Goal: Task Accomplishment & Management: Use online tool/utility

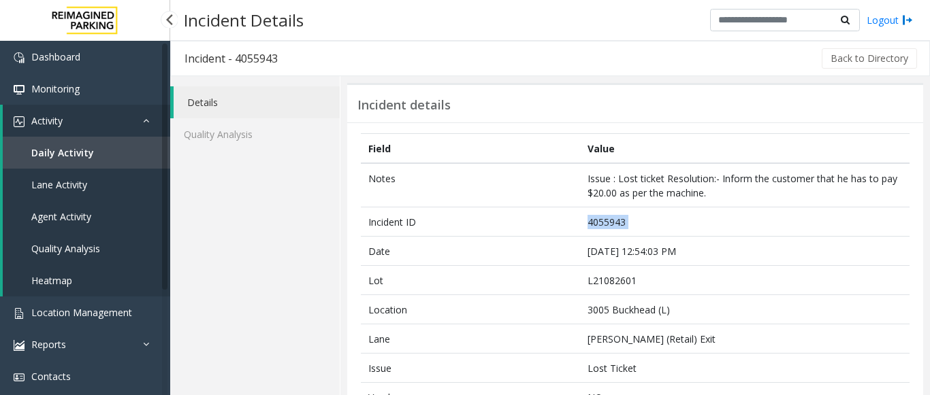
click at [52, 211] on span "Agent Activity" at bounding box center [61, 216] width 60 height 13
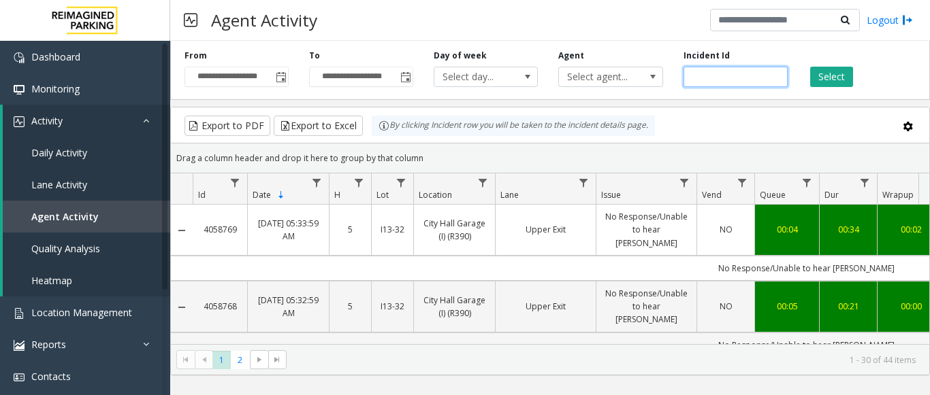
click at [716, 78] on input "number" at bounding box center [735, 77] width 104 height 20
paste input "*******"
click at [827, 75] on button "Select" at bounding box center [831, 77] width 43 height 20
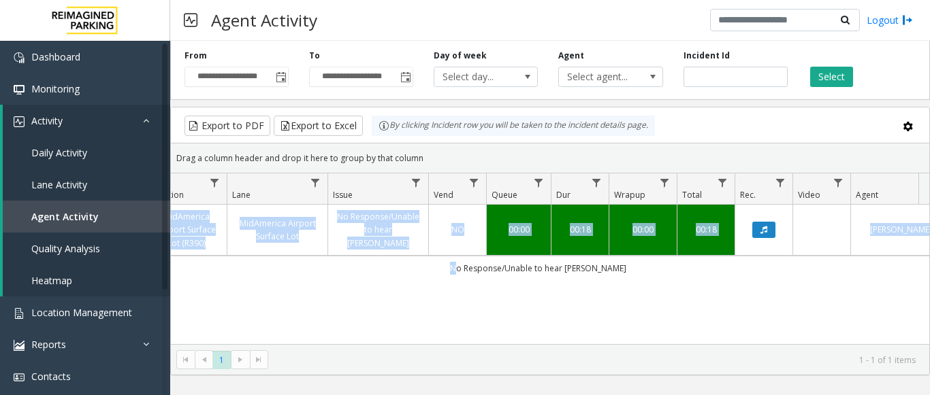
scroll to position [0, 440]
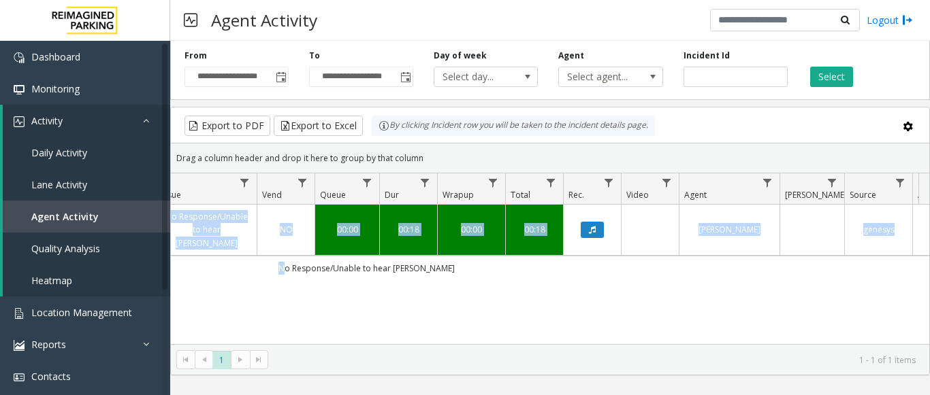
drag, startPoint x: 735, startPoint y: 270, endPoint x: 929, endPoint y: 294, distance: 195.4
click at [929, 294] on kendo-grid "Export to PDF Export to Excel By clicking Incident row you will be taken to the…" at bounding box center [549, 241] width 759 height 269
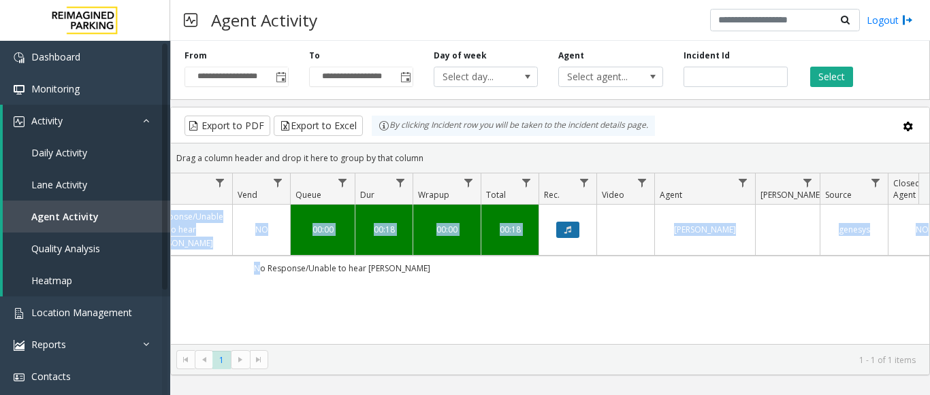
click at [562, 225] on button "Data table" at bounding box center [567, 230] width 23 height 16
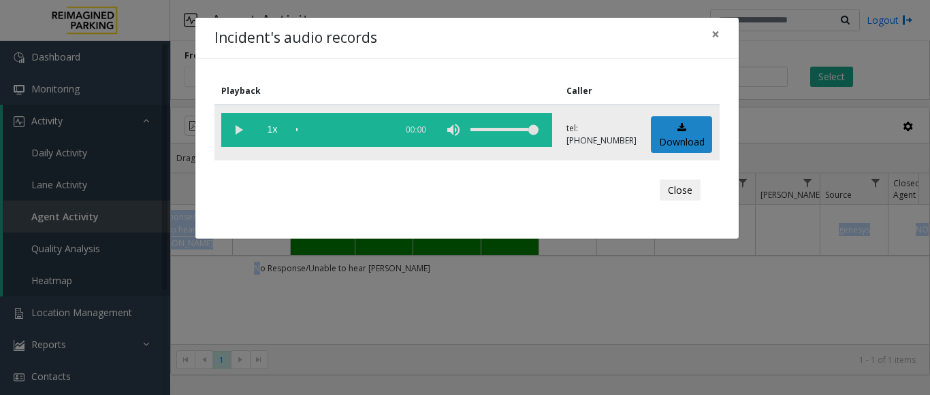
click at [227, 126] on vg-play-pause at bounding box center [238, 130] width 34 height 34
click at [717, 37] on span "×" at bounding box center [715, 33] width 8 height 19
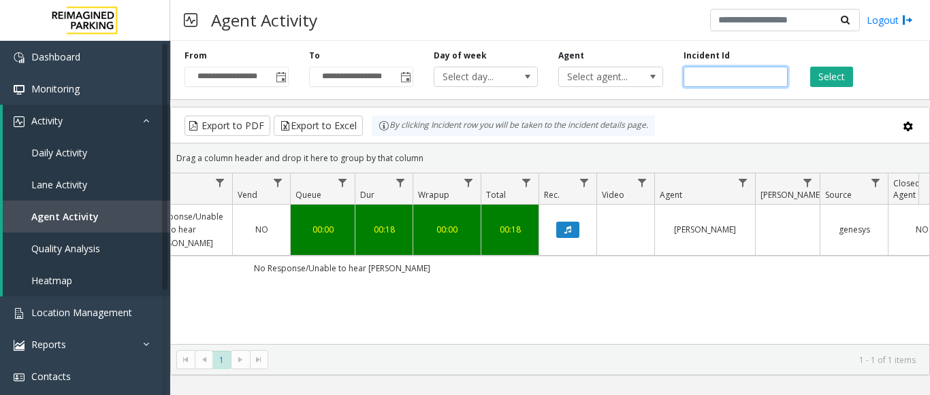
click at [718, 79] on input "*******" at bounding box center [735, 77] width 104 height 20
paste input "number"
click at [843, 76] on button "Select" at bounding box center [831, 77] width 43 height 20
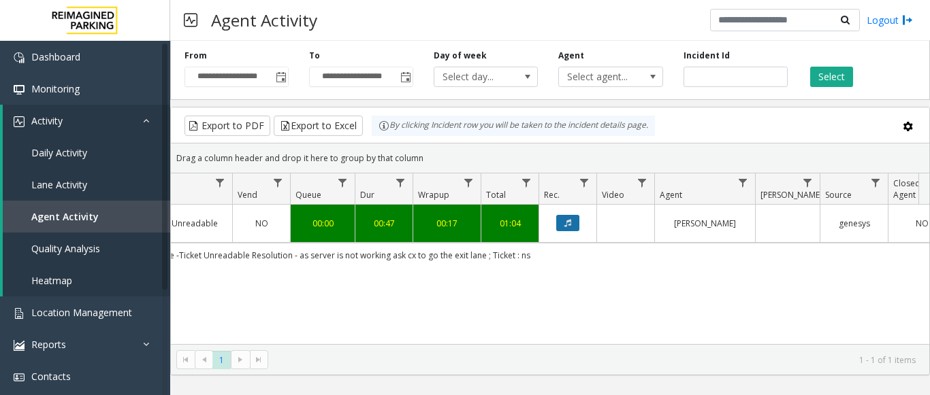
click at [570, 223] on icon "Data table" at bounding box center [567, 223] width 7 height 8
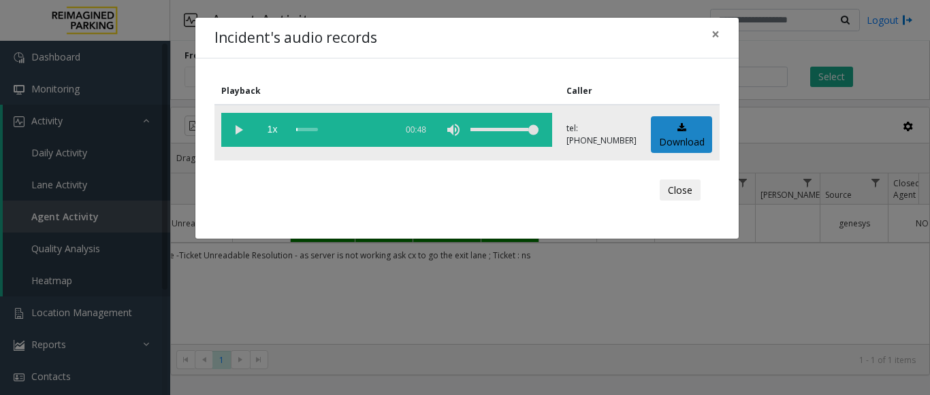
click at [235, 131] on vg-play-pause at bounding box center [238, 130] width 34 height 34
click at [339, 127] on div "scrub bar" at bounding box center [342, 130] width 93 height 34
click at [716, 33] on span "×" at bounding box center [715, 33] width 8 height 19
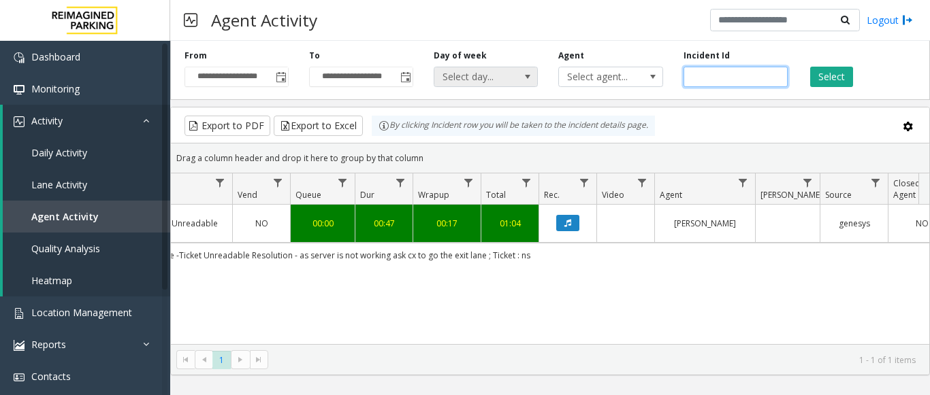
drag, startPoint x: 730, startPoint y: 73, endPoint x: 505, endPoint y: 78, distance: 224.6
click at [505, 78] on div "**********" at bounding box center [549, 67] width 759 height 65
paste input "number"
click at [837, 76] on button "Select" at bounding box center [831, 77] width 43 height 20
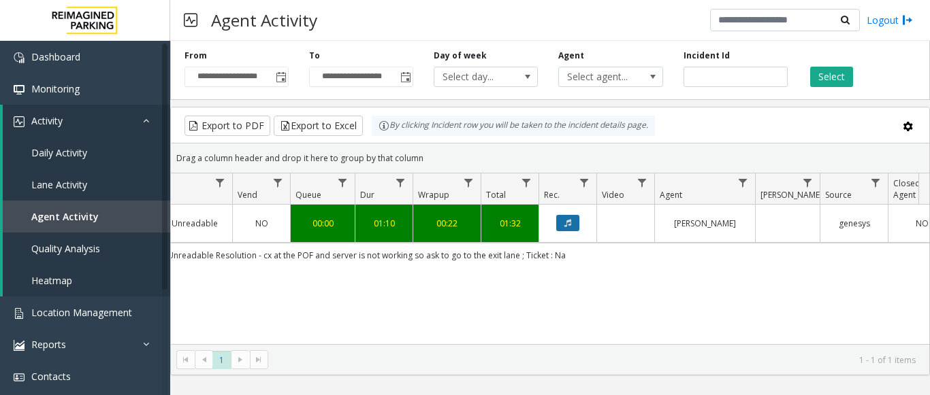
click at [564, 229] on button "Data table" at bounding box center [567, 223] width 23 height 16
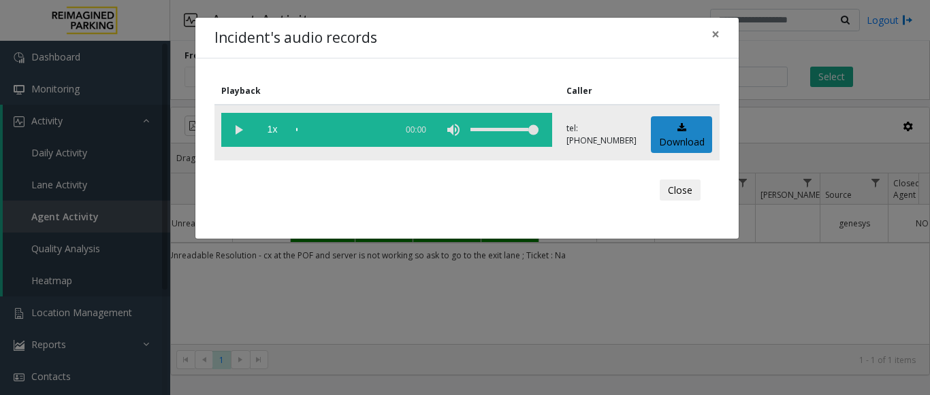
click at [243, 130] on vg-play-pause at bounding box center [238, 130] width 34 height 34
click at [710, 35] on button "×" at bounding box center [715, 34] width 27 height 33
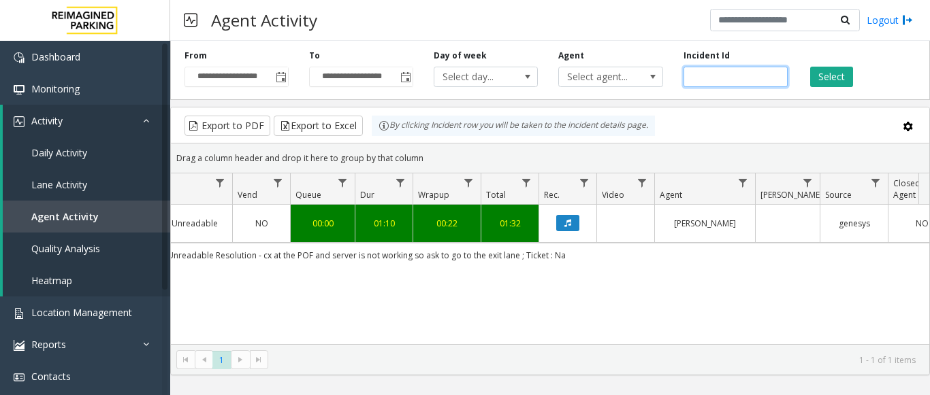
click at [727, 76] on input "*******" at bounding box center [735, 77] width 104 height 20
paste input "number"
click at [832, 82] on button "Select" at bounding box center [831, 77] width 43 height 20
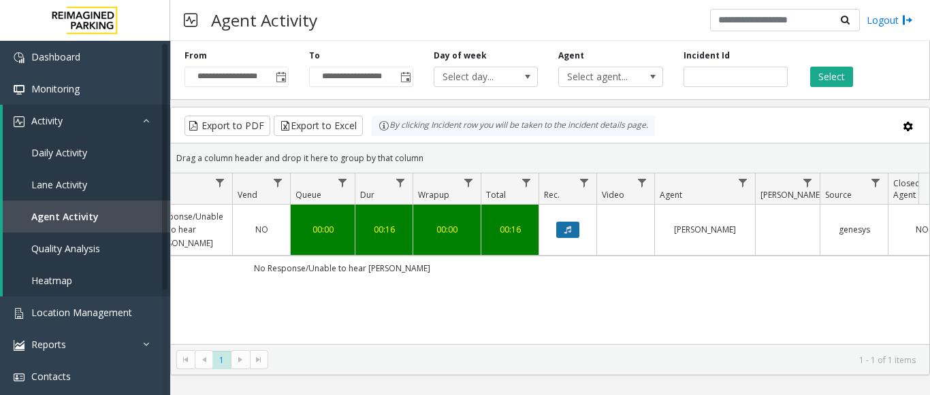
click at [573, 223] on button "Data table" at bounding box center [567, 230] width 23 height 16
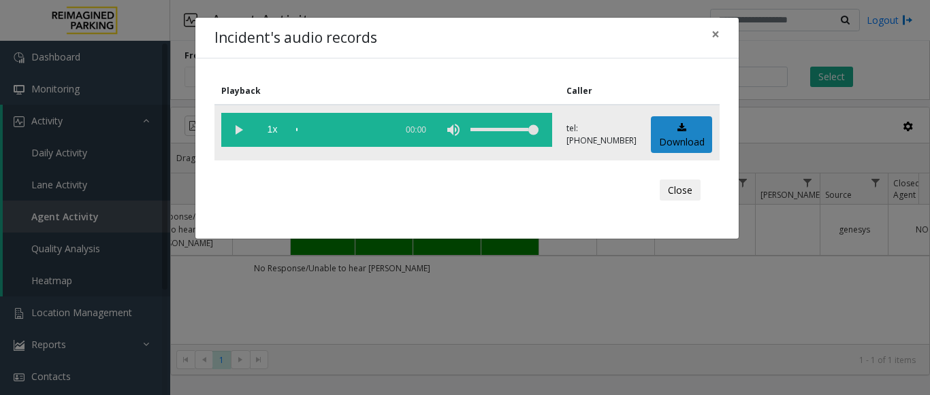
click at [231, 120] on vg-play-pause at bounding box center [238, 130] width 34 height 34
click at [712, 32] on span "×" at bounding box center [715, 33] width 8 height 19
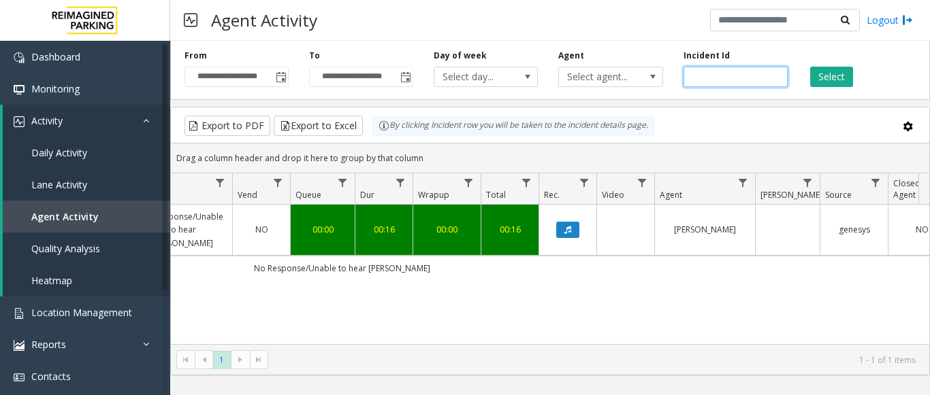
click at [727, 80] on input "*******" at bounding box center [735, 77] width 104 height 20
click at [709, 76] on input "*******" at bounding box center [735, 77] width 104 height 20
paste input "number"
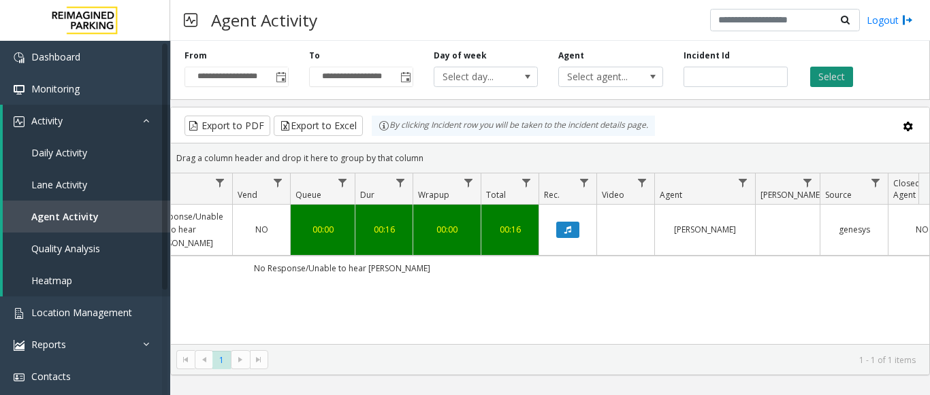
click at [830, 70] on button "Select" at bounding box center [831, 77] width 43 height 20
click at [569, 226] on icon "Data table" at bounding box center [567, 230] width 7 height 8
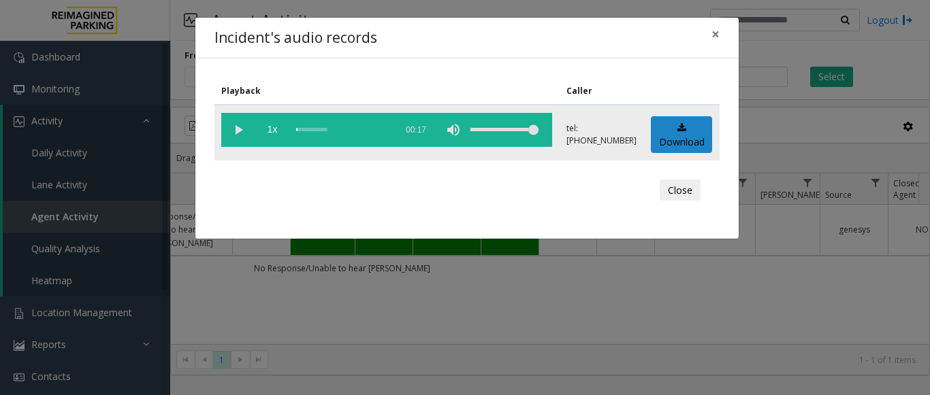
click at [243, 129] on vg-play-pause at bounding box center [238, 130] width 34 height 34
click at [719, 33] on span "×" at bounding box center [715, 33] width 8 height 19
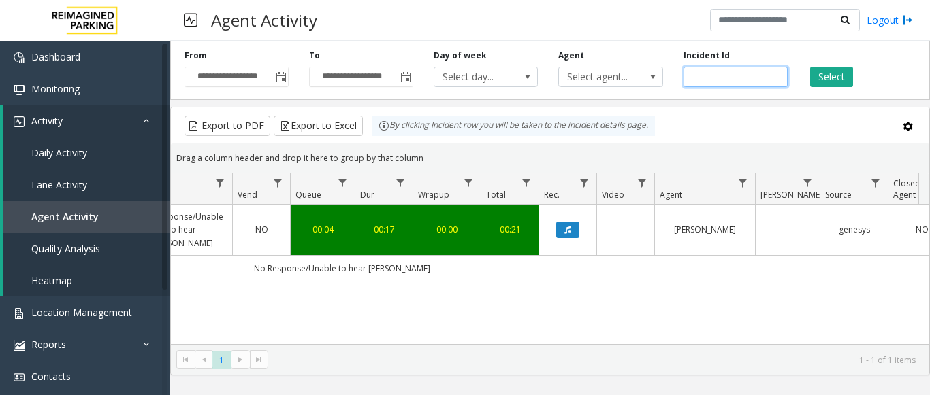
drag, startPoint x: 730, startPoint y: 71, endPoint x: 647, endPoint y: 91, distance: 84.7
click at [647, 91] on div "**********" at bounding box center [549, 67] width 759 height 65
paste input "number"
click at [837, 71] on button "Select" at bounding box center [831, 77] width 43 height 20
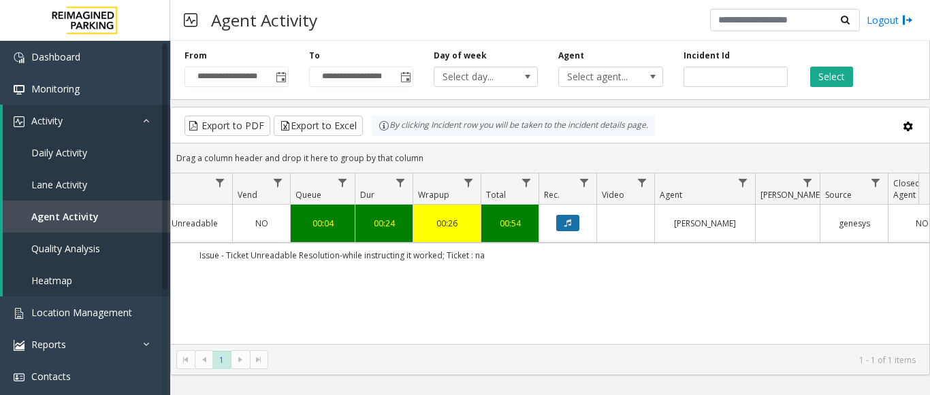
click at [572, 225] on button "Data table" at bounding box center [567, 223] width 23 height 16
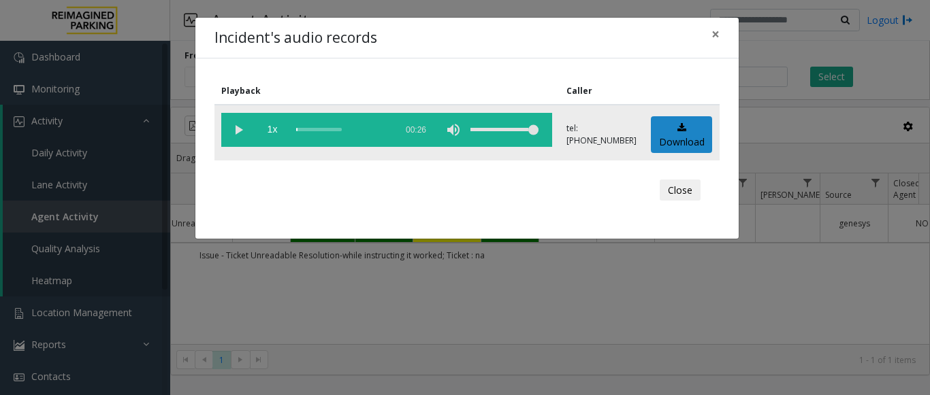
click at [232, 131] on vg-play-pause at bounding box center [238, 130] width 34 height 34
click at [239, 131] on vg-play-pause at bounding box center [238, 130] width 34 height 34
click at [704, 25] on button "×" at bounding box center [715, 34] width 27 height 33
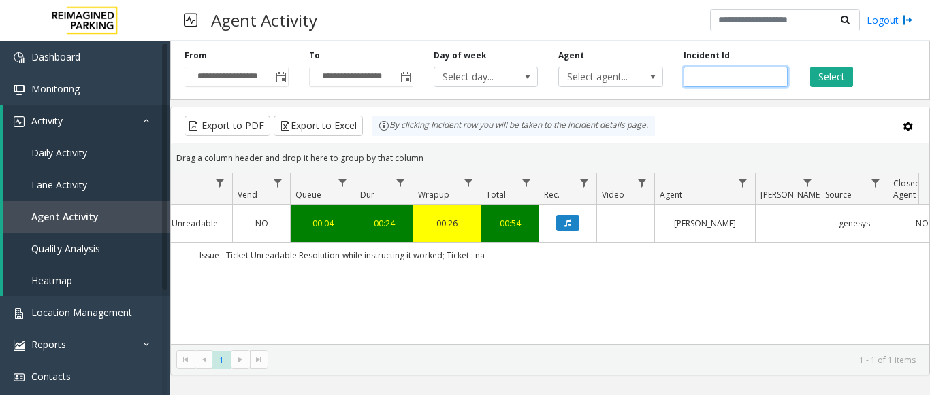
click at [717, 75] on input "*******" at bounding box center [735, 77] width 104 height 20
paste input "number"
type input "*******"
click at [812, 73] on button "Select" at bounding box center [831, 77] width 43 height 20
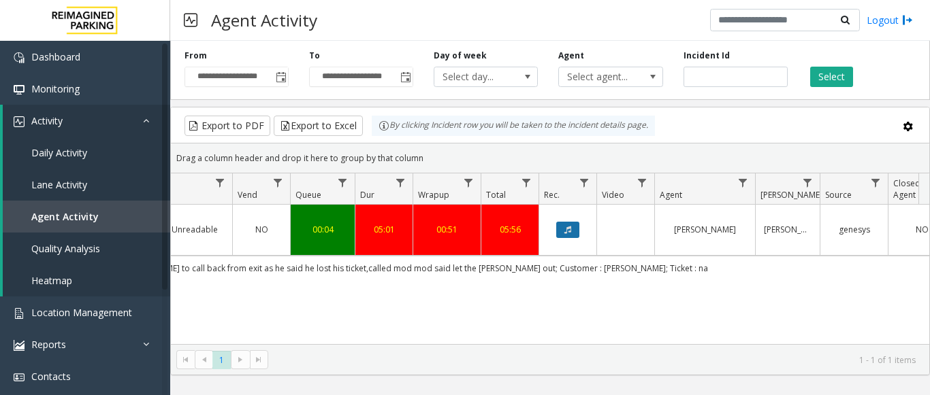
click at [575, 226] on button "Data table" at bounding box center [567, 230] width 23 height 16
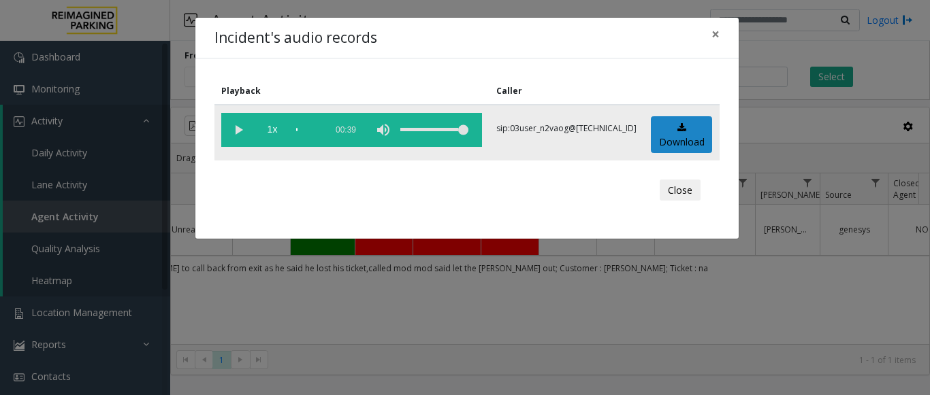
click at [241, 127] on vg-play-pause at bounding box center [238, 130] width 34 height 34
click at [713, 33] on span "×" at bounding box center [715, 33] width 8 height 19
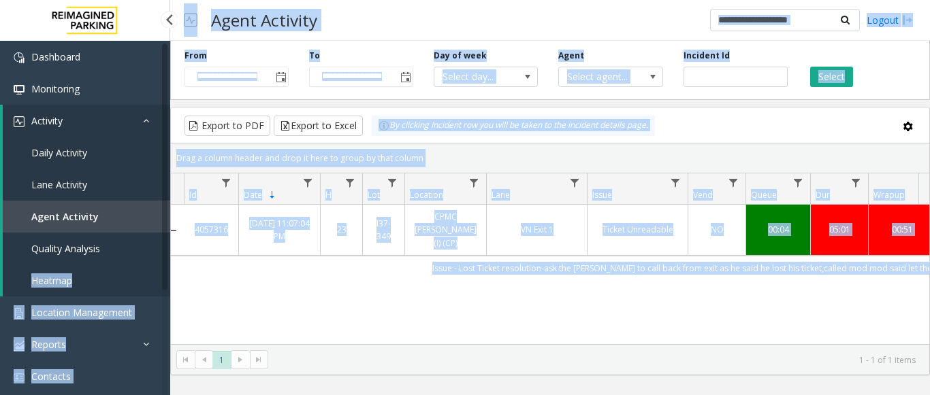
drag, startPoint x: 538, startPoint y: 255, endPoint x: 143, endPoint y: 233, distance: 395.3
click at [143, 233] on app-root "**********" at bounding box center [465, 197] width 930 height 395
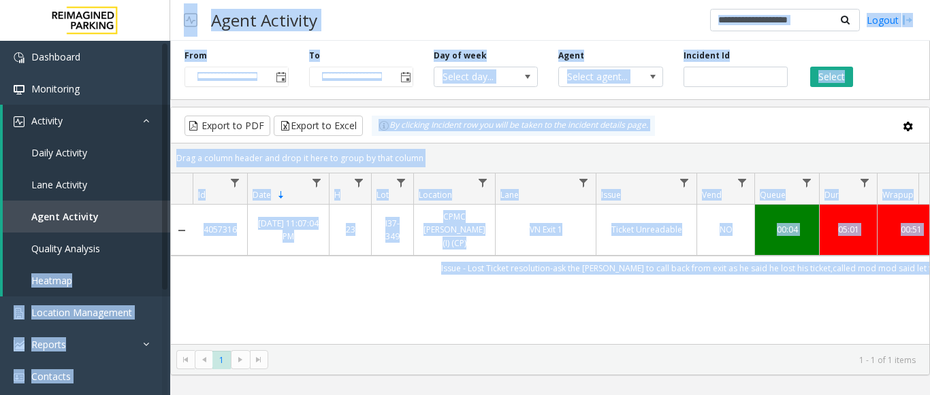
click at [463, 293] on div "4057316 Aug 16, 2025 11:07:04 PM 23 I37-349 CPMC Van Ness (I) (CP) VN Exit 1 Ti…" at bounding box center [550, 290] width 758 height 170
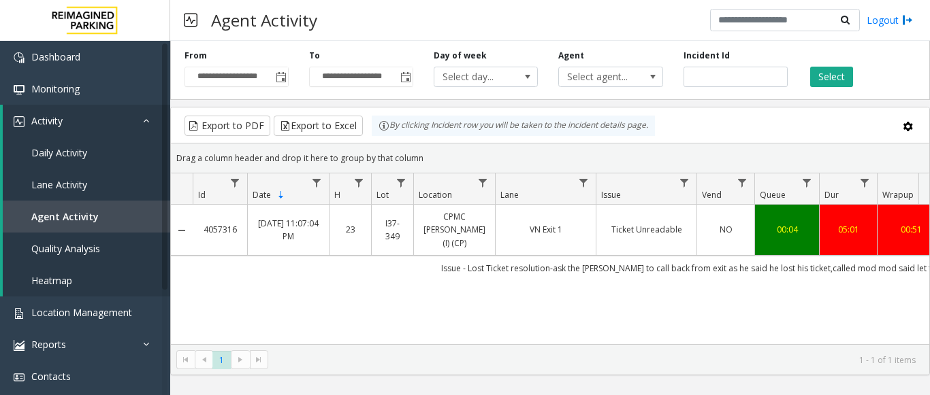
click at [212, 223] on link "4057316" at bounding box center [220, 229] width 38 height 13
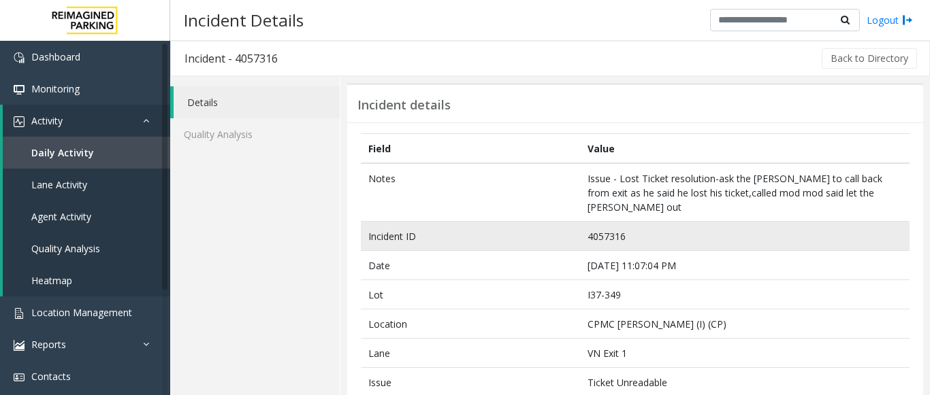
click at [604, 222] on td "4057316" at bounding box center [744, 236] width 329 height 29
copy td "4057316"
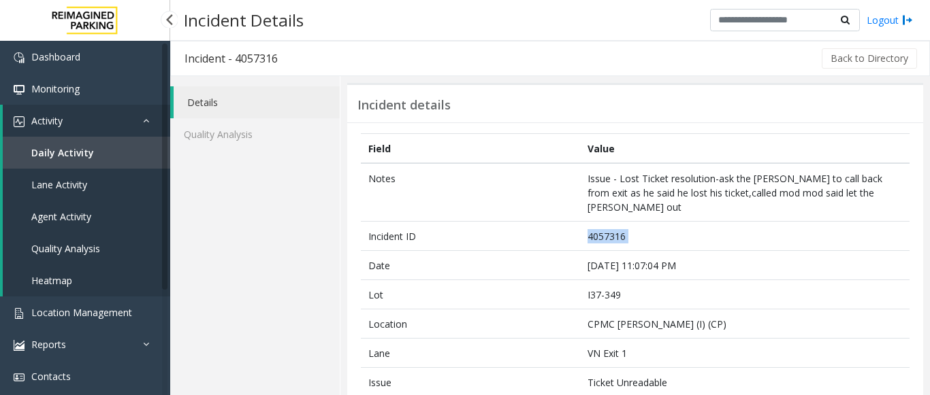
click at [67, 214] on span "Agent Activity" at bounding box center [61, 216] width 60 height 13
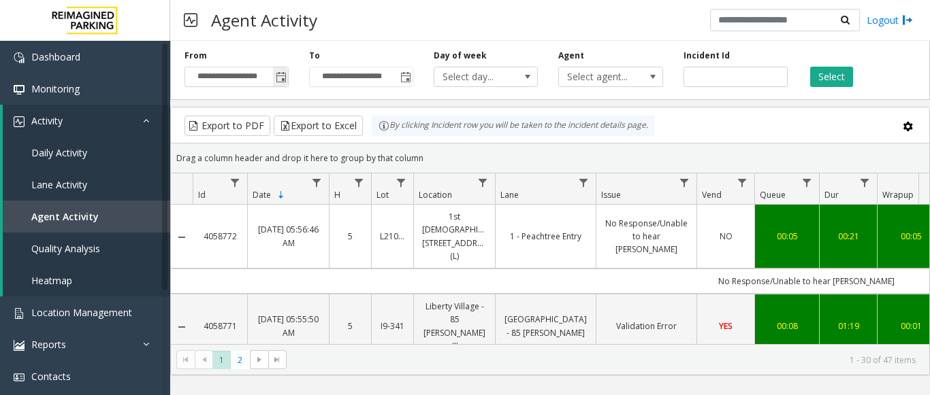
click at [284, 82] on span "Toggle popup" at bounding box center [281, 77] width 11 height 11
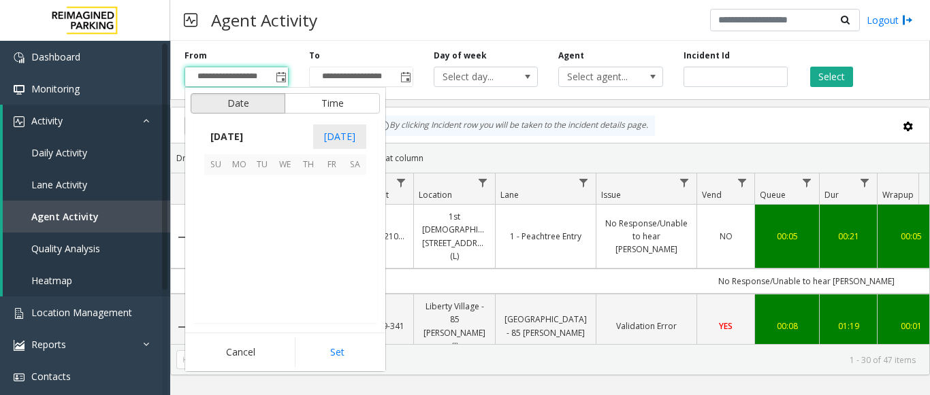
scroll to position [244092, 0]
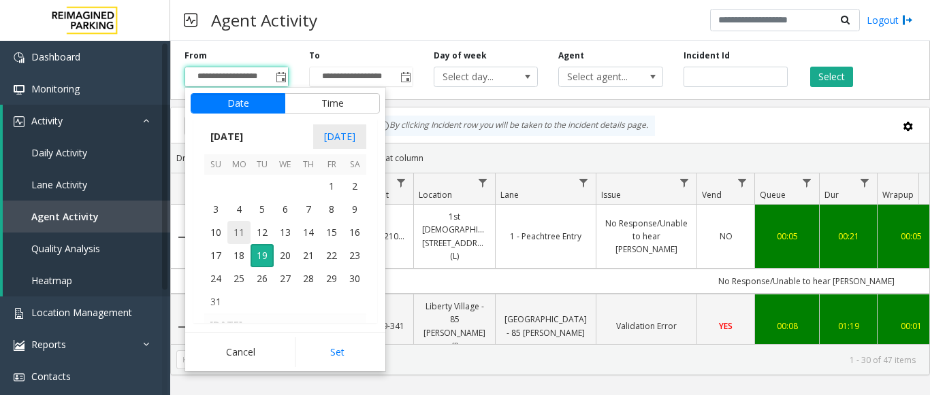
click at [246, 230] on span "11" at bounding box center [238, 232] width 23 height 23
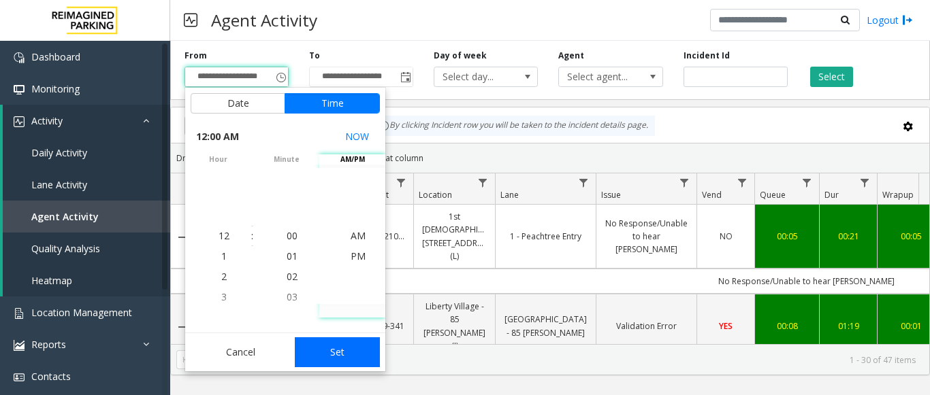
click at [329, 355] on button "Set" at bounding box center [338, 353] width 86 height 30
type input "**********"
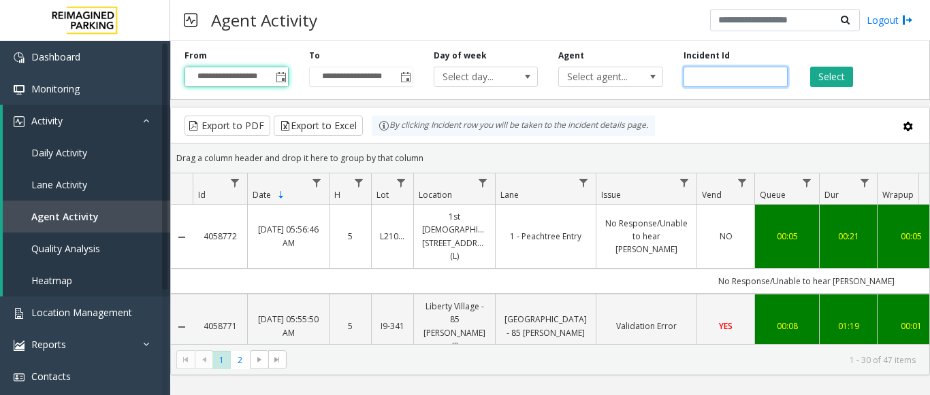
click at [731, 76] on input "number" at bounding box center [735, 77] width 104 height 20
paste input "*******"
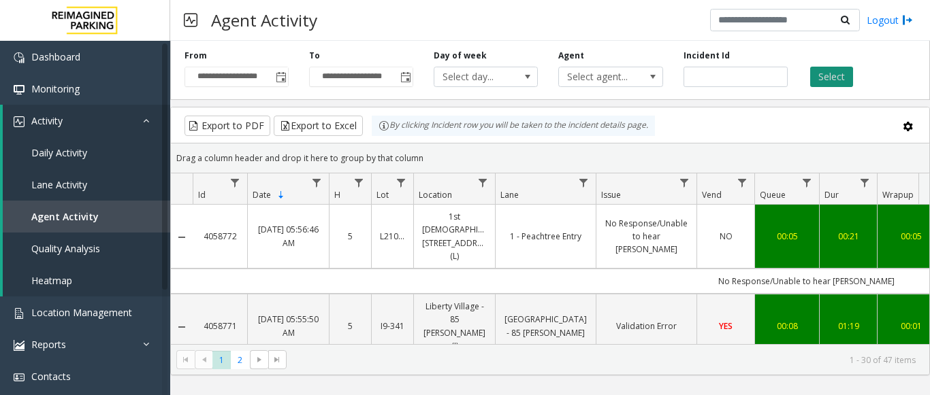
click at [823, 76] on button "Select" at bounding box center [831, 77] width 43 height 20
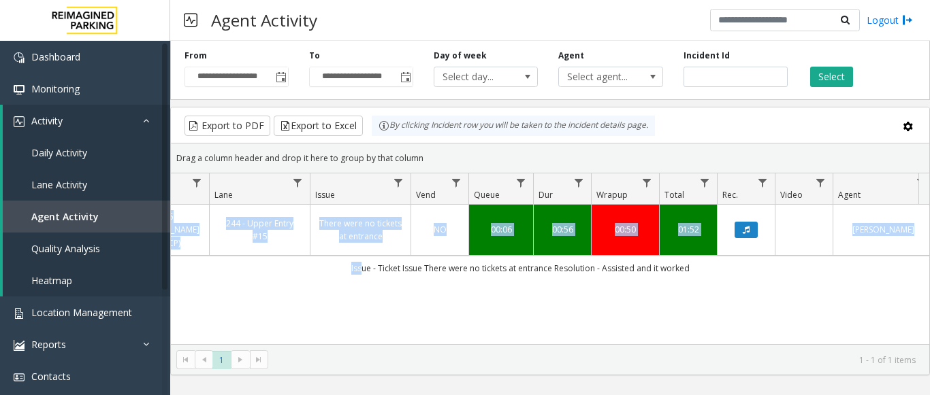
scroll to position [0, 457]
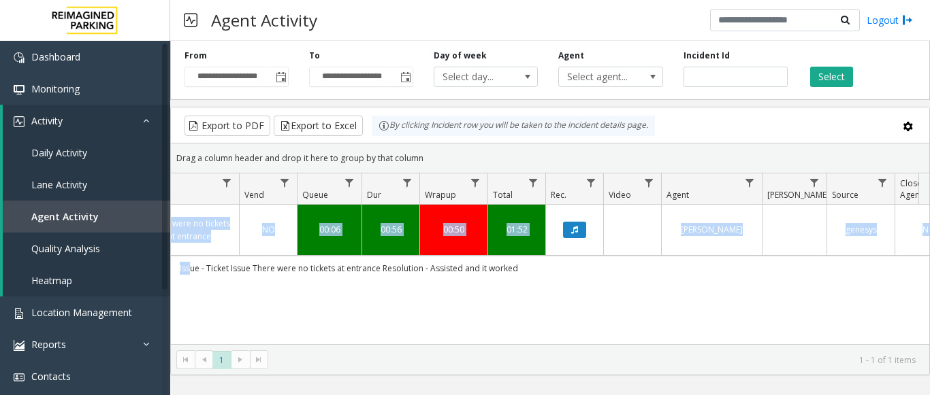
drag, startPoint x: 644, startPoint y: 257, endPoint x: 923, endPoint y: 272, distance: 278.8
click at [928, 276] on div "4057675 Aug 17, 2025 06:20:50 PM 18 I37-349 45 Castro (I) (CP) 244 - Upper Entr…" at bounding box center [550, 290] width 758 height 170
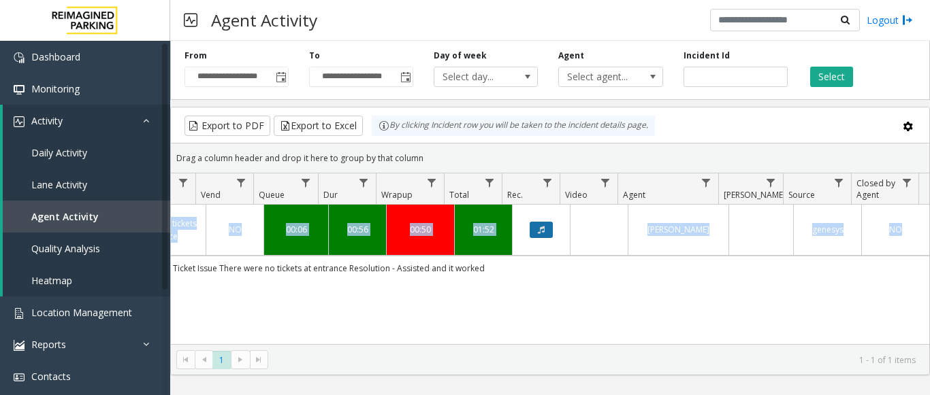
click at [535, 224] on button "Data table" at bounding box center [540, 230] width 23 height 16
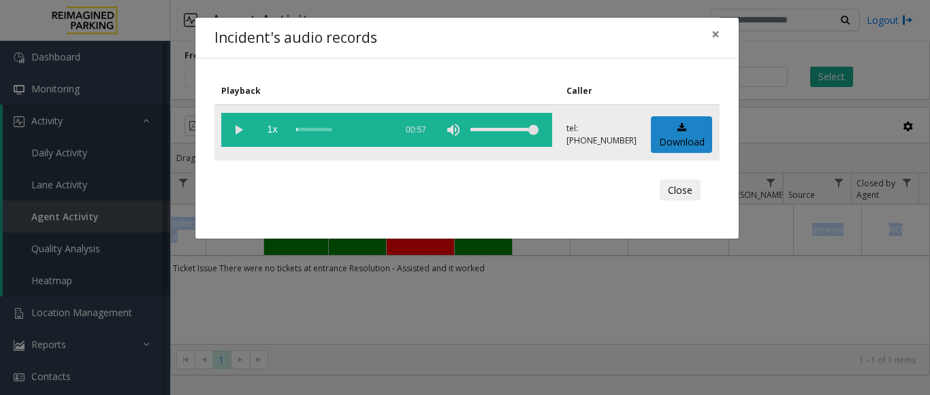
click at [241, 129] on vg-play-pause at bounding box center [238, 130] width 34 height 34
click at [719, 29] on span "×" at bounding box center [715, 33] width 8 height 19
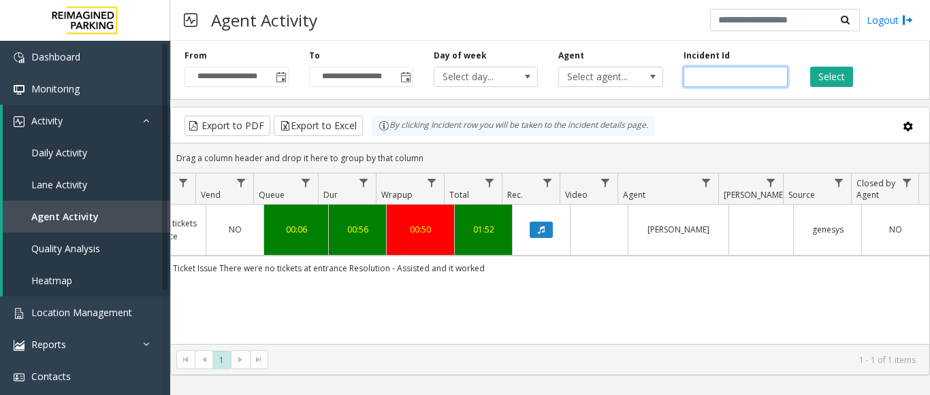
click at [717, 69] on input "*******" at bounding box center [735, 77] width 104 height 20
paste input "number"
click at [836, 74] on button "Select" at bounding box center [831, 77] width 43 height 20
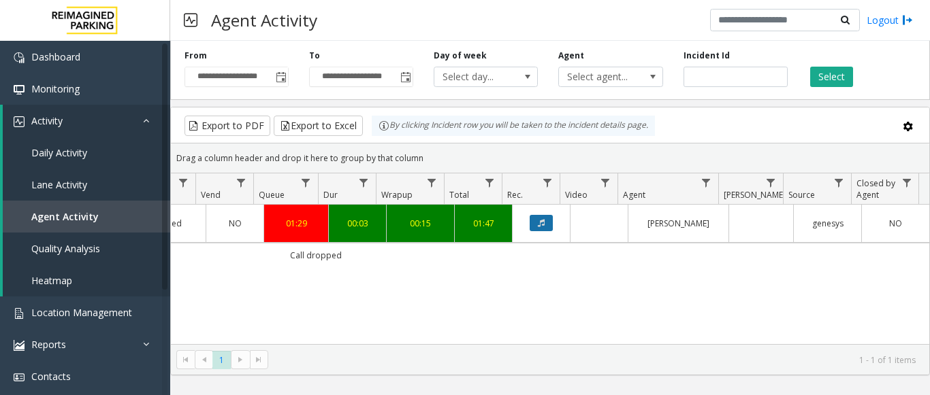
click at [538, 229] on button "Data table" at bounding box center [540, 223] width 23 height 16
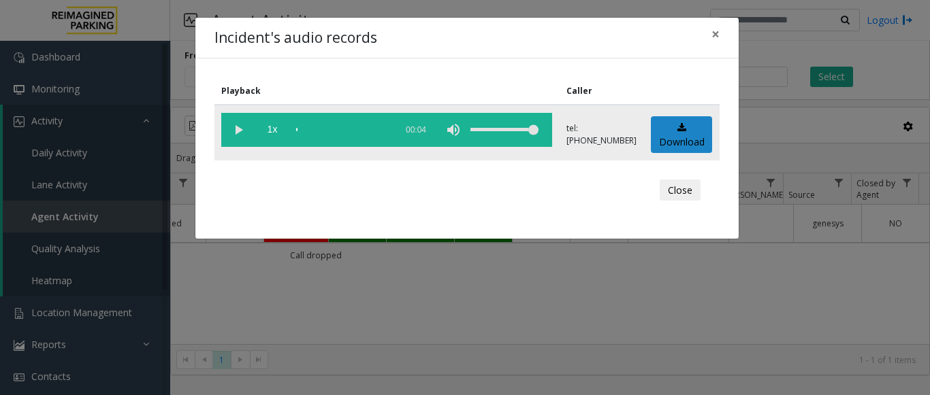
click at [243, 128] on vg-play-pause at bounding box center [238, 130] width 34 height 34
click at [723, 40] on button "×" at bounding box center [715, 34] width 27 height 33
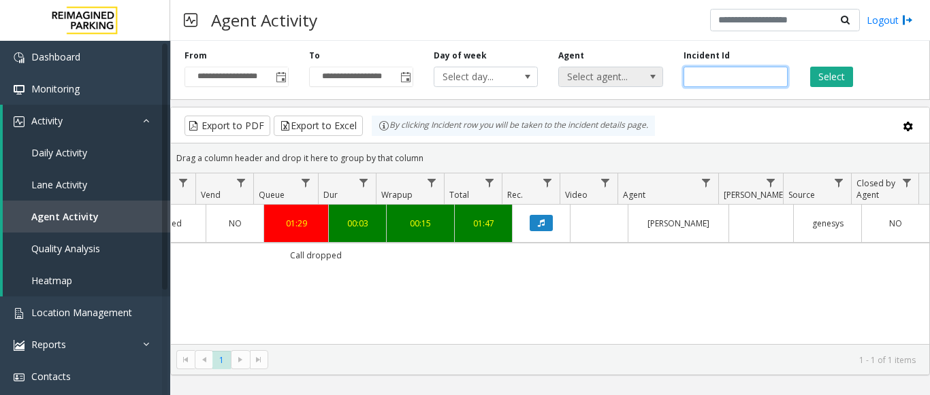
drag, startPoint x: 729, startPoint y: 75, endPoint x: 654, endPoint y: 71, distance: 74.9
click at [654, 71] on div "**********" at bounding box center [549, 67] width 759 height 65
paste input "number"
click at [823, 73] on button "Select" at bounding box center [831, 77] width 43 height 20
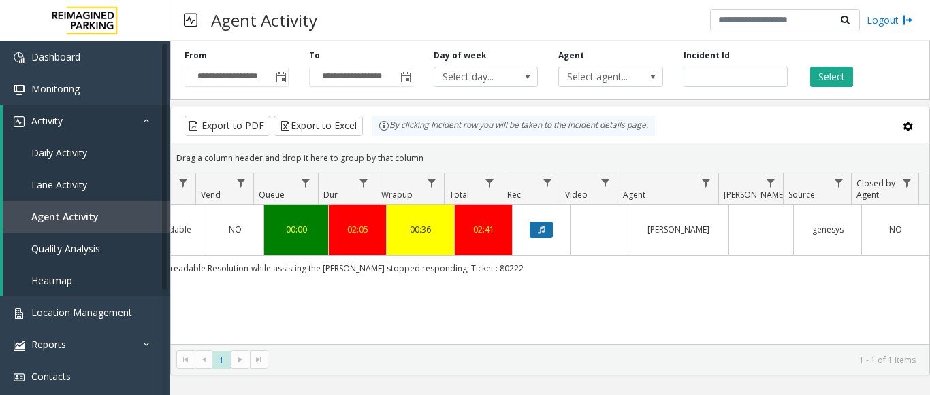
click at [529, 230] on button "Data table" at bounding box center [540, 230] width 23 height 16
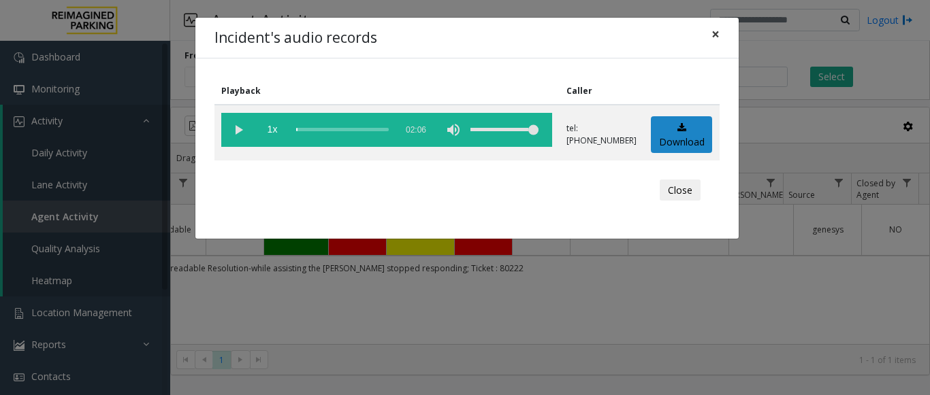
click at [711, 31] on span "×" at bounding box center [715, 33] width 8 height 19
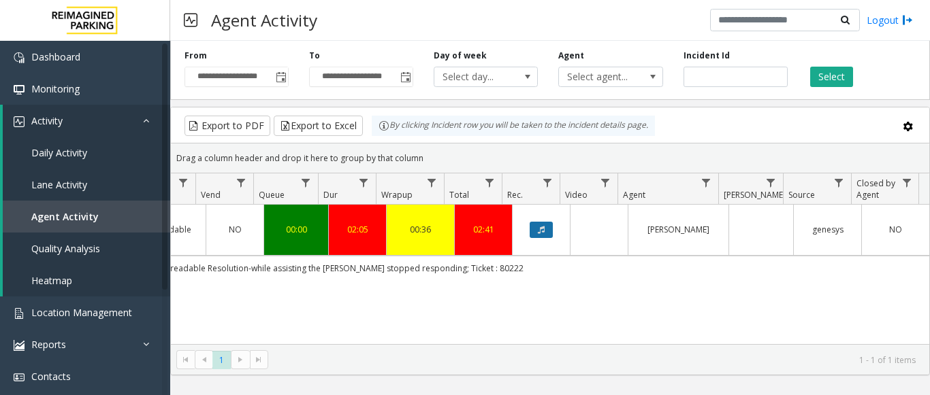
click at [541, 223] on button "Data table" at bounding box center [540, 230] width 23 height 16
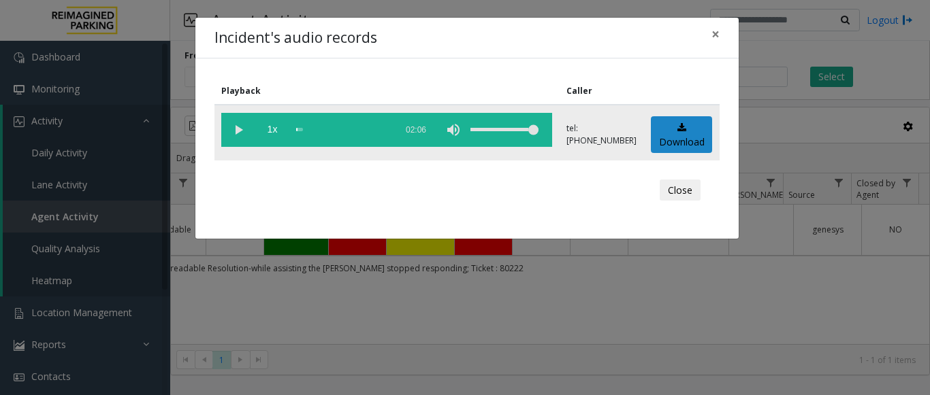
click at [233, 131] on vg-play-pause at bounding box center [238, 130] width 34 height 34
click at [371, 129] on div "scrub bar" at bounding box center [342, 130] width 93 height 34
click at [711, 31] on span "×" at bounding box center [715, 33] width 8 height 19
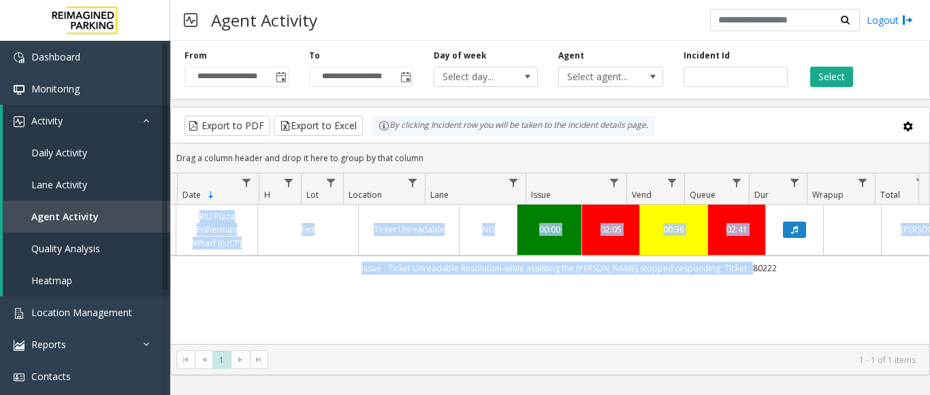
scroll to position [0, 409]
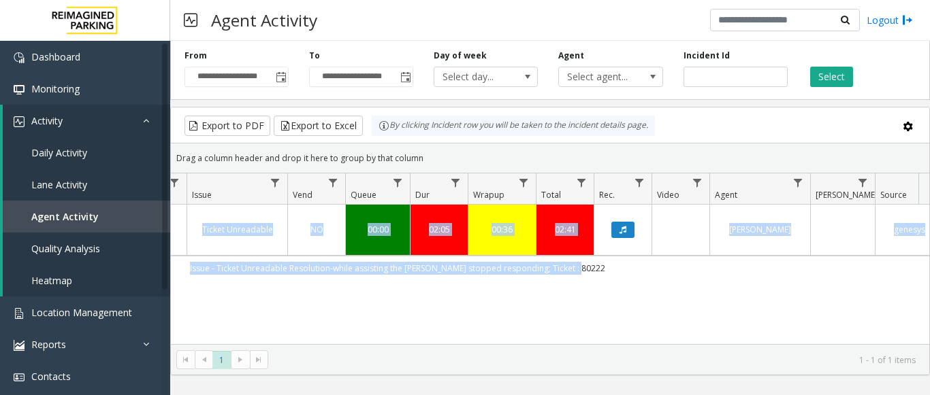
drag, startPoint x: 512, startPoint y: 274, endPoint x: 929, endPoint y: 293, distance: 416.9
click at [929, 293] on kendo-grid "Export to PDF Export to Excel By clicking Incident row you will be taken to the…" at bounding box center [549, 241] width 759 height 269
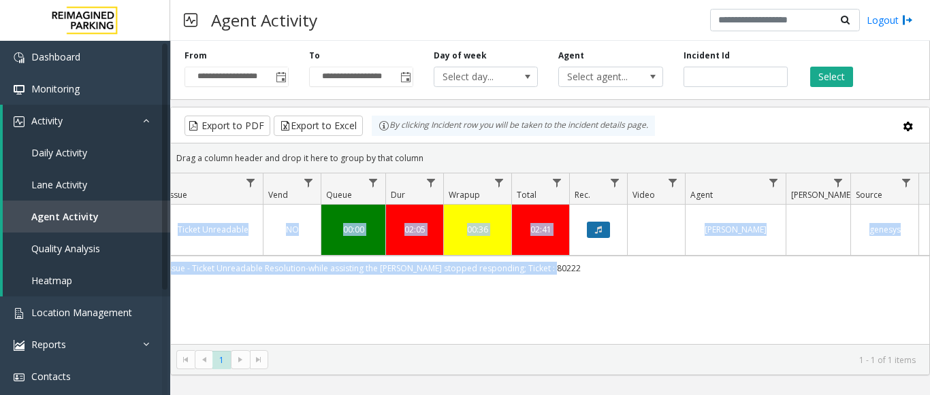
click at [606, 229] on button "Data table" at bounding box center [598, 230] width 23 height 16
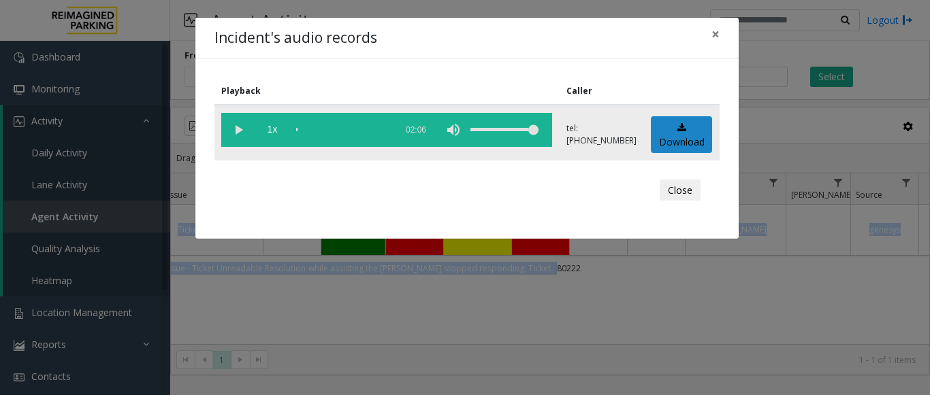
click at [233, 119] on vg-play-pause at bounding box center [238, 130] width 34 height 34
click at [380, 127] on div "scrub bar" at bounding box center [342, 130] width 93 height 34
click at [718, 27] on span "×" at bounding box center [715, 33] width 8 height 19
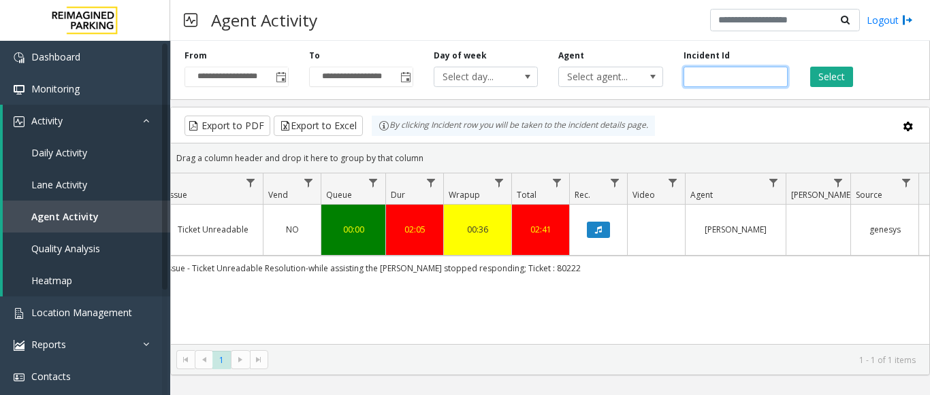
click at [696, 76] on input "*******" at bounding box center [735, 77] width 104 height 20
paste input "number"
click at [840, 82] on button "Select" at bounding box center [831, 77] width 43 height 20
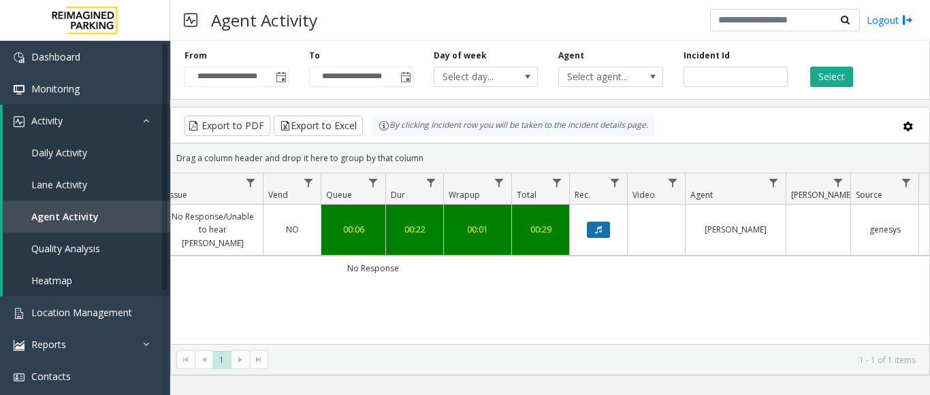
click at [596, 228] on button "Data table" at bounding box center [598, 230] width 23 height 16
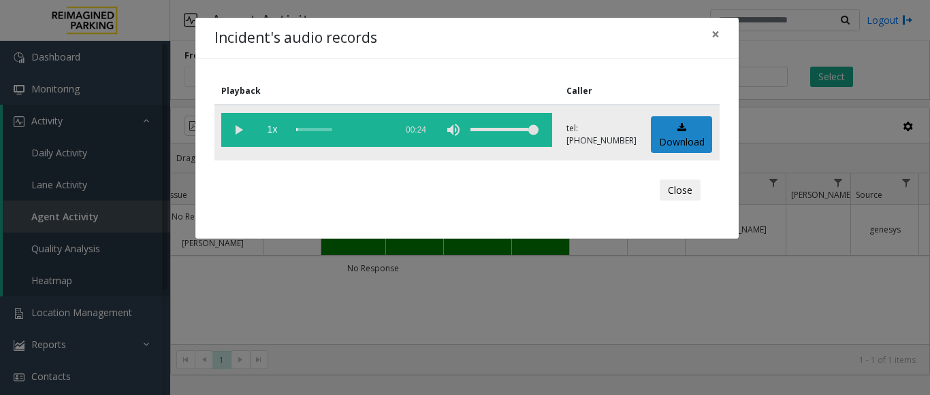
click at [231, 131] on vg-play-pause at bounding box center [238, 130] width 34 height 34
click at [719, 30] on span "×" at bounding box center [715, 33] width 8 height 19
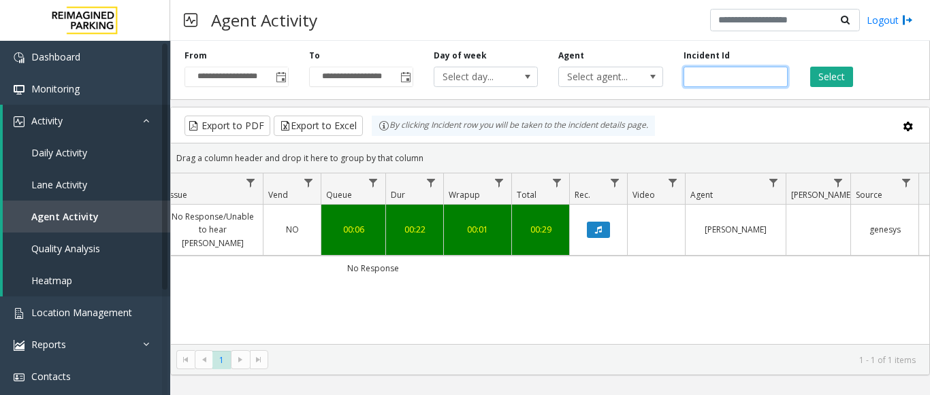
click at [715, 77] on input "*******" at bounding box center [735, 77] width 104 height 20
paste input "number"
click at [823, 73] on button "Select" at bounding box center [831, 77] width 43 height 20
click at [601, 222] on button "Data table" at bounding box center [598, 230] width 23 height 16
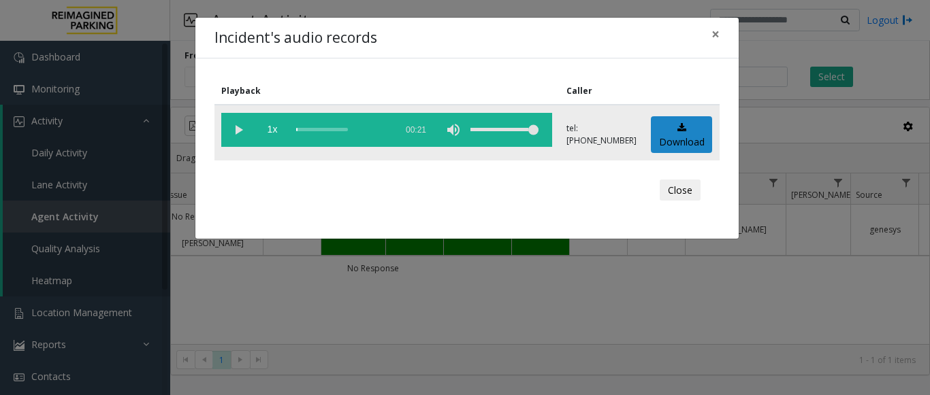
click at [243, 125] on vg-play-pause at bounding box center [238, 130] width 34 height 34
click at [722, 28] on button "×" at bounding box center [715, 34] width 27 height 33
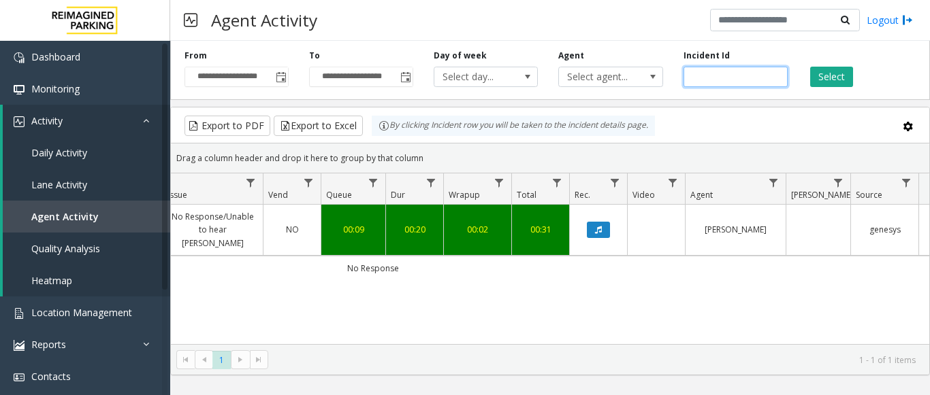
click at [710, 80] on input "*******" at bounding box center [735, 77] width 104 height 20
paste input "number"
click at [847, 77] on button "Select" at bounding box center [831, 77] width 43 height 20
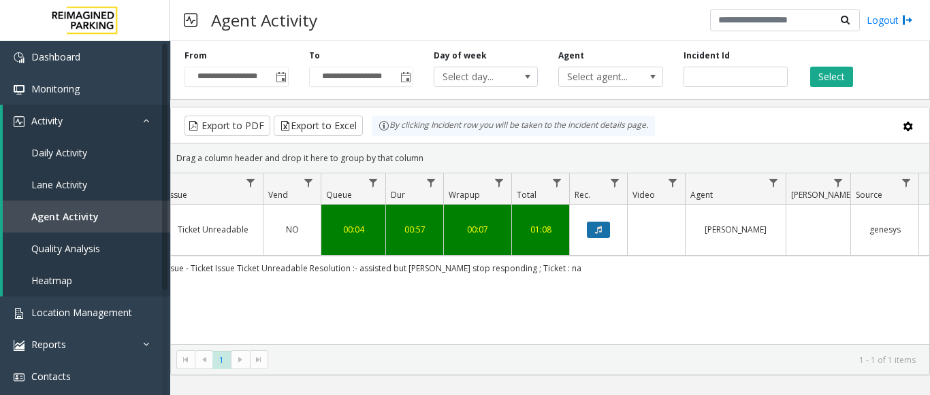
click at [595, 228] on icon "Data table" at bounding box center [598, 230] width 7 height 8
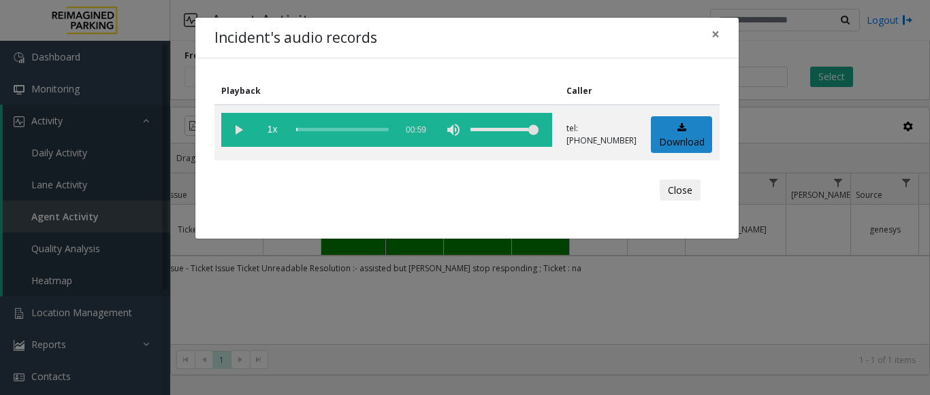
click at [738, 37] on div "Incident's audio records × Playback Caller 1x 00:59 tel:+10373099002 Download C…" at bounding box center [467, 128] width 544 height 223
click at [715, 39] on span "×" at bounding box center [715, 33] width 8 height 19
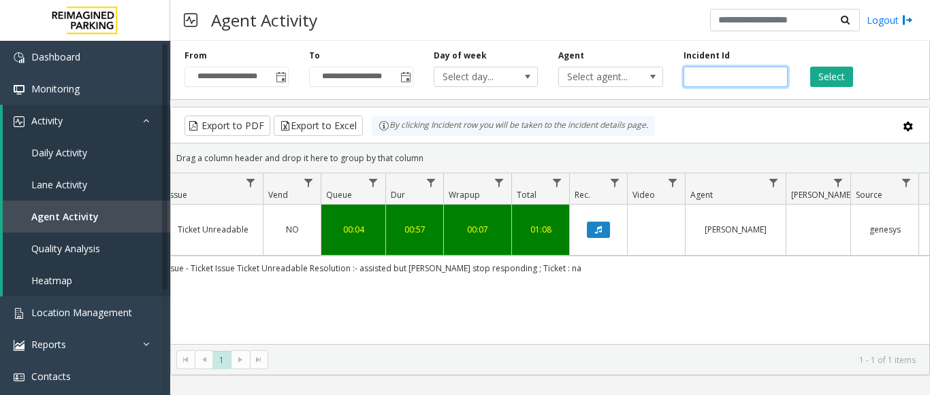
click at [700, 86] on input "*******" at bounding box center [735, 77] width 104 height 20
paste input "number"
click at [832, 82] on button "Select" at bounding box center [831, 77] width 43 height 20
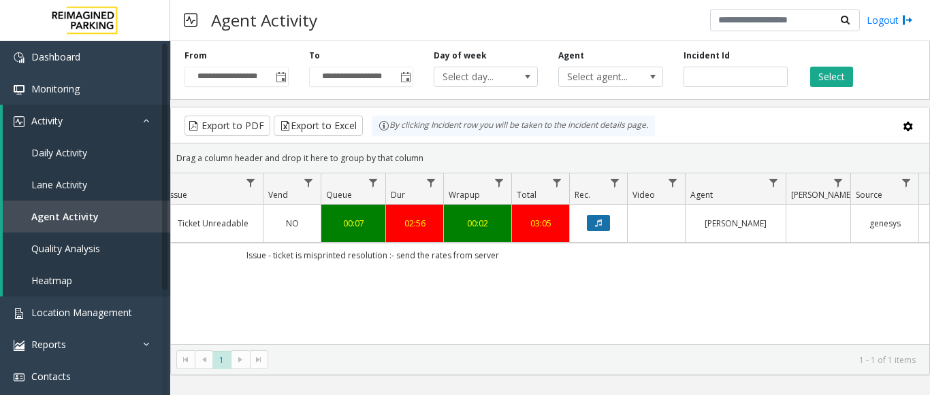
click at [606, 225] on button "Data table" at bounding box center [598, 223] width 23 height 16
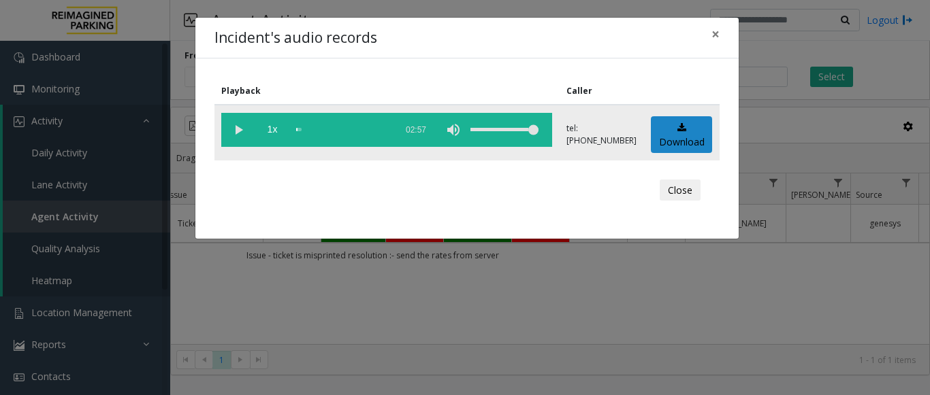
click at [234, 129] on vg-play-pause at bounding box center [238, 130] width 34 height 34
click at [326, 124] on div "scrub bar" at bounding box center [342, 130] width 93 height 34
click at [376, 129] on div "scrub bar" at bounding box center [342, 130] width 93 height 34
click at [382, 128] on div "scrub bar" at bounding box center [342, 130] width 93 height 34
click at [717, 35] on span "×" at bounding box center [715, 33] width 8 height 19
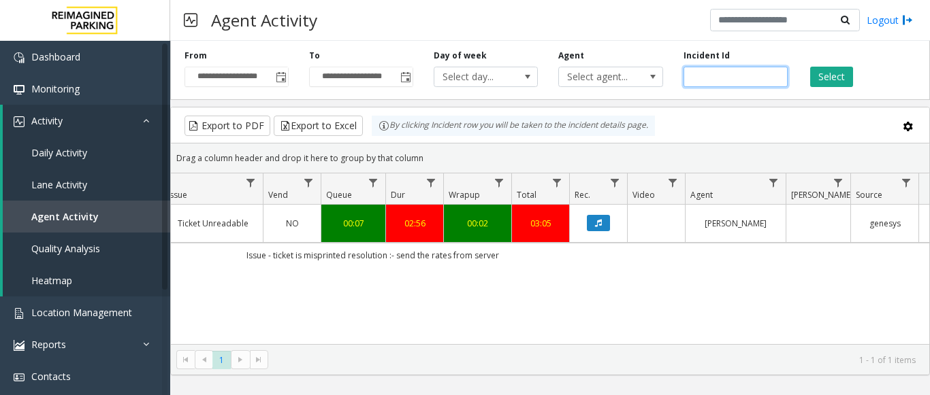
click at [753, 79] on input "*******" at bounding box center [735, 77] width 104 height 20
click at [711, 76] on input "*******" at bounding box center [735, 77] width 104 height 20
paste input "number"
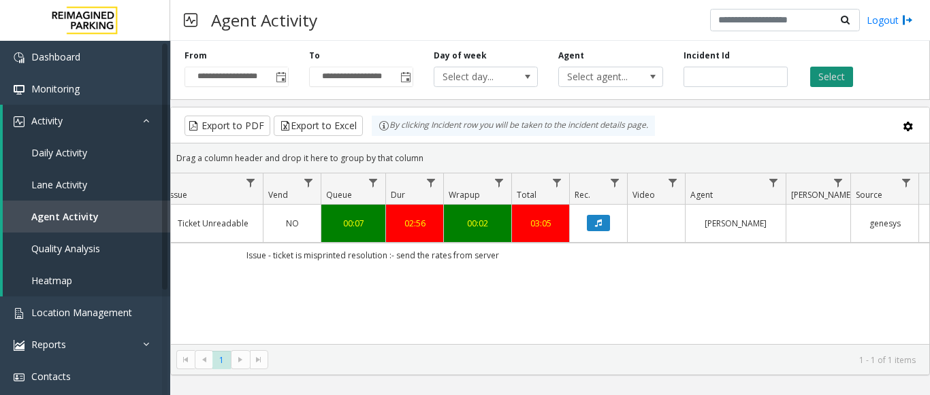
click at [823, 82] on button "Select" at bounding box center [831, 77] width 43 height 20
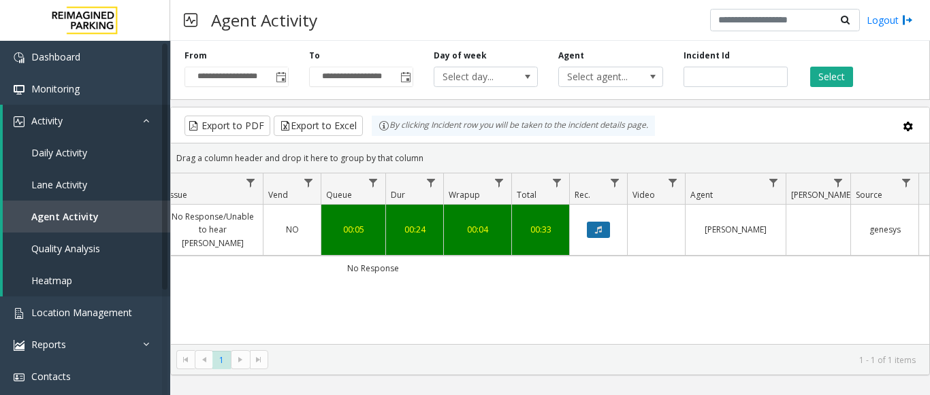
click at [609, 222] on button "Data table" at bounding box center [598, 230] width 23 height 16
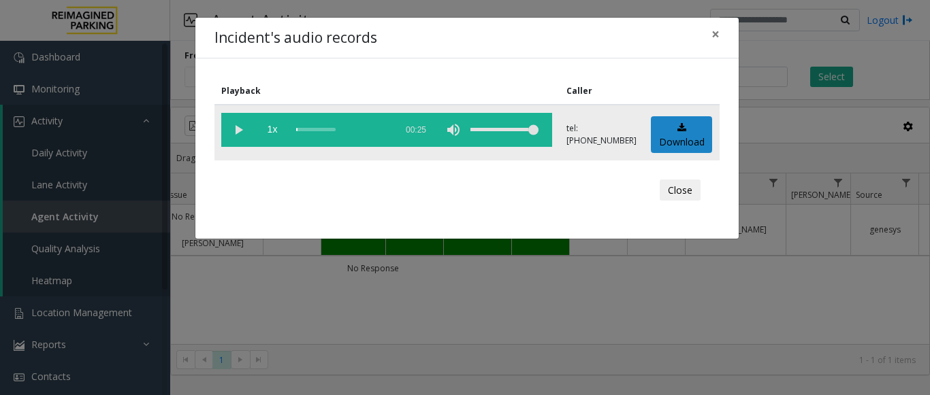
click at [236, 133] on vg-play-pause at bounding box center [238, 130] width 34 height 34
click at [327, 134] on div "scrub bar" at bounding box center [342, 130] width 93 height 34
click at [368, 127] on div "scrub bar" at bounding box center [342, 130] width 93 height 34
click at [711, 37] on span "×" at bounding box center [715, 33] width 8 height 19
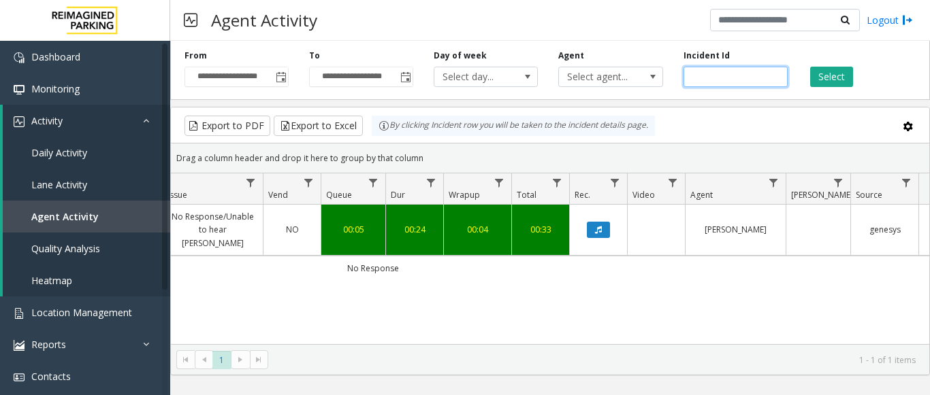
click at [708, 76] on input "*******" at bounding box center [735, 77] width 104 height 20
paste input "number"
type input "*******"
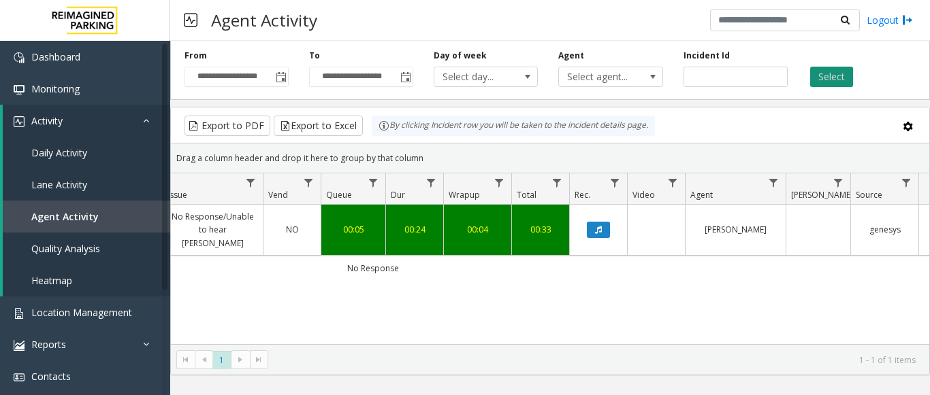
click at [812, 80] on button "Select" at bounding box center [831, 77] width 43 height 20
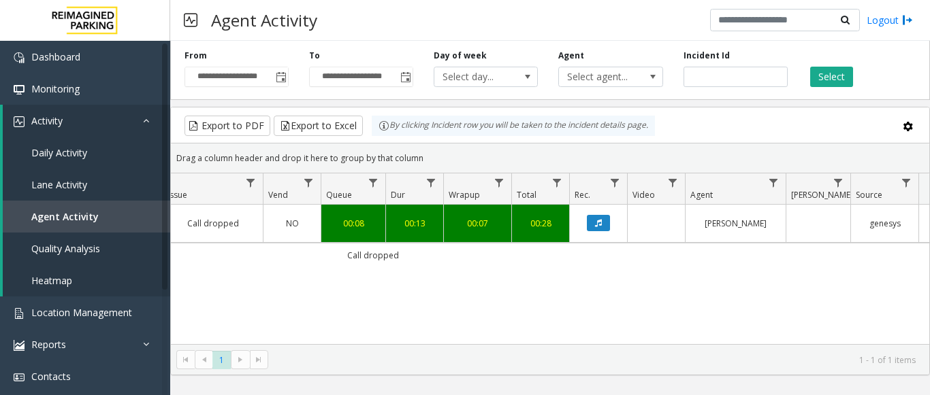
click at [611, 225] on link "Data table" at bounding box center [598, 223] width 41 height 16
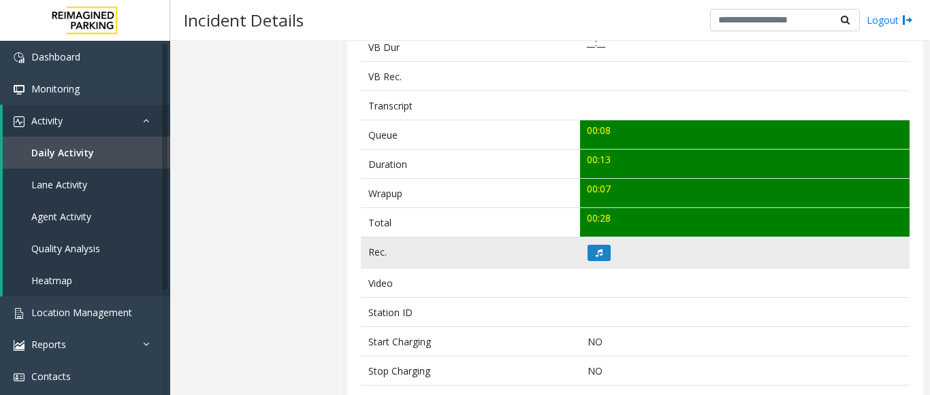
scroll to position [476, 0]
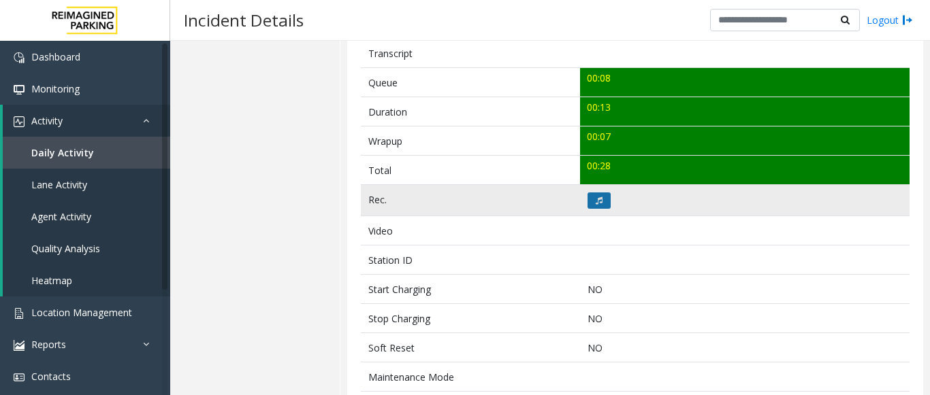
click at [597, 200] on icon at bounding box center [598, 201] width 7 height 8
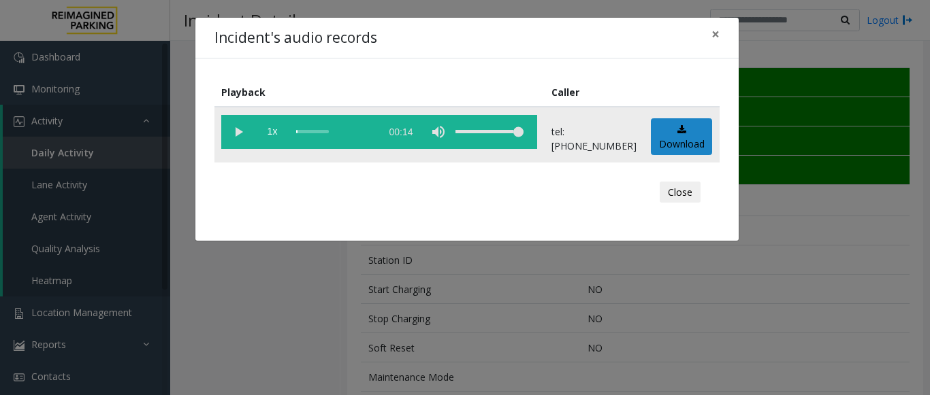
click at [235, 131] on vg-play-pause at bounding box center [238, 132] width 34 height 34
click at [364, 133] on div "scrub bar" at bounding box center [335, 132] width 78 height 34
click at [347, 130] on div "scrub bar" at bounding box center [335, 132] width 78 height 34
click at [361, 132] on div "scrub bar" at bounding box center [335, 132] width 78 height 34
click at [718, 35] on span "×" at bounding box center [715, 33] width 8 height 19
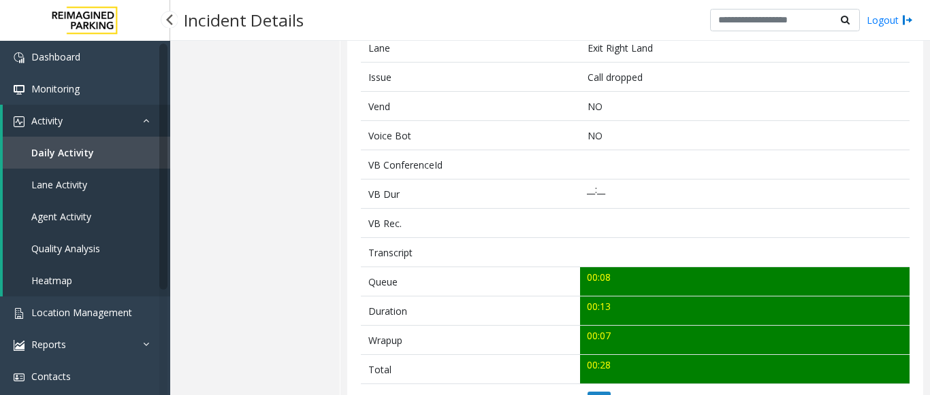
scroll to position [272, 0]
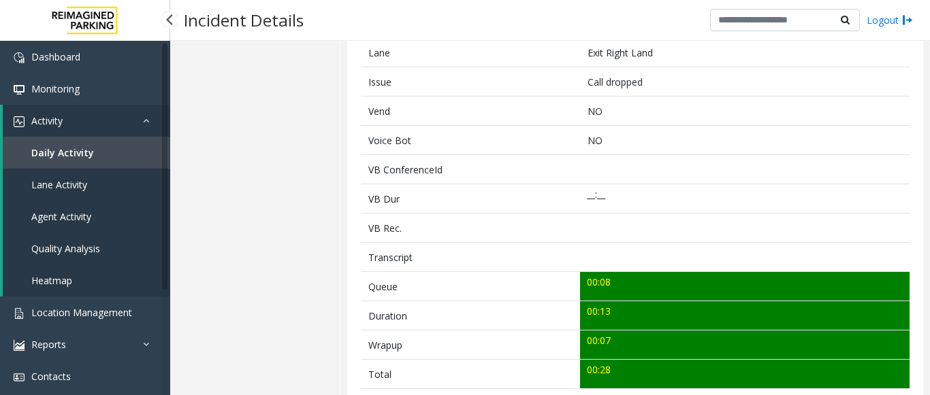
click at [76, 221] on span "Agent Activity" at bounding box center [61, 216] width 60 height 13
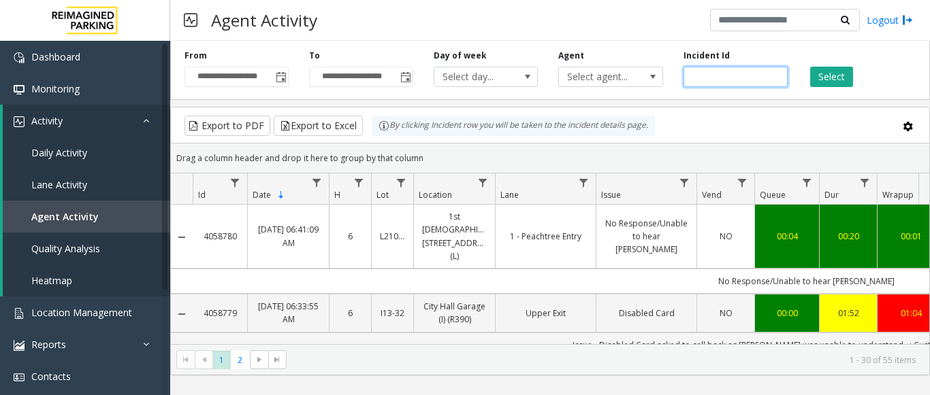
click at [698, 82] on input "number" at bounding box center [735, 77] width 104 height 20
paste input "*******"
click at [835, 69] on button "Select" at bounding box center [831, 77] width 43 height 20
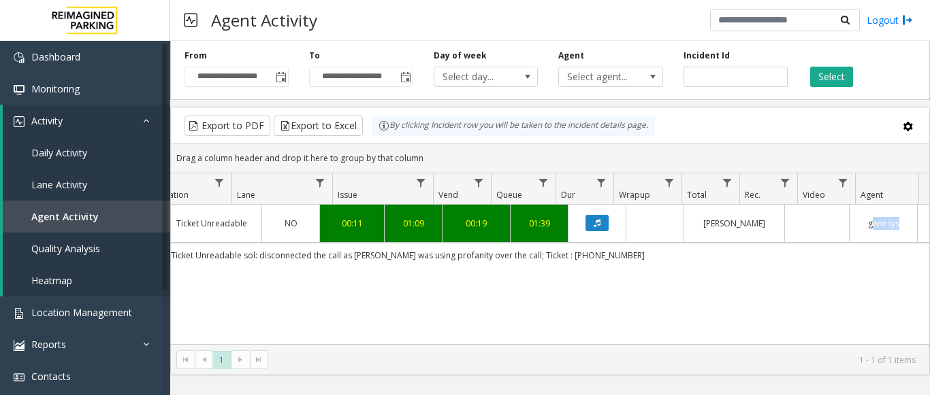
scroll to position [0, 435]
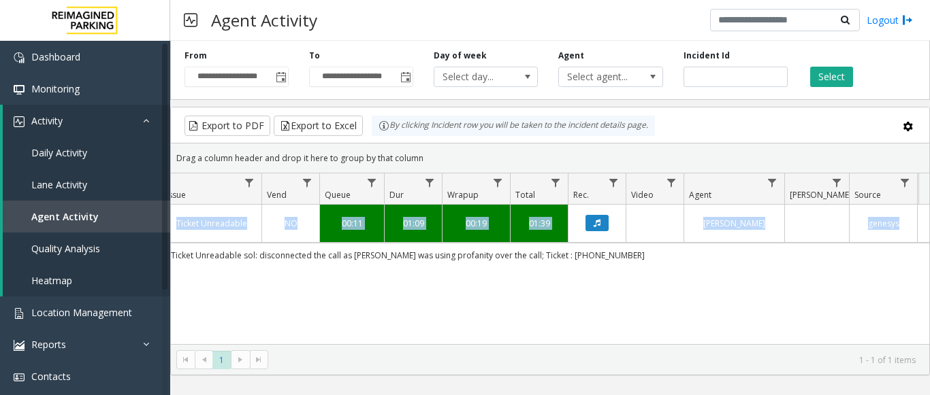
drag, startPoint x: 585, startPoint y: 255, endPoint x: 928, endPoint y: 214, distance: 345.4
click at [929, 215] on kendo-grid "Export to PDF Export to Excel By clicking Incident row you will be taken to the…" at bounding box center [549, 241] width 759 height 269
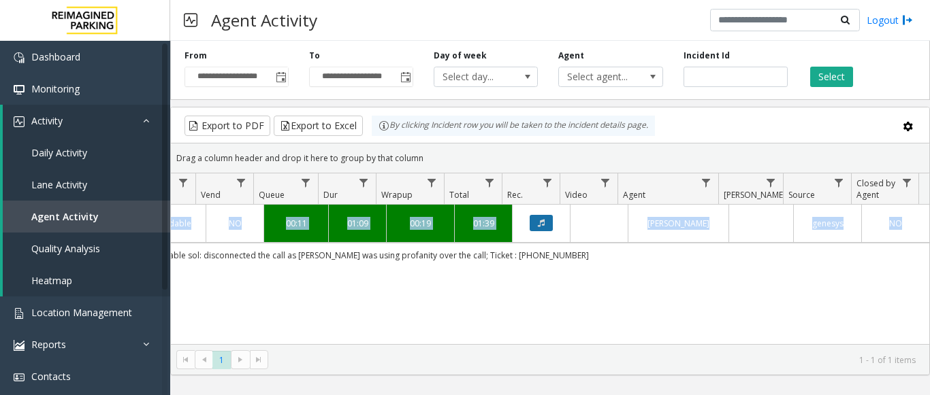
click at [536, 218] on button "Data table" at bounding box center [540, 223] width 23 height 16
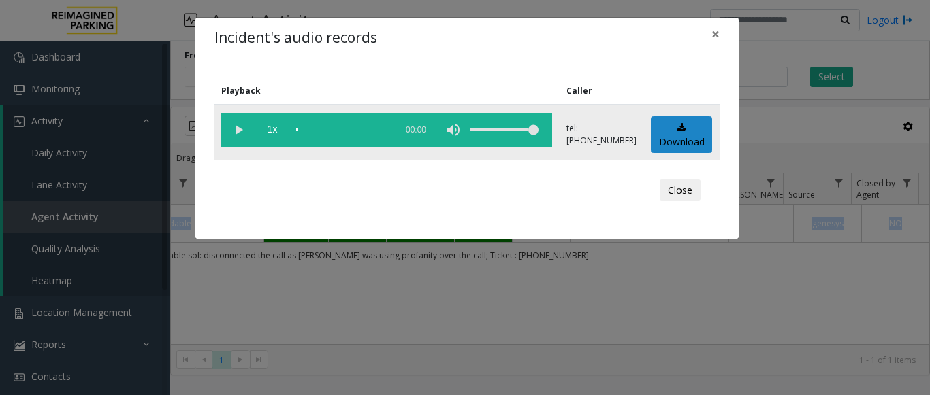
click at [243, 132] on vg-play-pause at bounding box center [238, 130] width 34 height 34
click at [337, 125] on div "scrub bar" at bounding box center [342, 130] width 93 height 34
click at [240, 127] on vg-play-pause at bounding box center [238, 130] width 34 height 34
click at [708, 31] on button "×" at bounding box center [715, 34] width 27 height 33
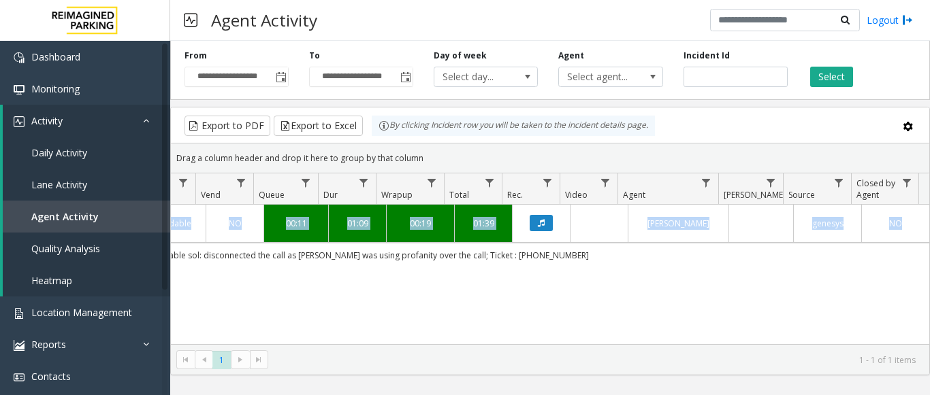
click at [510, 301] on div "4057367 Aug 17, 2025 12:36:13 AM 0 L21092801 Brickell City Centre (L) Forwarded…" at bounding box center [550, 290] width 758 height 170
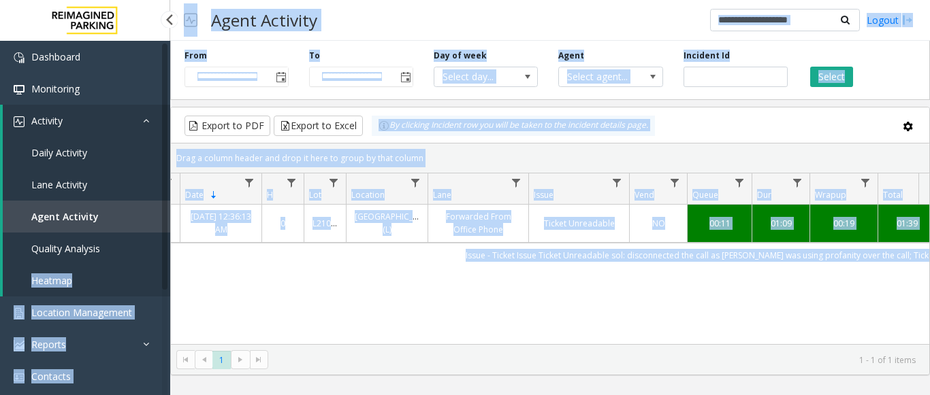
scroll to position [0, 0]
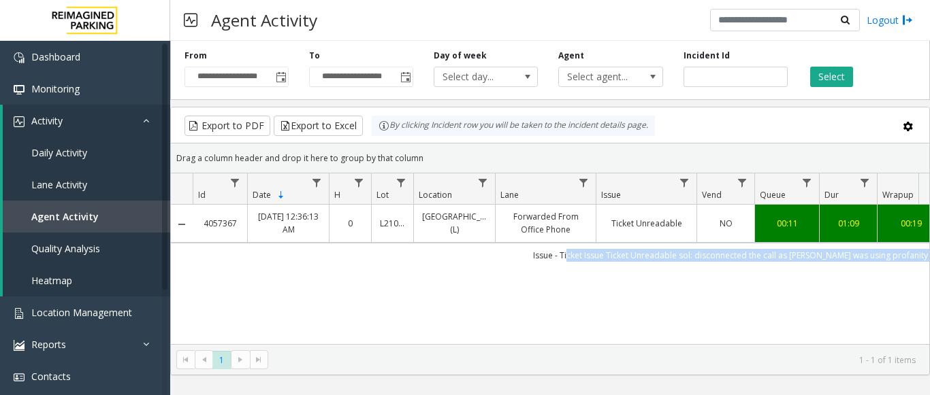
drag, startPoint x: 559, startPoint y: 261, endPoint x: 601, endPoint y: 259, distance: 42.2
click at [601, 259] on td "Issue - Ticket Issue Ticket Unreadable sol: disconnected the call as parker was…" at bounding box center [806, 255] width 1227 height 24
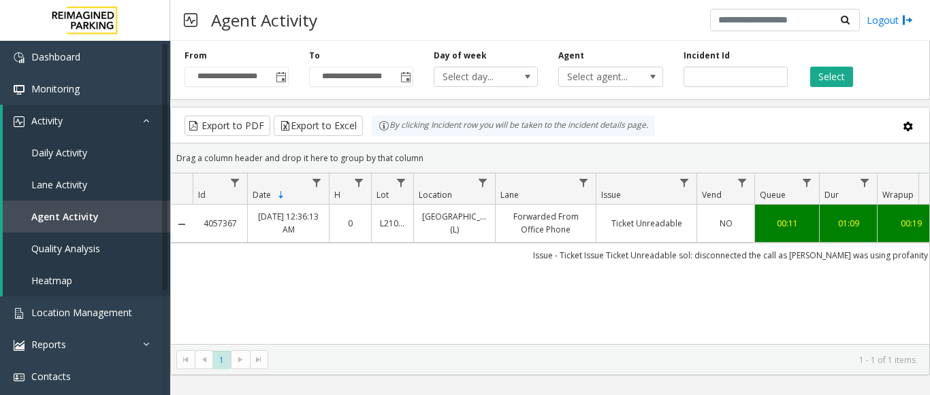
drag, startPoint x: 425, startPoint y: 299, endPoint x: 475, endPoint y: 278, distance: 53.7
click at [469, 291] on div "4057367 Aug 17, 2025 12:36:13 AM 0 L21092801 Brickell City Centre (L) Forwarded…" at bounding box center [550, 290] width 758 height 170
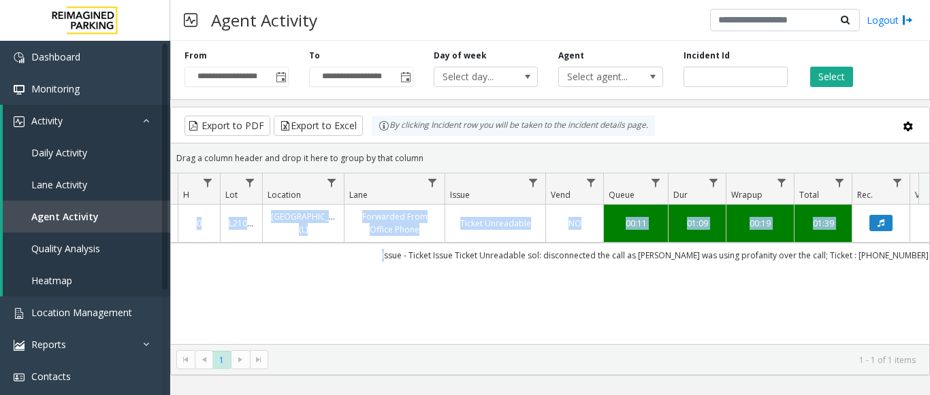
scroll to position [0, 274]
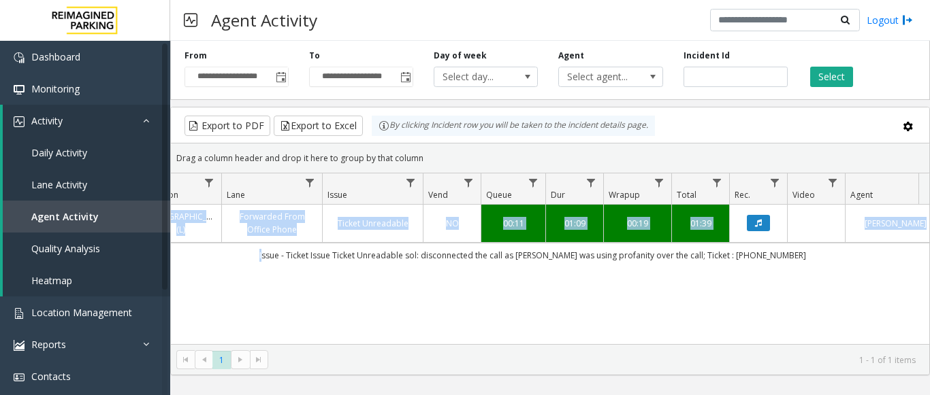
drag, startPoint x: 491, startPoint y: 265, endPoint x: 929, endPoint y: 278, distance: 437.8
click at [929, 278] on kendo-grid "Export to PDF Export to Excel By clicking Incident row you will be taken to the…" at bounding box center [549, 241] width 759 height 269
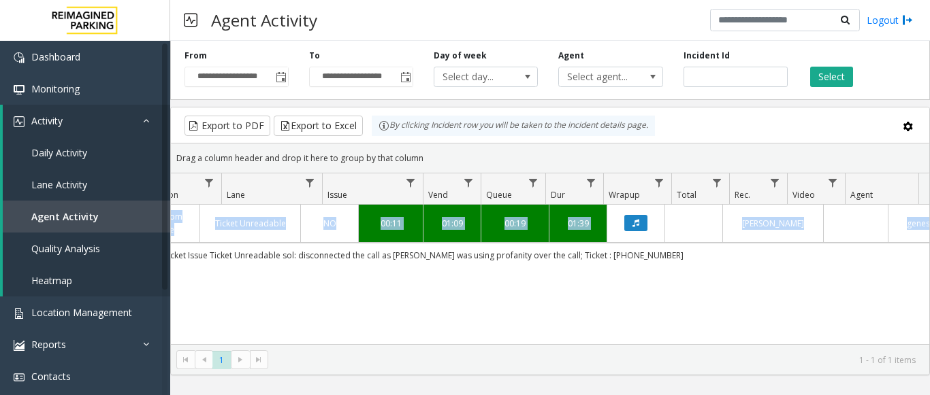
scroll to position [0, 396]
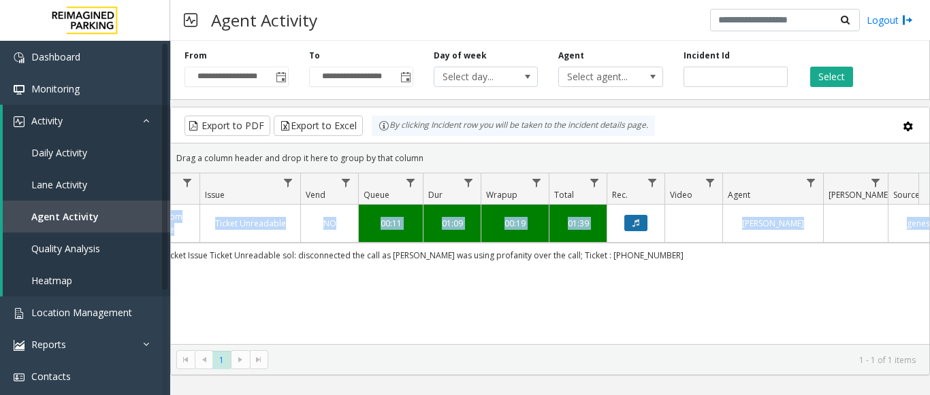
click at [634, 218] on button "Data table" at bounding box center [635, 223] width 23 height 16
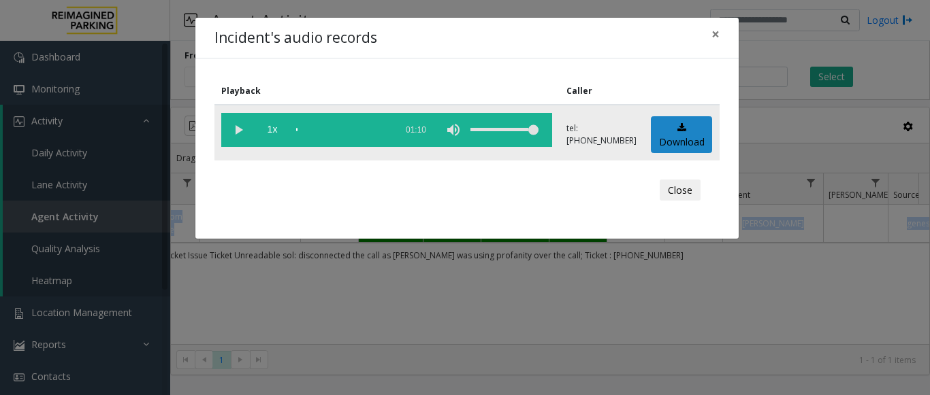
click at [242, 130] on vg-play-pause at bounding box center [238, 130] width 34 height 34
click at [715, 30] on span "×" at bounding box center [715, 33] width 8 height 19
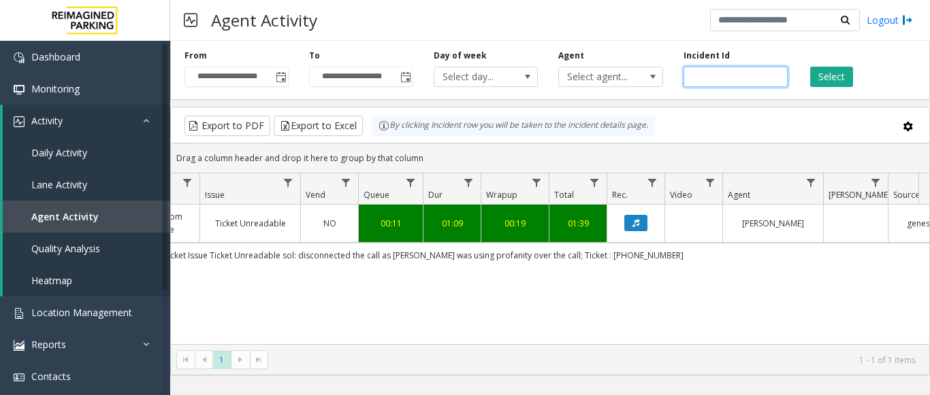
click at [708, 79] on input "*******" at bounding box center [735, 77] width 104 height 20
paste input "number"
type input "*******"
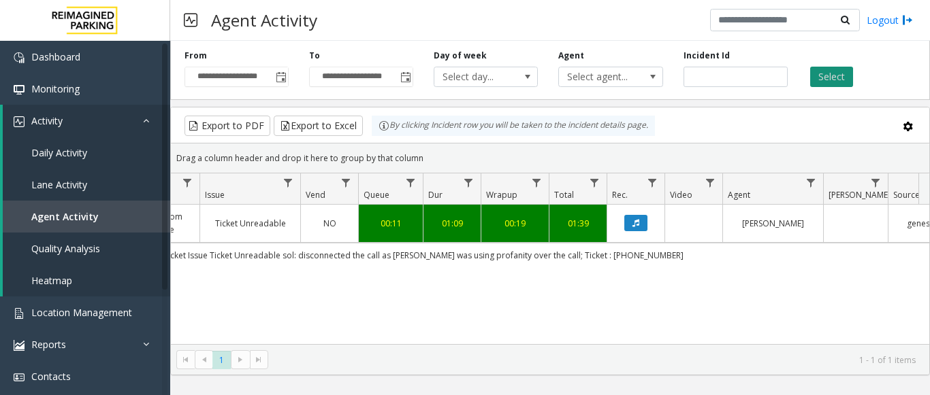
click at [818, 76] on button "Select" at bounding box center [831, 77] width 43 height 20
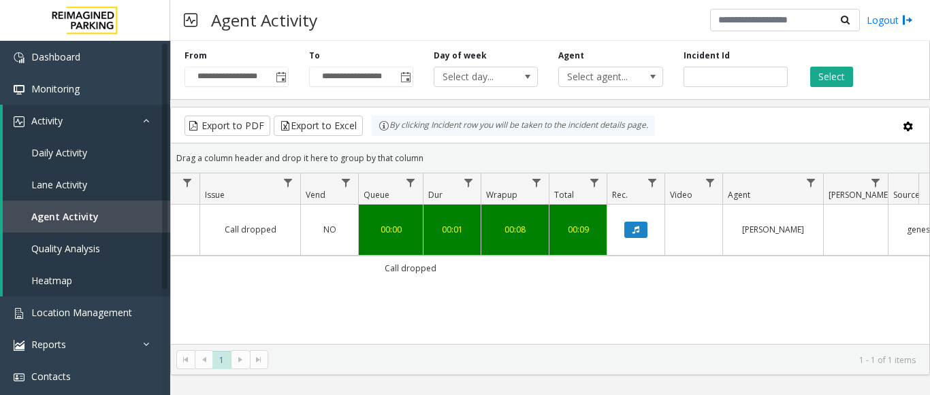
click at [648, 231] on link "Data table" at bounding box center [635, 230] width 41 height 16
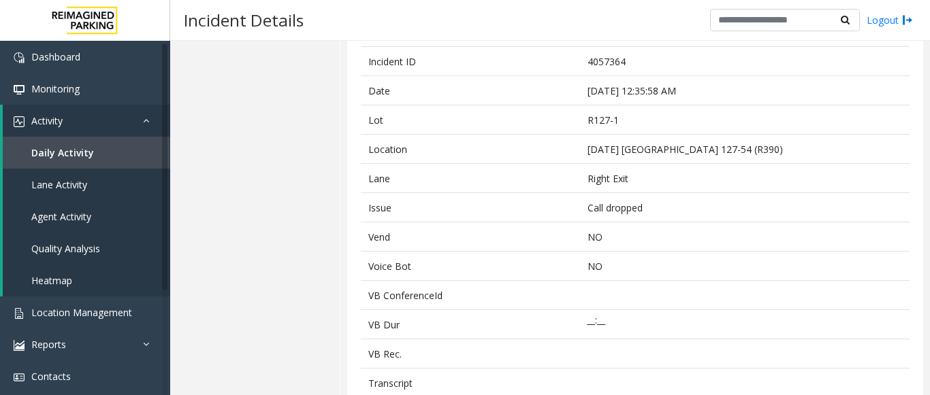
scroll to position [408, 0]
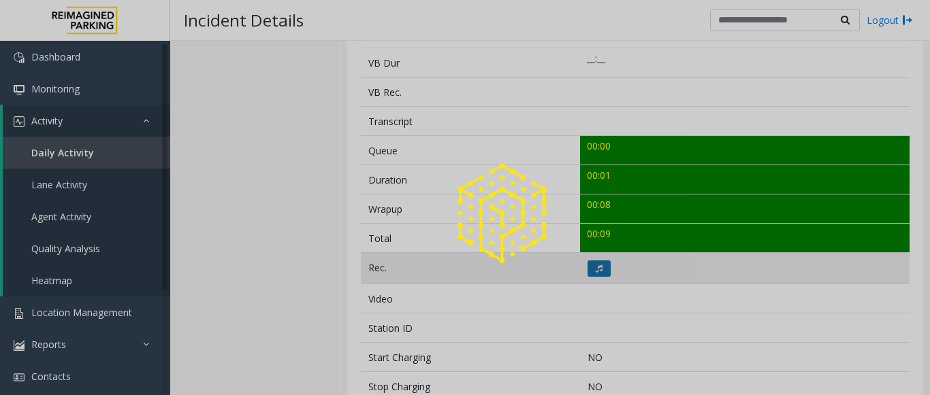
click at [591, 265] on div at bounding box center [465, 197] width 930 height 395
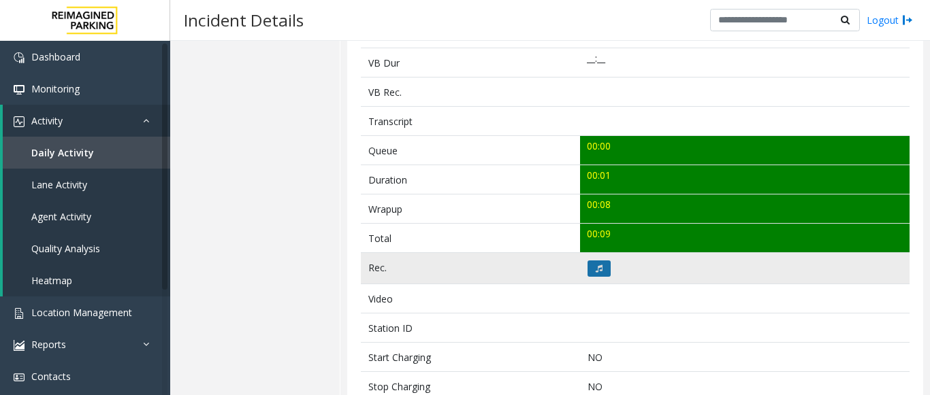
click at [598, 265] on icon at bounding box center [598, 269] width 7 height 8
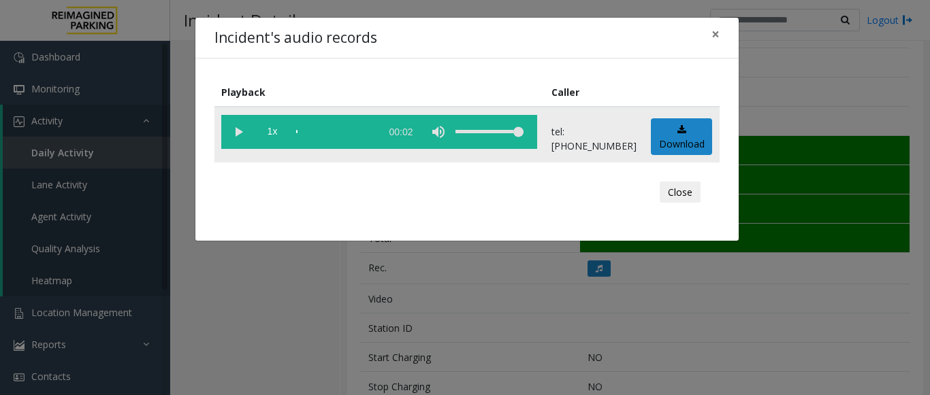
click at [237, 134] on vg-play-pause at bounding box center [238, 132] width 34 height 34
click at [721, 36] on button "×" at bounding box center [715, 34] width 27 height 33
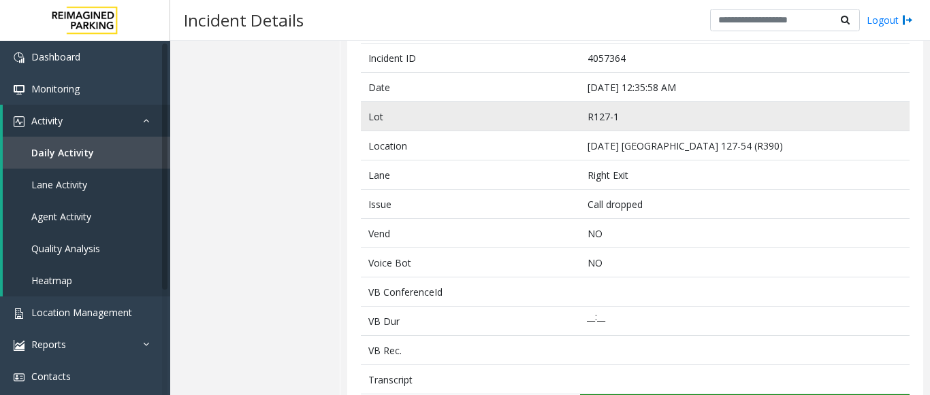
scroll to position [136, 0]
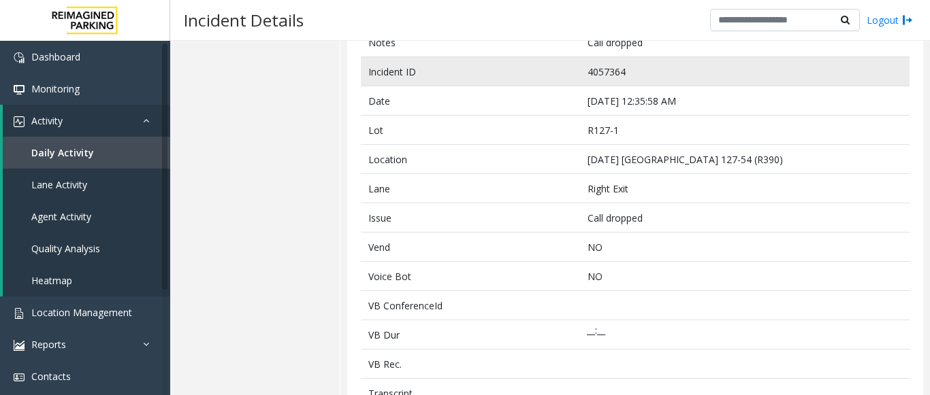
click at [609, 71] on td "4057364" at bounding box center [744, 71] width 329 height 29
copy td "4057364"
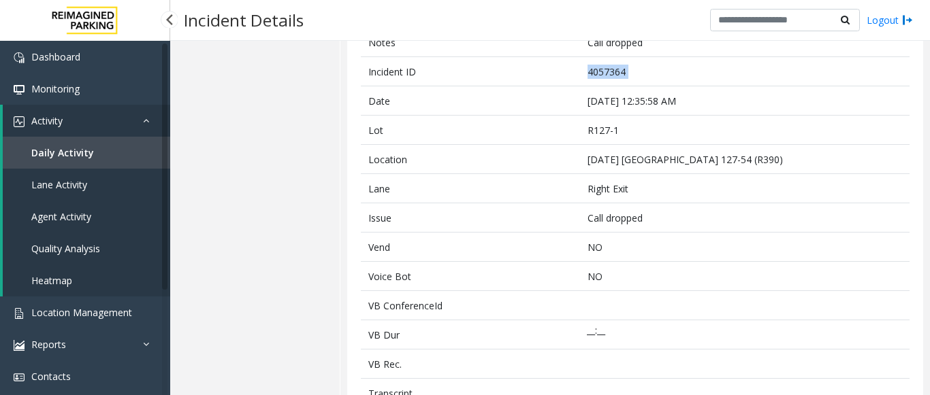
click at [86, 217] on span "Agent Activity" at bounding box center [61, 216] width 60 height 13
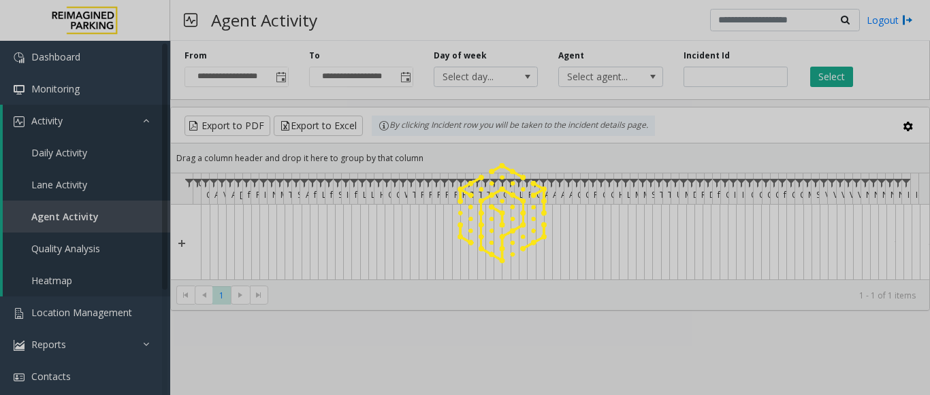
click at [698, 69] on div at bounding box center [465, 197] width 930 height 395
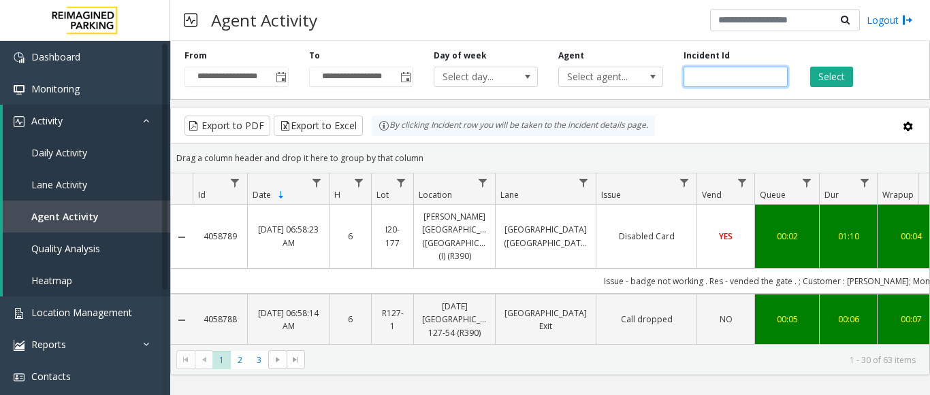
click at [694, 71] on input "number" at bounding box center [735, 77] width 104 height 20
paste input "*******"
click at [845, 80] on button "Select" at bounding box center [831, 77] width 43 height 20
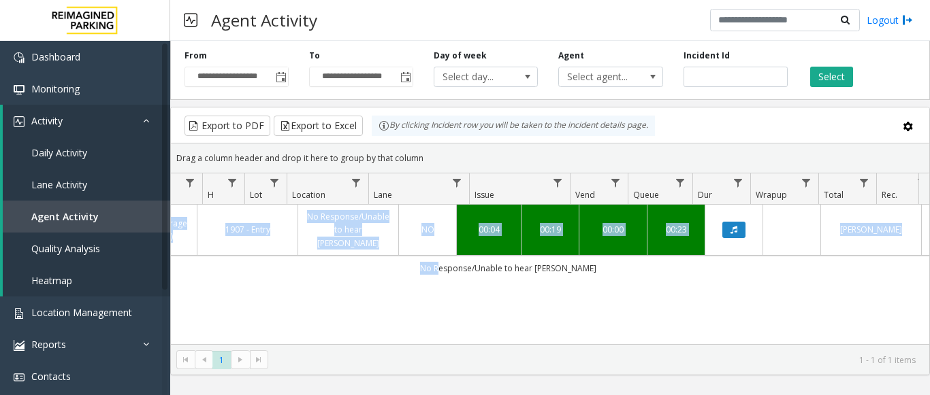
scroll to position [0, 298]
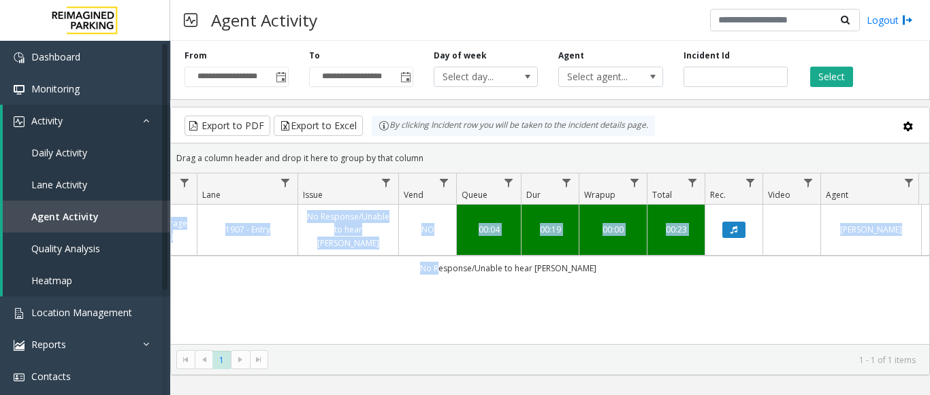
drag, startPoint x: 750, startPoint y: 263, endPoint x: 929, endPoint y: 268, distance: 179.0
click at [929, 268] on kendo-grid "Export to PDF Export to Excel By clicking Incident row you will be taken to the…" at bounding box center [549, 241] width 759 height 269
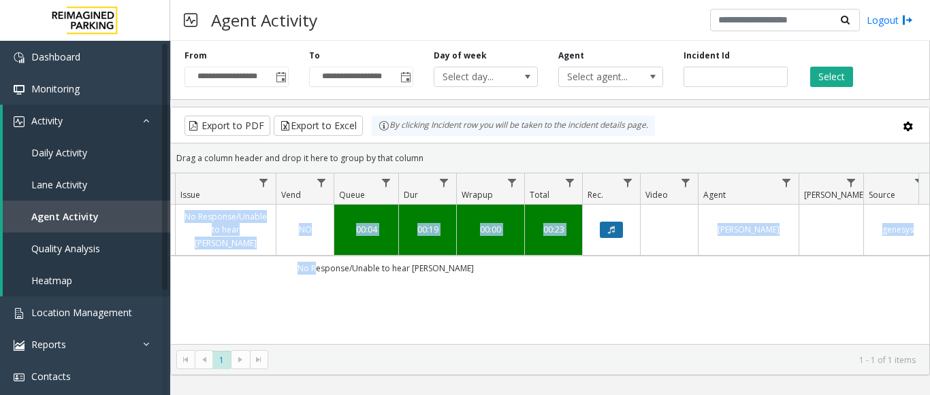
click at [619, 225] on button "Data table" at bounding box center [611, 230] width 23 height 16
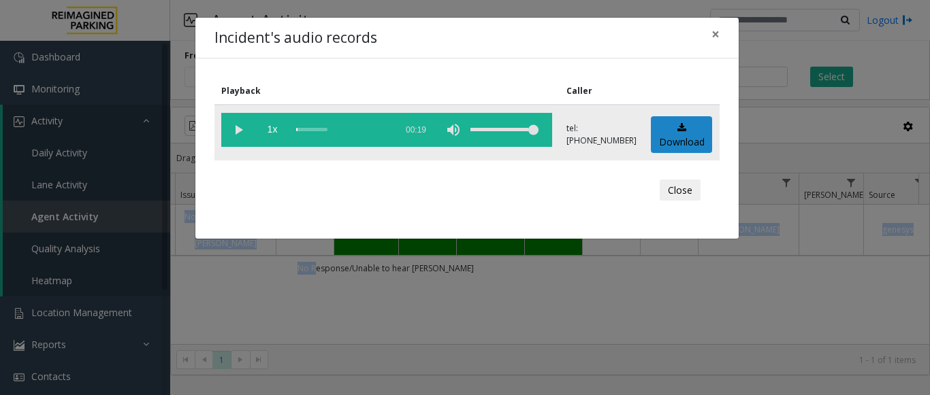
click at [229, 116] on vg-play-pause at bounding box center [238, 130] width 34 height 34
click at [297, 129] on div "scrub bar" at bounding box center [342, 130] width 93 height 34
click at [708, 40] on button "×" at bounding box center [715, 34] width 27 height 33
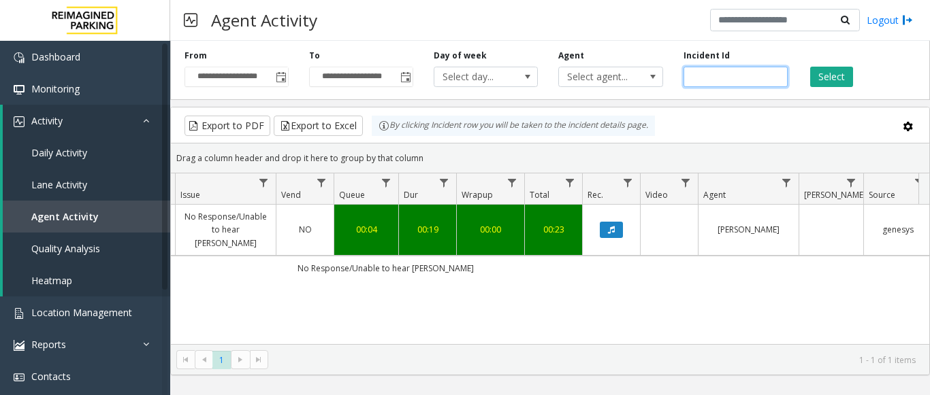
click at [710, 73] on input "*******" at bounding box center [735, 77] width 104 height 20
click at [719, 81] on input "*******" at bounding box center [735, 77] width 104 height 20
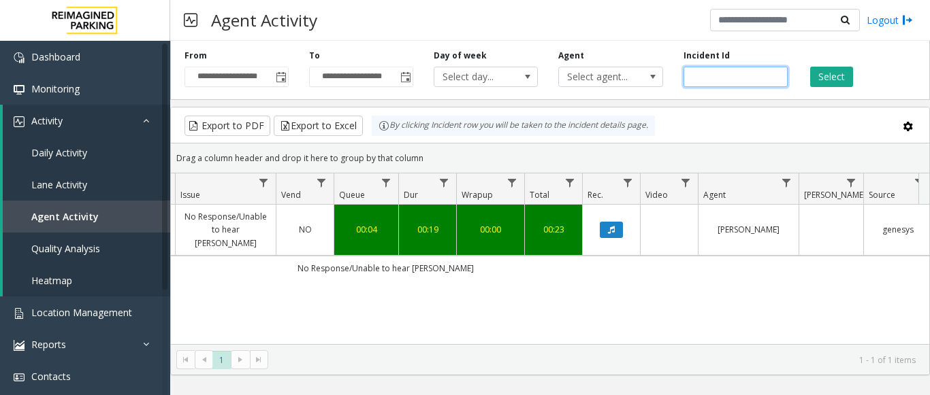
click at [719, 81] on input "*******" at bounding box center [735, 77] width 104 height 20
paste input "number"
type input "*******"
click at [821, 78] on button "Select" at bounding box center [831, 77] width 43 height 20
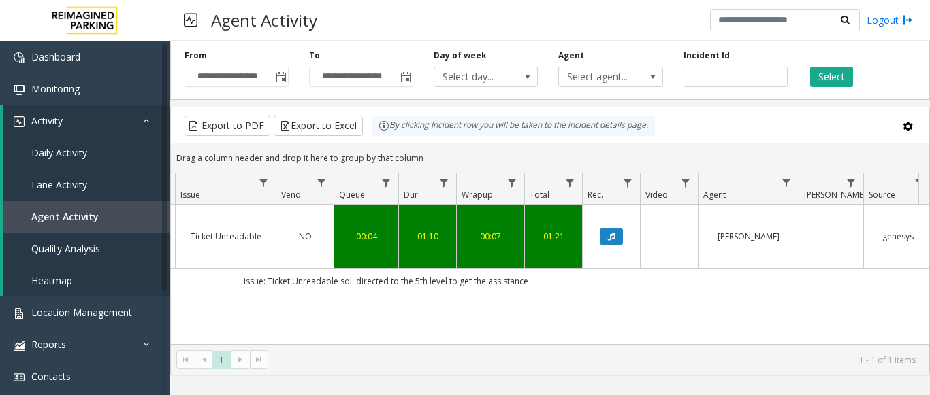
click at [624, 231] on link "Data table" at bounding box center [611, 237] width 41 height 16
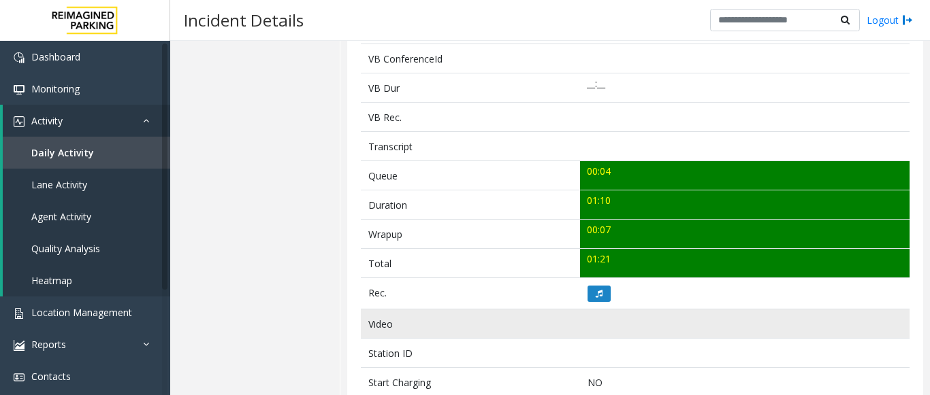
scroll to position [408, 0]
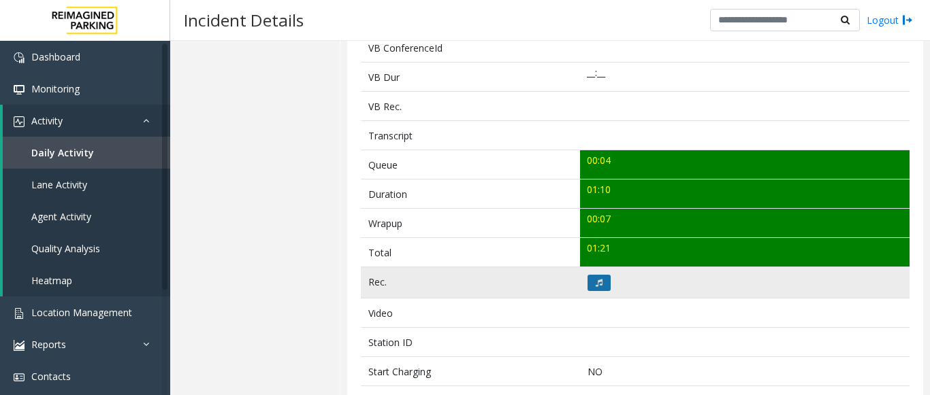
click at [595, 287] on icon at bounding box center [598, 283] width 7 height 8
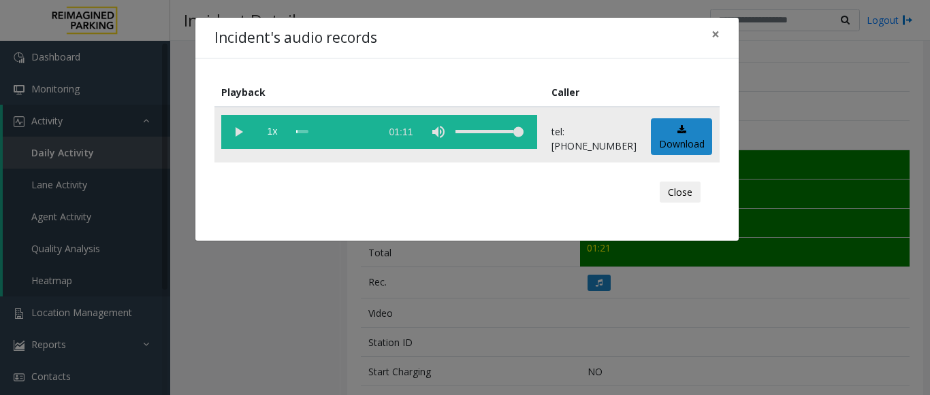
click at [242, 132] on vg-play-pause at bounding box center [238, 132] width 34 height 34
click at [329, 133] on div "scrub bar" at bounding box center [335, 132] width 78 height 34
click at [712, 31] on span "×" at bounding box center [715, 33] width 8 height 19
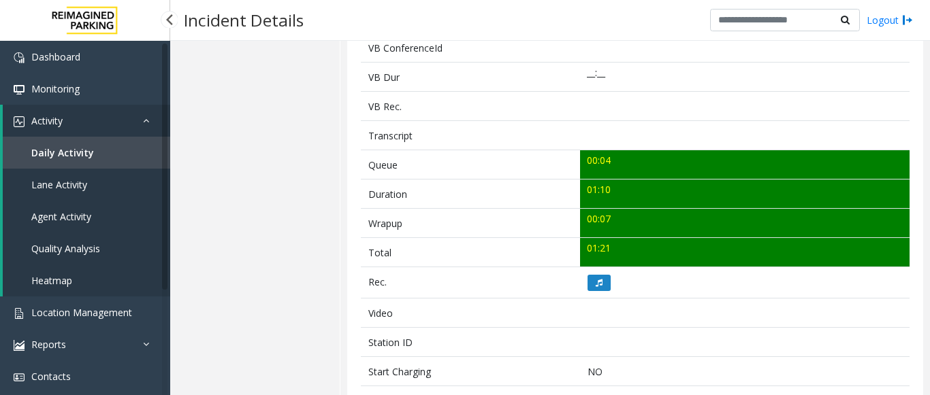
click at [73, 210] on span "Agent Activity" at bounding box center [61, 216] width 60 height 13
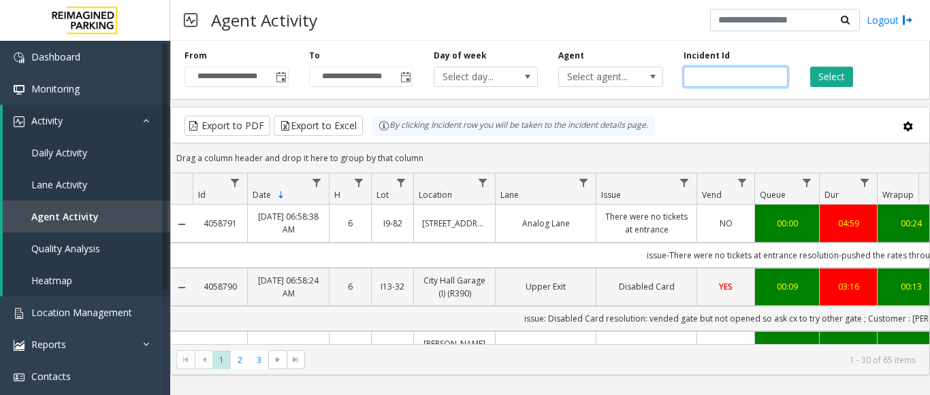
click at [703, 82] on input "number" at bounding box center [735, 77] width 104 height 20
paste input "*******"
click at [827, 73] on button "Select" at bounding box center [831, 77] width 43 height 20
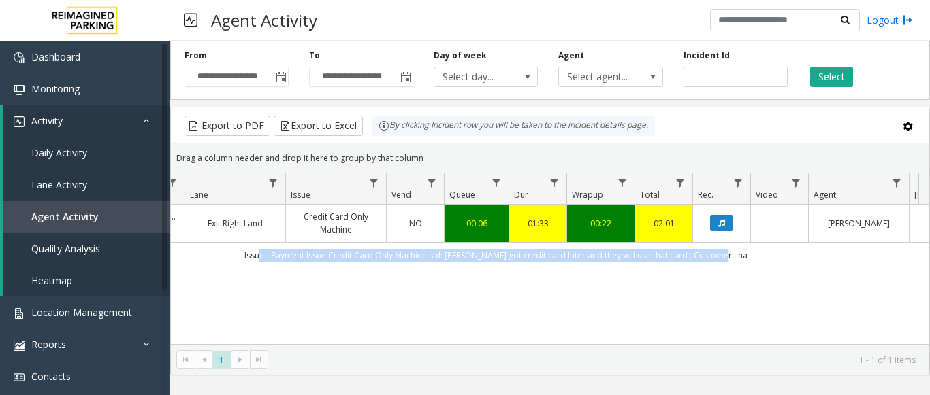
scroll to position [0, 474]
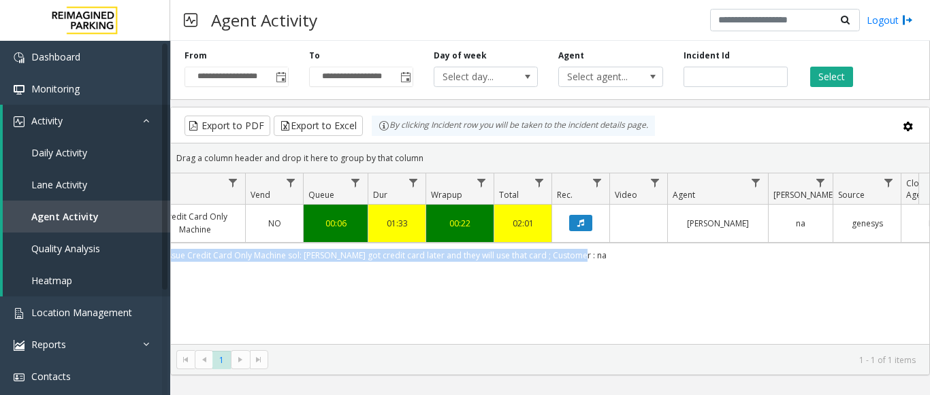
drag, startPoint x: 583, startPoint y: 263, endPoint x: 925, endPoint y: 257, distance: 341.7
click at [925, 257] on div "4057312 Aug 16, 2025 11:05:05 PM 23 R30-20 Green Lake Village (R390) Exit Right…" at bounding box center [550, 290] width 758 height 170
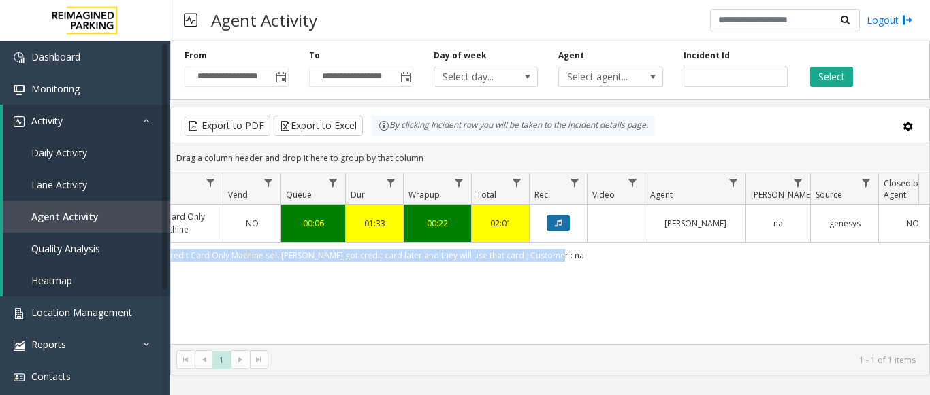
click at [559, 231] on button "Data table" at bounding box center [557, 223] width 23 height 16
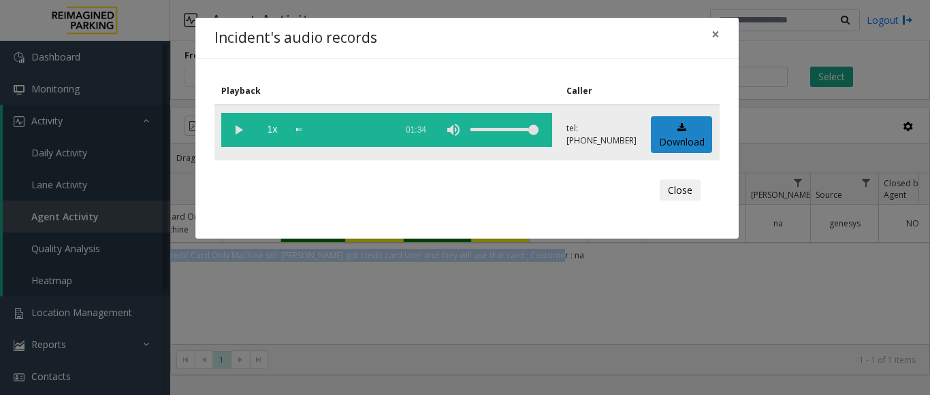
click at [227, 125] on vg-play-pause at bounding box center [238, 130] width 34 height 34
click at [383, 126] on div "scrub bar" at bounding box center [342, 130] width 93 height 34
click at [370, 125] on div "scrub bar" at bounding box center [342, 130] width 93 height 34
click at [714, 37] on span "×" at bounding box center [715, 33] width 8 height 19
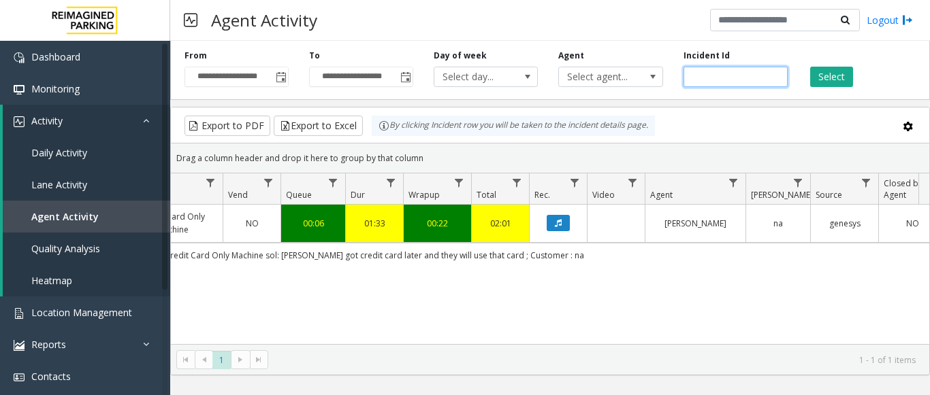
click at [696, 76] on input "*******" at bounding box center [735, 77] width 104 height 20
paste input "number"
click at [828, 78] on button "Select" at bounding box center [831, 77] width 43 height 20
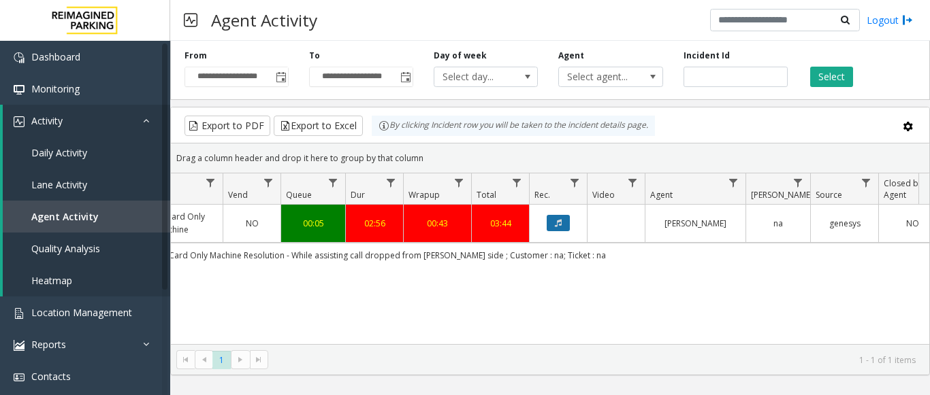
click at [552, 229] on button "Data table" at bounding box center [557, 223] width 23 height 16
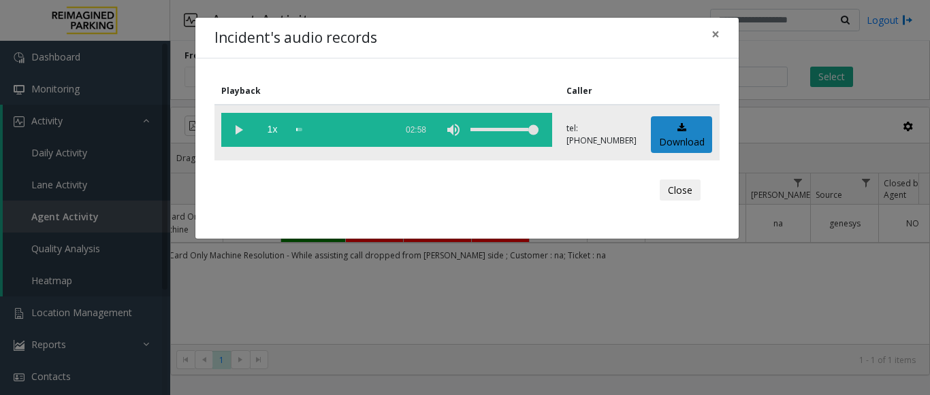
click at [236, 122] on vg-play-pause at bounding box center [238, 130] width 34 height 34
click at [362, 129] on div "scrub bar" at bounding box center [342, 130] width 93 height 34
click at [381, 128] on div "scrub bar" at bounding box center [342, 130] width 93 height 34
click at [719, 37] on span "×" at bounding box center [715, 33] width 8 height 19
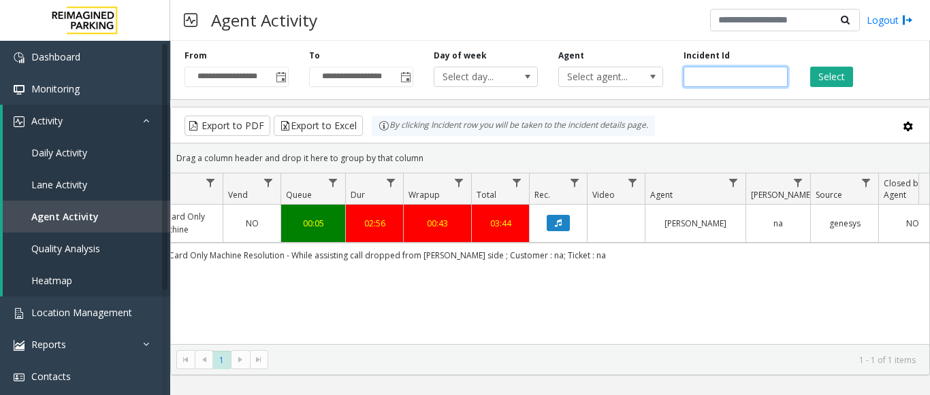
click at [706, 75] on input "*******" at bounding box center [735, 77] width 104 height 20
paste input "number"
type input "*******"
click at [826, 75] on button "Select" at bounding box center [831, 77] width 43 height 20
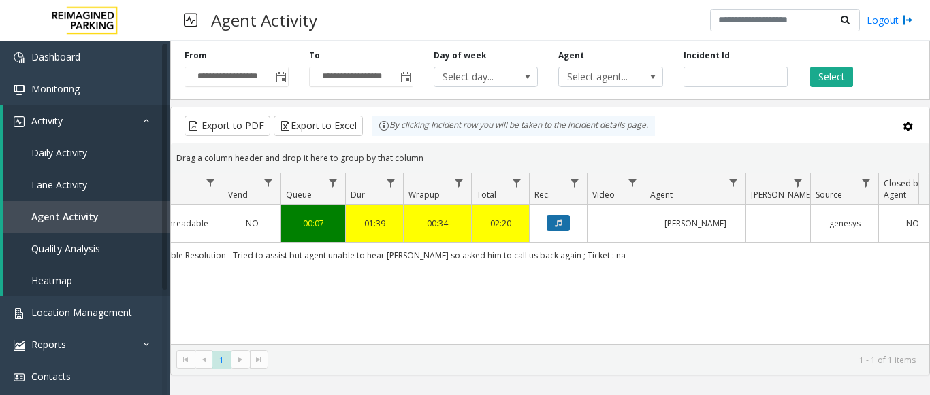
click at [566, 226] on button "Data table" at bounding box center [557, 223] width 23 height 16
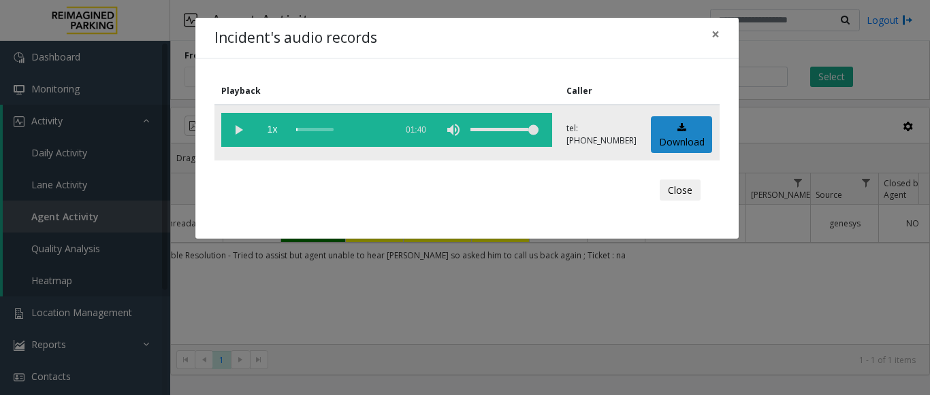
click at [243, 131] on vg-play-pause at bounding box center [238, 130] width 34 height 34
click at [242, 131] on vg-play-pause at bounding box center [238, 130] width 34 height 34
click at [720, 39] on button "×" at bounding box center [715, 34] width 27 height 33
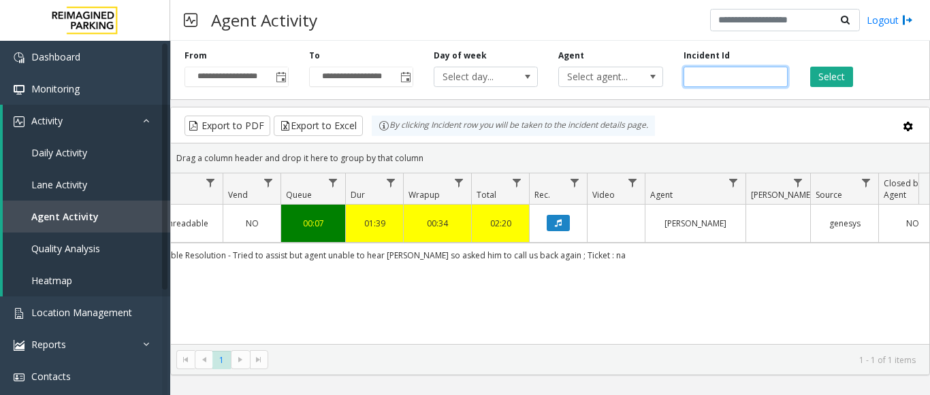
click at [706, 78] on input "*******" at bounding box center [735, 77] width 104 height 20
click at [551, 224] on button "Data table" at bounding box center [557, 223] width 23 height 16
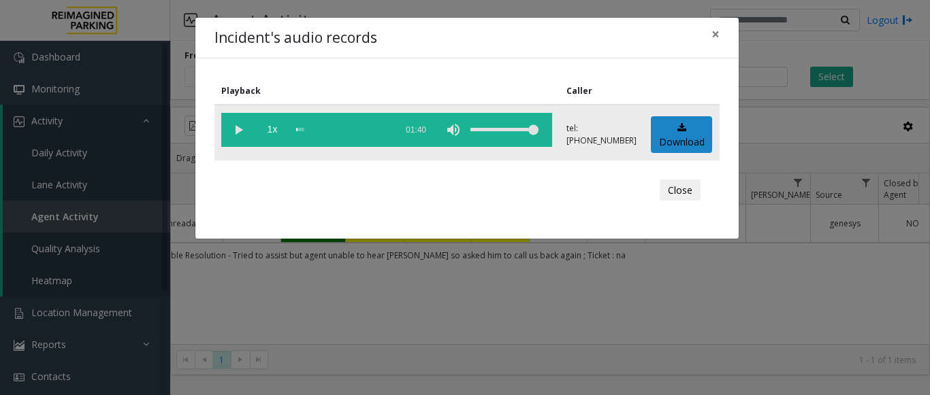
click at [239, 127] on vg-play-pause at bounding box center [238, 130] width 34 height 34
click at [376, 127] on div "scrub bar" at bounding box center [342, 130] width 93 height 34
click at [365, 129] on div "scrub bar" at bounding box center [342, 130] width 93 height 34
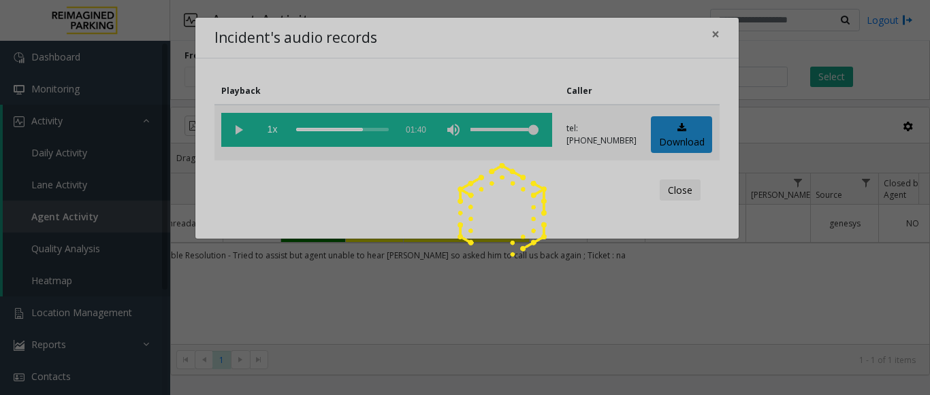
click at [240, 131] on div at bounding box center [465, 197] width 930 height 395
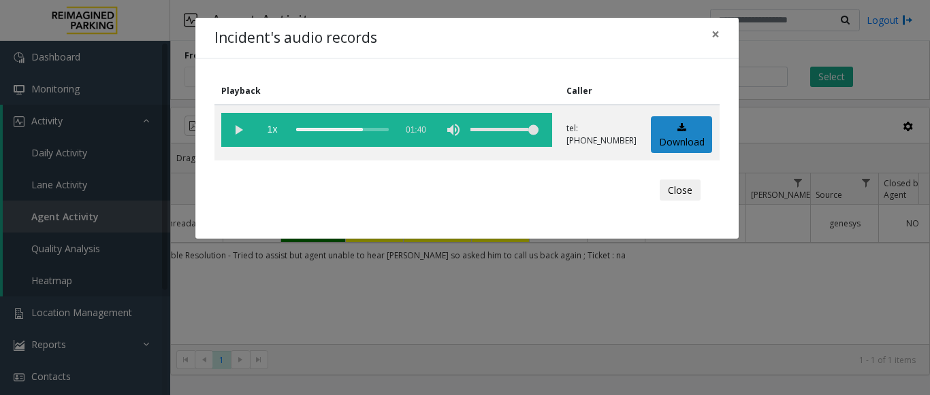
click at [240, 131] on vg-play-pause at bounding box center [238, 130] width 34 height 34
click at [234, 137] on vg-play-pause at bounding box center [238, 130] width 34 height 34
click at [359, 129] on div "scrub bar" at bounding box center [342, 130] width 93 height 34
click at [715, 33] on span "×" at bounding box center [715, 33] width 8 height 19
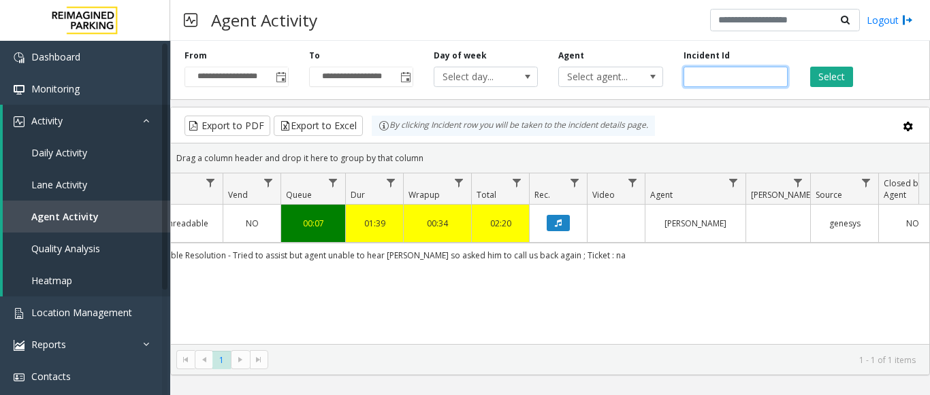
click at [700, 80] on input "number" at bounding box center [735, 77] width 104 height 20
paste input "*******"
click at [840, 81] on button "Select" at bounding box center [831, 77] width 43 height 20
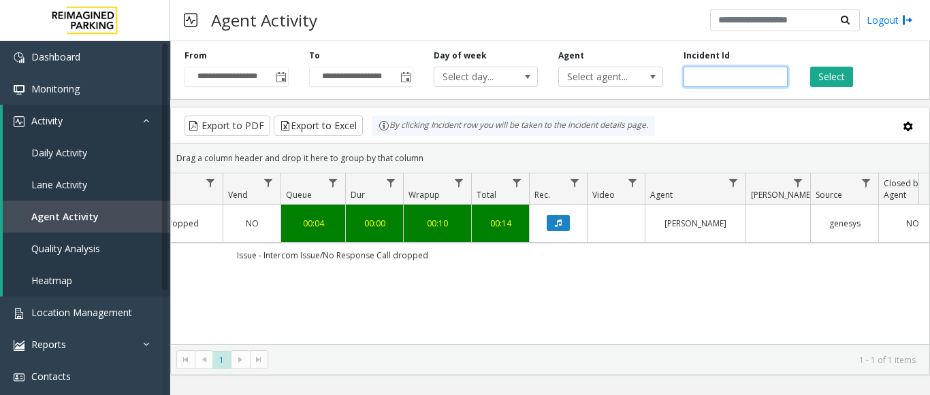
click at [703, 80] on input "*******" at bounding box center [735, 77] width 104 height 20
paste input "number"
click at [839, 76] on button "Select" at bounding box center [831, 77] width 43 height 20
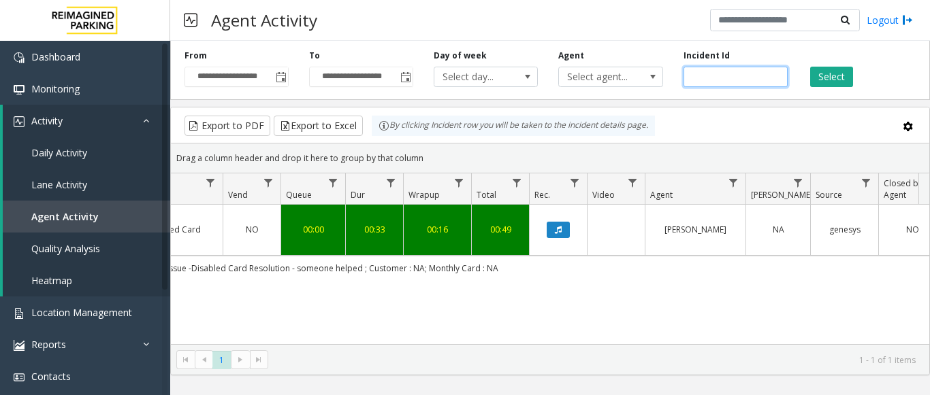
click at [713, 80] on input "*******" at bounding box center [735, 77] width 104 height 20
paste input "number"
click at [836, 76] on button "Select" at bounding box center [831, 77] width 43 height 20
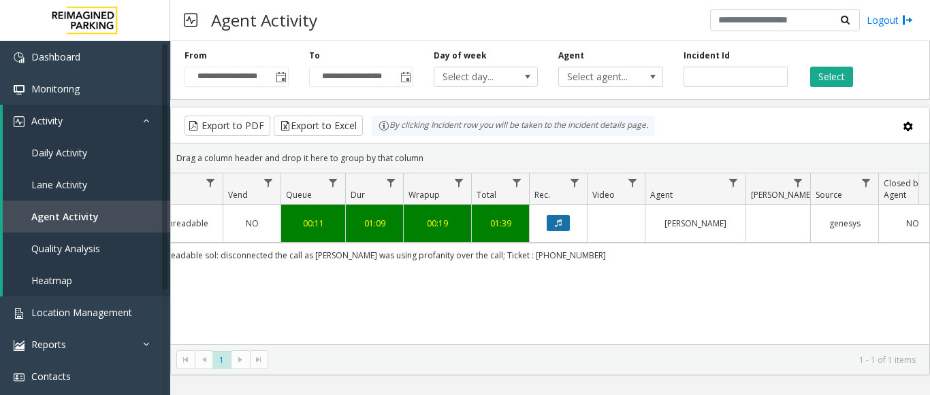
click at [562, 225] on button "Data table" at bounding box center [557, 223] width 23 height 16
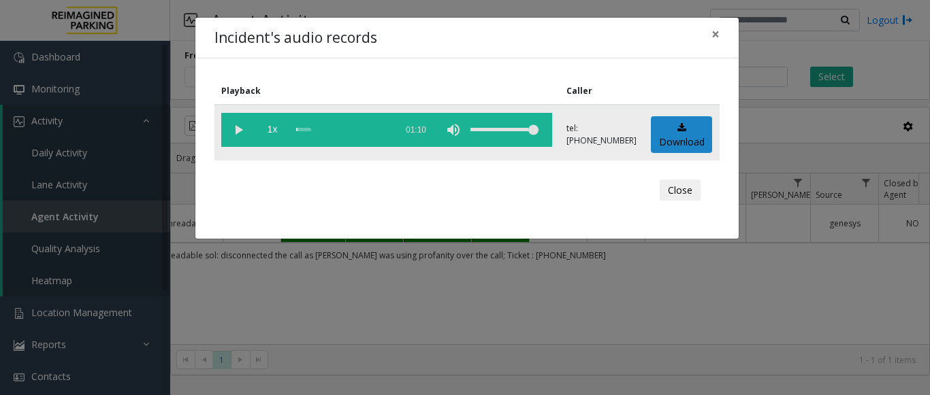
click at [233, 122] on vg-play-pause at bounding box center [238, 130] width 34 height 34
click at [323, 125] on div "scrub bar" at bounding box center [342, 130] width 93 height 34
click at [331, 129] on div "scrub bar" at bounding box center [342, 130] width 93 height 34
click at [719, 37] on span "×" at bounding box center [715, 33] width 8 height 19
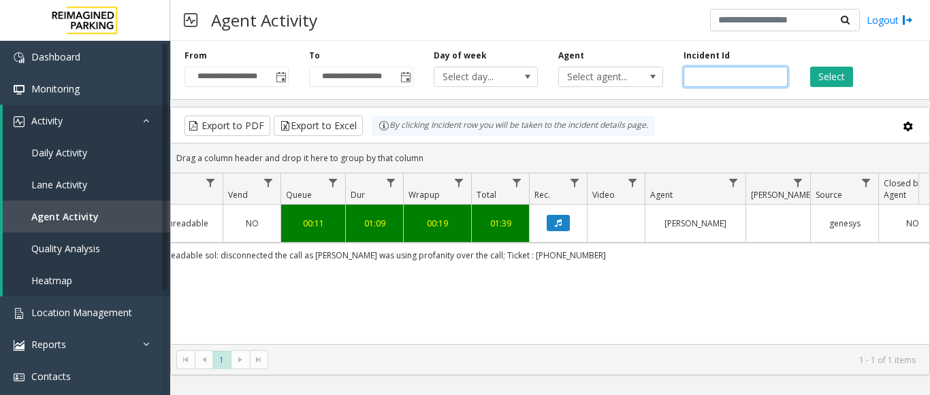
click at [692, 78] on input "*******" at bounding box center [735, 77] width 104 height 20
paste input "number"
click at [830, 73] on button "Select" at bounding box center [831, 77] width 43 height 20
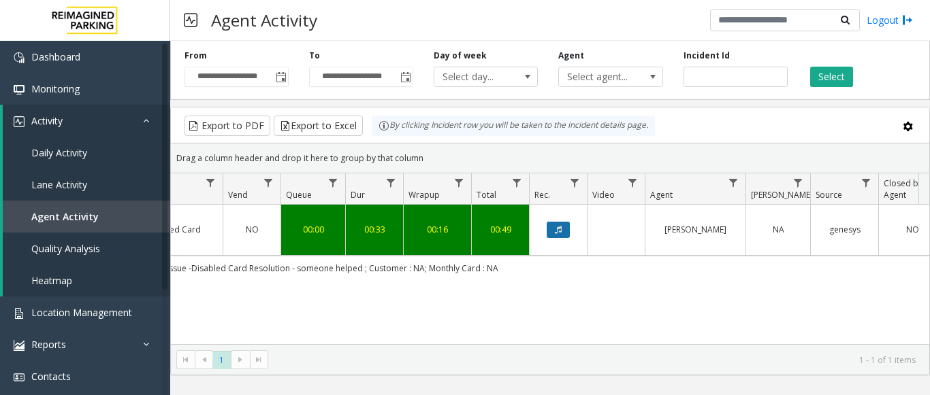
click at [561, 227] on icon "Data table" at bounding box center [558, 230] width 7 height 8
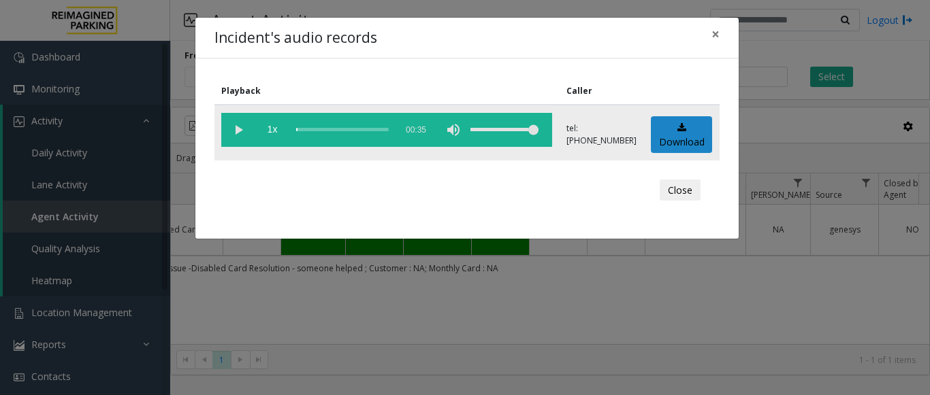
click at [238, 131] on vg-play-pause at bounding box center [238, 130] width 34 height 34
click at [376, 129] on div "scrub bar" at bounding box center [342, 130] width 93 height 34
click at [715, 31] on span "×" at bounding box center [715, 33] width 8 height 19
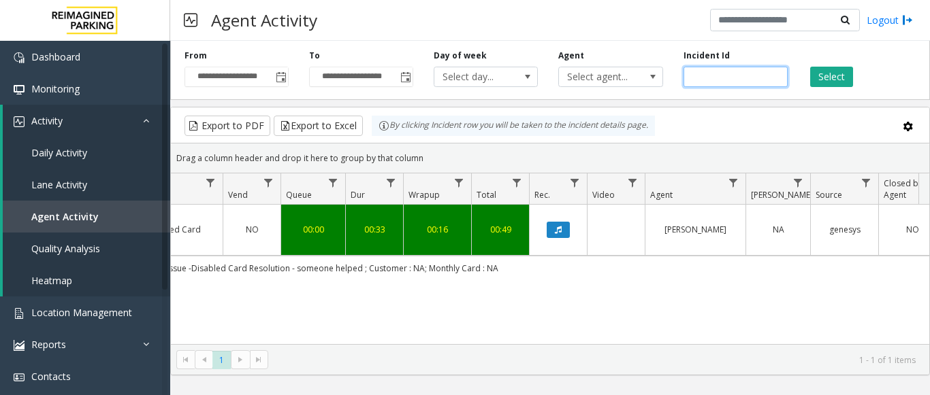
click at [690, 73] on input "*******" at bounding box center [735, 77] width 104 height 20
paste input "number"
click at [831, 77] on button "Select" at bounding box center [831, 77] width 43 height 20
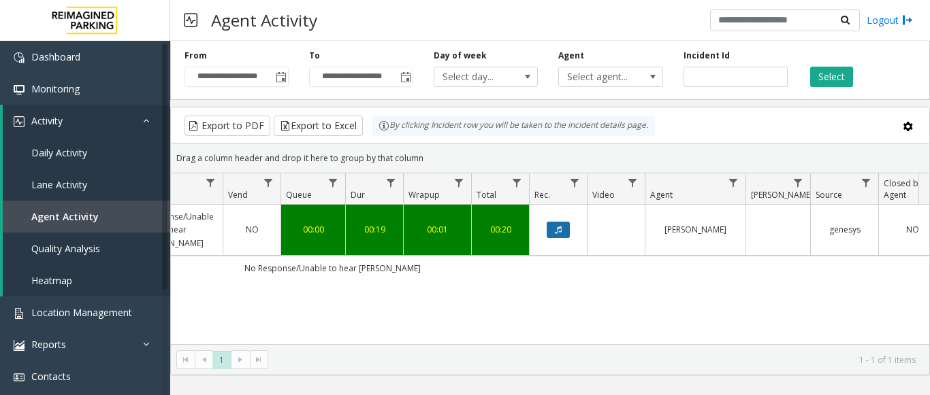
click at [565, 222] on button "Data table" at bounding box center [557, 230] width 23 height 16
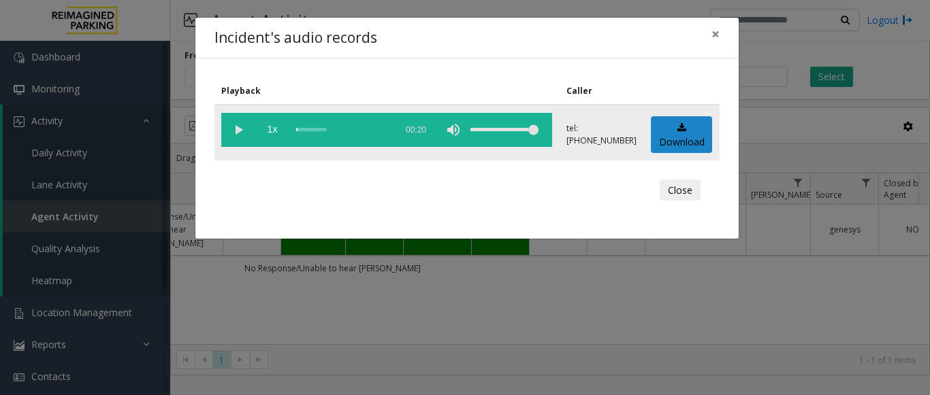
click at [245, 127] on vg-play-pause at bounding box center [238, 130] width 34 height 34
click at [325, 126] on div "scrub bar" at bounding box center [342, 130] width 93 height 34
click at [372, 129] on div "scrub bar" at bounding box center [342, 130] width 93 height 34
click at [366, 131] on div "scrub bar" at bounding box center [342, 130] width 93 height 34
click at [238, 126] on vg-play-pause at bounding box center [238, 130] width 34 height 34
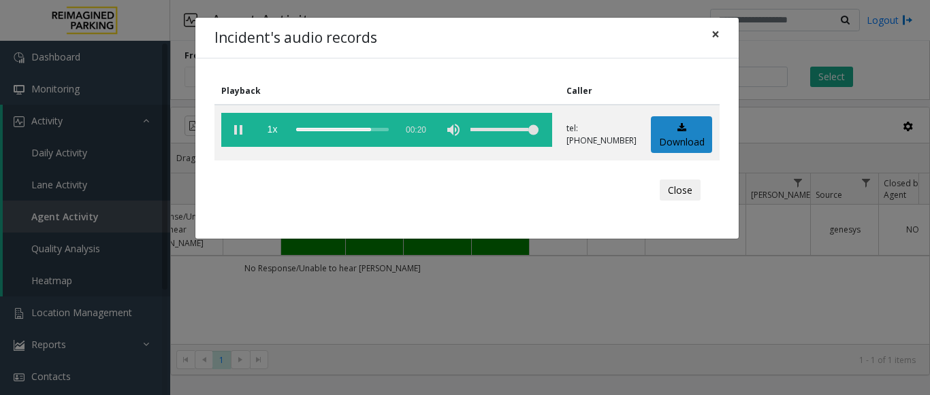
click at [719, 31] on button "×" at bounding box center [715, 34] width 27 height 33
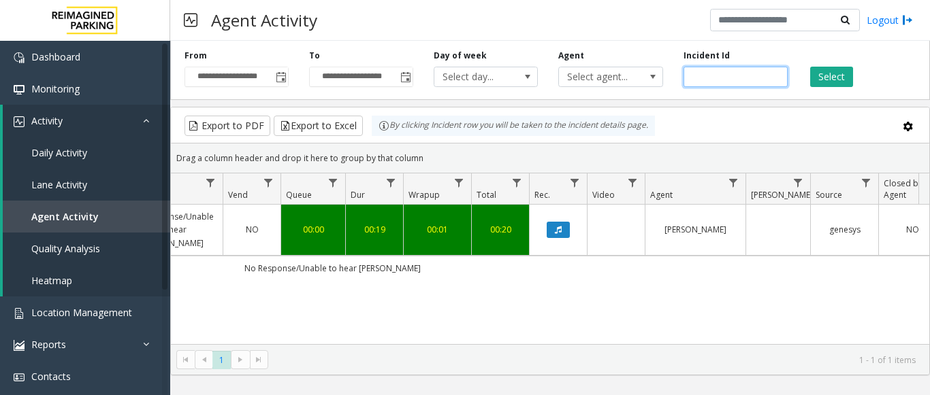
click at [705, 78] on input "*******" at bounding box center [735, 77] width 104 height 20
paste input "number"
click at [824, 73] on button "Select" at bounding box center [831, 77] width 43 height 20
click at [550, 231] on button "Data table" at bounding box center [557, 230] width 23 height 16
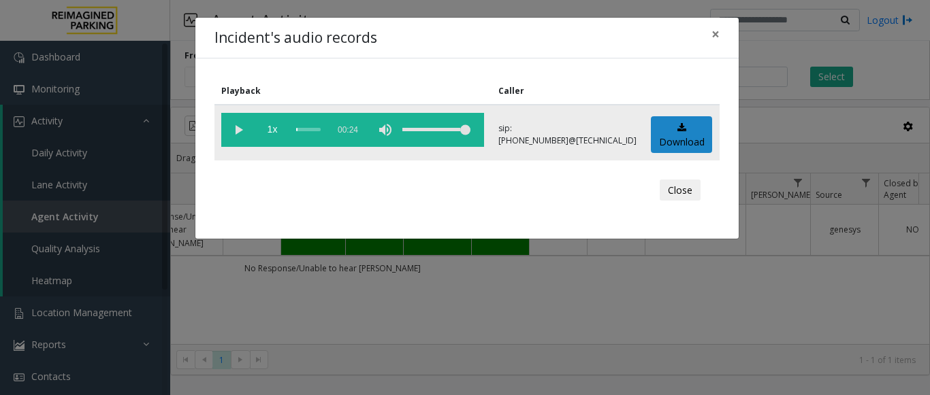
click at [248, 125] on vg-play-pause at bounding box center [238, 130] width 34 height 34
click at [274, 131] on span "1x" at bounding box center [272, 130] width 34 height 34
click at [712, 36] on span "×" at bounding box center [715, 33] width 8 height 19
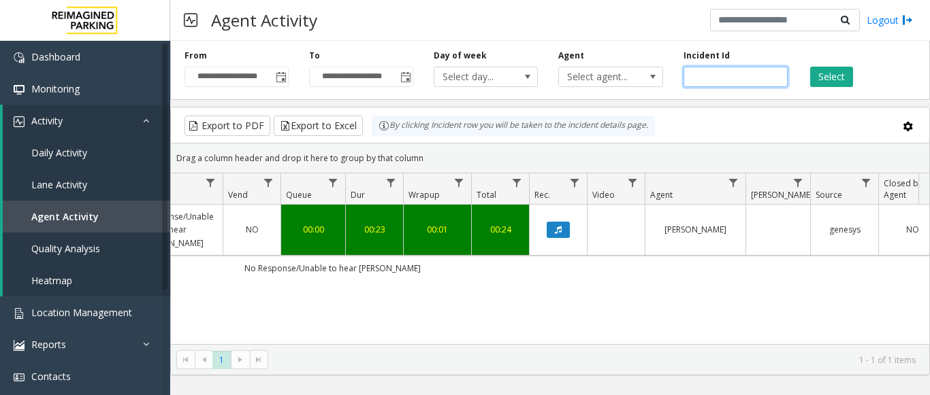
click at [710, 71] on input "*******" at bounding box center [735, 77] width 104 height 20
paste input "number"
click at [828, 77] on button "Select" at bounding box center [831, 77] width 43 height 20
click at [553, 233] on button "Data table" at bounding box center [557, 230] width 23 height 16
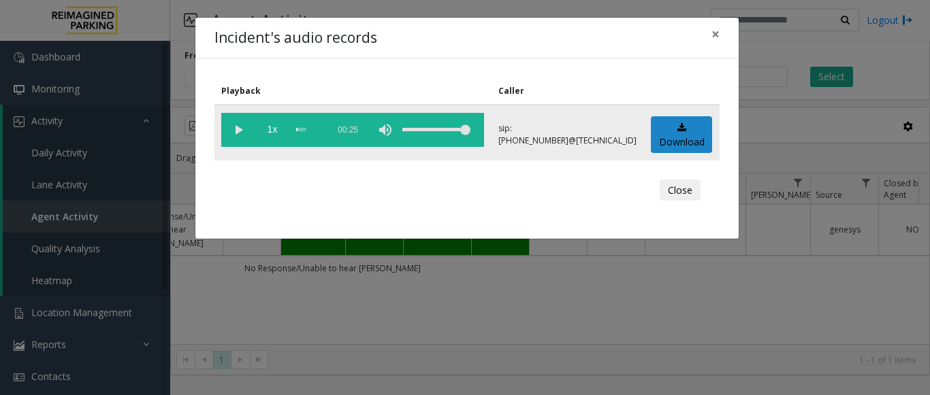
click at [229, 127] on vg-play-pause at bounding box center [238, 130] width 34 height 34
click at [267, 127] on span "1x" at bounding box center [272, 130] width 34 height 34
click at [719, 31] on button "×" at bounding box center [715, 34] width 27 height 33
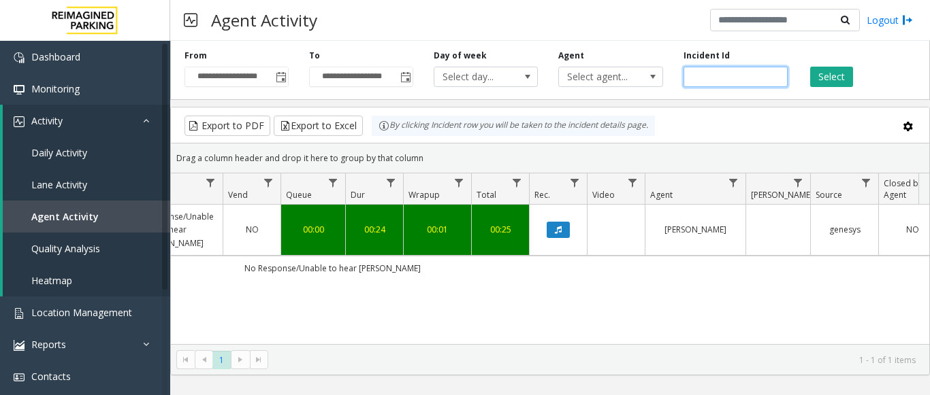
click at [708, 72] on input "*******" at bounding box center [735, 77] width 104 height 20
paste input "number"
type input "*******"
click at [817, 78] on button "Select" at bounding box center [831, 77] width 43 height 20
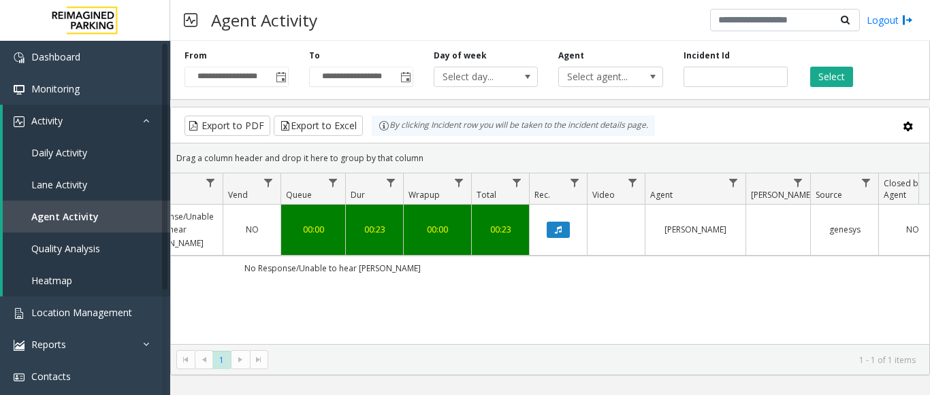
click at [545, 236] on link "Data table" at bounding box center [558, 230] width 41 height 16
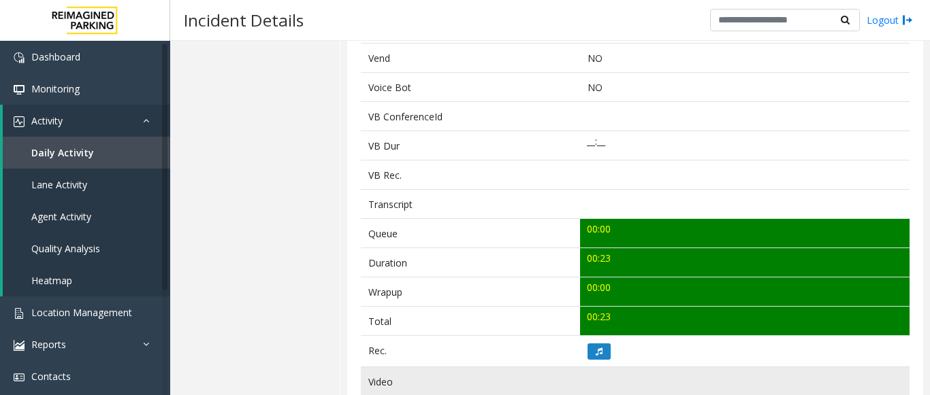
scroll to position [408, 0]
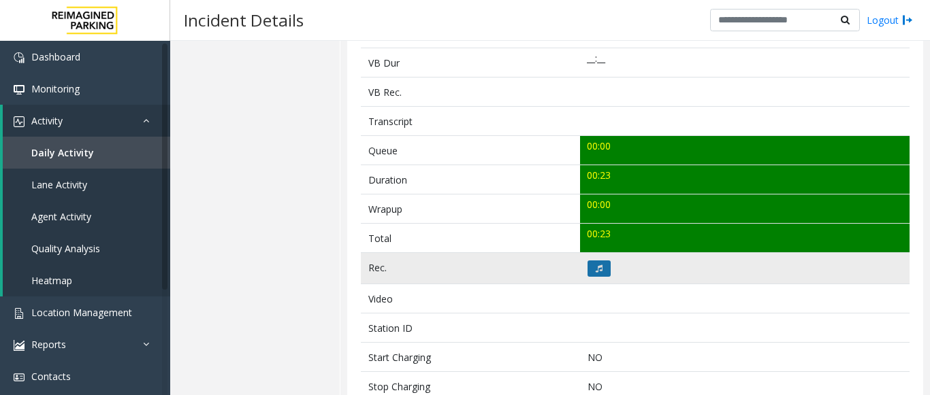
click at [599, 269] on button at bounding box center [598, 269] width 23 height 16
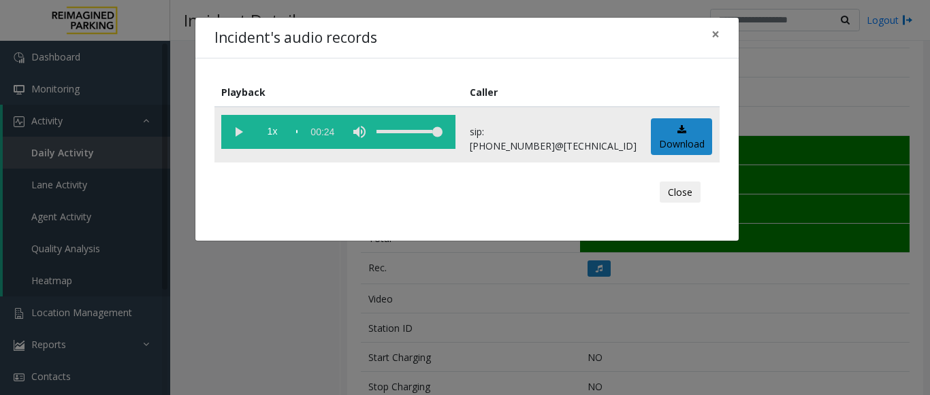
click at [231, 132] on vg-play-pause at bounding box center [238, 132] width 34 height 34
click at [277, 133] on span "1x" at bounding box center [272, 132] width 34 height 34
click at [719, 37] on span "×" at bounding box center [715, 33] width 8 height 19
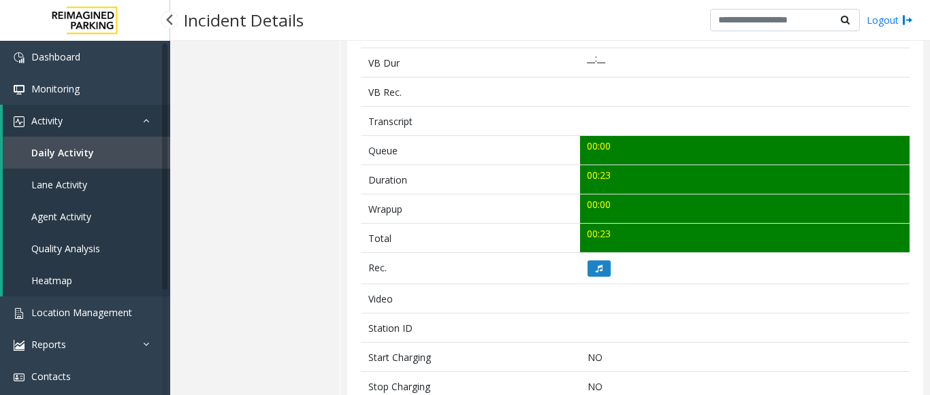
click at [64, 220] on span "Agent Activity" at bounding box center [61, 216] width 60 height 13
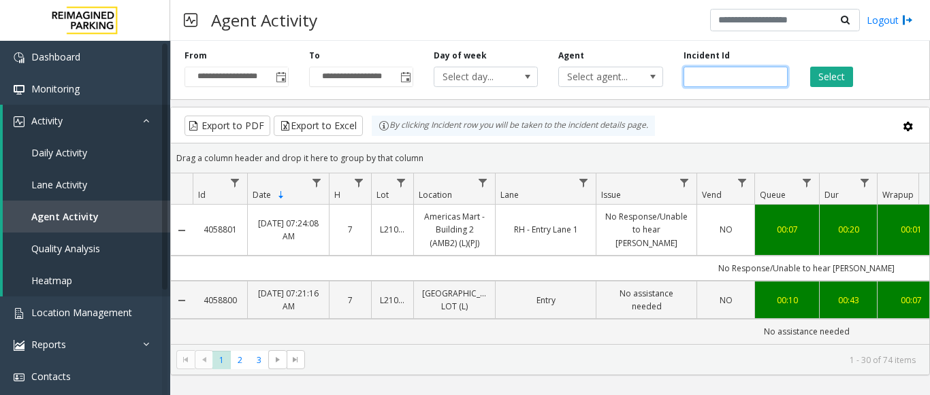
click at [700, 80] on input "number" at bounding box center [735, 77] width 104 height 20
paste input "*******"
click at [831, 73] on button "Select" at bounding box center [831, 77] width 43 height 20
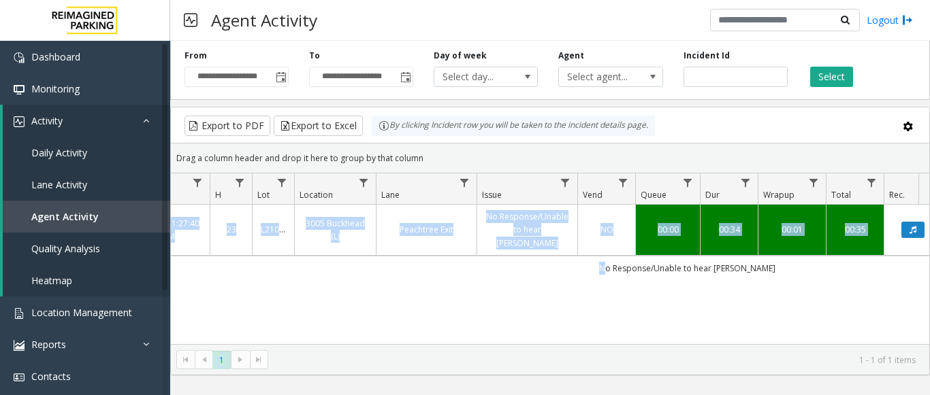
scroll to position [0, 201]
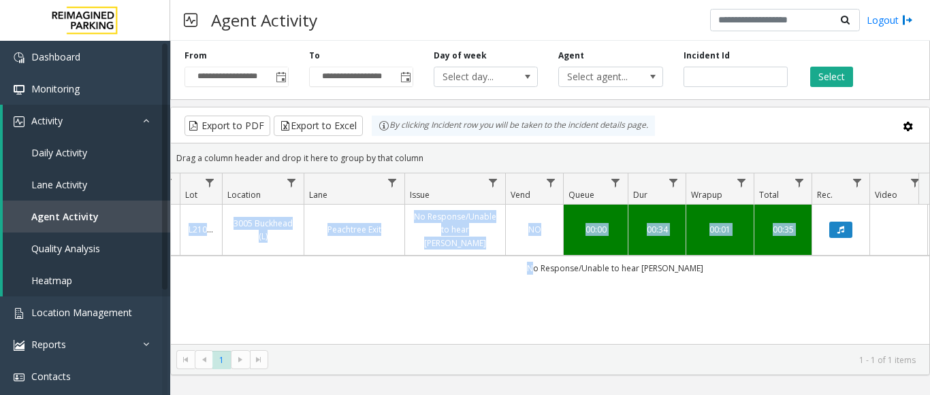
drag, startPoint x: 730, startPoint y: 255, endPoint x: 915, endPoint y: 269, distance: 185.6
click at [915, 269] on div "4056446 Aug 15, 2025 11:27:40 PM 23 L21082601 3005 Buckhead (L) Peachtree Exit …" at bounding box center [550, 290] width 758 height 170
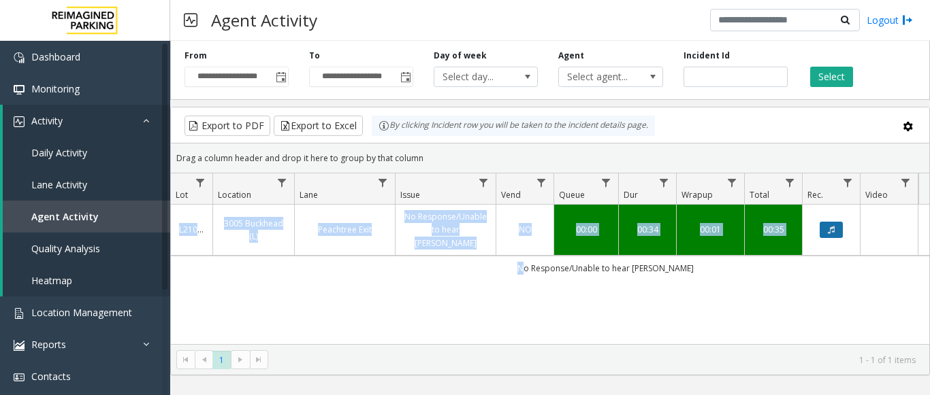
click at [830, 222] on button "Data table" at bounding box center [830, 230] width 23 height 16
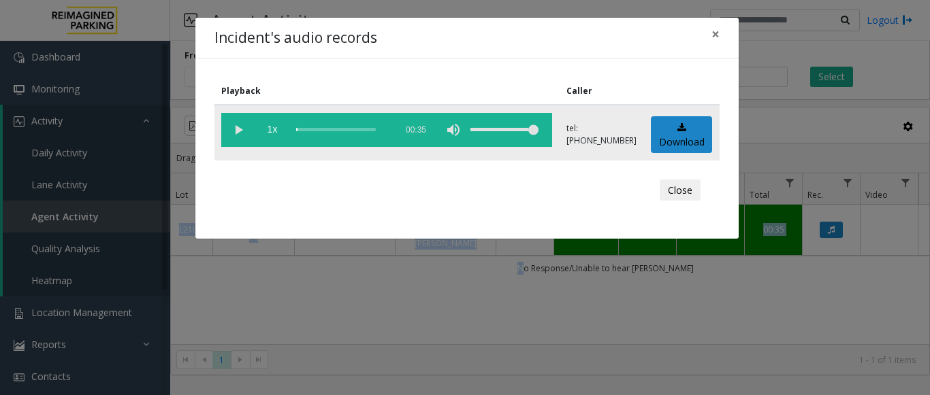
click at [237, 127] on vg-play-pause at bounding box center [238, 130] width 34 height 34
click at [360, 129] on div "scrub bar" at bounding box center [342, 130] width 93 height 34
click at [714, 37] on span "×" at bounding box center [715, 33] width 8 height 19
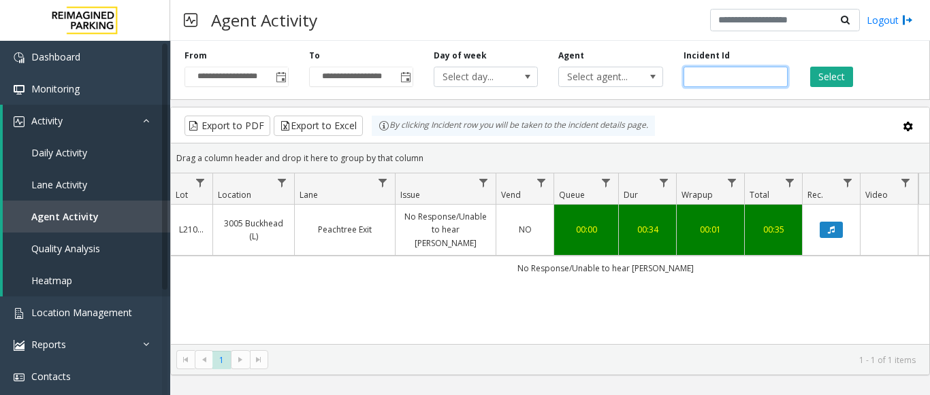
click at [710, 75] on input "*******" at bounding box center [735, 77] width 104 height 20
paste input "number"
click at [826, 78] on button "Select" at bounding box center [831, 77] width 43 height 20
click at [830, 226] on icon "Data table" at bounding box center [831, 230] width 7 height 8
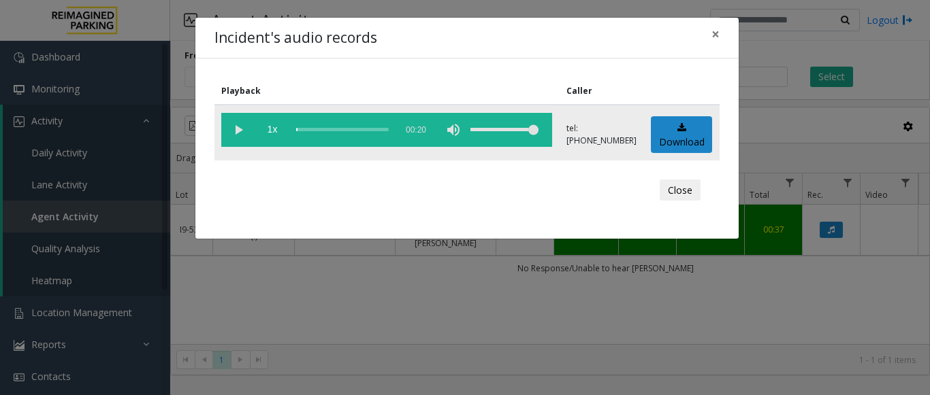
click at [233, 127] on vg-play-pause at bounding box center [238, 130] width 34 height 34
click at [366, 130] on div "scrub bar" at bounding box center [342, 130] width 93 height 34
click at [357, 131] on div "scrub bar" at bounding box center [342, 130] width 93 height 34
click at [347, 131] on div "scrub bar" at bounding box center [342, 130] width 93 height 34
click at [334, 131] on div "scrub bar" at bounding box center [342, 130] width 93 height 34
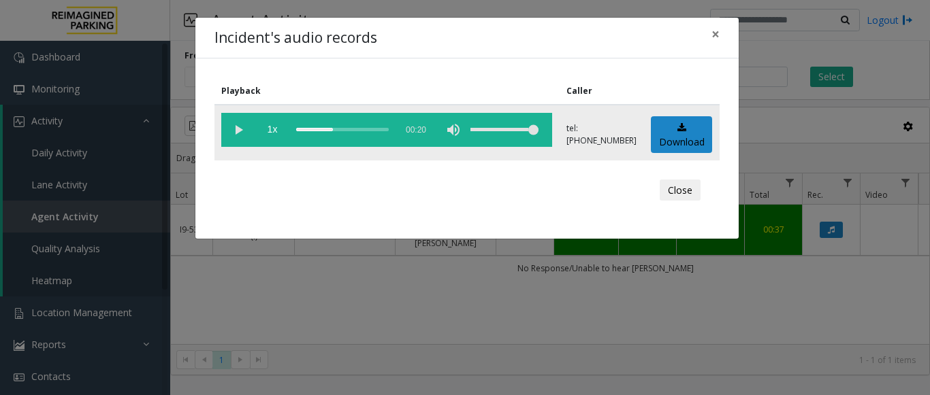
click at [236, 127] on vg-play-pause at bounding box center [238, 130] width 34 height 34
click at [235, 125] on vg-play-pause at bounding box center [238, 130] width 34 height 34
click at [235, 127] on vg-play-pause at bounding box center [238, 130] width 34 height 34
click at [365, 126] on div "scrub bar" at bounding box center [342, 130] width 93 height 34
click at [238, 131] on vg-play-pause at bounding box center [238, 130] width 34 height 34
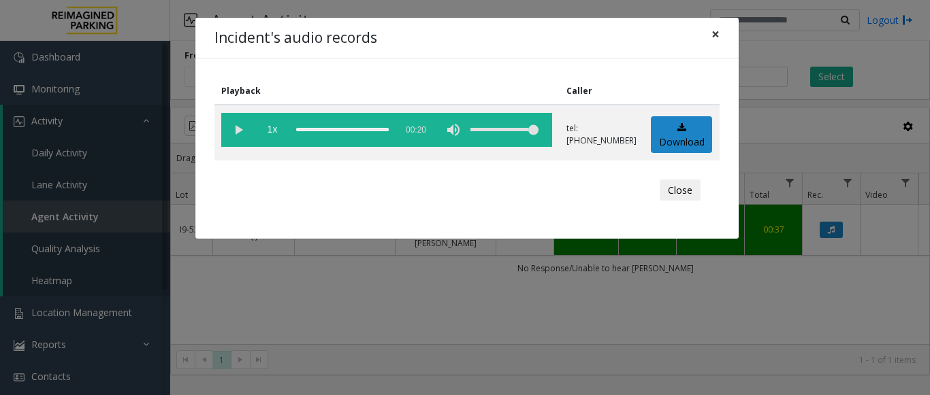
click at [715, 29] on span "×" at bounding box center [715, 33] width 8 height 19
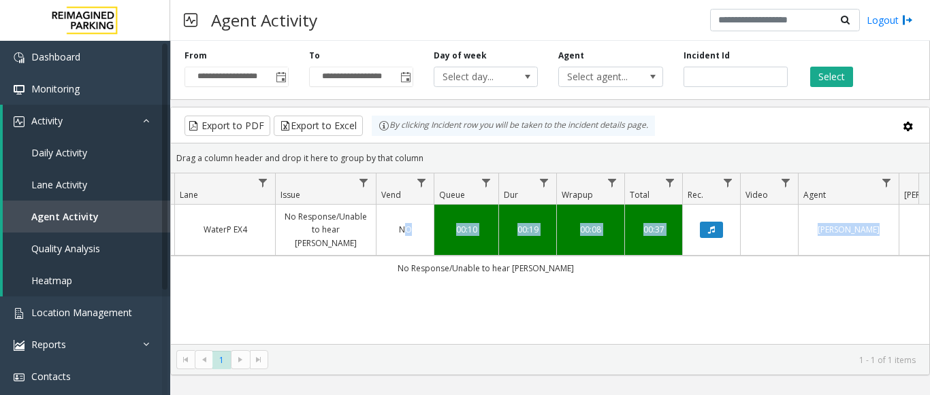
scroll to position [0, 501]
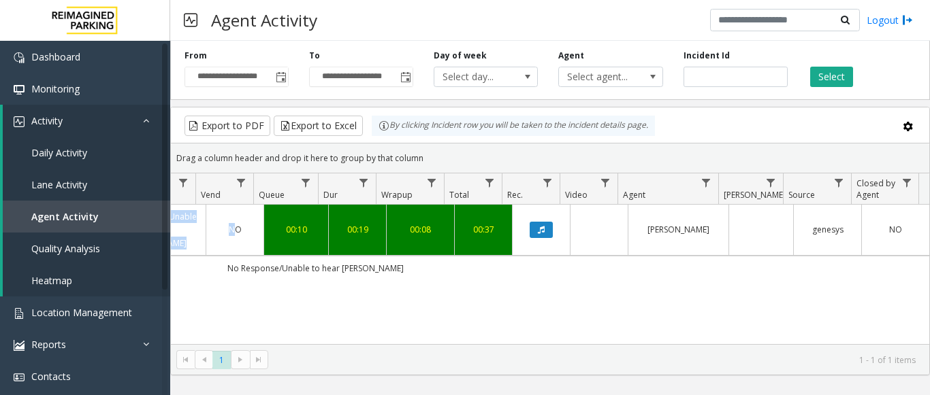
drag, startPoint x: 499, startPoint y: 228, endPoint x: 929, endPoint y: 234, distance: 430.2
click at [929, 234] on kendo-grid "Export to PDF Export to Excel By clicking Incident row you will be taken to the…" at bounding box center [549, 241] width 759 height 269
click at [702, 80] on input "*******" at bounding box center [735, 77] width 104 height 20
paste input "number"
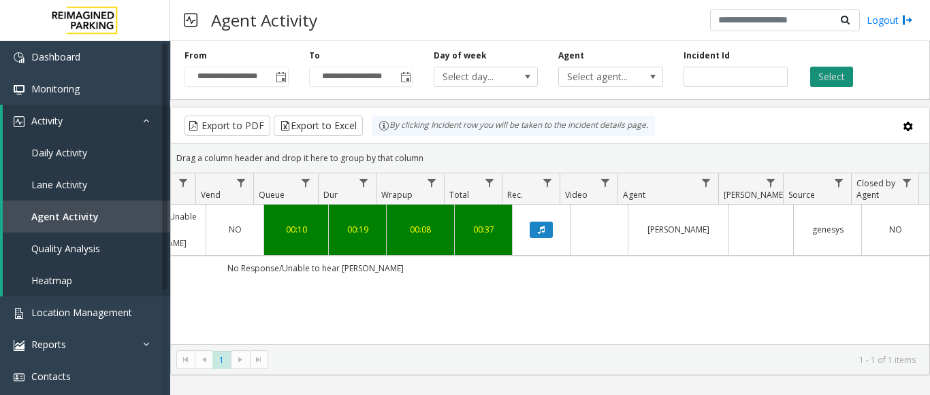
click at [817, 77] on button "Select" at bounding box center [831, 77] width 43 height 20
click at [538, 226] on icon "Data table" at bounding box center [541, 230] width 7 height 8
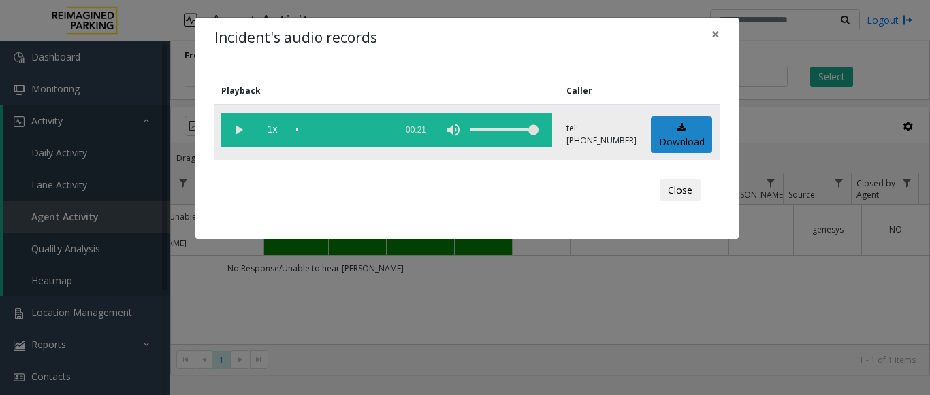
click at [240, 125] on vg-play-pause at bounding box center [238, 130] width 34 height 34
click at [342, 129] on div "scrub bar" at bounding box center [342, 130] width 93 height 34
click at [364, 128] on div "scrub bar" at bounding box center [342, 130] width 93 height 34
click at [713, 42] on span "×" at bounding box center [715, 33] width 8 height 19
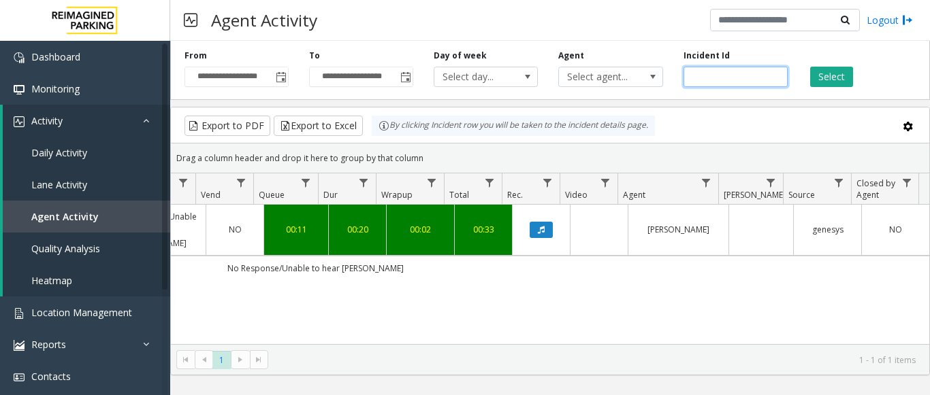
click at [704, 80] on input "*******" at bounding box center [735, 77] width 104 height 20
paste input "number"
click at [823, 75] on button "Select" at bounding box center [831, 77] width 43 height 20
click at [529, 227] on button "Data table" at bounding box center [540, 230] width 23 height 16
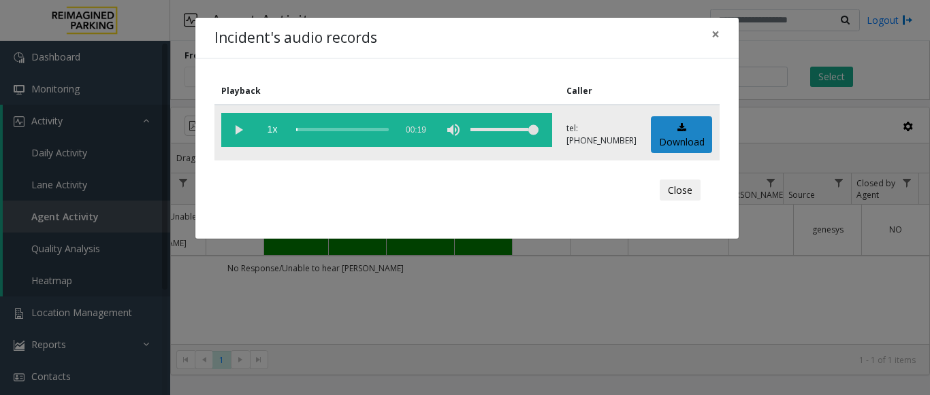
click at [238, 130] on vg-play-pause at bounding box center [238, 130] width 34 height 34
click at [325, 128] on div "scrub bar" at bounding box center [342, 130] width 93 height 34
click at [333, 125] on div "scrub bar" at bounding box center [342, 130] width 93 height 34
click at [721, 34] on button "×" at bounding box center [715, 34] width 27 height 33
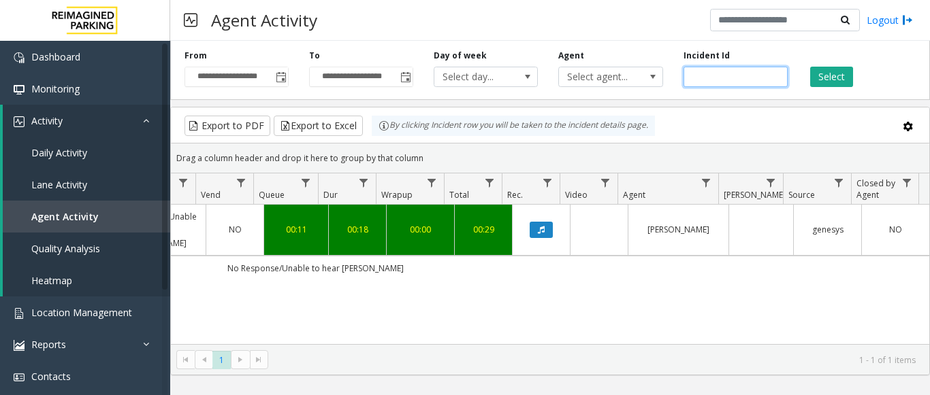
click at [714, 78] on input "*******" at bounding box center [735, 77] width 104 height 20
paste input "number"
click at [819, 78] on button "Select" at bounding box center [831, 77] width 43 height 20
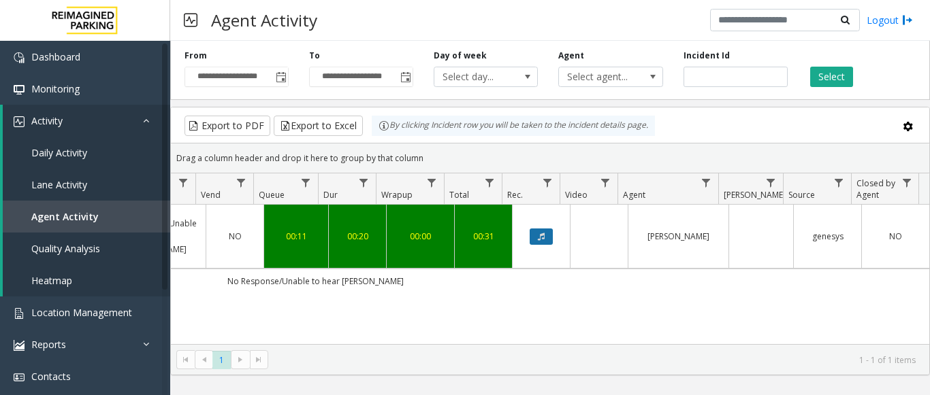
click at [529, 233] on button "Data table" at bounding box center [540, 237] width 23 height 16
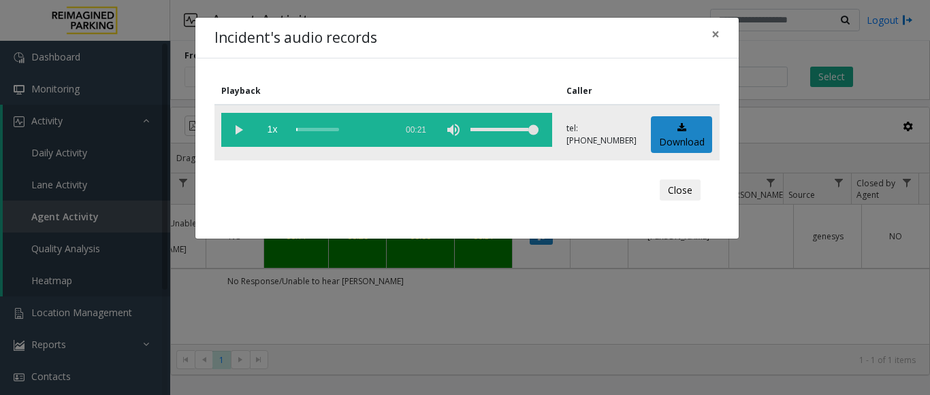
click at [235, 129] on vg-play-pause at bounding box center [238, 130] width 34 height 34
click at [383, 129] on div "scrub bar" at bounding box center [342, 130] width 93 height 34
click at [715, 35] on span "×" at bounding box center [715, 33] width 8 height 19
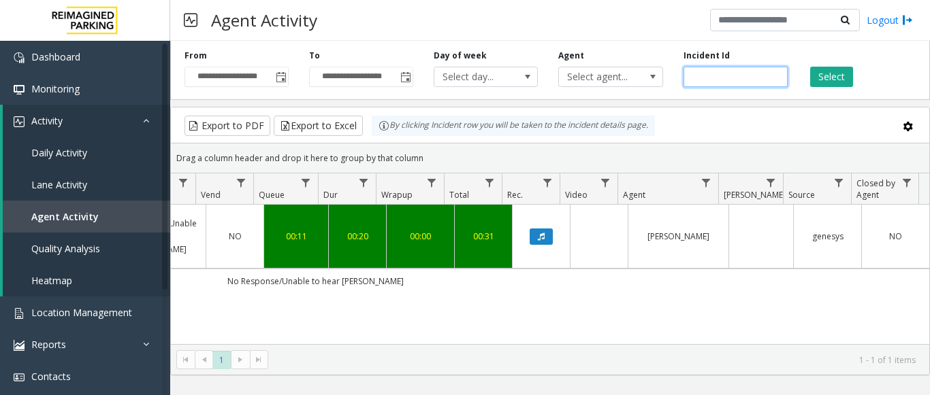
click at [717, 80] on input "*******" at bounding box center [735, 77] width 104 height 20
paste input "number"
click at [844, 73] on button "Select" at bounding box center [831, 77] width 43 height 20
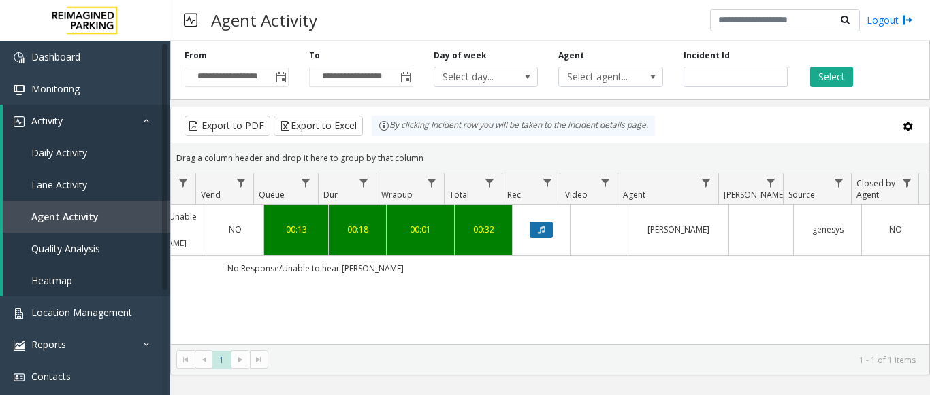
click at [538, 226] on icon "Data table" at bounding box center [541, 230] width 7 height 8
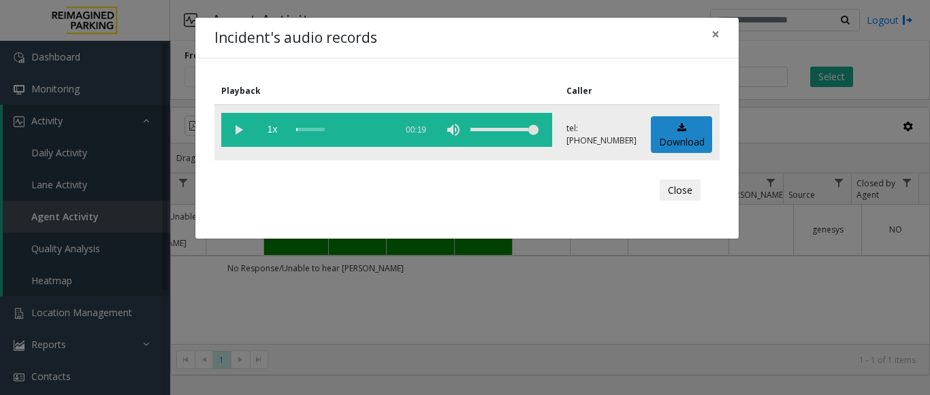
click at [242, 133] on vg-play-pause at bounding box center [238, 130] width 34 height 34
click at [367, 128] on div "scrub bar" at bounding box center [342, 130] width 93 height 34
click at [719, 29] on span "×" at bounding box center [715, 33] width 8 height 19
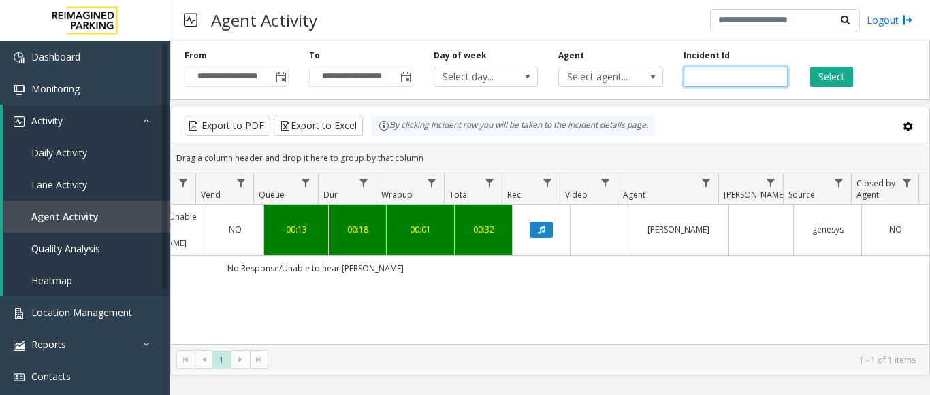
click at [710, 76] on input "*******" at bounding box center [735, 77] width 104 height 20
paste input "number"
click at [836, 80] on button "Select" at bounding box center [831, 77] width 43 height 20
click at [538, 226] on icon "Data table" at bounding box center [541, 230] width 7 height 8
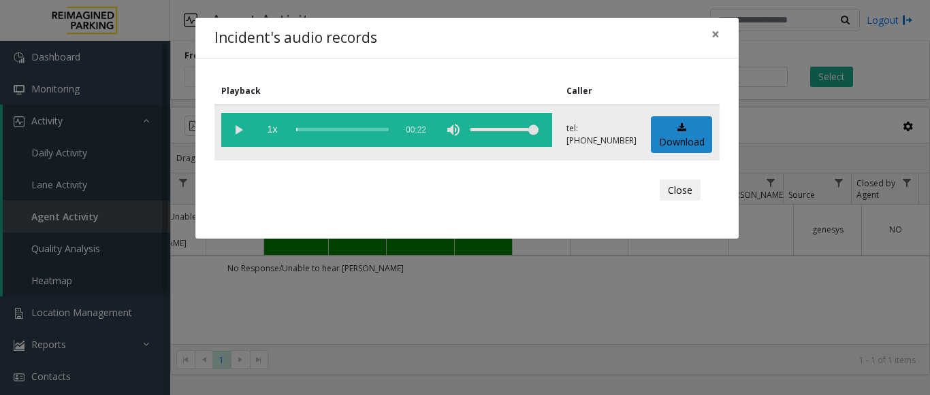
click at [234, 122] on vg-play-pause at bounding box center [238, 130] width 34 height 34
click at [720, 30] on button "×" at bounding box center [715, 34] width 27 height 33
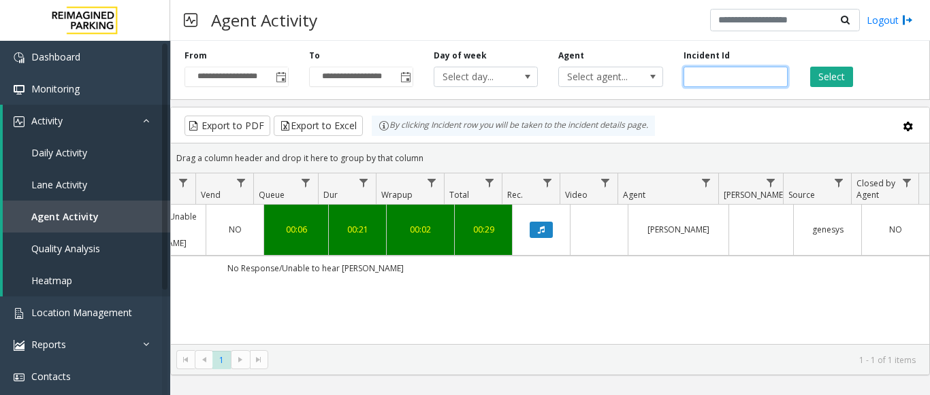
click at [711, 72] on input "*******" at bounding box center [735, 77] width 104 height 20
paste input "number"
click at [830, 79] on button "Select" at bounding box center [831, 77] width 43 height 20
click at [538, 235] on button "Data table" at bounding box center [540, 230] width 23 height 16
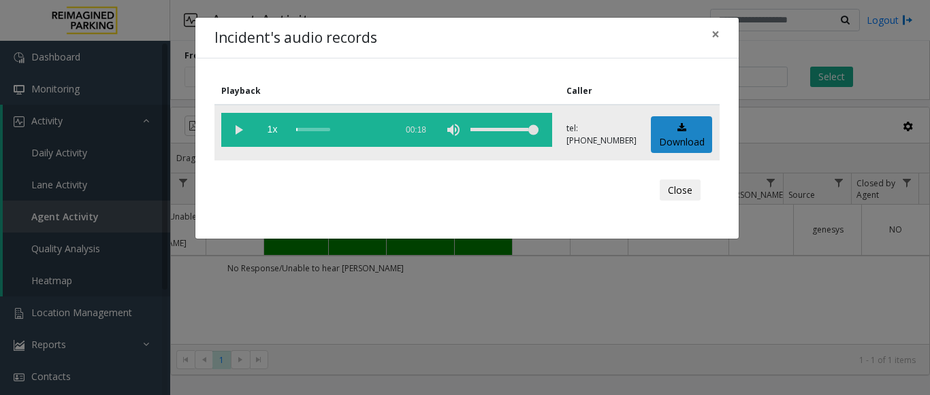
click at [239, 133] on vg-play-pause at bounding box center [238, 130] width 34 height 34
click at [327, 124] on div "scrub bar" at bounding box center [342, 130] width 93 height 34
click at [339, 127] on div "scrub bar" at bounding box center [342, 130] width 93 height 34
click at [713, 34] on span "×" at bounding box center [715, 33] width 8 height 19
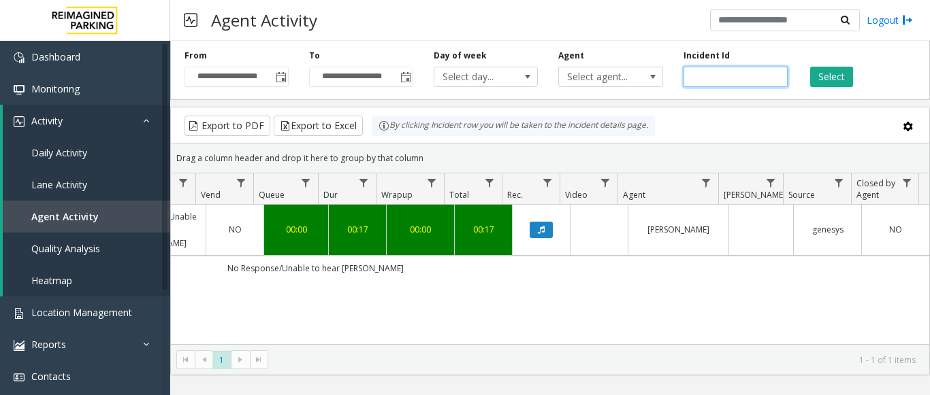
click at [703, 75] on input "*******" at bounding box center [735, 77] width 104 height 20
paste input "number"
click at [827, 79] on button "Select" at bounding box center [831, 77] width 43 height 20
click at [710, 81] on input "*******" at bounding box center [735, 77] width 104 height 20
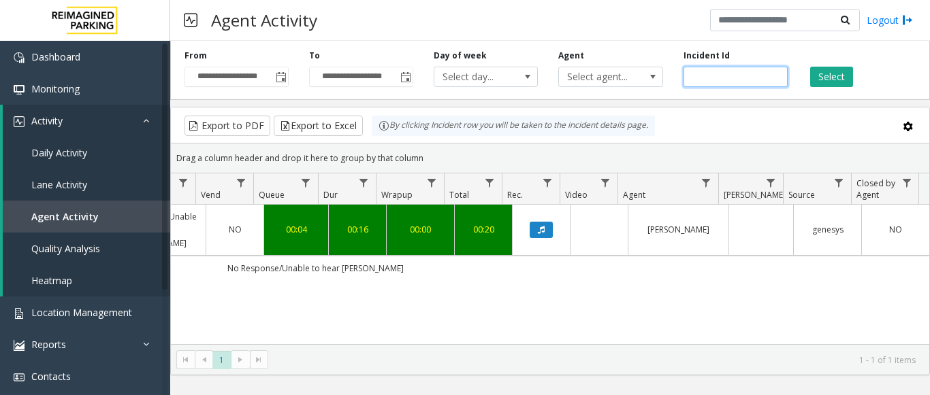
click at [710, 81] on input "*******" at bounding box center [735, 77] width 104 height 20
paste input "number"
click at [840, 76] on button "Select" at bounding box center [831, 77] width 43 height 20
click at [538, 226] on icon "Data table" at bounding box center [541, 230] width 7 height 8
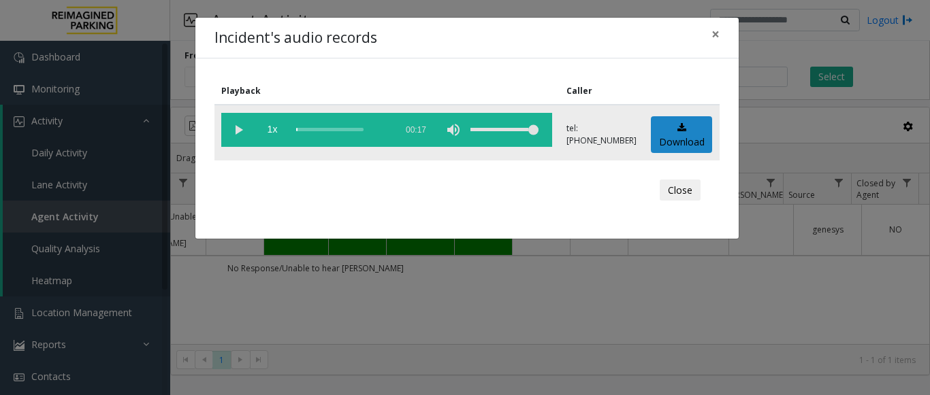
click at [232, 131] on vg-play-pause at bounding box center [238, 130] width 34 height 34
click at [355, 129] on div "scrub bar" at bounding box center [342, 130] width 93 height 34
click at [371, 128] on div "scrub bar" at bounding box center [342, 130] width 93 height 34
click at [715, 29] on span "×" at bounding box center [715, 33] width 8 height 19
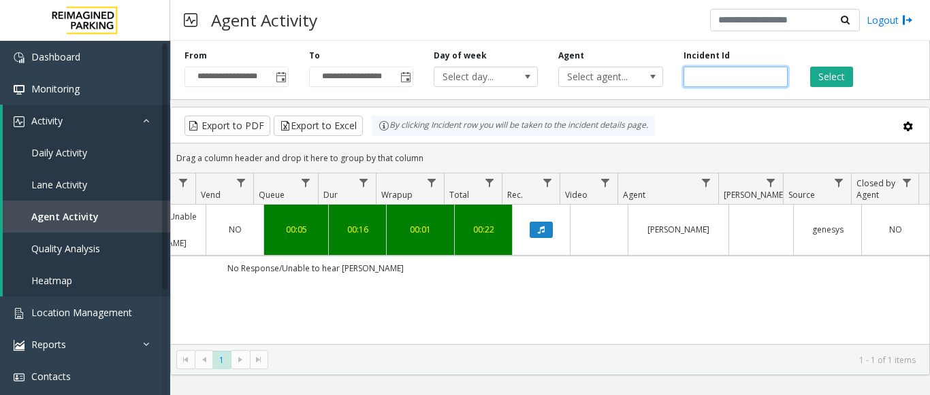
click at [719, 78] on input "*******" at bounding box center [735, 77] width 104 height 20
paste input "number"
click at [818, 76] on button "Select" at bounding box center [831, 77] width 43 height 20
click at [538, 226] on icon "Data table" at bounding box center [541, 230] width 7 height 8
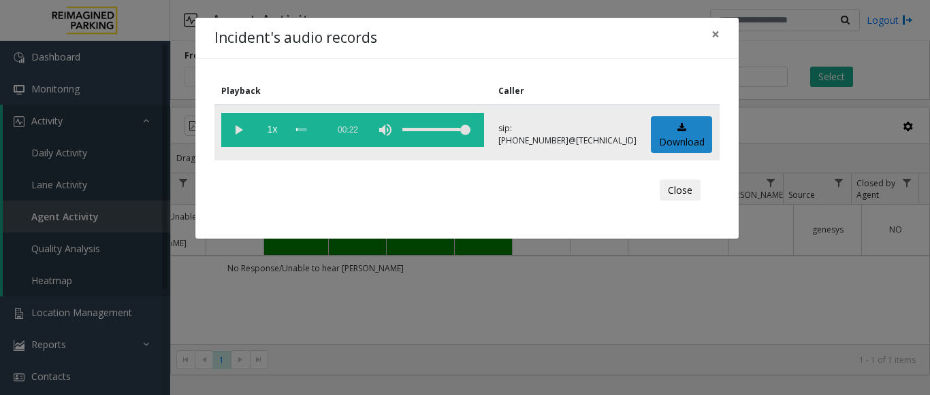
click at [235, 134] on vg-play-pause at bounding box center [238, 130] width 34 height 34
click at [717, 32] on span "×" at bounding box center [715, 33] width 8 height 19
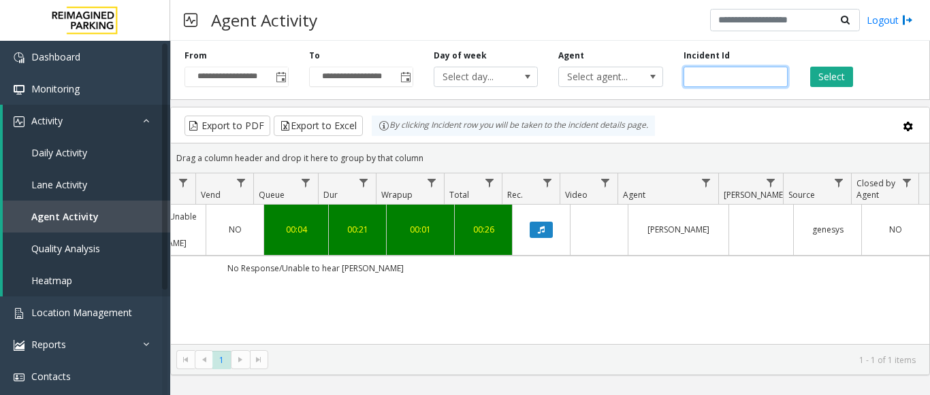
click at [705, 78] on input "*******" at bounding box center [735, 77] width 104 height 20
paste input "number"
click at [836, 78] on button "Select" at bounding box center [831, 77] width 43 height 20
click at [529, 225] on button "Data table" at bounding box center [540, 230] width 23 height 16
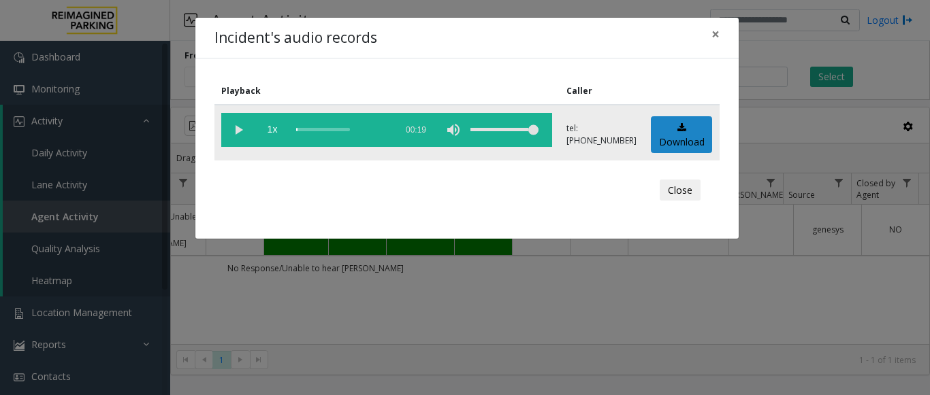
click at [241, 122] on vg-play-pause at bounding box center [238, 130] width 34 height 34
click at [323, 128] on div "scrub bar" at bounding box center [342, 130] width 93 height 34
click at [340, 130] on div "scrub bar" at bounding box center [342, 130] width 93 height 34
click at [713, 33] on span "×" at bounding box center [715, 33] width 8 height 19
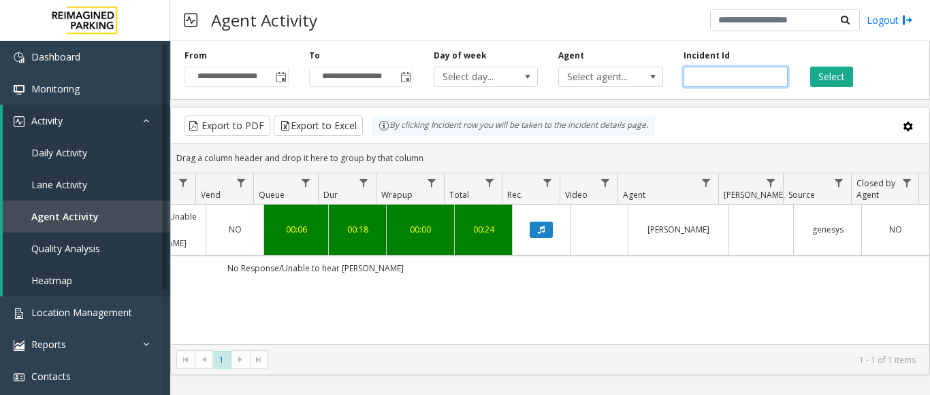
click at [711, 76] on input "*******" at bounding box center [735, 77] width 104 height 20
paste input "number"
click at [822, 76] on button "Select" at bounding box center [831, 77] width 43 height 20
click at [538, 227] on icon "Data table" at bounding box center [541, 230] width 7 height 8
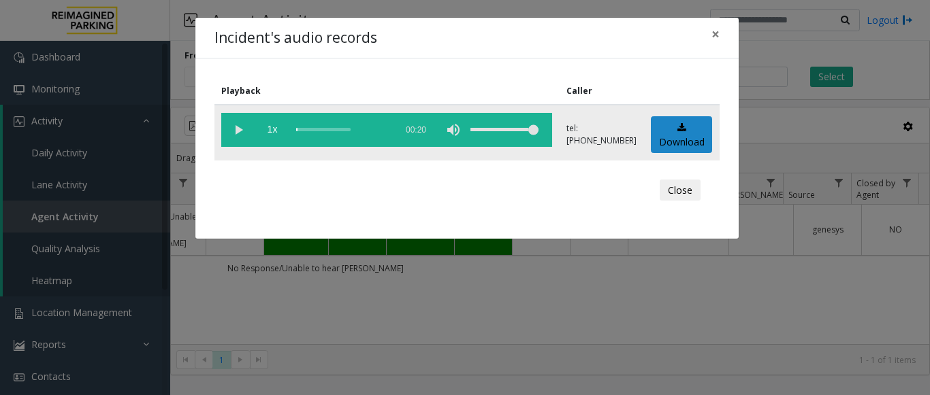
click at [242, 128] on vg-play-pause at bounding box center [238, 130] width 34 height 34
click at [340, 131] on div "scrub bar" at bounding box center [342, 130] width 93 height 34
click at [719, 24] on span "×" at bounding box center [715, 33] width 8 height 19
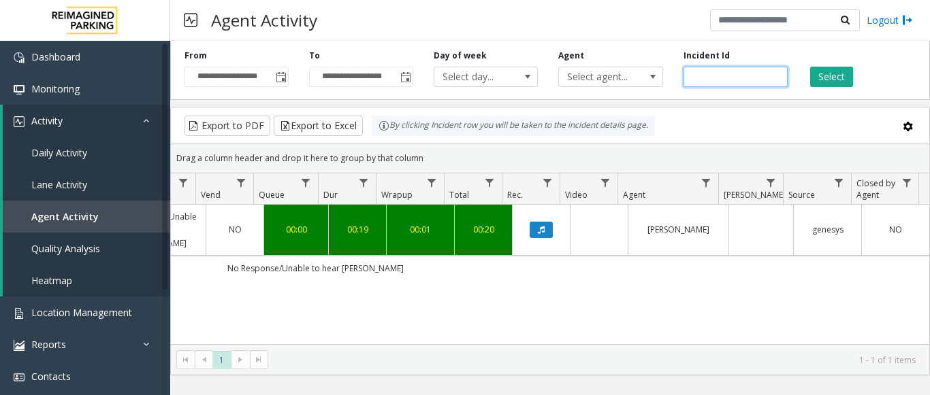
click at [730, 74] on input "*******" at bounding box center [735, 77] width 104 height 20
drag, startPoint x: 730, startPoint y: 74, endPoint x: 659, endPoint y: 78, distance: 71.5
click at [659, 78] on div "**********" at bounding box center [549, 67] width 759 height 65
paste input "number"
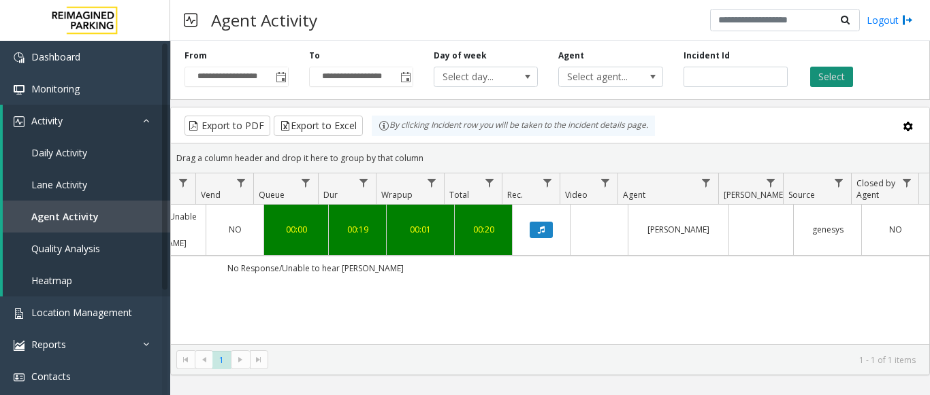
click at [829, 77] on button "Select" at bounding box center [831, 77] width 43 height 20
click at [538, 233] on button "Data table" at bounding box center [540, 230] width 23 height 16
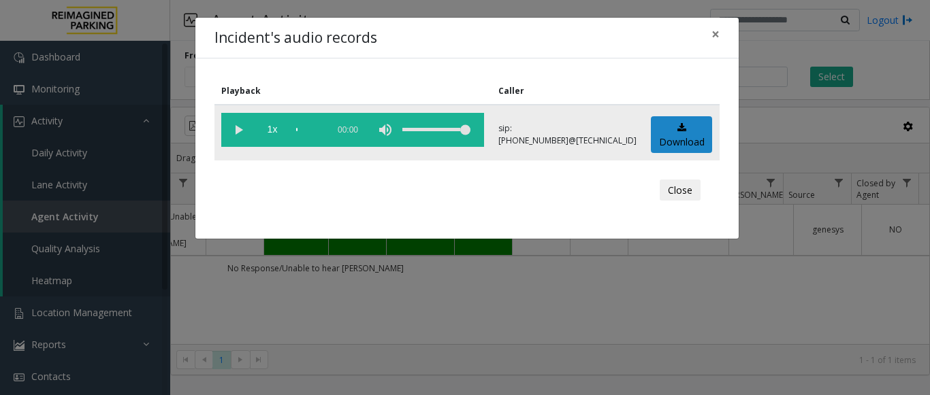
click at [238, 120] on vg-play-pause at bounding box center [238, 130] width 34 height 34
click at [274, 129] on span "1x" at bounding box center [272, 130] width 34 height 34
click at [269, 128] on span "1.5x" at bounding box center [272, 130] width 34 height 34
click at [269, 128] on span "2x" at bounding box center [272, 130] width 34 height 34
click at [272, 131] on span "0.5x" at bounding box center [272, 130] width 34 height 34
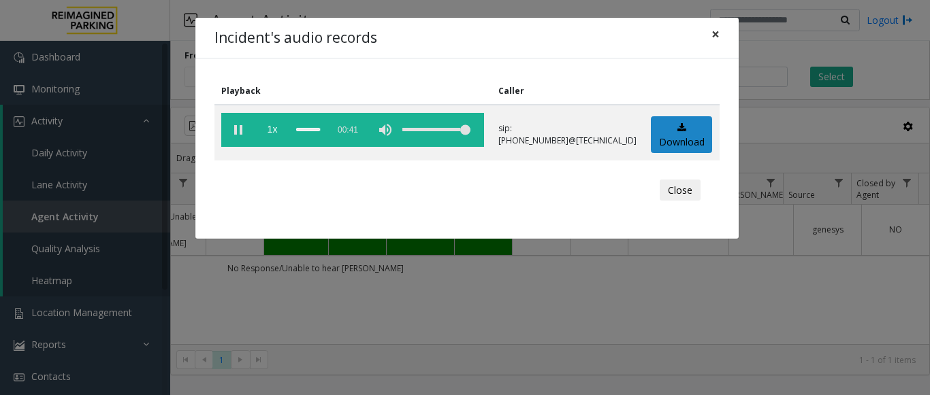
click at [704, 35] on button "×" at bounding box center [715, 34] width 27 height 33
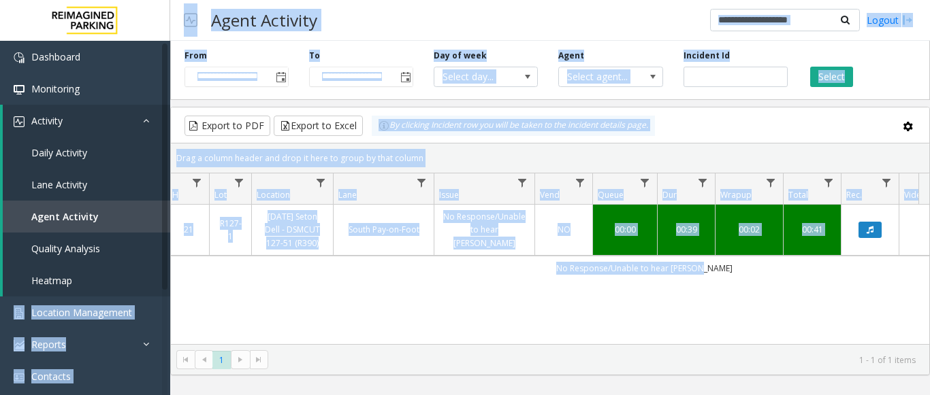
scroll to position [0, 106]
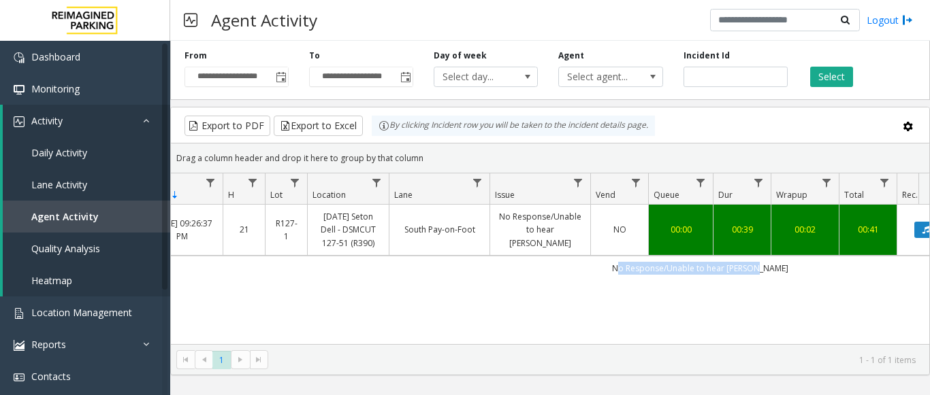
drag, startPoint x: 393, startPoint y: 275, endPoint x: 357, endPoint y: 266, distance: 36.5
click at [357, 266] on td "No Response/Unable to hear parker" at bounding box center [699, 268] width 1227 height 24
click at [707, 77] on input "*******" at bounding box center [735, 77] width 104 height 20
paste input "number"
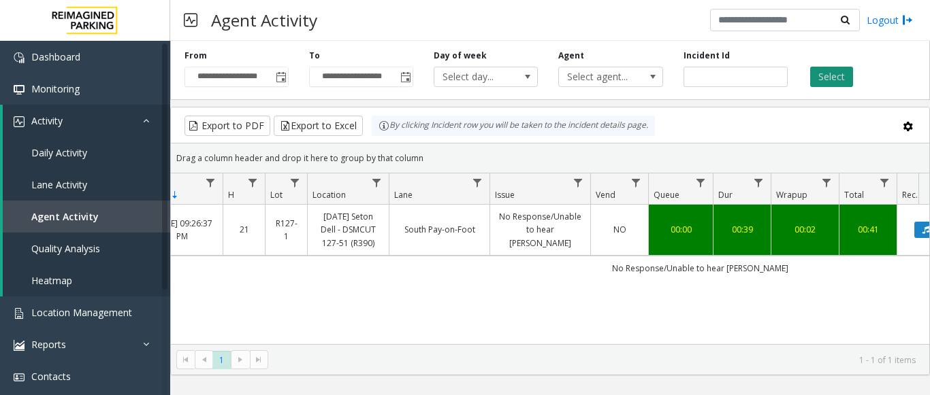
click at [831, 78] on button "Select" at bounding box center [831, 77] width 43 height 20
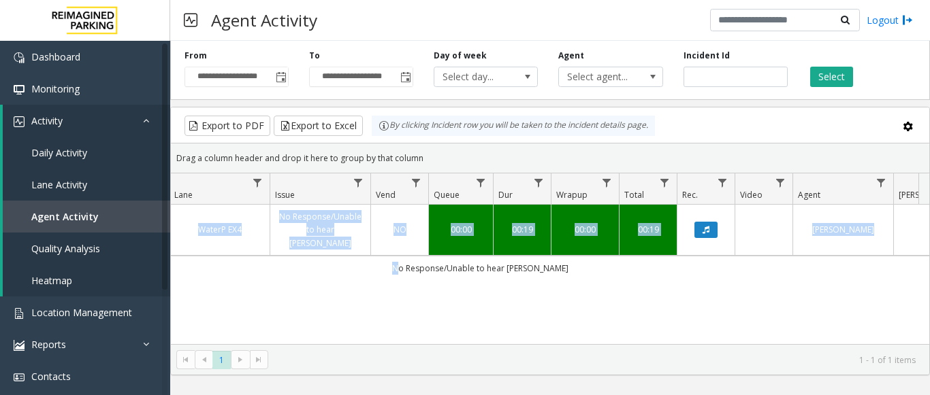
scroll to position [0, 501]
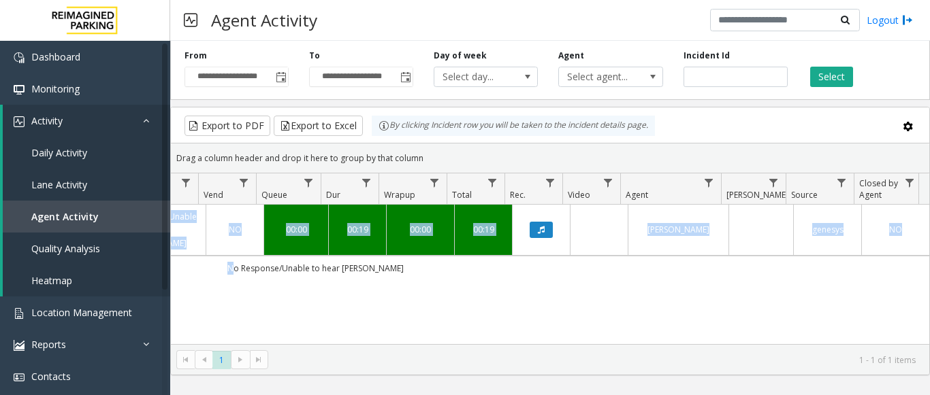
drag, startPoint x: 633, startPoint y: 253, endPoint x: 813, endPoint y: 271, distance: 181.2
click at [929, 284] on kendo-grid "Export to PDF Export to Excel By clicking Incident row you will be taken to the…" at bounding box center [549, 241] width 759 height 269
click at [529, 222] on button "Data table" at bounding box center [540, 230] width 23 height 16
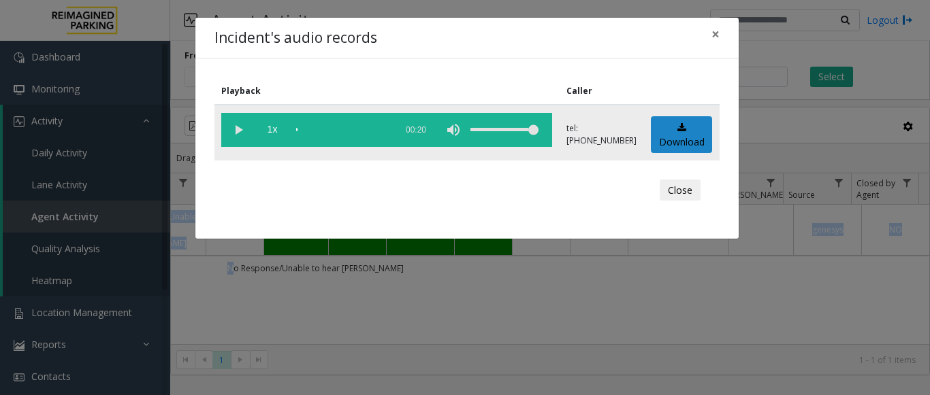
click at [238, 124] on vg-play-pause at bounding box center [238, 130] width 34 height 34
click at [715, 33] on span "×" at bounding box center [715, 33] width 8 height 19
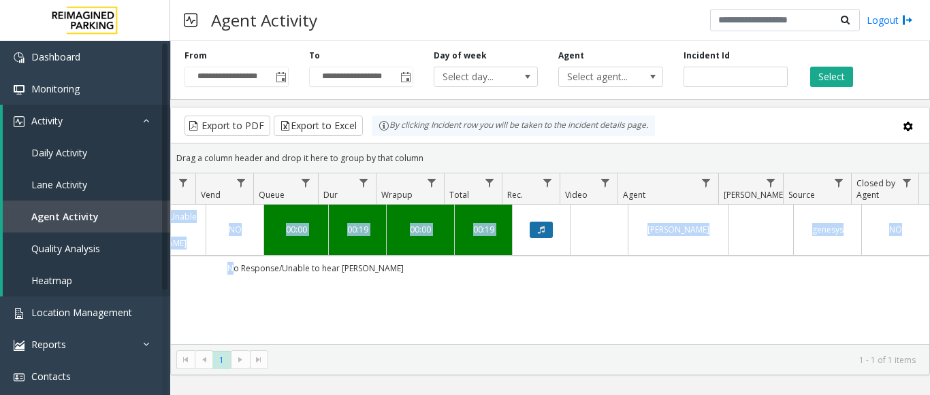
click at [538, 226] on icon "Data table" at bounding box center [541, 230] width 7 height 8
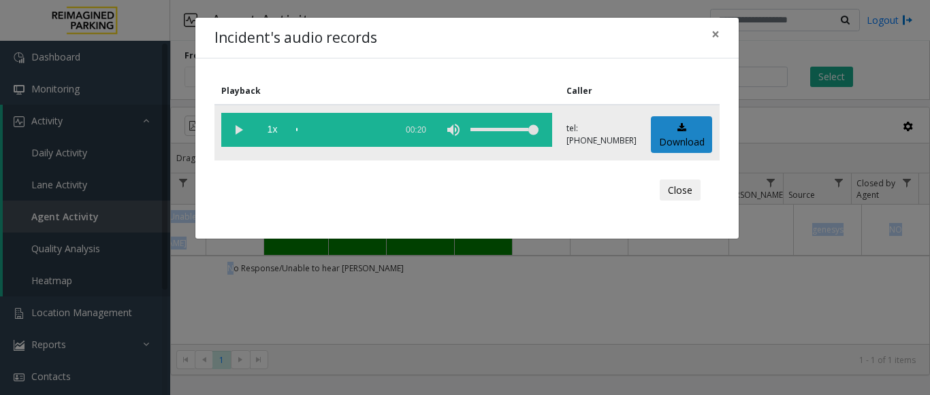
click at [234, 129] on vg-play-pause at bounding box center [238, 130] width 34 height 34
click at [359, 131] on div "scrub bar" at bounding box center [342, 130] width 93 height 34
click at [715, 39] on span "×" at bounding box center [715, 33] width 8 height 19
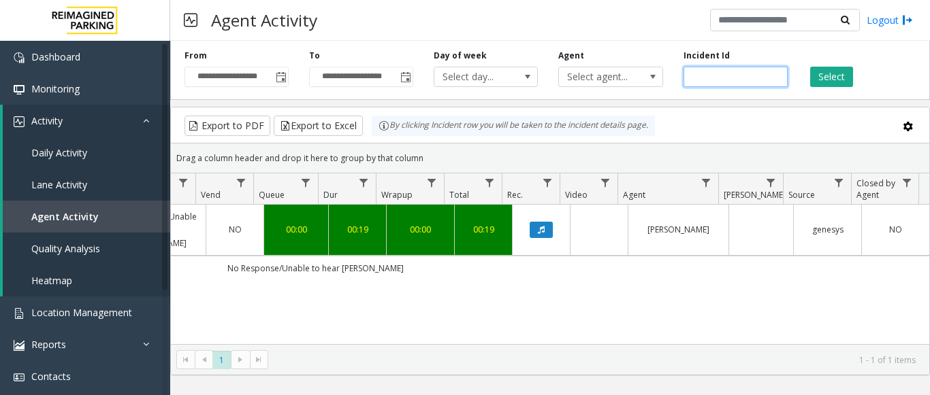
click at [699, 83] on input "*******" at bounding box center [735, 77] width 104 height 20
click at [698, 83] on input "*******" at bounding box center [735, 77] width 104 height 20
paste input "number"
click at [823, 80] on button "Select" at bounding box center [831, 77] width 43 height 20
click at [845, 82] on button "Select" at bounding box center [831, 77] width 43 height 20
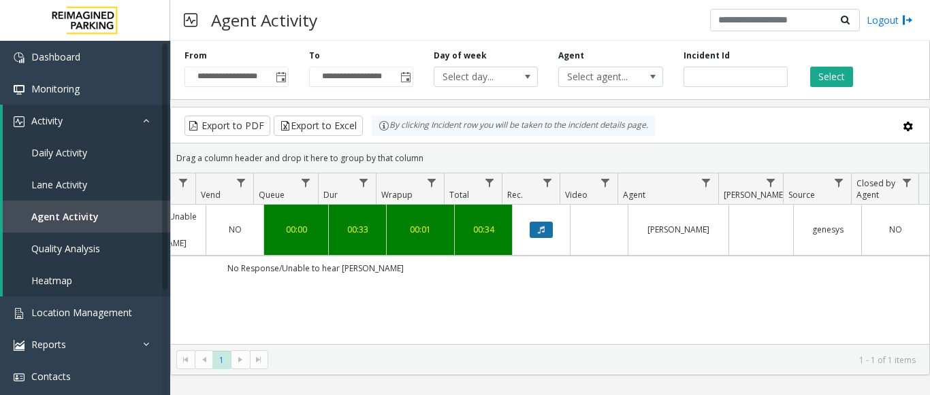
click at [529, 222] on button "Data table" at bounding box center [540, 230] width 23 height 16
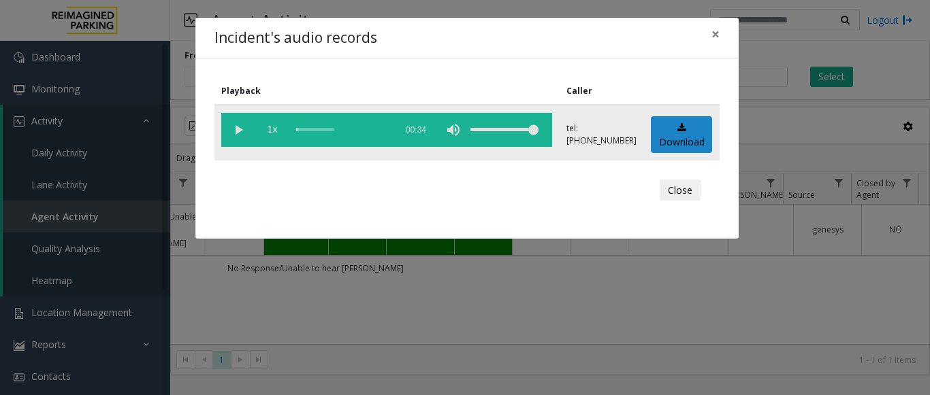
click at [234, 132] on vg-play-pause at bounding box center [238, 130] width 34 height 34
click at [367, 129] on div "scrub bar" at bounding box center [342, 130] width 93 height 34
click at [355, 129] on div "scrub bar" at bounding box center [342, 130] width 93 height 34
click at [331, 126] on div "scrub bar" at bounding box center [342, 130] width 93 height 34
click at [717, 36] on span "×" at bounding box center [715, 33] width 8 height 19
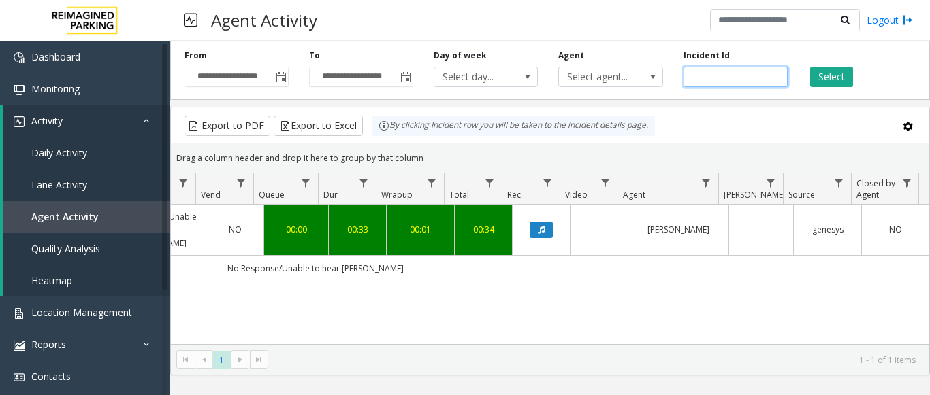
click at [709, 71] on input "*******" at bounding box center [735, 77] width 104 height 20
paste input "number"
click at [833, 80] on button "Select" at bounding box center [831, 77] width 43 height 20
click at [529, 228] on button "Data table" at bounding box center [540, 230] width 23 height 16
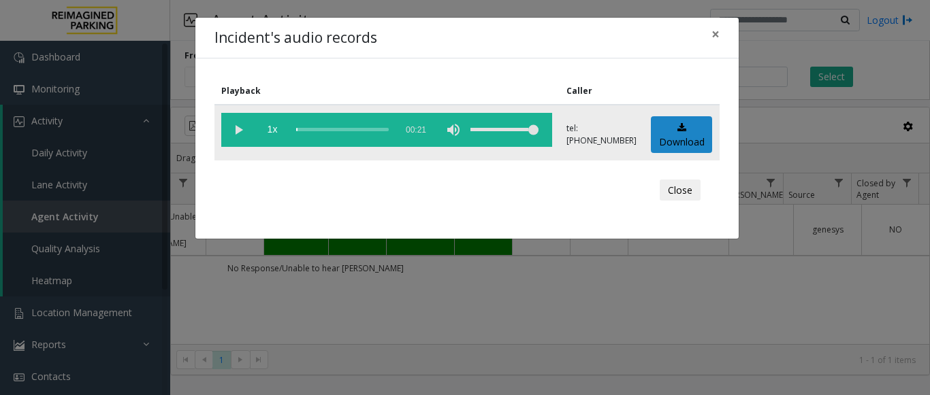
click at [245, 127] on vg-play-pause at bounding box center [238, 130] width 34 height 34
click at [372, 128] on div "scrub bar" at bounding box center [342, 130] width 93 height 34
click at [715, 37] on span "×" at bounding box center [715, 33] width 8 height 19
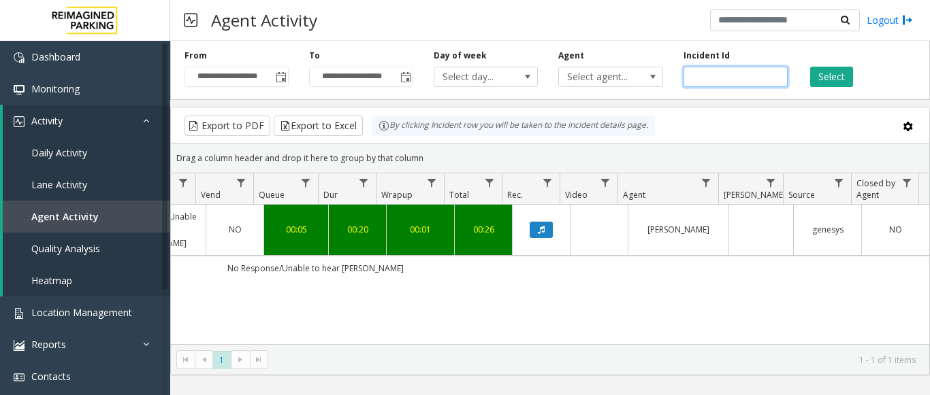
click at [713, 81] on input "*******" at bounding box center [735, 77] width 104 height 20
paste input "number"
click at [839, 78] on button "Select" at bounding box center [831, 77] width 43 height 20
click at [538, 229] on button "Data table" at bounding box center [540, 230] width 23 height 16
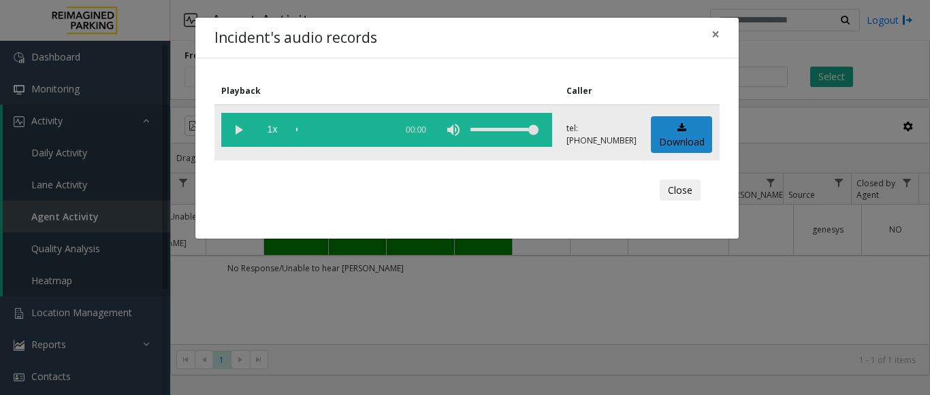
click at [235, 124] on vg-play-pause at bounding box center [238, 130] width 34 height 34
click at [323, 131] on div "scrub bar" at bounding box center [342, 130] width 93 height 34
click at [234, 129] on vg-play-pause at bounding box center [238, 130] width 34 height 34
click at [715, 31] on span "×" at bounding box center [715, 33] width 8 height 19
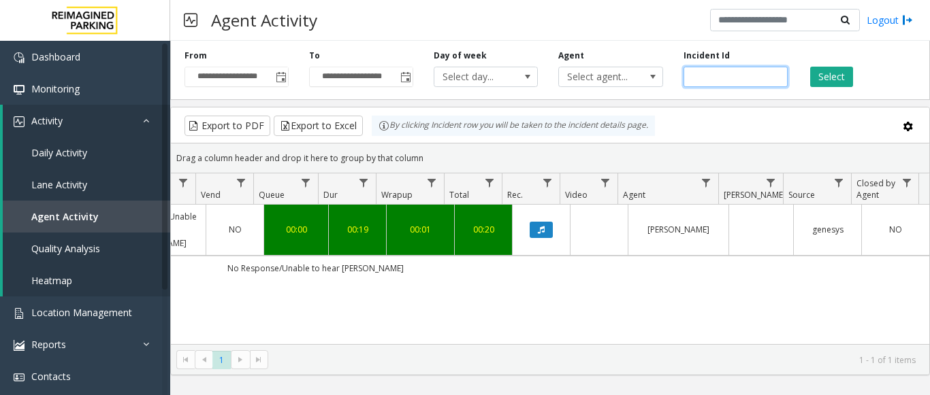
click at [703, 78] on input "*******" at bounding box center [735, 77] width 104 height 20
paste input "number"
type input "*******"
click at [832, 78] on button "Select" at bounding box center [831, 77] width 43 height 20
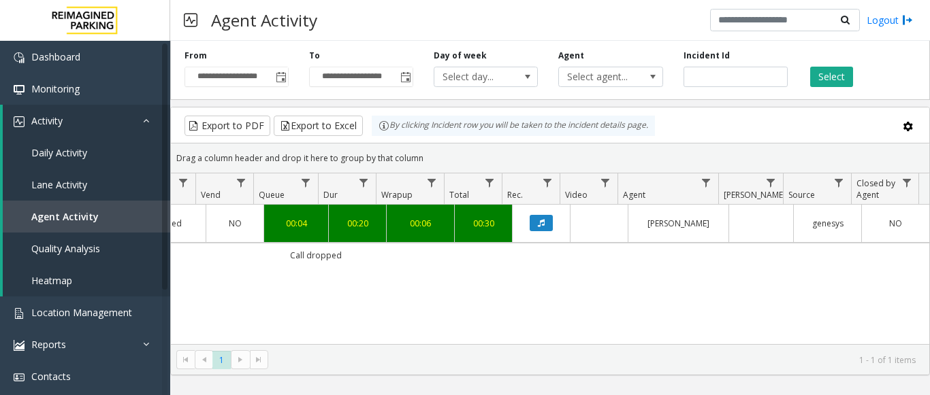
click at [544, 222] on link "Data table" at bounding box center [541, 223] width 41 height 16
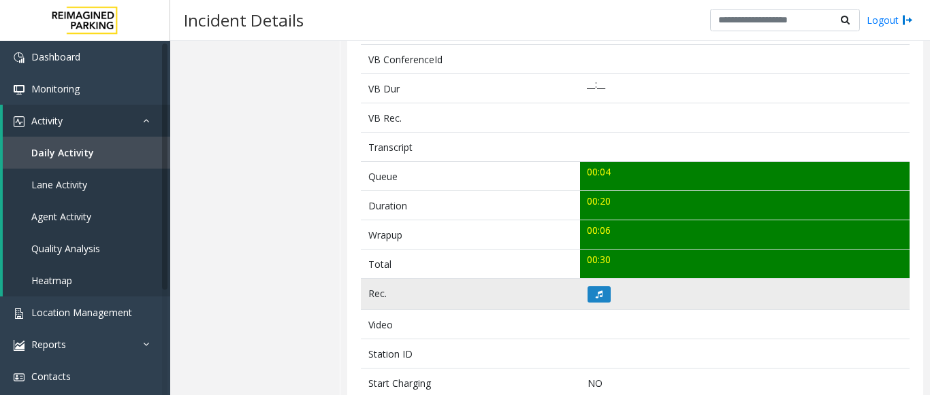
scroll to position [544, 0]
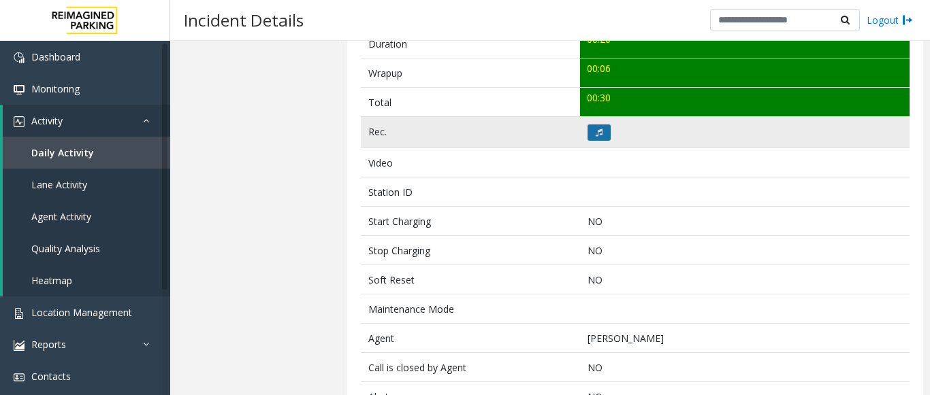
click at [598, 135] on icon at bounding box center [598, 133] width 7 height 8
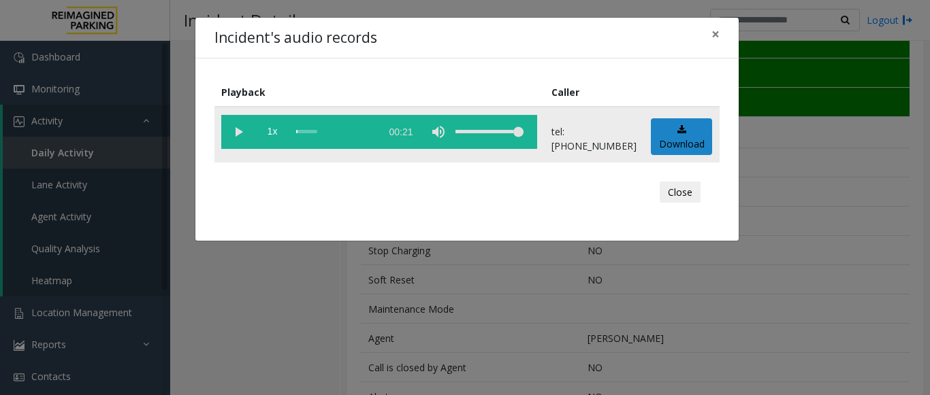
click at [238, 125] on vg-play-pause at bounding box center [238, 132] width 34 height 34
click at [715, 33] on span "×" at bounding box center [715, 33] width 8 height 19
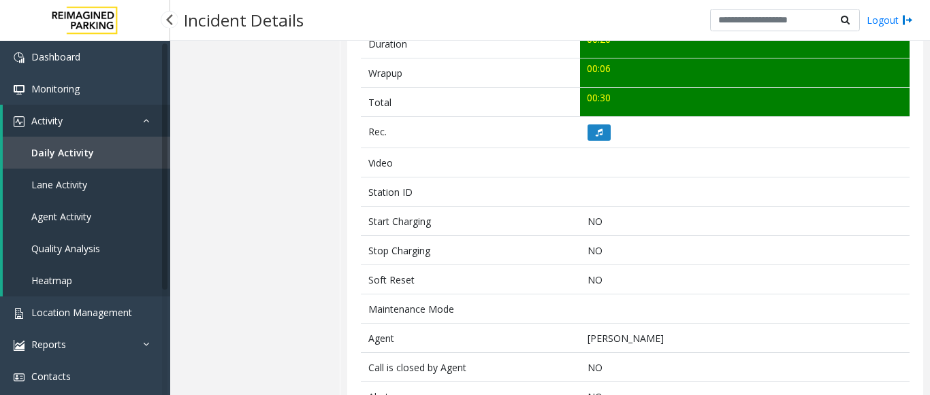
click at [82, 144] on link "Daily Activity" at bounding box center [86, 153] width 167 height 32
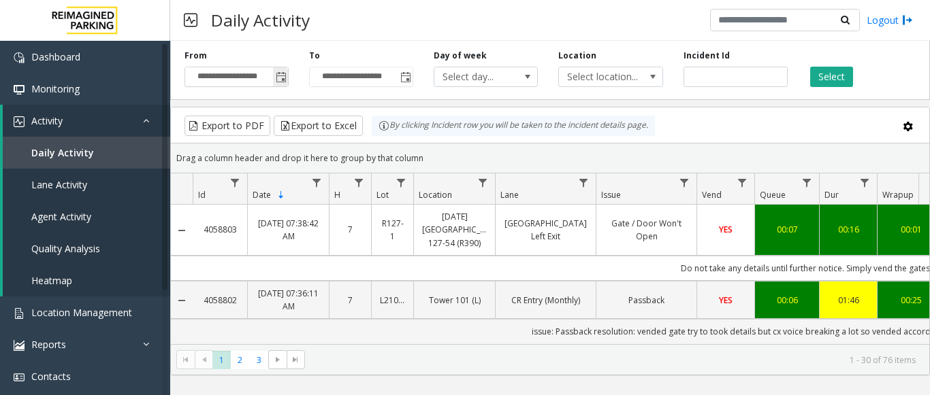
click at [280, 79] on span "Toggle popup" at bounding box center [281, 77] width 11 height 11
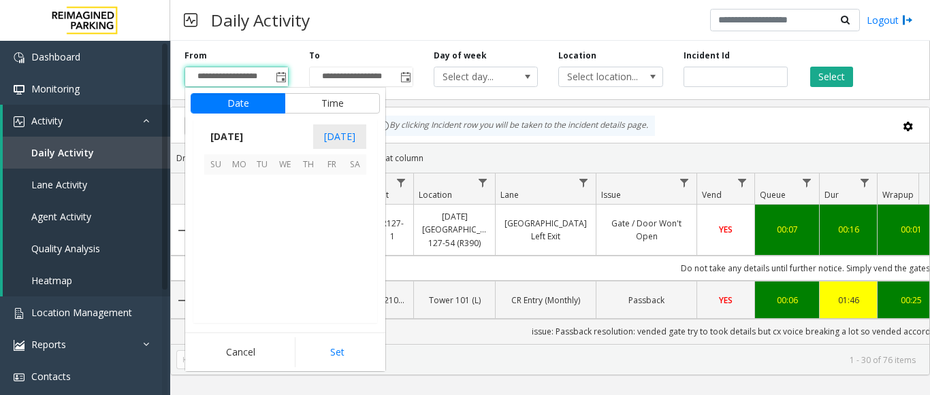
scroll to position [244092, 0]
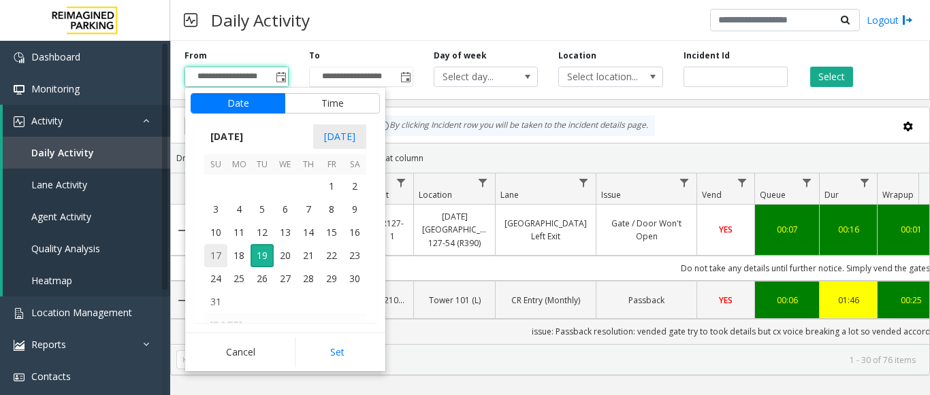
drag, startPoint x: 211, startPoint y: 258, endPoint x: 218, endPoint y: 255, distance: 7.6
click at [213, 257] on span "17" at bounding box center [215, 255] width 23 height 23
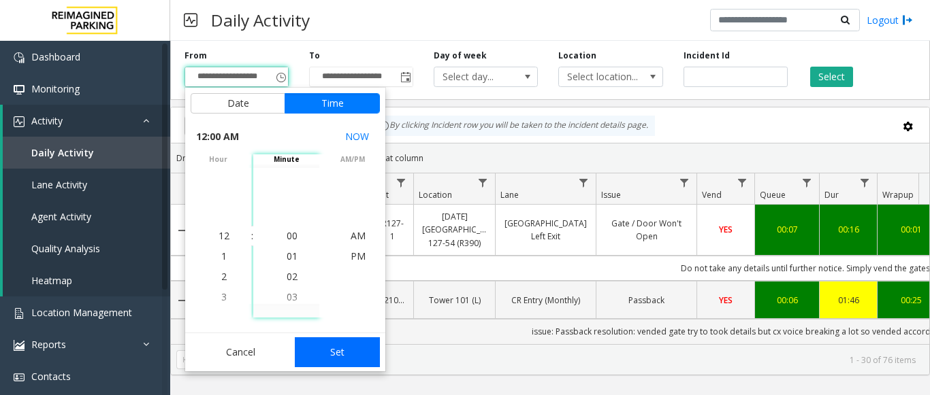
drag, startPoint x: 323, startPoint y: 348, endPoint x: 354, endPoint y: 320, distance: 41.9
click at [324, 348] on button "Set" at bounding box center [338, 353] width 86 height 30
type input "**********"
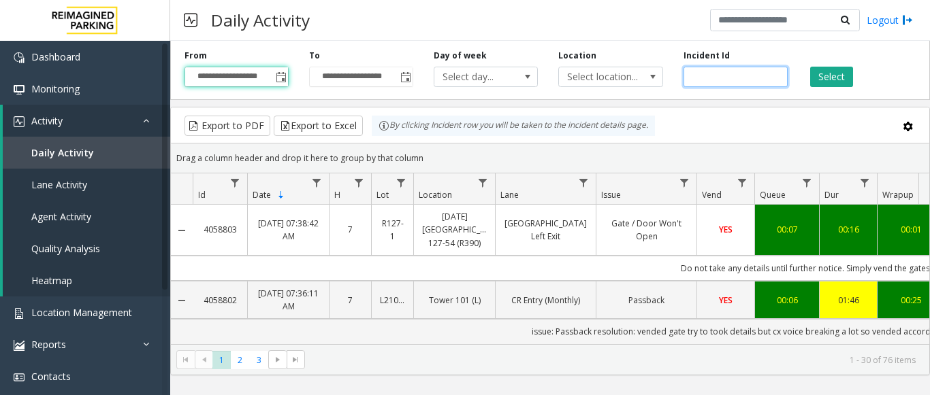
click at [689, 76] on input "number" at bounding box center [735, 77] width 104 height 20
paste input "*******"
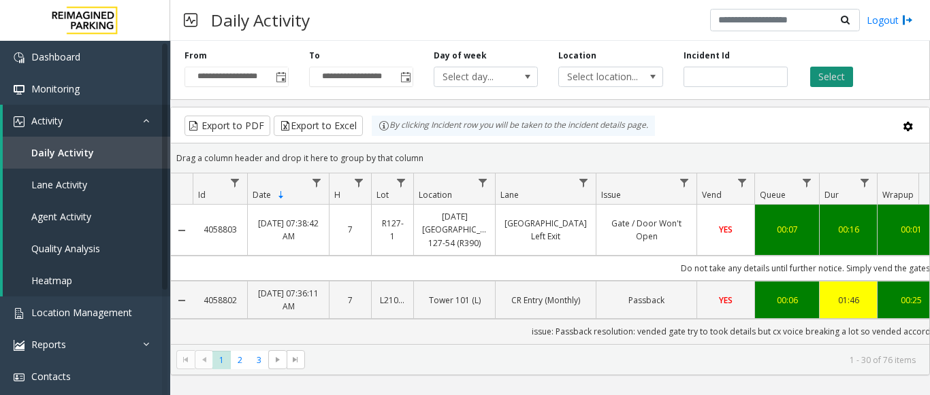
click at [831, 80] on button "Select" at bounding box center [831, 77] width 43 height 20
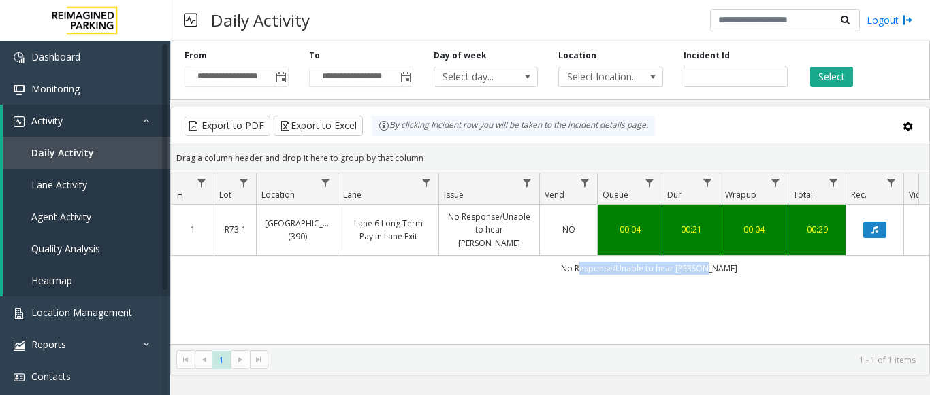
scroll to position [0, 329]
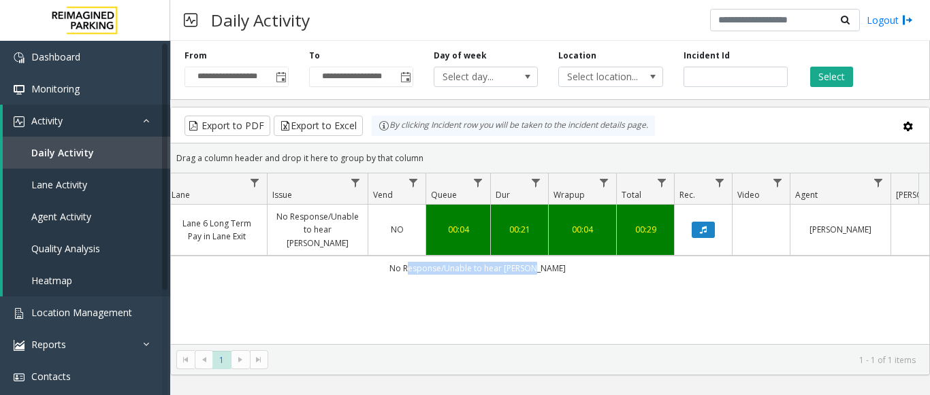
drag, startPoint x: 752, startPoint y: 275, endPoint x: 929, endPoint y: 279, distance: 177.0
click at [929, 279] on kendo-grid "Export to PDF Export to Excel By clicking Incident row you will be taken to the…" at bounding box center [549, 241] width 759 height 269
click at [706, 232] on icon "Data table" at bounding box center [703, 230] width 7 height 8
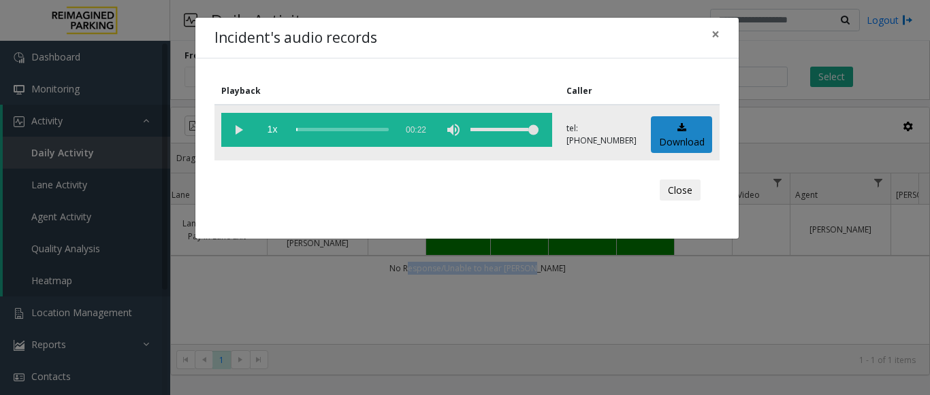
click at [228, 127] on vg-play-pause at bounding box center [238, 130] width 34 height 34
click at [306, 127] on div "scrub bar" at bounding box center [342, 130] width 93 height 34
click at [226, 126] on vg-play-pause at bounding box center [238, 130] width 34 height 34
click at [717, 34] on span "×" at bounding box center [715, 33] width 8 height 19
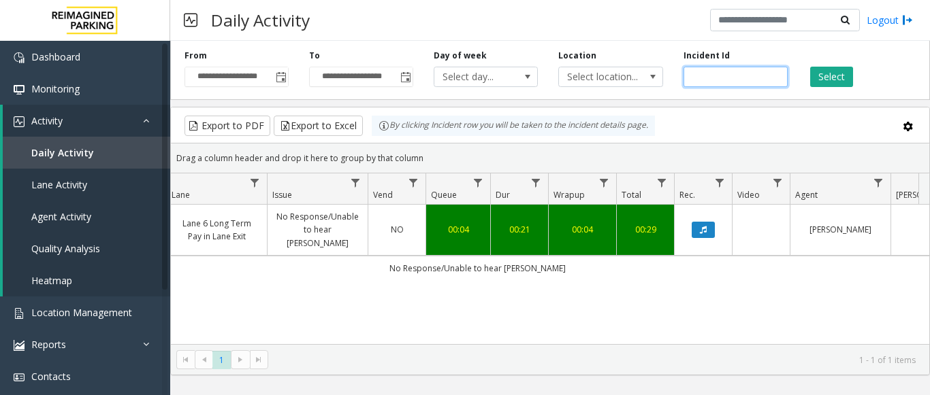
click at [708, 75] on input "*******" at bounding box center [735, 77] width 104 height 20
paste input "number"
click at [842, 71] on button "Select" at bounding box center [831, 77] width 43 height 20
click at [706, 223] on button "Data table" at bounding box center [702, 230] width 23 height 16
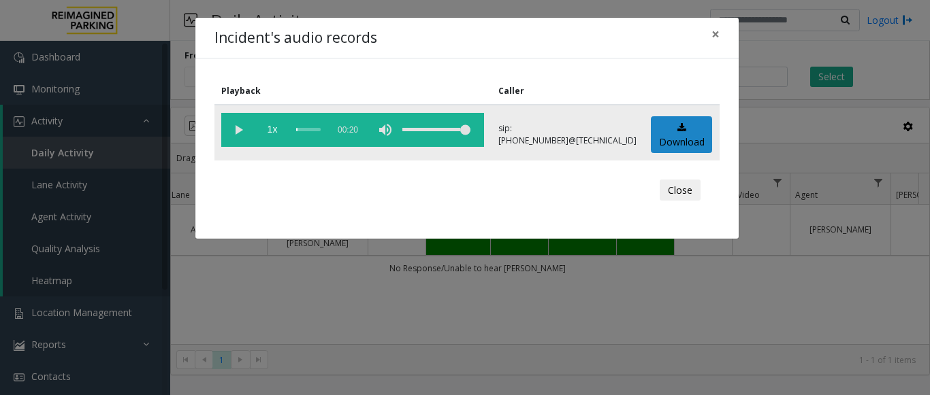
click at [240, 139] on vg-play-pause at bounding box center [238, 130] width 34 height 34
click at [240, 127] on vg-play-pause at bounding box center [238, 130] width 34 height 34
click at [720, 37] on button "×" at bounding box center [715, 34] width 27 height 33
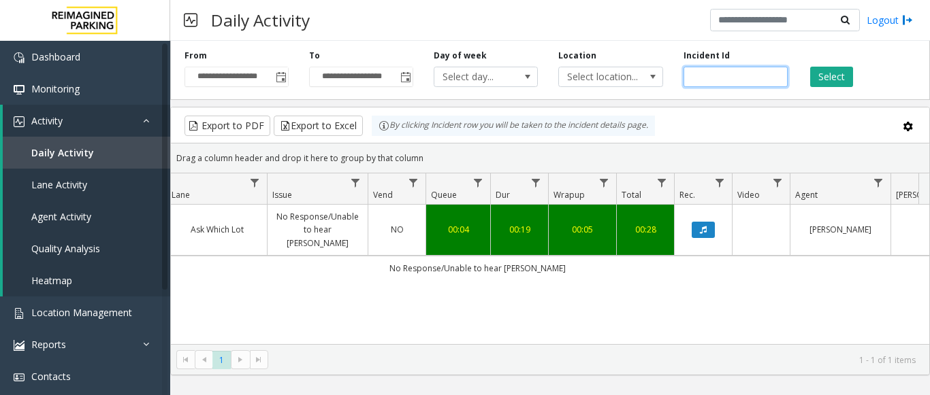
click at [692, 73] on input "*******" at bounding box center [735, 77] width 104 height 20
paste input "number"
click at [834, 74] on button "Select" at bounding box center [831, 77] width 43 height 20
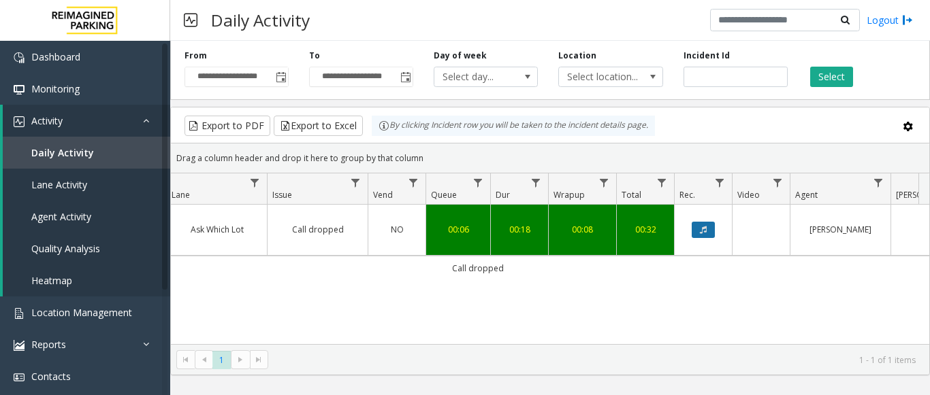
click at [700, 232] on icon "Data table" at bounding box center [703, 230] width 7 height 8
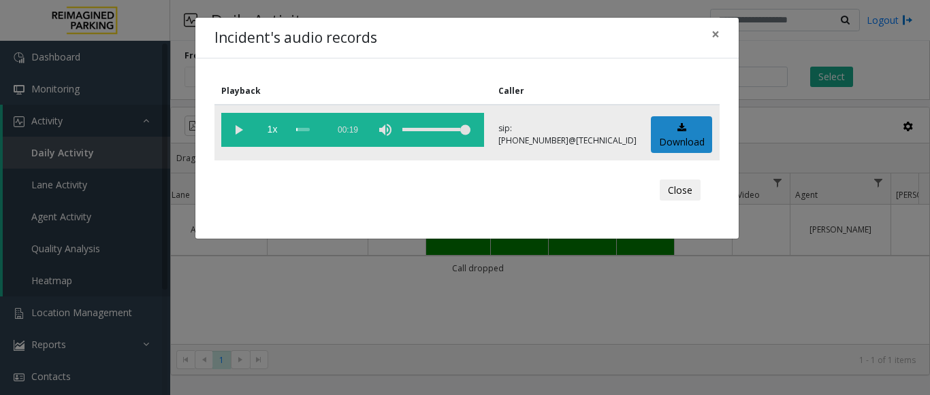
click at [242, 131] on vg-play-pause at bounding box center [238, 130] width 34 height 34
click at [716, 38] on span "×" at bounding box center [715, 33] width 8 height 19
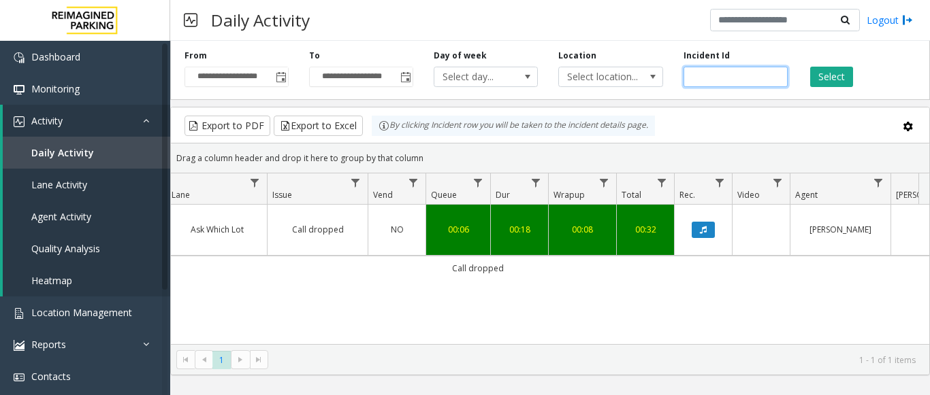
click at [704, 71] on input "*******" at bounding box center [735, 77] width 104 height 20
paste input "number"
click at [826, 77] on button "Select" at bounding box center [831, 77] width 43 height 20
click at [713, 235] on button "Data table" at bounding box center [702, 230] width 23 height 16
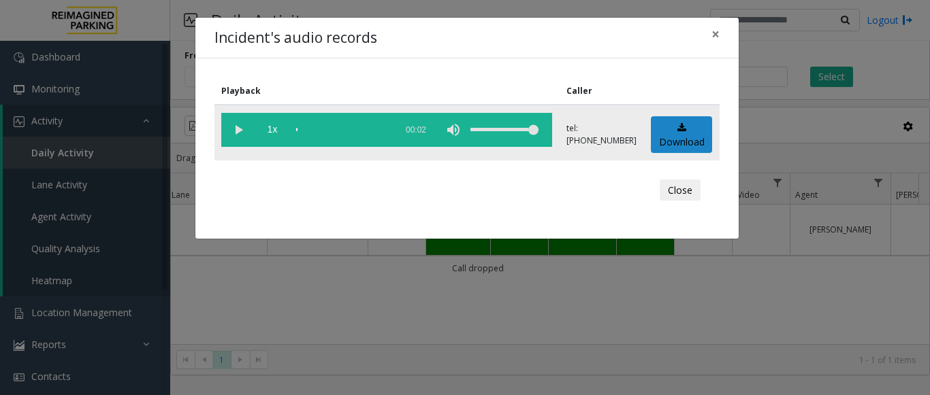
click at [246, 132] on vg-play-pause at bounding box center [238, 130] width 34 height 34
click at [722, 37] on button "×" at bounding box center [715, 34] width 27 height 33
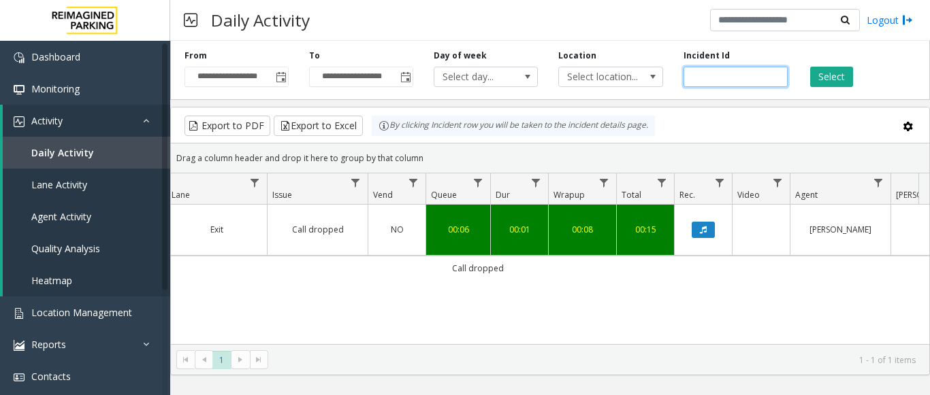
click at [694, 77] on input "*******" at bounding box center [735, 77] width 104 height 20
paste input "number"
click at [836, 78] on button "Select" at bounding box center [831, 77] width 43 height 20
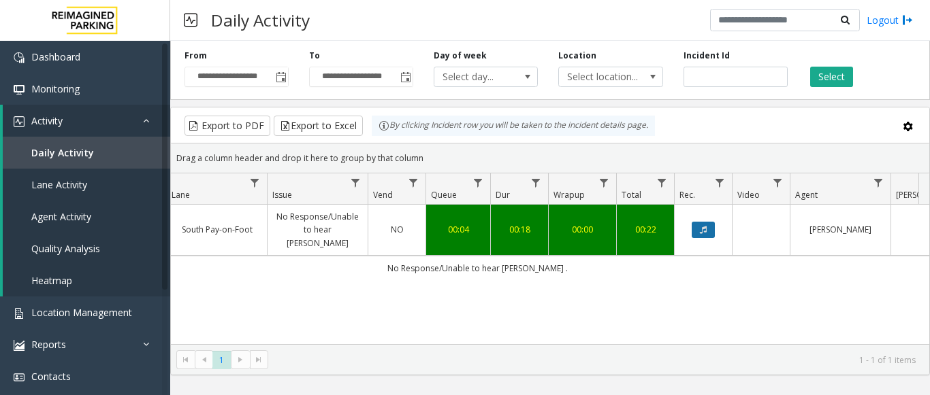
click at [700, 233] on icon "Data table" at bounding box center [703, 230] width 7 height 8
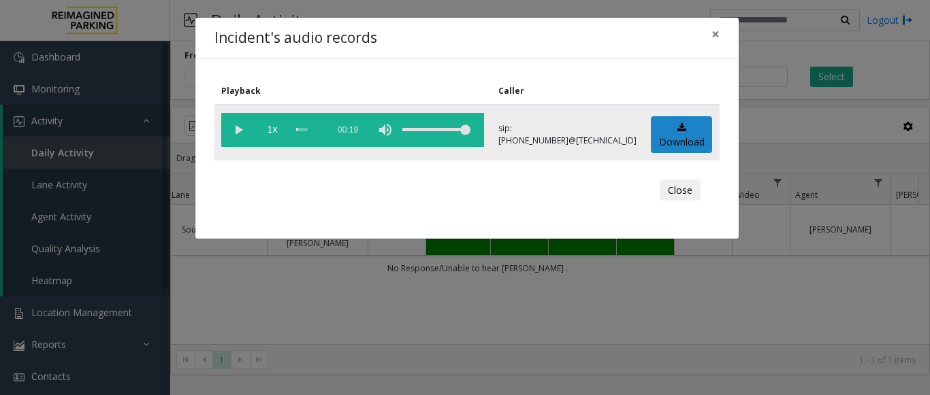
click at [242, 133] on vg-play-pause at bounding box center [238, 130] width 34 height 34
click at [710, 34] on button "×" at bounding box center [715, 34] width 27 height 33
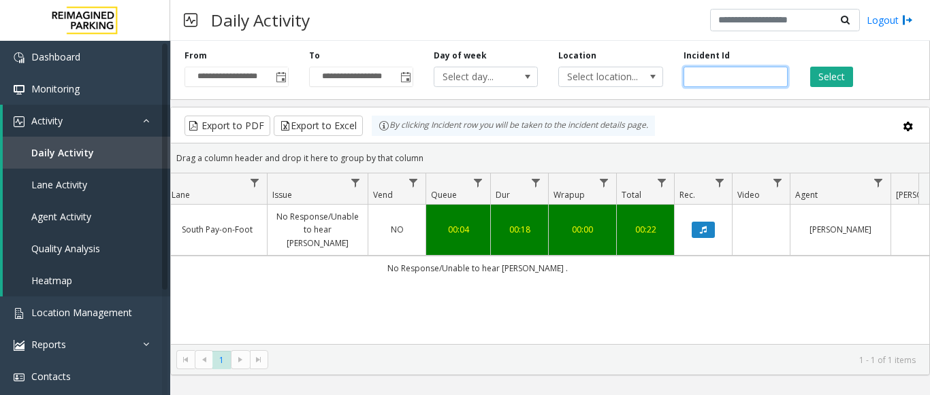
click at [718, 73] on input "*******" at bounding box center [735, 77] width 104 height 20
paste input "number"
click at [837, 81] on button "Select" at bounding box center [831, 77] width 43 height 20
click at [713, 238] on button "Data table" at bounding box center [702, 230] width 23 height 16
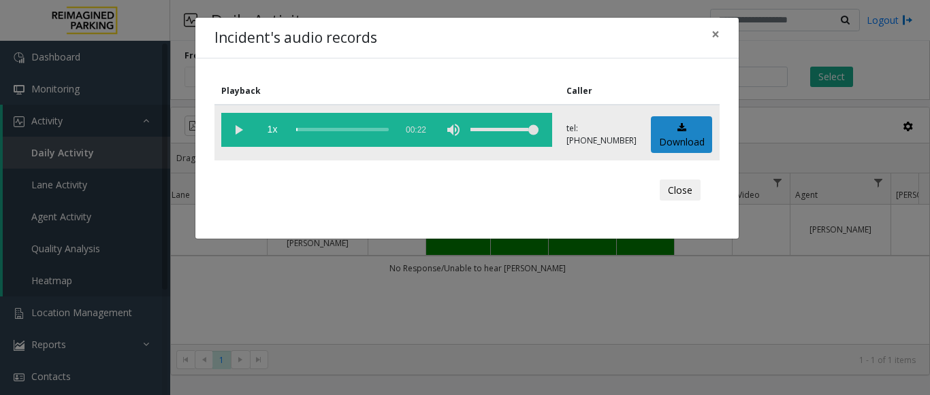
click at [240, 127] on vg-play-pause at bounding box center [238, 130] width 34 height 34
click at [308, 122] on div "scrub bar" at bounding box center [342, 130] width 93 height 34
click at [359, 127] on div "scrub bar" at bounding box center [342, 130] width 93 height 34
click at [301, 131] on div "scrub bar" at bounding box center [342, 130] width 93 height 34
click at [238, 132] on vg-play-pause at bounding box center [238, 130] width 34 height 34
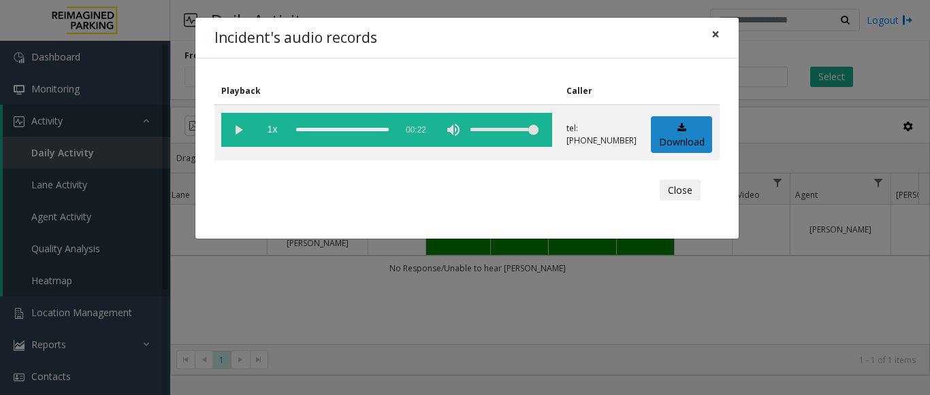
click at [716, 36] on span "×" at bounding box center [715, 33] width 8 height 19
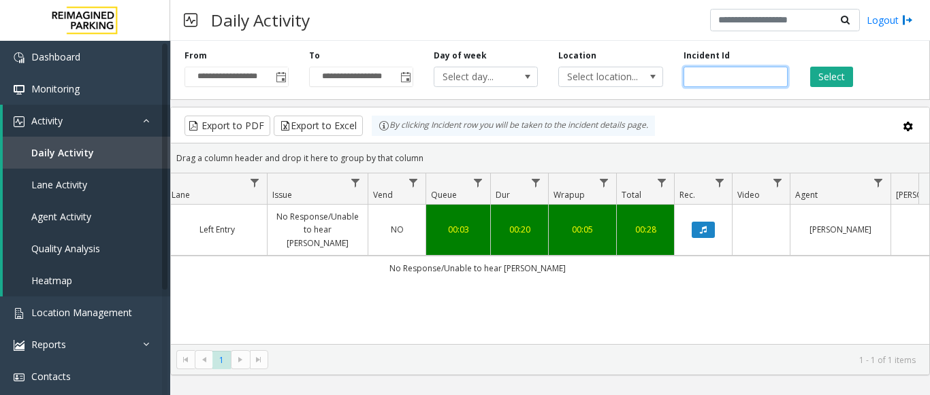
click at [710, 77] on input "*******" at bounding box center [735, 77] width 104 height 20
paste input "number"
click at [838, 81] on button "Select" at bounding box center [831, 77] width 43 height 20
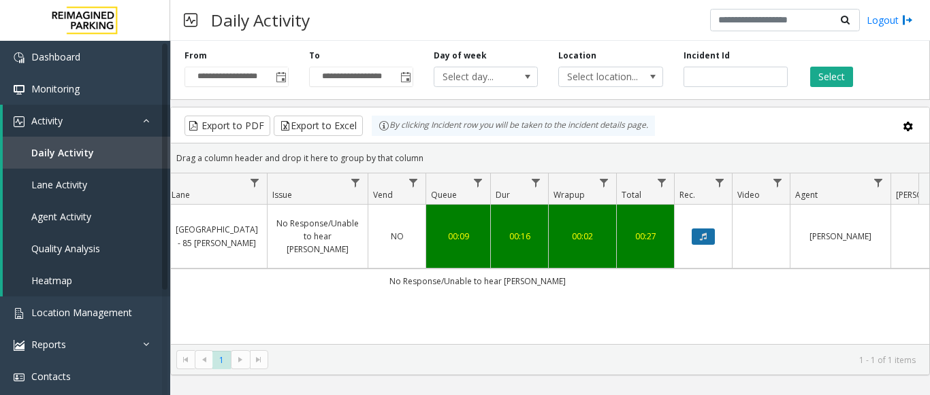
click at [711, 229] on button "Data table" at bounding box center [702, 237] width 23 height 16
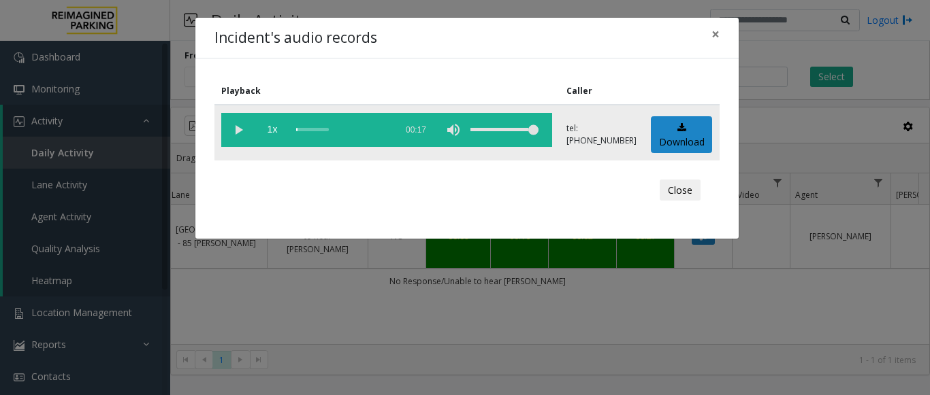
click at [239, 131] on vg-play-pause at bounding box center [238, 130] width 34 height 34
click at [711, 36] on span "×" at bounding box center [715, 33] width 8 height 19
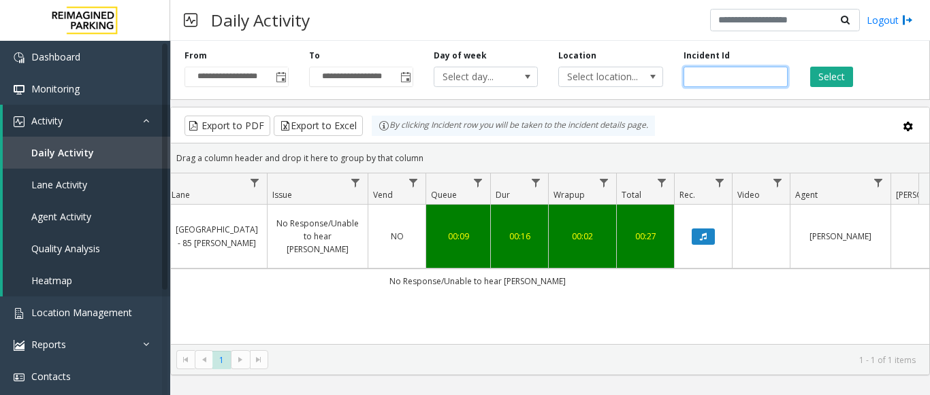
click at [702, 81] on input "*******" at bounding box center [735, 77] width 104 height 20
paste input "number"
click at [834, 75] on button "Select" at bounding box center [831, 77] width 43 height 20
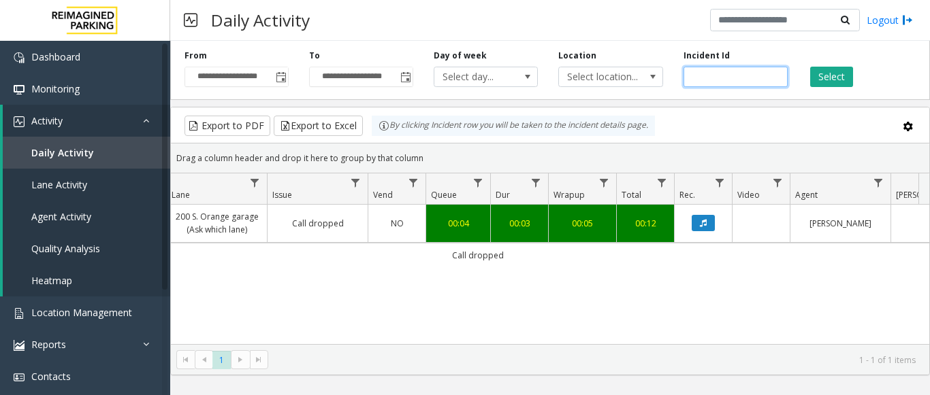
click at [714, 74] on input "*******" at bounding box center [735, 77] width 104 height 20
paste input "number"
click at [832, 73] on button "Select" at bounding box center [831, 77] width 43 height 20
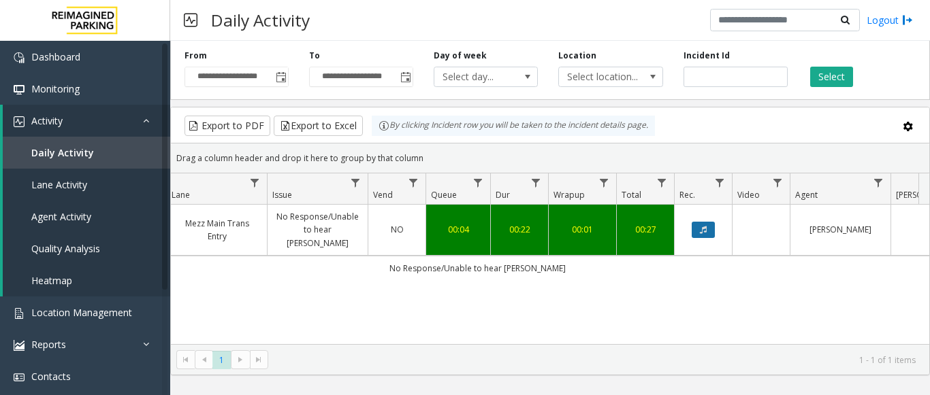
click at [709, 222] on button "Data table" at bounding box center [702, 230] width 23 height 16
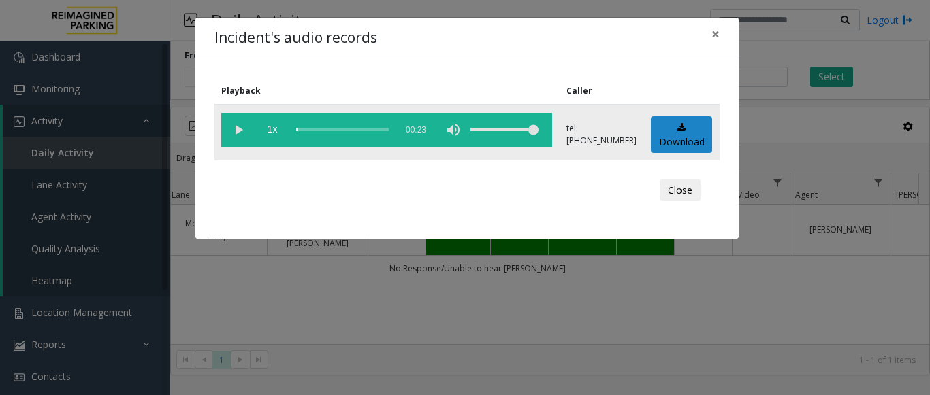
click at [241, 131] on vg-play-pause at bounding box center [238, 130] width 34 height 34
click at [372, 122] on div "scrub bar" at bounding box center [342, 130] width 93 height 34
click at [708, 34] on button "×" at bounding box center [715, 34] width 27 height 33
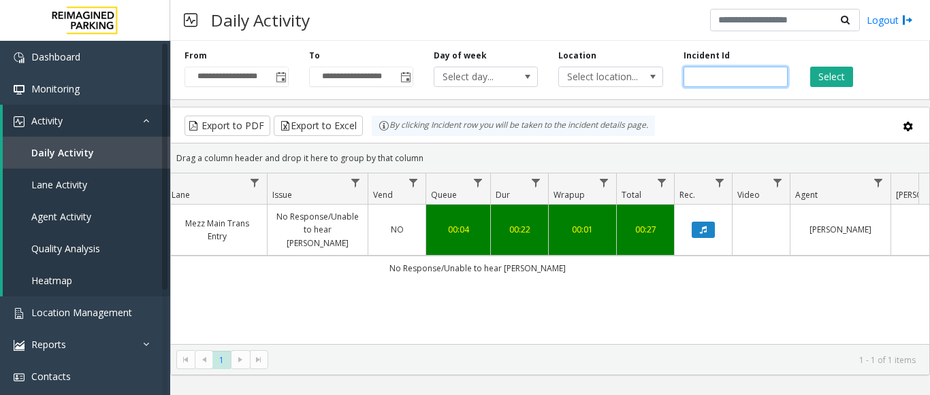
click at [710, 73] on input "*******" at bounding box center [735, 77] width 104 height 20
paste input "number"
click at [706, 80] on input "*******" at bounding box center [735, 77] width 104 height 20
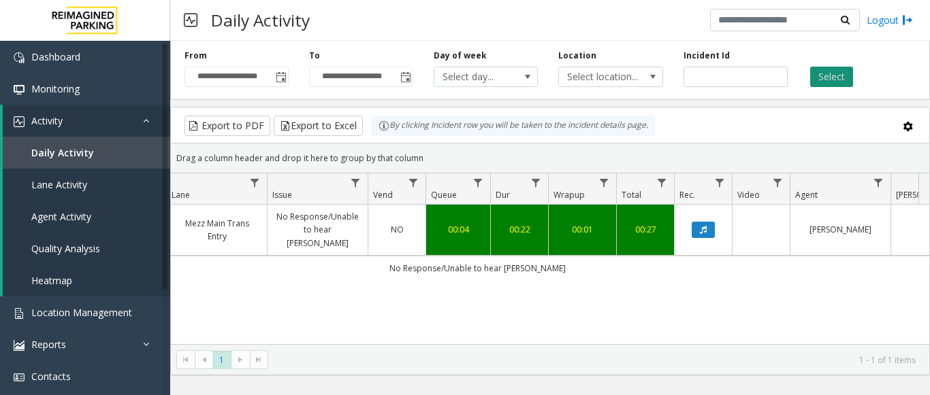
click at [831, 73] on button "Select" at bounding box center [831, 77] width 43 height 20
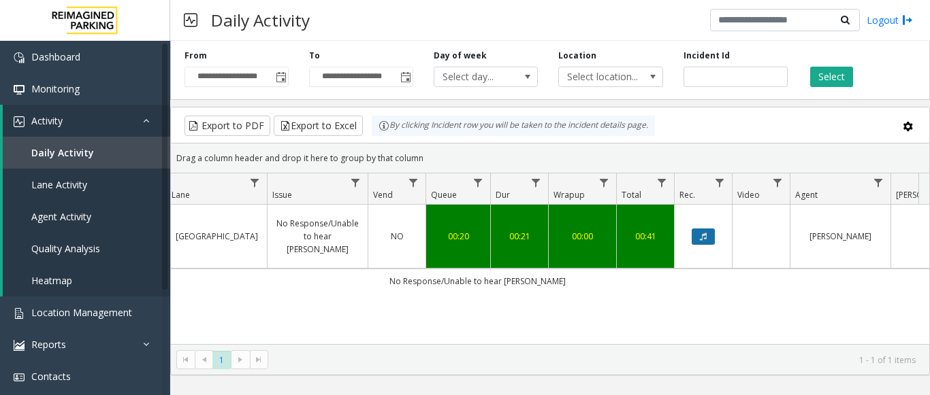
click at [702, 233] on icon "Data table" at bounding box center [703, 237] width 7 height 8
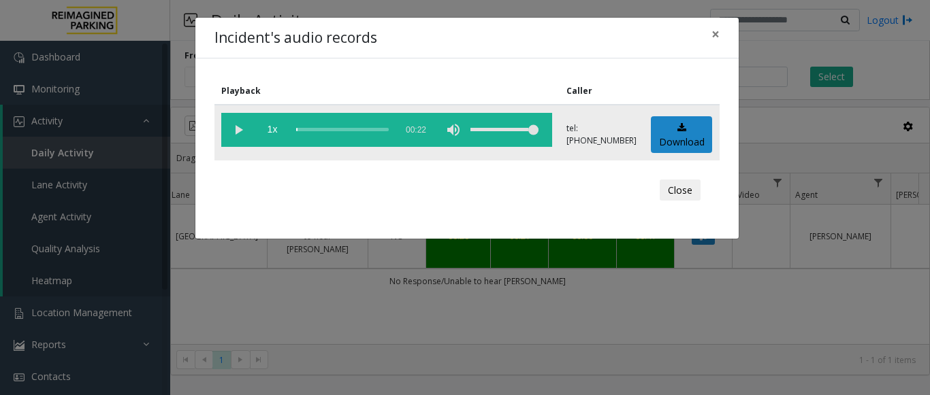
click at [239, 127] on vg-play-pause at bounding box center [238, 130] width 34 height 34
click at [339, 126] on div "scrub bar" at bounding box center [342, 130] width 93 height 34
click at [362, 127] on div "scrub bar" at bounding box center [342, 130] width 93 height 34
click at [715, 35] on span "×" at bounding box center [715, 33] width 8 height 19
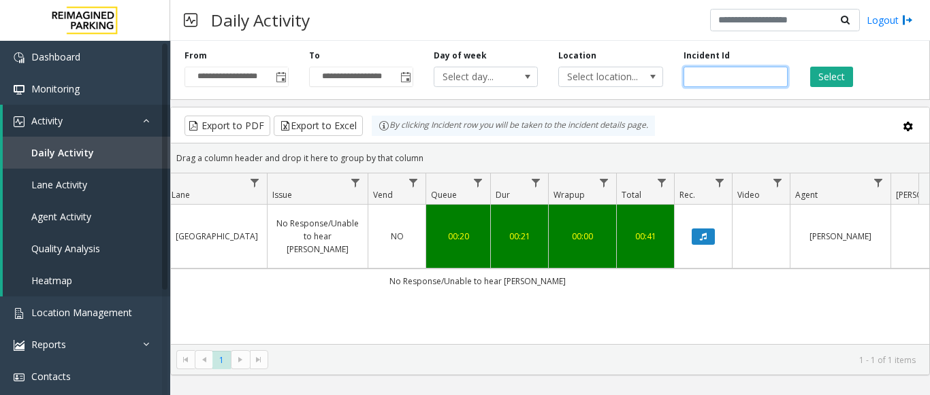
click at [711, 79] on input "*******" at bounding box center [735, 77] width 104 height 20
paste input "number"
click at [820, 79] on button "Select" at bounding box center [831, 77] width 43 height 20
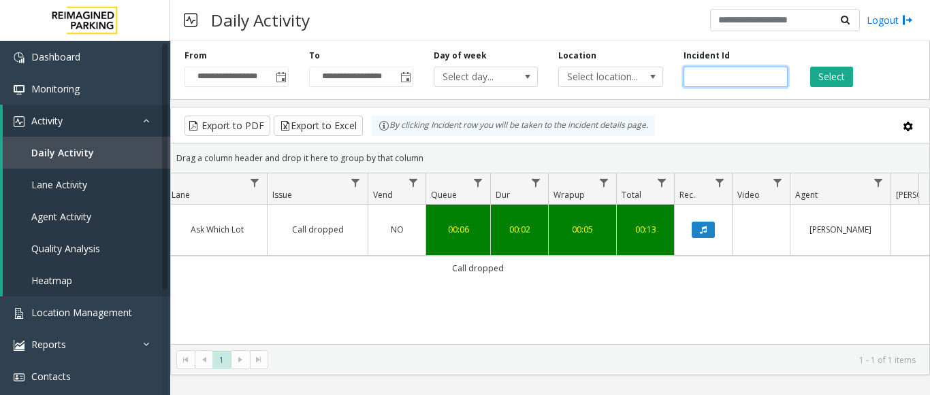
click at [703, 76] on input "*******" at bounding box center [735, 77] width 104 height 20
click at [712, 71] on input "*******" at bounding box center [735, 77] width 104 height 20
paste input "number"
click at [821, 82] on button "Select" at bounding box center [831, 77] width 43 height 20
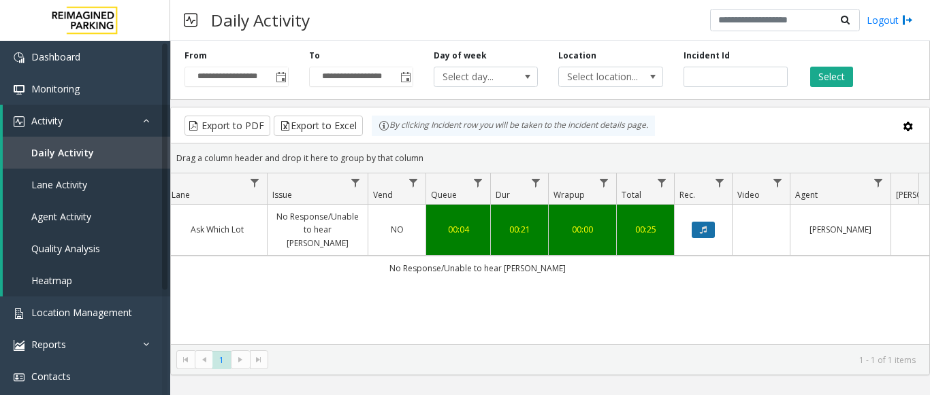
click at [701, 230] on icon "Data table" at bounding box center [703, 230] width 7 height 8
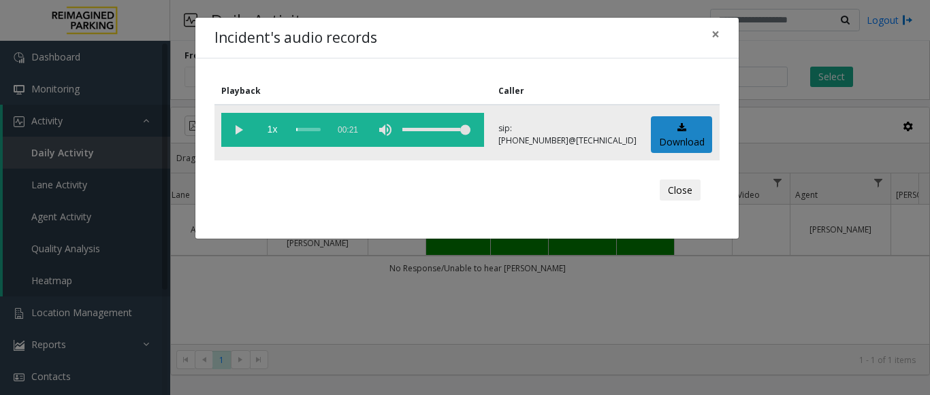
click at [233, 118] on vg-play-pause at bounding box center [238, 130] width 34 height 34
click at [711, 31] on span "×" at bounding box center [715, 33] width 8 height 19
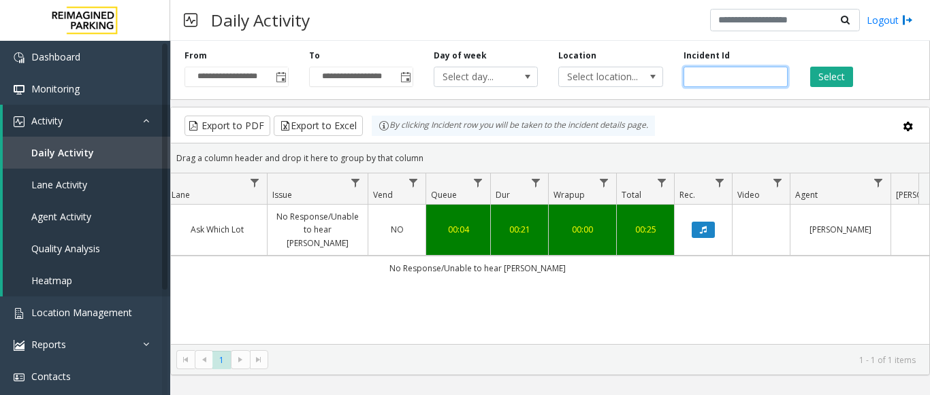
click at [708, 80] on input "*******" at bounding box center [735, 77] width 104 height 20
paste input "number"
click at [807, 80] on div "Select" at bounding box center [860, 68] width 125 height 37
click at [820, 73] on button "Select" at bounding box center [831, 77] width 43 height 20
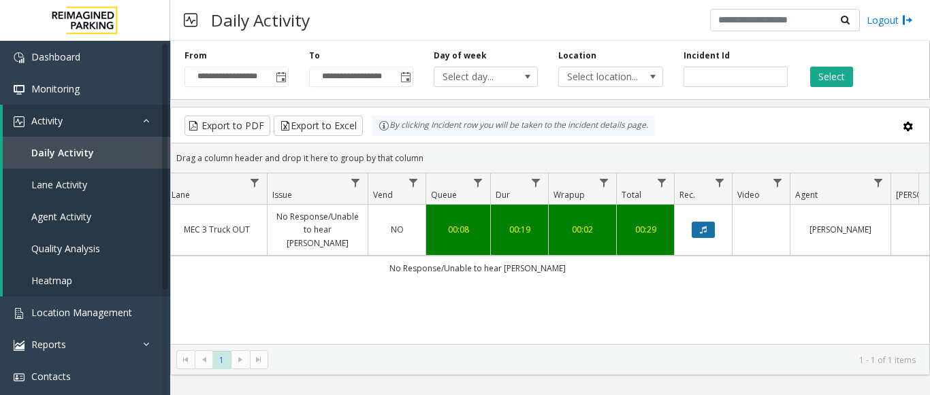
click at [701, 235] on button "Data table" at bounding box center [702, 230] width 23 height 16
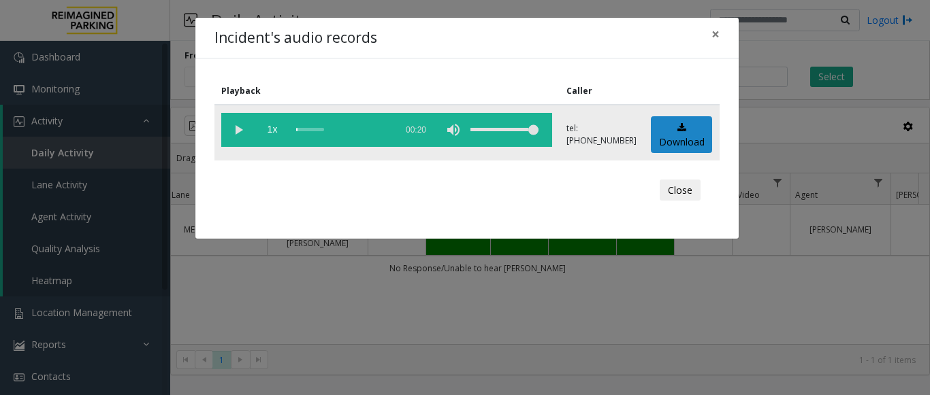
click at [240, 121] on vg-play-pause at bounding box center [238, 130] width 34 height 34
click at [713, 32] on span "×" at bounding box center [715, 33] width 8 height 19
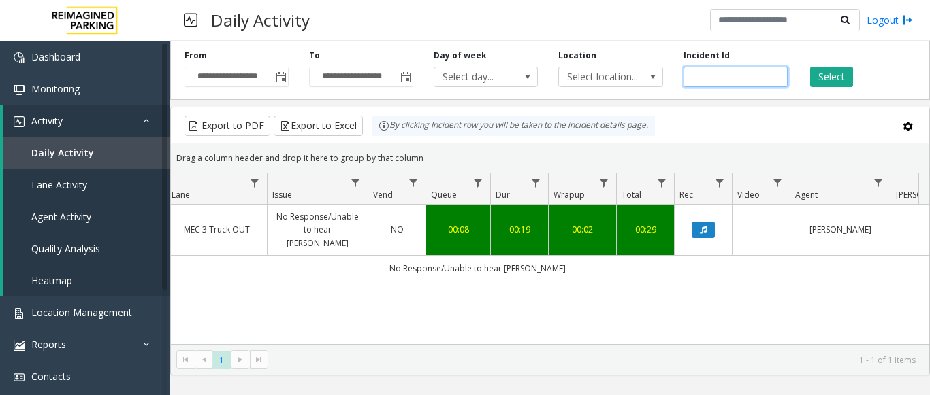
click at [699, 71] on input "*******" at bounding box center [735, 77] width 104 height 20
paste input "number"
click at [832, 78] on button "Select" at bounding box center [831, 77] width 43 height 20
click at [698, 223] on button "Data table" at bounding box center [702, 230] width 23 height 16
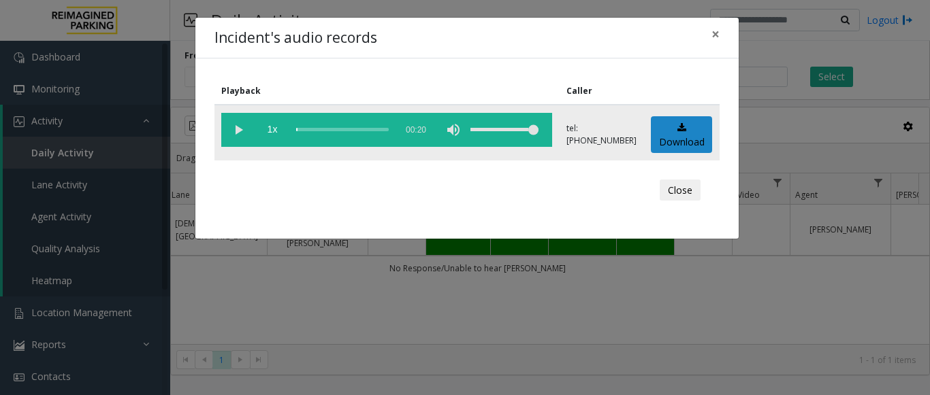
click at [244, 129] on vg-play-pause at bounding box center [238, 130] width 34 height 34
click at [355, 130] on div "scrub bar" at bounding box center [342, 130] width 93 height 34
click at [313, 131] on div "scrub bar" at bounding box center [342, 130] width 93 height 34
click at [299, 129] on div "scrub bar" at bounding box center [342, 130] width 93 height 34
click at [713, 34] on span "×" at bounding box center [715, 33] width 8 height 19
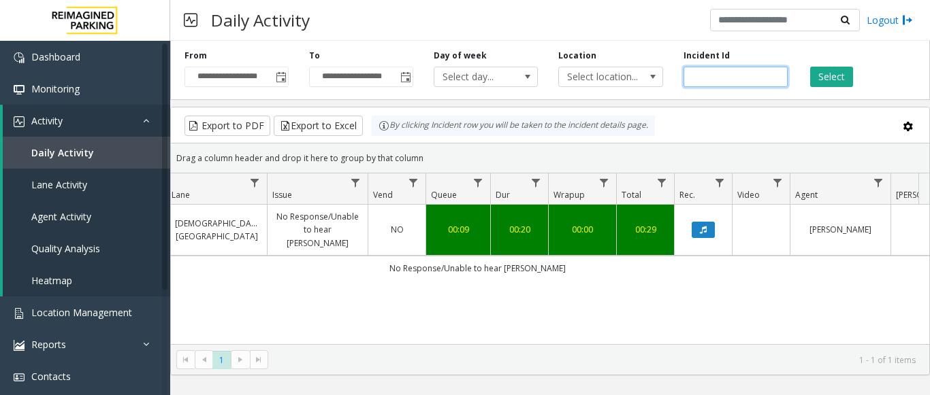
click at [706, 73] on input "*******" at bounding box center [735, 77] width 104 height 20
paste input "number"
click at [830, 76] on button "Select" at bounding box center [831, 77] width 43 height 20
click at [712, 230] on button "Data table" at bounding box center [702, 230] width 23 height 16
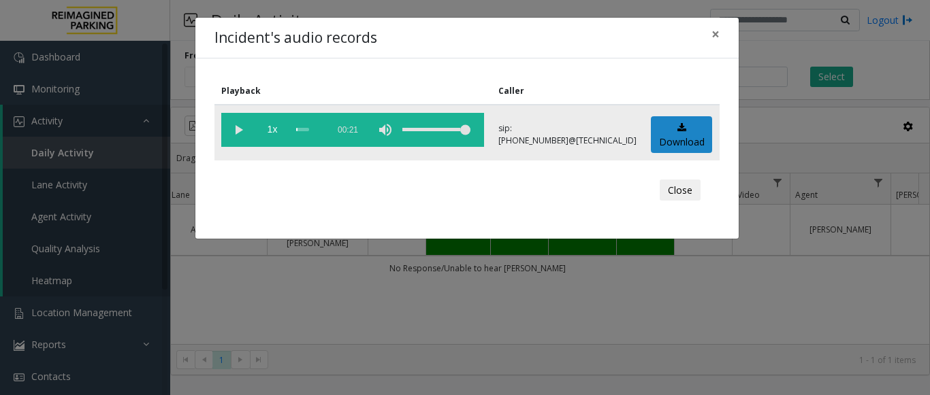
click at [230, 131] on vg-play-pause at bounding box center [238, 130] width 34 height 34
click at [713, 36] on span "×" at bounding box center [715, 33] width 8 height 19
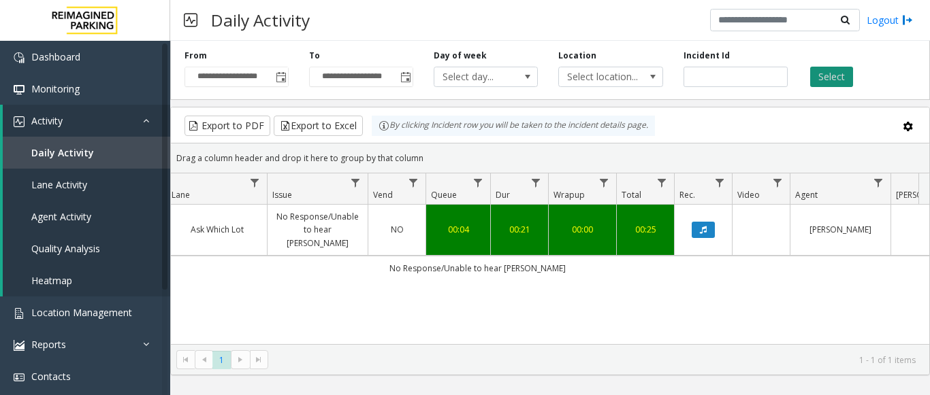
click at [837, 72] on button "Select" at bounding box center [831, 77] width 43 height 20
click at [700, 228] on icon "Data table" at bounding box center [703, 230] width 7 height 8
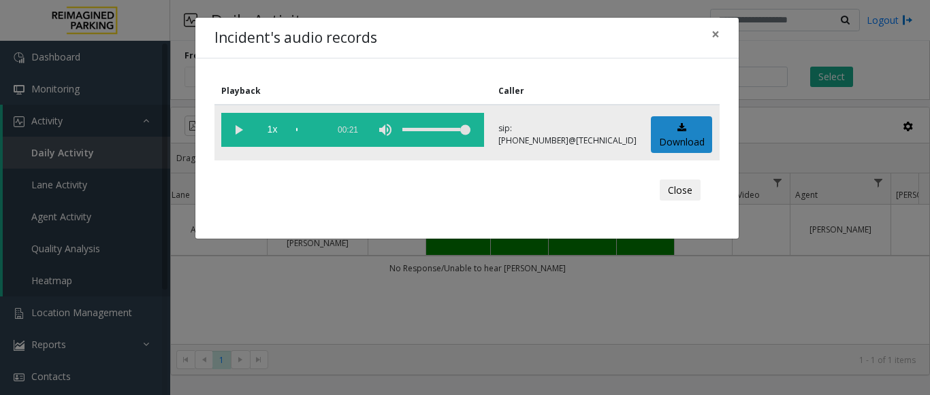
click at [233, 130] on vg-play-pause at bounding box center [238, 130] width 34 height 34
click at [715, 30] on span "×" at bounding box center [715, 33] width 8 height 19
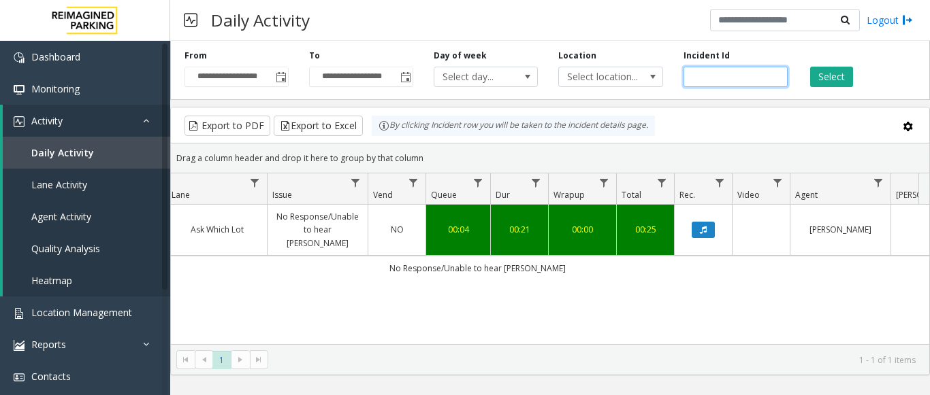
click at [715, 83] on input "*******" at bounding box center [735, 77] width 104 height 20
paste input "number"
click at [828, 75] on button "Select" at bounding box center [831, 77] width 43 height 20
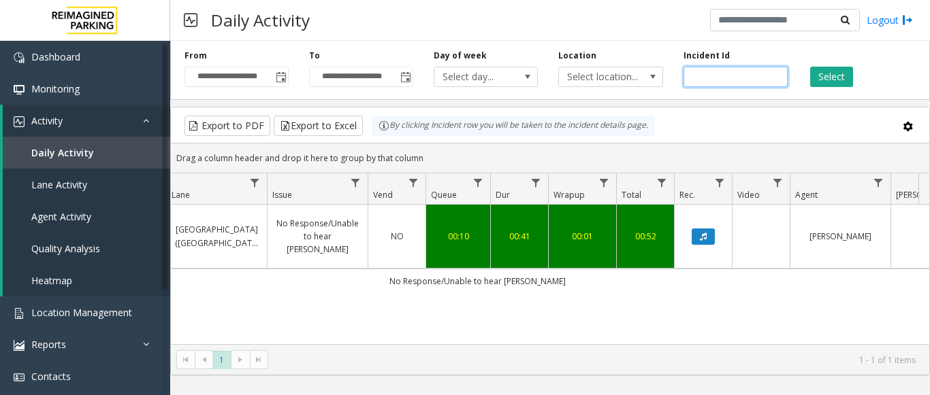
click at [715, 78] on input "*******" at bounding box center [735, 77] width 104 height 20
paste input "number"
click at [840, 79] on button "Select" at bounding box center [831, 77] width 43 height 20
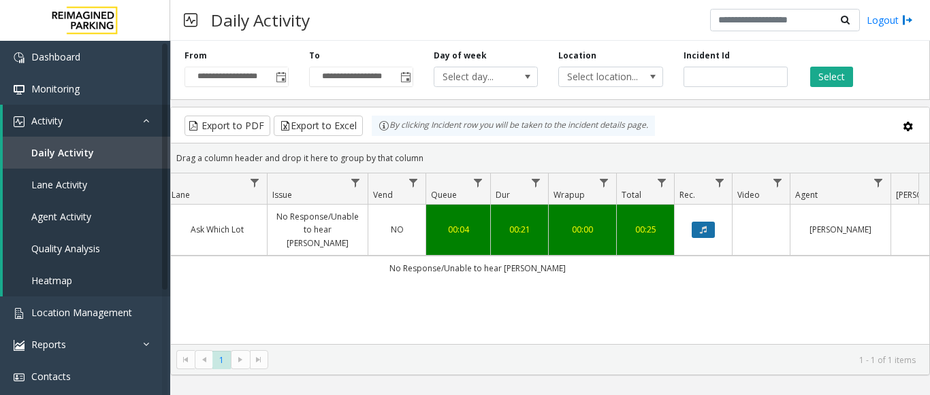
click at [710, 230] on button "Data table" at bounding box center [702, 230] width 23 height 16
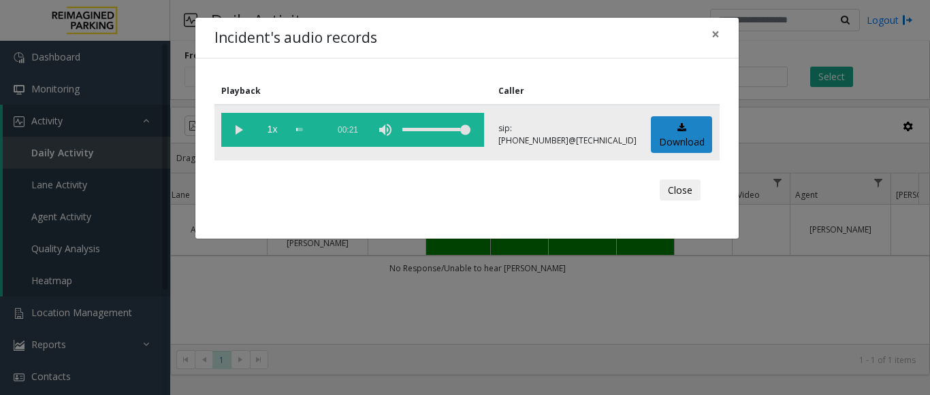
click at [242, 129] on vg-play-pause at bounding box center [238, 130] width 34 height 34
click at [709, 31] on button "×" at bounding box center [715, 34] width 27 height 33
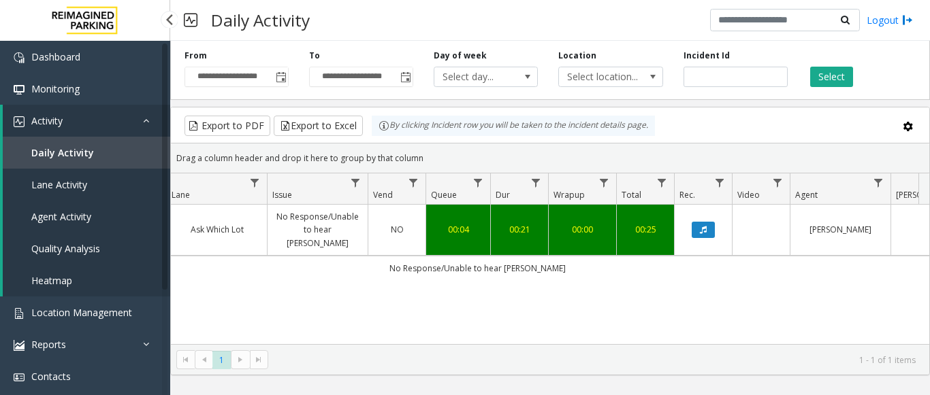
click at [282, 278] on td "No Response/Unable to hear parker" at bounding box center [477, 268] width 1227 height 24
click at [466, 268] on td "No Response/Unable to hear parker" at bounding box center [477, 268] width 1227 height 24
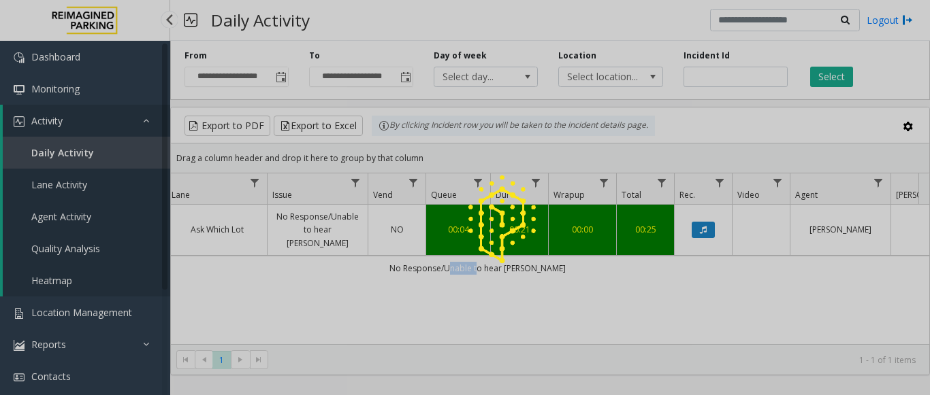
click at [466, 268] on img at bounding box center [501, 213] width 111 height 111
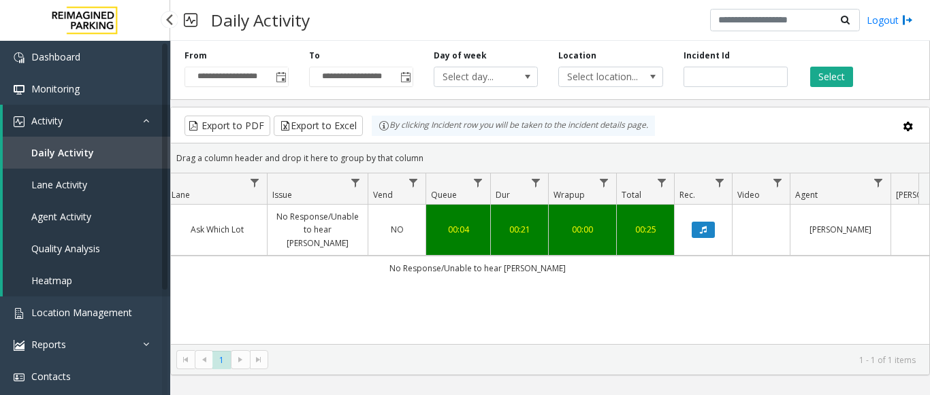
click at [449, 274] on td "No Response/Unable to hear parker" at bounding box center [477, 268] width 1227 height 24
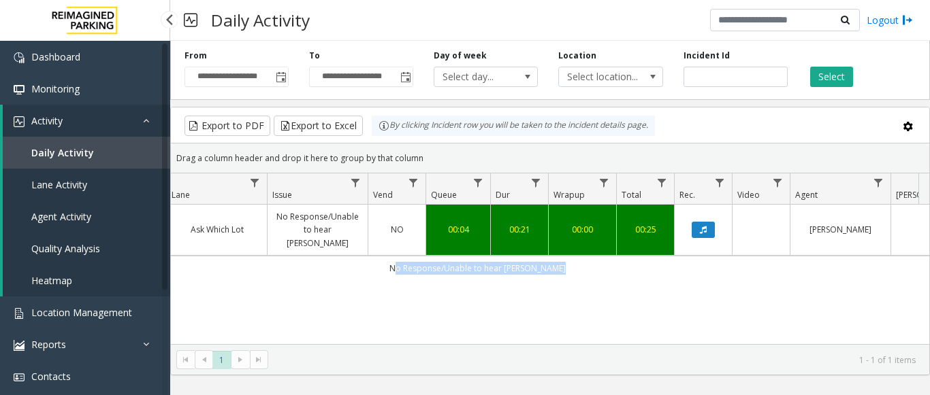
click at [449, 274] on td "No Response/Unable to hear parker" at bounding box center [477, 268] width 1227 height 24
click at [333, 263] on td "No Response/Unable to hear parker" at bounding box center [477, 268] width 1227 height 24
click at [402, 268] on td "No Response/Unable to hear parker" at bounding box center [477, 268] width 1227 height 24
click at [430, 272] on td "No Response/Unable to hear parker" at bounding box center [477, 268] width 1227 height 24
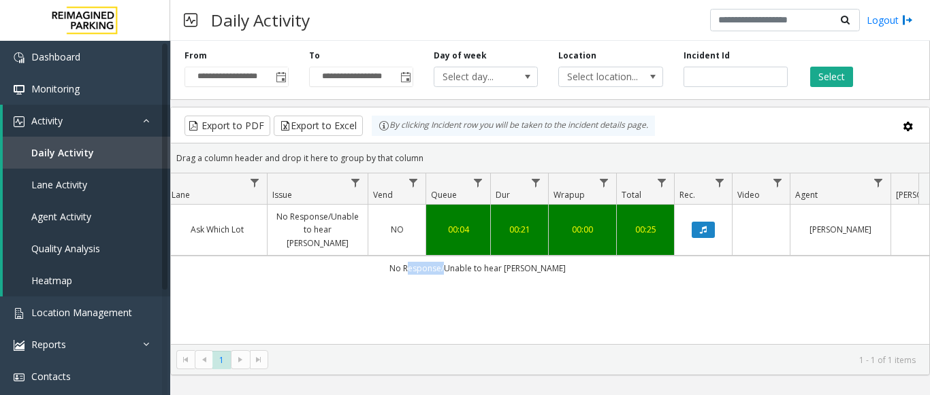
click at [430, 272] on td "No Response/Unable to hear parker" at bounding box center [477, 268] width 1227 height 24
click at [521, 272] on td "No Response/Unable to hear parker" at bounding box center [477, 268] width 1227 height 24
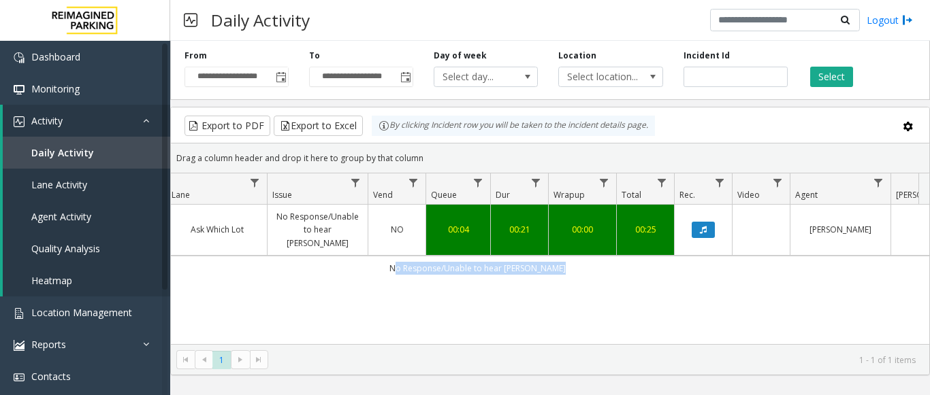
click at [569, 276] on td "No Response/Unable to hear parker" at bounding box center [477, 268] width 1227 height 24
click at [512, 272] on td "No Response/Unable to hear parker" at bounding box center [477, 268] width 1227 height 24
click at [512, 271] on td "No Response/Unable to hear parker" at bounding box center [477, 268] width 1227 height 24
click at [574, 280] on td "No Response/Unable to hear parker" at bounding box center [477, 268] width 1227 height 24
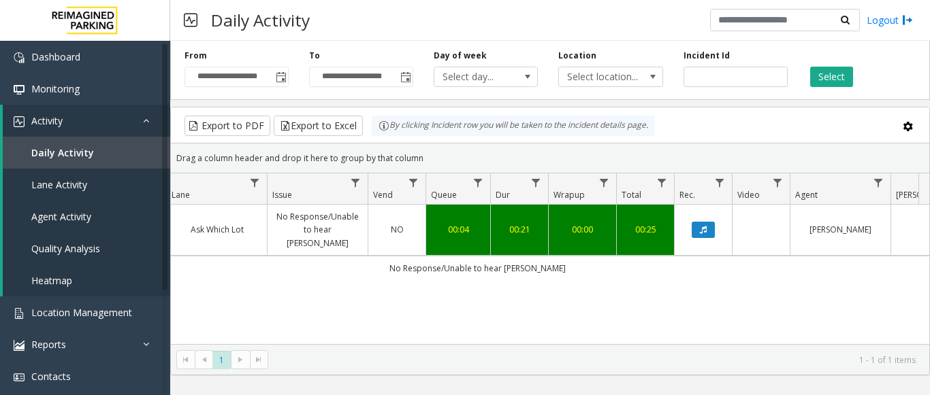
click at [503, 274] on td "No Response/Unable to hear parker" at bounding box center [477, 268] width 1227 height 24
click at [591, 297] on div "4055852 Aug 15, 2025 10:52:05 AM 10 2 Remote Monitoring Locations (L) Ask Which…" at bounding box center [550, 290] width 758 height 170
click at [512, 271] on td "No Response/Unable to hear parker" at bounding box center [477, 268] width 1227 height 24
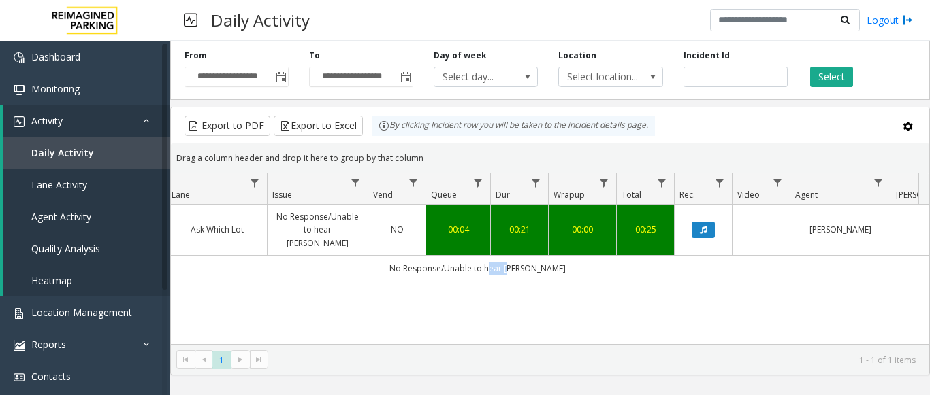
click at [512, 271] on td "No Response/Unable to hear parker" at bounding box center [477, 268] width 1227 height 24
click at [593, 291] on div "4055852 Aug 15, 2025 10:52:05 AM 10 2 Remote Monitoring Locations (L) Ask Which…" at bounding box center [550, 290] width 758 height 170
click at [518, 274] on td "No Response/Unable to hear parker" at bounding box center [477, 268] width 1227 height 24
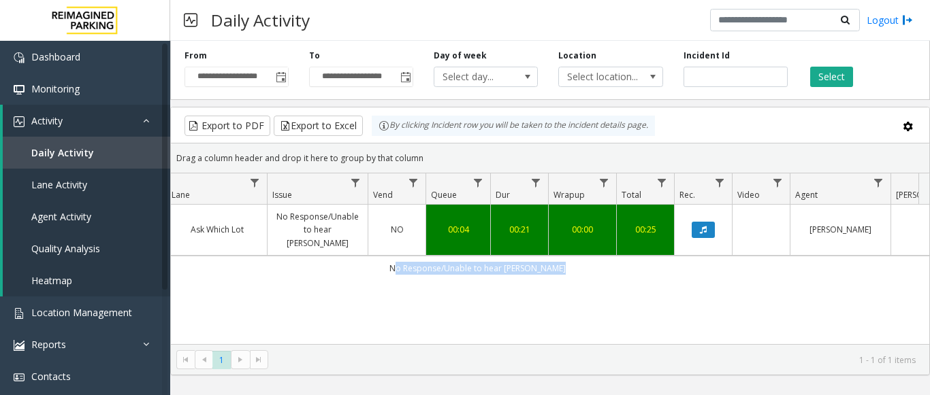
click at [518, 274] on td "No Response/Unable to hear parker" at bounding box center [477, 268] width 1227 height 24
click at [551, 282] on div "4055852 Aug 15, 2025 10:52:05 AM 10 2 Remote Monitoring Locations (L) Ask Which…" at bounding box center [550, 290] width 758 height 170
click at [525, 274] on td "No Response/Unable to hear parker" at bounding box center [477, 268] width 1227 height 24
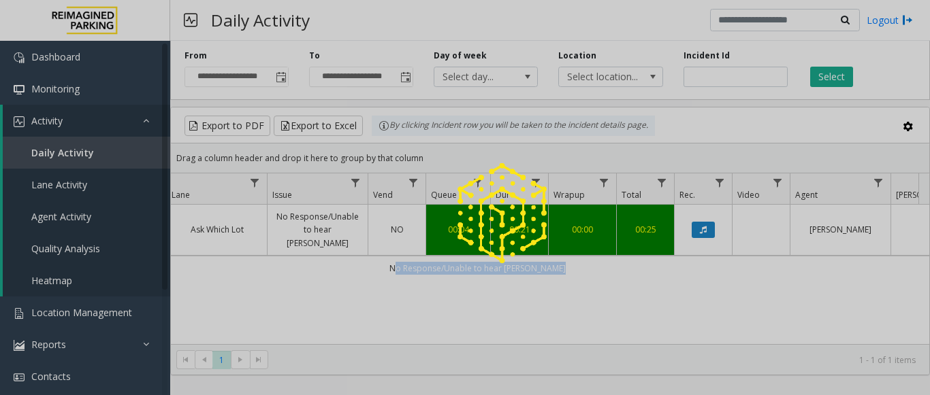
click at [467, 265] on app-root "**********" at bounding box center [465, 197] width 930 height 395
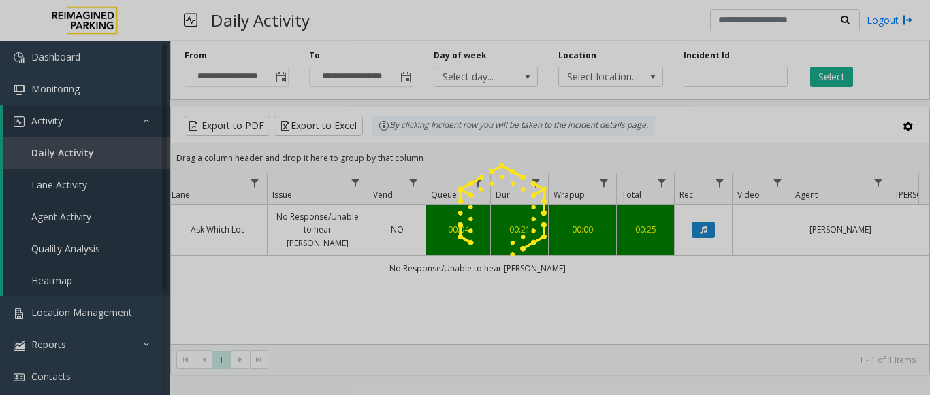
click at [467, 265] on img at bounding box center [501, 213] width 111 height 111
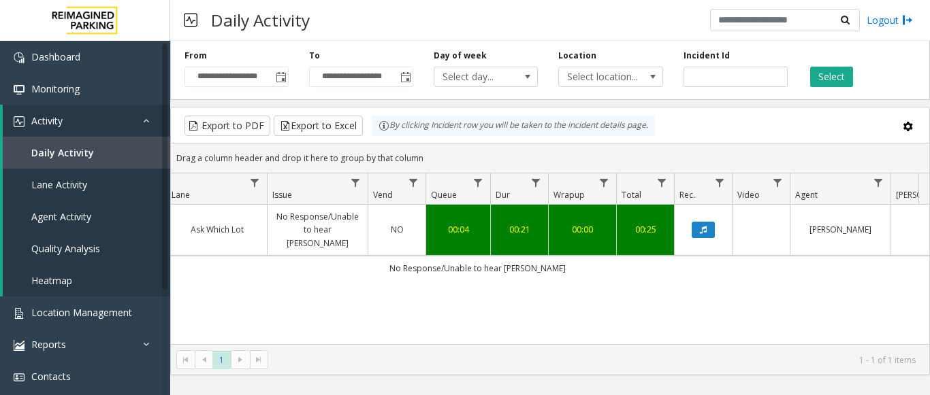
click at [470, 267] on td "No Response/Unable to hear parker" at bounding box center [477, 268] width 1227 height 24
click at [543, 289] on div "4055852 Aug 15, 2025 10:52:05 AM 10 2 Remote Monitoring Locations (L) Ask Which…" at bounding box center [550, 290] width 758 height 170
click at [483, 273] on td "No Response/Unable to hear parker" at bounding box center [477, 268] width 1227 height 24
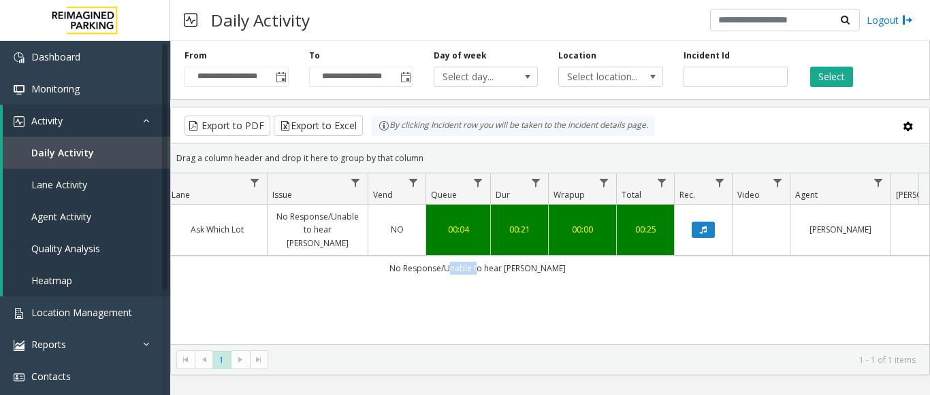
click at [483, 272] on td "No Response/Unable to hear parker" at bounding box center [477, 268] width 1227 height 24
click at [515, 275] on td "No Response/Unable to hear parker" at bounding box center [477, 268] width 1227 height 24
click at [515, 273] on td "No Response/Unable to hear parker" at bounding box center [477, 268] width 1227 height 24
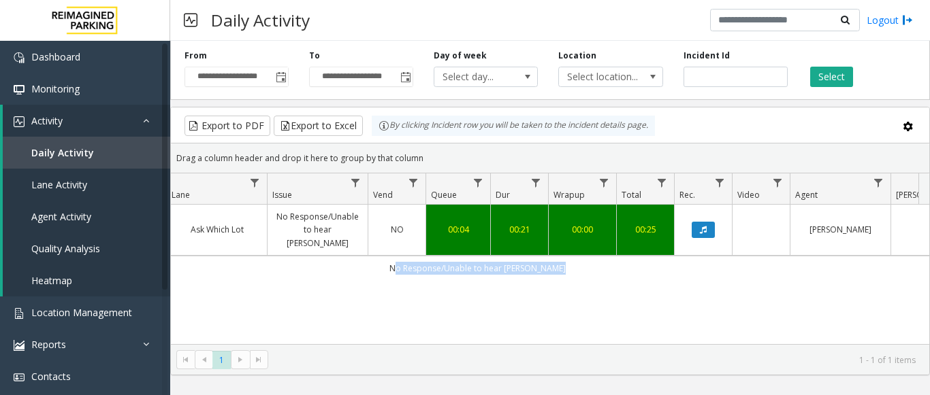
click at [515, 273] on td "No Response/Unable to hear parker" at bounding box center [477, 268] width 1227 height 24
click at [570, 280] on td "No Response/Unable to hear parker" at bounding box center [477, 268] width 1227 height 24
click at [516, 272] on td "No Response/Unable to hear parker" at bounding box center [477, 268] width 1227 height 24
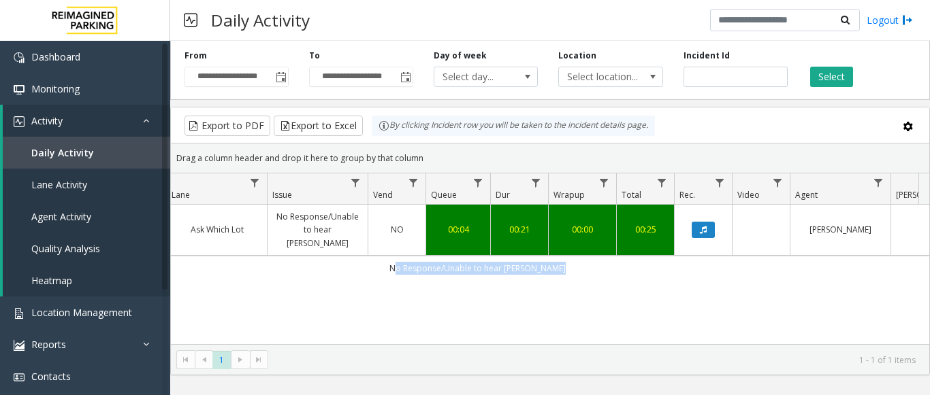
click at [560, 284] on div "4055852 Aug 15, 2025 10:52:05 AM 10 2 Remote Monitoring Locations (L) Ask Which…" at bounding box center [550, 290] width 758 height 170
click at [525, 274] on td "No Response/Unable to hear parker" at bounding box center [477, 268] width 1227 height 24
click at [574, 286] on div "4055852 Aug 15, 2025 10:52:05 AM 10 2 Remote Monitoring Locations (L) Ask Which…" at bounding box center [550, 290] width 758 height 170
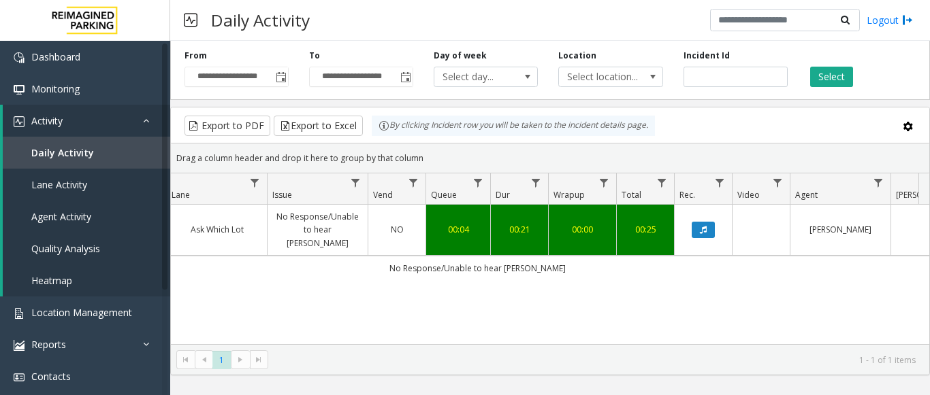
click at [519, 269] on td "No Response/Unable to hear parker" at bounding box center [477, 268] width 1227 height 24
click at [502, 291] on div "4055852 Aug 15, 2025 10:52:05 AM 10 2 Remote Monitoring Locations (L) Ask Which…" at bounding box center [550, 290] width 758 height 170
click at [456, 268] on td "No Response/Unable to hear parker" at bounding box center [477, 268] width 1227 height 24
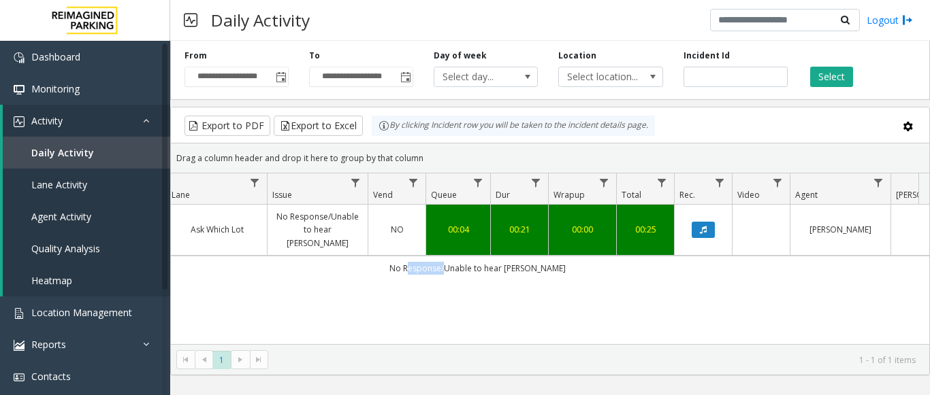
click at [456, 268] on td "No Response/Unable to hear parker" at bounding box center [477, 268] width 1227 height 24
click at [457, 268] on td "No Response/Unable to hear parker" at bounding box center [477, 268] width 1227 height 24
click at [700, 79] on input "*******" at bounding box center [735, 77] width 104 height 20
click at [701, 80] on input "*******" at bounding box center [735, 77] width 104 height 20
paste input "number"
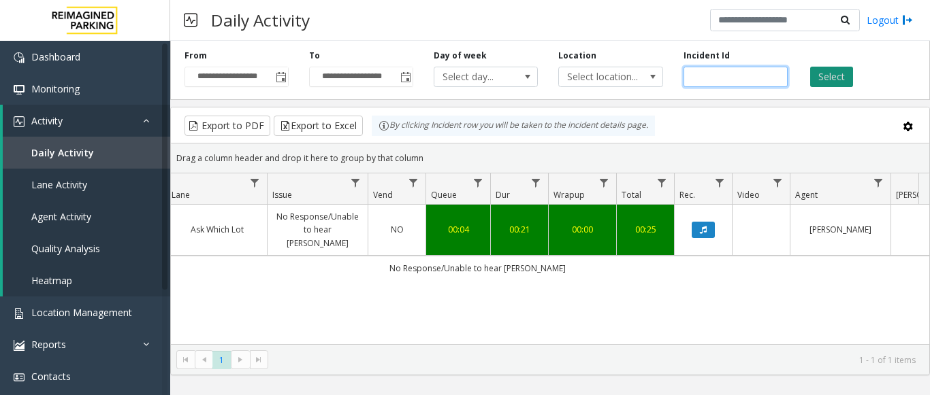
type input "*******"
click at [841, 73] on button "Select" at bounding box center [831, 77] width 43 height 20
click at [704, 234] on icon "Data table" at bounding box center [703, 230] width 7 height 8
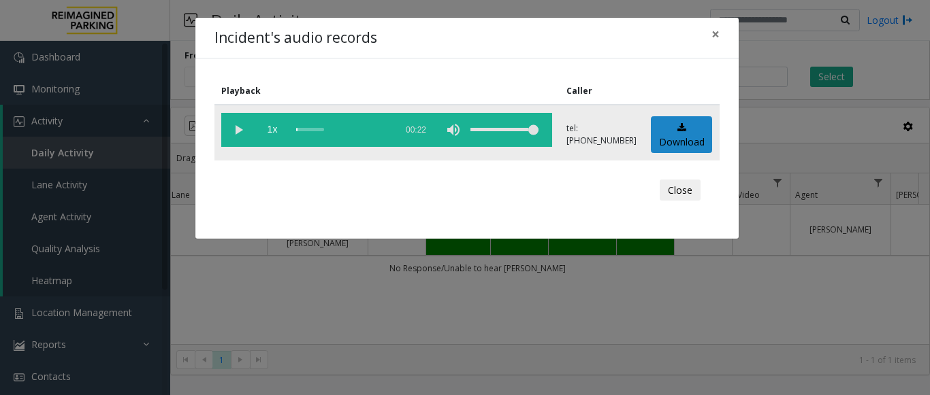
click at [241, 128] on vg-play-pause at bounding box center [238, 130] width 34 height 34
click at [239, 129] on vg-play-pause at bounding box center [238, 130] width 34 height 34
click at [713, 33] on span "×" at bounding box center [715, 33] width 8 height 19
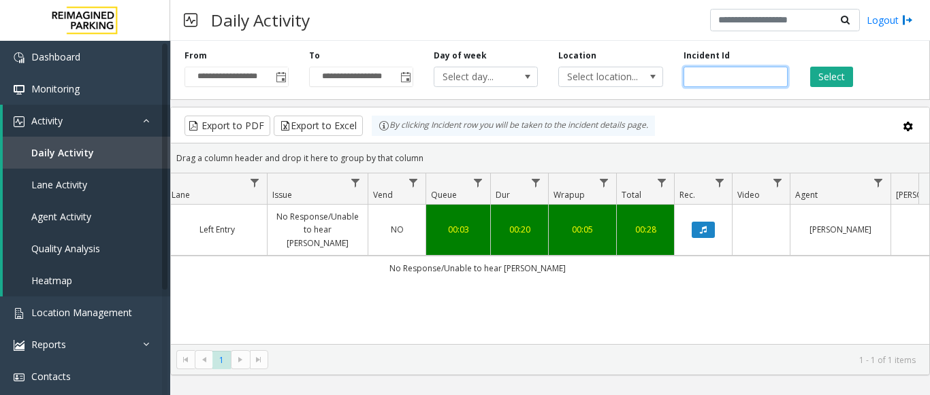
click at [706, 81] on input "*******" at bounding box center [735, 77] width 104 height 20
click at [378, 311] on div "4056592 Aug 16, 2025 08:00:13 AM 8 L21086910 HARRIS COUNTY CONGRESS PLAZA GARAG…" at bounding box center [550, 290] width 758 height 170
click at [287, 299] on div "4056592 Aug 16, 2025 08:00:13 AM 8 L21086910 HARRIS COUNTY CONGRESS PLAZA GARAG…" at bounding box center [550, 290] width 758 height 170
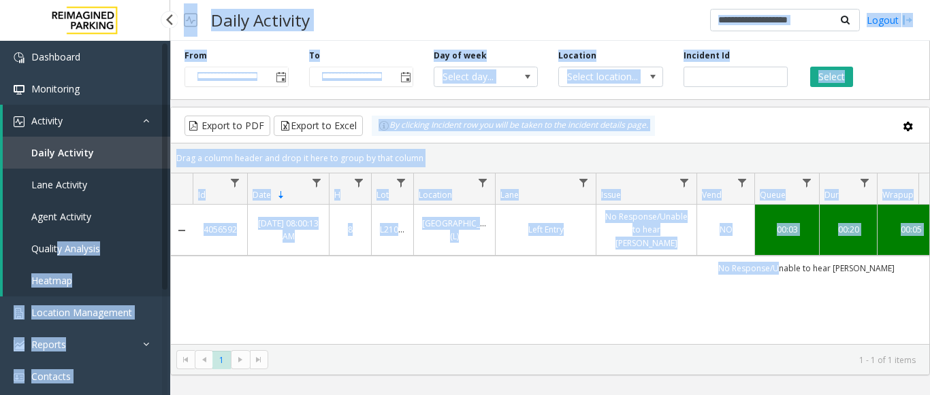
drag, startPoint x: 461, startPoint y: 287, endPoint x: 57, endPoint y: 261, distance: 404.4
click at [57, 261] on app-root "**********" at bounding box center [465, 197] width 930 height 395
click at [317, 304] on div "4056592 Aug 16, 2025 08:00:13 AM 8 L21086910 HARRIS COUNTY CONGRESS PLAZA GARAG…" at bounding box center [550, 290] width 758 height 170
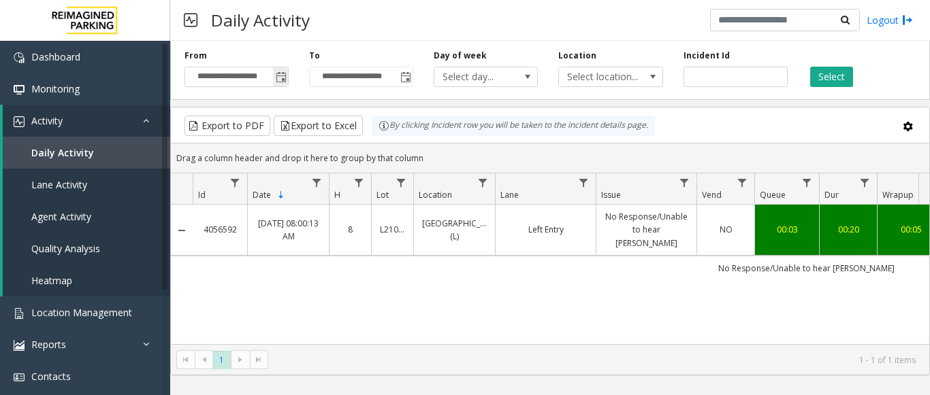
click at [277, 80] on span "Toggle popup" at bounding box center [281, 77] width 11 height 11
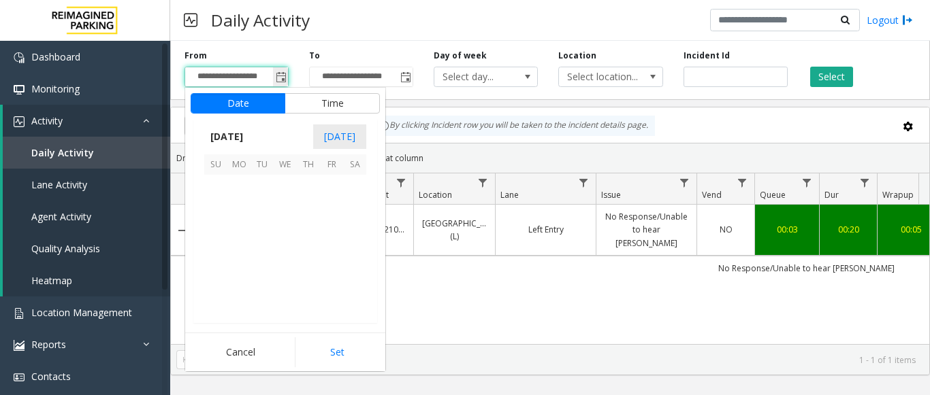
scroll to position [244092, 0]
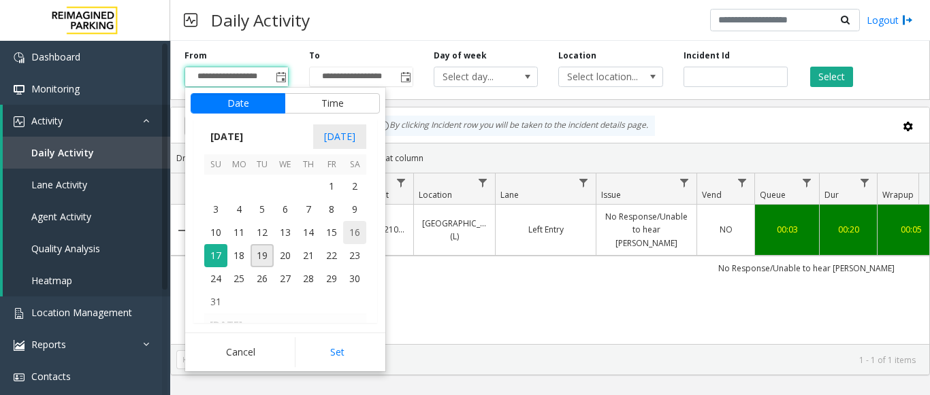
click at [358, 233] on span "16" at bounding box center [354, 232] width 23 height 23
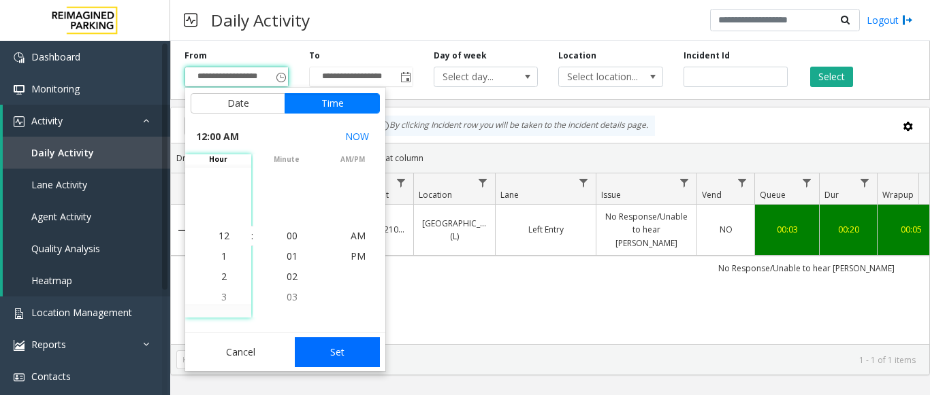
click at [333, 350] on button "Set" at bounding box center [338, 353] width 86 height 30
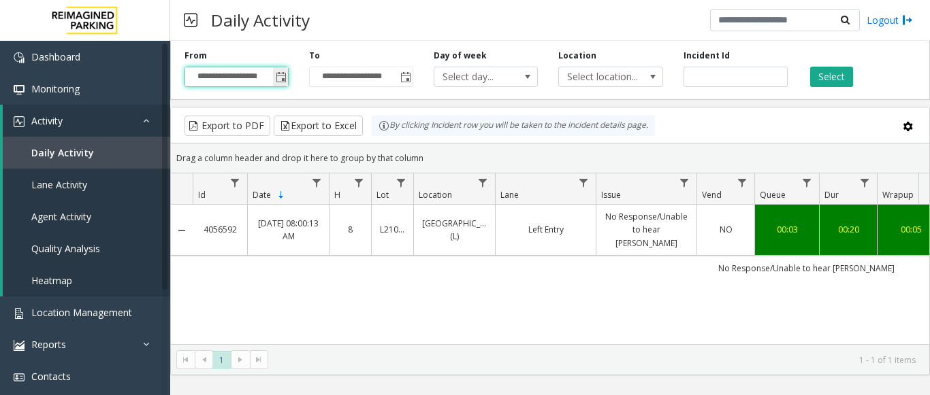
click at [248, 78] on input "**********" at bounding box center [236, 76] width 103 height 19
click at [284, 76] on span "Toggle popup" at bounding box center [281, 77] width 11 height 11
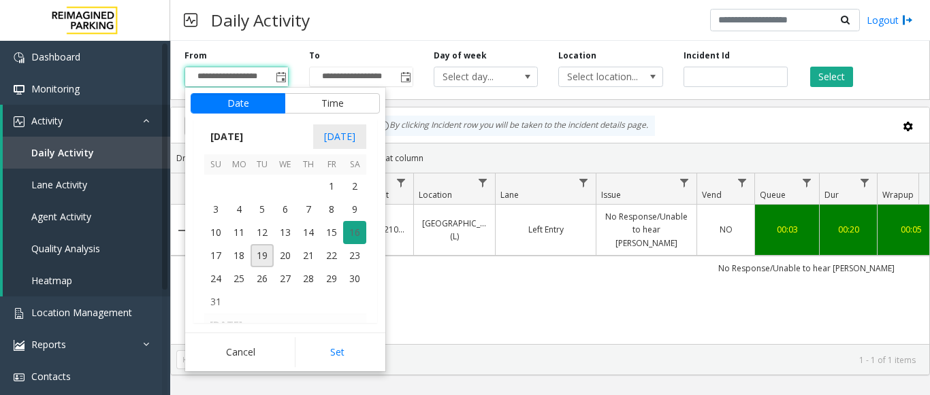
click at [348, 228] on span "16" at bounding box center [354, 232] width 23 height 23
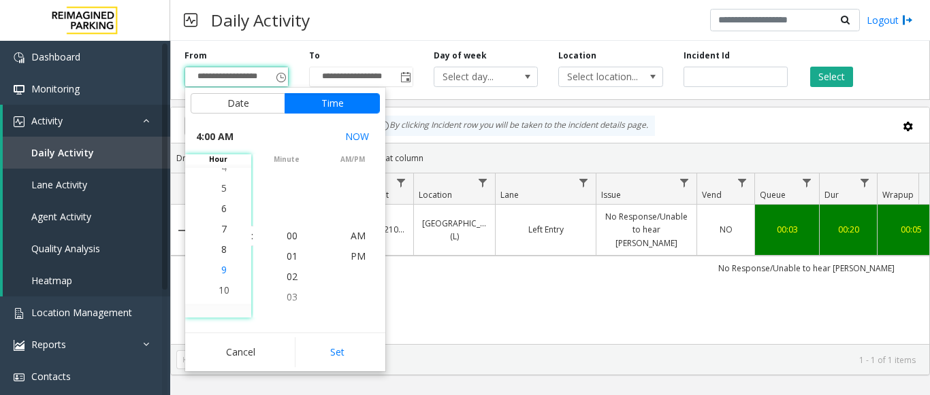
scroll to position [163, 0]
click at [221, 237] on span "8" at bounding box center [223, 235] width 5 height 13
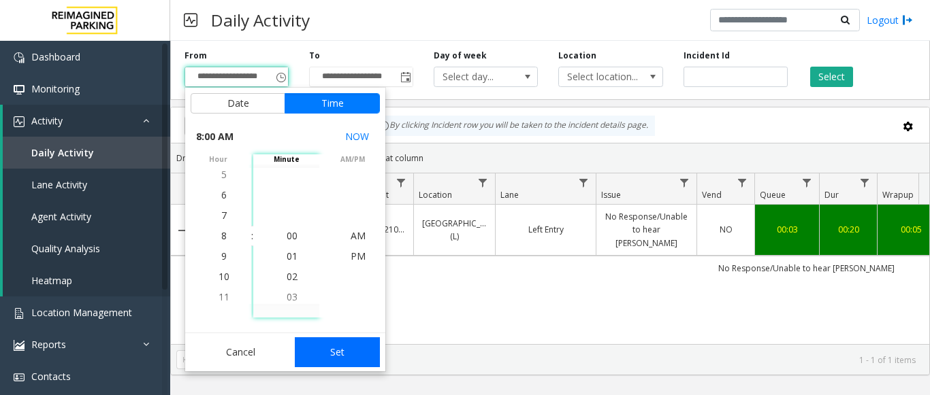
click at [347, 357] on button "Set" at bounding box center [338, 353] width 86 height 30
type input "**********"
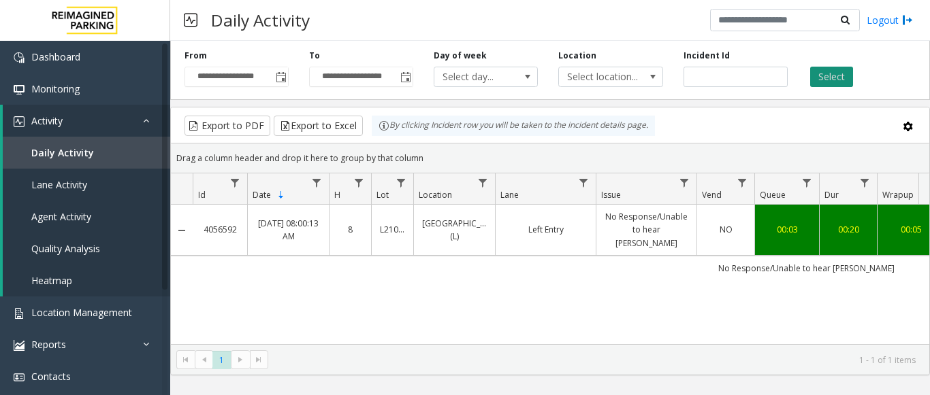
click at [838, 75] on button "Select" at bounding box center [831, 77] width 43 height 20
click at [696, 78] on input "*******" at bounding box center [735, 77] width 104 height 20
click at [817, 76] on button "Select" at bounding box center [831, 77] width 43 height 20
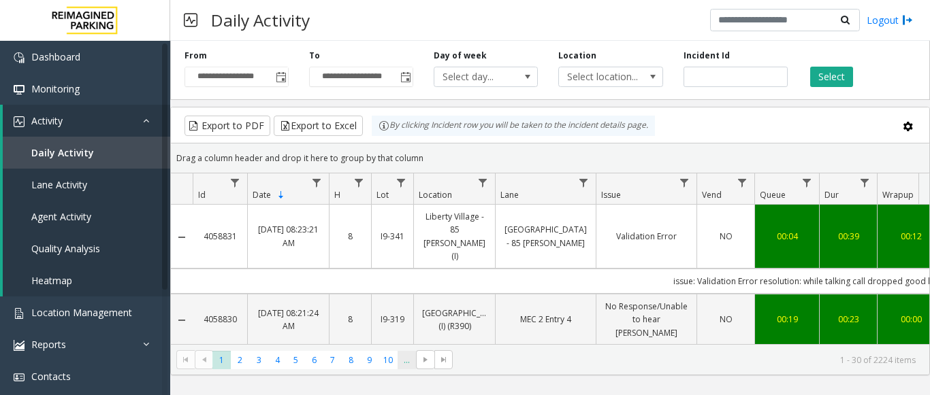
click at [406, 363] on span "..." at bounding box center [406, 360] width 18 height 18
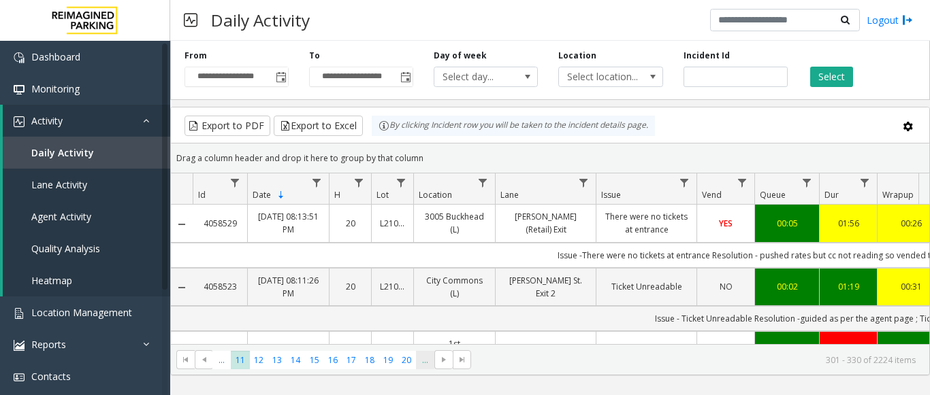
click at [426, 365] on span "..." at bounding box center [425, 360] width 18 height 18
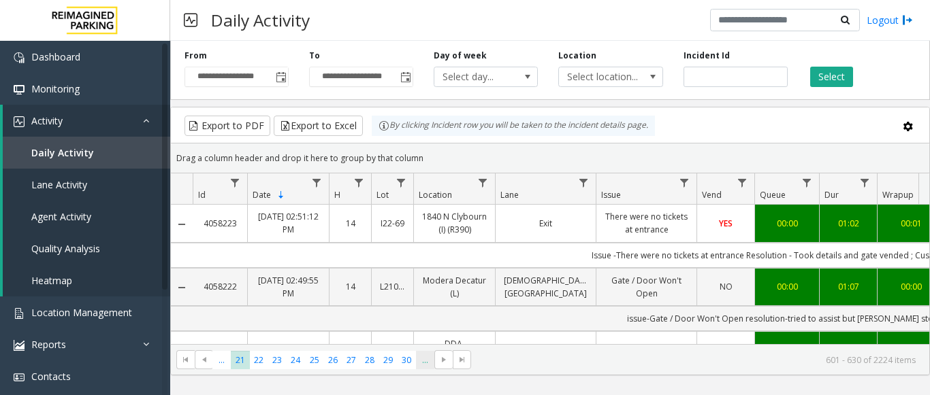
click at [426, 363] on span "..." at bounding box center [425, 360] width 18 height 18
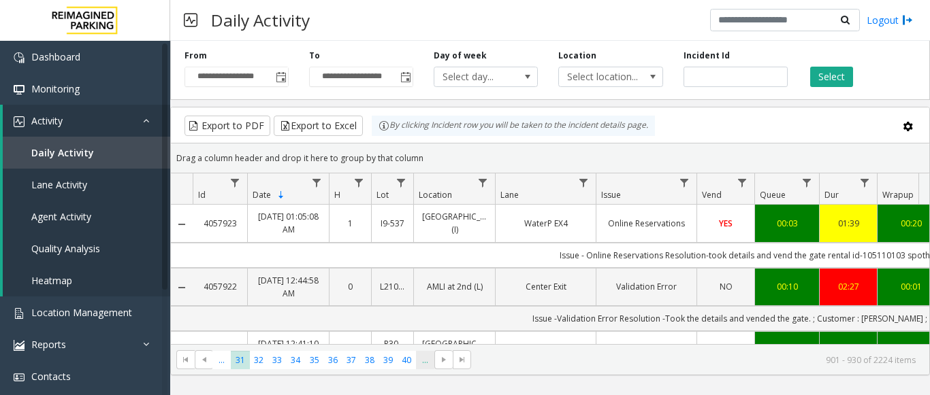
click at [426, 363] on span "..." at bounding box center [425, 360] width 18 height 18
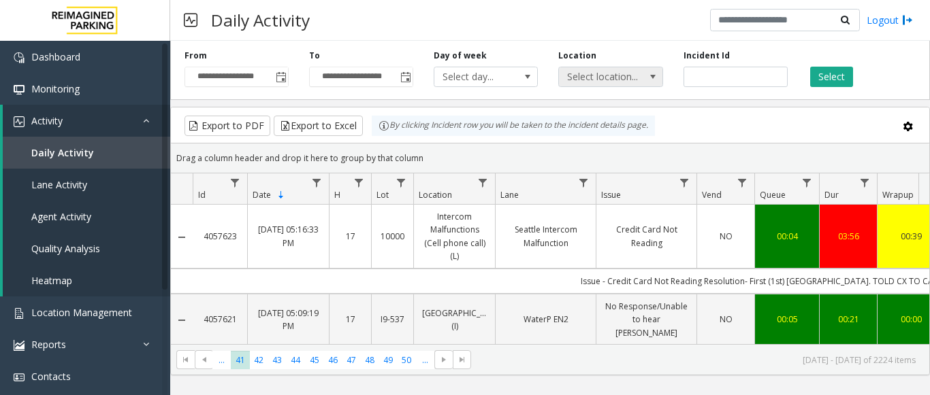
click at [624, 79] on span "Select location..." at bounding box center [600, 76] width 82 height 19
click at [56, 216] on span "Agent Activity" at bounding box center [61, 216] width 60 height 13
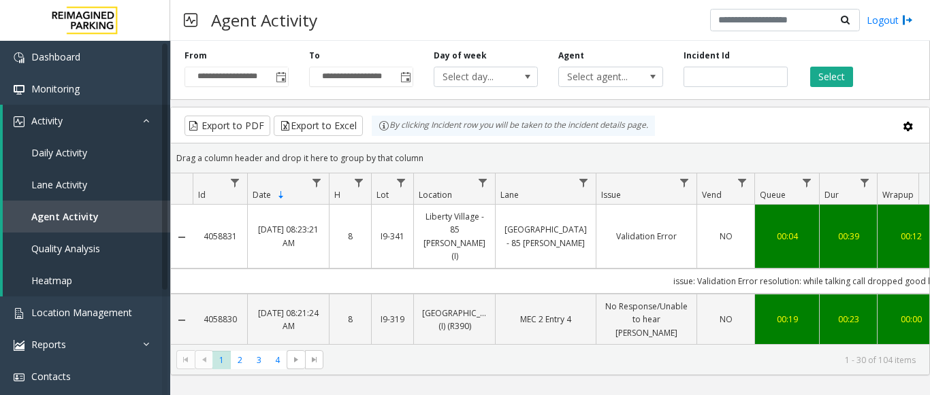
click at [280, 76] on span "Toggle popup" at bounding box center [281, 77] width 11 height 11
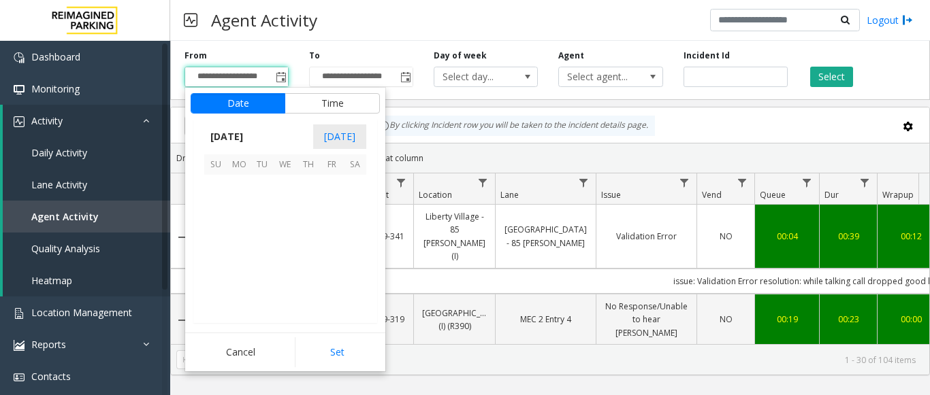
scroll to position [244092, 0]
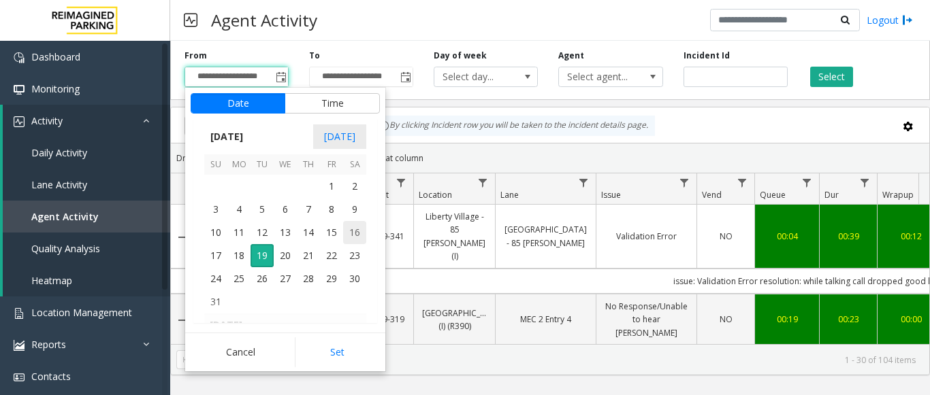
click at [350, 231] on span "16" at bounding box center [354, 232] width 23 height 23
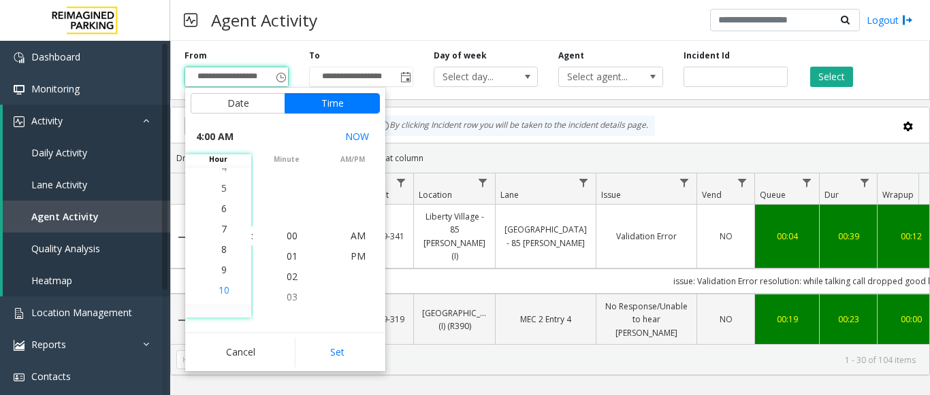
scroll to position [163, 0]
click at [221, 240] on span "8" at bounding box center [223, 235] width 5 height 13
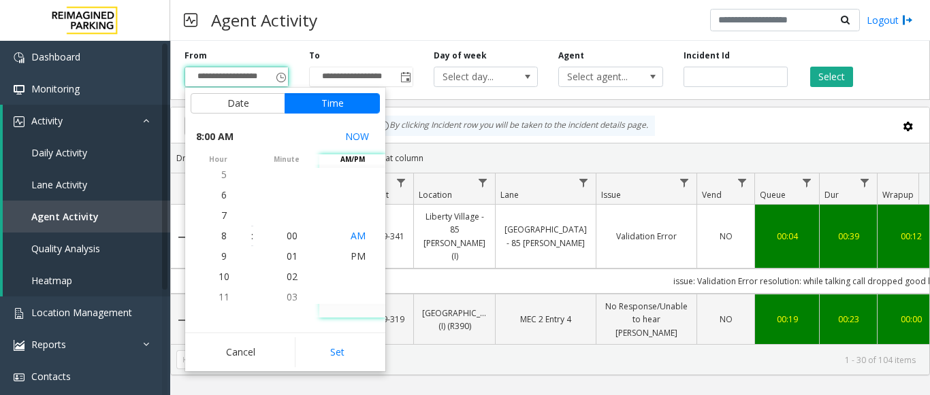
click at [355, 237] on span "AM" at bounding box center [357, 235] width 15 height 13
click at [340, 350] on button "Set" at bounding box center [338, 353] width 86 height 30
type input "**********"
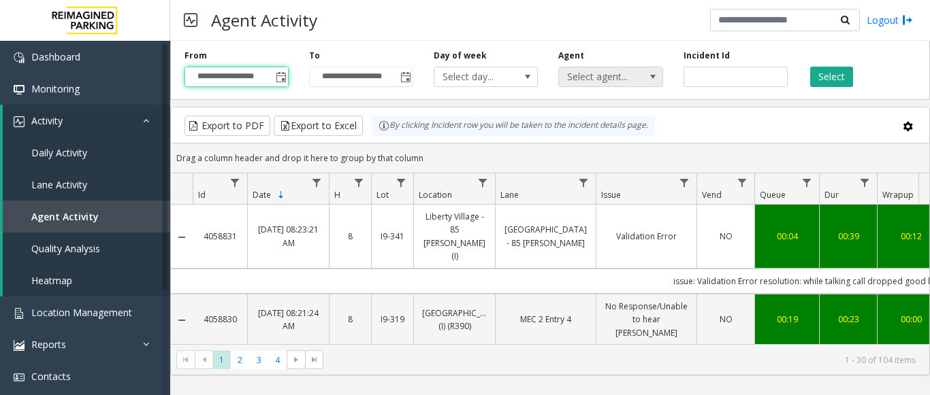
click at [603, 80] on span "Select agent..." at bounding box center [600, 76] width 82 height 19
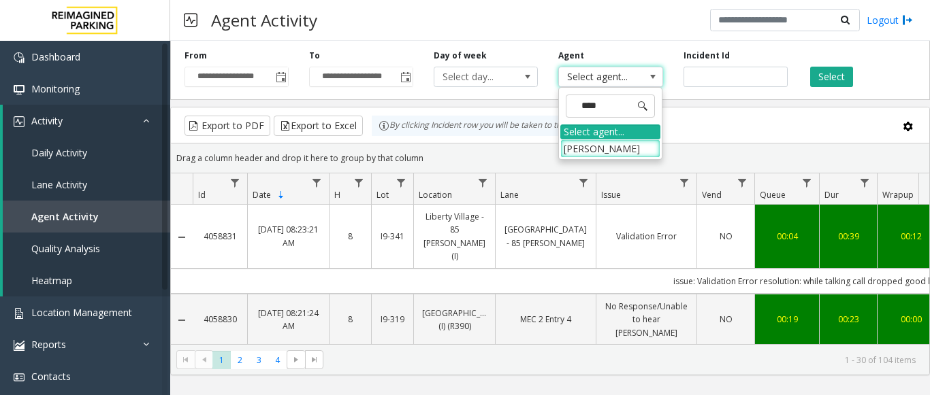
type input "*****"
drag, startPoint x: 604, startPoint y: 150, endPoint x: 636, endPoint y: 131, distance: 37.0
click at [604, 150] on li "Parul Yadav" at bounding box center [610, 149] width 100 height 18
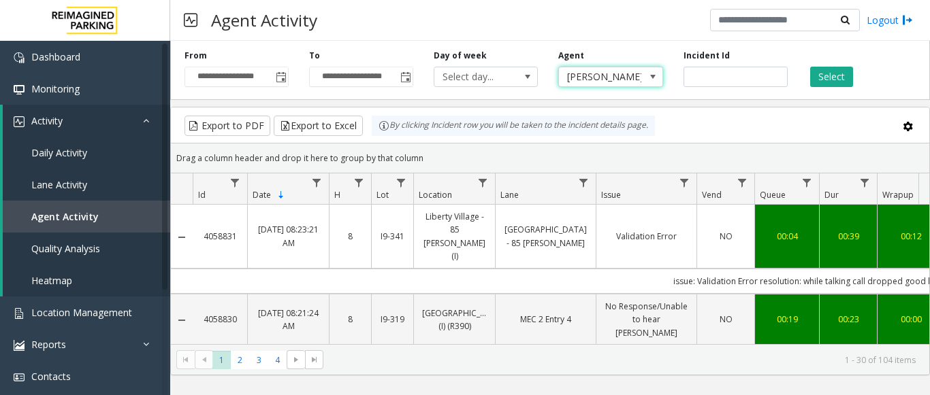
click at [823, 66] on div "Select" at bounding box center [860, 68] width 125 height 37
click at [834, 77] on button "Select" at bounding box center [831, 77] width 43 height 20
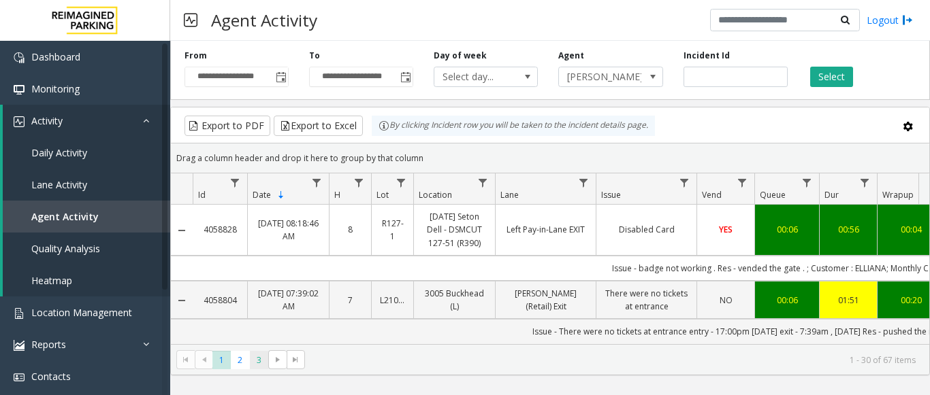
click at [260, 363] on span "3" at bounding box center [259, 360] width 18 height 18
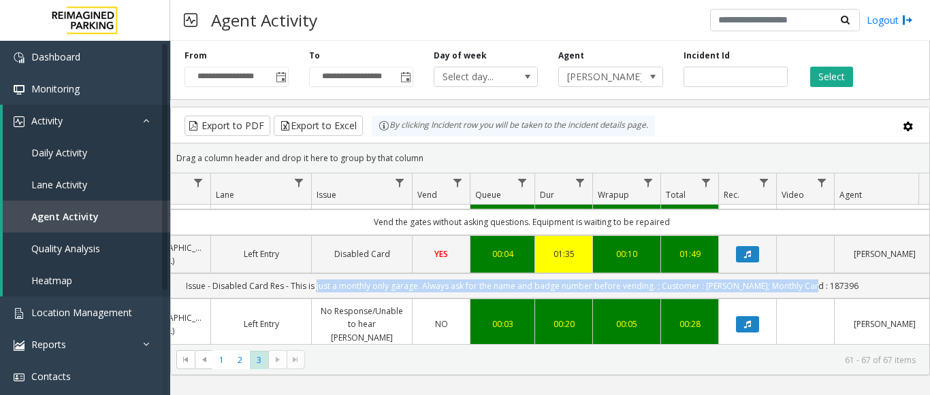
scroll to position [0, 456]
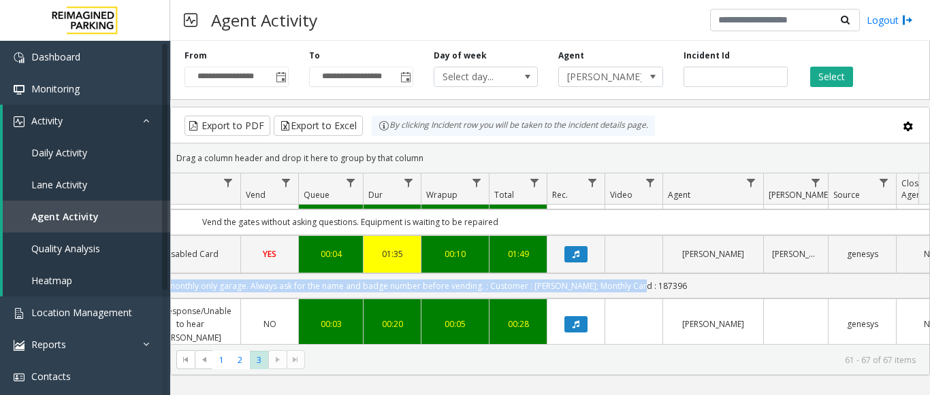
drag, startPoint x: 595, startPoint y: 260, endPoint x: 929, endPoint y: 269, distance: 334.3
click at [929, 269] on kendo-grid "Export to PDF Export to Excel By clicking Incident row you will be taken to the…" at bounding box center [549, 241] width 759 height 269
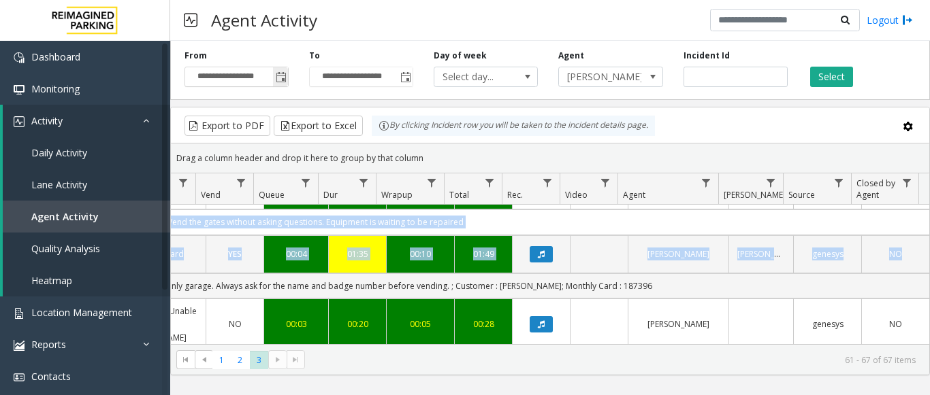
click at [280, 79] on span "Toggle popup" at bounding box center [281, 77] width 11 height 11
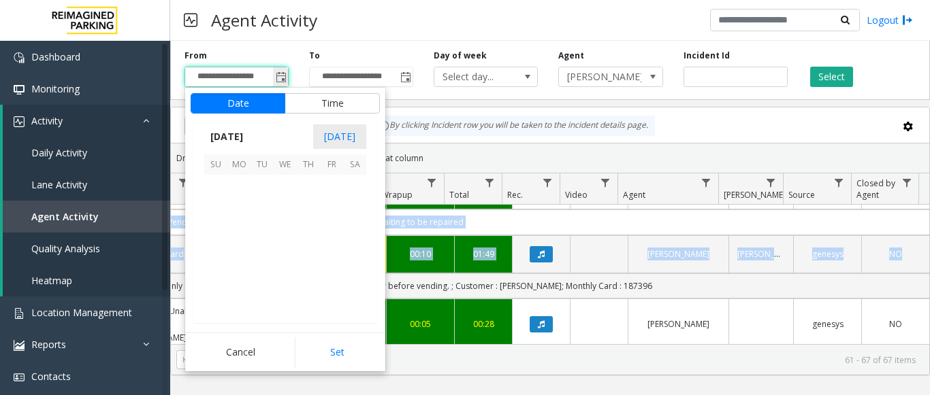
scroll to position [163, 0]
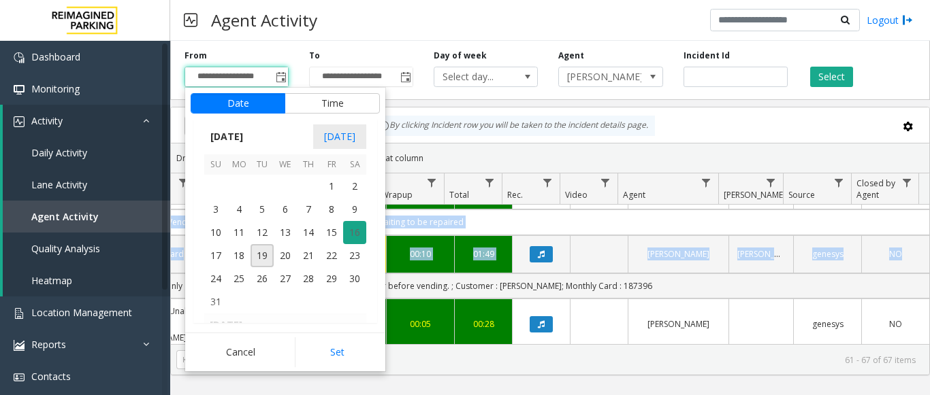
click at [351, 235] on span "16" at bounding box center [354, 232] width 23 height 23
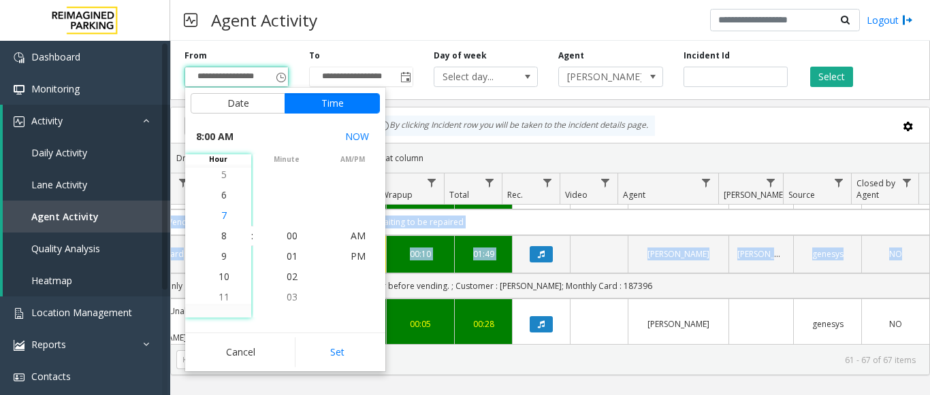
click at [221, 214] on span "7" at bounding box center [223, 215] width 5 height 13
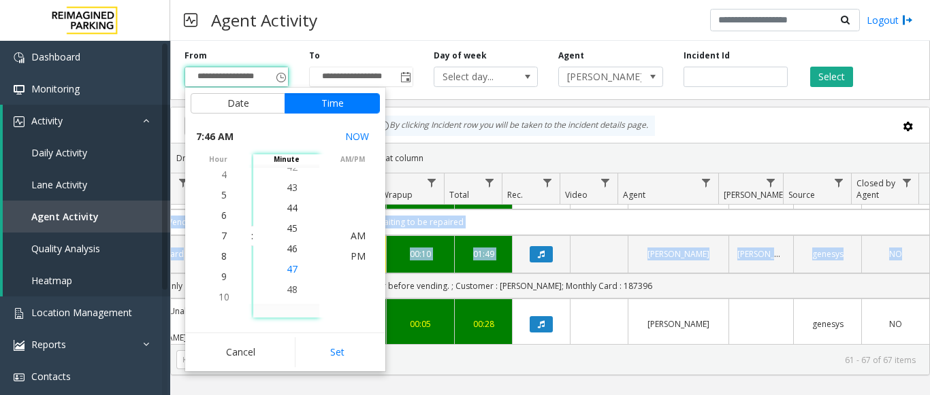
scroll to position [940, 0]
click at [287, 171] on span "39" at bounding box center [292, 173] width 11 height 13
click at [287, 174] on span "50" at bounding box center [292, 173] width 11 height 13
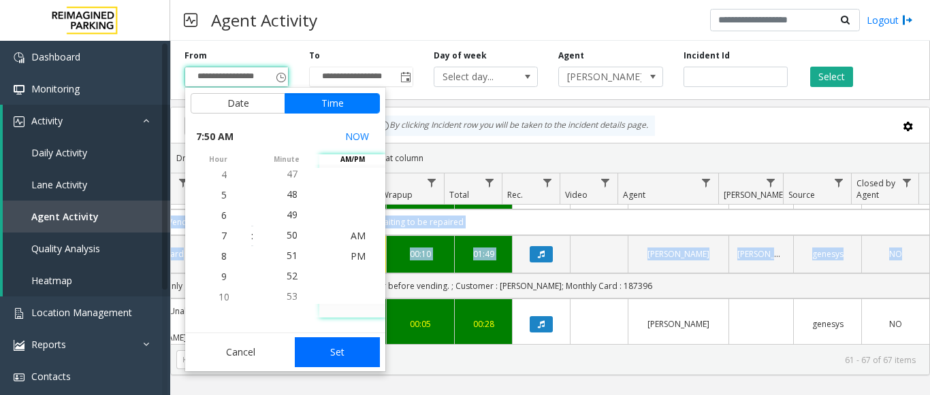
click at [340, 344] on button "Set" at bounding box center [338, 353] width 86 height 30
type input "**********"
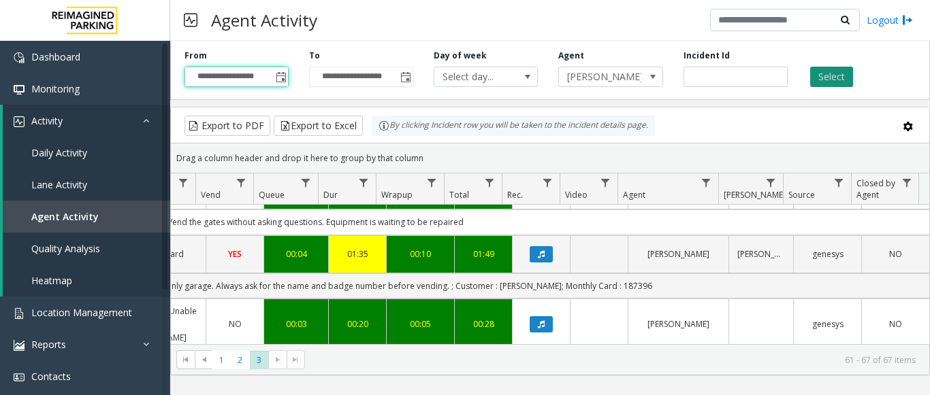
click at [823, 73] on button "Select" at bounding box center [831, 77] width 43 height 20
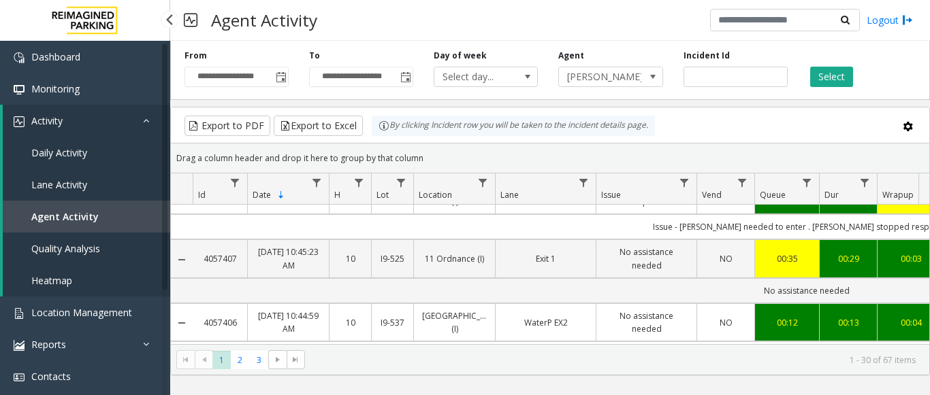
drag, startPoint x: 572, startPoint y: 289, endPoint x: 82, endPoint y: 227, distance: 494.6
click at [82, 227] on app-root "**********" at bounding box center [465, 197] width 930 height 395
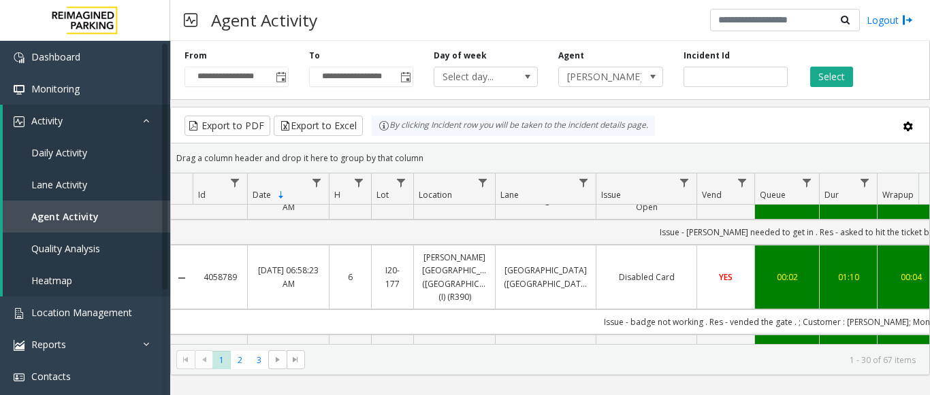
scroll to position [221, 0]
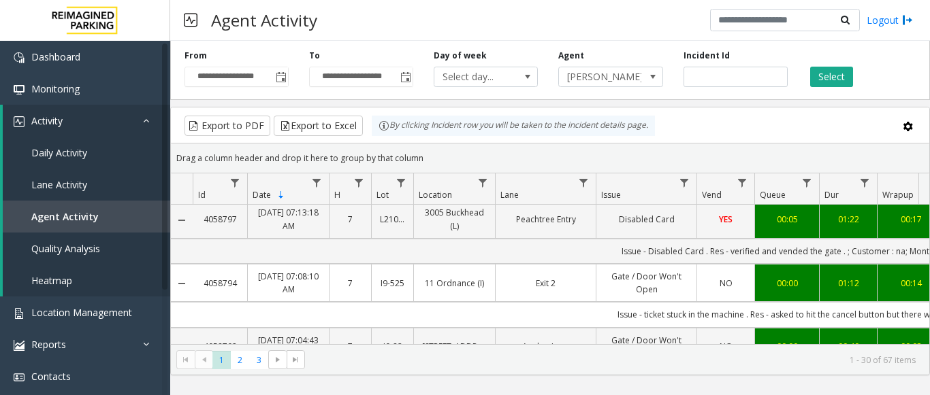
click at [658, 23] on div "Agent Activity Logout" at bounding box center [549, 20] width 759 height 41
click at [65, 154] on span "Daily Activity" at bounding box center [59, 152] width 56 height 13
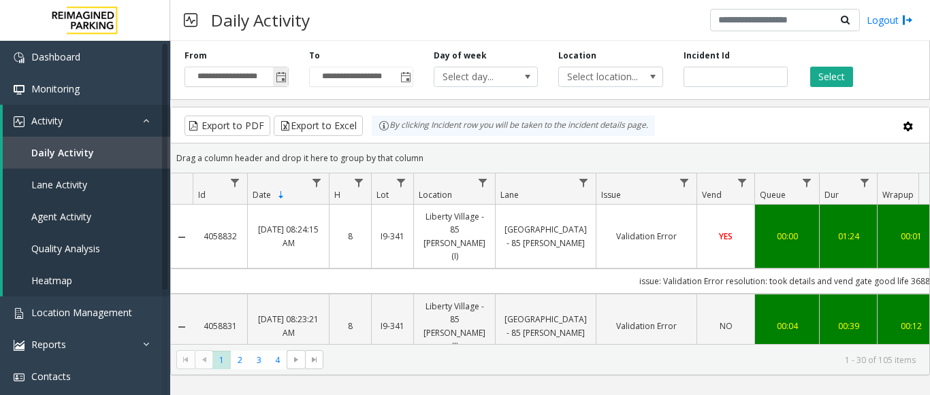
click at [282, 86] on span "Toggle popup" at bounding box center [280, 77] width 15 height 22
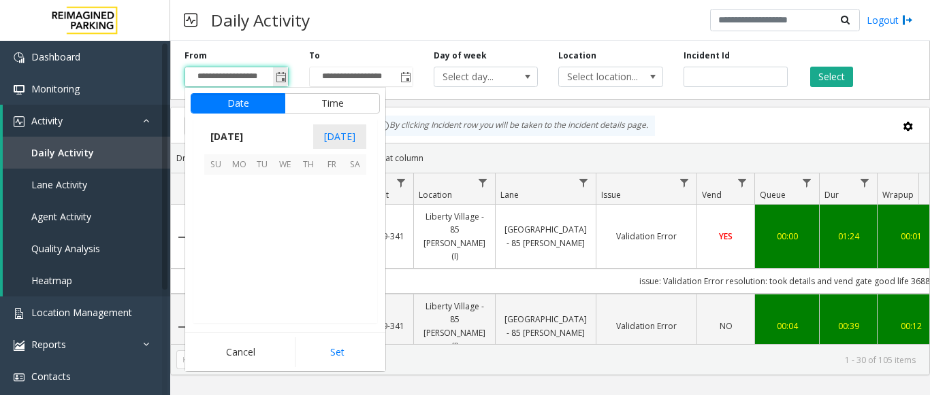
scroll to position [244092, 0]
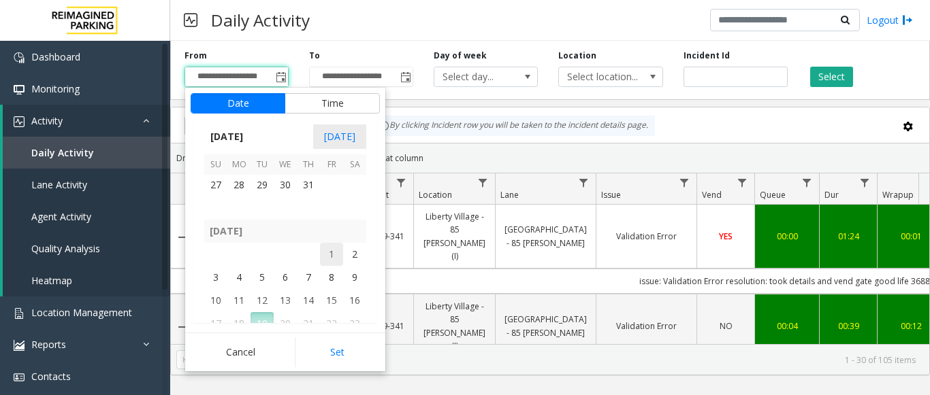
click at [330, 252] on span "1" at bounding box center [331, 254] width 23 height 23
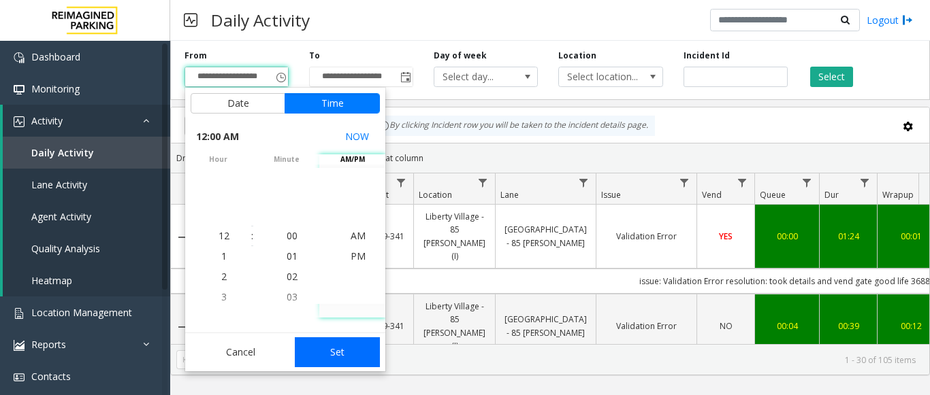
click at [340, 353] on button "Set" at bounding box center [338, 353] width 86 height 30
type input "**********"
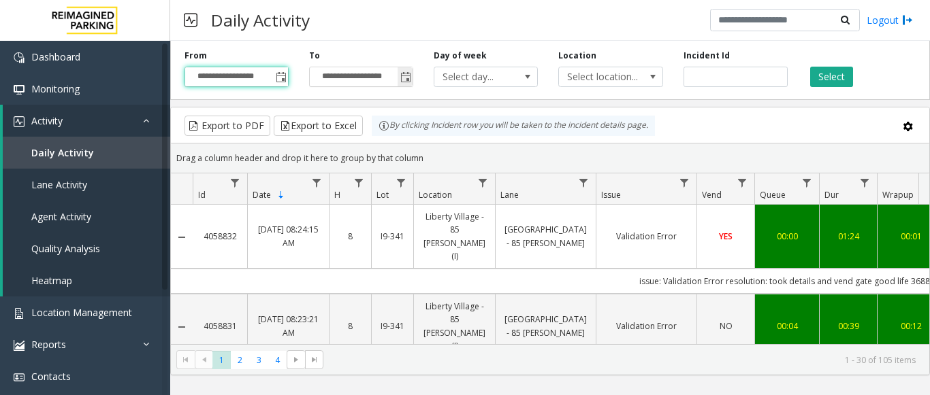
click at [401, 78] on span "Toggle popup" at bounding box center [405, 77] width 11 height 11
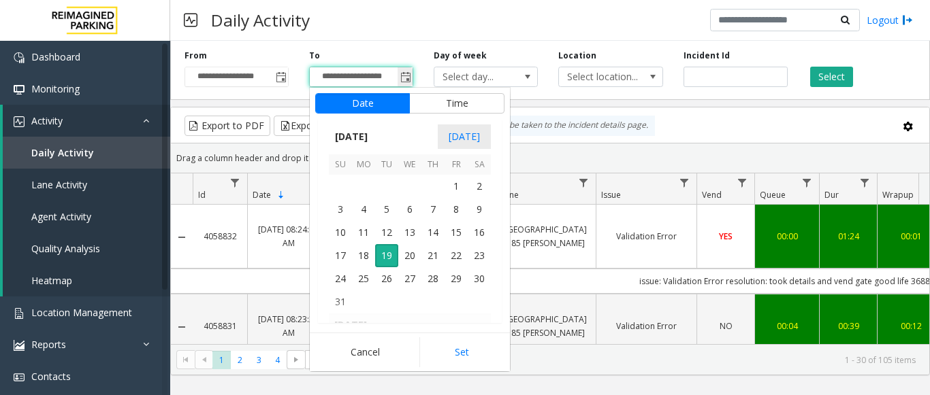
scroll to position [20, 0]
click at [390, 261] on span "19" at bounding box center [386, 255] width 23 height 23
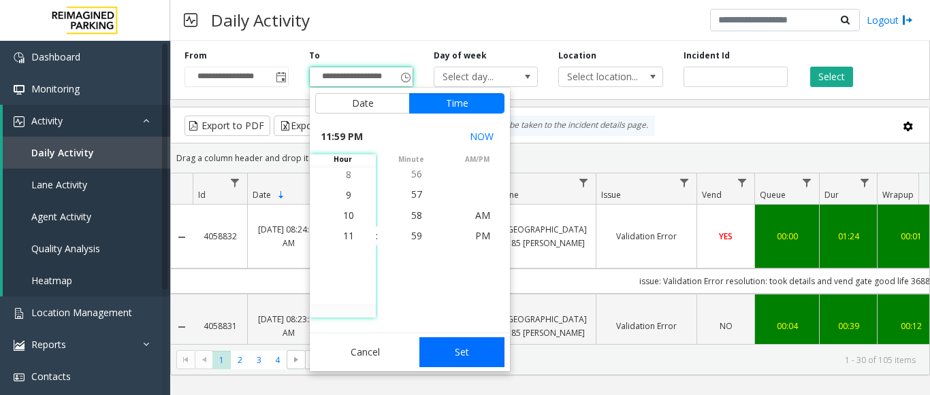
click at [463, 346] on button "Set" at bounding box center [462, 353] width 86 height 30
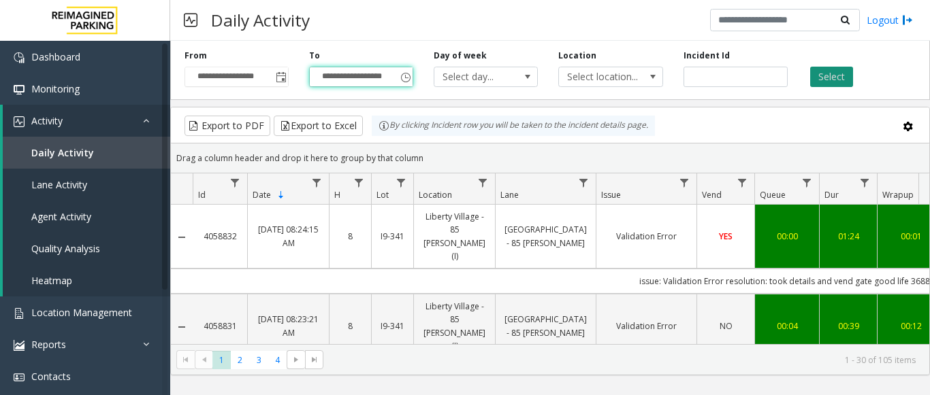
click at [835, 72] on button "Select" at bounding box center [831, 77] width 43 height 20
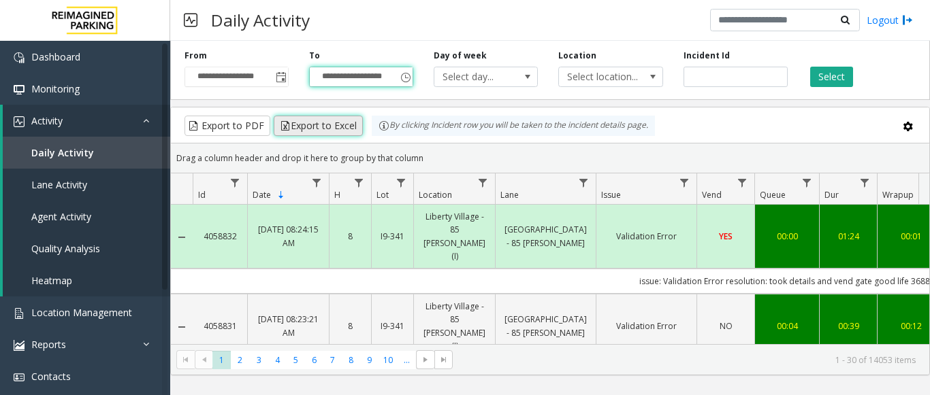
click at [304, 124] on button "Export to Excel" at bounding box center [318, 126] width 89 height 20
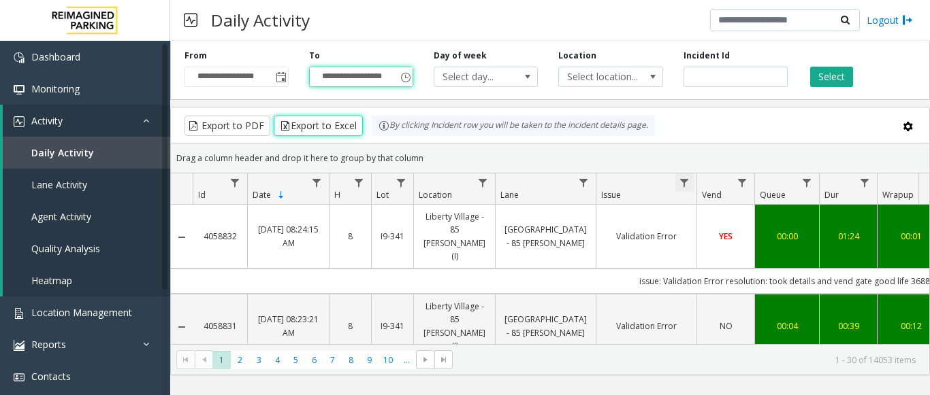
click at [685, 183] on span "Data table" at bounding box center [684, 183] width 11 height 11
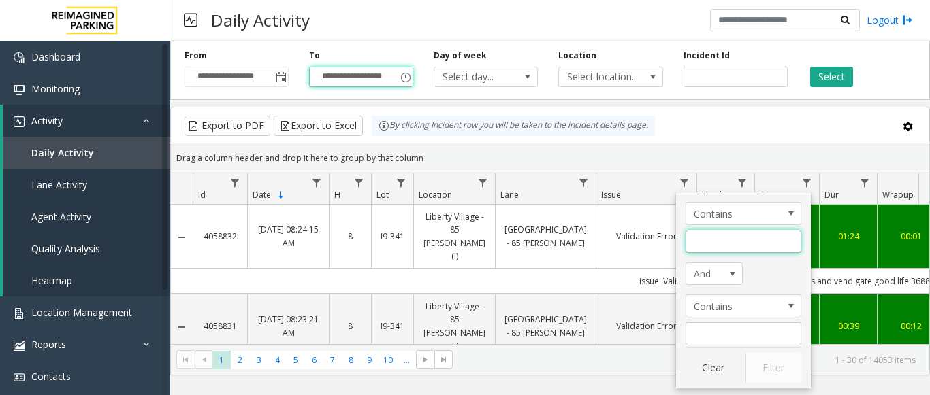
click at [708, 237] on input "Issue Filter" at bounding box center [743, 241] width 116 height 23
type input "**********"
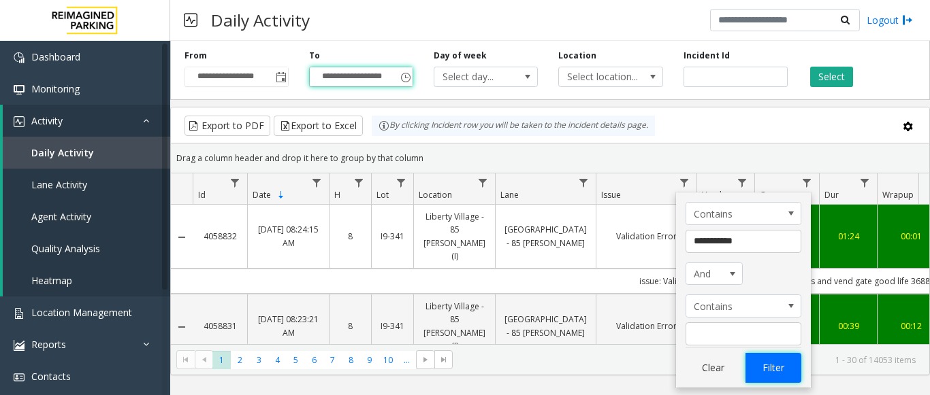
click at [768, 368] on button "Filter" at bounding box center [773, 368] width 56 height 30
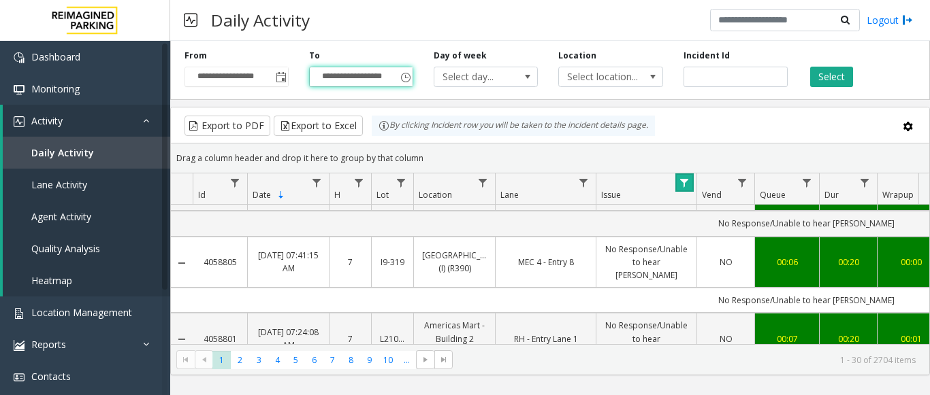
scroll to position [476, 0]
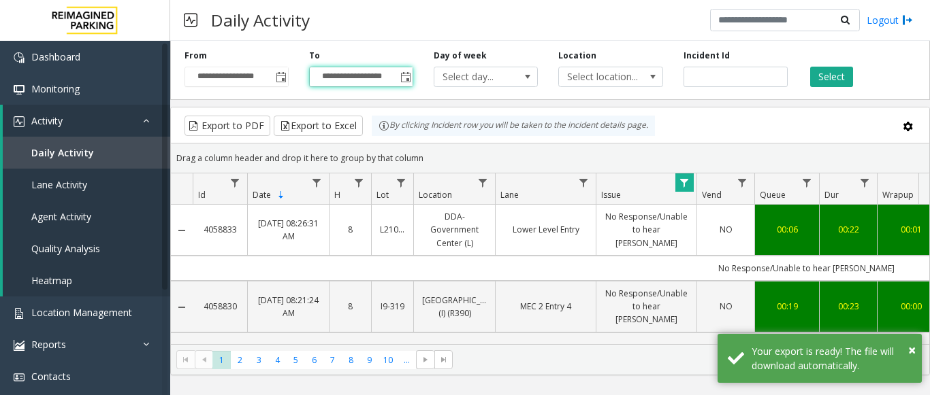
scroll to position [476, 0]
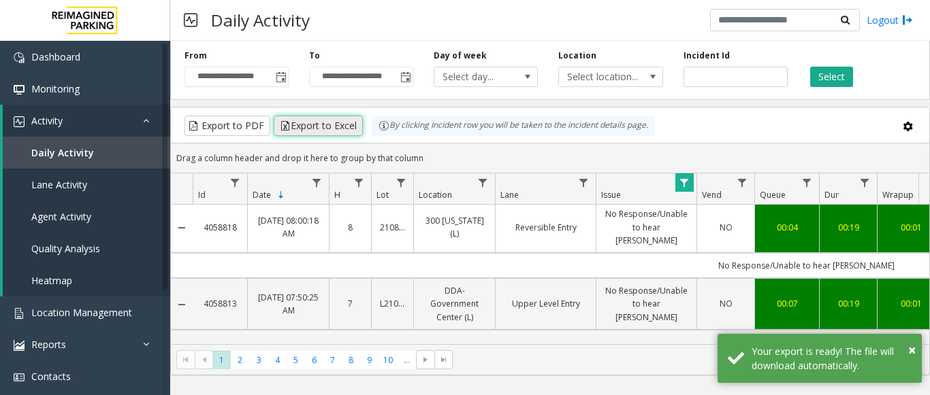
click at [327, 127] on button "Export to Excel" at bounding box center [318, 126] width 89 height 20
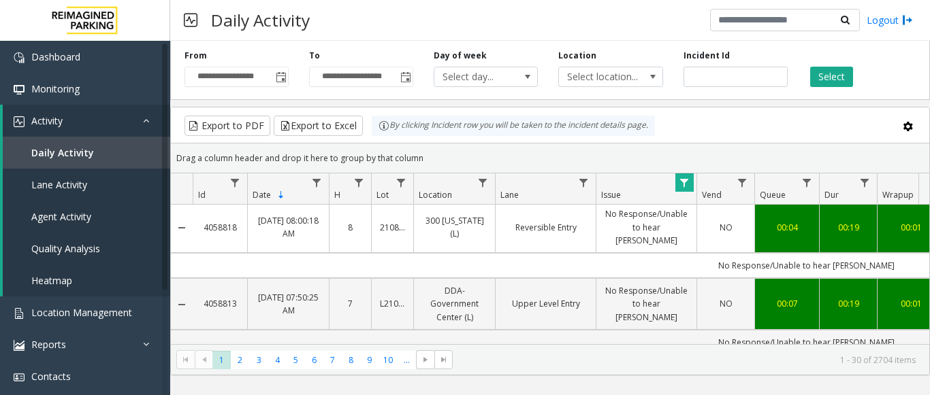
click at [470, 13] on div "Daily Activity Logout" at bounding box center [549, 20] width 759 height 41
click at [683, 76] on input "number" at bounding box center [735, 77] width 104 height 20
click at [715, 76] on input "number" at bounding box center [735, 77] width 104 height 20
click at [707, 79] on input "number" at bounding box center [735, 77] width 104 height 20
paste input "*******"
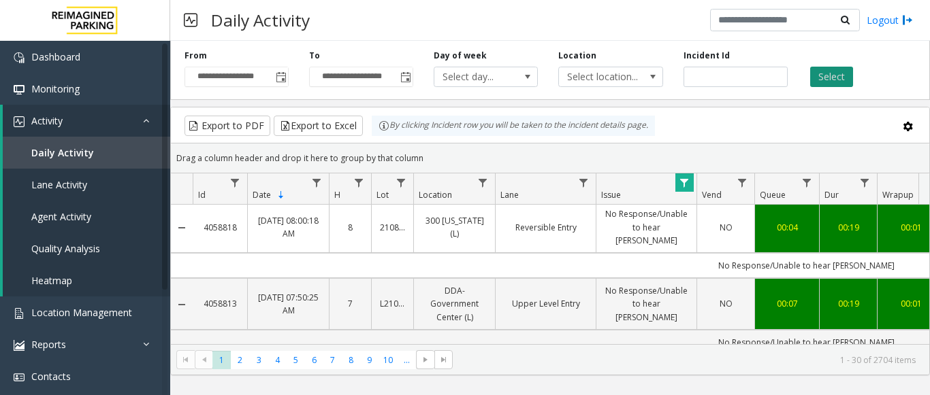
click at [821, 79] on button "Select" at bounding box center [831, 77] width 43 height 20
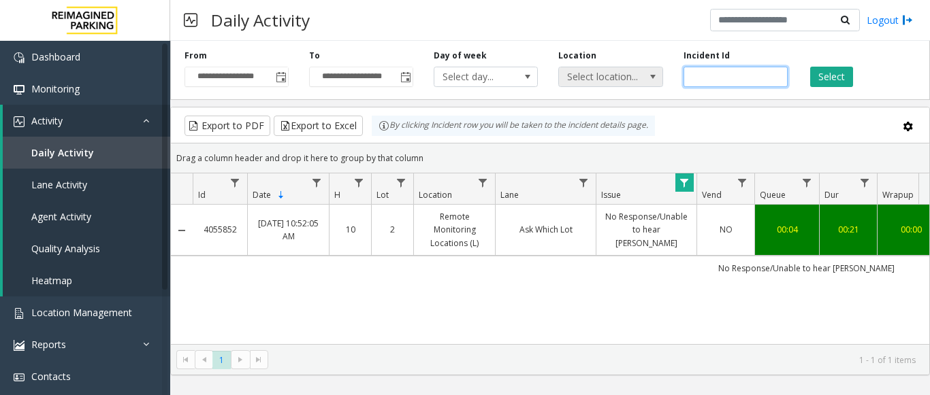
drag, startPoint x: 730, startPoint y: 82, endPoint x: 600, endPoint y: 76, distance: 129.5
click at [600, 76] on div "**********" at bounding box center [549, 67] width 759 height 65
paste input "number"
type input "*******"
click at [830, 73] on button "Select" at bounding box center [831, 77] width 43 height 20
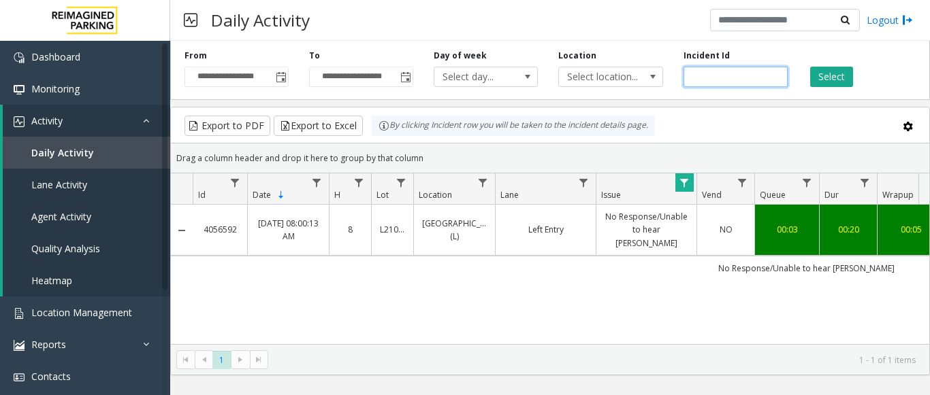
click at [707, 73] on input "*******" at bounding box center [735, 77] width 104 height 20
click at [466, 189] on th "Location" at bounding box center [454, 189] width 82 height 31
click at [479, 184] on span "Data table" at bounding box center [482, 183] width 11 height 11
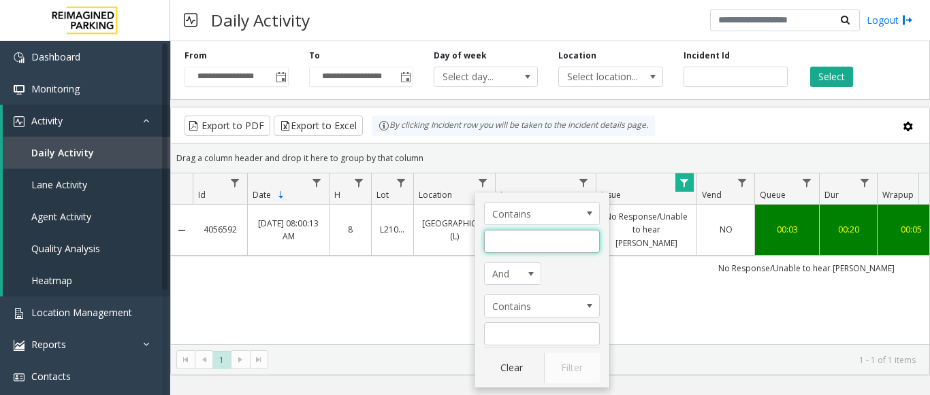
click at [522, 243] on input "Location Filter" at bounding box center [542, 241] width 116 height 23
type input "******"
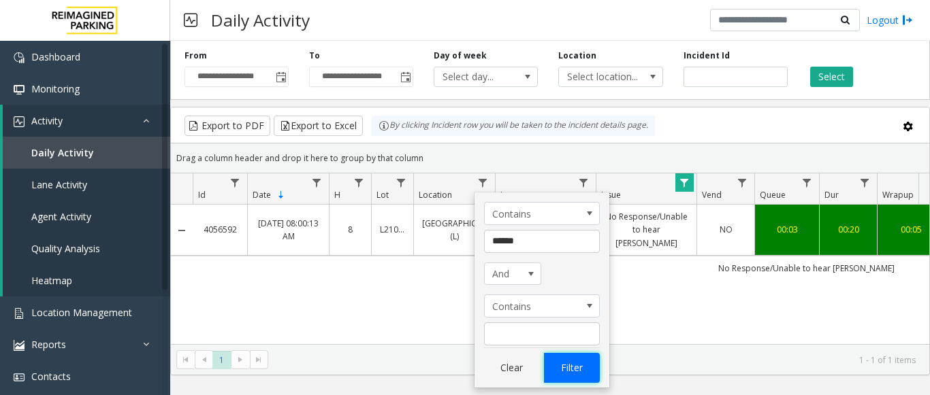
click at [576, 362] on button "Filter" at bounding box center [572, 368] width 56 height 30
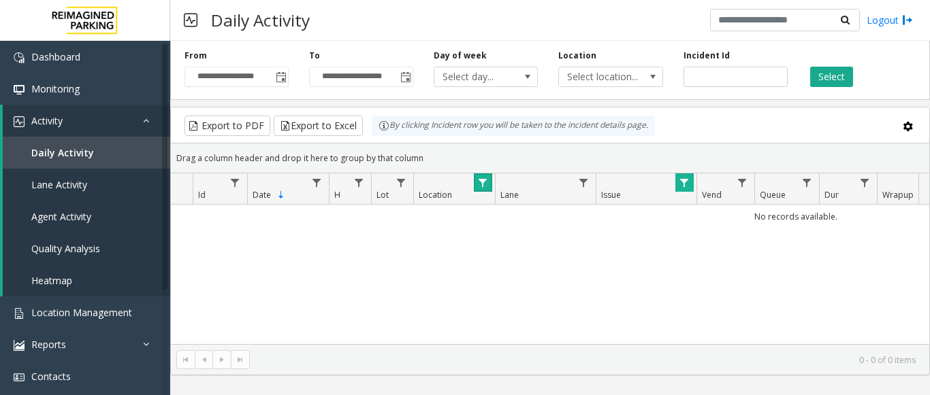
click at [689, 183] on span "Data table" at bounding box center [684, 183] width 11 height 11
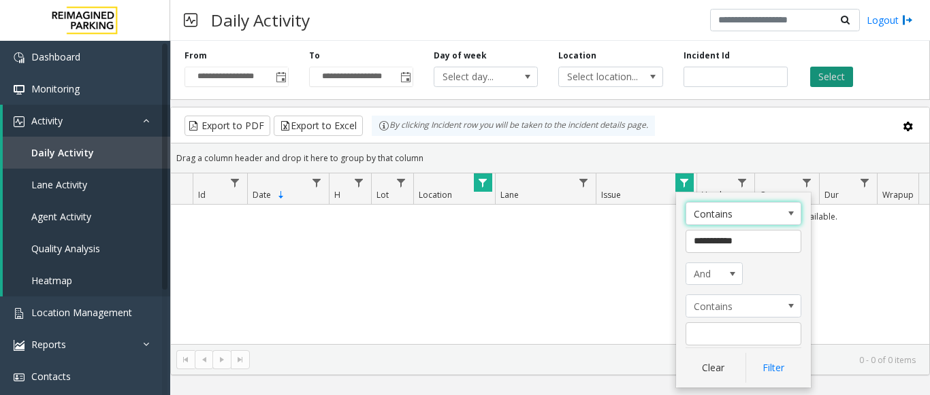
click at [847, 70] on button "Select" at bounding box center [831, 77] width 43 height 20
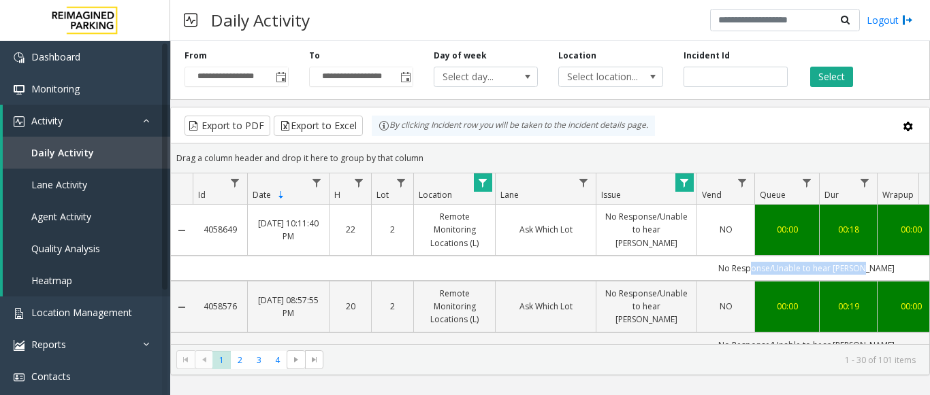
scroll to position [0, 302]
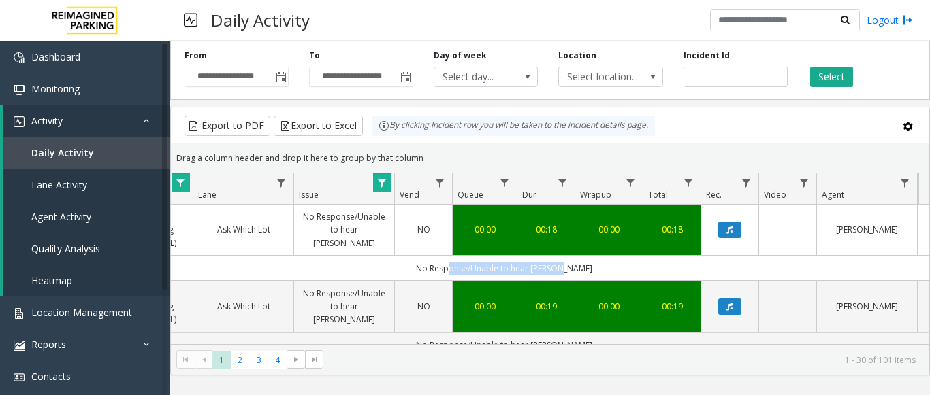
drag, startPoint x: 764, startPoint y: 270, endPoint x: 929, endPoint y: 270, distance: 165.4
click at [929, 270] on kendo-grid "Export to PDF Export to Excel By clicking Incident row you will be taken to the…" at bounding box center [549, 241] width 759 height 269
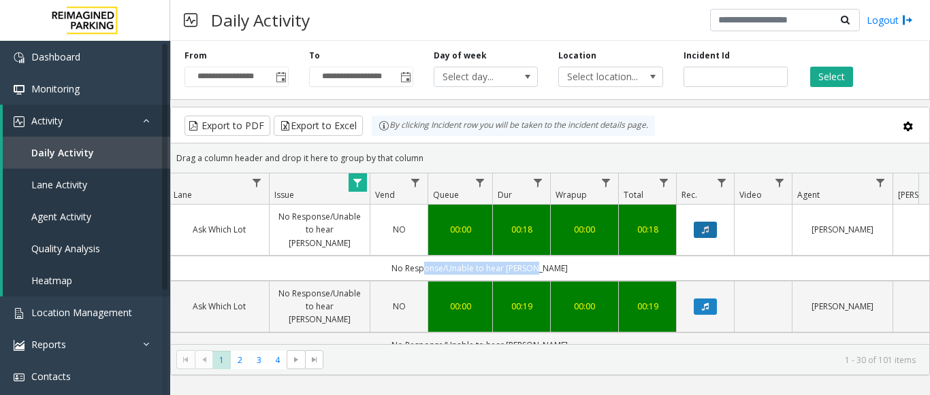
click at [702, 227] on icon "Data table" at bounding box center [705, 230] width 7 height 8
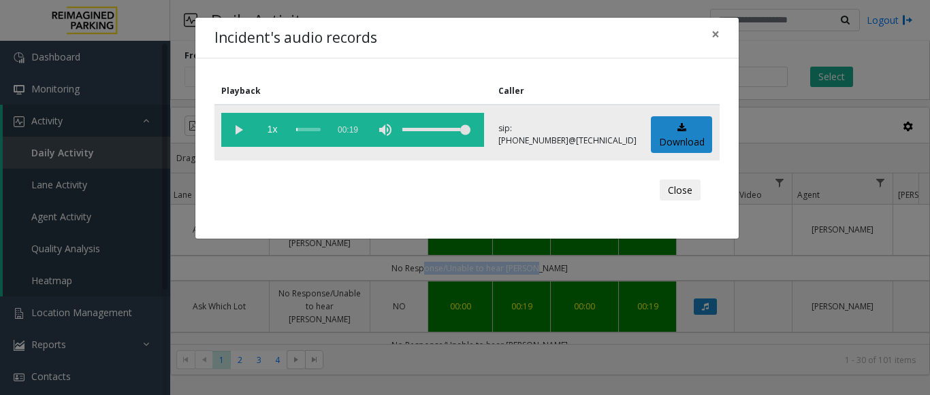
click at [231, 127] on vg-play-pause at bounding box center [238, 130] width 34 height 34
click at [713, 33] on span "×" at bounding box center [715, 33] width 8 height 19
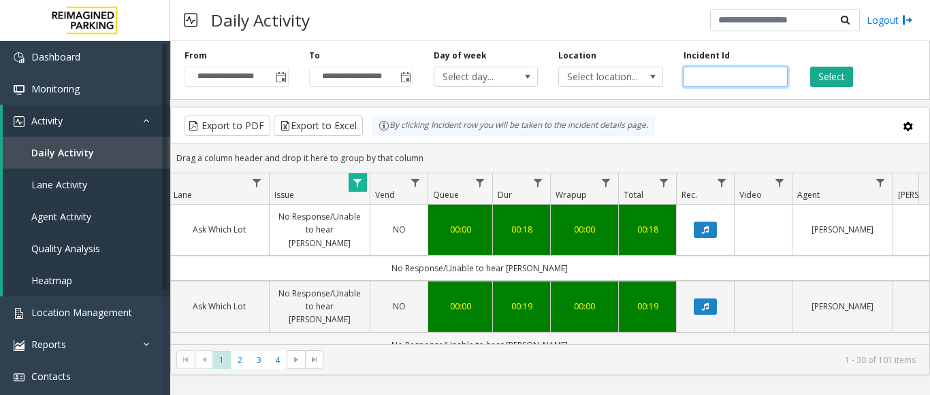
click at [702, 80] on input "number" at bounding box center [735, 77] width 104 height 20
click at [692, 78] on input "number" at bounding box center [735, 77] width 104 height 20
paste input "*******"
type input "*******"
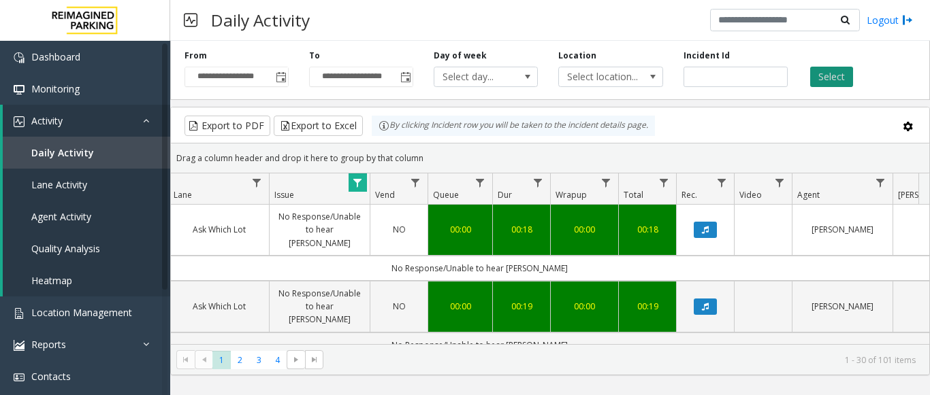
click at [818, 75] on button "Select" at bounding box center [831, 77] width 43 height 20
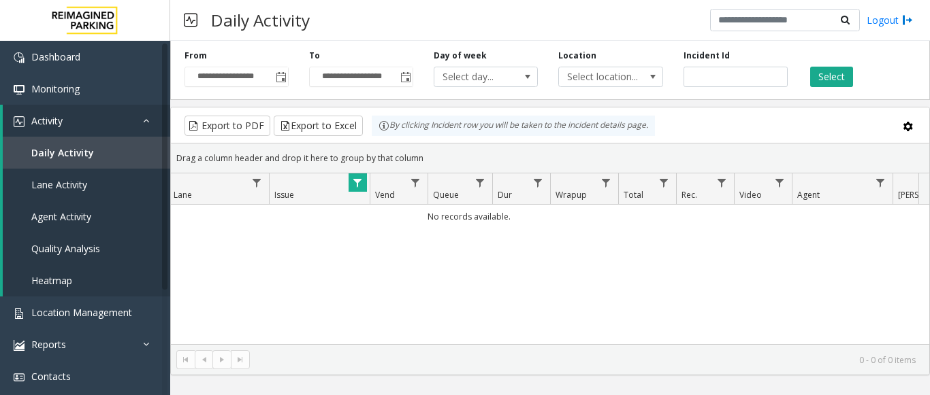
click at [354, 181] on span "Data table" at bounding box center [357, 183] width 11 height 11
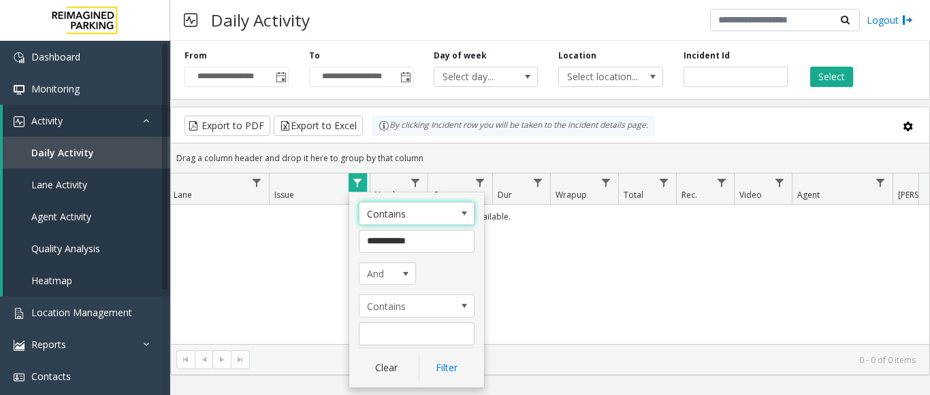
click at [573, 289] on div "No records available." at bounding box center [550, 290] width 758 height 170
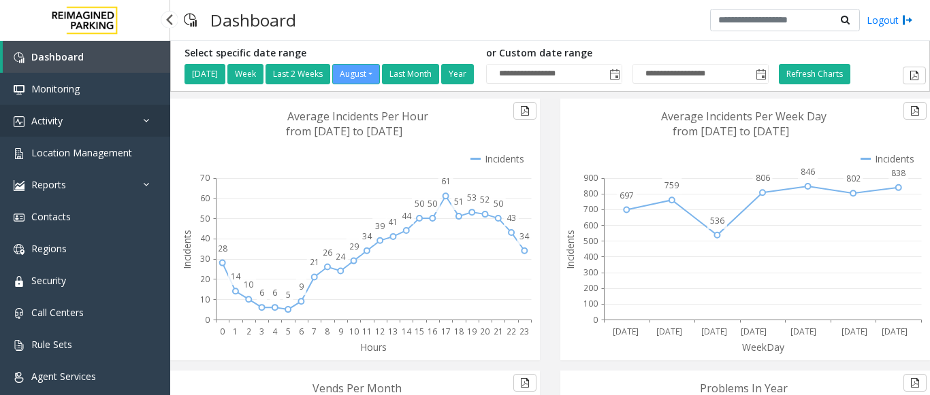
click at [67, 126] on link "Activity" at bounding box center [85, 121] width 170 height 32
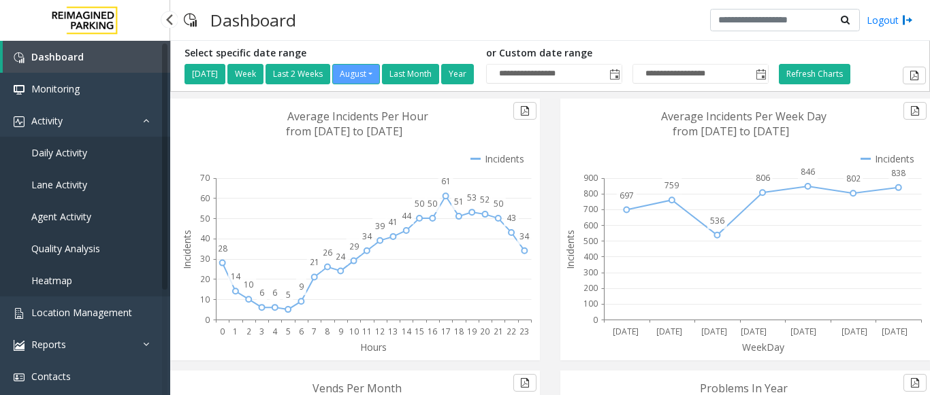
click at [71, 215] on span "Agent Activity" at bounding box center [61, 216] width 60 height 13
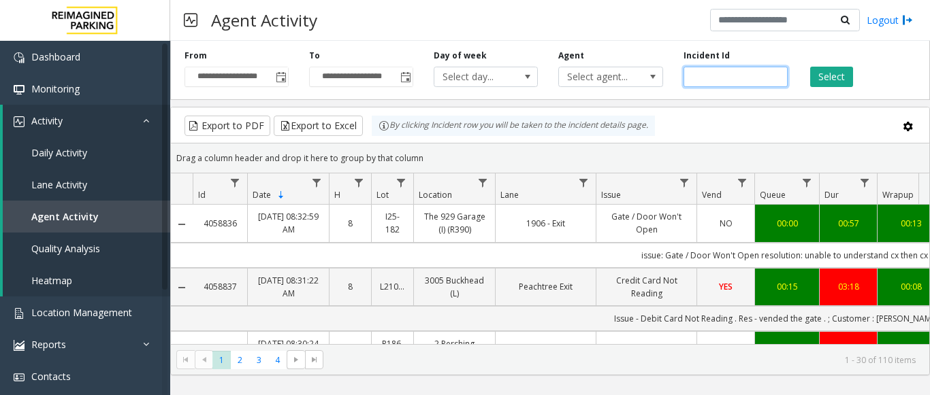
click at [700, 69] on input "number" at bounding box center [735, 77] width 104 height 20
paste input "*******"
click at [829, 83] on button "Select" at bounding box center [831, 77] width 43 height 20
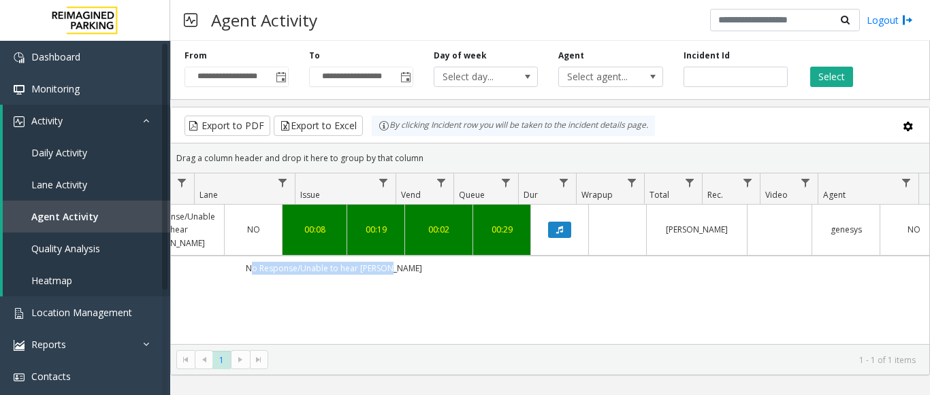
scroll to position [0, 497]
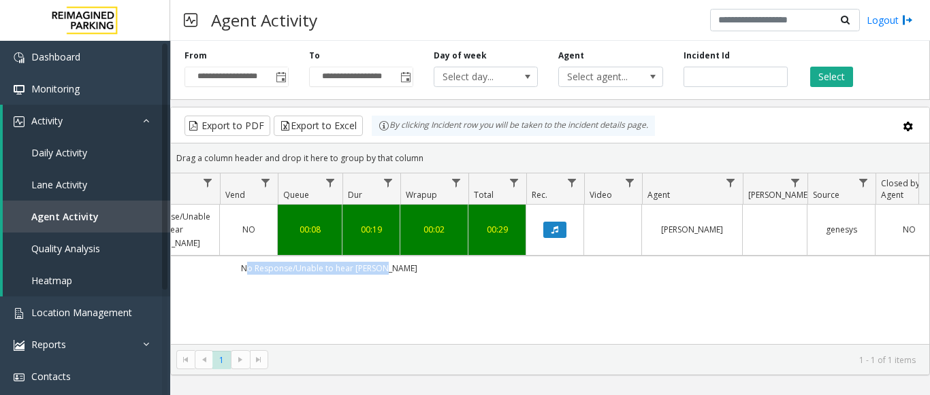
drag, startPoint x: 729, startPoint y: 265, endPoint x: 929, endPoint y: 269, distance: 200.1
click at [929, 269] on kendo-grid "Export to PDF Export to Excel By clicking Incident row you will be taken to the…" at bounding box center [549, 241] width 759 height 269
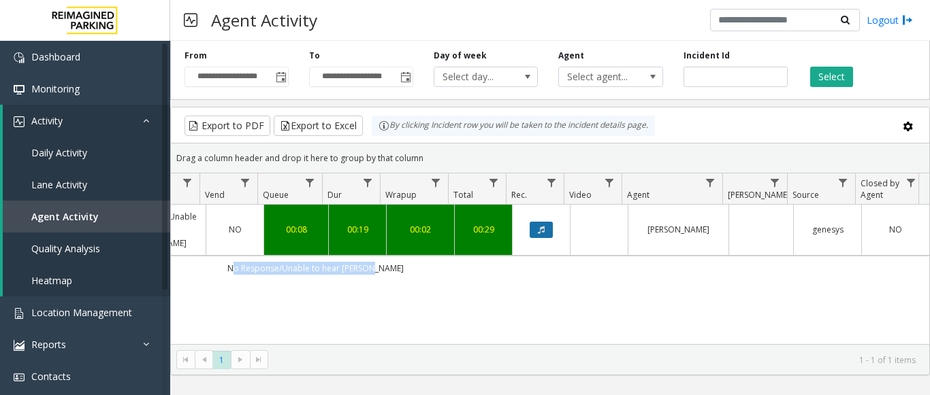
click at [538, 229] on icon "Data table" at bounding box center [541, 230] width 7 height 8
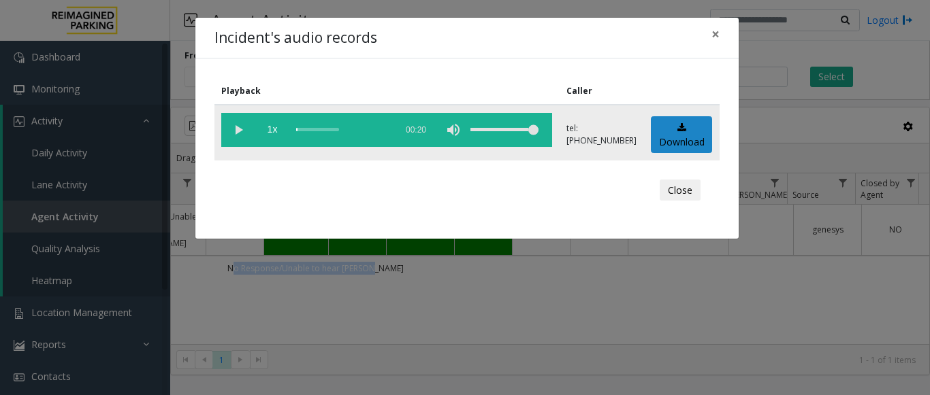
click at [231, 127] on vg-play-pause at bounding box center [238, 130] width 34 height 34
click at [716, 30] on span "×" at bounding box center [715, 33] width 8 height 19
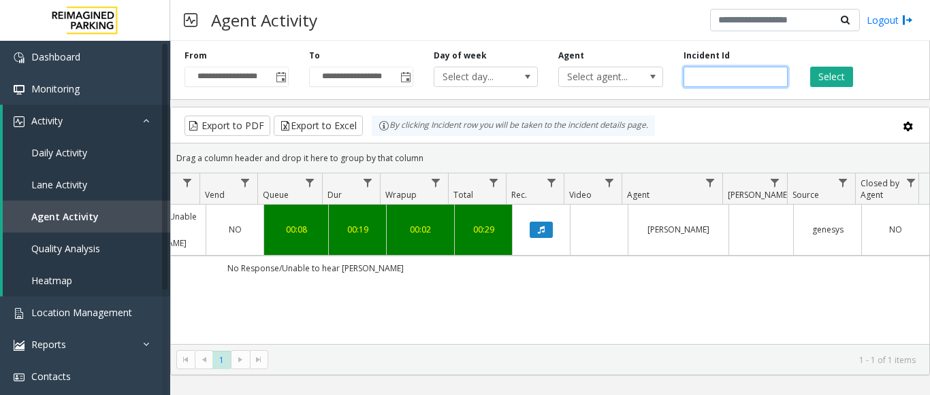
click at [699, 80] on input "*******" at bounding box center [735, 77] width 104 height 20
paste input "number"
click at [847, 70] on button "Select" at bounding box center [831, 77] width 43 height 20
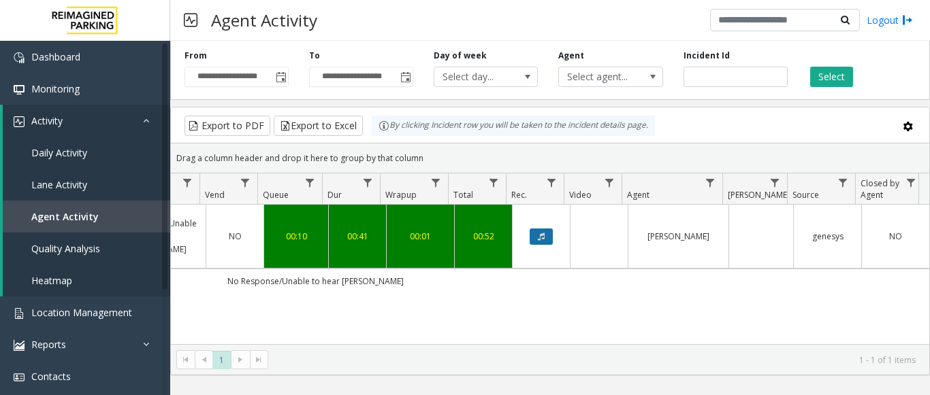
click at [538, 233] on icon "Data table" at bounding box center [541, 237] width 7 height 8
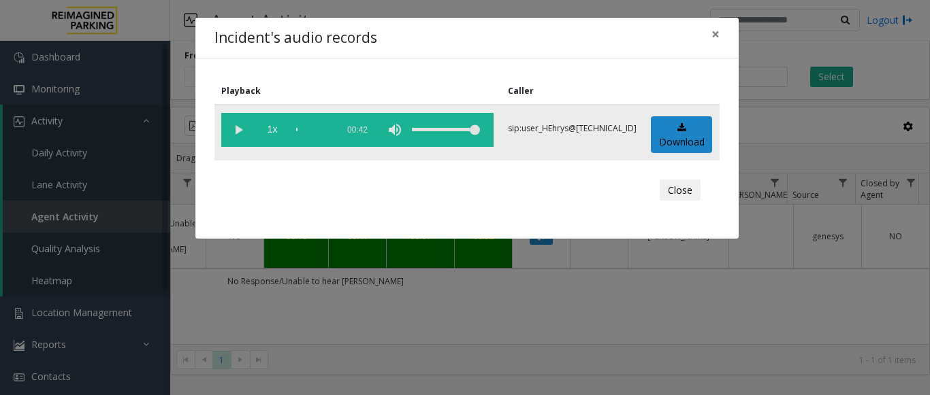
click at [246, 126] on vg-play-pause at bounding box center [238, 130] width 34 height 34
click at [324, 129] on div "scrub bar" at bounding box center [313, 130] width 34 height 34
click at [719, 35] on span "×" at bounding box center [715, 33] width 8 height 19
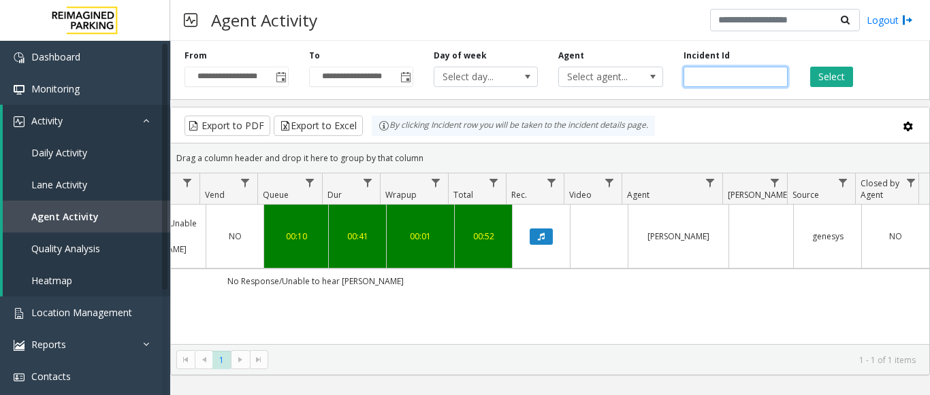
click at [713, 79] on input "*******" at bounding box center [735, 77] width 104 height 20
paste input "number"
click at [832, 71] on button "Select" at bounding box center [831, 77] width 43 height 20
click at [543, 229] on button "Data table" at bounding box center [540, 237] width 23 height 16
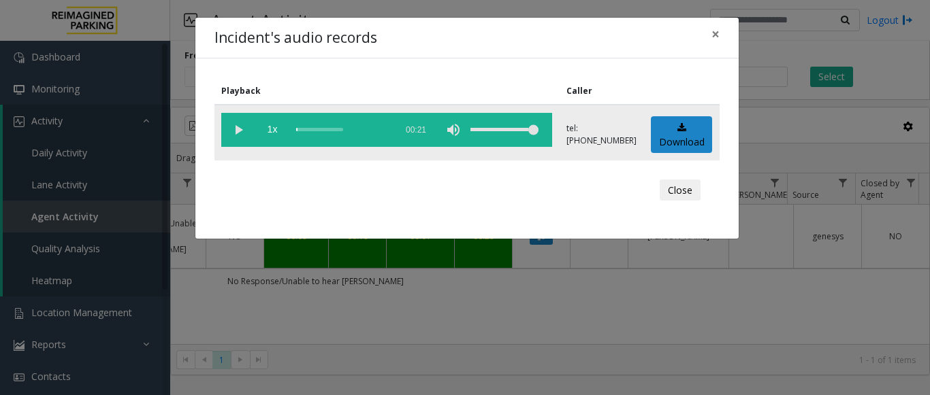
click at [233, 128] on vg-play-pause at bounding box center [238, 130] width 34 height 34
click at [345, 131] on div "scrub bar" at bounding box center [342, 130] width 93 height 34
click at [370, 127] on div "scrub bar" at bounding box center [342, 130] width 93 height 34
click at [720, 33] on button "×" at bounding box center [715, 34] width 27 height 33
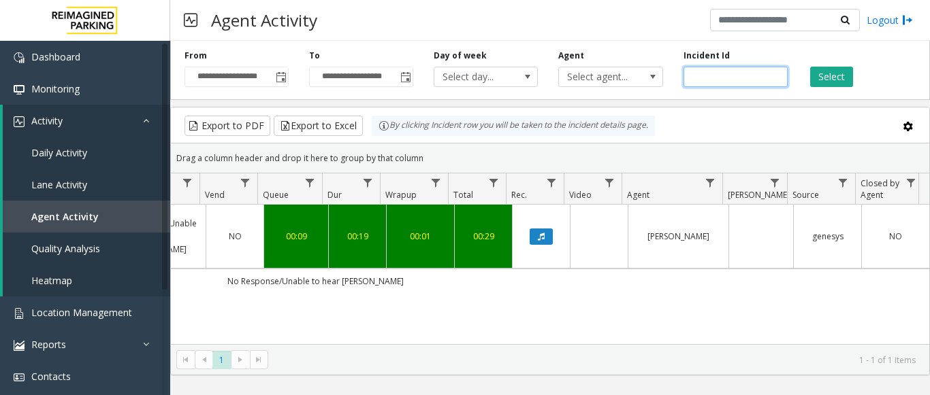
click at [713, 76] on input "*******" at bounding box center [735, 77] width 104 height 20
paste input "number"
click at [856, 74] on div "Select" at bounding box center [860, 68] width 125 height 37
click at [846, 73] on button "Select" at bounding box center [831, 77] width 43 height 20
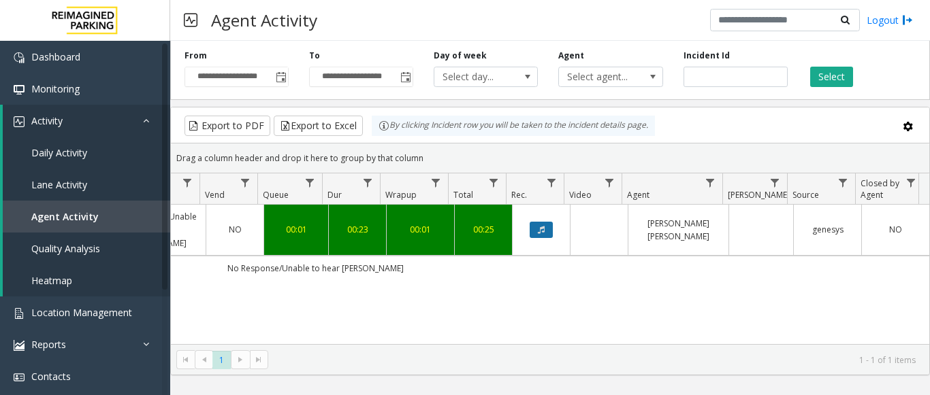
click at [541, 222] on button "Data table" at bounding box center [540, 230] width 23 height 16
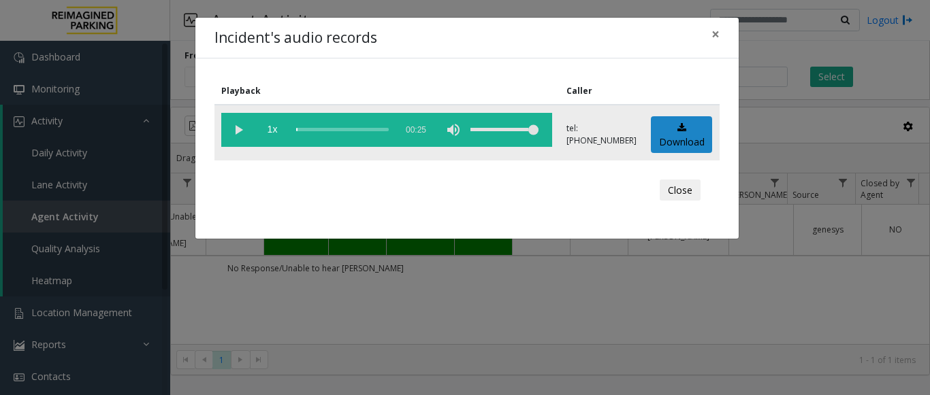
click at [233, 128] on vg-play-pause at bounding box center [238, 130] width 34 height 34
click at [329, 126] on div "scrub bar" at bounding box center [342, 130] width 93 height 34
click at [380, 127] on div "scrub bar" at bounding box center [342, 130] width 93 height 34
click at [720, 35] on button "×" at bounding box center [715, 34] width 27 height 33
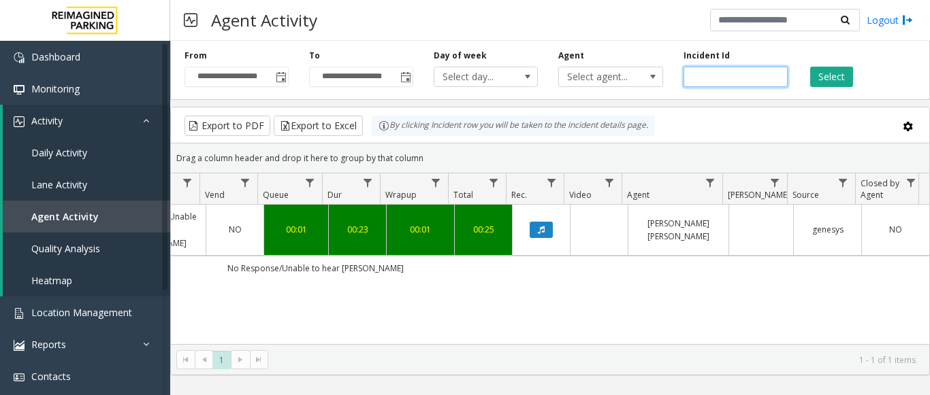
click at [724, 74] on input "*******" at bounding box center [735, 77] width 104 height 20
click at [707, 80] on input "*******" at bounding box center [735, 77] width 104 height 20
paste input "number"
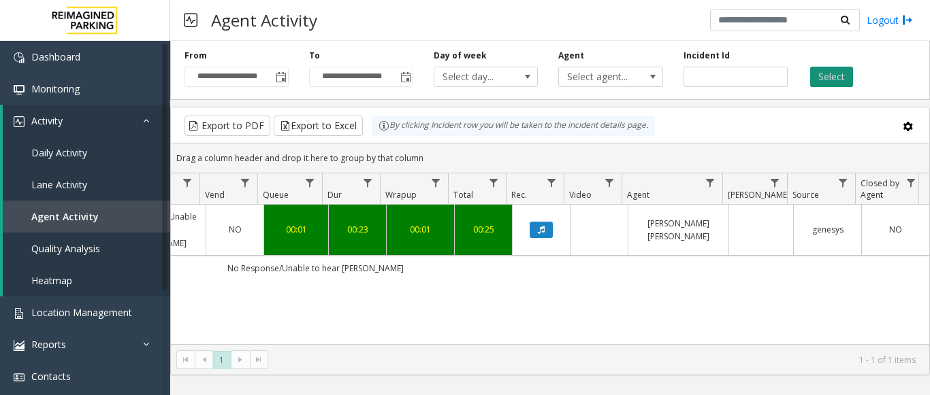
click at [828, 73] on button "Select" at bounding box center [831, 77] width 43 height 20
click at [529, 227] on button "Data table" at bounding box center [540, 230] width 23 height 16
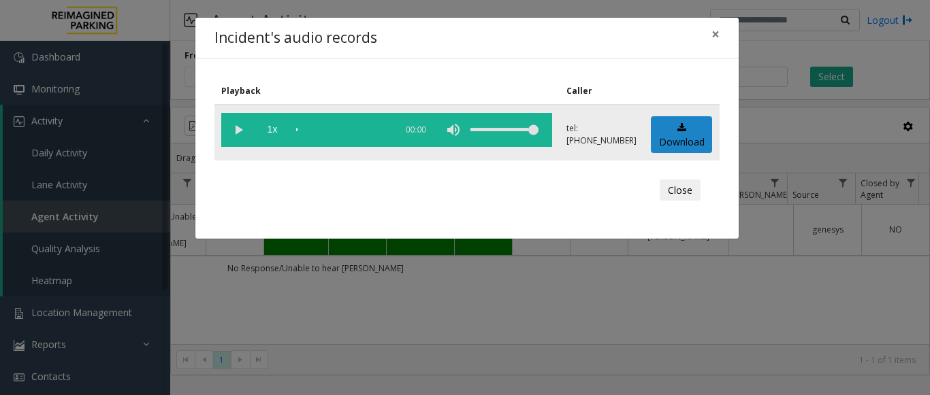
click at [238, 125] on vg-play-pause at bounding box center [238, 130] width 34 height 34
click at [366, 127] on div "scrub bar" at bounding box center [342, 130] width 93 height 34
click at [716, 35] on span "×" at bounding box center [715, 33] width 8 height 19
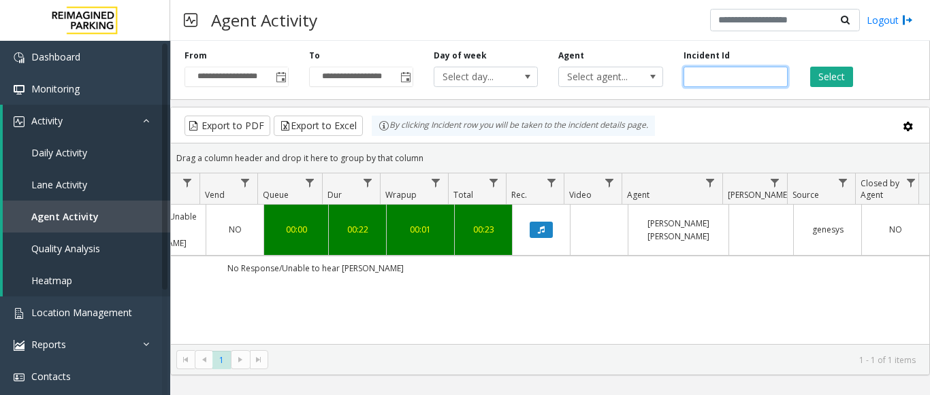
click at [714, 73] on input "*******" at bounding box center [735, 77] width 104 height 20
paste input "number"
click at [836, 72] on button "Select" at bounding box center [831, 77] width 43 height 20
click at [529, 227] on button "Data table" at bounding box center [540, 230] width 23 height 16
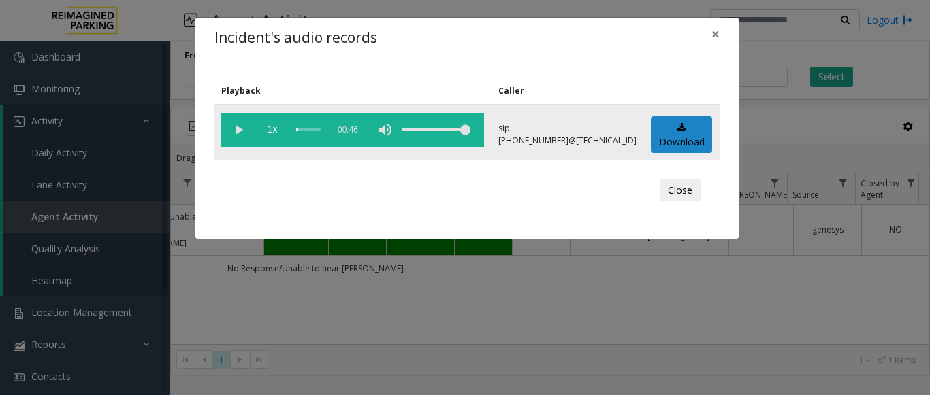
click at [234, 125] on vg-play-pause at bounding box center [238, 130] width 34 height 34
click at [715, 35] on span "×" at bounding box center [715, 33] width 8 height 19
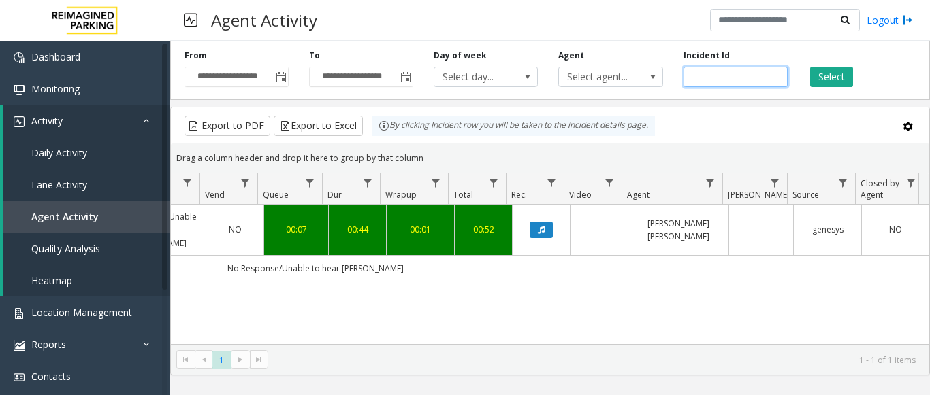
click at [699, 72] on input "*******" at bounding box center [735, 77] width 104 height 20
paste input "number"
click at [830, 73] on button "Select" at bounding box center [831, 77] width 43 height 20
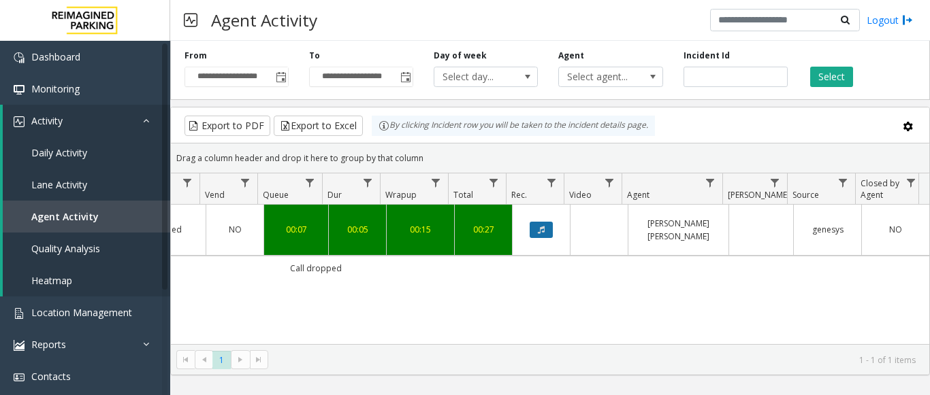
click at [541, 225] on button "Data table" at bounding box center [540, 230] width 23 height 16
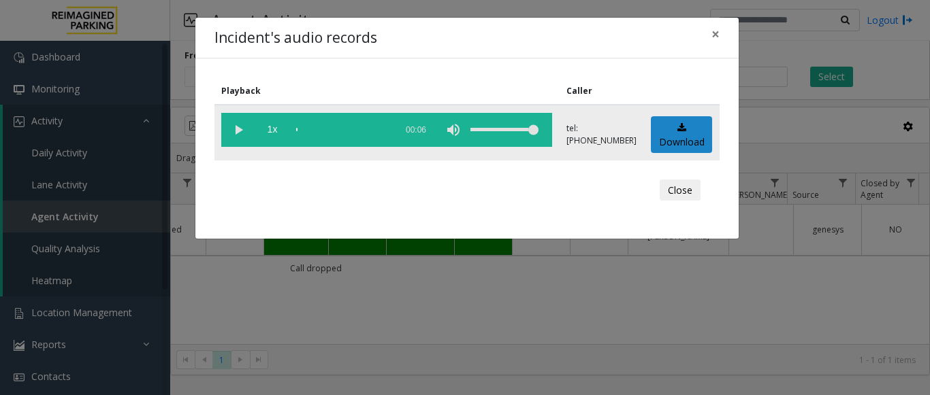
click at [237, 131] on vg-play-pause at bounding box center [238, 130] width 34 height 34
click at [720, 32] on button "×" at bounding box center [715, 34] width 27 height 33
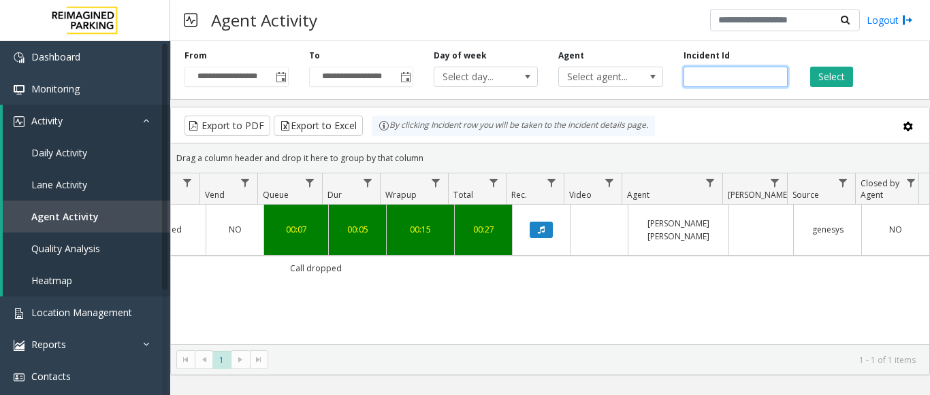
click at [706, 78] on input "*******" at bounding box center [735, 77] width 104 height 20
paste input "number"
click at [821, 82] on button "Select" at bounding box center [831, 77] width 43 height 20
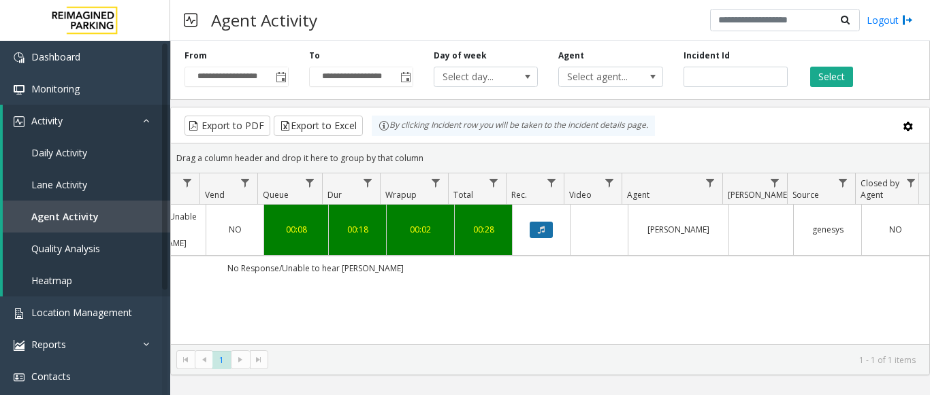
click at [538, 226] on icon "Data table" at bounding box center [541, 230] width 7 height 8
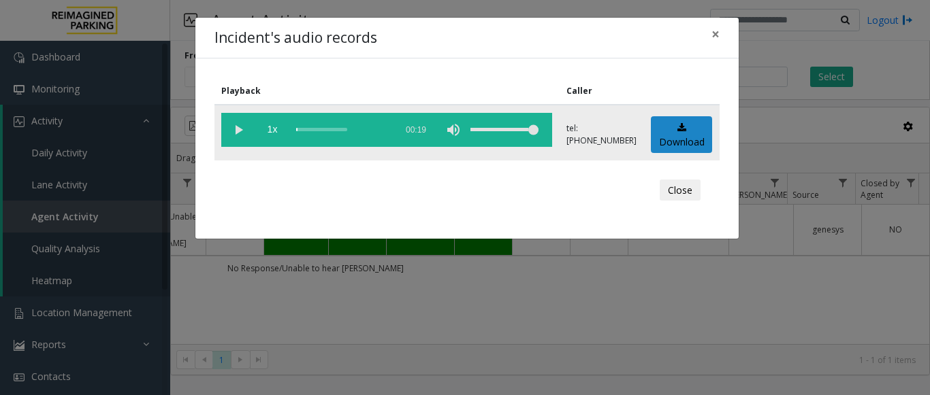
click at [239, 135] on vg-play-pause at bounding box center [238, 130] width 34 height 34
click at [374, 129] on div "scrub bar" at bounding box center [342, 130] width 93 height 34
click at [365, 127] on div "scrub bar" at bounding box center [342, 130] width 93 height 34
click at [338, 127] on div "scrub bar" at bounding box center [342, 130] width 93 height 34
click at [308, 129] on div "scrub bar" at bounding box center [342, 130] width 93 height 34
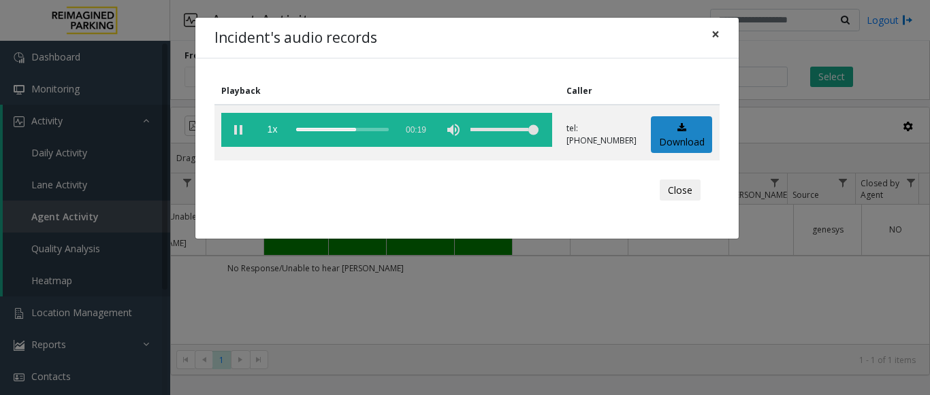
click at [717, 31] on span "×" at bounding box center [715, 33] width 8 height 19
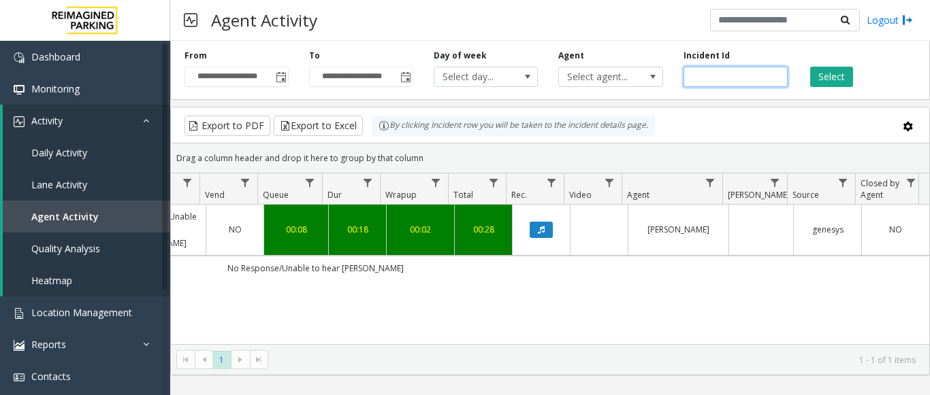
click at [706, 81] on input "*******" at bounding box center [735, 77] width 104 height 20
paste input "number"
type input "*******"
click at [825, 76] on button "Select" at bounding box center [831, 77] width 43 height 20
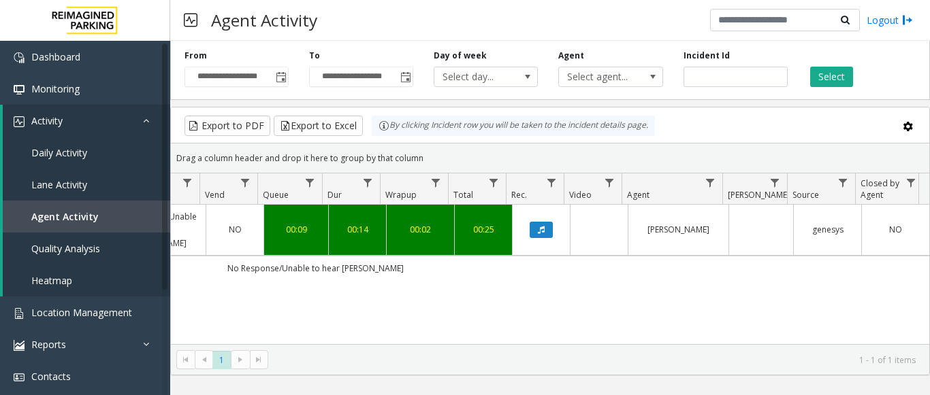
click at [548, 231] on link "Data table" at bounding box center [541, 230] width 41 height 16
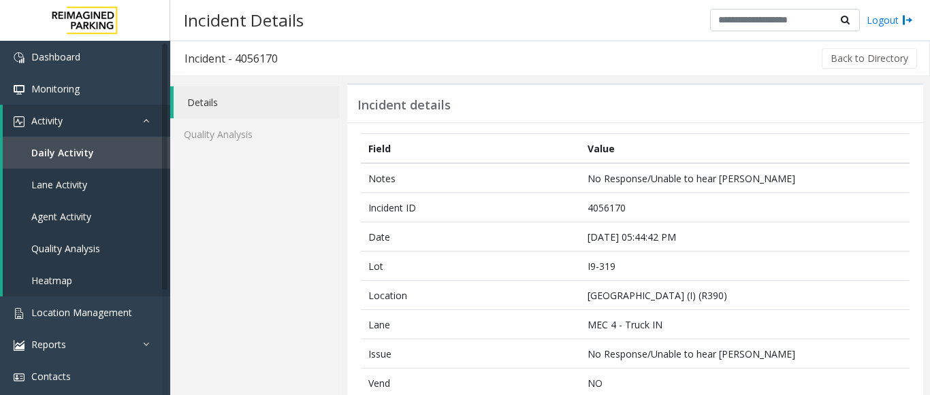
scroll to position [340, 0]
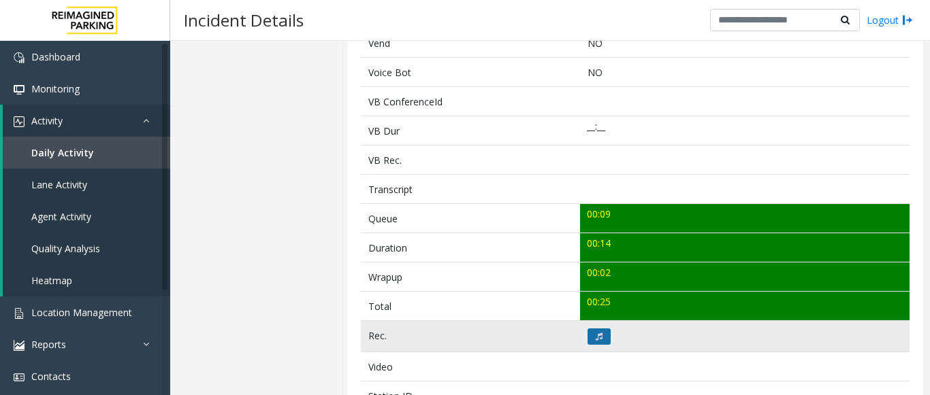
click at [593, 342] on button at bounding box center [598, 337] width 23 height 16
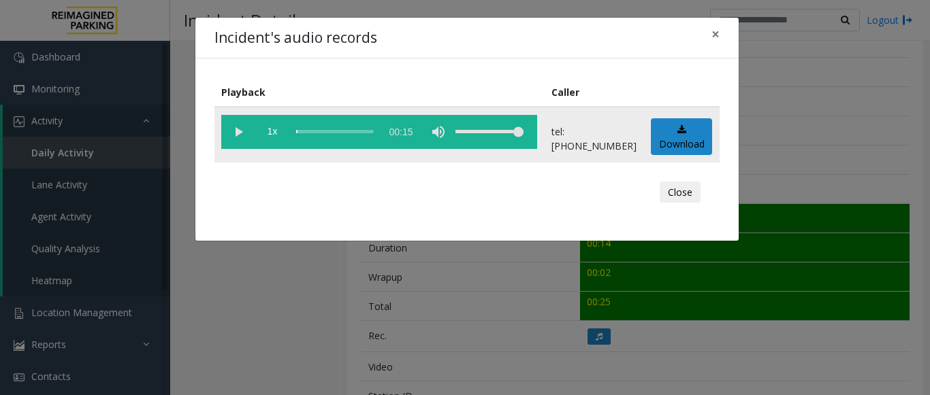
click at [239, 132] on vg-play-pause at bounding box center [238, 132] width 34 height 34
click at [325, 129] on div "scrub bar" at bounding box center [335, 132] width 78 height 34
click at [338, 131] on div "scrub bar" at bounding box center [335, 132] width 78 height 34
click at [240, 131] on vg-play-pause at bounding box center [238, 132] width 34 height 34
click at [346, 130] on div "scrub bar" at bounding box center [335, 132] width 78 height 34
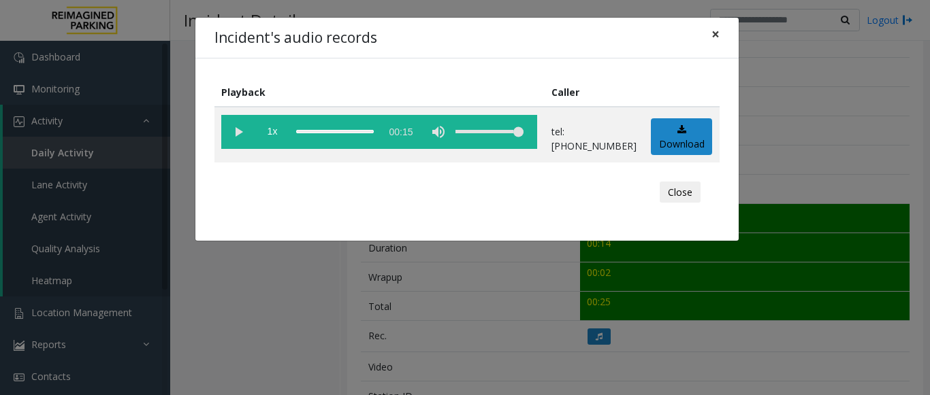
click at [715, 29] on span "×" at bounding box center [715, 33] width 8 height 19
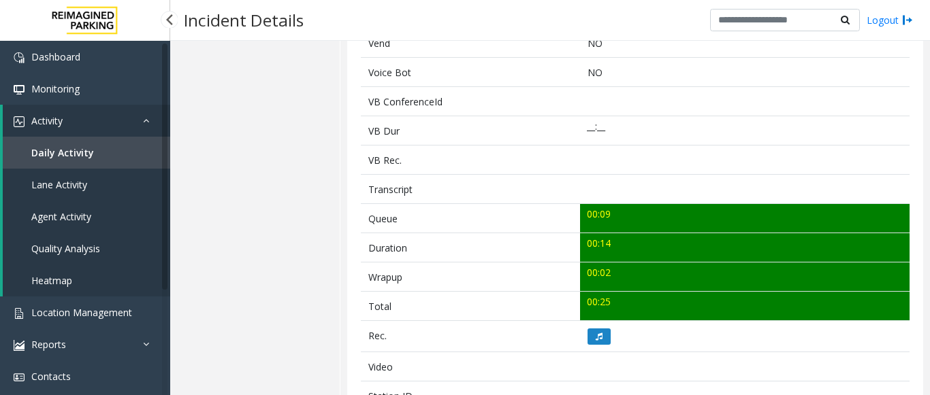
click at [78, 216] on span "Agent Activity" at bounding box center [61, 216] width 60 height 13
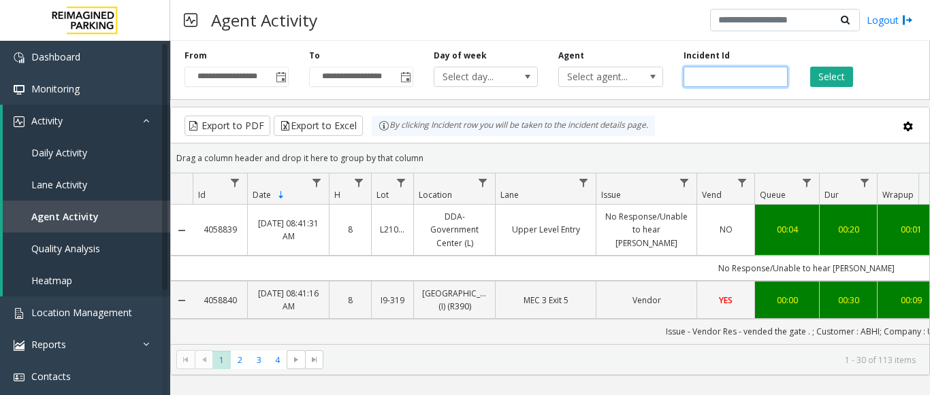
click at [717, 81] on input "number" at bounding box center [735, 77] width 104 height 20
paste input "*******"
click at [814, 78] on button "Select" at bounding box center [831, 77] width 43 height 20
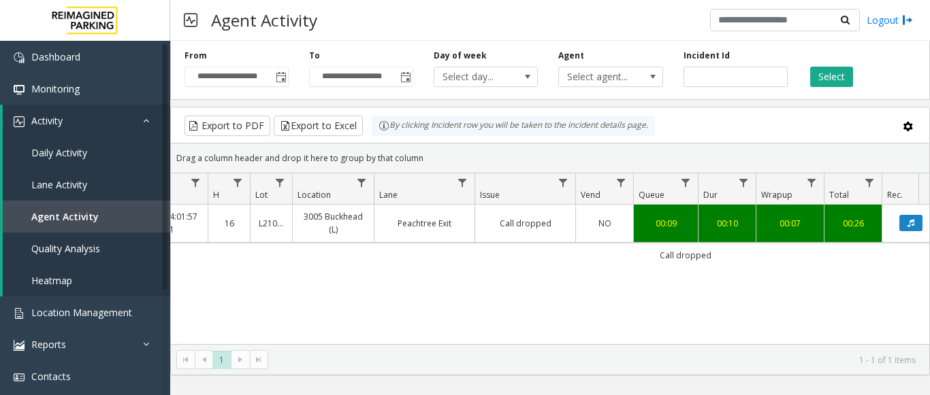
scroll to position [0, 275]
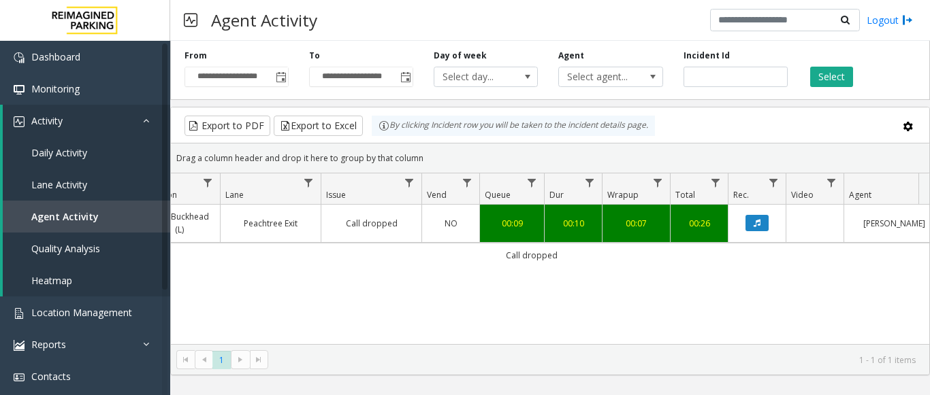
drag, startPoint x: 758, startPoint y: 253, endPoint x: 928, endPoint y: 259, distance: 169.6
click at [928, 259] on div "4056103 Aug 15, 2025 04:01:57 PM 16 L21082601 3005 Buckhead (L) Peachtree Exit …" at bounding box center [550, 290] width 758 height 170
click at [757, 223] on icon "Data table" at bounding box center [756, 223] width 7 height 8
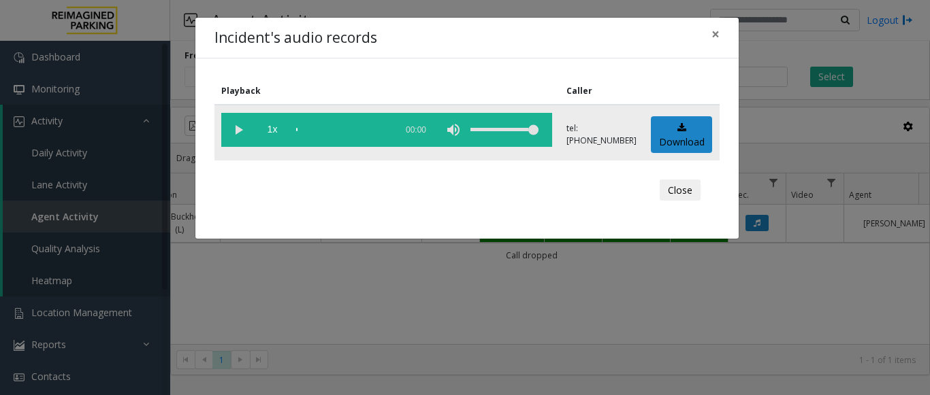
click at [244, 129] on vg-play-pause at bounding box center [238, 130] width 34 height 34
click at [724, 27] on button "×" at bounding box center [715, 34] width 27 height 33
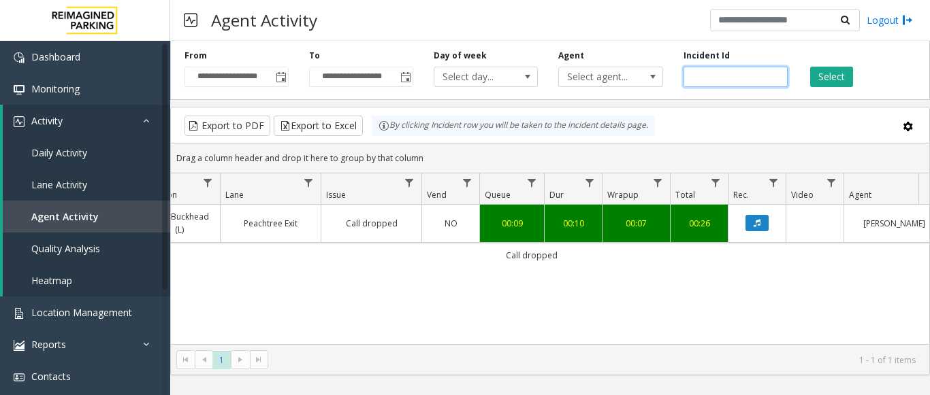
click at [710, 82] on input "*******" at bounding box center [735, 77] width 104 height 20
paste input "number"
click at [838, 71] on button "Select" at bounding box center [831, 77] width 43 height 20
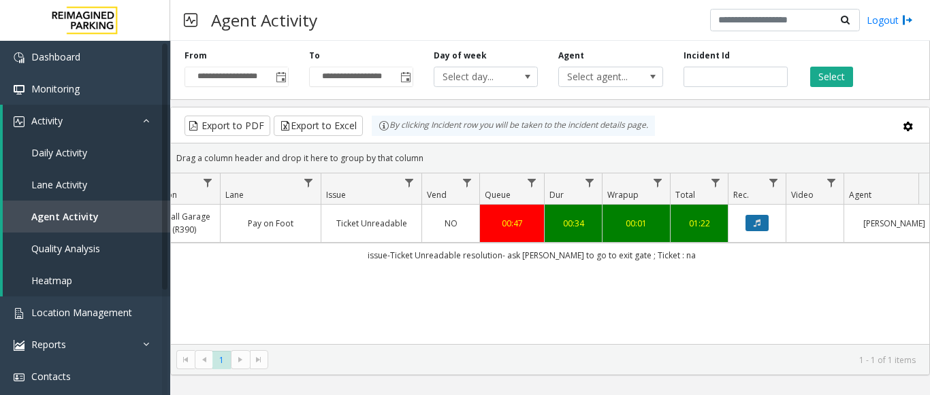
click at [762, 217] on button "Data table" at bounding box center [756, 223] width 23 height 16
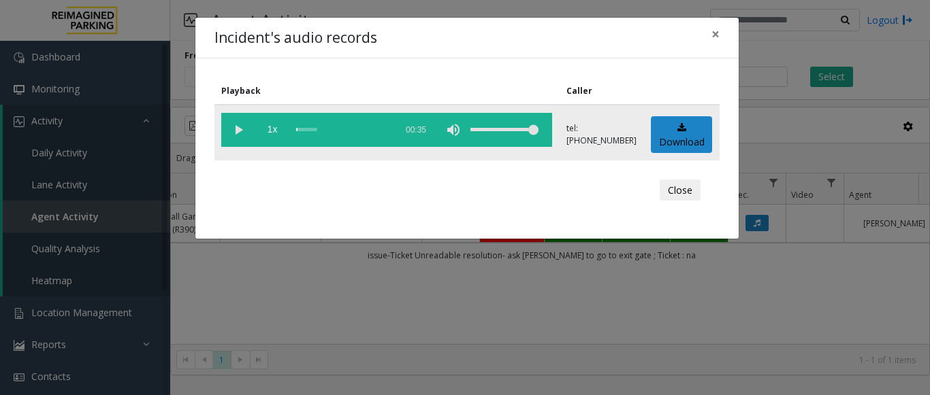
click at [235, 130] on vg-play-pause at bounding box center [238, 130] width 34 height 34
click at [347, 130] on div "scrub bar" at bounding box center [342, 130] width 93 height 34
click at [719, 36] on span "×" at bounding box center [715, 33] width 8 height 19
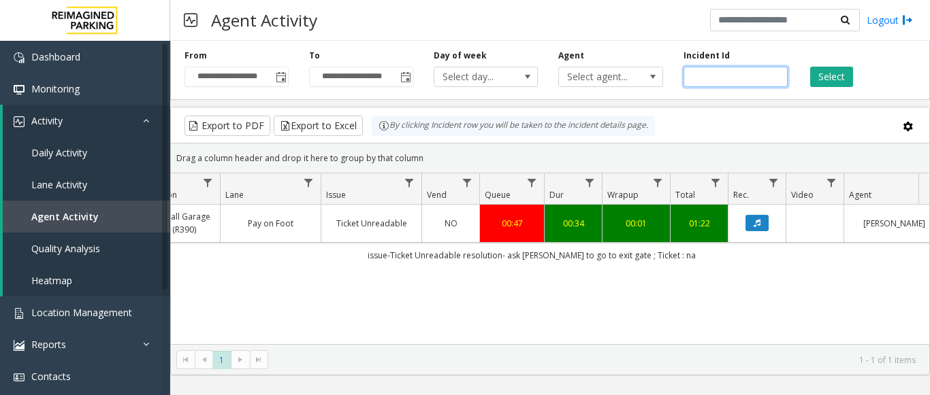
click at [710, 69] on input "*******" at bounding box center [735, 77] width 104 height 20
paste input "number"
type input "*******"
click at [824, 82] on button "Select" at bounding box center [831, 77] width 43 height 20
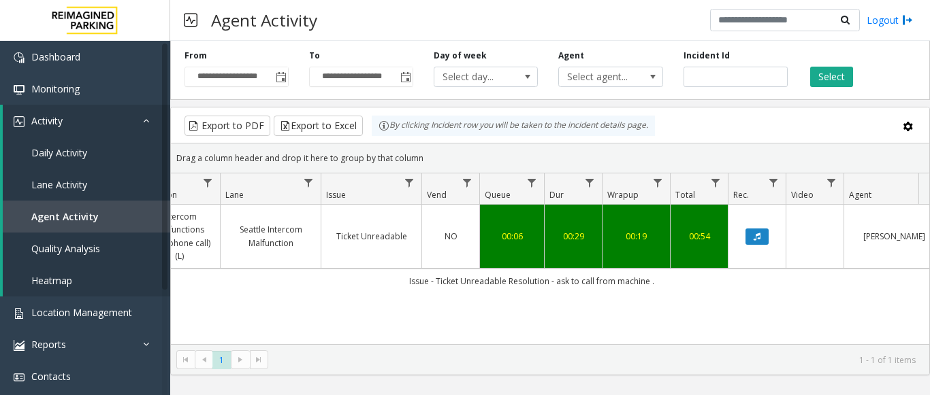
click at [754, 223] on td "Data table" at bounding box center [757, 237] width 58 height 64
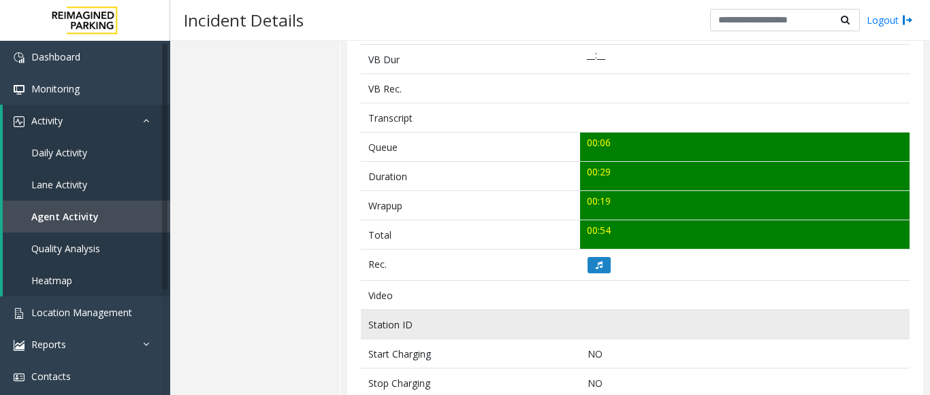
scroll to position [476, 0]
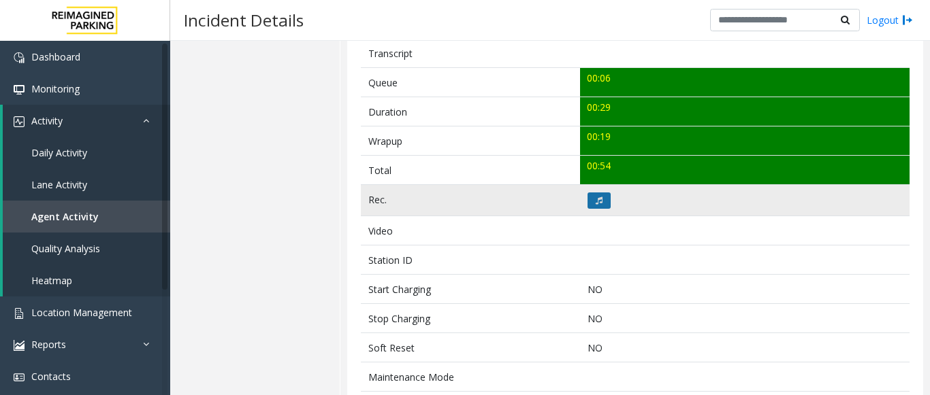
click at [595, 200] on icon at bounding box center [598, 201] width 7 height 8
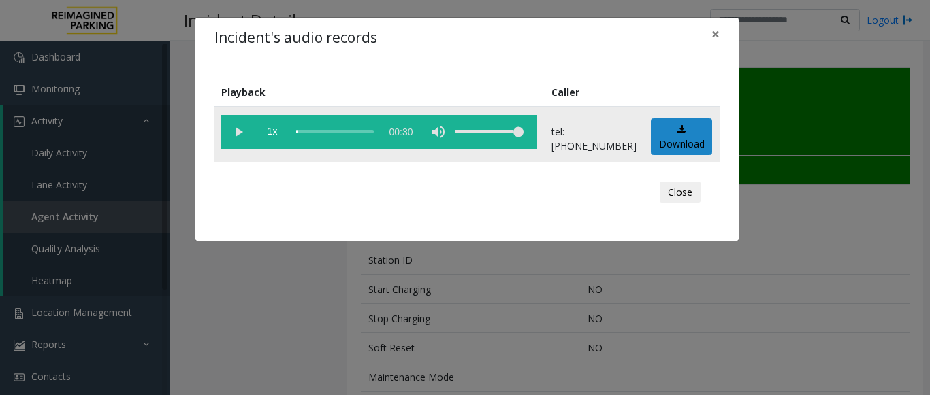
click at [238, 129] on vg-play-pause at bounding box center [238, 132] width 34 height 34
click at [328, 131] on div "scrub bar" at bounding box center [335, 132] width 78 height 34
click at [722, 35] on button "×" at bounding box center [715, 34] width 27 height 33
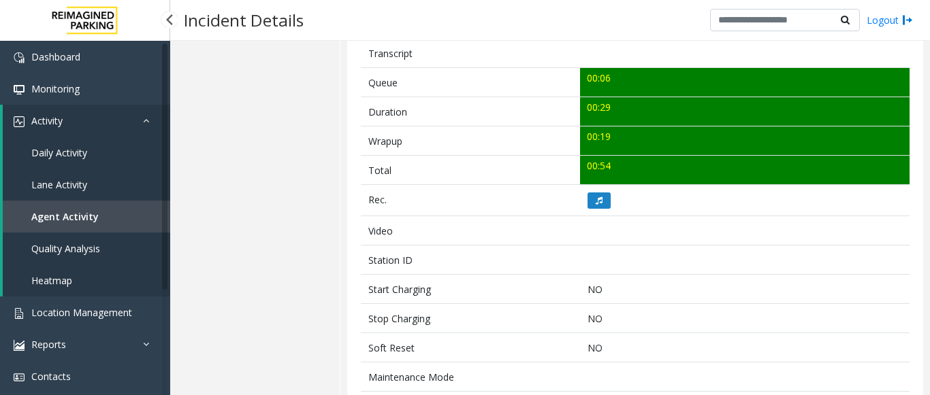
click at [106, 210] on link "Agent Activity" at bounding box center [86, 217] width 167 height 32
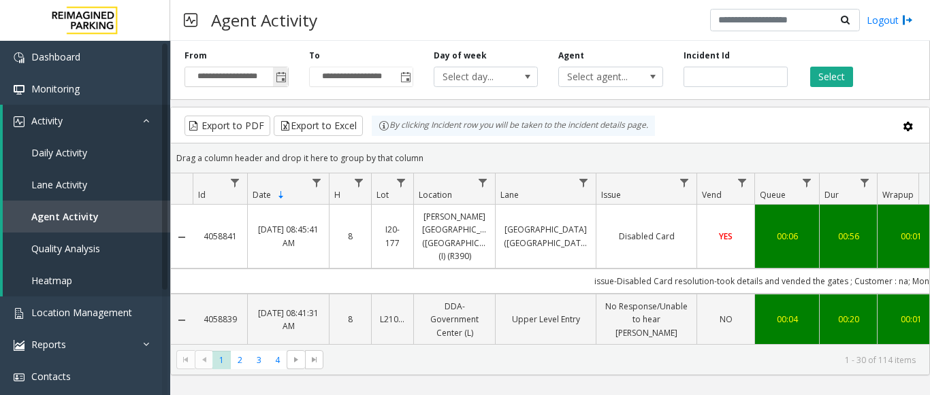
click at [282, 79] on span "Toggle popup" at bounding box center [281, 77] width 11 height 11
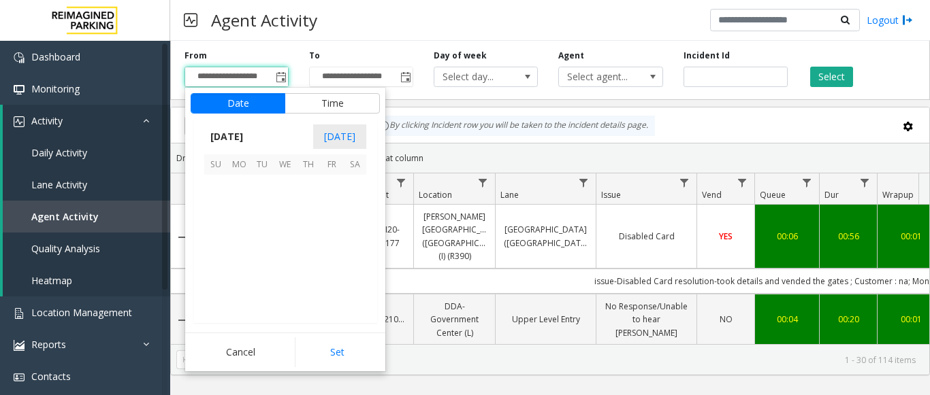
scroll to position [244092, 0]
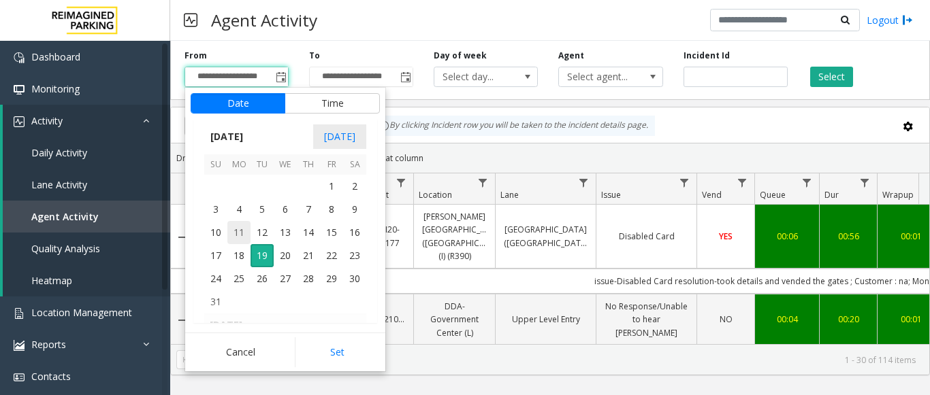
click at [238, 239] on span "11" at bounding box center [238, 232] width 23 height 23
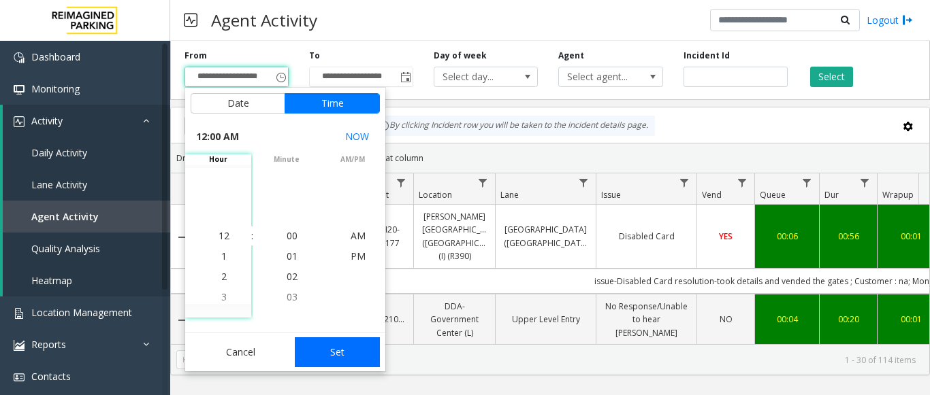
click at [326, 345] on button "Set" at bounding box center [338, 353] width 86 height 30
type input "**********"
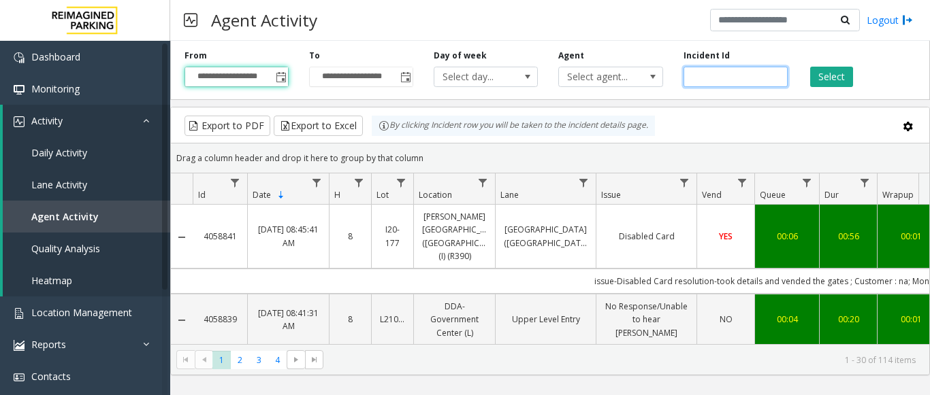
click at [718, 76] on input "number" at bounding box center [735, 77] width 104 height 20
paste input "*******"
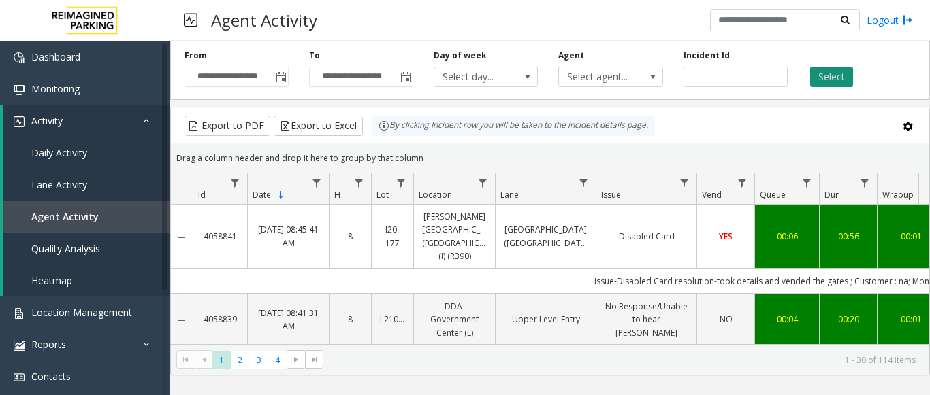
click at [828, 74] on button "Select" at bounding box center [831, 77] width 43 height 20
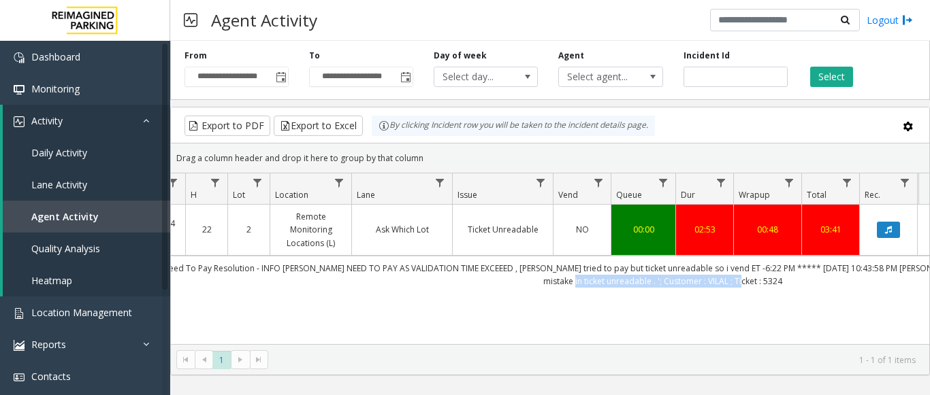
scroll to position [0, 315]
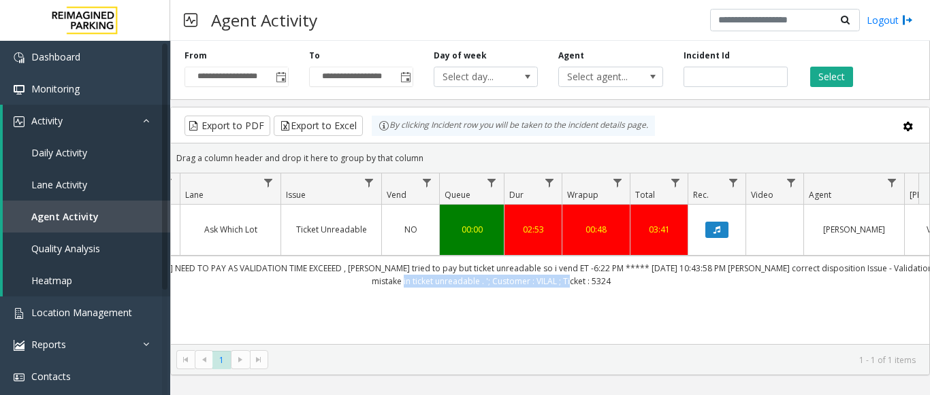
drag, startPoint x: 757, startPoint y: 284, endPoint x: 929, endPoint y: 282, distance: 171.5
click at [929, 282] on kendo-grid "Export to PDF Export to Excel By clicking Incident row you will be taken to the…" at bounding box center [549, 241] width 759 height 269
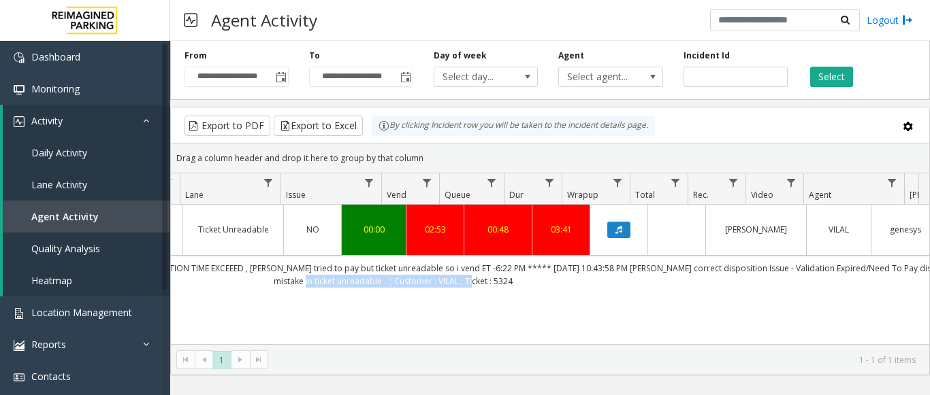
scroll to position [0, 413]
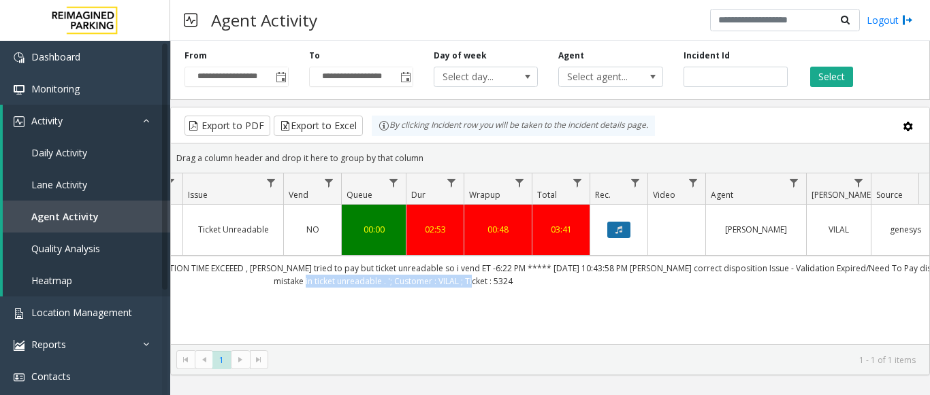
click at [621, 226] on icon "Data table" at bounding box center [618, 230] width 7 height 8
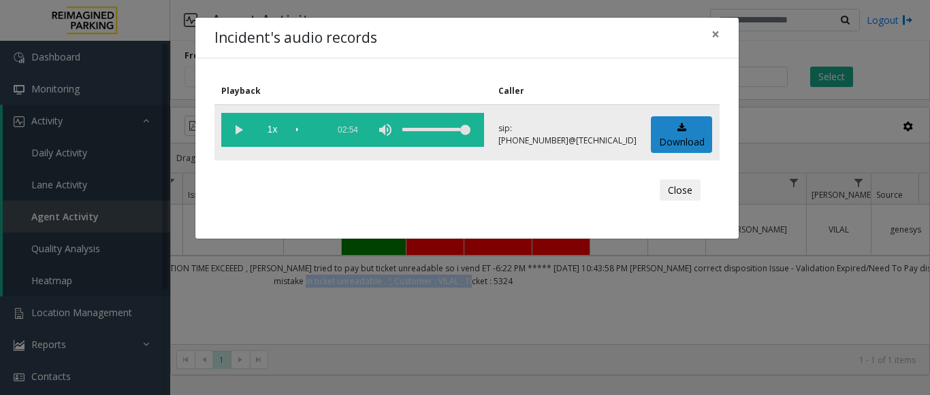
click at [245, 127] on vg-play-pause at bounding box center [238, 130] width 34 height 34
click at [272, 129] on span "1x" at bounding box center [272, 130] width 34 height 34
click at [272, 129] on span "1.5x" at bounding box center [272, 130] width 34 height 34
click at [718, 31] on span "×" at bounding box center [715, 33] width 8 height 19
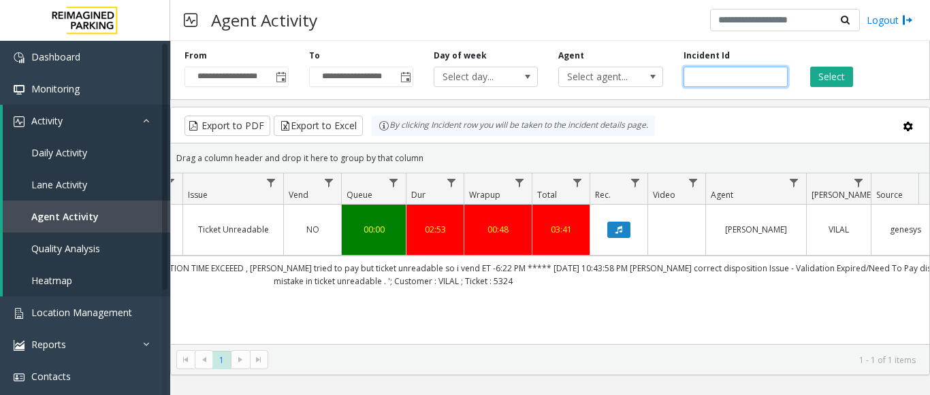
click at [713, 78] on input "*******" at bounding box center [735, 77] width 104 height 20
paste input "number"
click at [823, 76] on button "Select" at bounding box center [831, 77] width 43 height 20
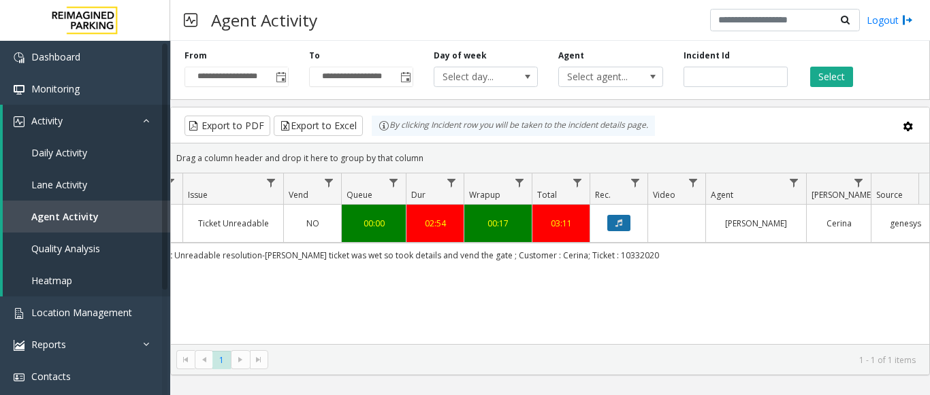
click at [615, 220] on icon "Data table" at bounding box center [618, 223] width 7 height 8
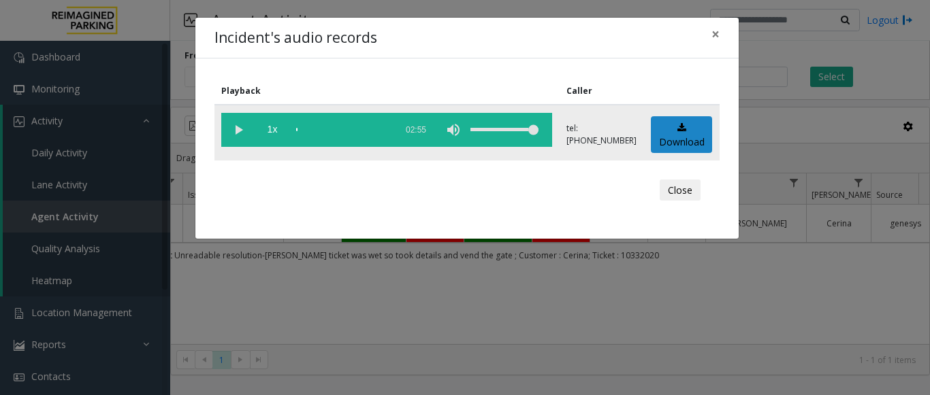
click at [233, 125] on vg-play-pause at bounding box center [238, 130] width 34 height 34
click at [353, 131] on div "scrub bar" at bounding box center [342, 130] width 93 height 34
click at [333, 125] on div "scrub bar" at bounding box center [342, 130] width 93 height 34
click at [350, 128] on div "scrub bar" at bounding box center [342, 130] width 93 height 34
click at [237, 125] on vg-play-pause at bounding box center [238, 130] width 34 height 34
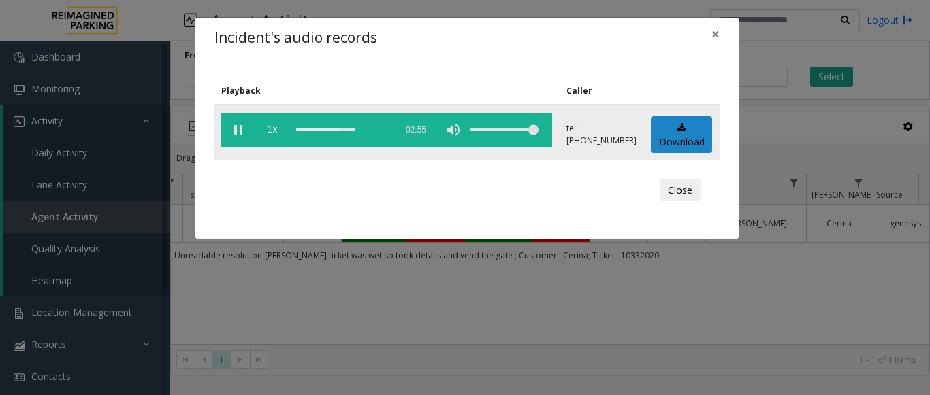
click at [238, 127] on vg-play-pause at bounding box center [238, 130] width 34 height 34
click at [342, 127] on div "scrub bar" at bounding box center [342, 130] width 93 height 34
click at [338, 129] on div "scrub bar" at bounding box center [342, 130] width 93 height 34
click at [717, 28] on span "×" at bounding box center [715, 33] width 8 height 19
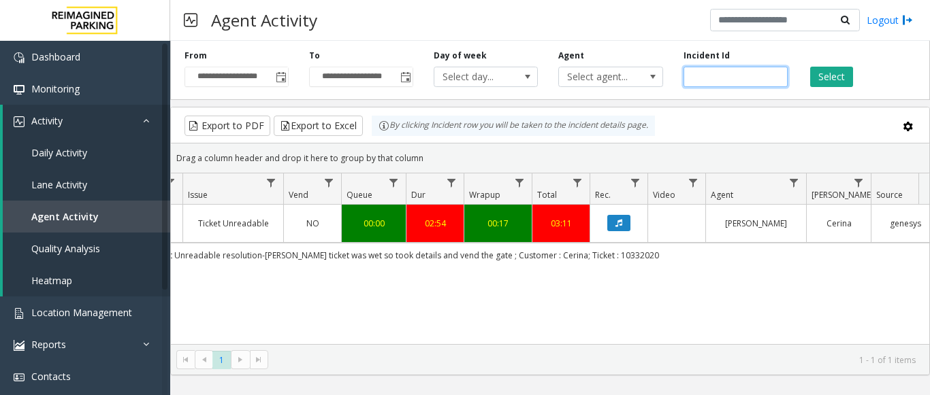
click at [709, 71] on input "*******" at bounding box center [735, 77] width 104 height 20
paste input "number"
click at [835, 80] on button "Select" at bounding box center [831, 77] width 43 height 20
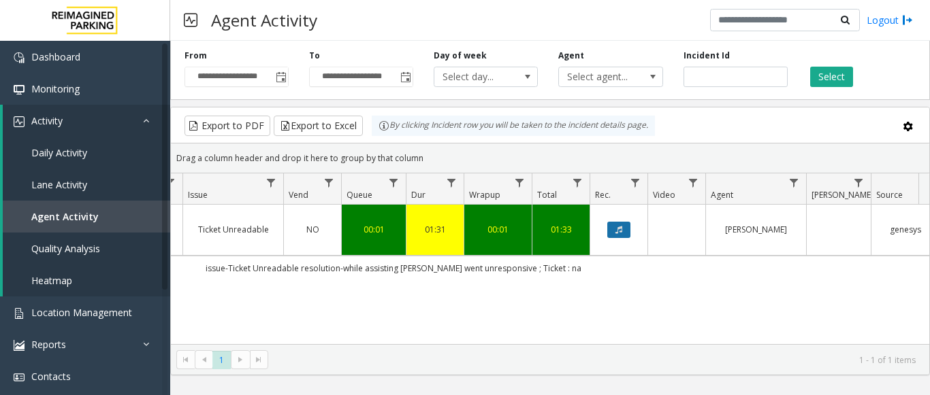
click at [627, 225] on button "Data table" at bounding box center [618, 230] width 23 height 16
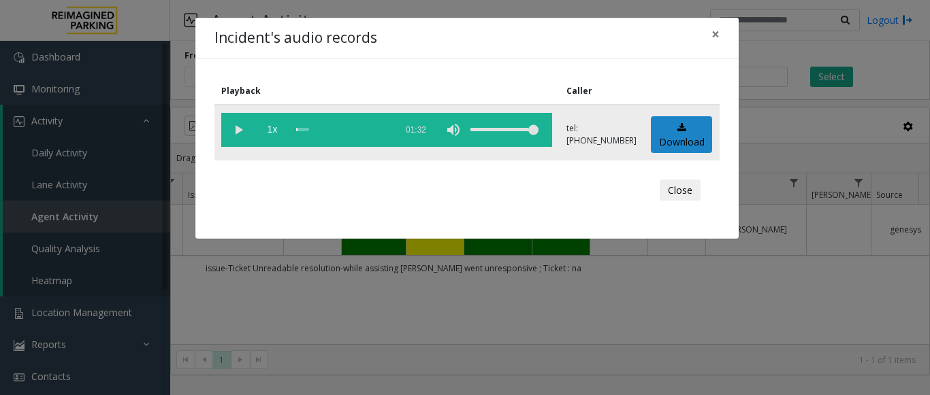
click at [235, 129] on vg-play-pause at bounding box center [238, 130] width 34 height 34
click at [343, 125] on div "scrub bar" at bounding box center [342, 130] width 93 height 34
click at [363, 129] on div "scrub bar" at bounding box center [342, 130] width 93 height 34
click at [381, 129] on div "scrub bar" at bounding box center [342, 130] width 93 height 34
click at [715, 31] on span "×" at bounding box center [715, 33] width 8 height 19
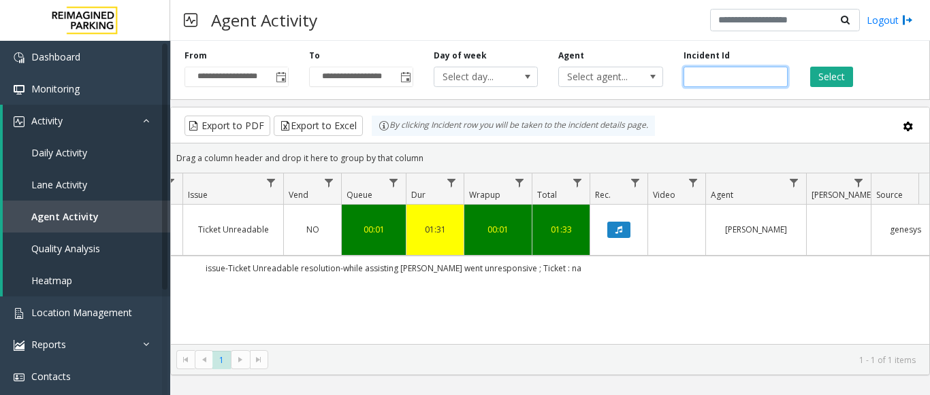
click at [697, 77] on input "*******" at bounding box center [735, 77] width 104 height 20
paste input "number"
click at [838, 78] on button "Select" at bounding box center [831, 77] width 43 height 20
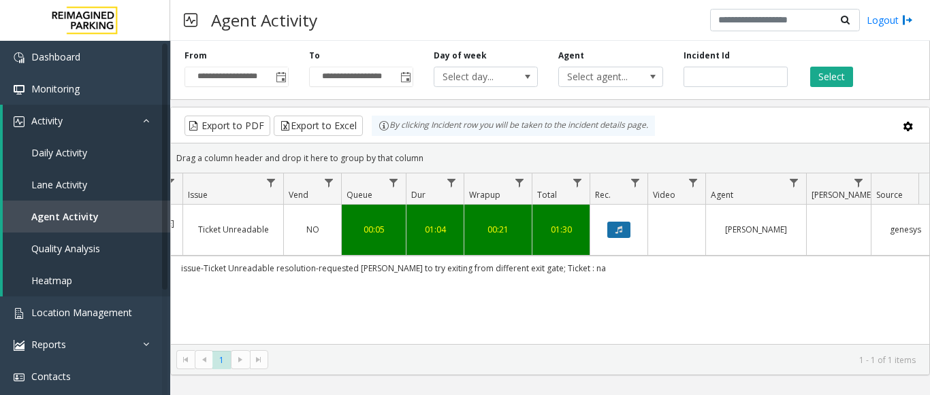
click at [615, 226] on icon "Data table" at bounding box center [618, 230] width 7 height 8
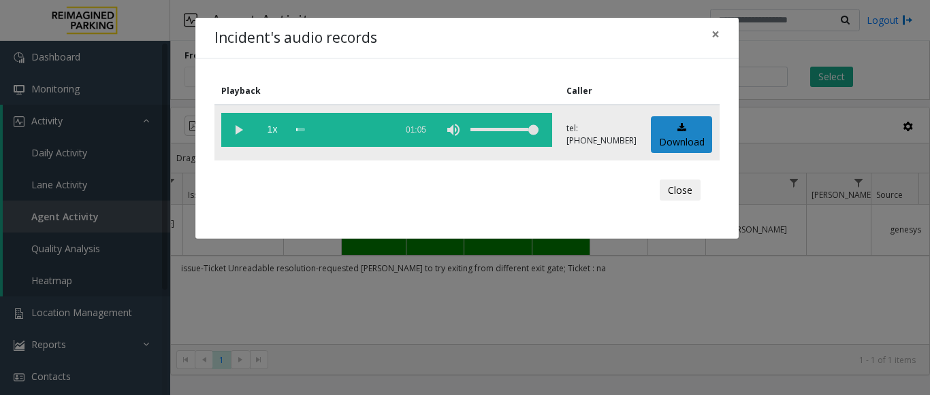
click at [229, 125] on vg-play-pause at bounding box center [238, 130] width 34 height 34
click at [361, 129] on div "scrub bar" at bounding box center [342, 130] width 93 height 34
click at [716, 31] on span "×" at bounding box center [715, 33] width 8 height 19
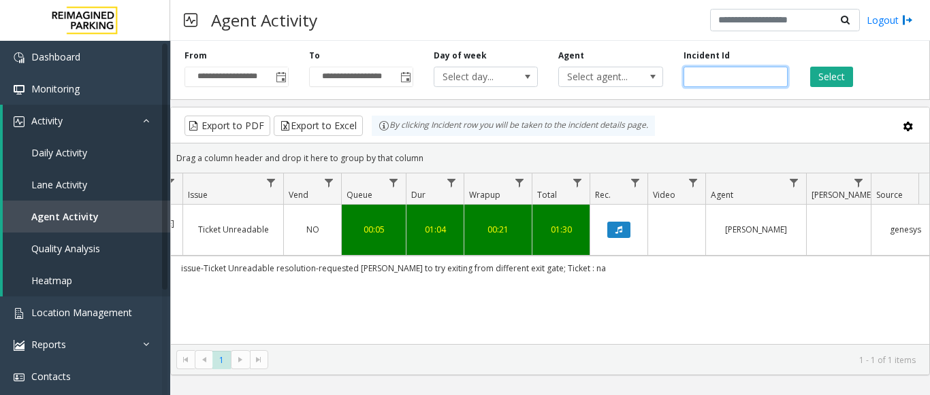
click at [713, 76] on input "*******" at bounding box center [735, 77] width 104 height 20
paste input "number"
click at [832, 76] on button "Select" at bounding box center [831, 77] width 43 height 20
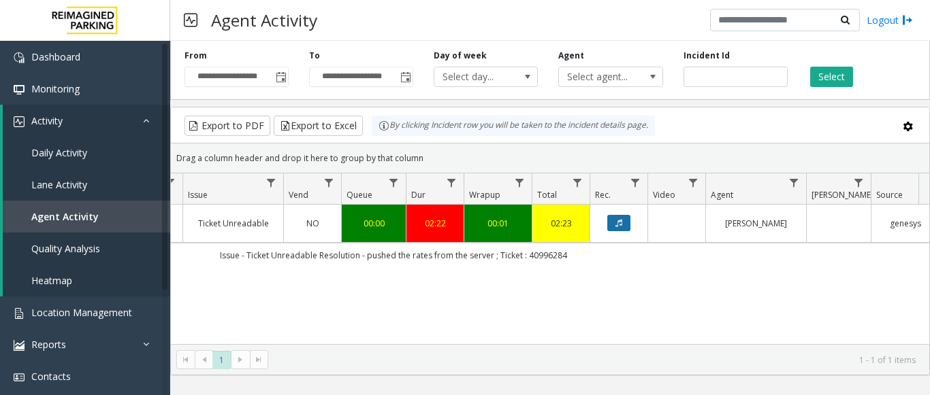
click at [615, 221] on icon "Data table" at bounding box center [618, 223] width 7 height 8
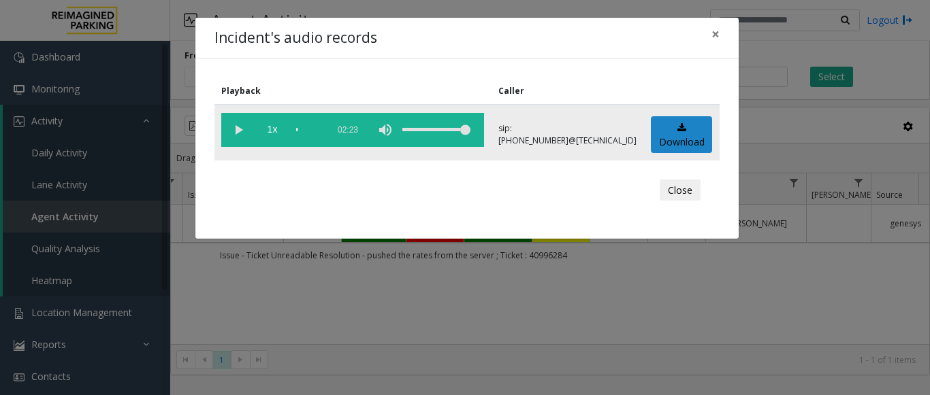
click at [231, 128] on vg-play-pause at bounding box center [238, 130] width 34 height 34
click at [714, 31] on span "×" at bounding box center [715, 33] width 8 height 19
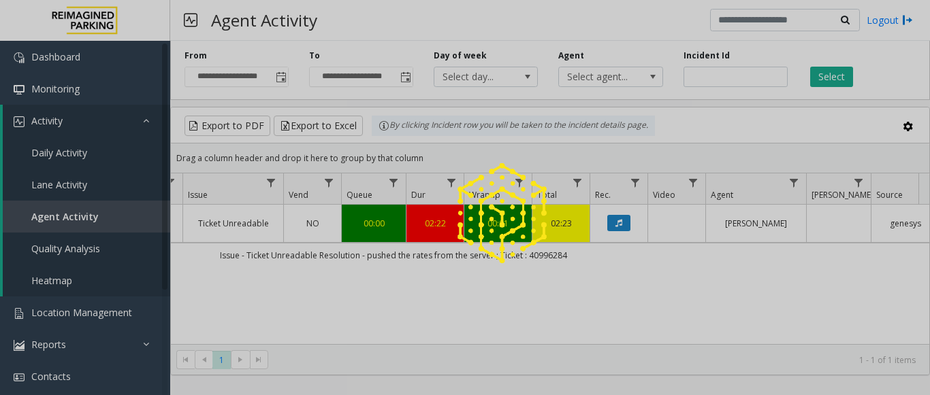
drag, startPoint x: 708, startPoint y: 78, endPoint x: 715, endPoint y: 71, distance: 9.6
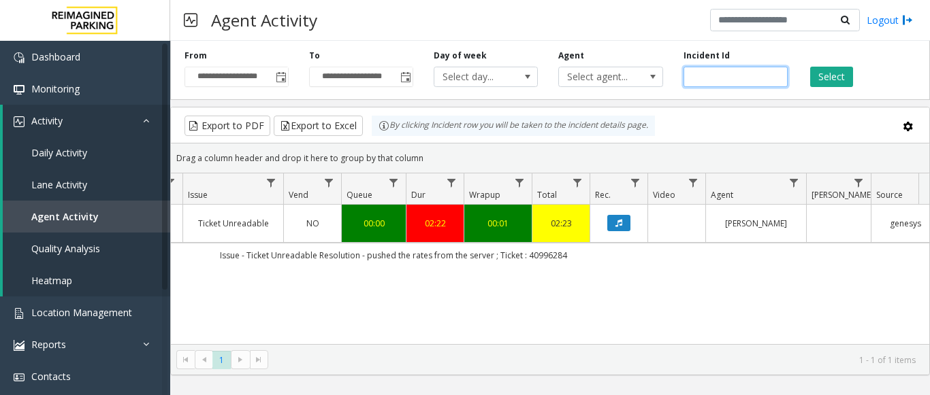
click at [710, 79] on input "*******" at bounding box center [735, 77] width 104 height 20
paste input "number"
click at [837, 78] on button "Select" at bounding box center [831, 77] width 43 height 20
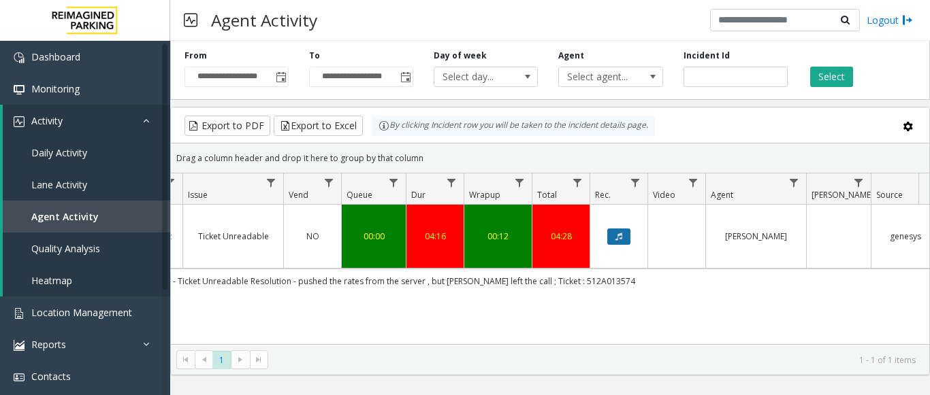
click at [619, 233] on icon "Data table" at bounding box center [618, 237] width 7 height 8
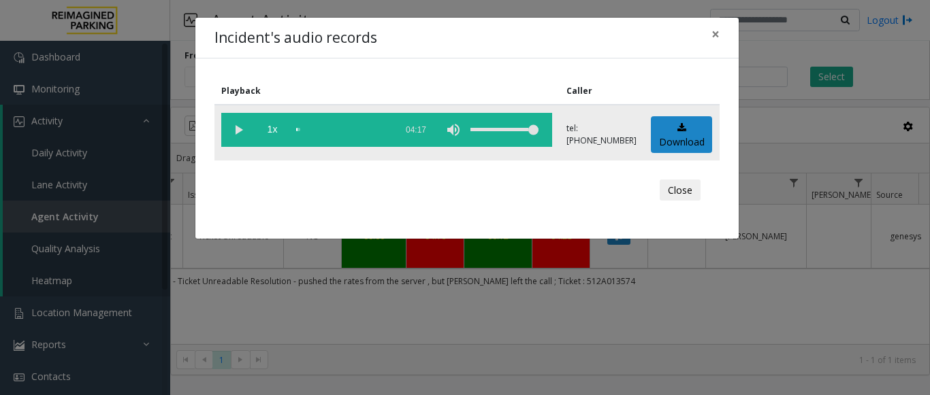
click at [233, 122] on vg-play-pause at bounding box center [238, 130] width 34 height 34
click at [350, 127] on div "scrub bar" at bounding box center [342, 130] width 93 height 34
click at [332, 127] on div "scrub bar" at bounding box center [342, 130] width 93 height 34
click at [365, 125] on div "scrub bar" at bounding box center [342, 130] width 93 height 34
click at [346, 127] on div "scrub bar" at bounding box center [342, 130] width 93 height 34
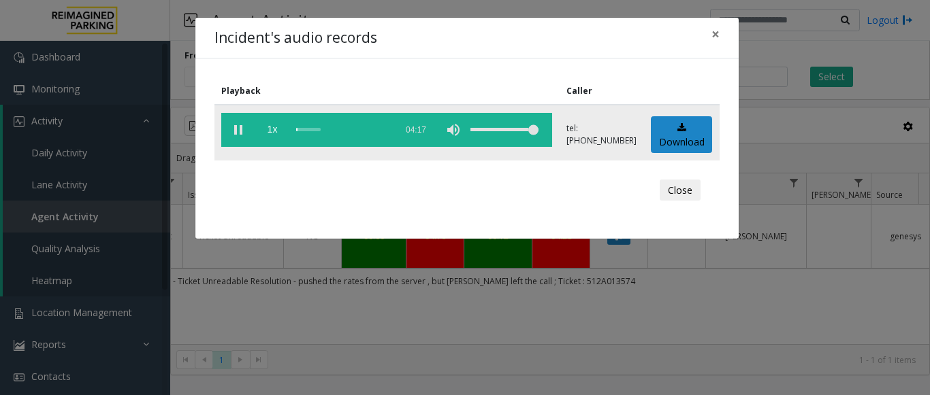
click at [350, 128] on div "scrub bar" at bounding box center [342, 130] width 93 height 34
click at [376, 126] on div "scrub bar" at bounding box center [342, 130] width 93 height 34
click at [237, 131] on vg-play-pause at bounding box center [238, 130] width 34 height 34
click at [712, 35] on span "×" at bounding box center [715, 33] width 8 height 19
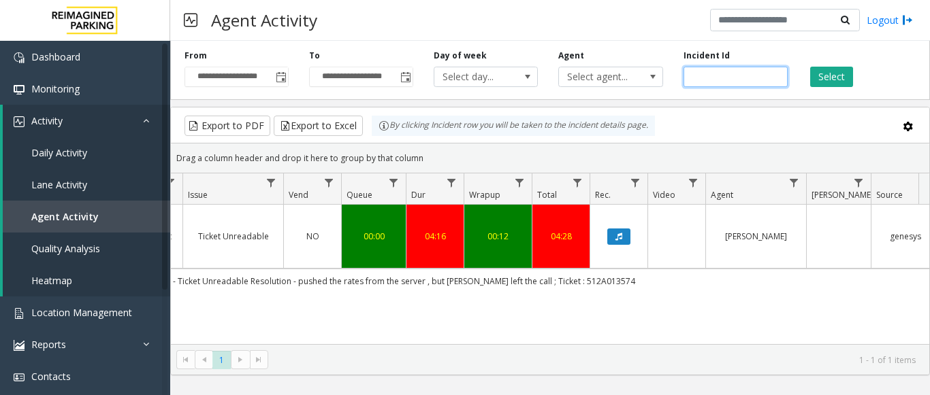
click at [700, 82] on input "*******" at bounding box center [735, 77] width 104 height 20
paste input "number"
click at [836, 70] on button "Select" at bounding box center [831, 77] width 43 height 20
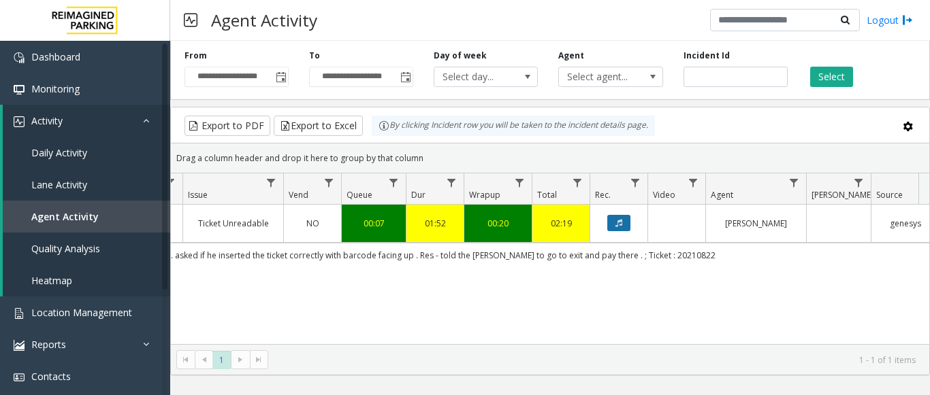
click at [613, 223] on button "Data table" at bounding box center [618, 223] width 23 height 16
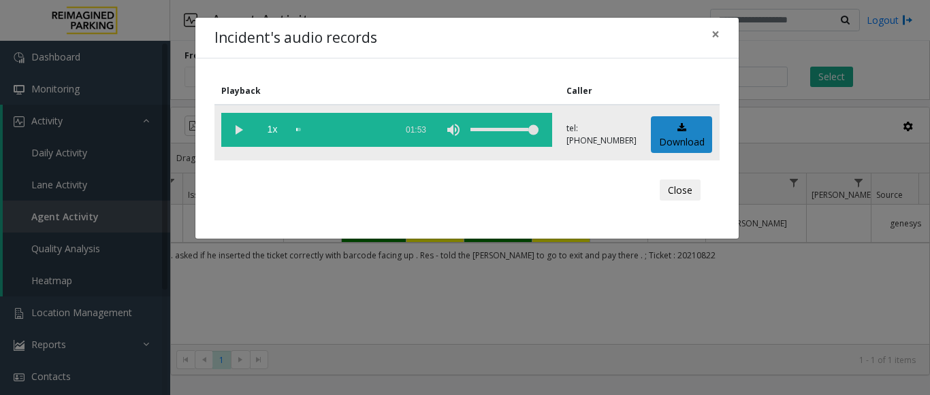
click at [344, 124] on div "scrub bar" at bounding box center [342, 130] width 93 height 34
click at [232, 131] on vg-play-pause at bounding box center [238, 130] width 34 height 34
click at [717, 37] on span "×" at bounding box center [715, 33] width 8 height 19
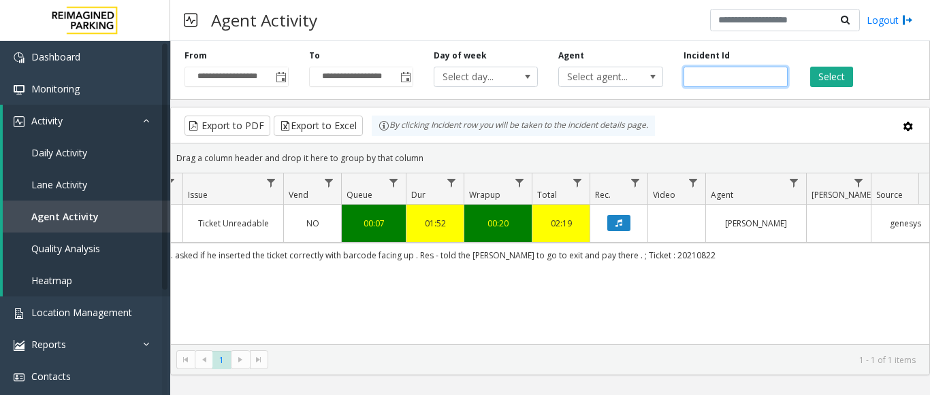
click at [708, 81] on input "*******" at bounding box center [735, 77] width 104 height 20
paste input "number"
click at [826, 70] on button "Select" at bounding box center [831, 77] width 43 height 20
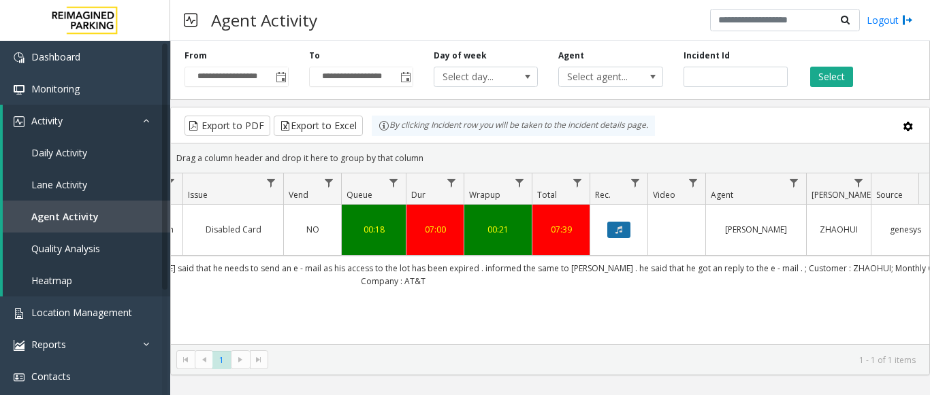
click at [619, 233] on icon "Data table" at bounding box center [618, 230] width 7 height 8
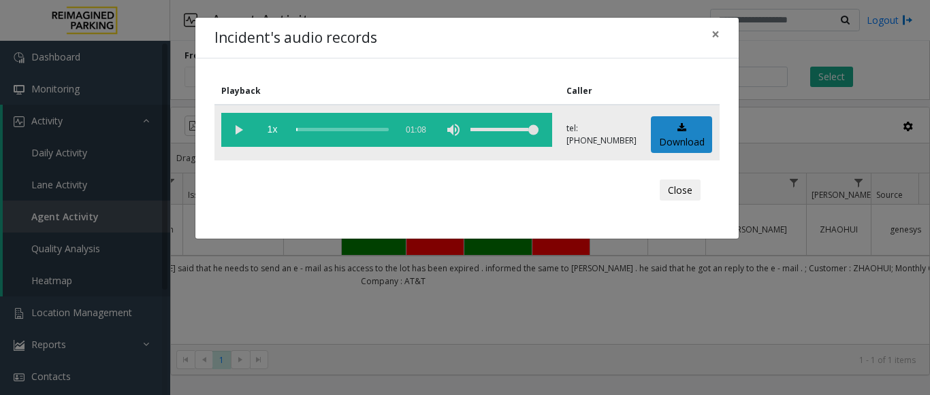
click at [349, 131] on div "scrub bar" at bounding box center [342, 130] width 93 height 34
click at [233, 120] on vg-play-pause at bounding box center [238, 130] width 34 height 34
click at [715, 39] on span "×" at bounding box center [715, 33] width 8 height 19
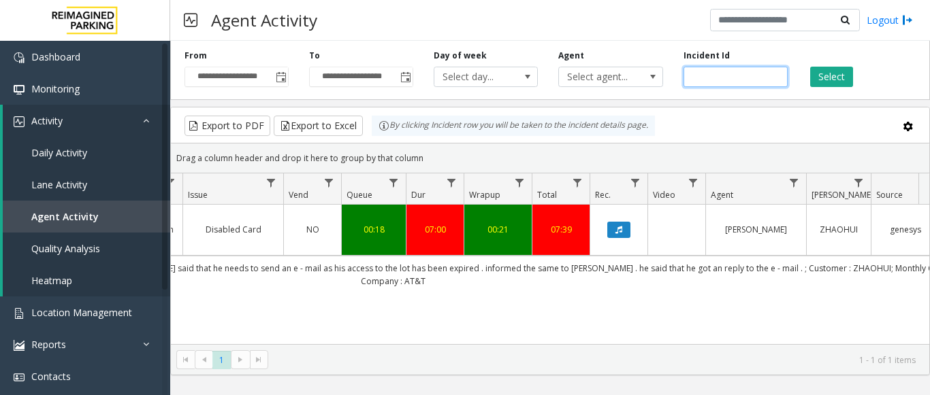
click at [706, 71] on input "*******" at bounding box center [735, 77] width 104 height 20
paste input "number"
click at [827, 78] on button "Select" at bounding box center [831, 77] width 43 height 20
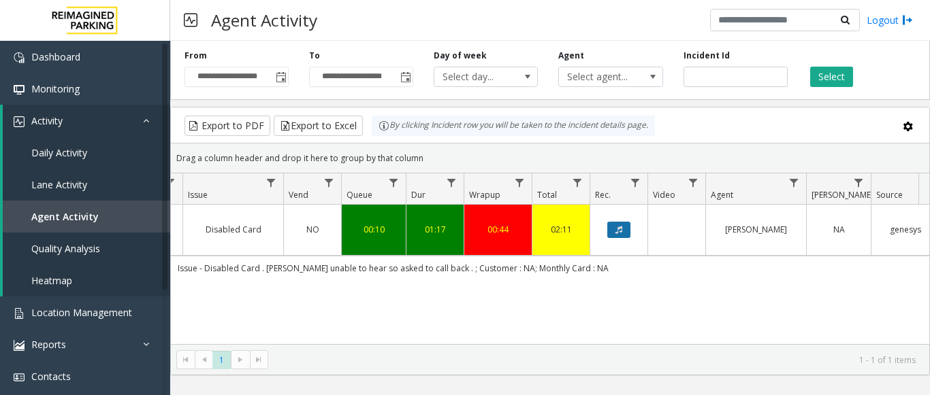
click at [621, 226] on icon "Data table" at bounding box center [618, 230] width 7 height 8
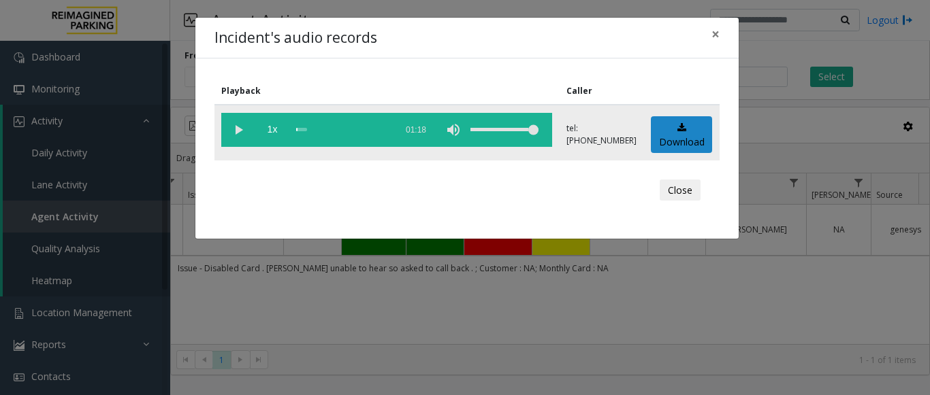
click at [235, 130] on vg-play-pause at bounding box center [238, 130] width 34 height 34
click at [355, 124] on div "scrub bar" at bounding box center [342, 130] width 93 height 34
click at [374, 126] on div "scrub bar" at bounding box center [342, 130] width 93 height 34
click at [714, 35] on span "×" at bounding box center [715, 33] width 8 height 19
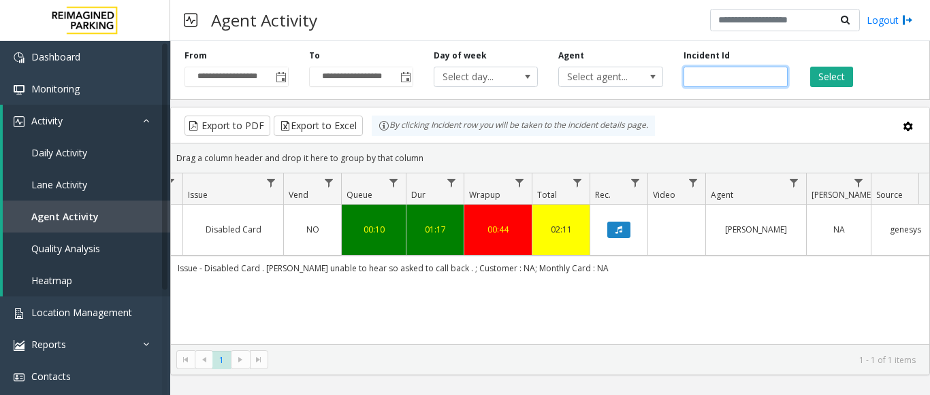
click at [729, 75] on input "*******" at bounding box center [735, 77] width 104 height 20
click at [715, 78] on input "*******" at bounding box center [735, 77] width 104 height 20
paste input "number"
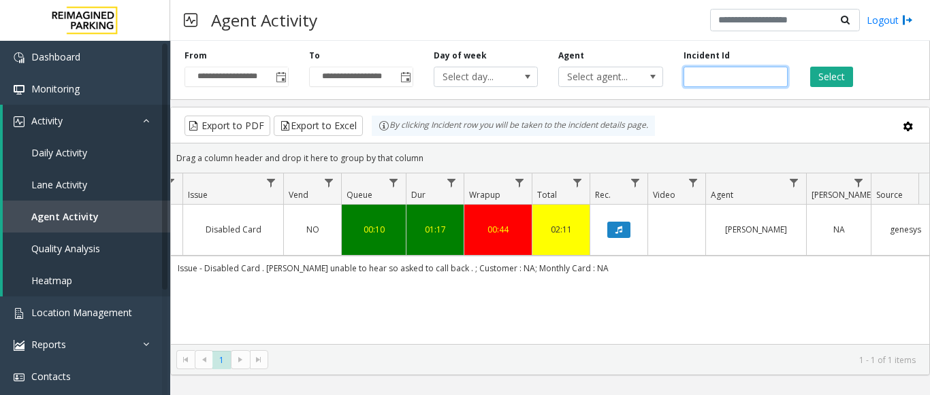
type input "*******"
click at [841, 81] on button "Select" at bounding box center [831, 77] width 43 height 20
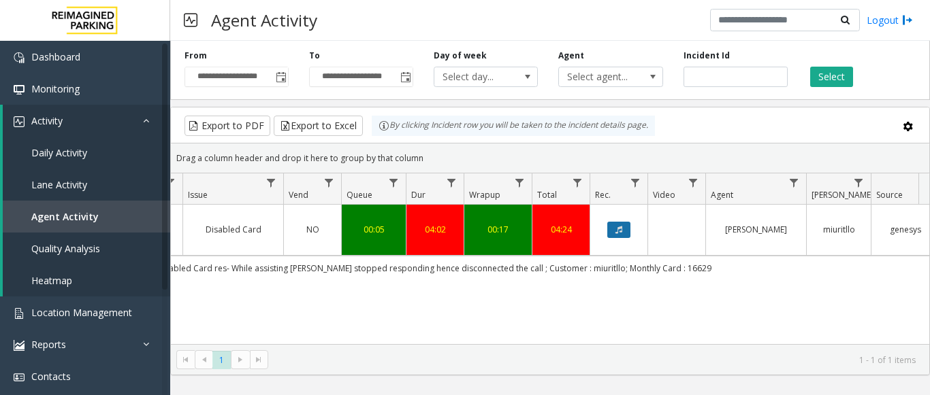
click at [611, 229] on button "Data table" at bounding box center [618, 230] width 23 height 16
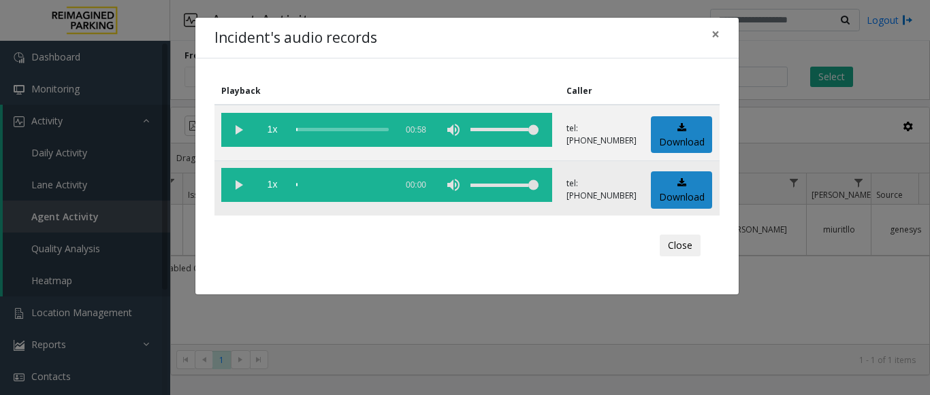
click at [233, 184] on vg-play-pause at bounding box center [238, 185] width 34 height 34
click at [370, 184] on div "scrub bar" at bounding box center [342, 185] width 93 height 34
click at [382, 184] on div "scrub bar" at bounding box center [342, 185] width 93 height 34
click at [388, 186] on div "scrub bar" at bounding box center [342, 185] width 93 height 34
click at [385, 185] on div "scrub bar" at bounding box center [342, 185] width 93 height 34
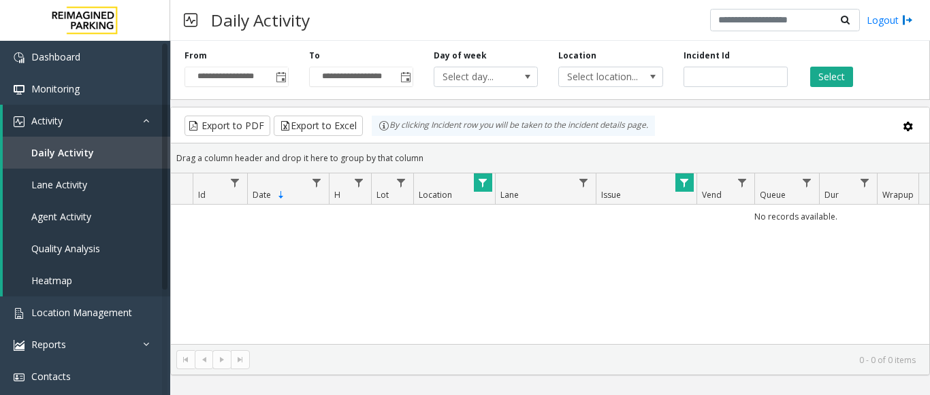
scroll to position [0, 327]
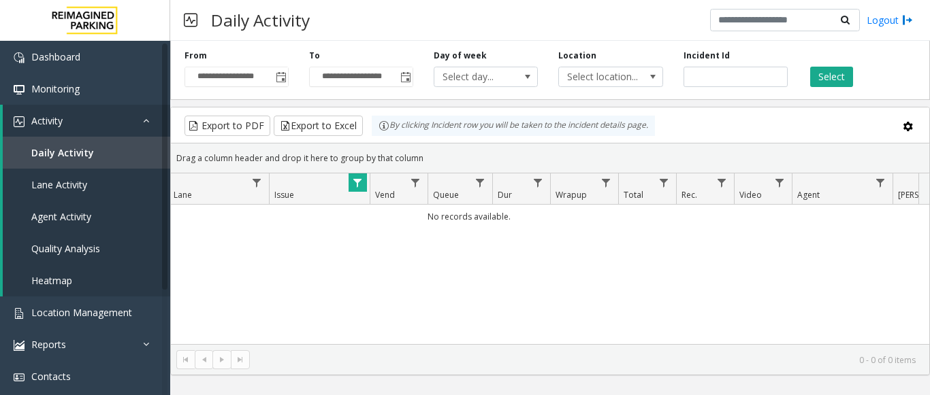
click at [354, 184] on span "Data table" at bounding box center [357, 183] width 11 height 11
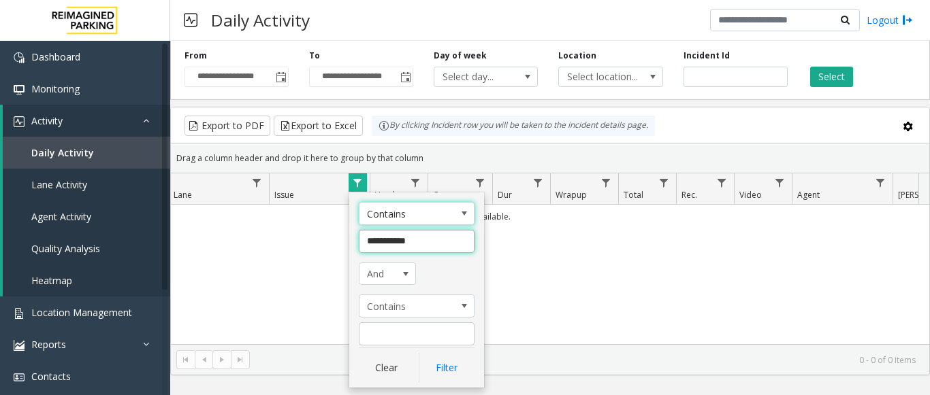
click at [384, 239] on input "**********" at bounding box center [417, 241] width 116 height 23
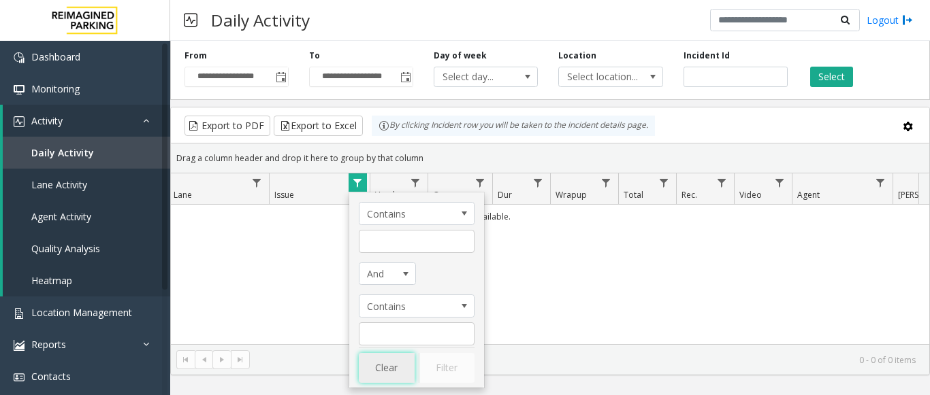
click at [380, 361] on button "Clear" at bounding box center [387, 368] width 56 height 30
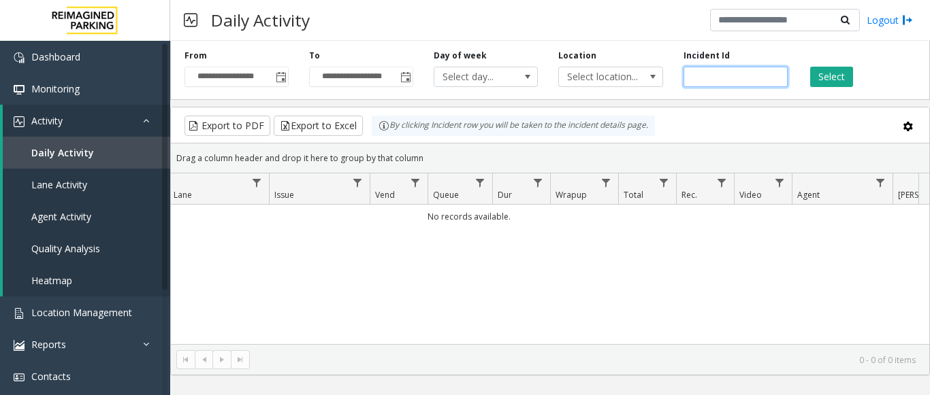
click at [705, 83] on input "*******" at bounding box center [735, 77] width 104 height 20
click at [847, 74] on button "Select" at bounding box center [831, 77] width 43 height 20
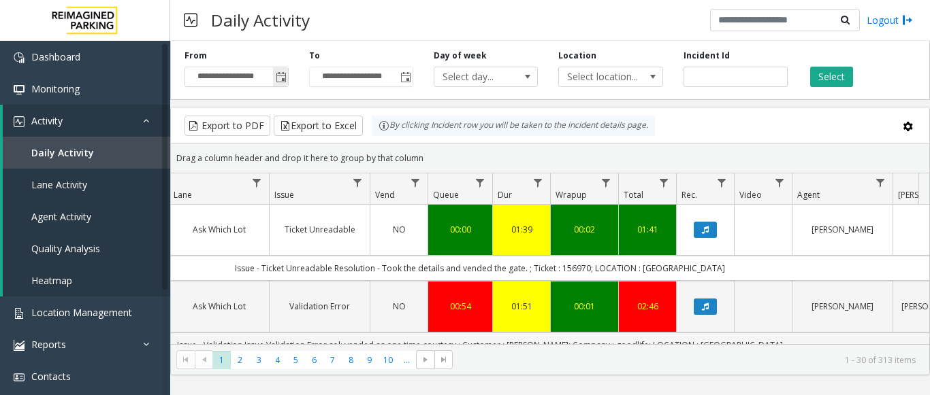
click at [286, 83] on span "Toggle popup" at bounding box center [281, 77] width 11 height 11
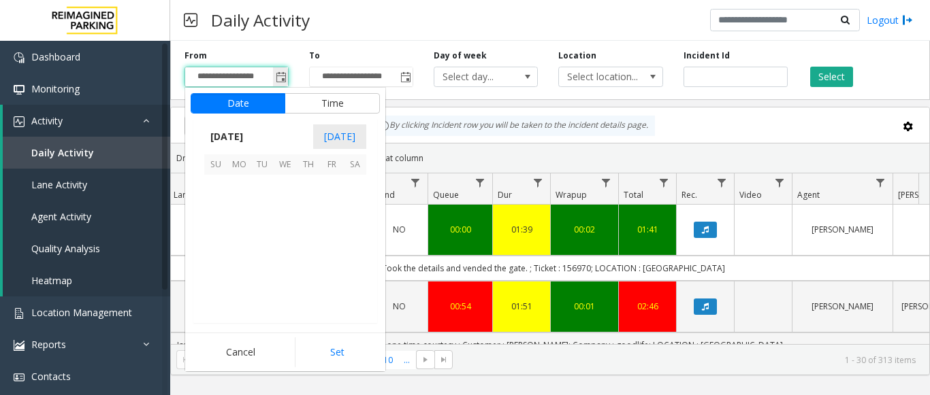
scroll to position [244092, 0]
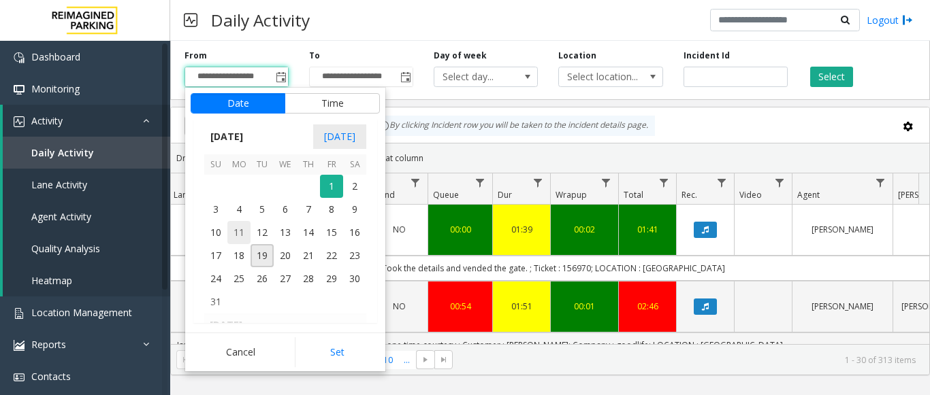
click at [233, 234] on span "11" at bounding box center [238, 232] width 23 height 23
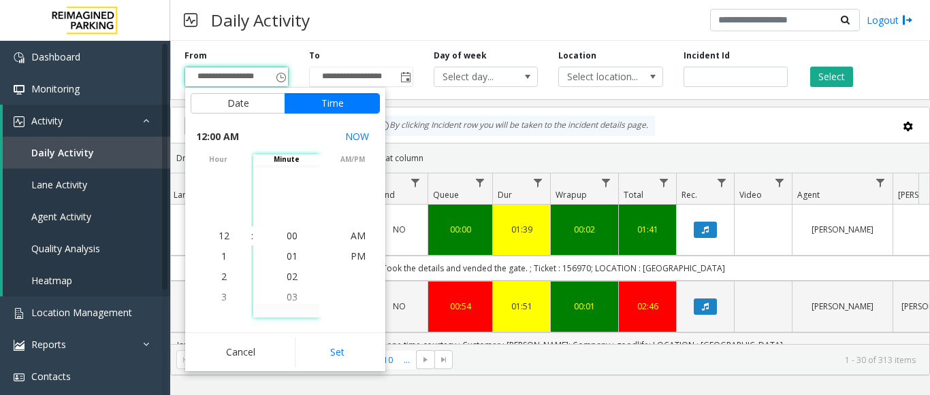
drag, startPoint x: 317, startPoint y: 342, endPoint x: 324, endPoint y: 341, distance: 6.9
click at [318, 342] on button "Set" at bounding box center [338, 353] width 86 height 30
type input "**********"
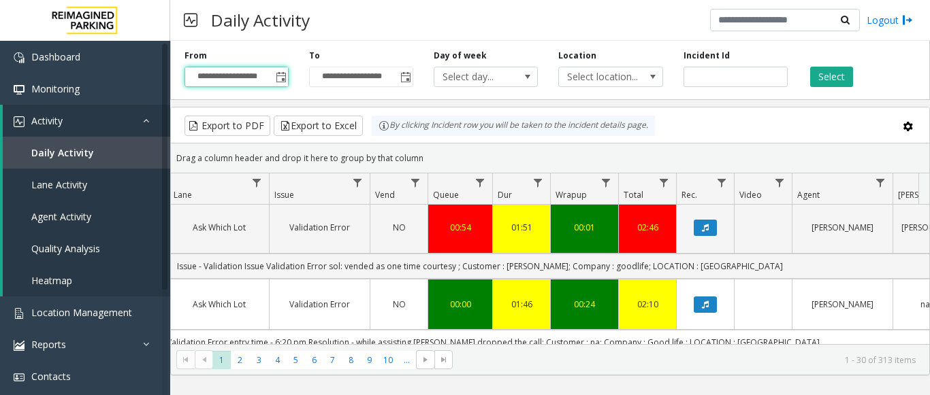
scroll to position [0, 327]
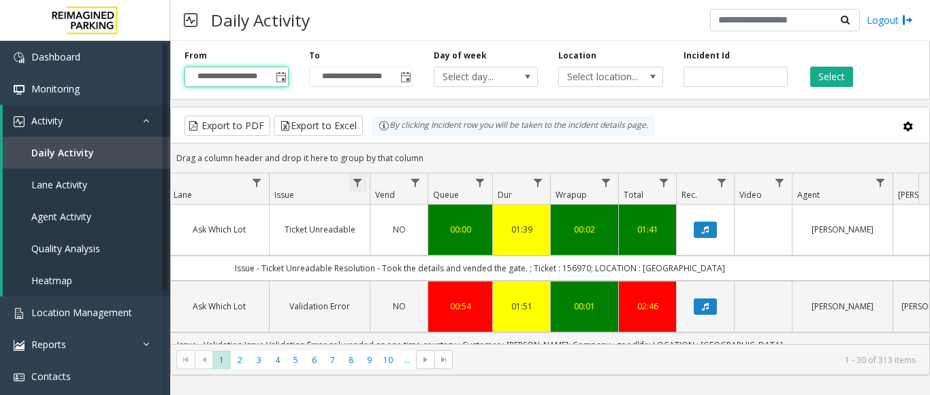
click at [357, 183] on span "Data table" at bounding box center [357, 183] width 11 height 11
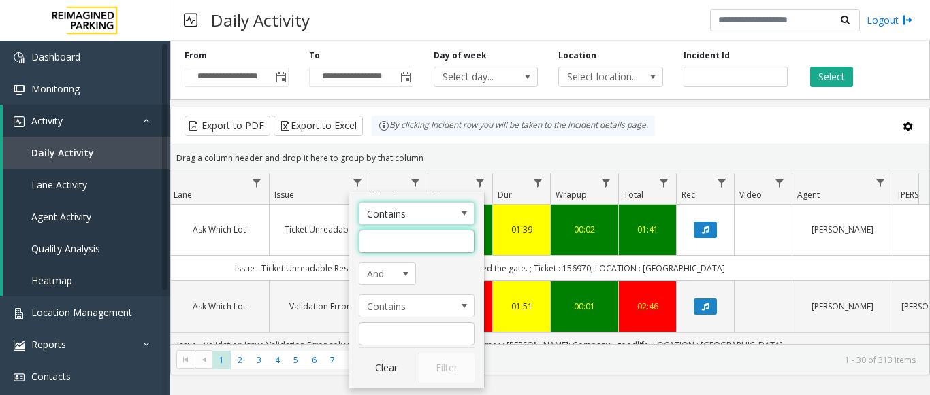
click at [382, 235] on input "Issue Filter" at bounding box center [417, 241] width 116 height 23
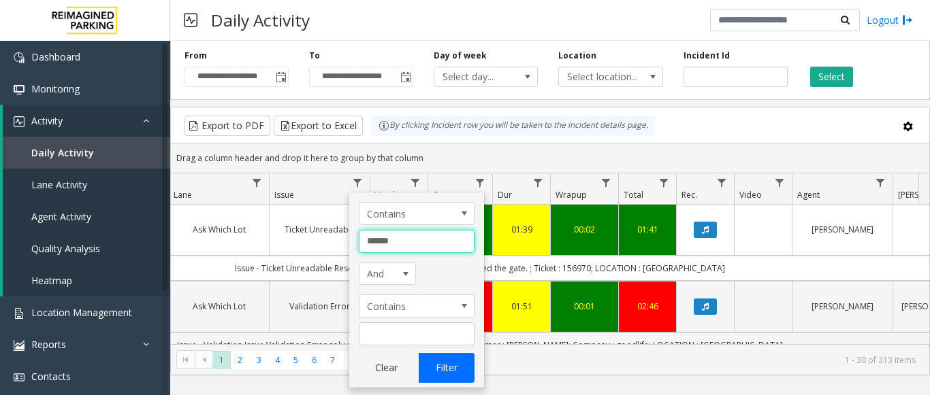
type input "******"
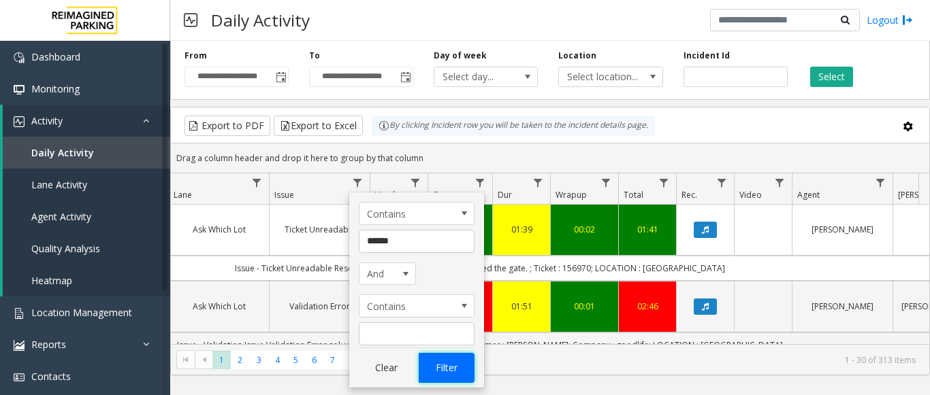
click at [434, 360] on button "Filter" at bounding box center [447, 368] width 56 height 30
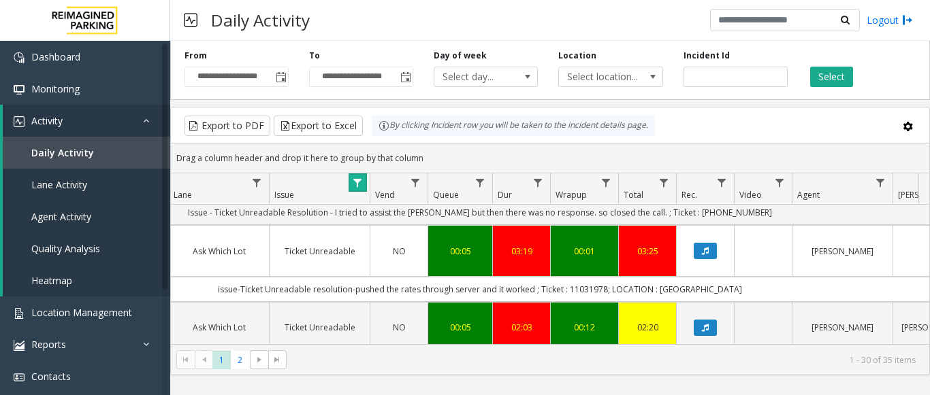
scroll to position [1701, 327]
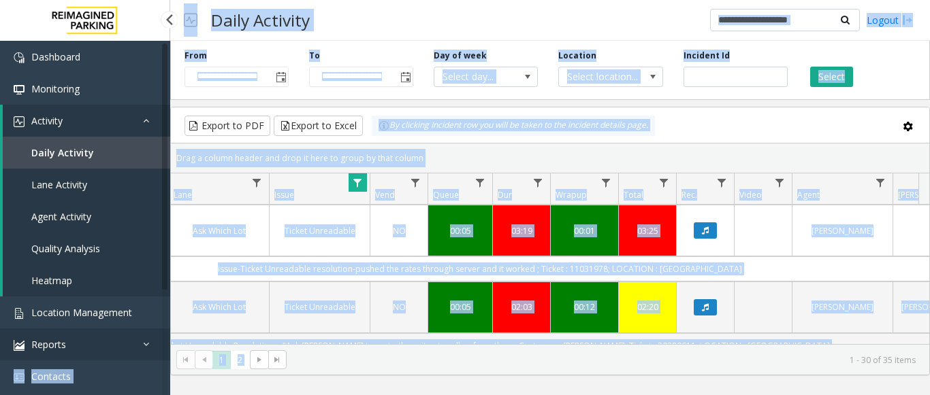
drag, startPoint x: 342, startPoint y: 363, endPoint x: 156, endPoint y: 355, distance: 186.7
click at [156, 355] on app-root "**********" at bounding box center [465, 197] width 930 height 395
click at [460, 368] on kendo-pager "* * 1 2 1 - 30 of 35 items" at bounding box center [550, 359] width 758 height 31
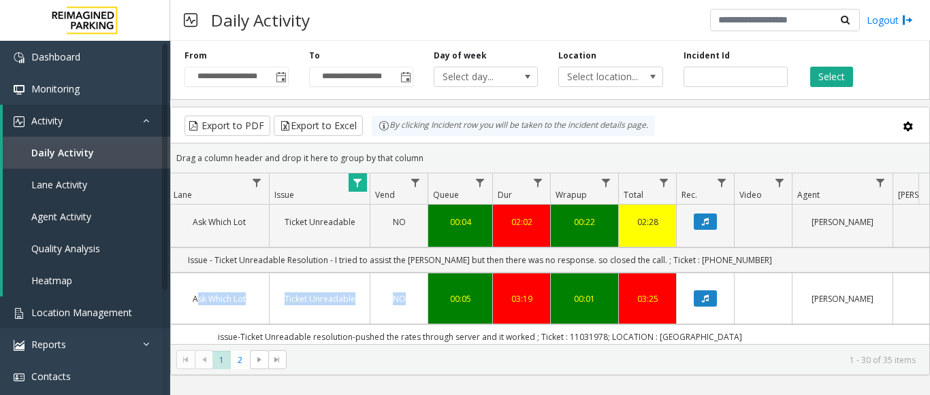
scroll to position [0, 0]
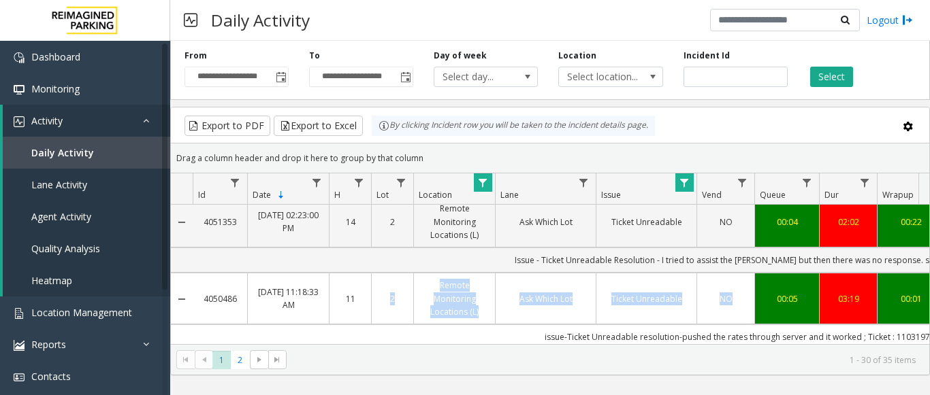
drag, startPoint x: 433, startPoint y: 312, endPoint x: 350, endPoint y: 316, distance: 83.1
click at [350, 316] on tr "4050486 Aug 8, 2025 11:18:33 AM 11 2 Remote Monitoring Locations (L) Ask Which …" at bounding box center [795, 299] width 1249 height 52
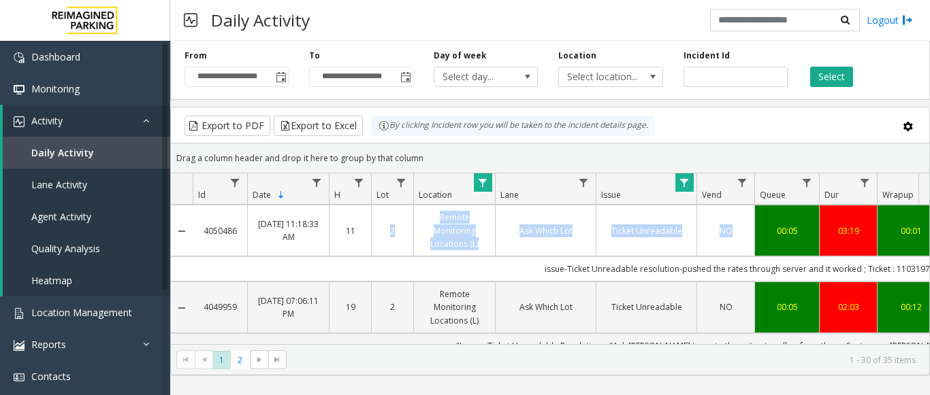
drag, startPoint x: 246, startPoint y: 231, endPoint x: 188, endPoint y: 238, distance: 58.2
click at [188, 238] on tr "4050486 Aug 8, 2025 11:18:33 AM 11 2 Remote Monitoring Locations (L) Ask Which …" at bounding box center [795, 231] width 1249 height 52
copy tr "4050486"
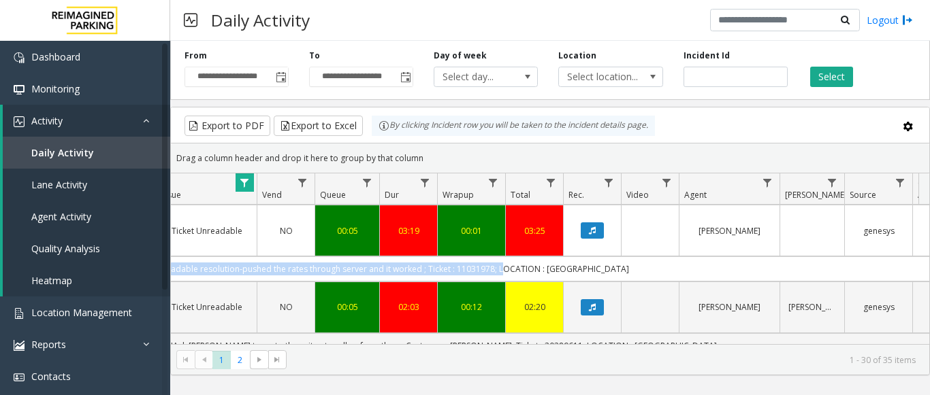
scroll to position [0, 501]
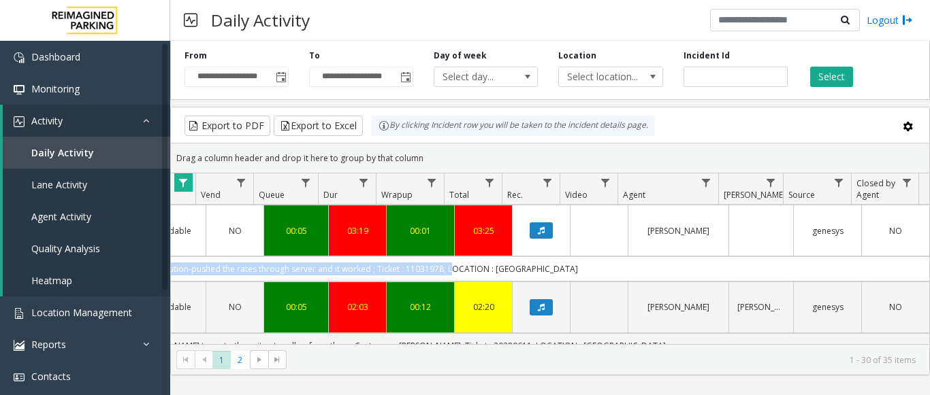
drag, startPoint x: 563, startPoint y: 266, endPoint x: 676, endPoint y: 275, distance: 113.3
click at [676, 275] on td "issue-Ticket Unreadable resolution-pushed the rates through server and it worke…" at bounding box center [315, 269] width 1227 height 25
click at [316, 268] on td "issue-Ticket Unreadable resolution-pushed the rates through server and it worke…" at bounding box center [315, 269] width 1227 height 25
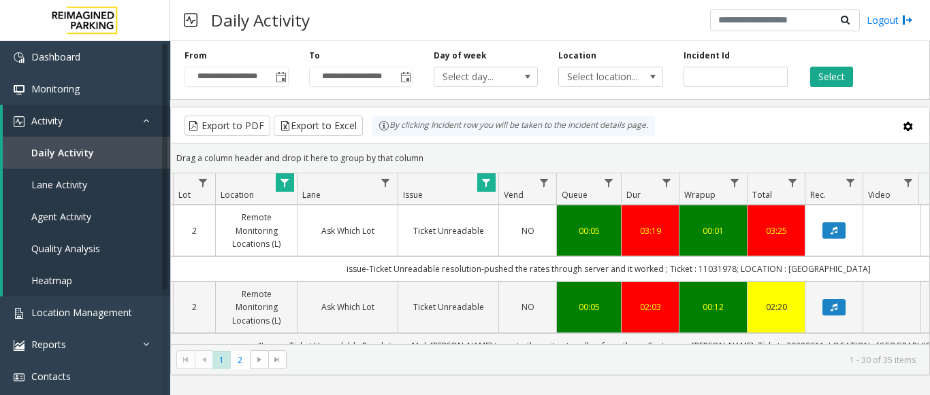
scroll to position [0, 0]
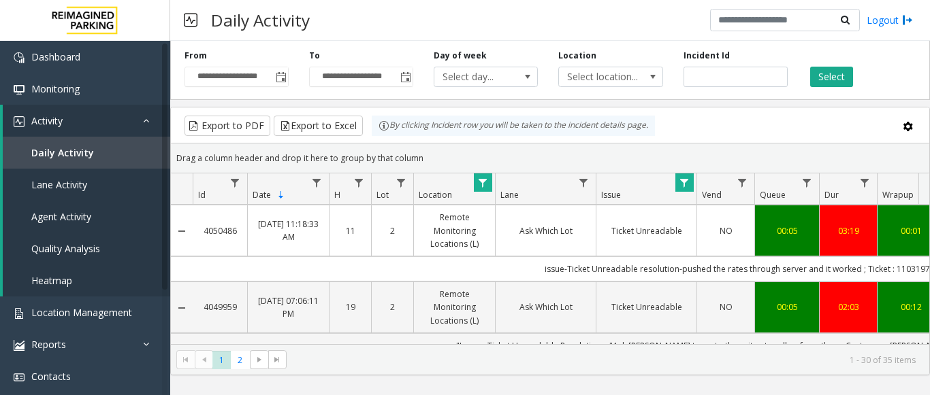
drag, startPoint x: 241, startPoint y: 234, endPoint x: 201, endPoint y: 235, distance: 39.5
click at [201, 235] on td "4050486" at bounding box center [220, 231] width 54 height 52
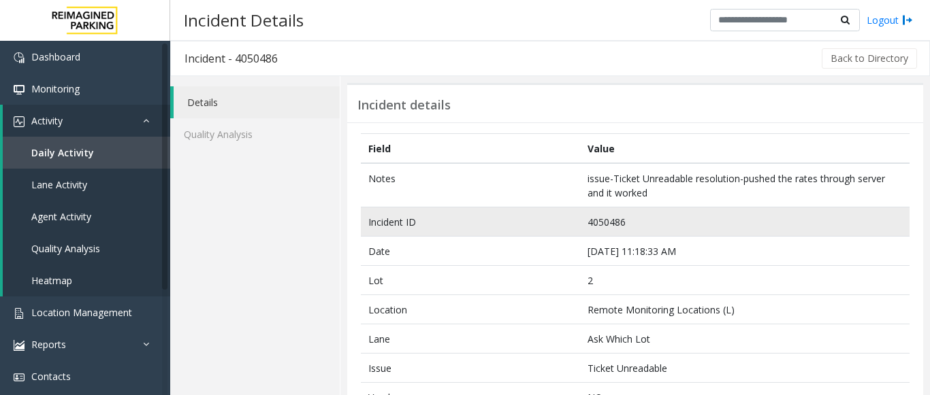
click at [600, 221] on td "4050486" at bounding box center [744, 222] width 329 height 29
copy td "4050486"
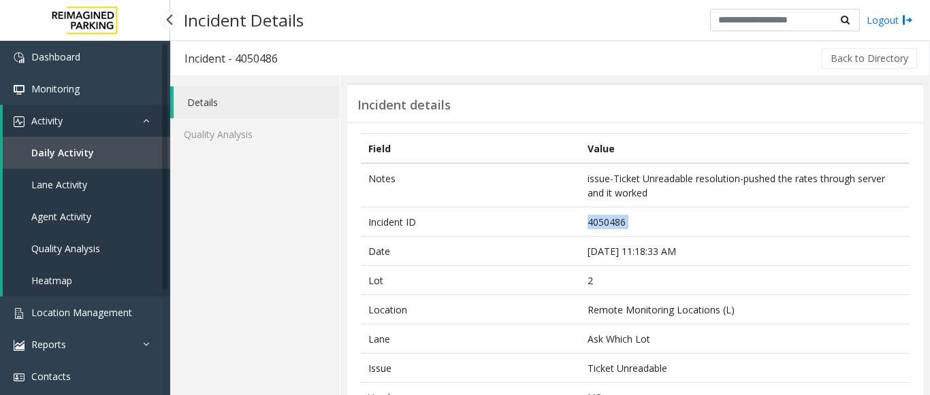
click at [79, 216] on span "Agent Activity" at bounding box center [61, 216] width 60 height 13
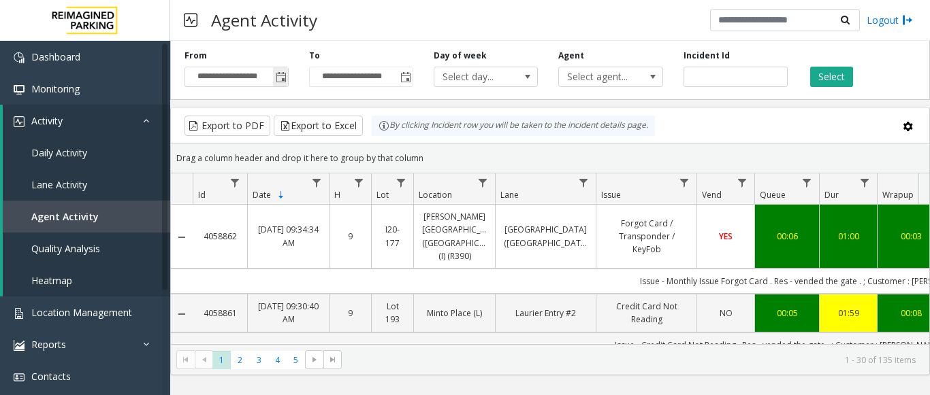
click at [278, 76] on span "Toggle popup" at bounding box center [281, 77] width 11 height 11
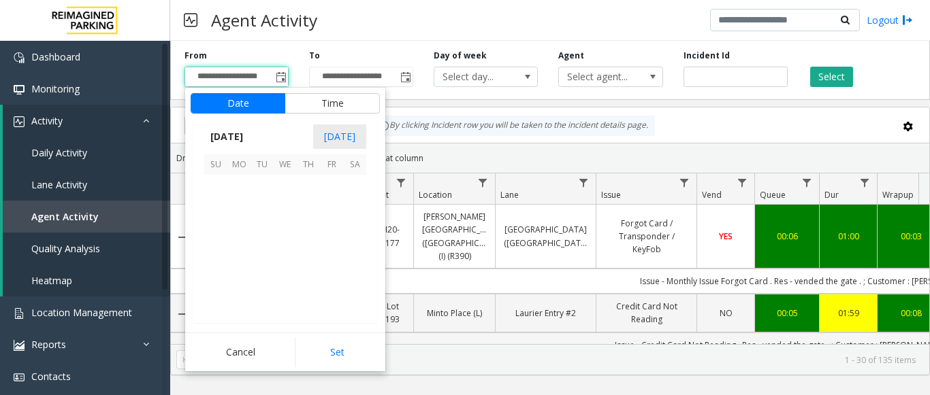
scroll to position [244092, 0]
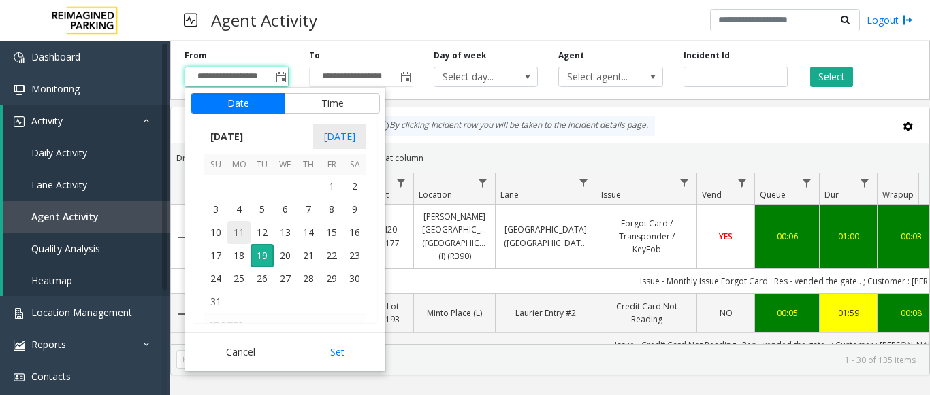
click at [243, 229] on span "11" at bounding box center [238, 232] width 23 height 23
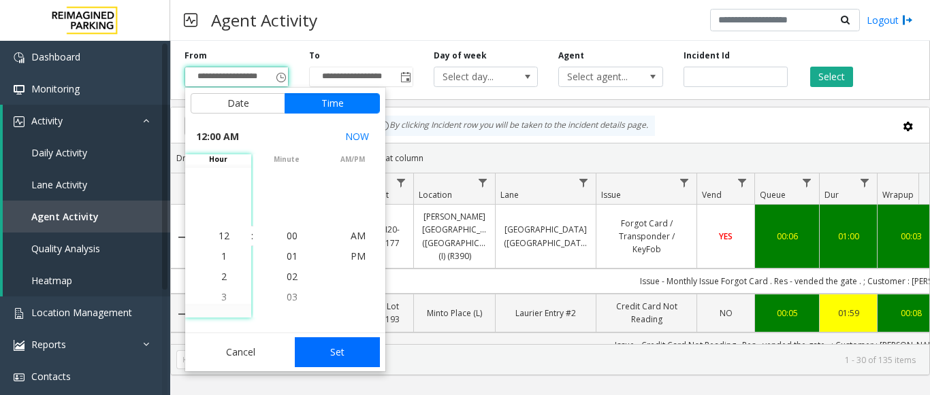
click at [339, 359] on button "Set" at bounding box center [338, 353] width 86 height 30
type input "**********"
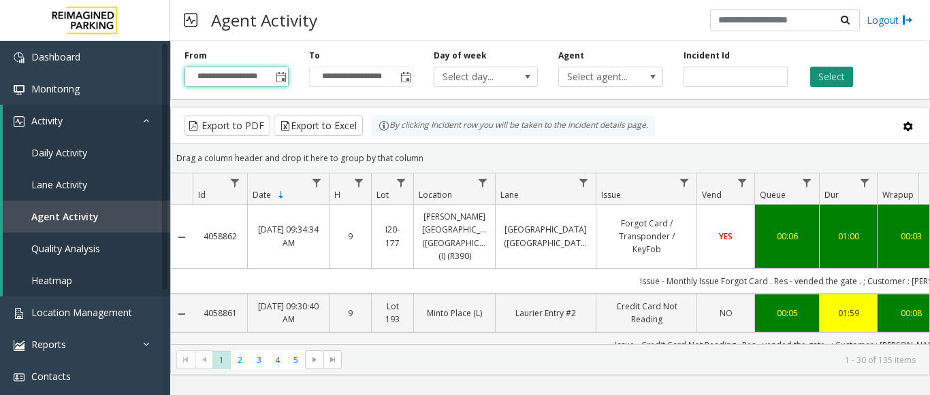
click at [845, 69] on button "Select" at bounding box center [831, 77] width 43 height 20
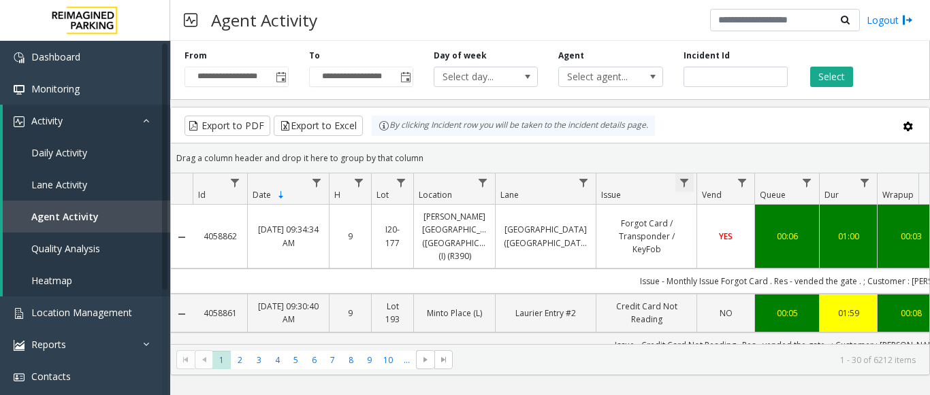
click at [684, 182] on span "Data table" at bounding box center [684, 183] width 11 height 11
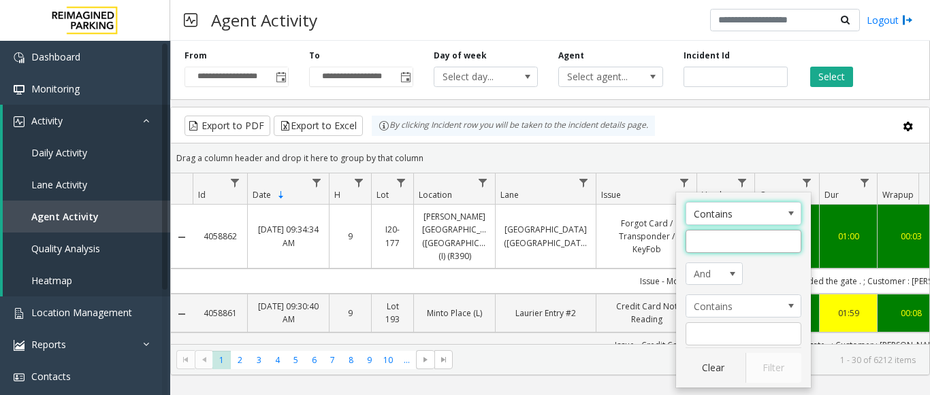
click at [734, 248] on input "Issue Filter" at bounding box center [743, 241] width 116 height 23
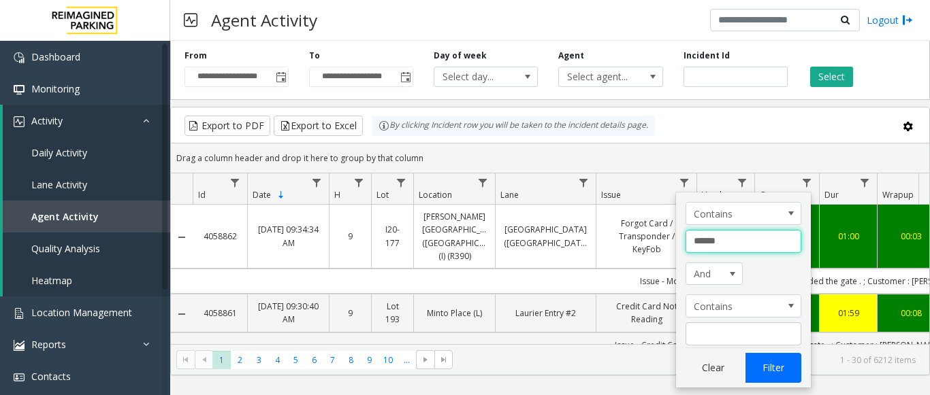
type input "******"
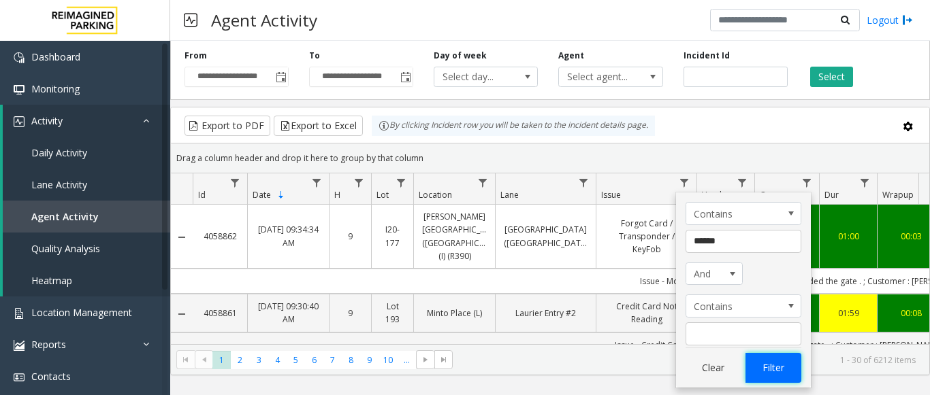
click at [767, 376] on button "Filter" at bounding box center [773, 368] width 56 height 30
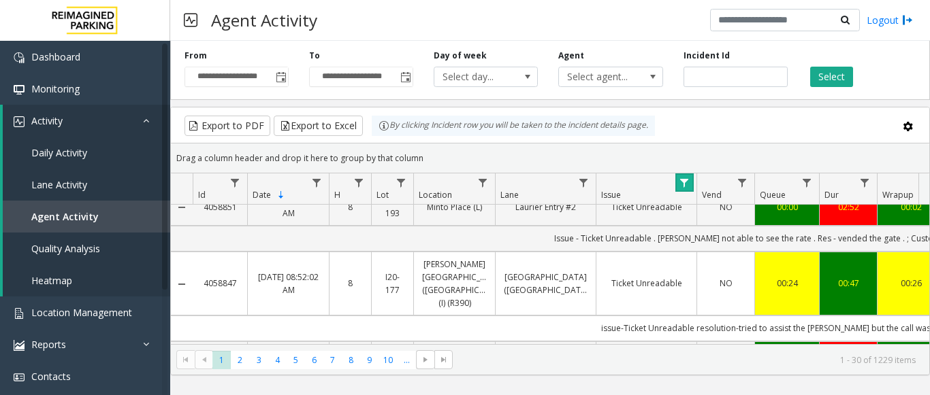
scroll to position [204, 0]
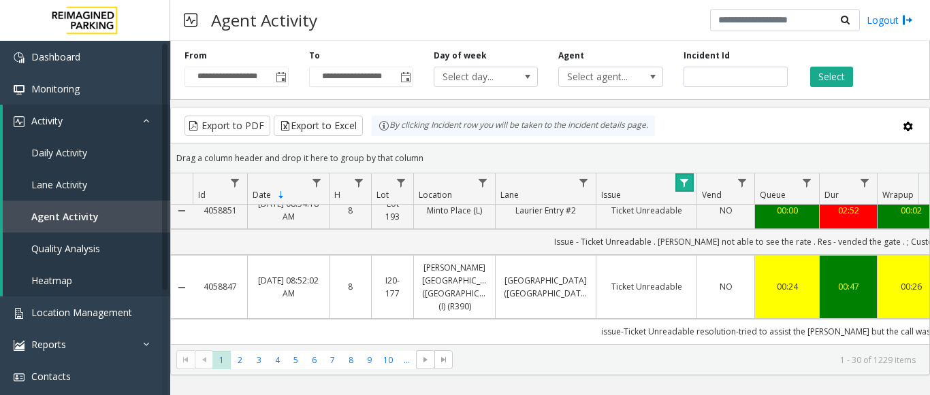
click at [679, 180] on span "Data table" at bounding box center [684, 183] width 11 height 11
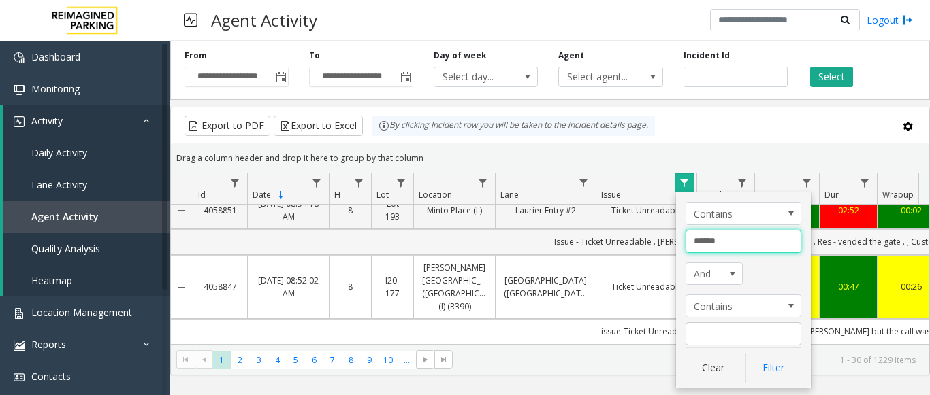
drag, startPoint x: 730, startPoint y: 242, endPoint x: 549, endPoint y: 249, distance: 181.2
click at [549, 249] on app-root "**********" at bounding box center [465, 197] width 930 height 395
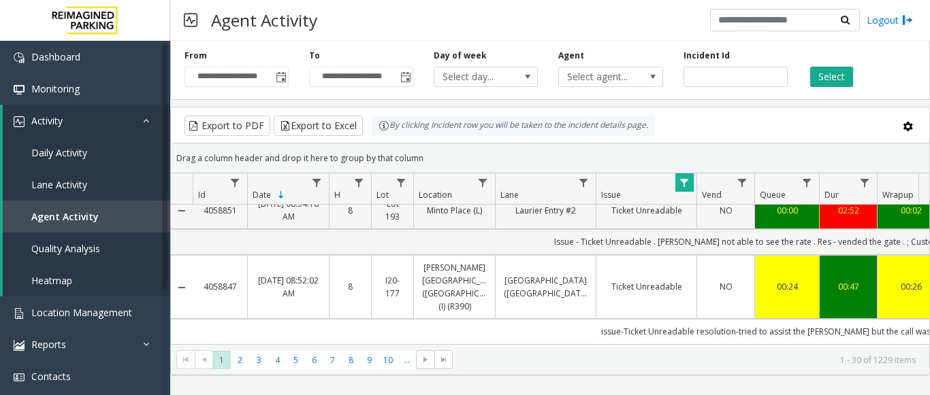
click at [688, 184] on span "Data table" at bounding box center [684, 183] width 11 height 11
click at [684, 182] on span "Data table" at bounding box center [684, 183] width 11 height 11
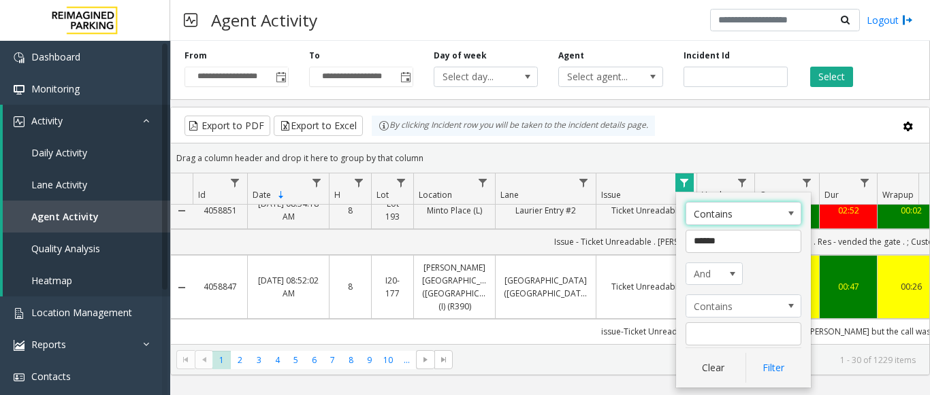
click at [684, 182] on span "Data table" at bounding box center [684, 183] width 11 height 11
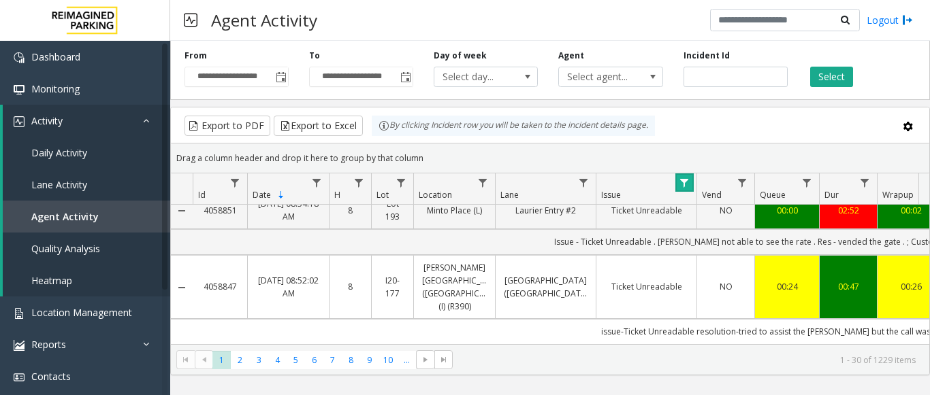
click at [684, 182] on span "Data table" at bounding box center [684, 183] width 11 height 11
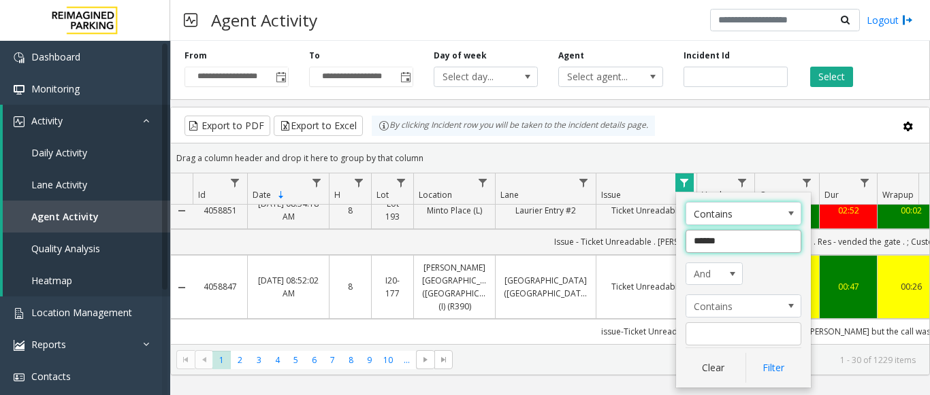
click at [700, 241] on input "******" at bounding box center [743, 241] width 116 height 23
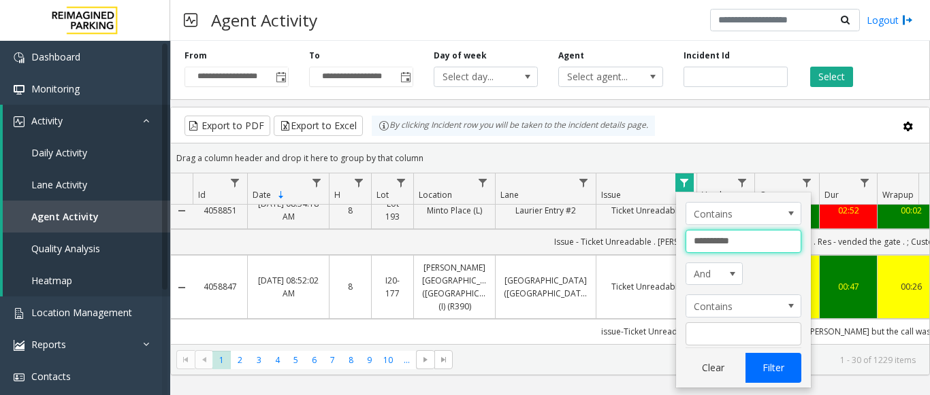
type input "**********"
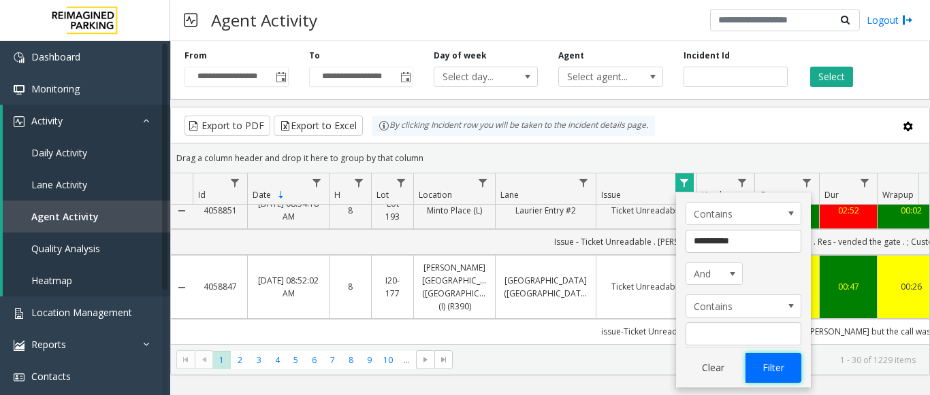
click at [781, 361] on button "Filter" at bounding box center [773, 368] width 56 height 30
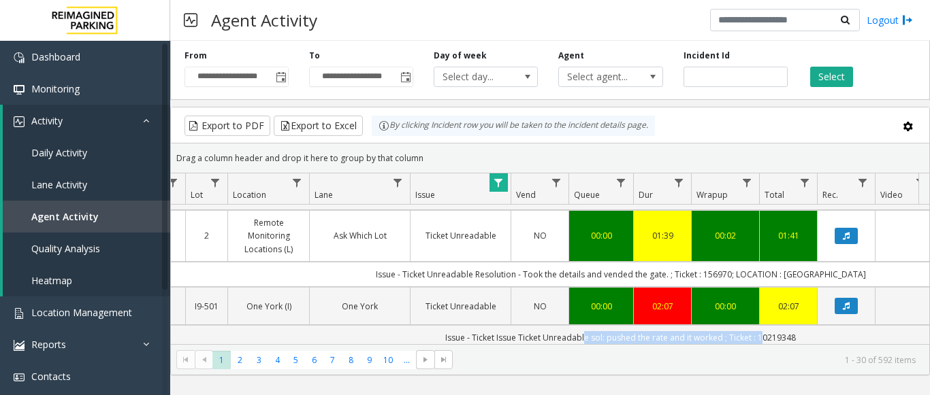
scroll to position [0, 310]
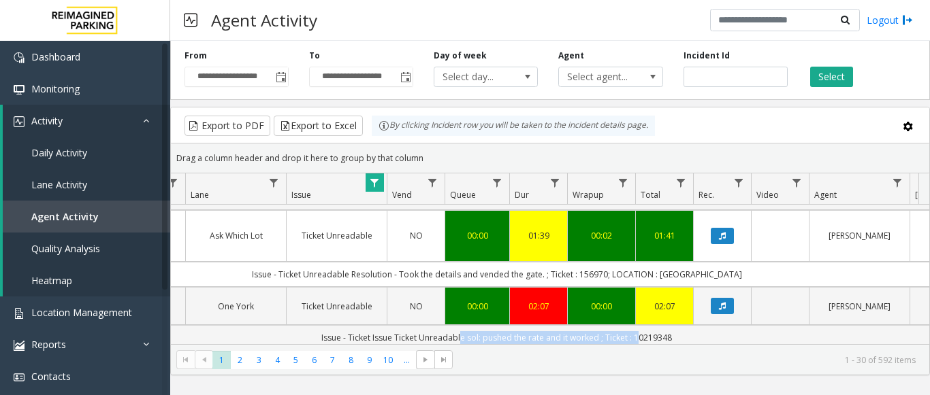
drag, startPoint x: 768, startPoint y: 272, endPoint x: 922, endPoint y: 272, distance: 154.5
click at [922, 272] on div "4058851 Aug 19, 2025 08:54:18 AM 8 Lot 193 Minto Place (L) Laurier Entry #2 Tic…" at bounding box center [550, 290] width 758 height 170
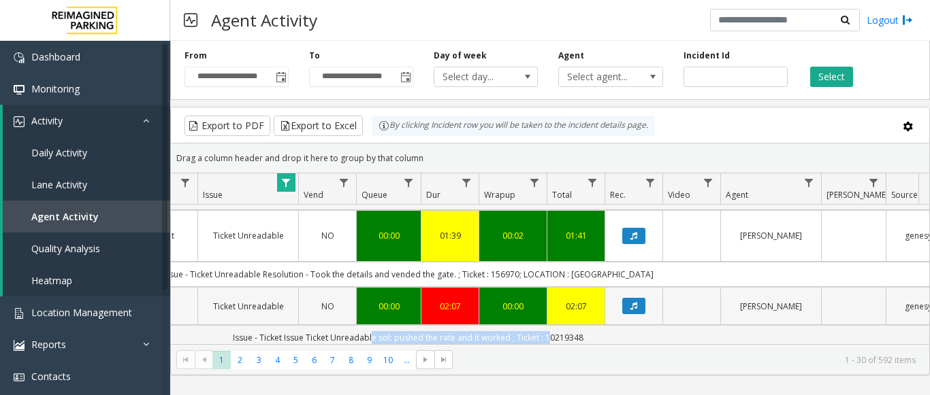
click at [235, 300] on link "Ticket Unreadable" at bounding box center [248, 306] width 84 height 13
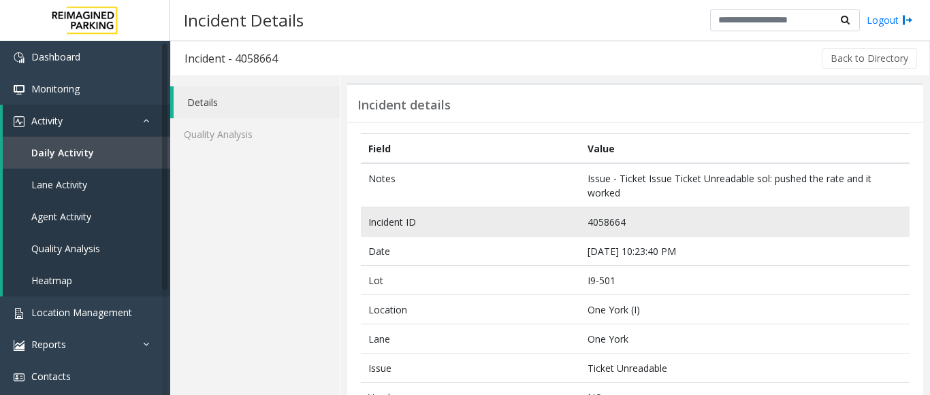
click at [596, 227] on td "4058664" at bounding box center [744, 222] width 329 height 29
copy td "4058664"
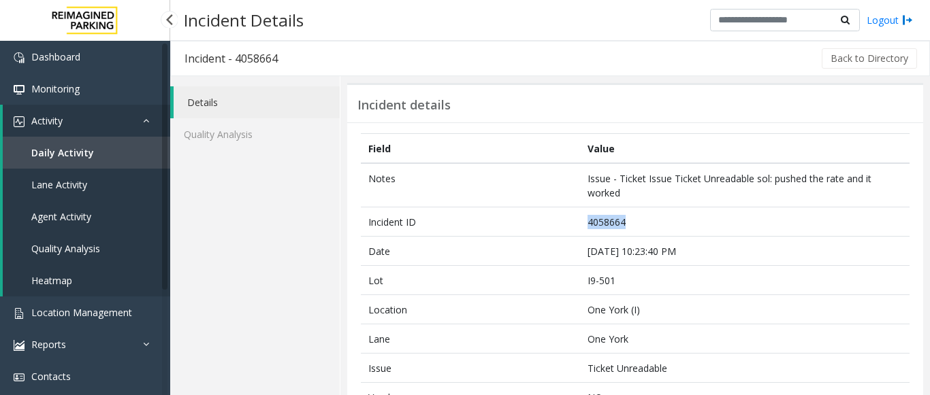
click at [71, 223] on span "Agent Activity" at bounding box center [61, 216] width 60 height 13
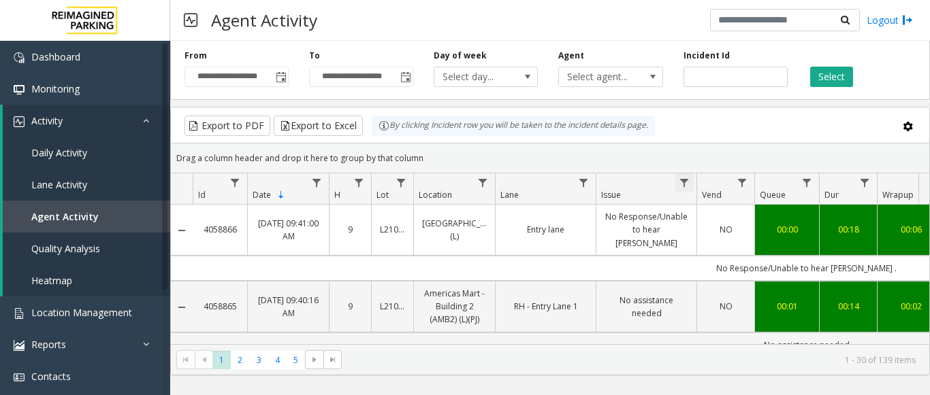
click at [682, 186] on span "Data table" at bounding box center [684, 183] width 11 height 11
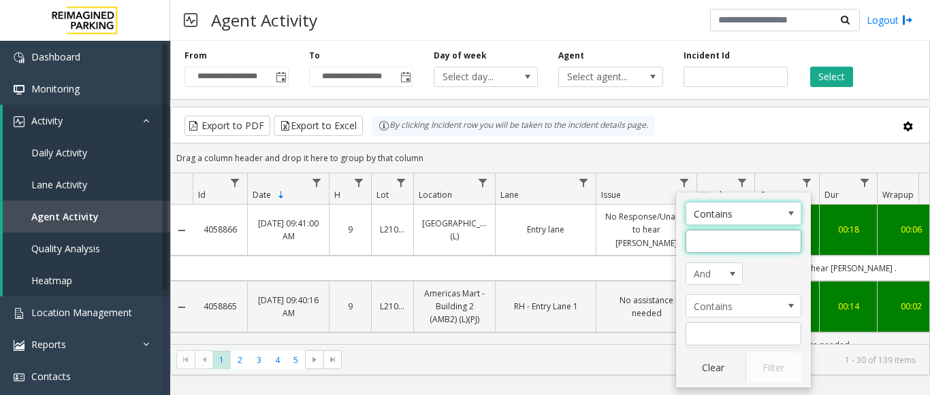
click at [712, 242] on input "Issue Filter" at bounding box center [743, 241] width 116 height 23
click at [284, 79] on span "Toggle popup" at bounding box center [281, 77] width 11 height 11
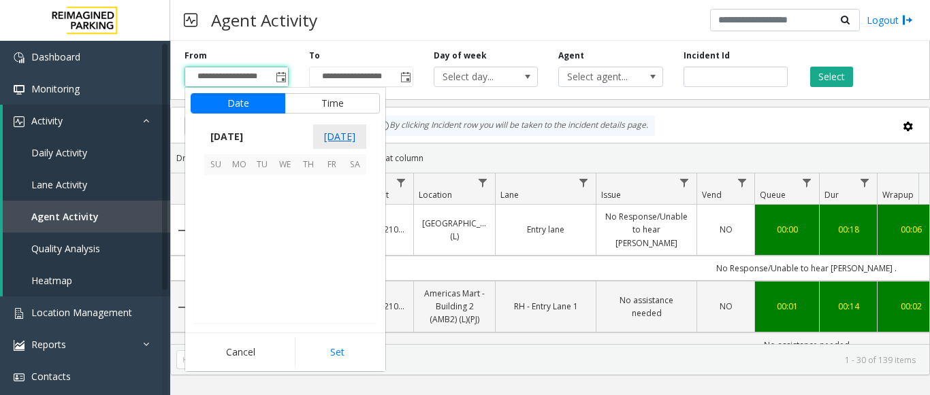
scroll to position [244092, 0]
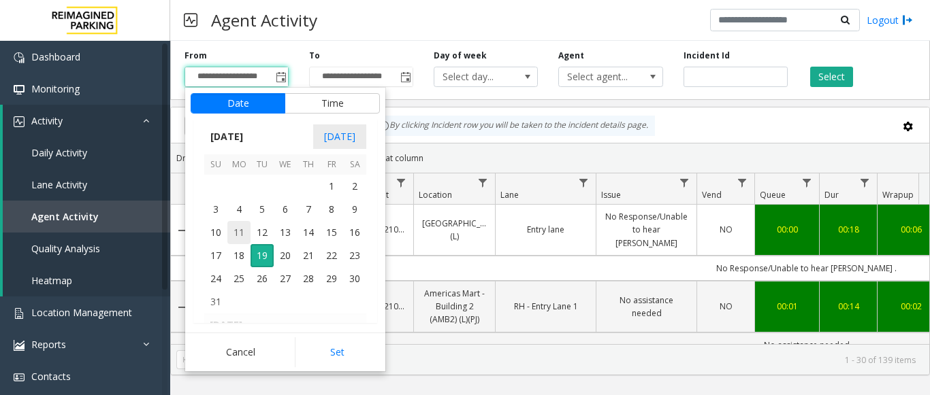
click at [231, 233] on span "11" at bounding box center [238, 232] width 23 height 23
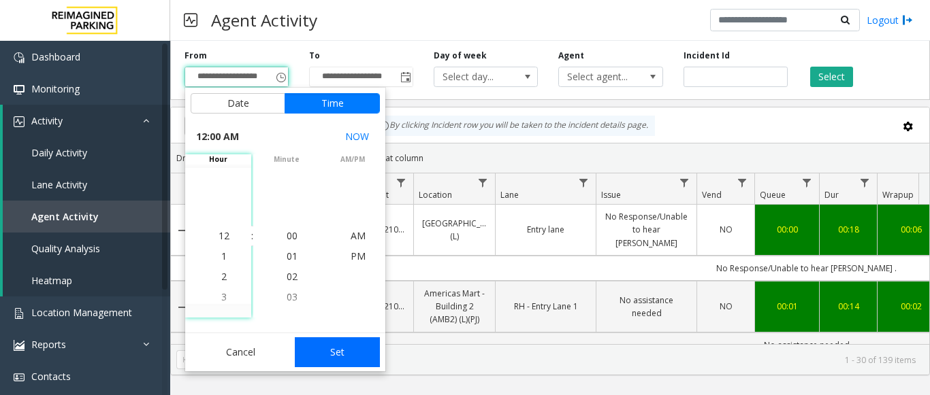
click at [353, 351] on button "Set" at bounding box center [338, 353] width 86 height 30
type input "**********"
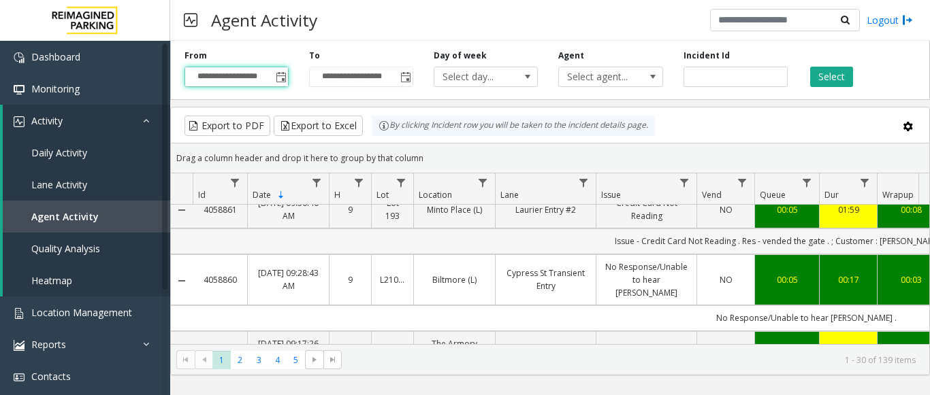
scroll to position [408, 0]
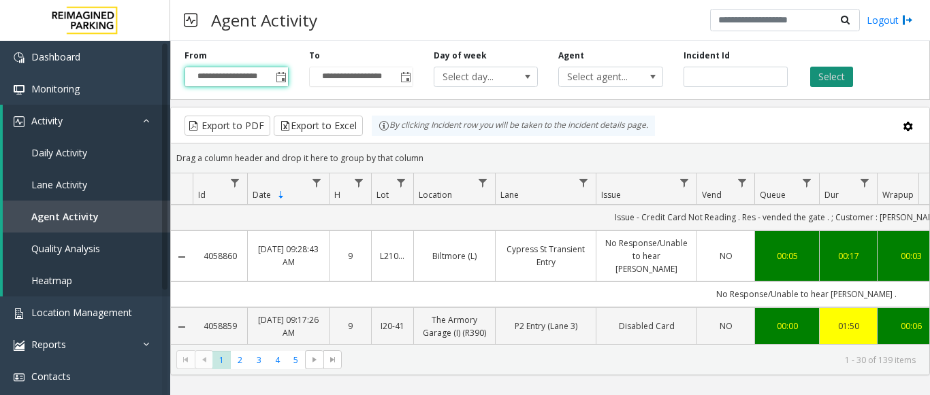
click at [840, 80] on button "Select" at bounding box center [831, 77] width 43 height 20
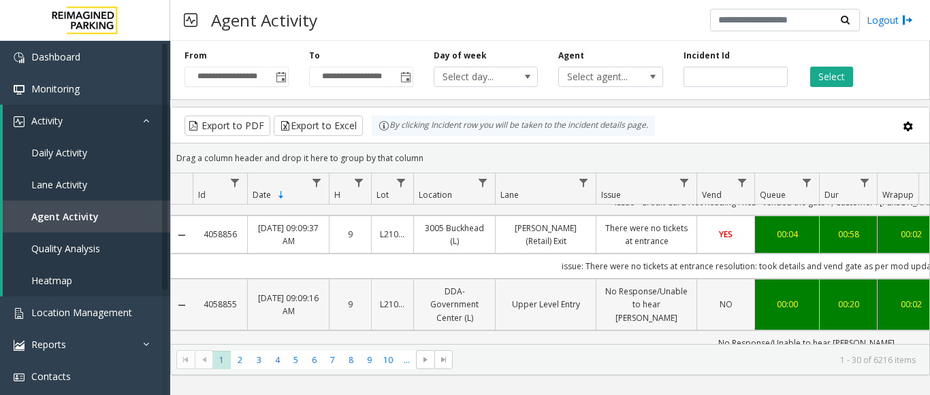
scroll to position [681, 0]
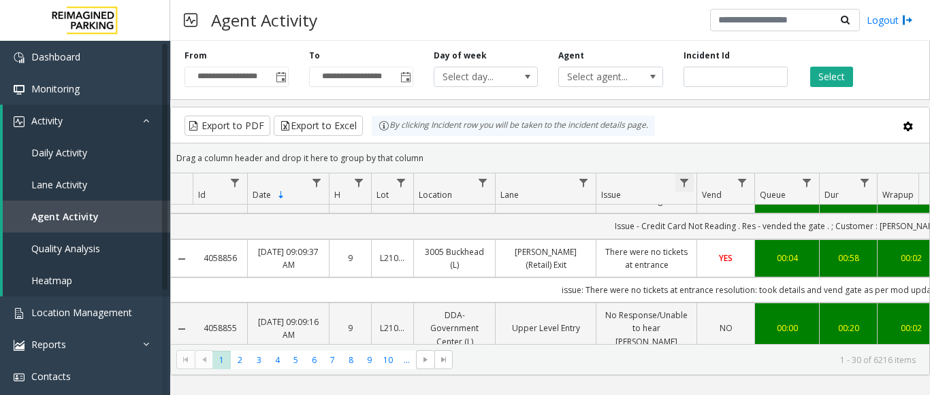
click at [687, 181] on span "Data table" at bounding box center [684, 183] width 11 height 11
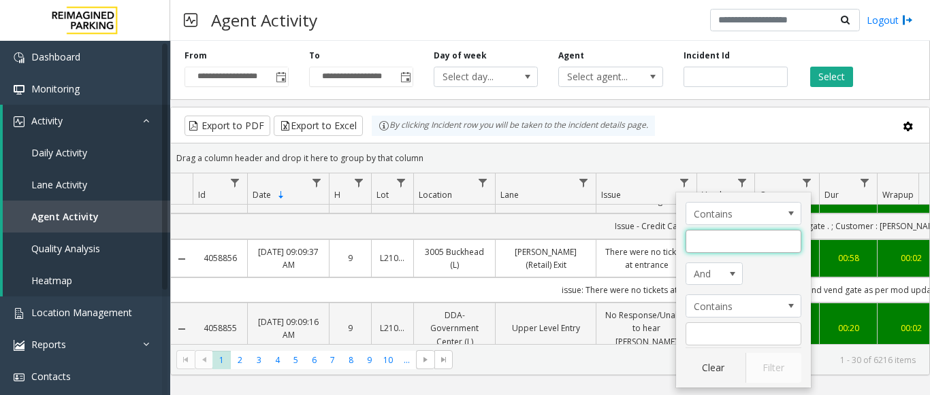
click at [717, 246] on input "Issue Filter" at bounding box center [743, 241] width 116 height 23
type input "**********"
drag, startPoint x: 759, startPoint y: 235, endPoint x: 374, endPoint y: 234, distance: 384.5
click at [374, 234] on app-root "**********" at bounding box center [465, 197] width 930 height 395
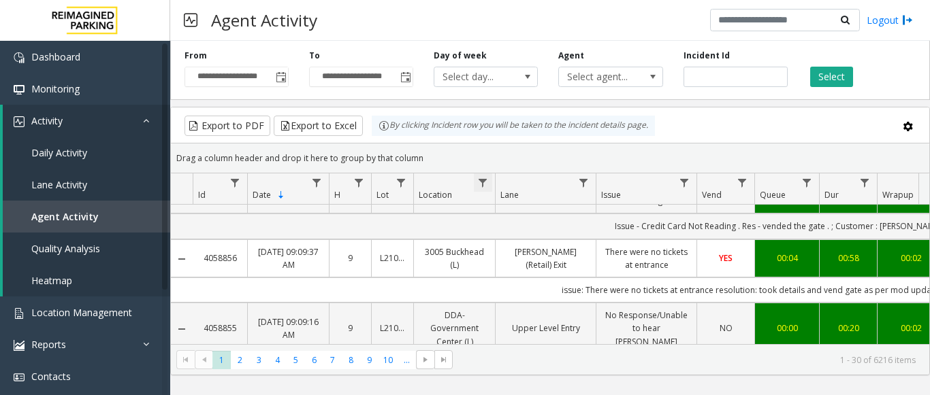
click at [485, 182] on span "Data table" at bounding box center [482, 183] width 11 height 11
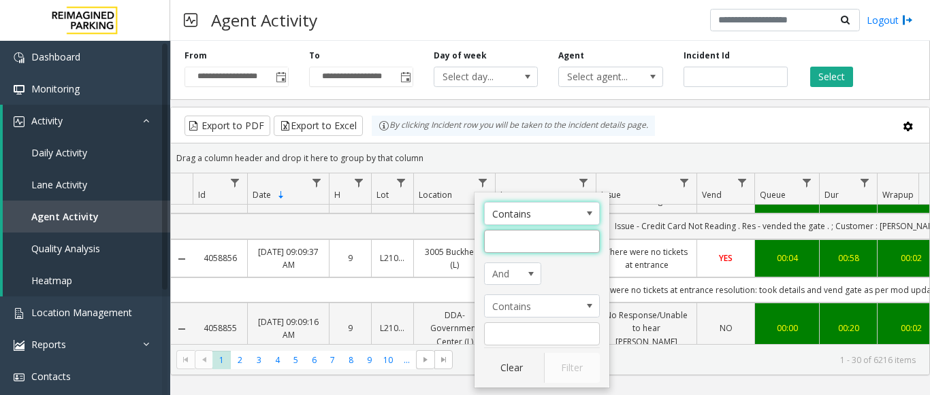
click at [513, 244] on input "Location Filter" at bounding box center [542, 241] width 116 height 23
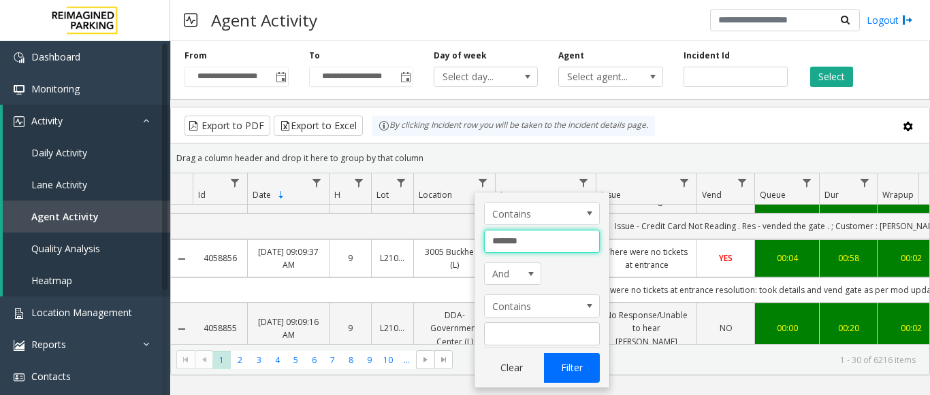
type input "*******"
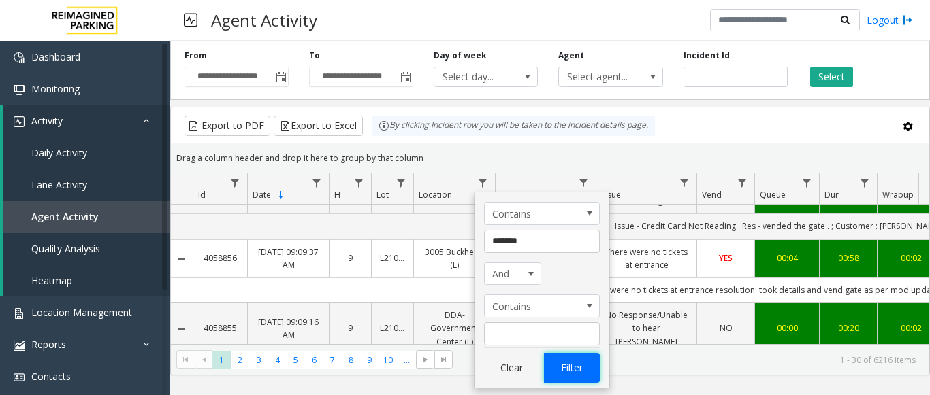
click at [574, 365] on button "Filter" at bounding box center [572, 368] width 56 height 30
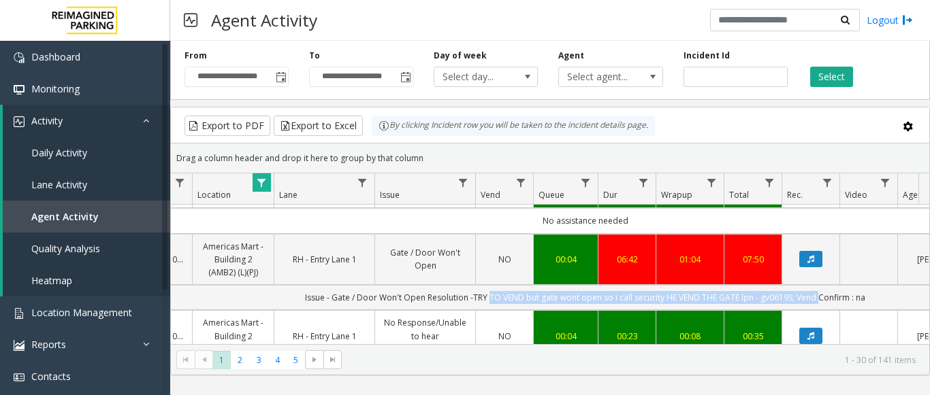
scroll to position [0, 344]
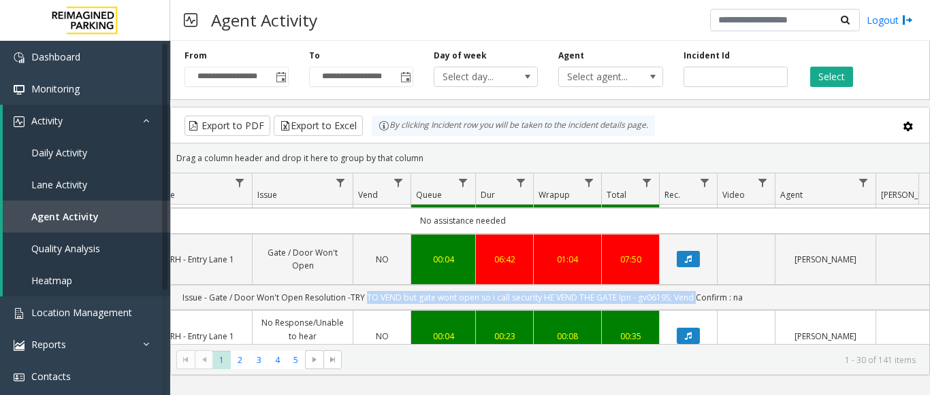
drag, startPoint x: 706, startPoint y: 297, endPoint x: 929, endPoint y: 308, distance: 223.5
click at [929, 308] on kendo-grid "Export to PDF Export to Excel By clicking Incident row you will be taken to the…" at bounding box center [549, 241] width 759 height 269
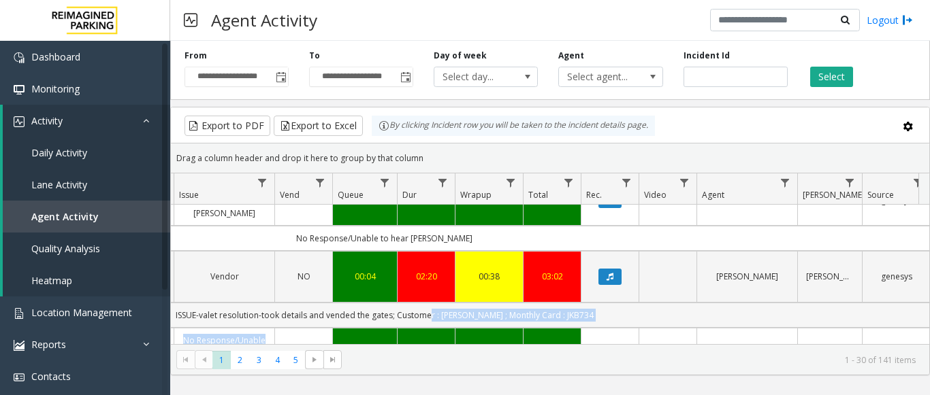
scroll to position [0, 501]
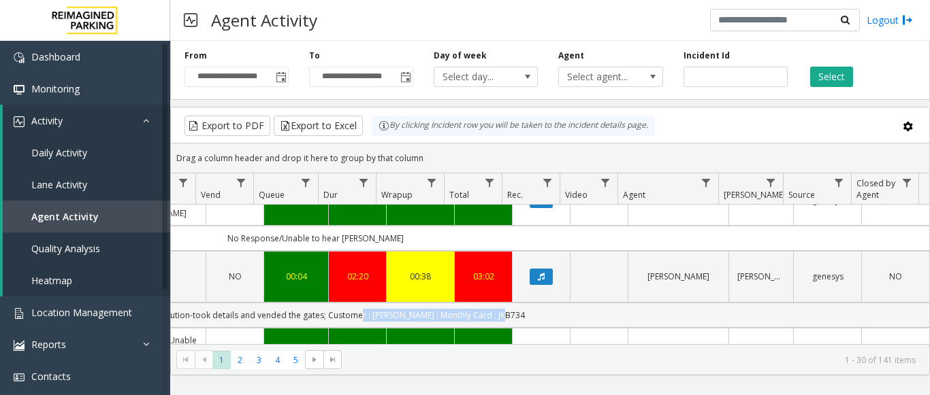
drag, startPoint x: 367, startPoint y: 312, endPoint x: 647, endPoint y: 315, distance: 279.7
click at [647, 315] on td "ISSUE-valet resolution-took details and vended the gates; Customer : Hamilton ;…" at bounding box center [315, 315] width 1227 height 25
click at [523, 310] on td "ISSUE-valet resolution-took details and vended the gates; Customer : Hamilton ;…" at bounding box center [315, 315] width 1227 height 25
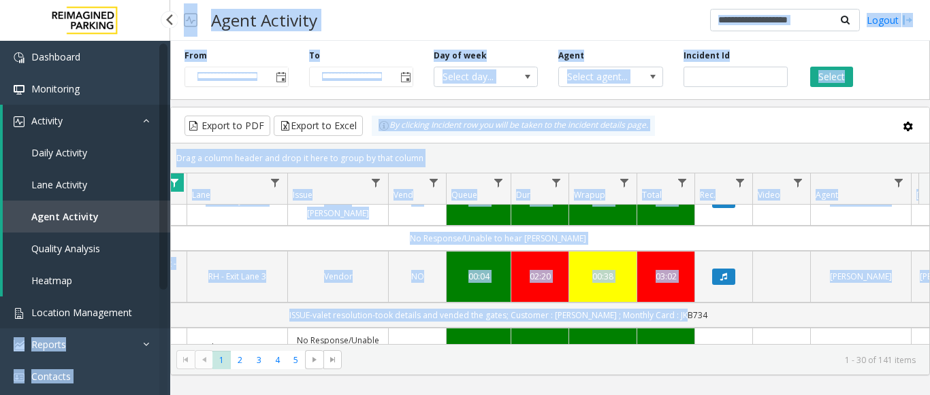
scroll to position [0, 88]
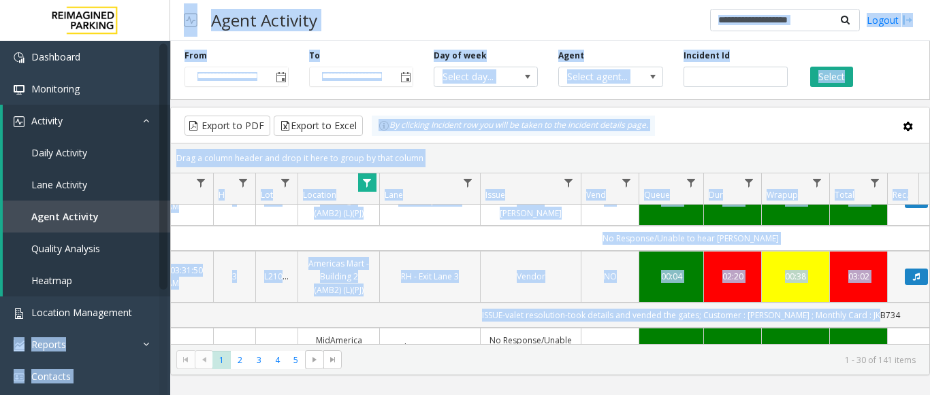
drag, startPoint x: 523, startPoint y: 312, endPoint x: 235, endPoint y: 292, distance: 288.6
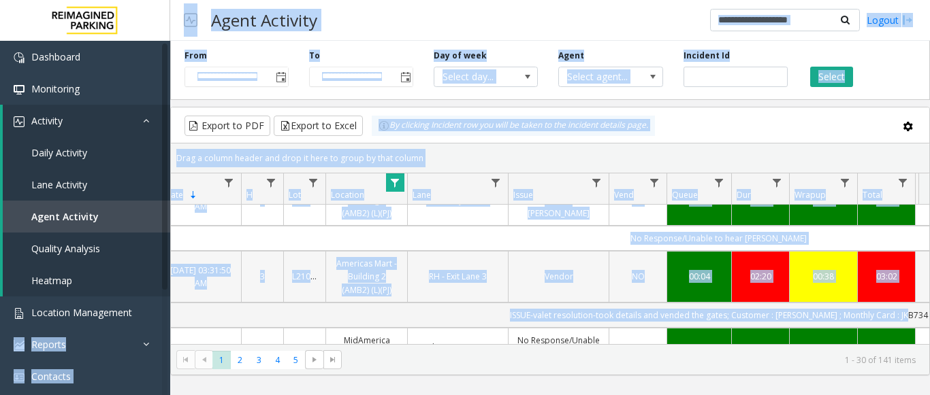
click at [459, 282] on link "RH - Exit Lane 3" at bounding box center [458, 276] width 84 height 13
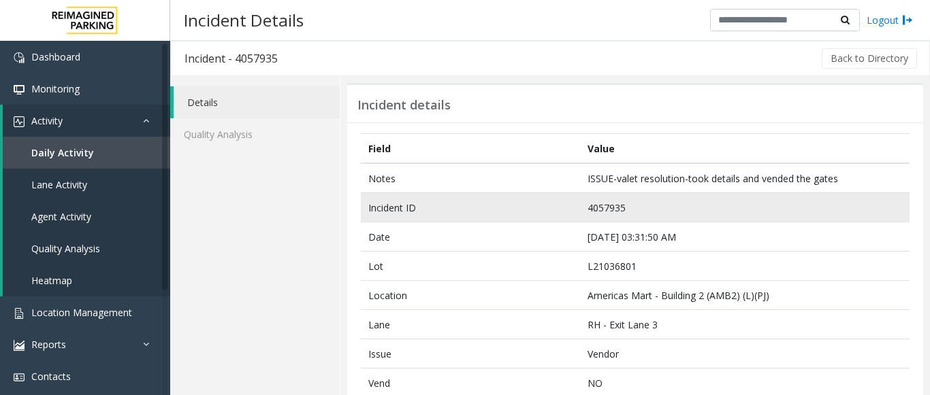
click at [608, 210] on td "4057935" at bounding box center [744, 207] width 329 height 29
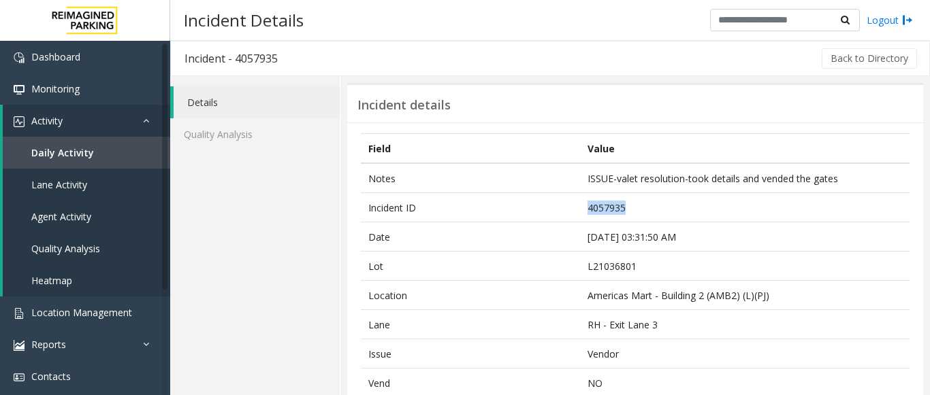
copy td "4057935"
click at [60, 212] on span "Agent Activity" at bounding box center [61, 216] width 60 height 13
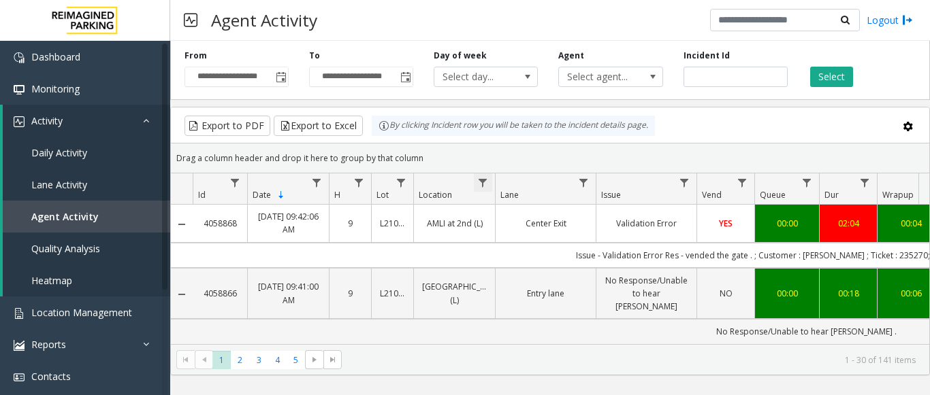
click at [483, 186] on span "Data table" at bounding box center [482, 183] width 11 height 11
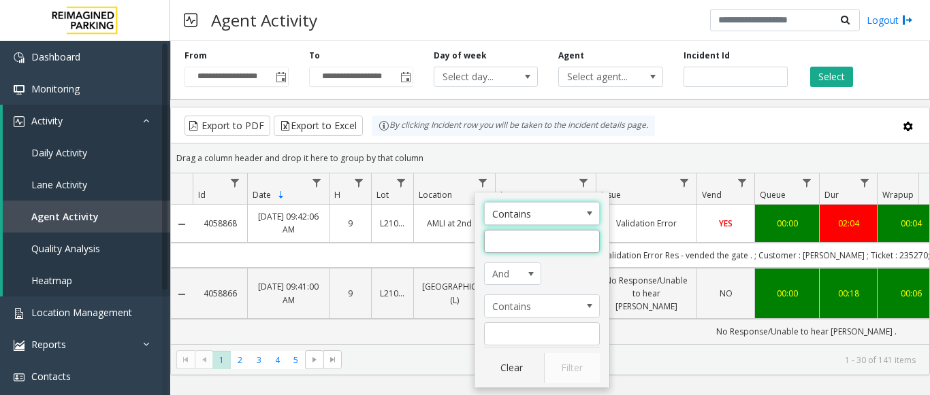
click at [505, 248] on input "Location Filter" at bounding box center [542, 241] width 116 height 23
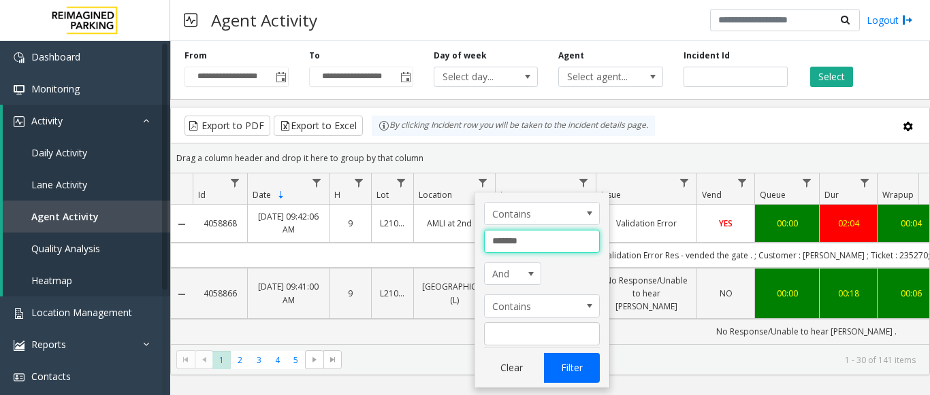
type input "*******"
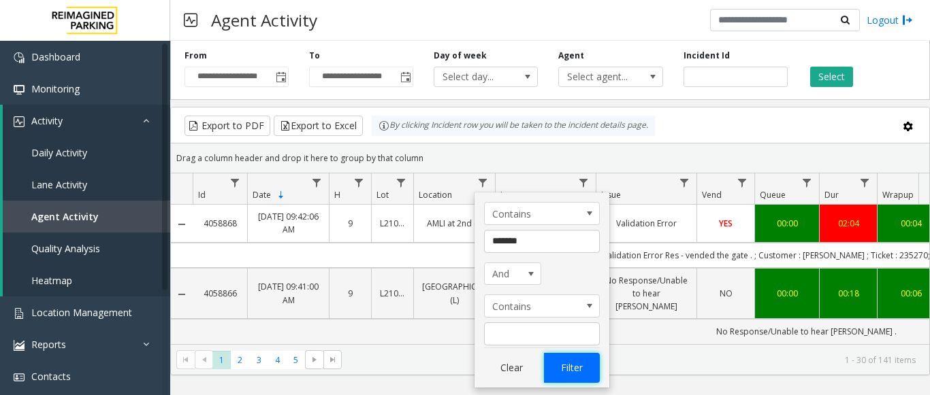
click at [562, 364] on button "Filter" at bounding box center [572, 368] width 56 height 30
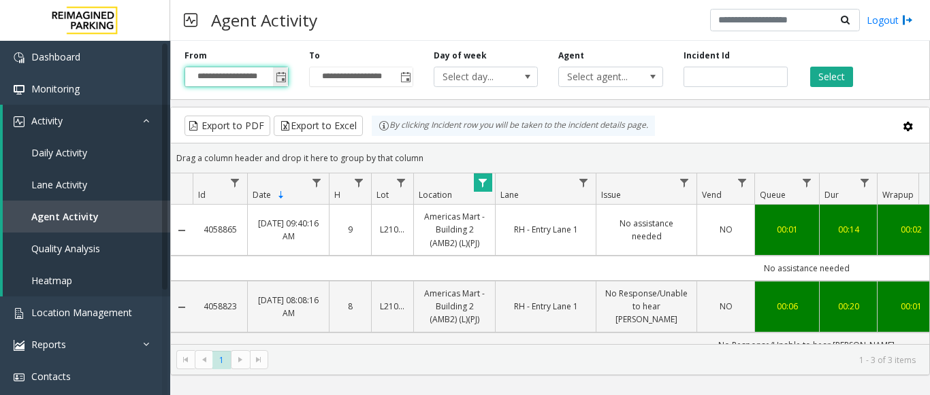
click at [269, 79] on input "**********" at bounding box center [236, 76] width 103 height 19
click at [282, 73] on span "Toggle popup" at bounding box center [281, 77] width 11 height 11
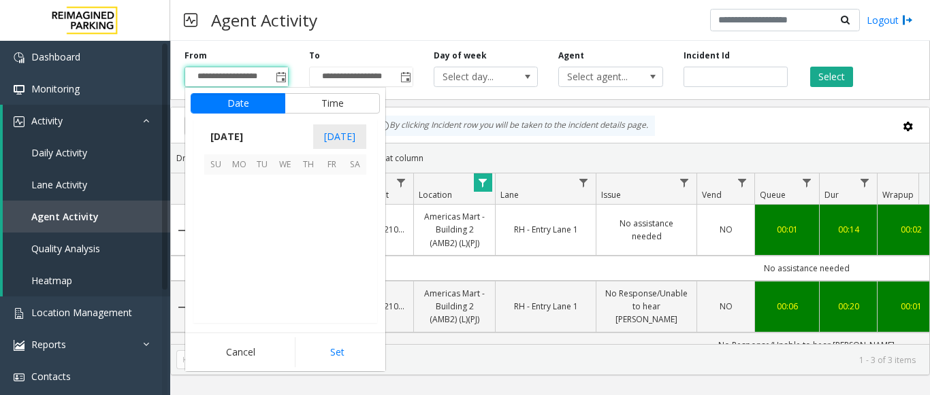
scroll to position [244092, 0]
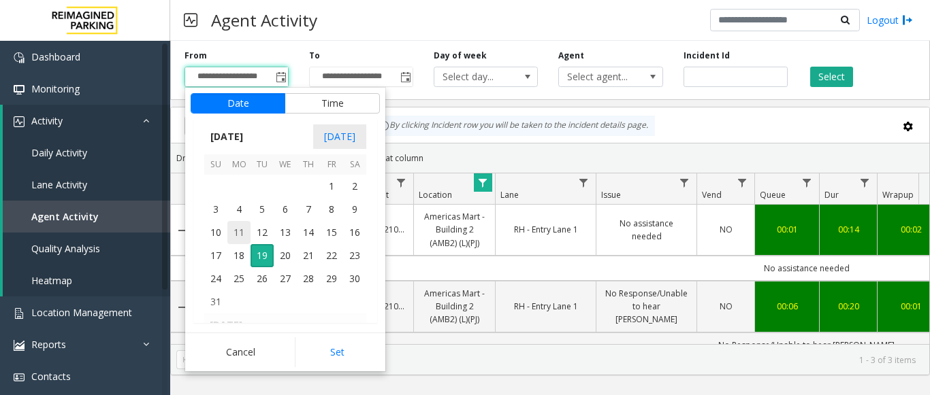
click at [241, 231] on span "11" at bounding box center [238, 232] width 23 height 23
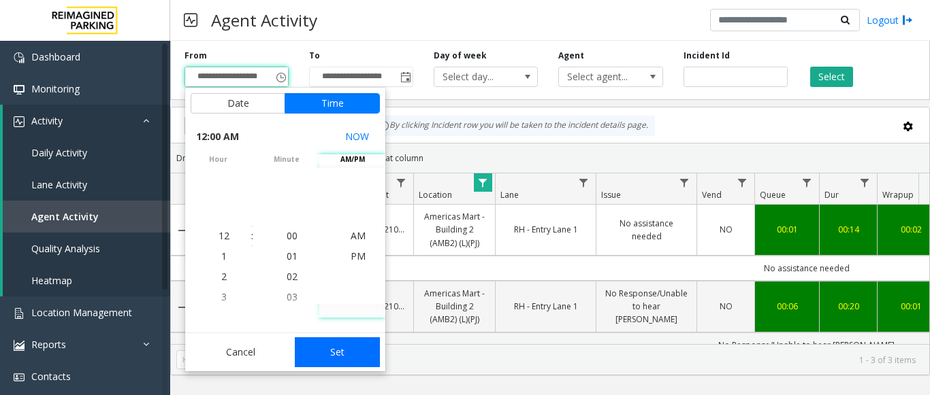
click at [344, 342] on button "Set" at bounding box center [338, 353] width 86 height 30
type input "**********"
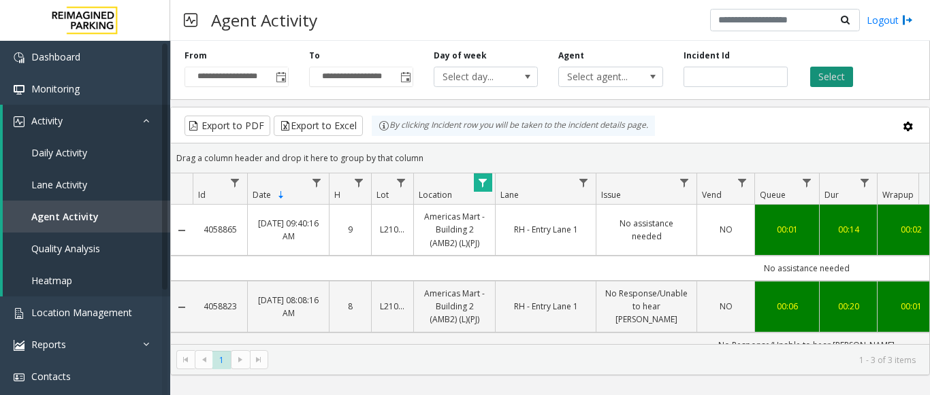
click at [840, 71] on app-root "**********" at bounding box center [465, 197] width 930 height 395
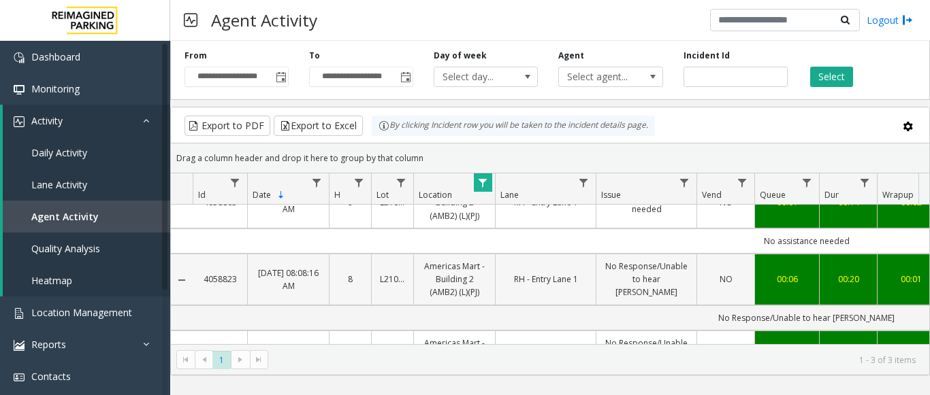
scroll to position [69, 0]
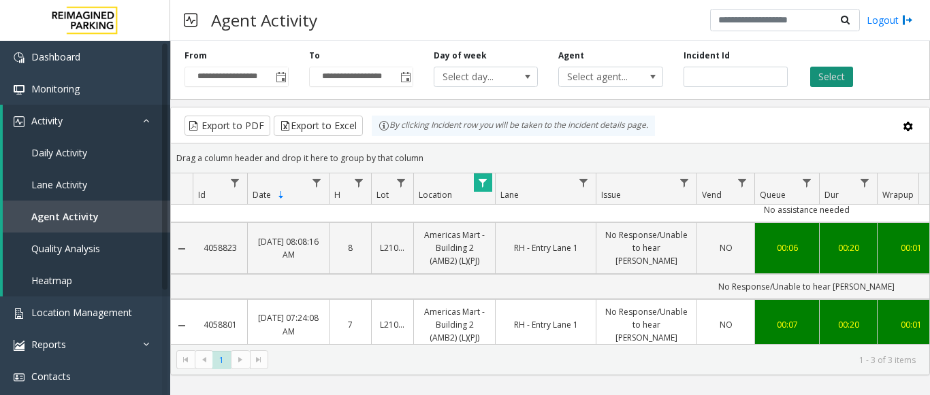
click at [833, 71] on button "Select" at bounding box center [831, 77] width 43 height 20
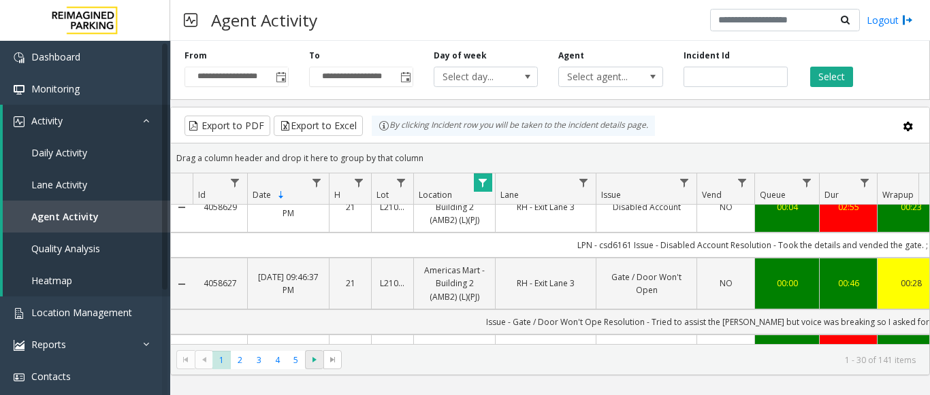
scroll to position [341, 0]
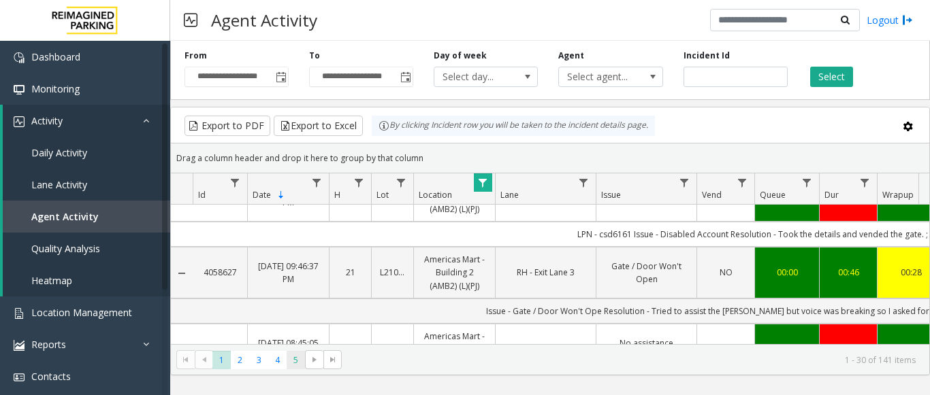
click at [297, 359] on span "5" at bounding box center [296, 360] width 18 height 18
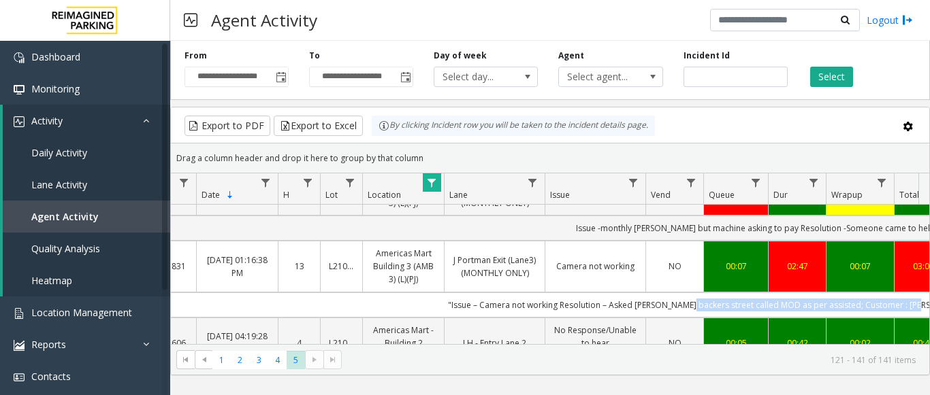
scroll to position [0, 156]
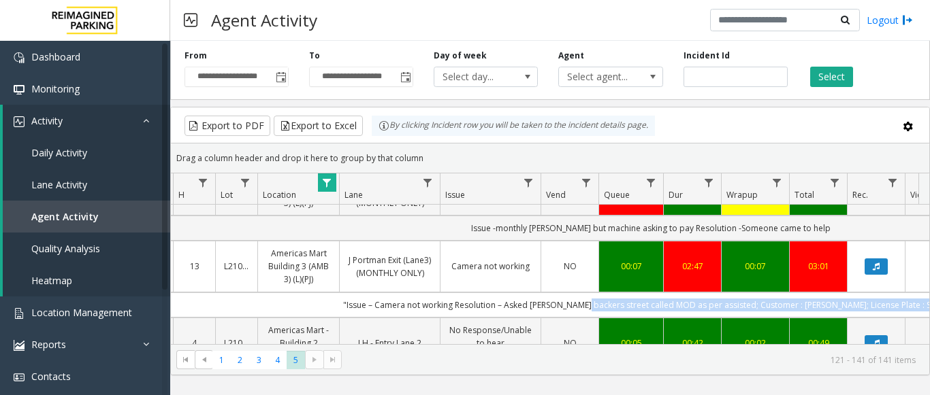
drag, startPoint x: 755, startPoint y: 308, endPoint x: 912, endPoint y: 304, distance: 157.3
click at [912, 304] on td ""Issue – Camera not working Resolution – Asked parker backers street called MOD…" at bounding box center [650, 305] width 1227 height 25
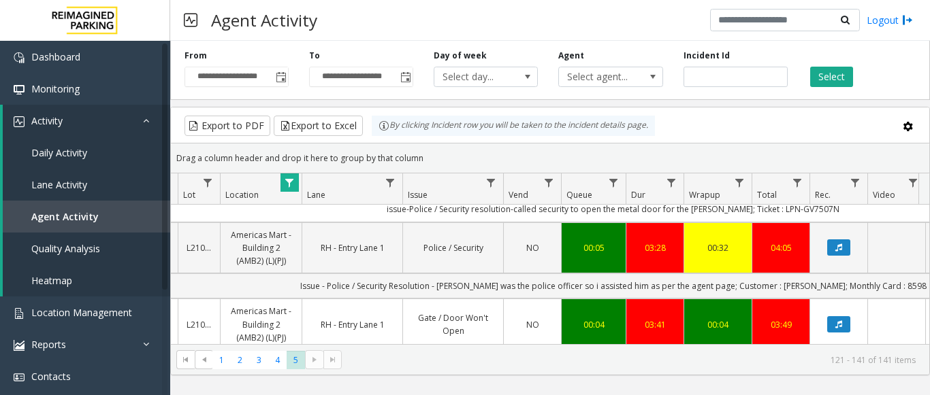
scroll to position [1451, 193]
click at [274, 358] on span "4" at bounding box center [277, 360] width 18 height 18
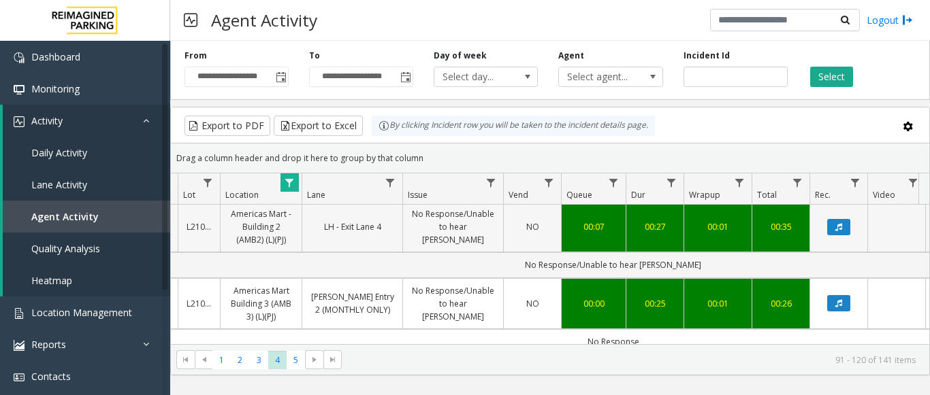
scroll to position [1089, 193]
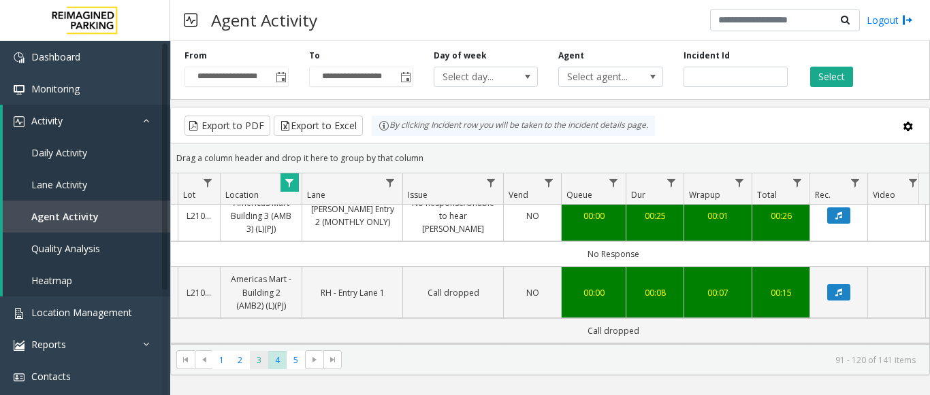
click at [250, 366] on span "3" at bounding box center [259, 360] width 18 height 18
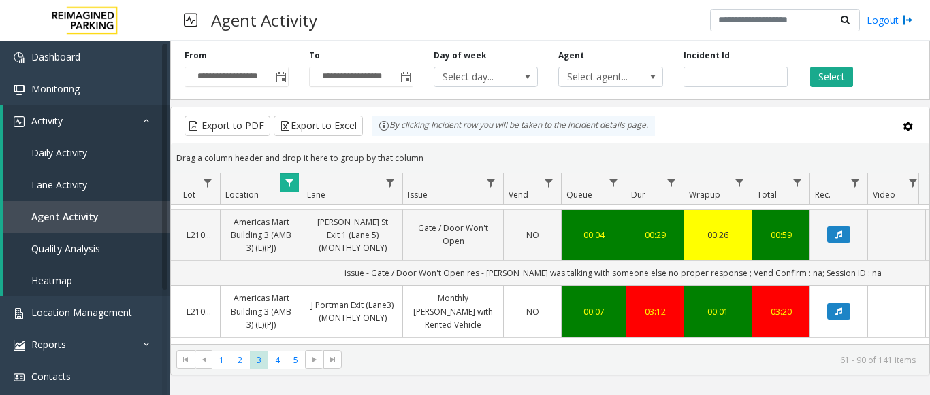
scroll to position [681, 193]
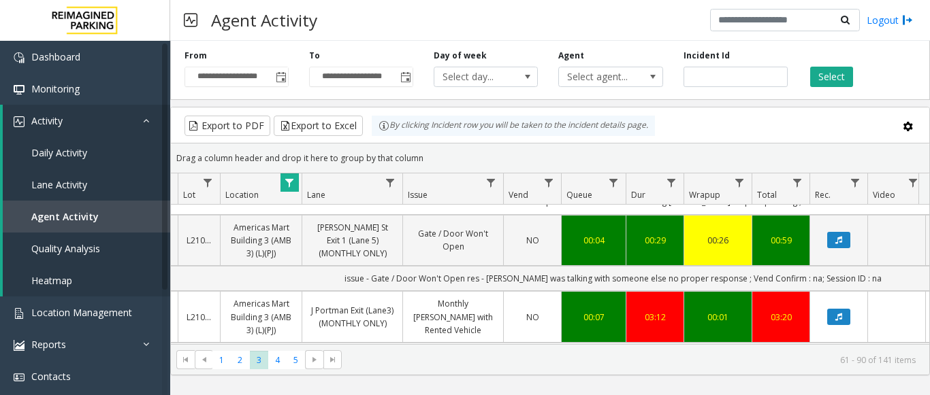
click at [287, 183] on span "Data table" at bounding box center [289, 183] width 11 height 11
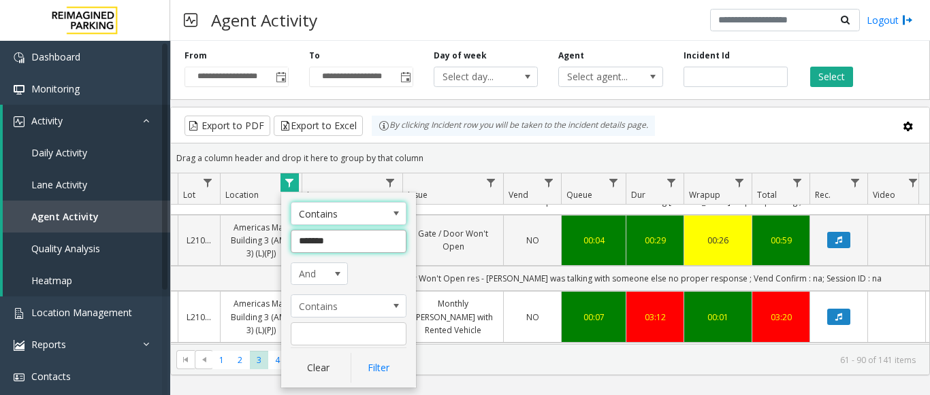
click at [327, 251] on input "*******" at bounding box center [349, 241] width 116 height 23
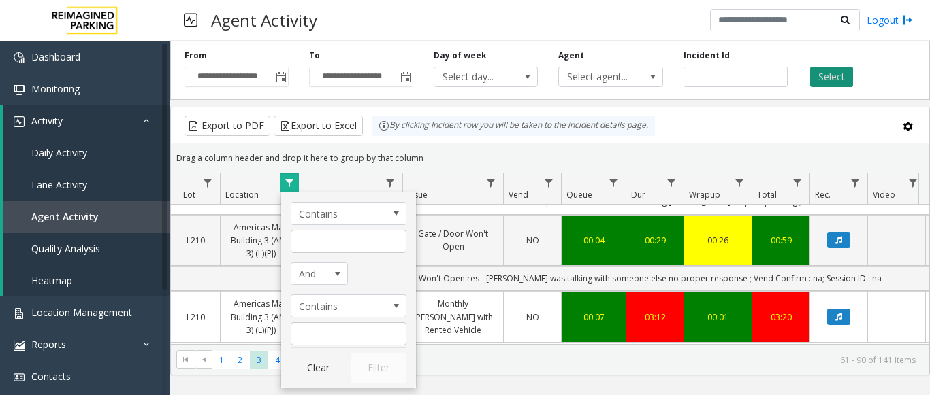
click at [834, 86] on button "Select" at bounding box center [831, 77] width 43 height 20
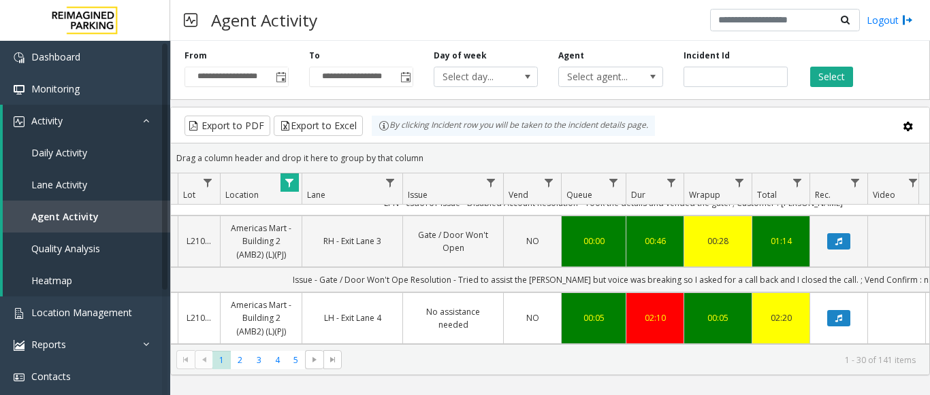
scroll to position [544, 193]
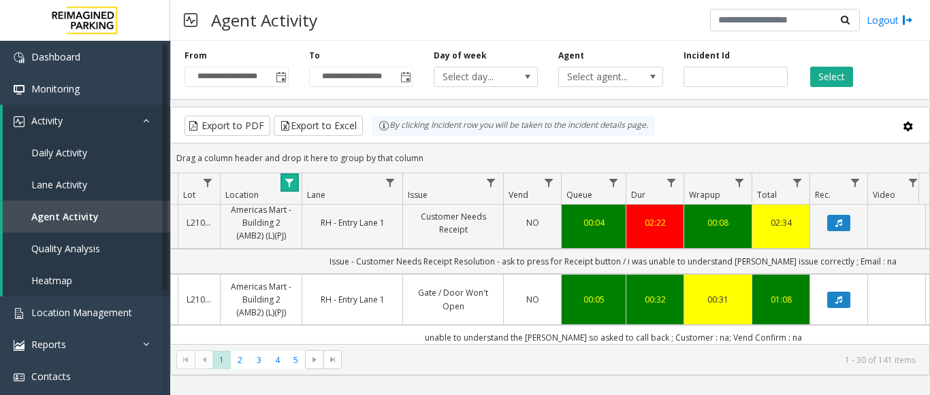
click at [297, 174] on link "Data table" at bounding box center [289, 183] width 18 height 18
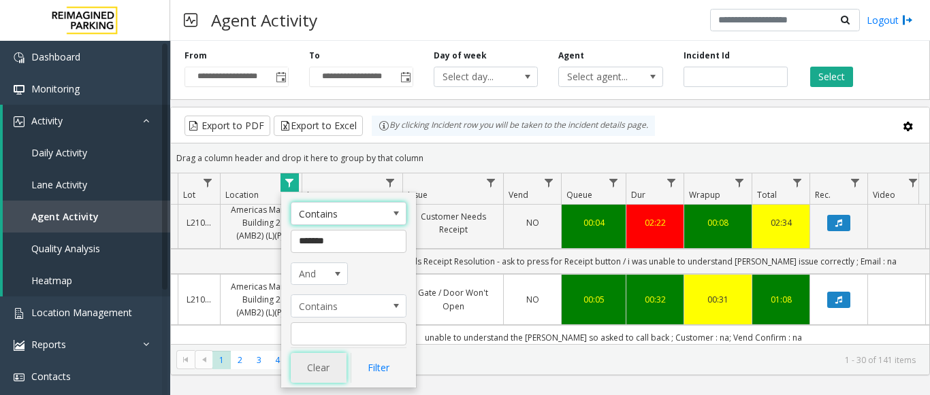
click at [301, 364] on button "Clear" at bounding box center [319, 368] width 56 height 30
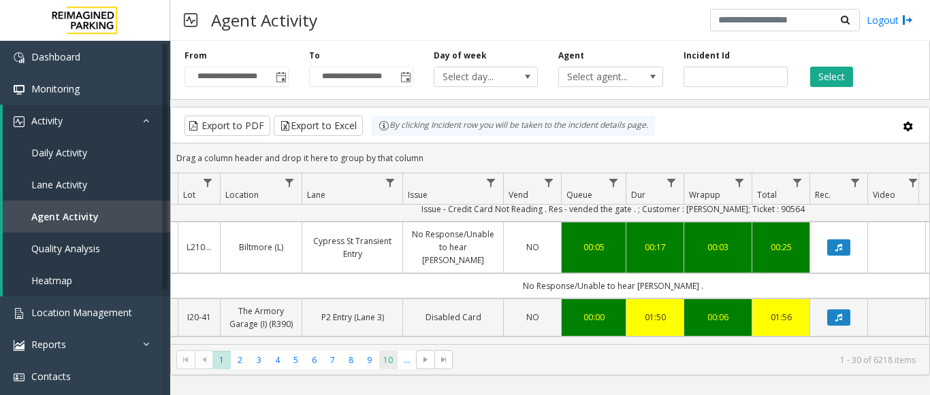
click at [391, 361] on span "10" at bounding box center [388, 360] width 18 height 18
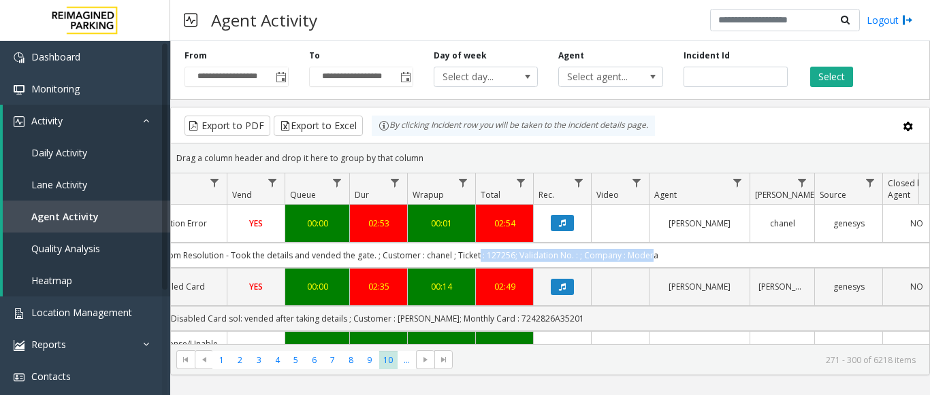
scroll to position [0, 501]
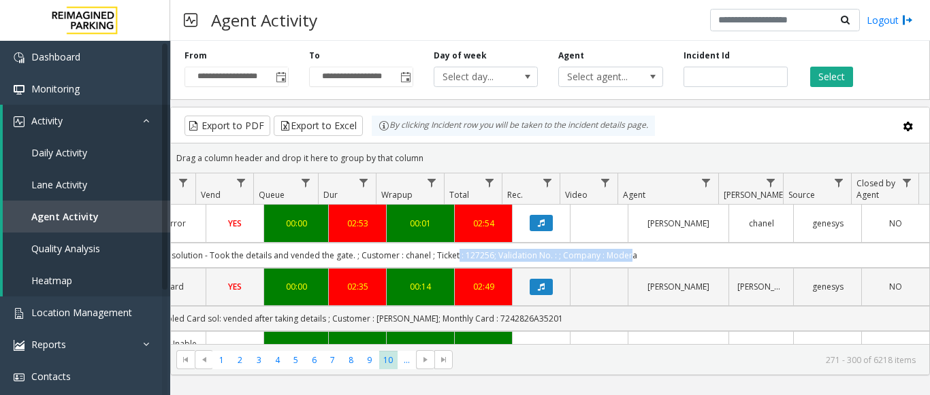
drag, startPoint x: 751, startPoint y: 266, endPoint x: 630, endPoint y: 273, distance: 122.0
click at [630, 268] on td "Issue - Validation Error entry time - 7:40 pm Resolution - Took the details and…" at bounding box center [315, 255] width 1227 height 25
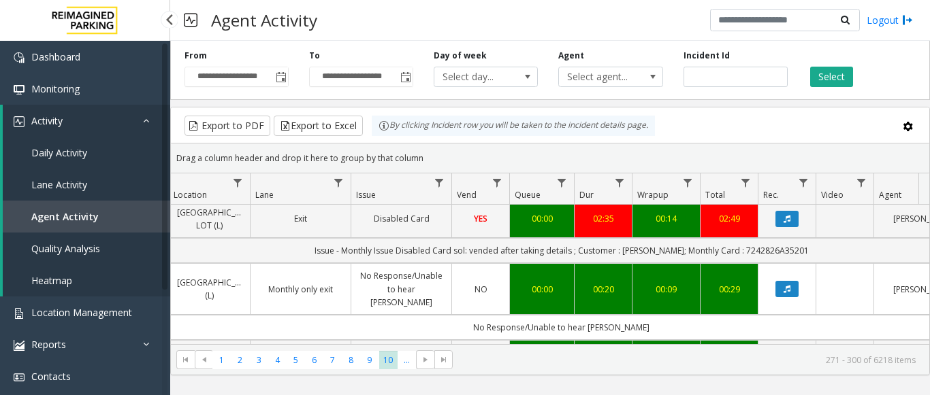
scroll to position [0, 0]
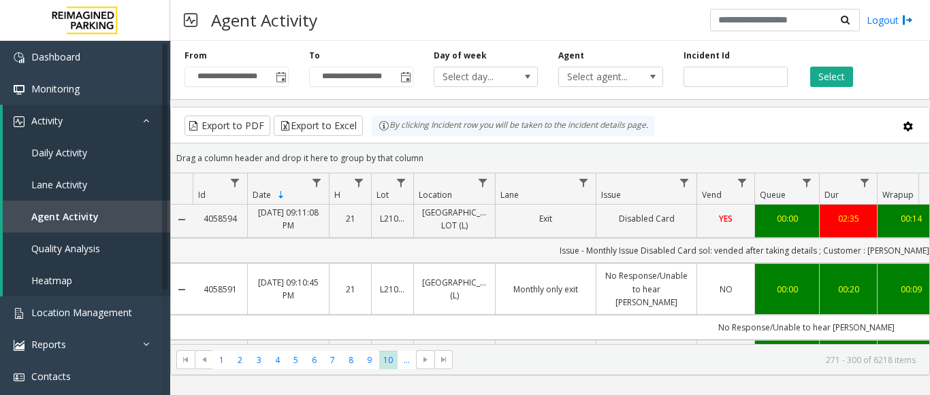
click at [569, 263] on td "Issue - Monthly Issue Disabled Card sol: vended after taking details ; Customer…" at bounding box center [806, 250] width 1227 height 25
click at [478, 185] on span "Data table" at bounding box center [482, 183] width 11 height 11
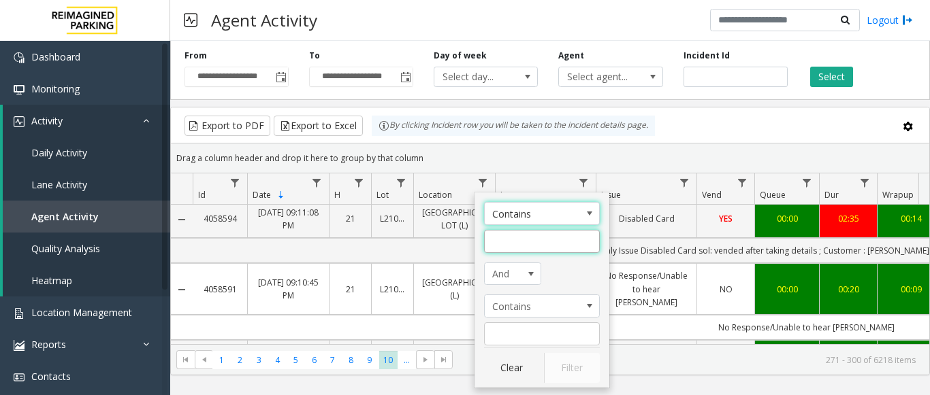
click at [509, 234] on input "Location Filter" at bounding box center [542, 241] width 116 height 23
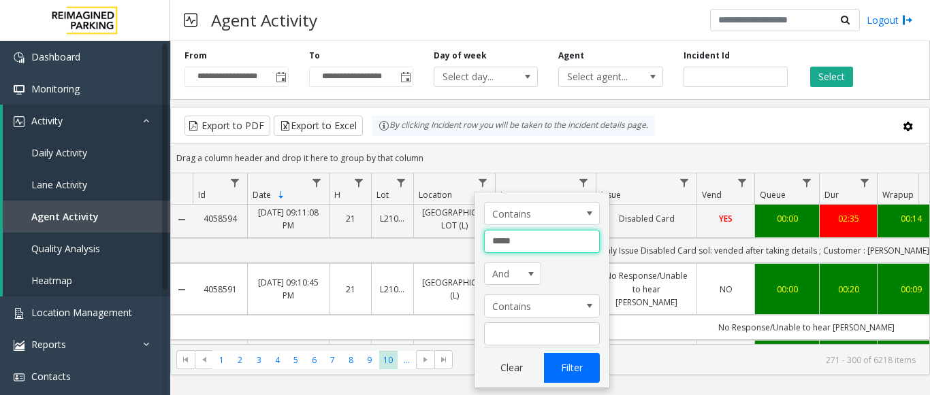
type input "*****"
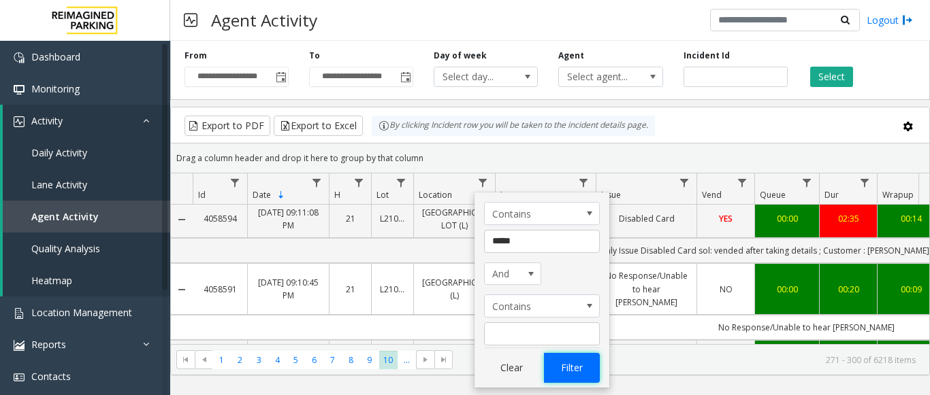
click at [583, 364] on button "Filter" at bounding box center [572, 368] width 56 height 30
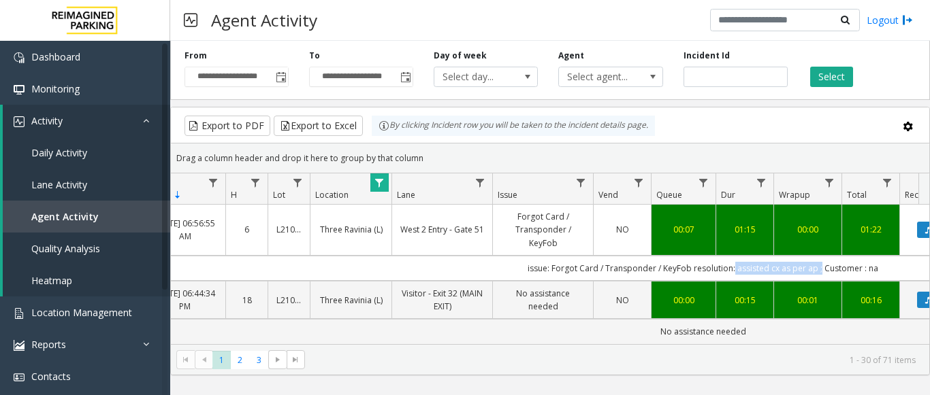
scroll to position [0, 348]
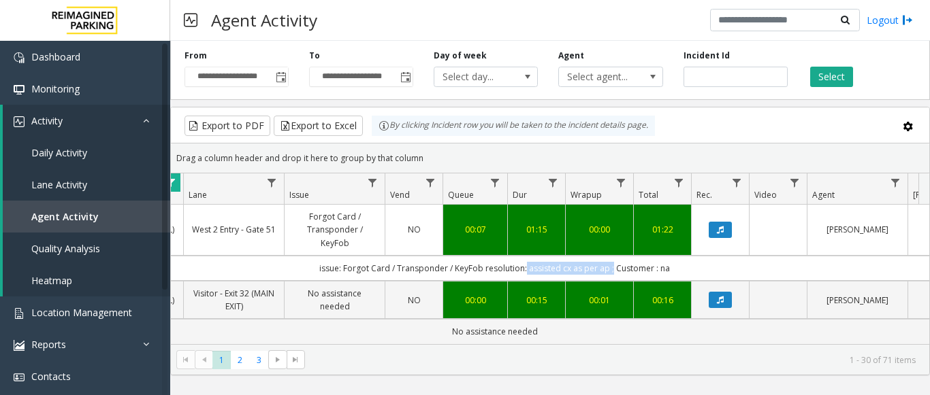
drag, startPoint x: 835, startPoint y: 269, endPoint x: 929, endPoint y: 273, distance: 94.0
click at [929, 273] on kendo-grid "Export to PDF Export to Excel By clicking Incident row you will be taken to the…" at bounding box center [549, 241] width 759 height 269
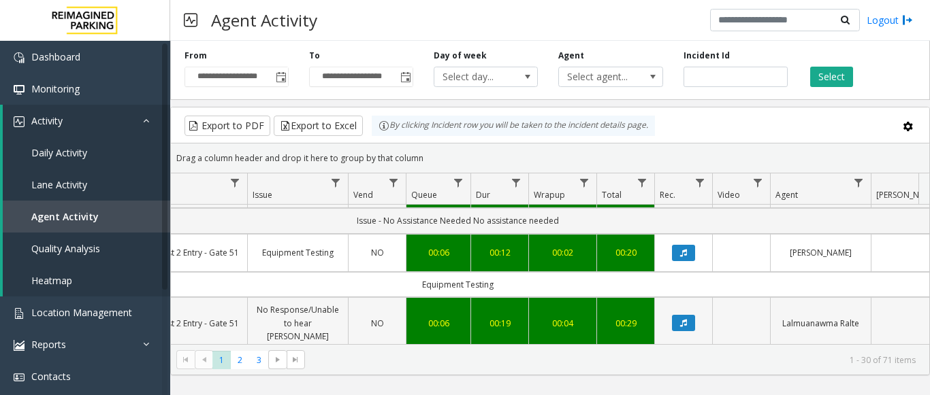
scroll to position [1763, 348]
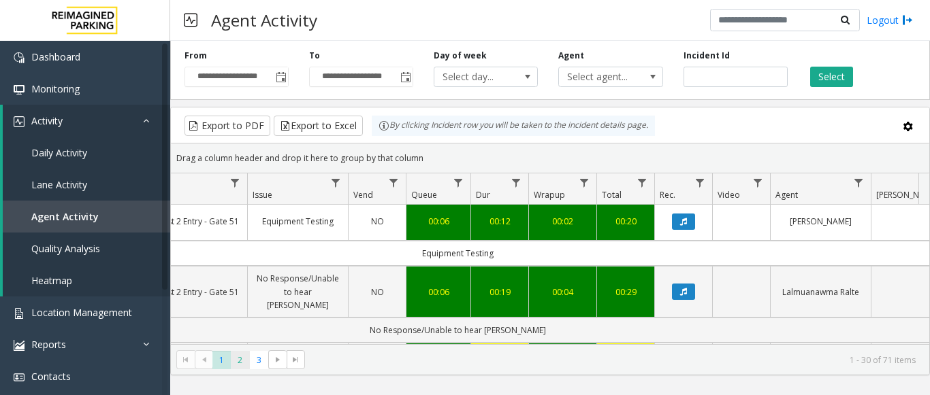
click at [246, 359] on span "2" at bounding box center [240, 360] width 18 height 18
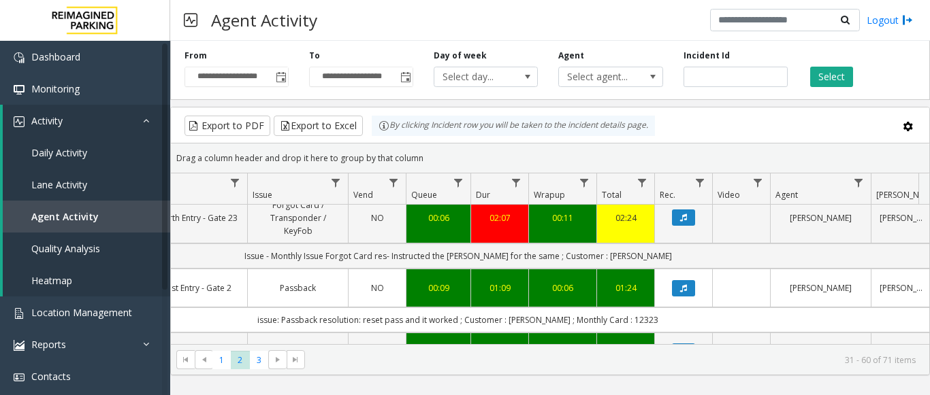
scroll to position [544, 348]
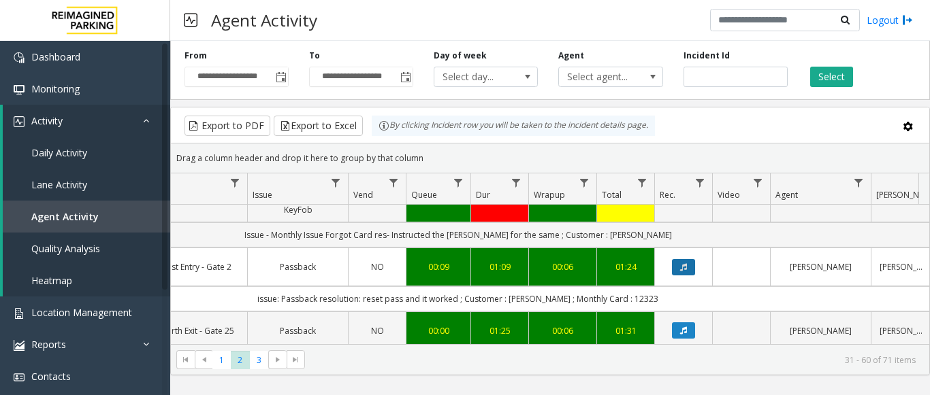
click at [680, 263] on icon "Data table" at bounding box center [683, 267] width 7 height 8
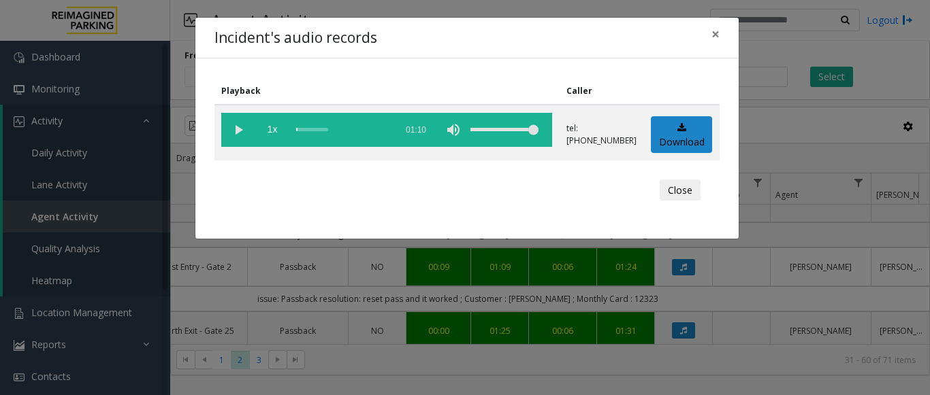
click at [746, 261] on div "Incident's audio records × Playback Caller 1x 01:10 tel:+10105939002 Download C…" at bounding box center [465, 197] width 930 height 395
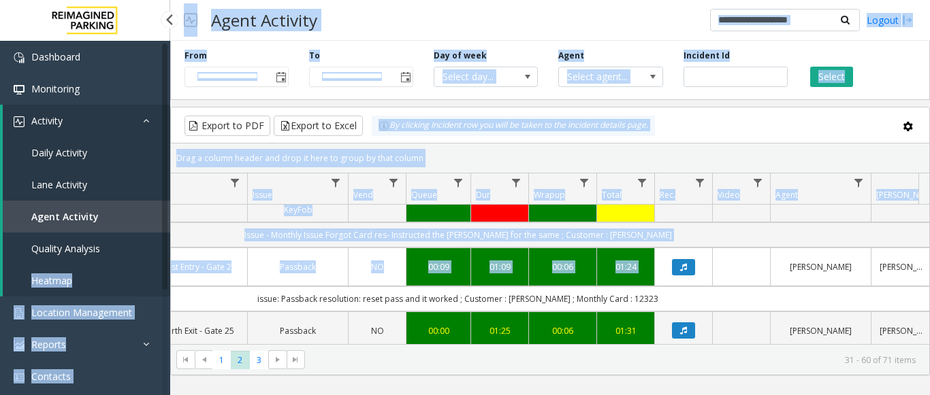
scroll to position [0, 0]
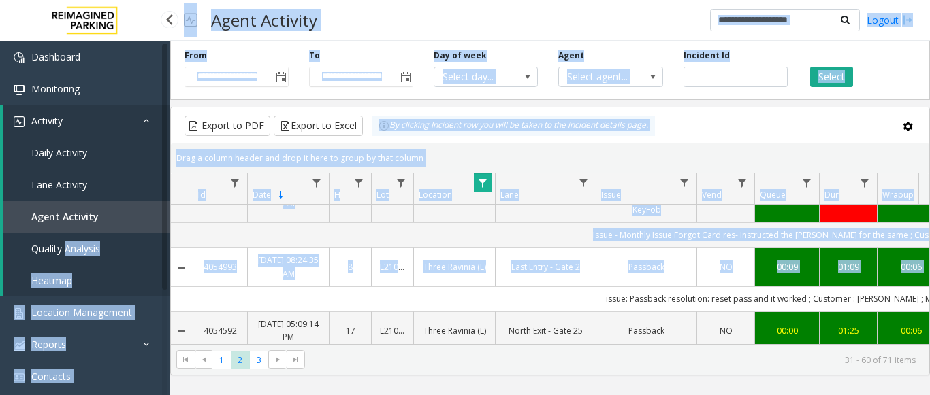
drag, startPoint x: 734, startPoint y: 243, endPoint x: 65, endPoint y: 234, distance: 668.4
click at [65, 234] on app-root "**********" at bounding box center [465, 197] width 930 height 395
click at [215, 261] on link "4054993" at bounding box center [220, 267] width 38 height 13
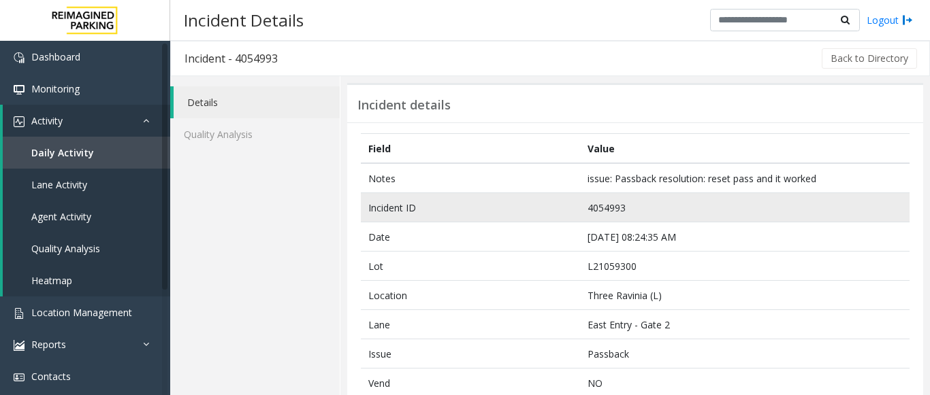
click at [604, 212] on td "4054993" at bounding box center [744, 207] width 329 height 29
copy td "4054993"
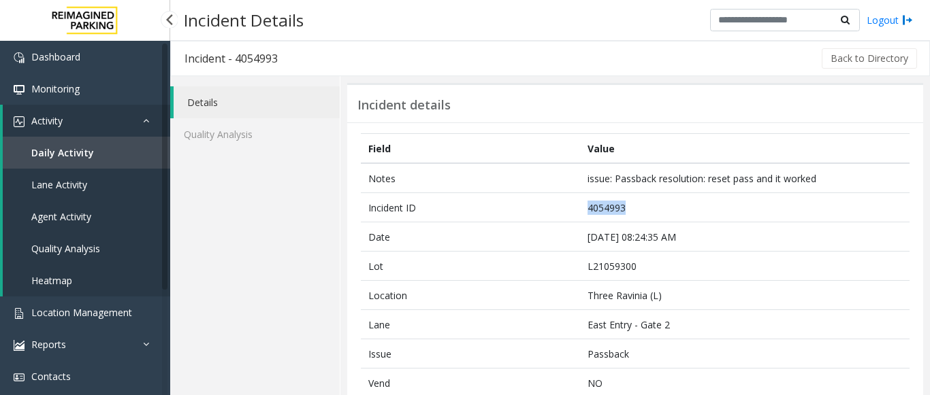
click at [82, 148] on span "Daily Activity" at bounding box center [62, 152] width 63 height 13
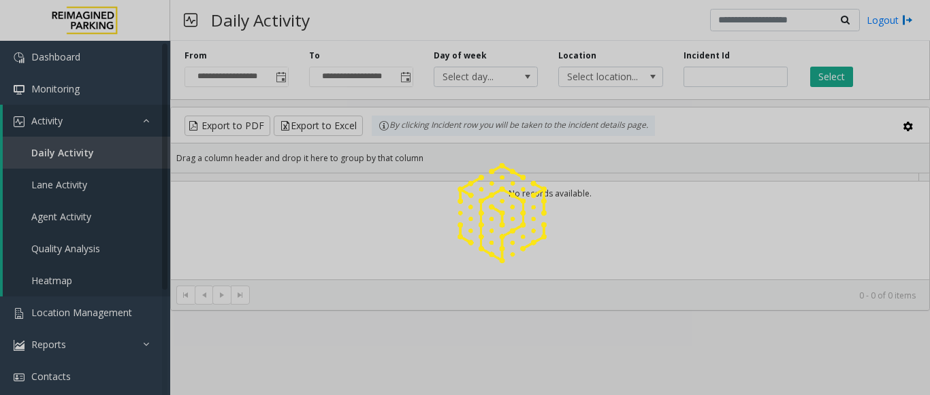
click at [613, 75] on div at bounding box center [465, 197] width 930 height 395
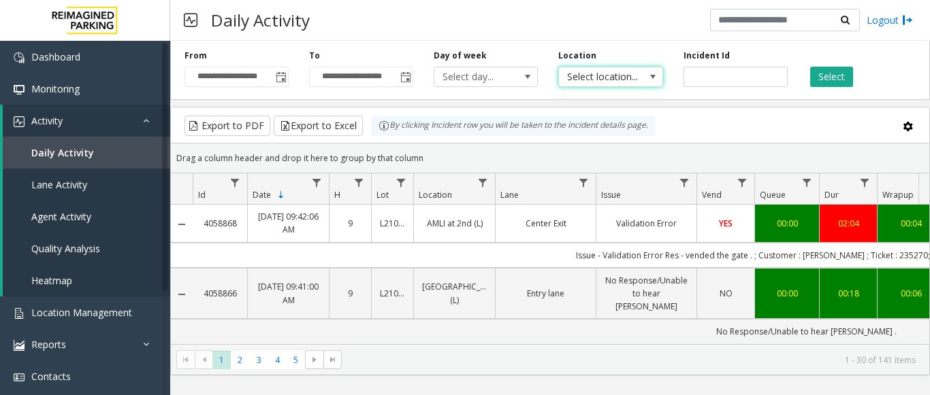
click at [612, 75] on span "Select location..." at bounding box center [600, 76] width 82 height 19
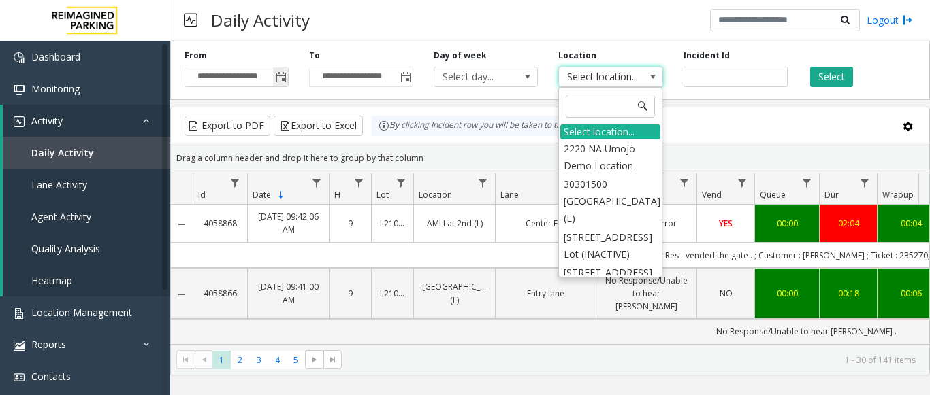
click at [282, 78] on span "Toggle popup" at bounding box center [281, 77] width 11 height 11
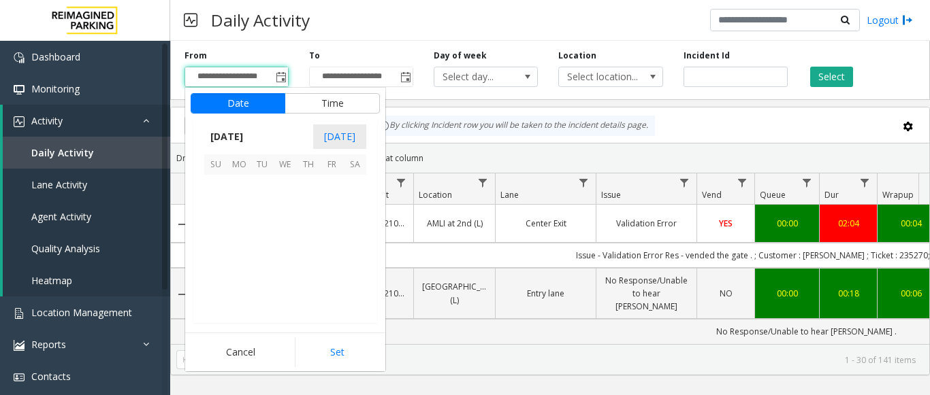
scroll to position [244092, 0]
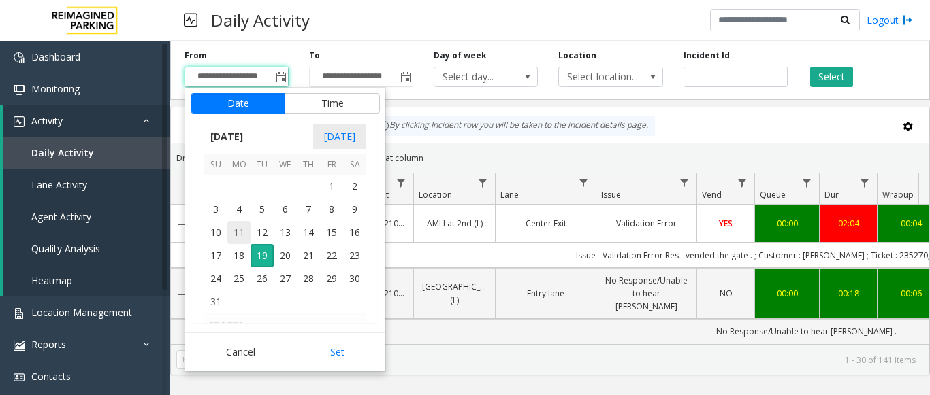
click at [240, 231] on span "11" at bounding box center [238, 232] width 23 height 23
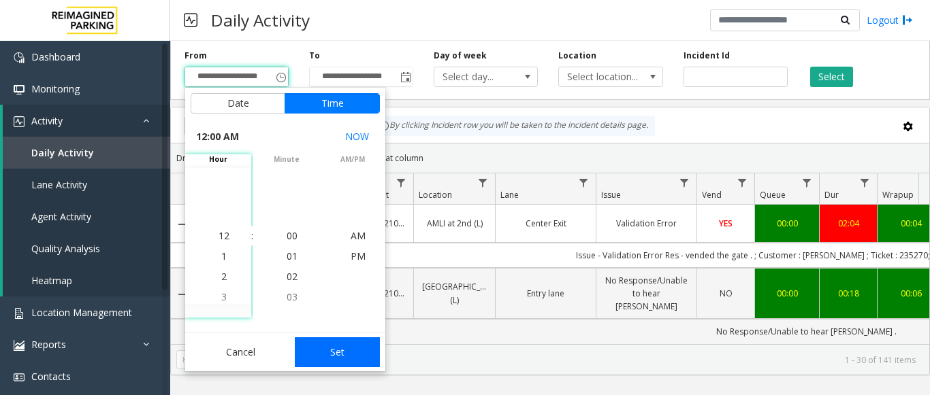
click at [326, 357] on button "Set" at bounding box center [338, 353] width 86 height 30
type input "**********"
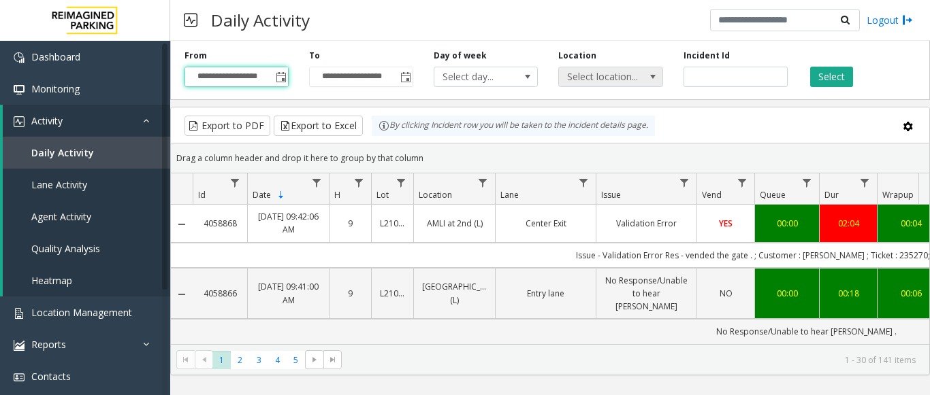
click at [610, 79] on span "Select location..." at bounding box center [600, 76] width 82 height 19
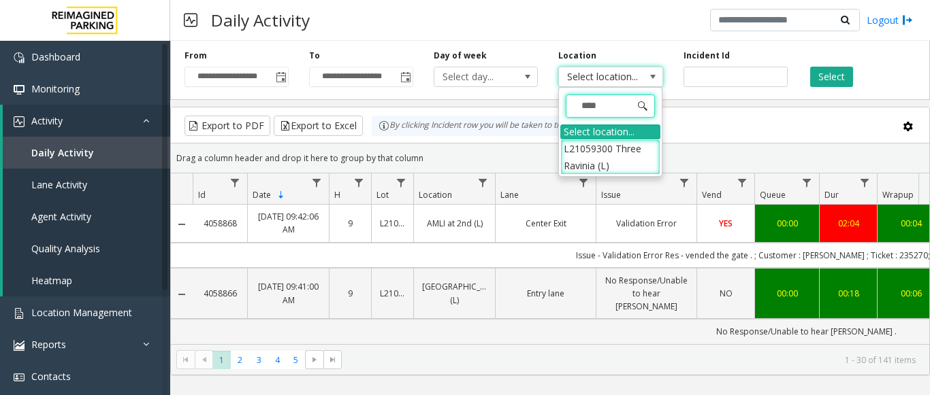
type input "*****"
click at [602, 167] on li "L21059300 Three Ravinia (L)" at bounding box center [610, 157] width 100 height 35
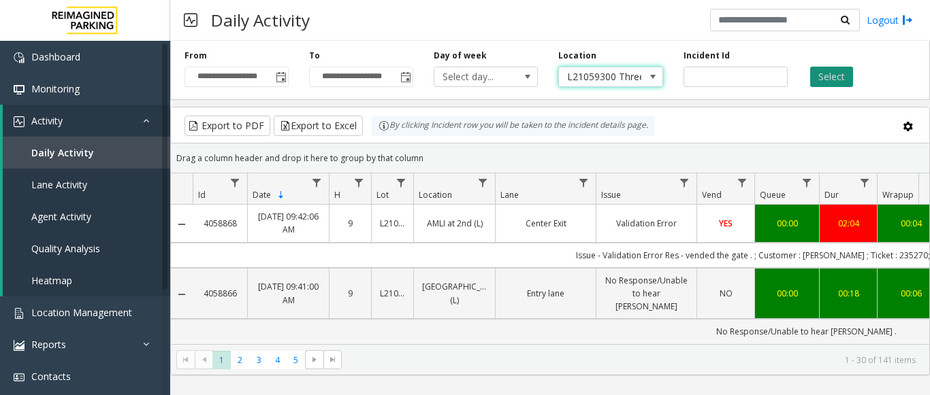
click at [847, 78] on button "Select" at bounding box center [831, 77] width 43 height 20
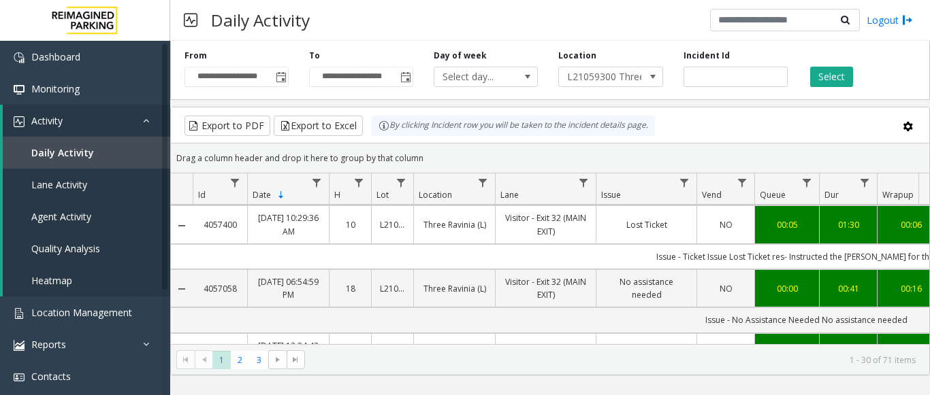
scroll to position [1763, 0]
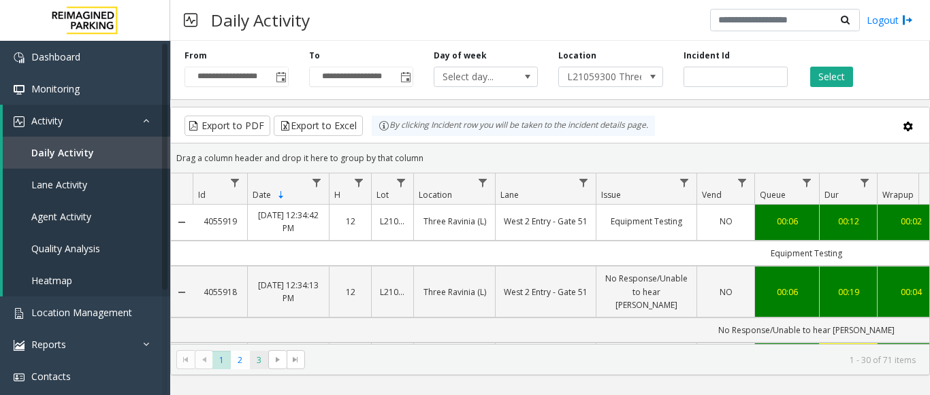
click at [256, 358] on span "3" at bounding box center [259, 360] width 18 height 18
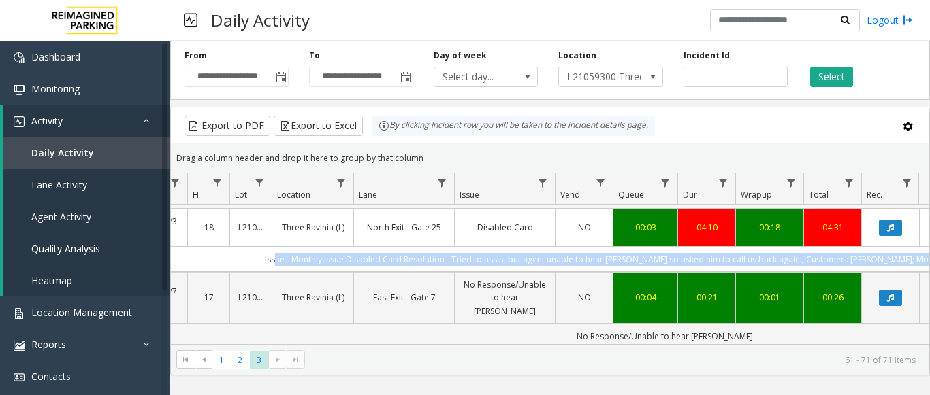
scroll to position [0, 232]
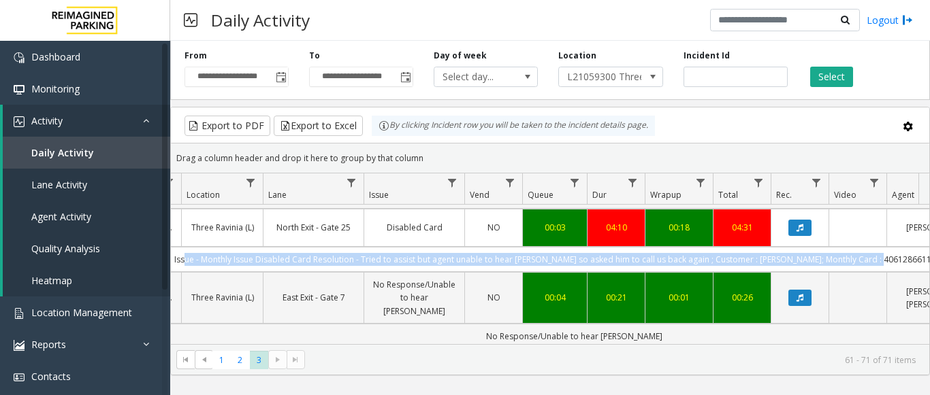
drag, startPoint x: 453, startPoint y: 252, endPoint x: 917, endPoint y: 248, distance: 464.8
click at [917, 248] on td "Issue - Monthly Issue Disabled Card Resolution - Tried to assist but agent unab…" at bounding box center [574, 259] width 1227 height 25
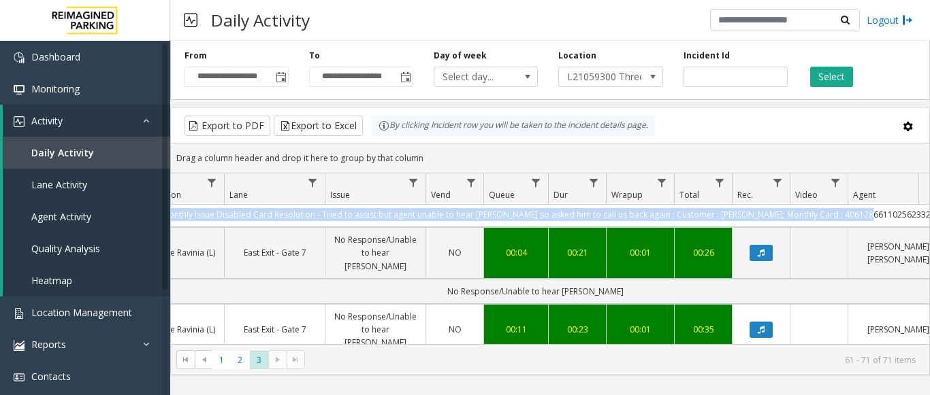
scroll to position [0, 271]
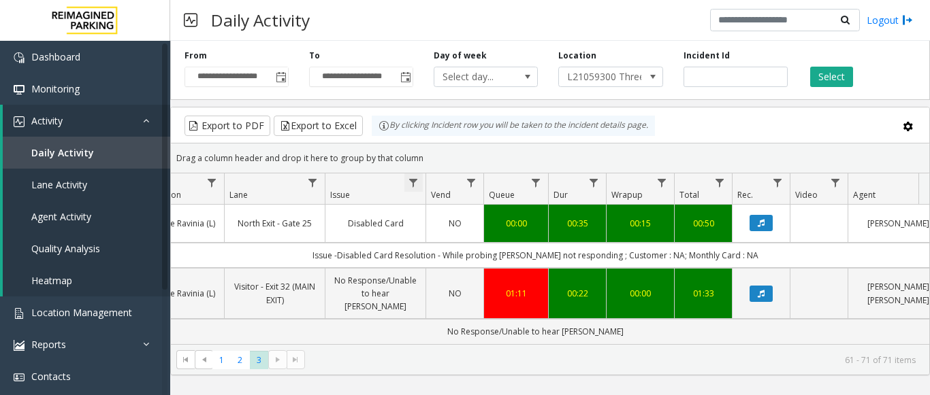
click at [419, 183] on span "Data table" at bounding box center [413, 183] width 11 height 11
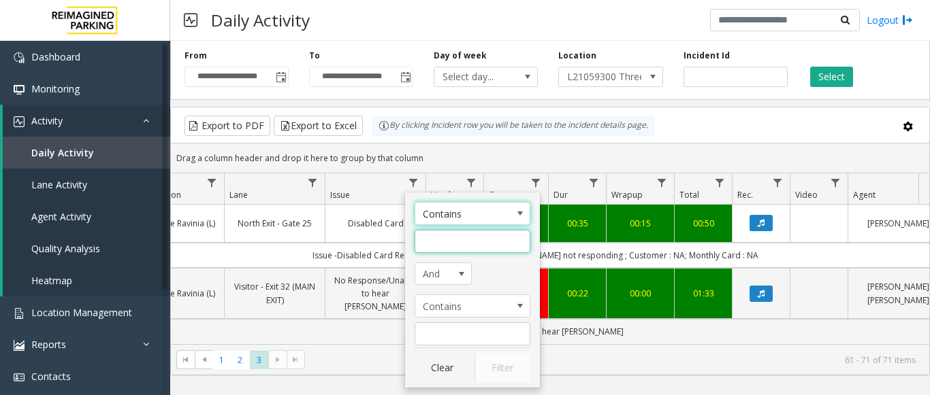
click at [455, 244] on input "Issue Filter" at bounding box center [472, 241] width 116 height 23
type input "********"
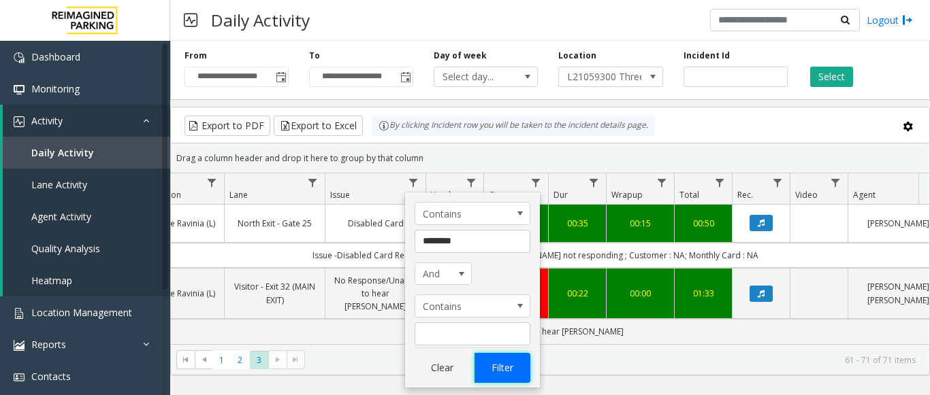
click at [476, 375] on button "Filter" at bounding box center [502, 368] width 56 height 30
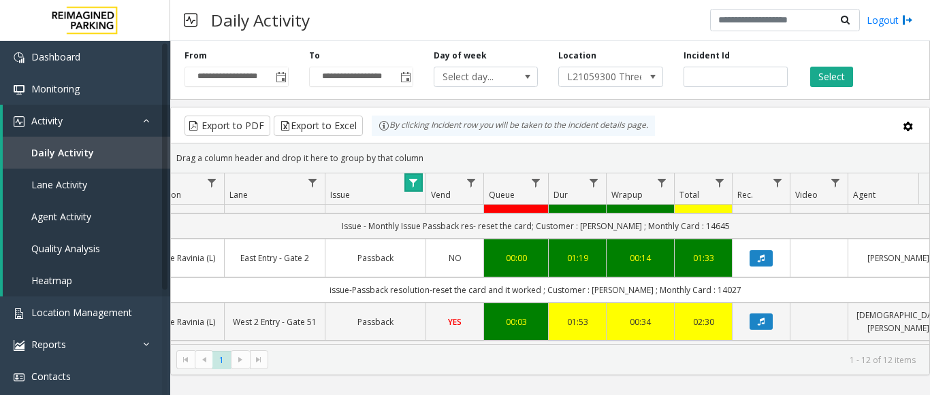
scroll to position [136, 271]
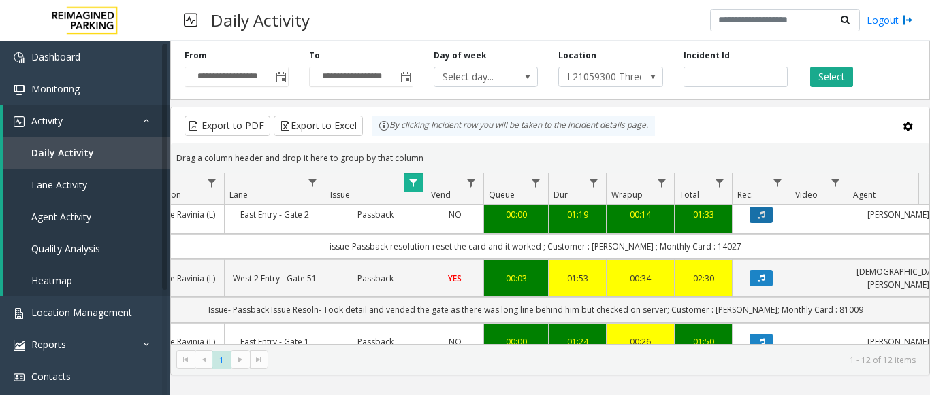
click at [764, 213] on icon "Data table" at bounding box center [760, 215] width 7 height 8
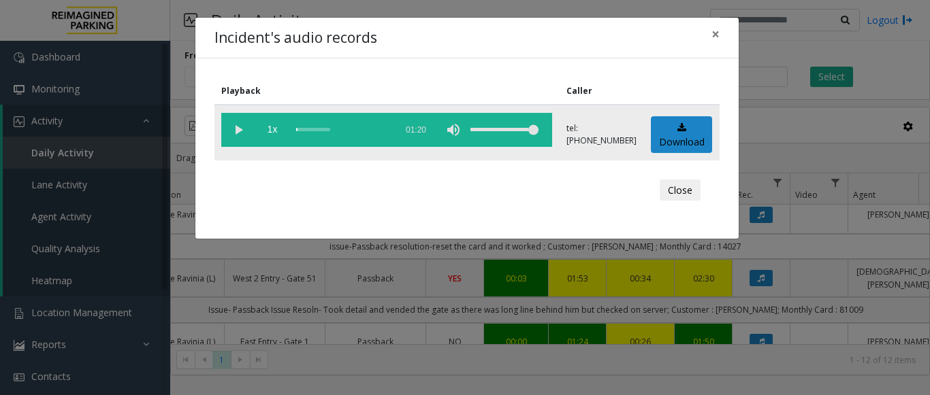
click at [238, 130] on vg-play-pause at bounding box center [238, 130] width 34 height 34
click at [719, 37] on button "×" at bounding box center [715, 34] width 27 height 33
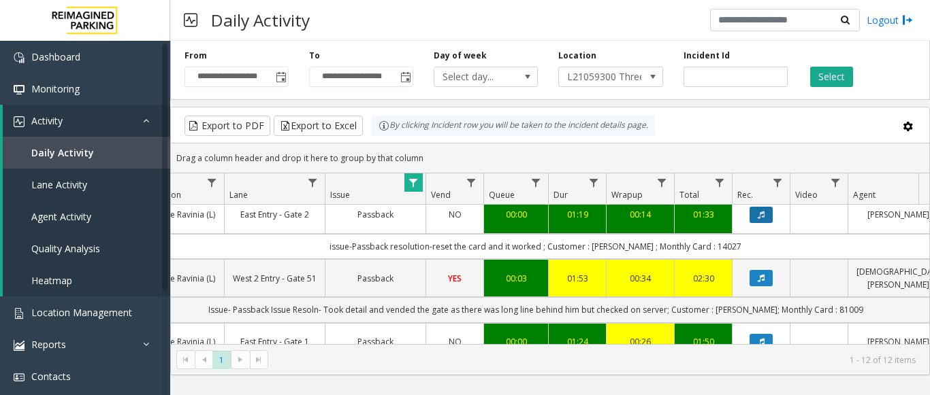
click at [762, 213] on icon "Data table" at bounding box center [760, 215] width 7 height 8
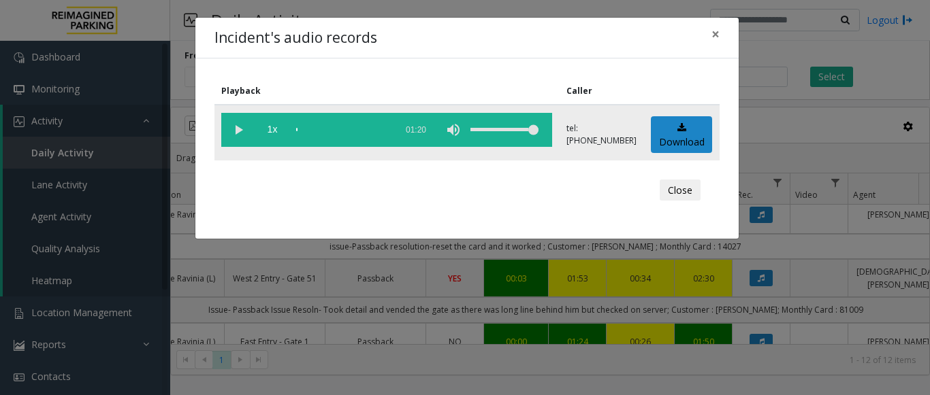
click at [235, 124] on vg-play-pause at bounding box center [238, 130] width 34 height 34
click at [710, 33] on button "×" at bounding box center [715, 34] width 27 height 33
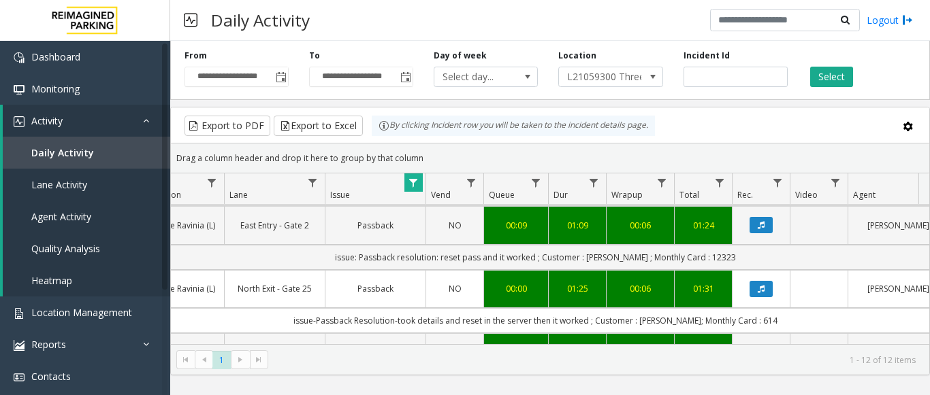
scroll to position [340, 271]
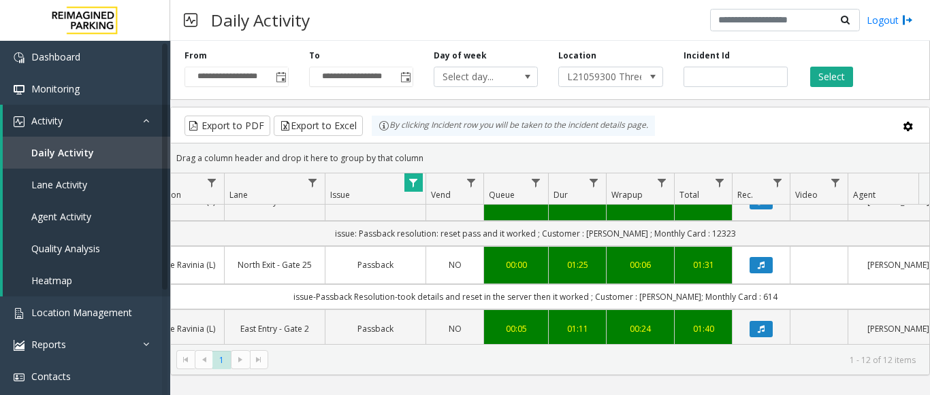
click at [427, 263] on td "NO" at bounding box center [454, 265] width 58 height 38
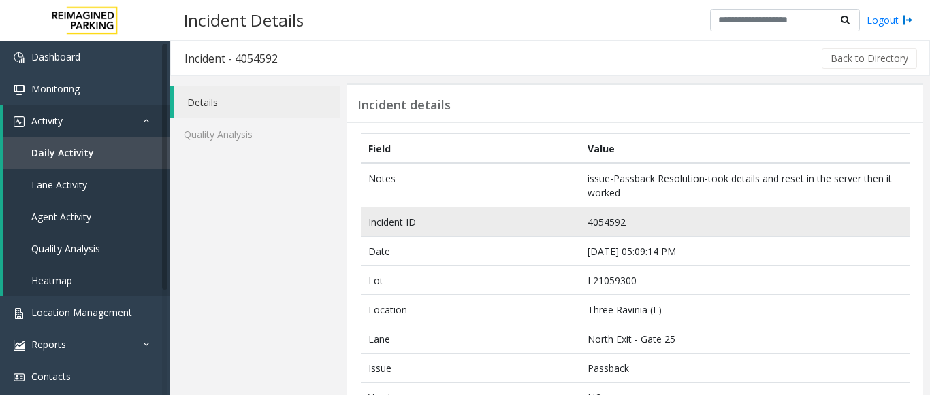
click at [596, 225] on td "4054592" at bounding box center [744, 222] width 329 height 29
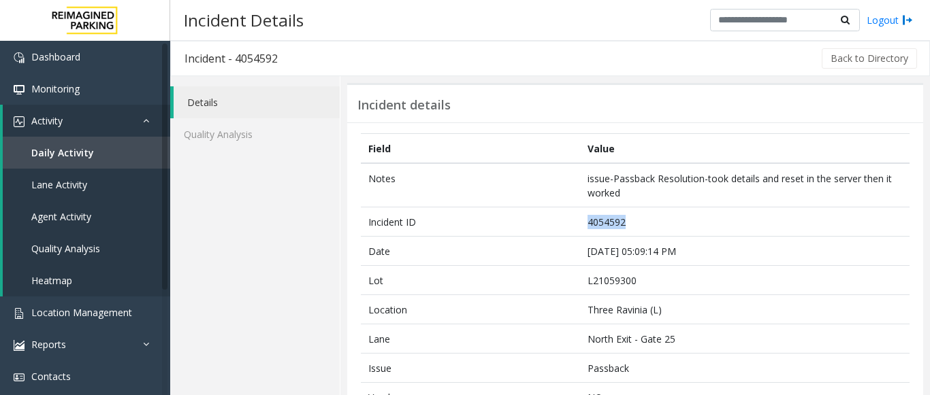
copy td "4054592"
click at [83, 154] on span "Daily Activity" at bounding box center [62, 152] width 63 height 13
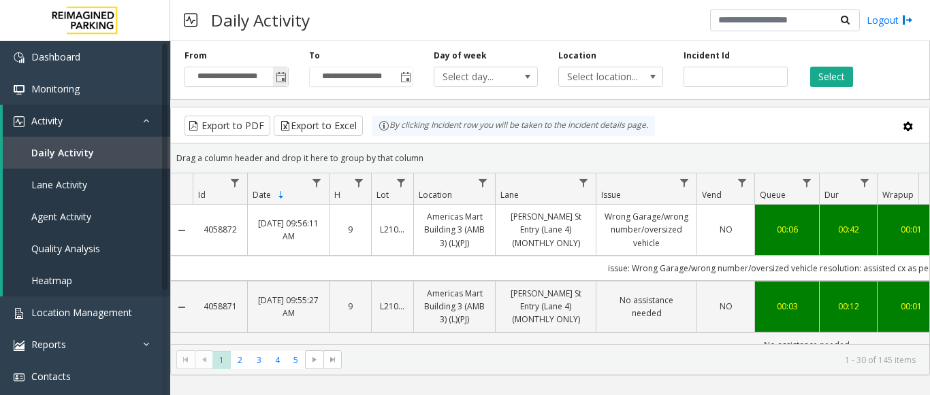
click at [284, 74] on span "Toggle popup" at bounding box center [281, 77] width 11 height 11
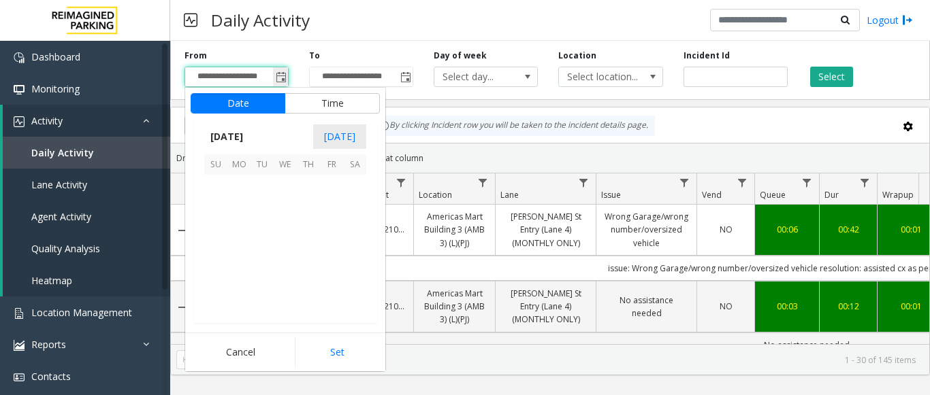
scroll to position [244092, 0]
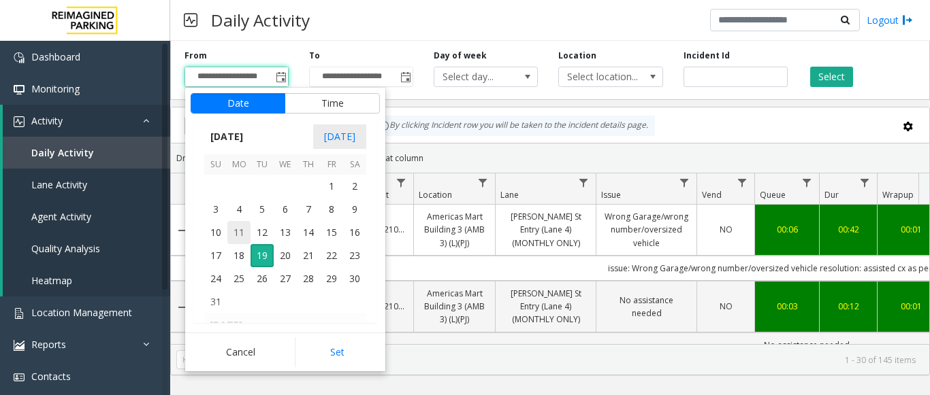
click at [236, 235] on span "11" at bounding box center [238, 232] width 23 height 23
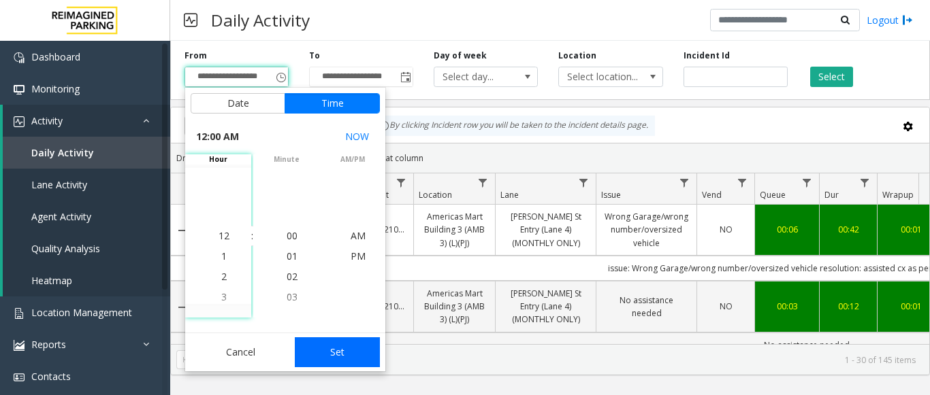
click at [370, 351] on button "Set" at bounding box center [338, 353] width 86 height 30
type input "**********"
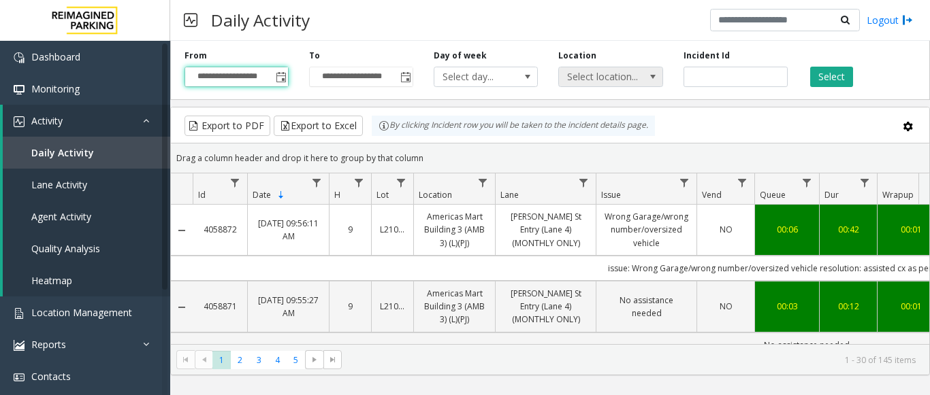
click at [601, 86] on span "Select location..." at bounding box center [600, 76] width 82 height 19
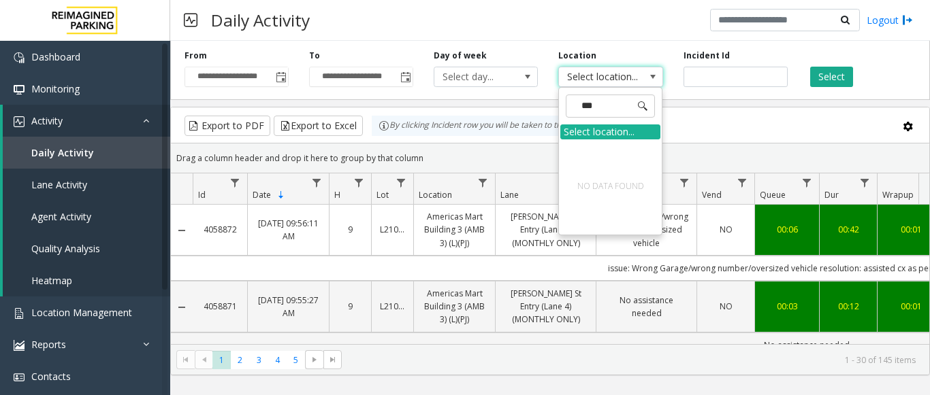
type input "****"
drag, startPoint x: 616, startPoint y: 102, endPoint x: 532, endPoint y: 110, distance: 84.0
click at [532, 110] on app-root "**********" at bounding box center [465, 197] width 930 height 395
type input "******"
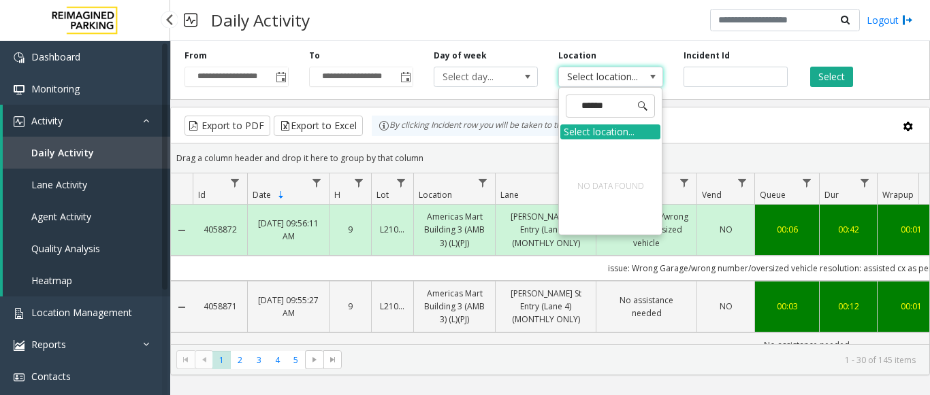
click at [65, 216] on span "Agent Activity" at bounding box center [61, 216] width 60 height 13
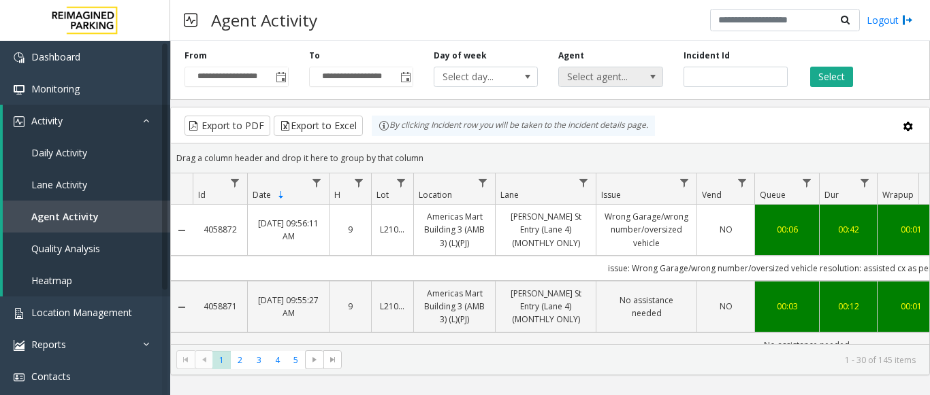
click at [617, 73] on span "Select agent..." at bounding box center [600, 76] width 82 height 19
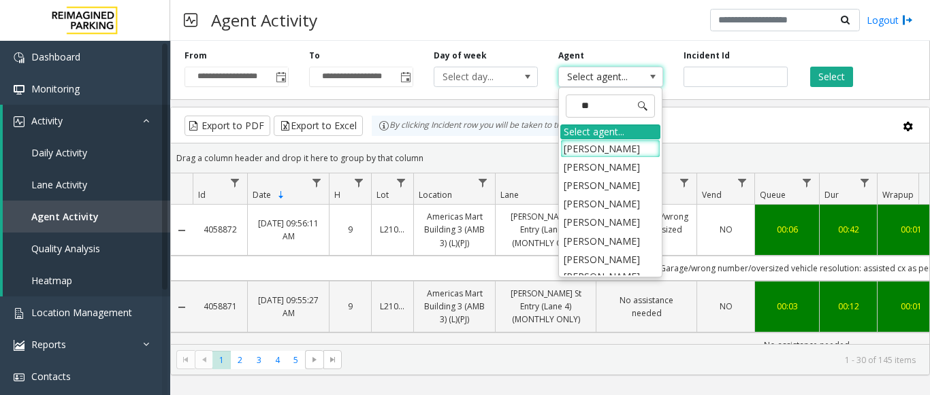
type input "*"
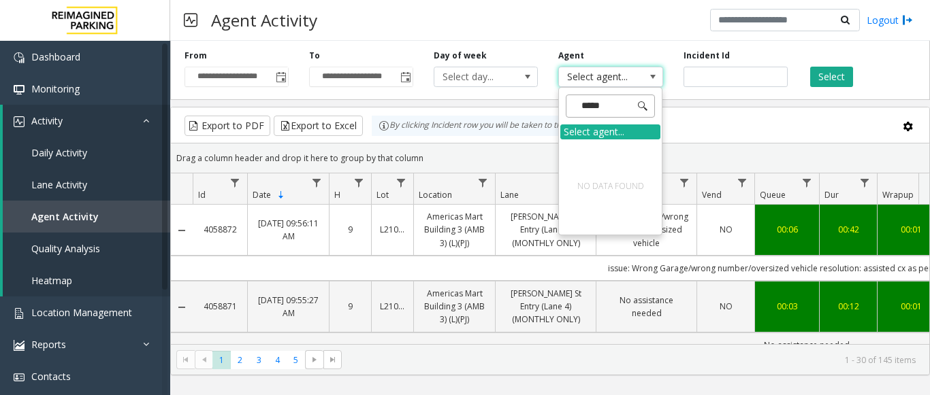
type input "****"
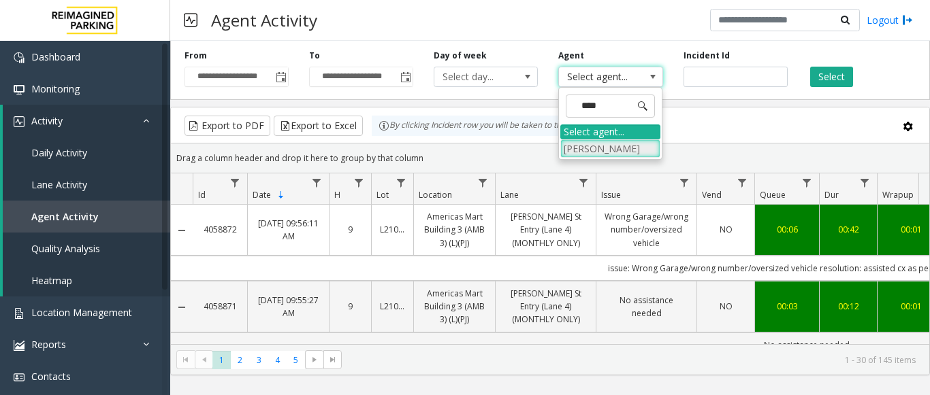
drag, startPoint x: 587, startPoint y: 154, endPoint x: 757, endPoint y: 103, distance: 177.6
click at [587, 153] on li "Mohit Kaushal" at bounding box center [610, 149] width 100 height 18
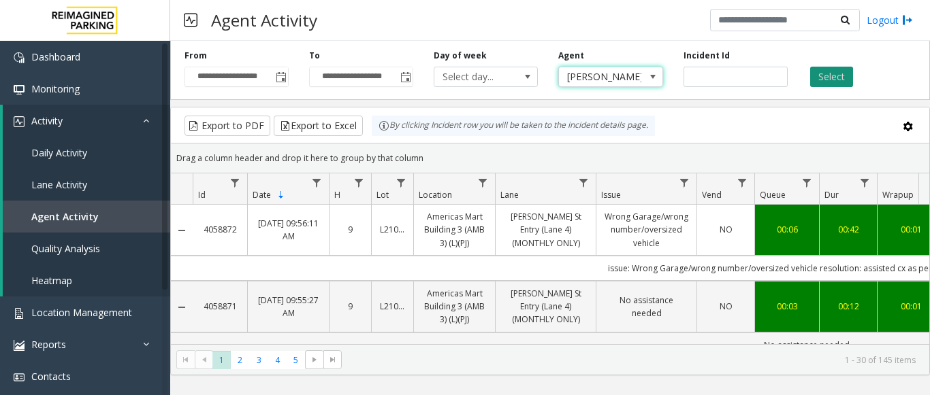
click at [817, 78] on button "Select" at bounding box center [831, 77] width 43 height 20
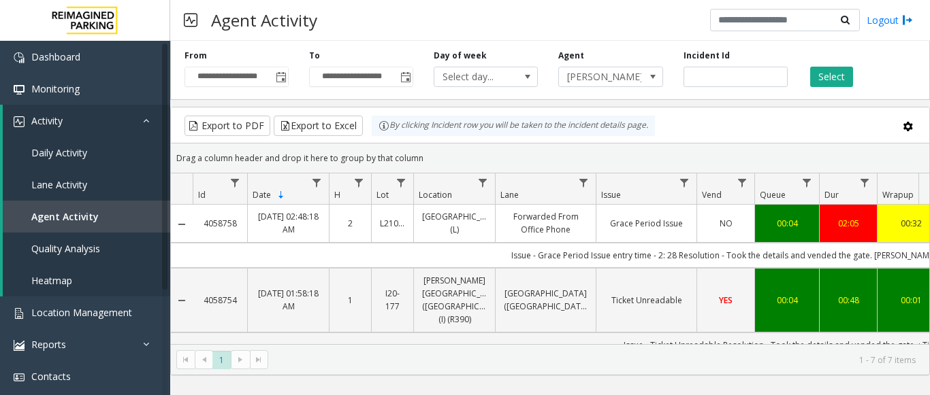
click at [279, 73] on span "Toggle popup" at bounding box center [281, 77] width 11 height 11
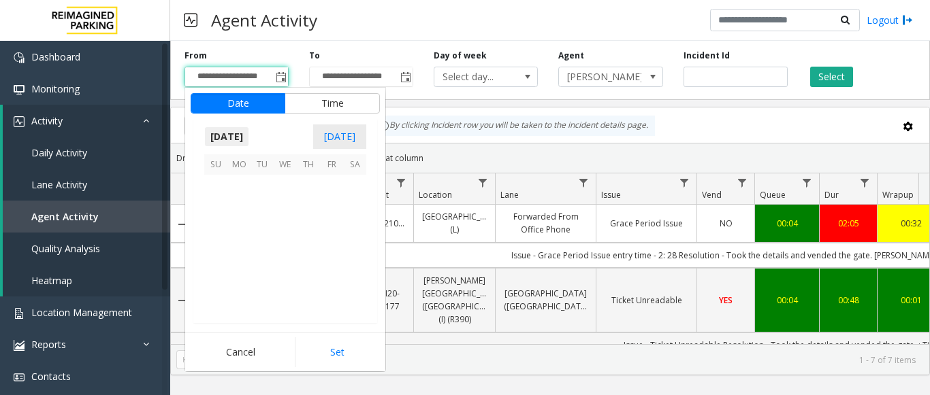
scroll to position [244092, 0]
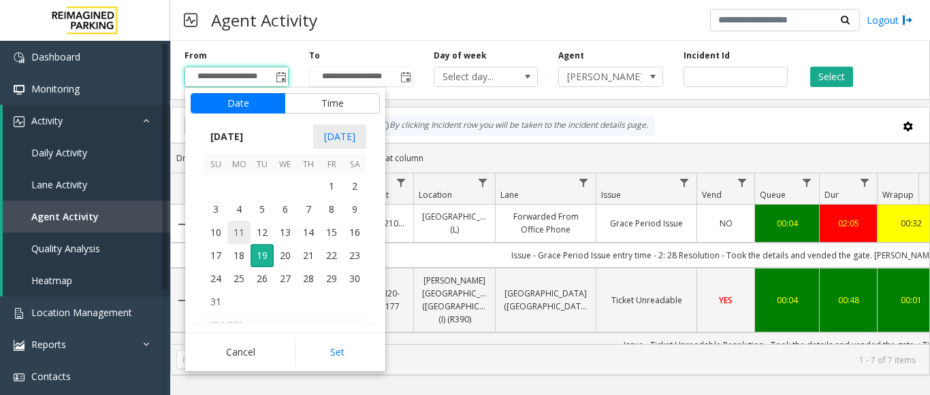
click at [229, 232] on span "11" at bounding box center [238, 232] width 23 height 23
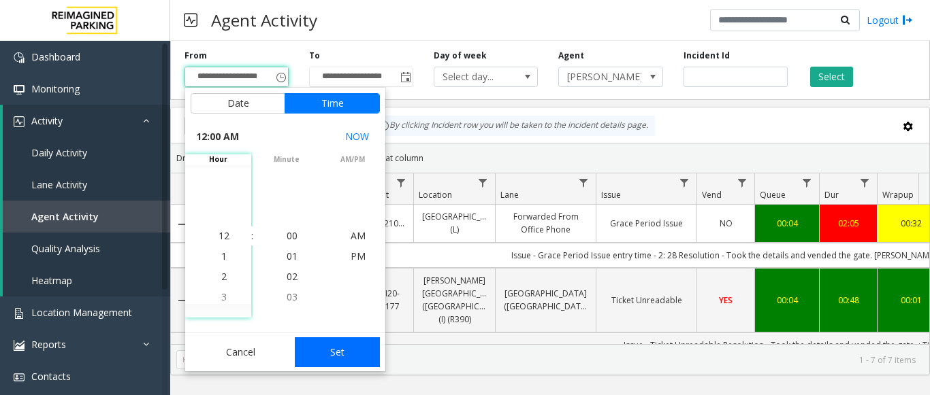
click at [361, 364] on button "Set" at bounding box center [338, 353] width 86 height 30
type input "**********"
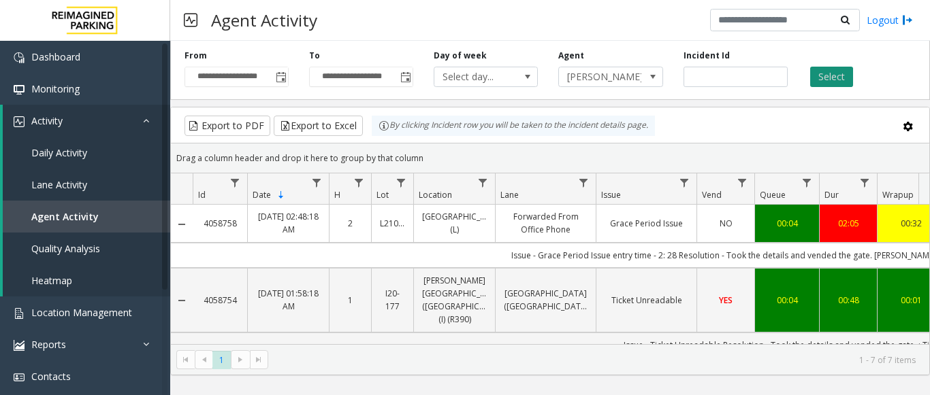
click at [836, 73] on button "Select" at bounding box center [831, 77] width 43 height 20
click at [784, 261] on td "Issue - Grace Period Issue entry time - 2: 28 Resolution - Took the details and…" at bounding box center [806, 255] width 1227 height 25
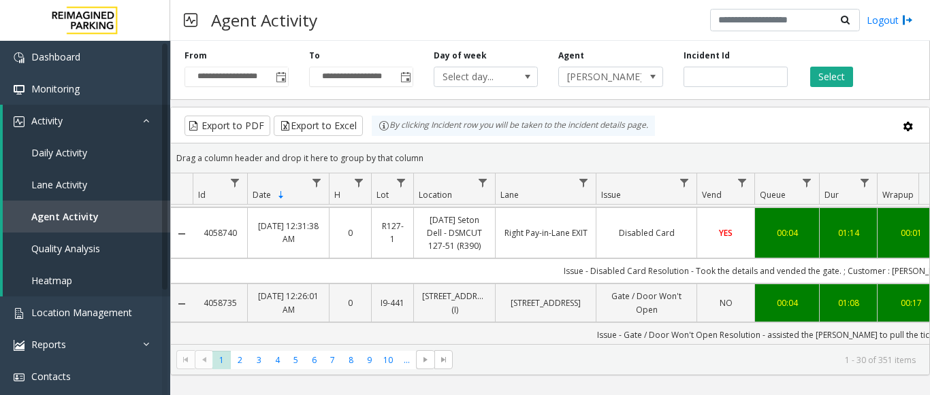
scroll to position [408, 0]
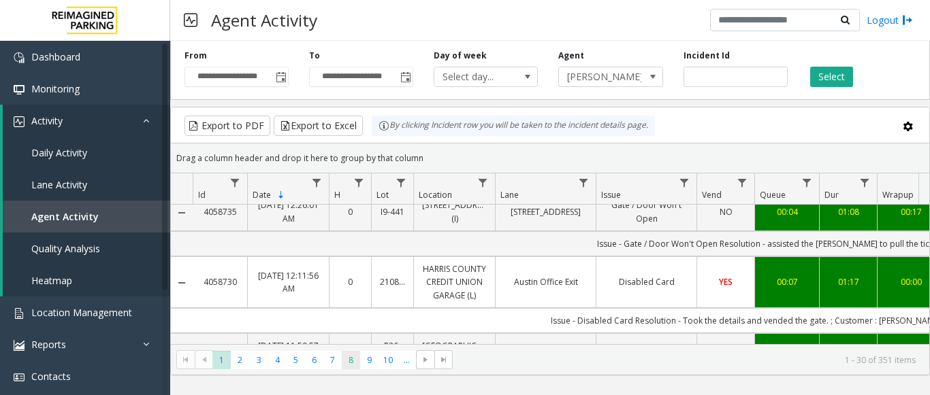
click at [354, 357] on span "8" at bounding box center [351, 360] width 18 height 18
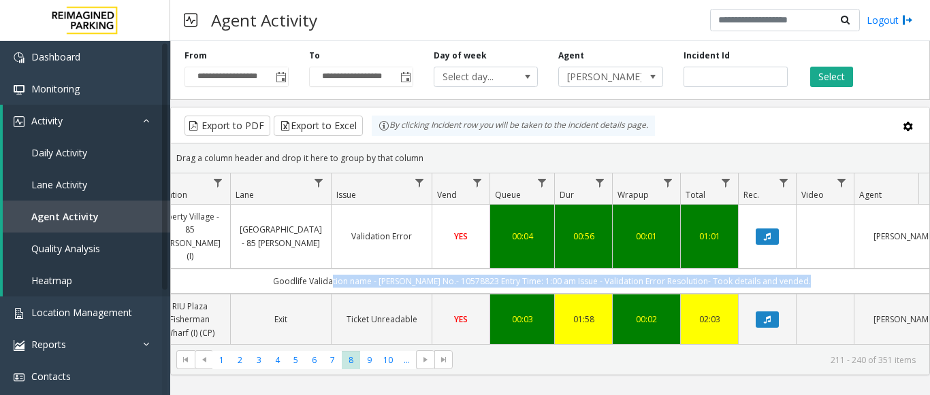
scroll to position [0, 501]
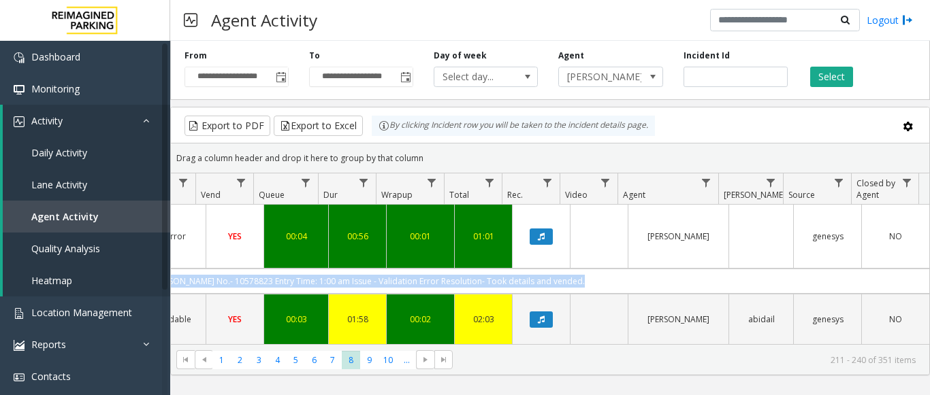
drag, startPoint x: 604, startPoint y: 252, endPoint x: 787, endPoint y: 262, distance: 184.0
click at [787, 269] on td "Goodlife Validation name - kevin Ticket No.- 10578823 Entry Time: 1:00 am Issue…" at bounding box center [315, 281] width 1227 height 25
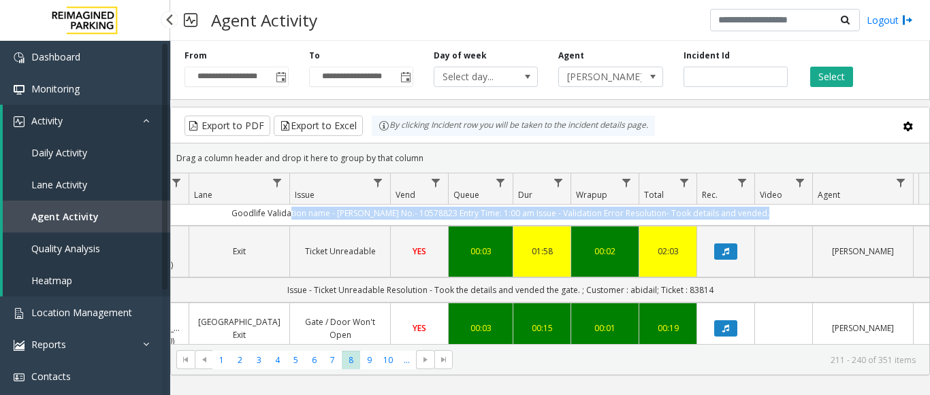
scroll to position [0, 0]
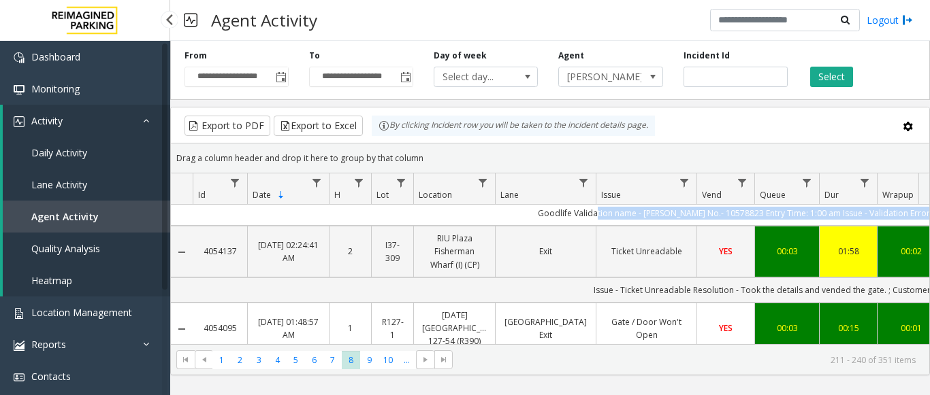
drag, startPoint x: 526, startPoint y: 265, endPoint x: 124, endPoint y: 248, distance: 402.6
click at [124, 248] on app-root "**********" at bounding box center [465, 197] width 930 height 395
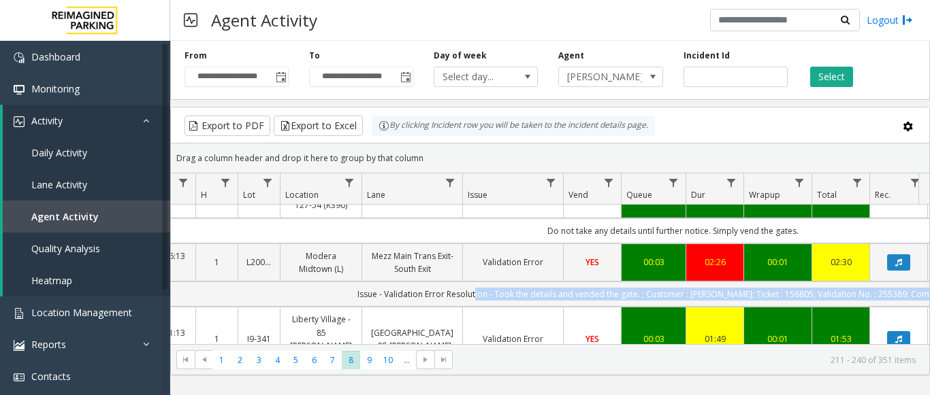
scroll to position [0, 281]
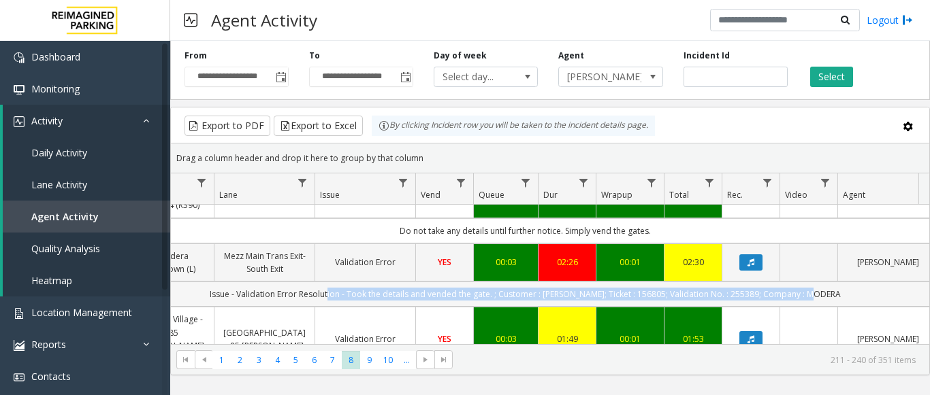
drag, startPoint x: 622, startPoint y: 263, endPoint x: 894, endPoint y: 276, distance: 271.8
click at [905, 282] on td "Issue - Validation Error Resolution - Took the details and vended the gate. ; C…" at bounding box center [525, 294] width 1227 height 25
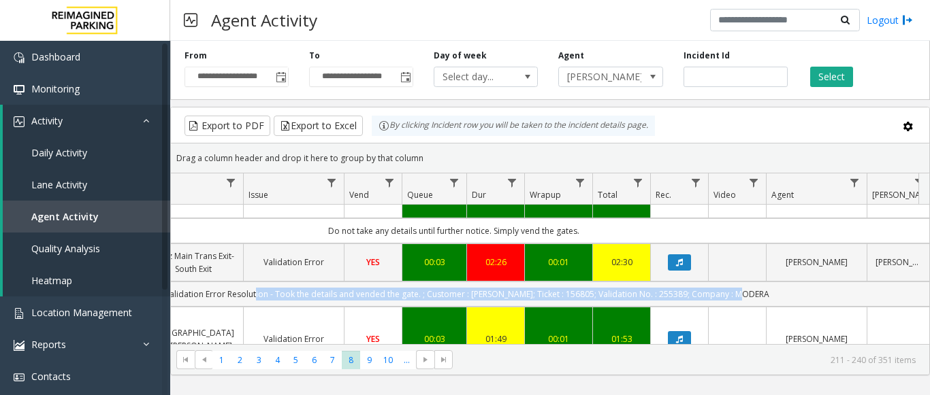
click at [771, 282] on td "Issue - Validation Error Resolution - Took the details and vended the gate. ; C…" at bounding box center [453, 294] width 1227 height 25
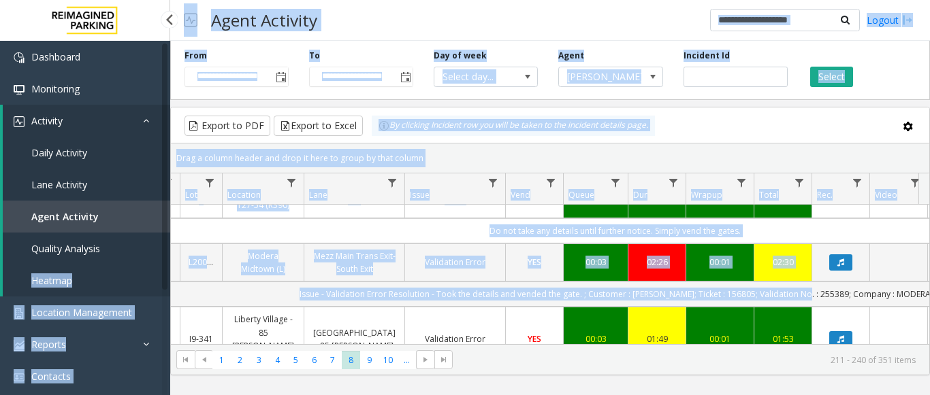
scroll to position [0, 0]
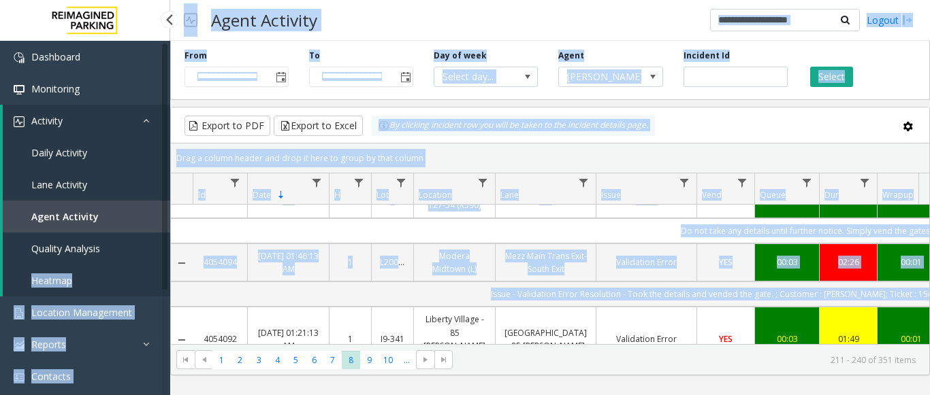
drag, startPoint x: 645, startPoint y: 271, endPoint x: 133, endPoint y: 246, distance: 512.4
click at [133, 246] on app-root "**********" at bounding box center [465, 197] width 930 height 395
click at [234, 256] on link "4054094" at bounding box center [220, 262] width 38 height 13
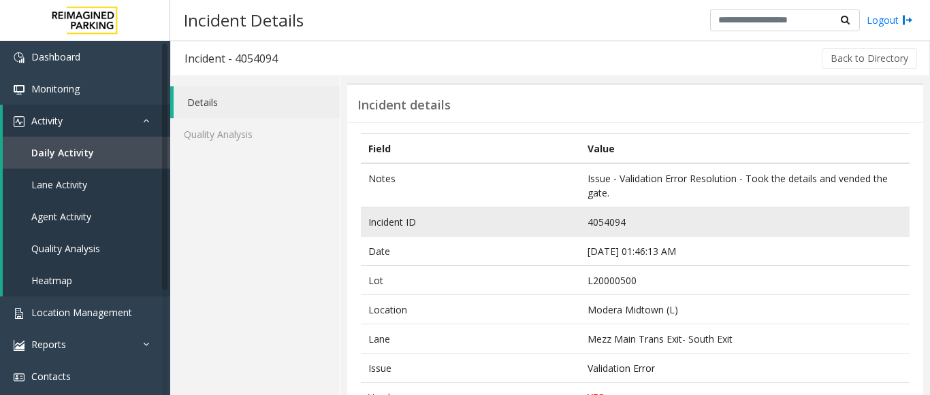
click at [603, 222] on td "4054094" at bounding box center [744, 222] width 329 height 29
copy td "4054094"
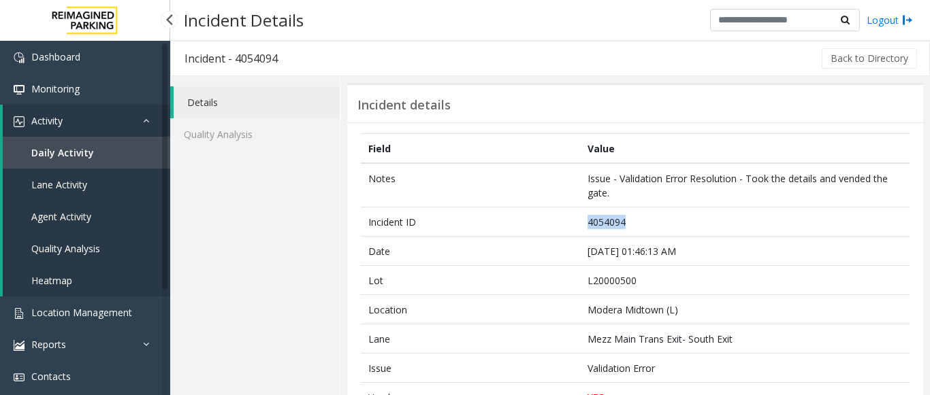
click at [60, 220] on span "Agent Activity" at bounding box center [61, 216] width 60 height 13
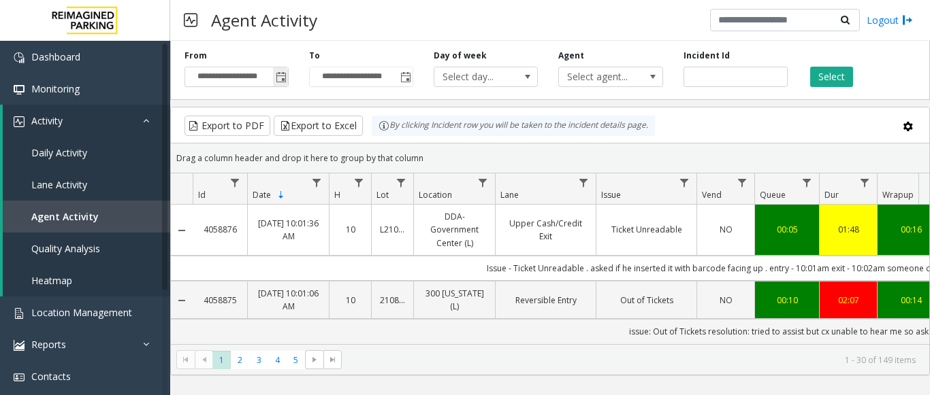
click at [278, 79] on span "Toggle popup" at bounding box center [281, 77] width 11 height 11
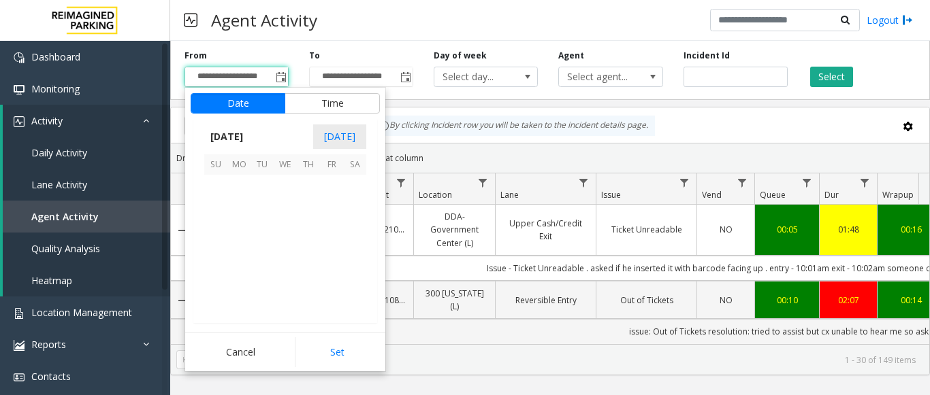
scroll to position [244092, 0]
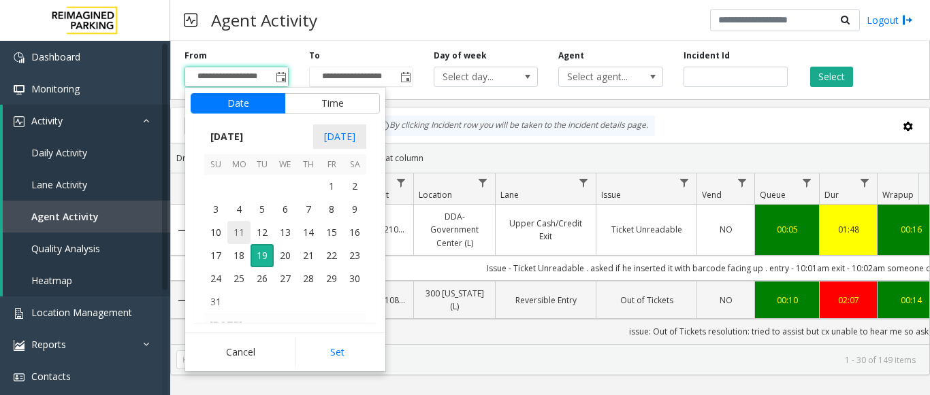
click at [234, 237] on span "11" at bounding box center [238, 232] width 23 height 23
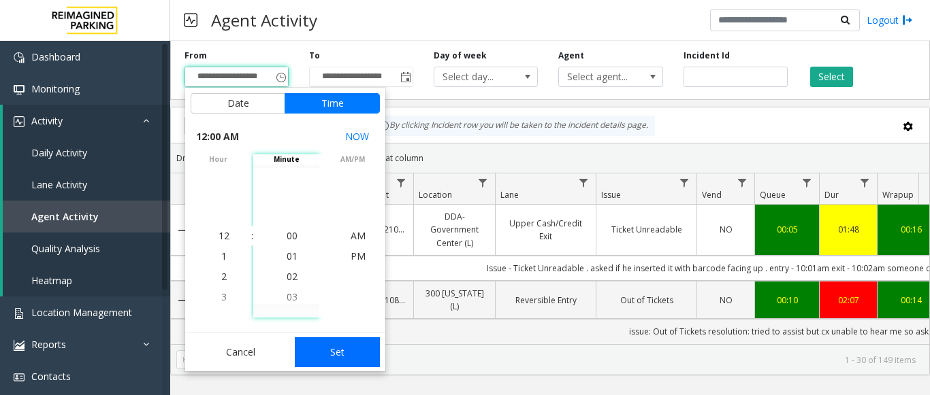
click at [344, 359] on button "Set" at bounding box center [338, 353] width 86 height 30
type input "**********"
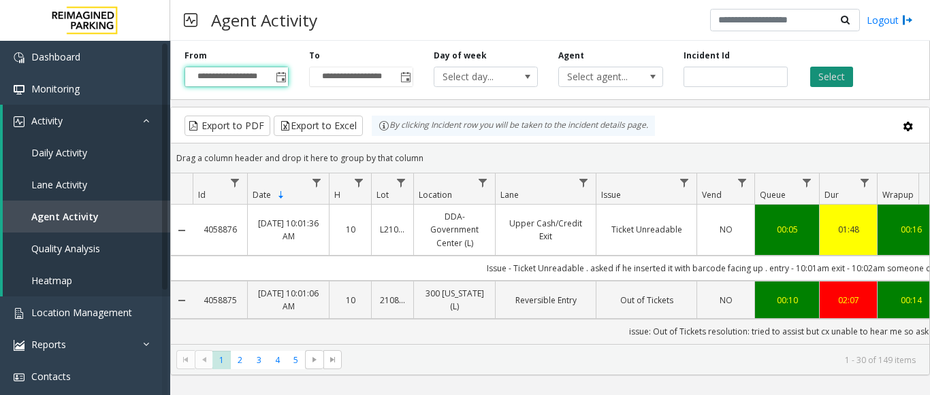
click at [823, 82] on button "Select" at bounding box center [831, 77] width 43 height 20
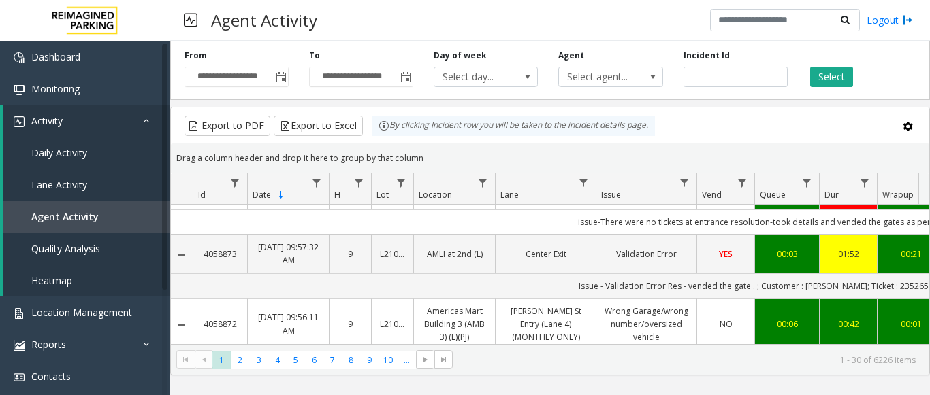
scroll to position [204, 0]
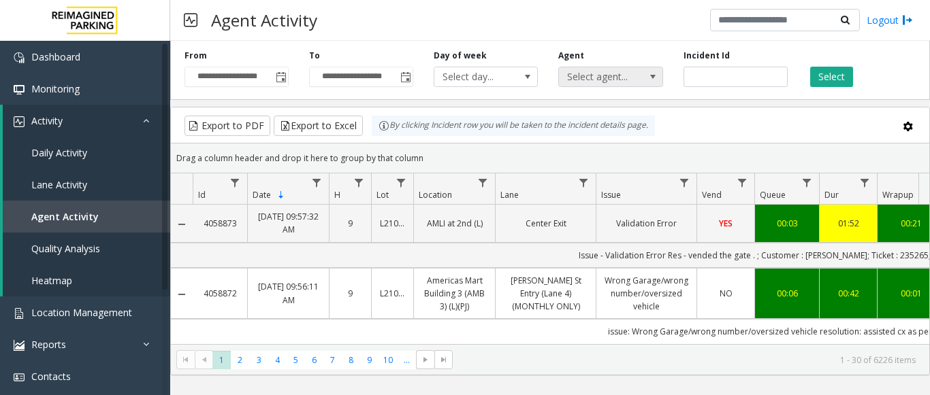
click at [610, 73] on span "Select agent..." at bounding box center [600, 76] width 82 height 19
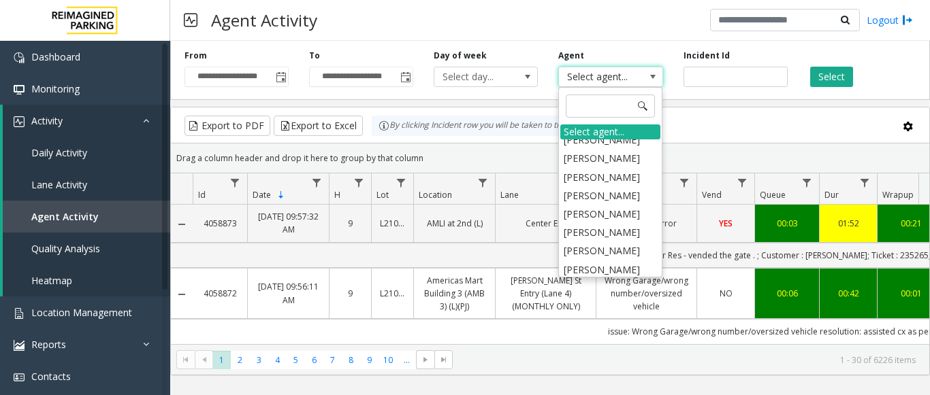
scroll to position [1157, 0]
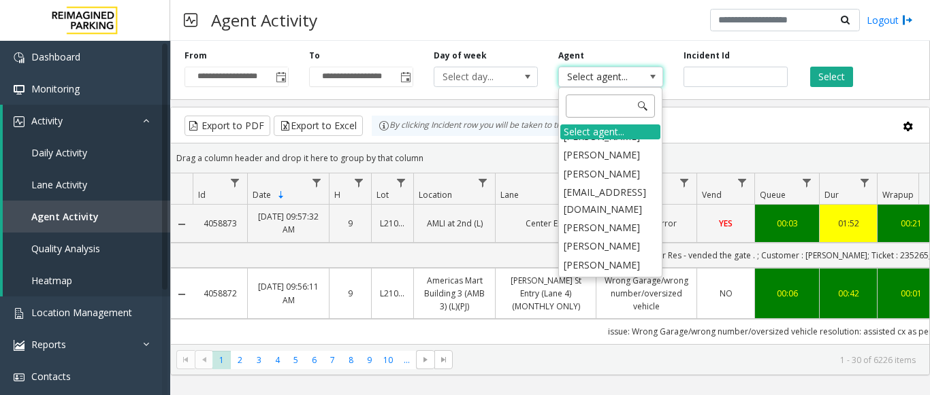
click at [605, 103] on input at bounding box center [610, 106] width 89 height 23
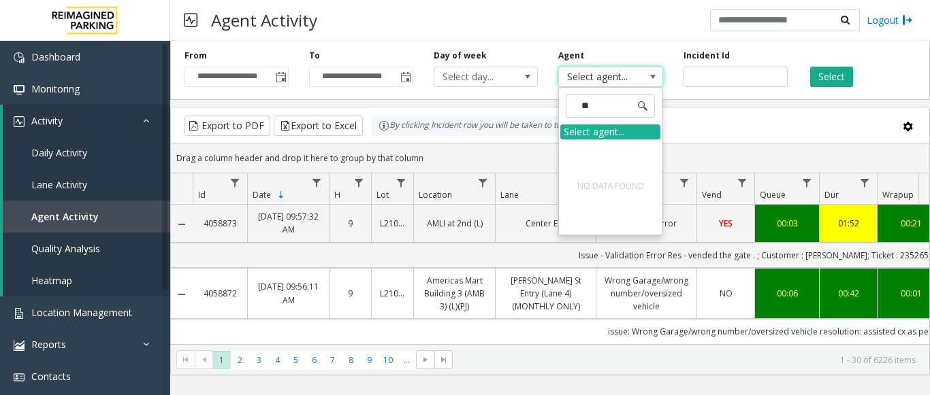
type input "*"
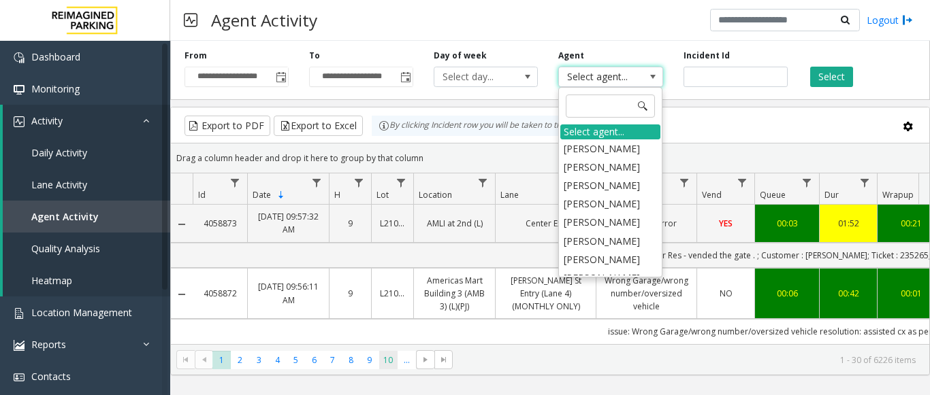
click at [387, 358] on span "10" at bounding box center [388, 360] width 18 height 18
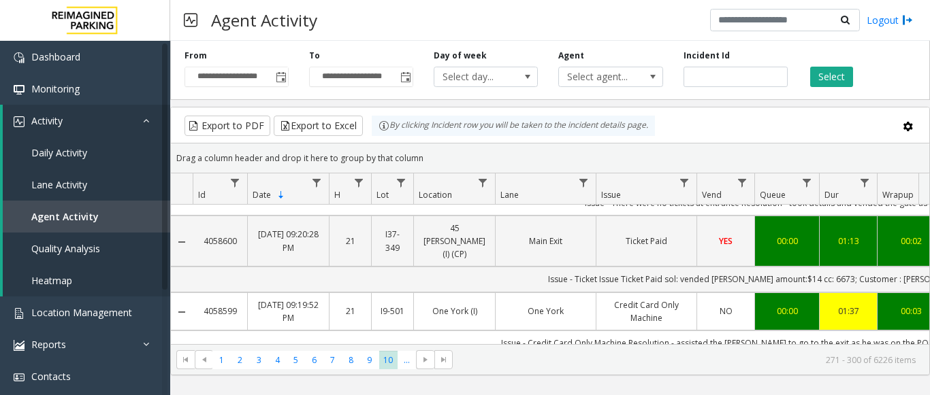
scroll to position [68, 0]
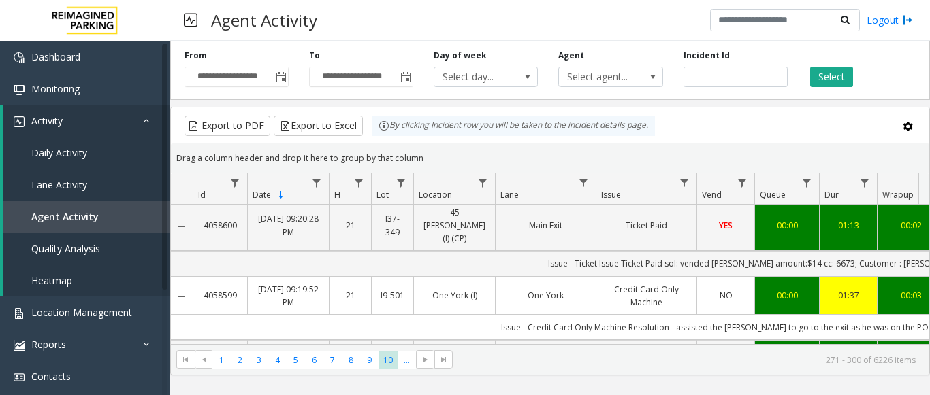
drag, startPoint x: 571, startPoint y: 159, endPoint x: 919, endPoint y: 225, distance: 354.6
click at [929, 225] on kendo-grid "Export to PDF Export to Excel By clicking Incident row you will be taken to the…" at bounding box center [549, 241] width 759 height 269
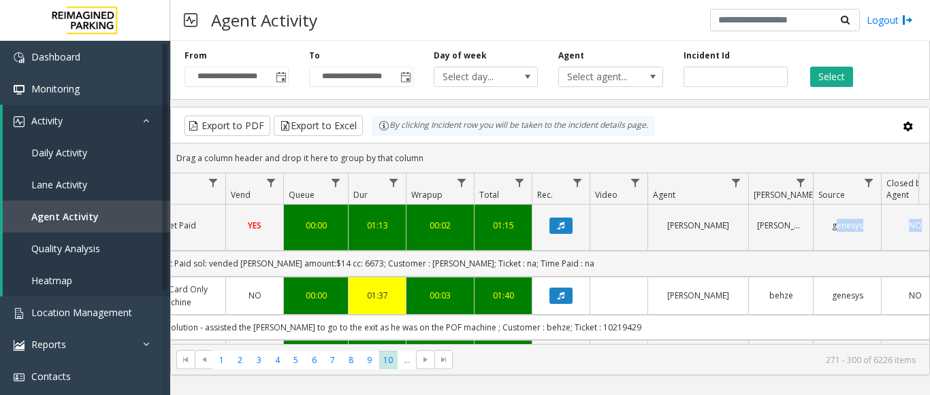
scroll to position [0, 483]
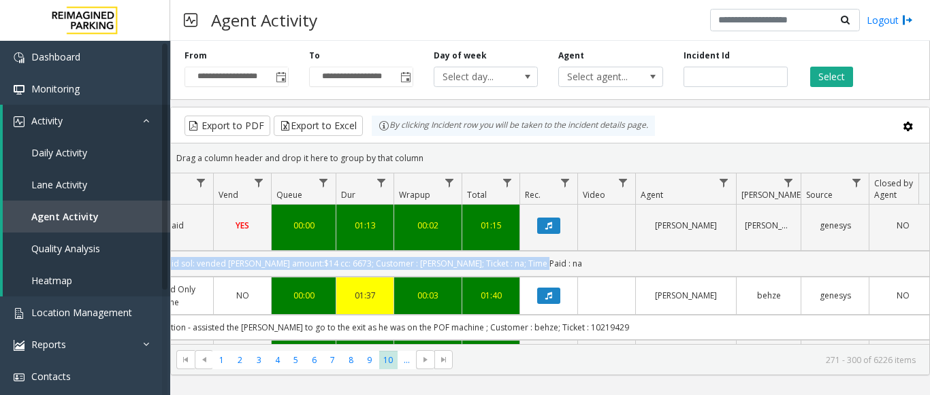
drag, startPoint x: 453, startPoint y: 255, endPoint x: 629, endPoint y: 246, distance: 176.5
click at [629, 251] on td "Issue - Ticket Issue Ticket Paid sol: vended [PERSON_NAME] amount:$14 cc: 6673;…" at bounding box center [322, 263] width 1227 height 25
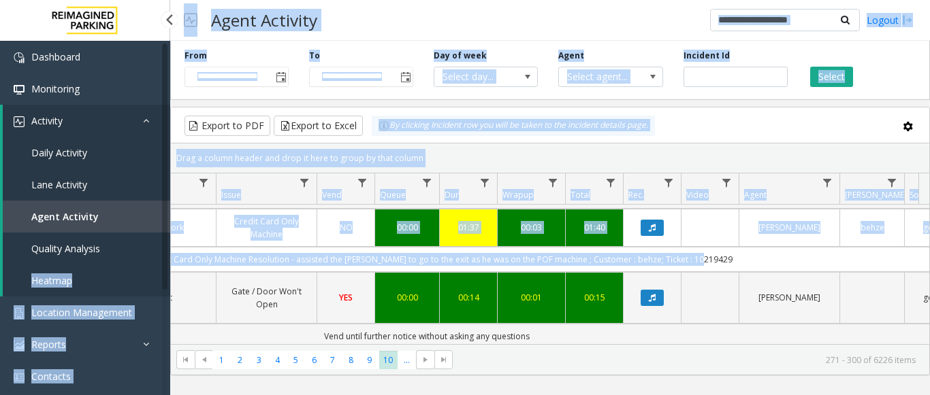
scroll to position [0, 0]
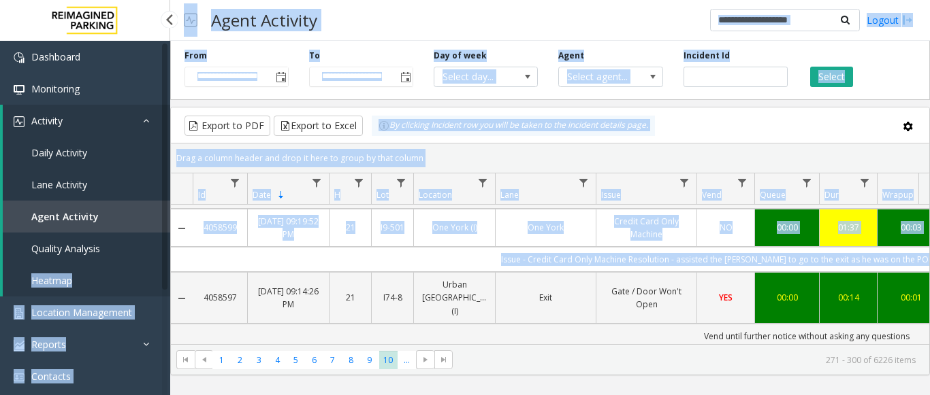
drag, startPoint x: 682, startPoint y: 245, endPoint x: 114, endPoint y: 236, distance: 568.3
click at [114, 236] on app-root "**********" at bounding box center [465, 197] width 930 height 395
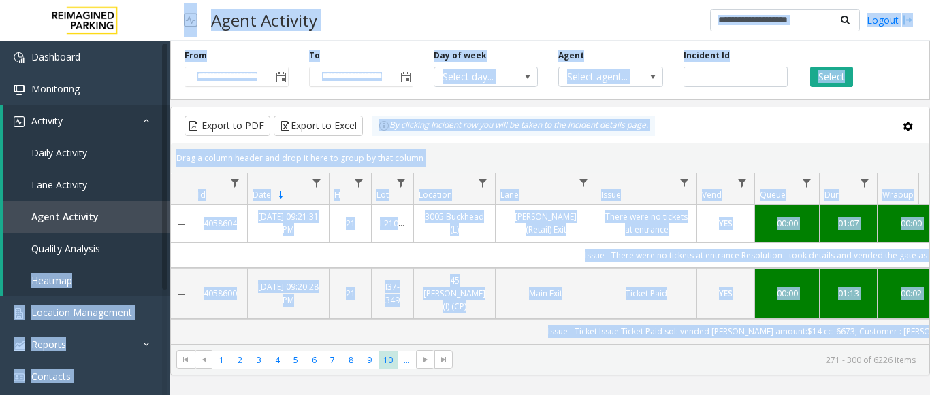
click at [670, 131] on div "Export to PDF Export to Excel By clicking Incident row you will be taken to the…" at bounding box center [549, 126] width 735 height 20
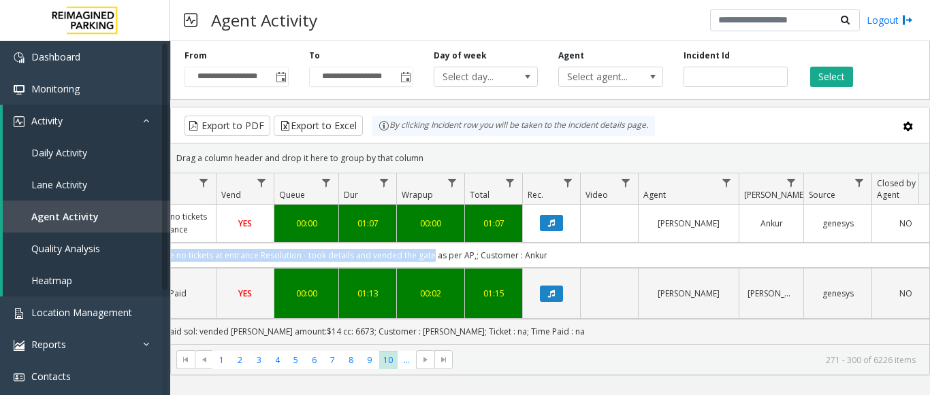
drag, startPoint x: 571, startPoint y: 251, endPoint x: 601, endPoint y: 255, distance: 30.2
click at [601, 255] on td "Issue - There were no tickets at entrance Resolution - took details and vended …" at bounding box center [325, 255] width 1227 height 25
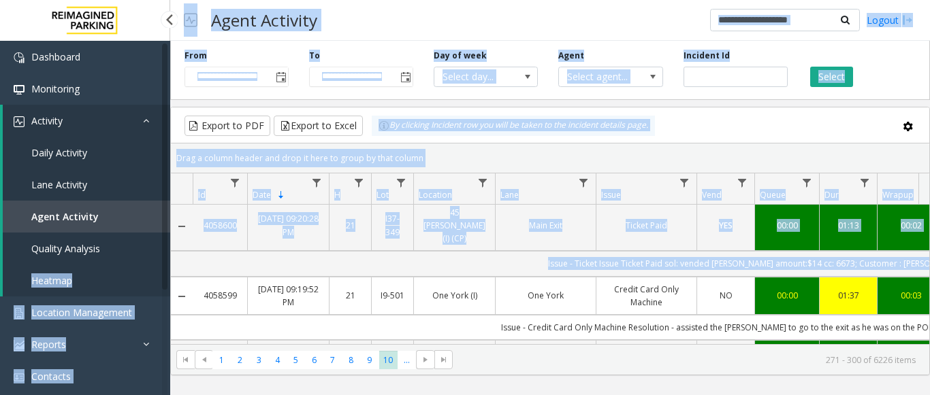
drag, startPoint x: 575, startPoint y: 252, endPoint x: 150, endPoint y: 252, distance: 424.7
click at [150, 252] on app-root "**********" at bounding box center [465, 197] width 930 height 395
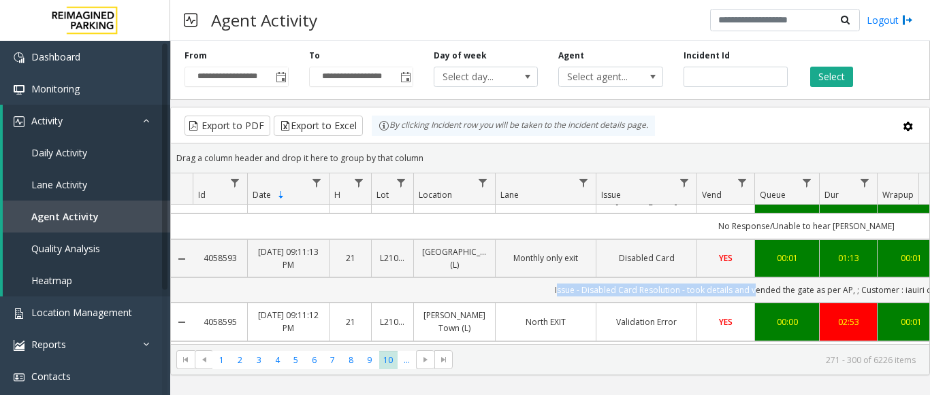
drag, startPoint x: 541, startPoint y: 233, endPoint x: 751, endPoint y: 250, distance: 211.0
click at [751, 278] on td "Issue - Disabled Card Resolution - took details and vended the gate as per AP, …" at bounding box center [806, 290] width 1227 height 25
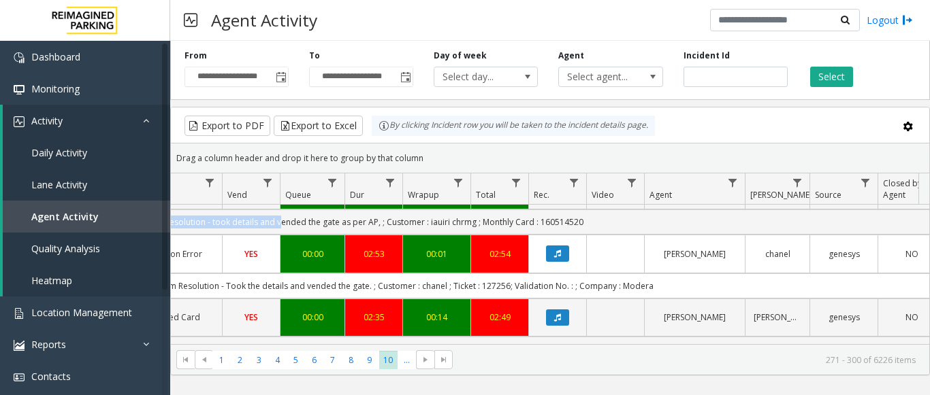
drag, startPoint x: 448, startPoint y: 238, endPoint x: 652, endPoint y: 259, distance: 204.5
click at [652, 274] on td "Issue - Validation Error entry time - 7:40 pm Resolution - Took the details and…" at bounding box center [331, 286] width 1227 height 25
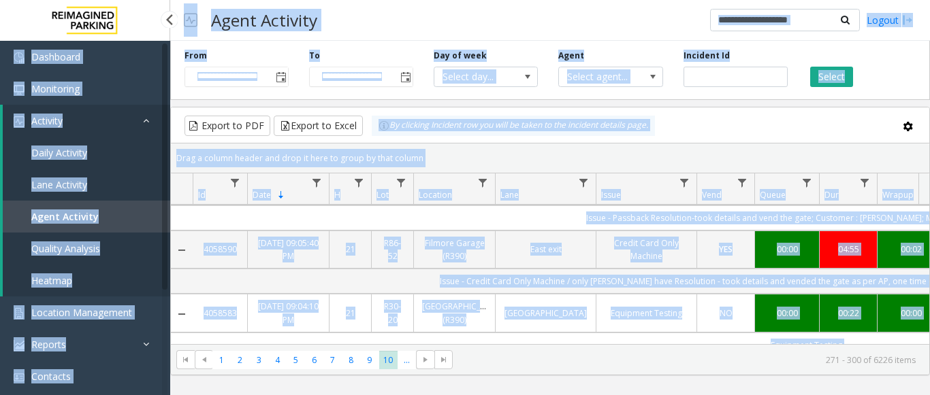
drag, startPoint x: 602, startPoint y: 329, endPoint x: -74, endPoint y: 281, distance: 677.5
click at [0, 281] on html "**********" at bounding box center [465, 197] width 930 height 395
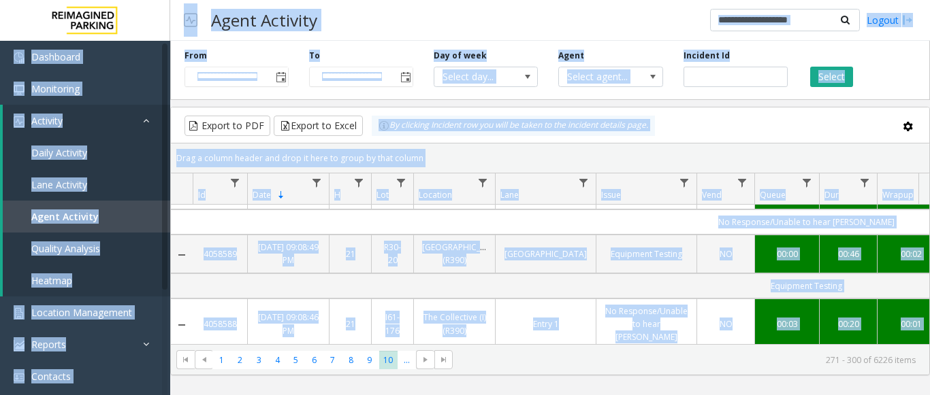
click at [700, 133] on div "Export to PDF Export to Excel By clicking Incident row you will be taken to the…" at bounding box center [549, 126] width 735 height 20
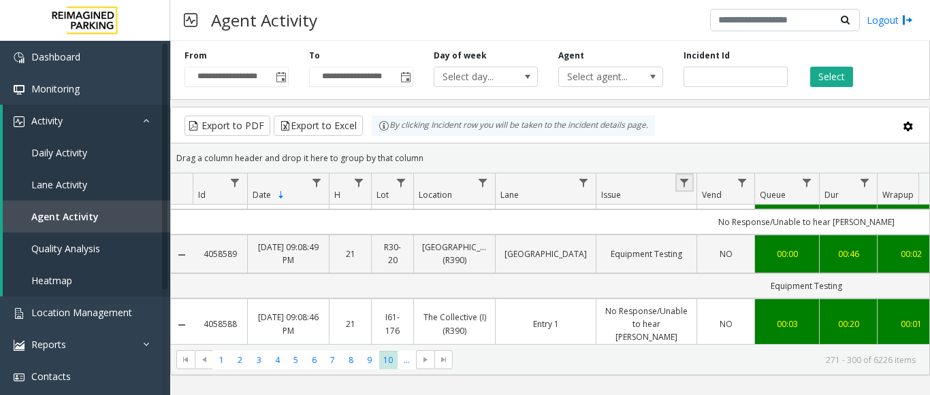
click at [691, 186] on link "Data table" at bounding box center [684, 183] width 18 height 18
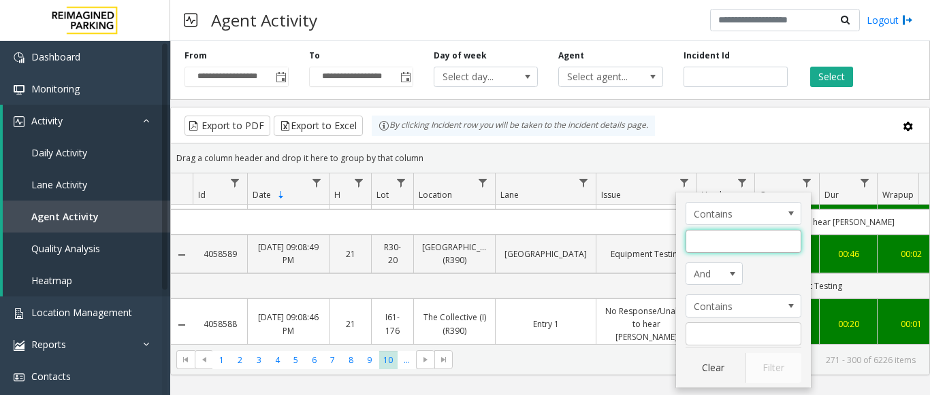
click at [706, 243] on input "Issue Filter" at bounding box center [743, 241] width 116 height 23
type input "**********"
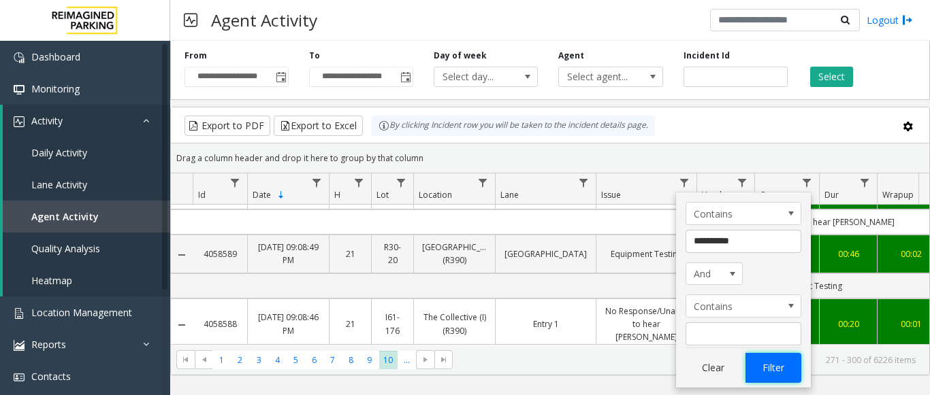
click at [782, 368] on button "Filter" at bounding box center [773, 368] width 56 height 30
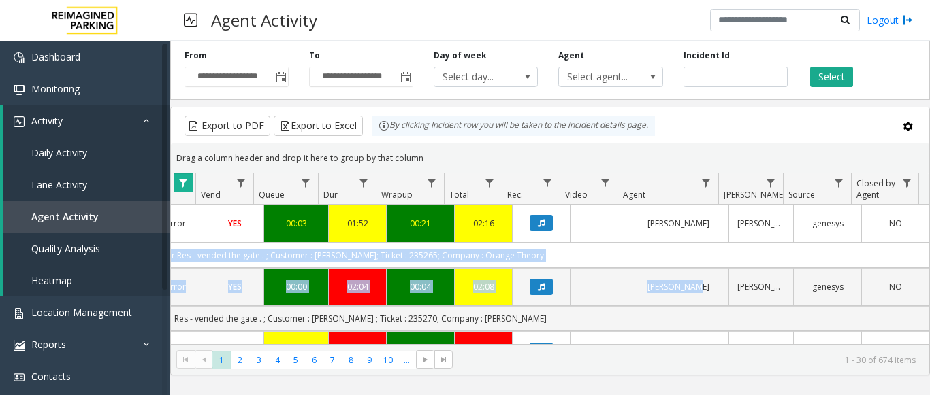
drag, startPoint x: 636, startPoint y: 255, endPoint x: 529, endPoint y: 264, distance: 107.3
click at [674, 267] on td "Issue - Validation Error Res - vended the gate . ; Customer : [PERSON_NAME]; Ti…" at bounding box center [315, 255] width 1227 height 25
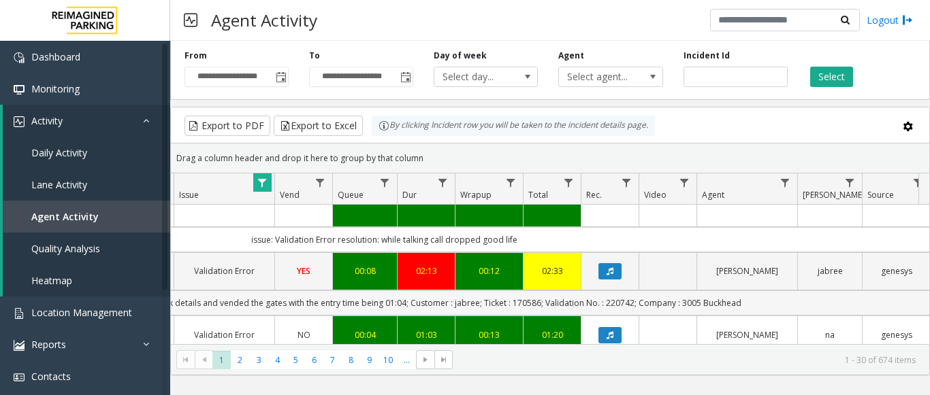
drag, startPoint x: 664, startPoint y: 227, endPoint x: 212, endPoint y: 231, distance: 451.9
click at [212, 291] on td "issue-Validation Error resolution-took details and vended the gates with the en…" at bounding box center [384, 303] width 1227 height 25
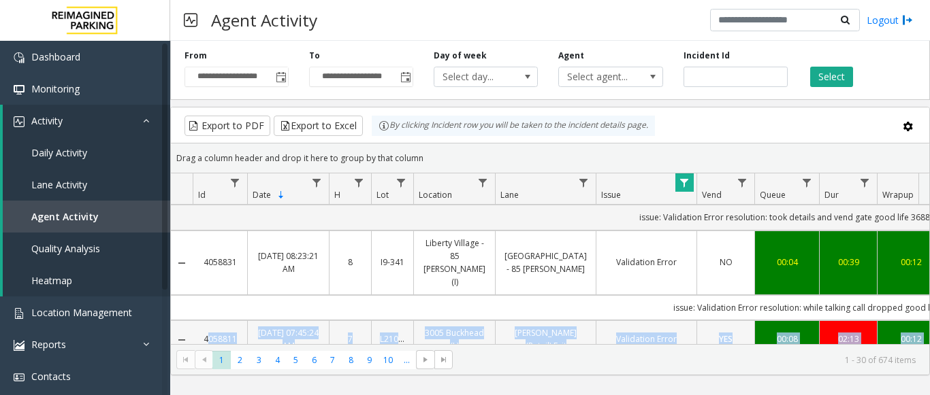
drag, startPoint x: 695, startPoint y: 264, endPoint x: 199, endPoint y: 272, distance: 495.5
click at [199, 321] on tr "4058811 [DATE] 07:45:24 AM 7 L21082601 3005 Buckhead (L) [PERSON_NAME] (Retail)…" at bounding box center [795, 340] width 1249 height 38
click at [220, 333] on link "4058811" at bounding box center [220, 339] width 38 height 13
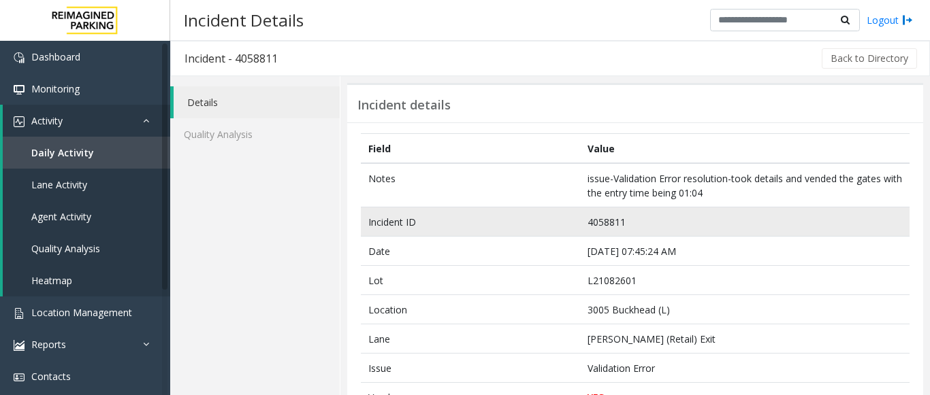
click at [601, 219] on td "4058811" at bounding box center [744, 222] width 329 height 29
copy td "4058811"
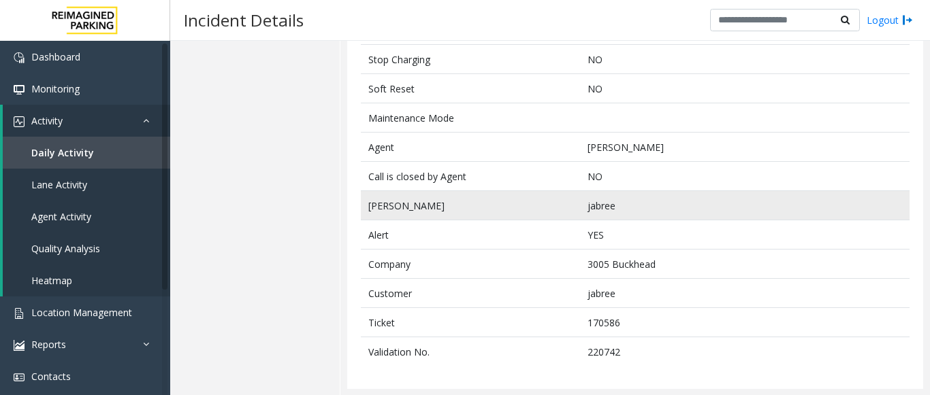
scroll to position [751, 0]
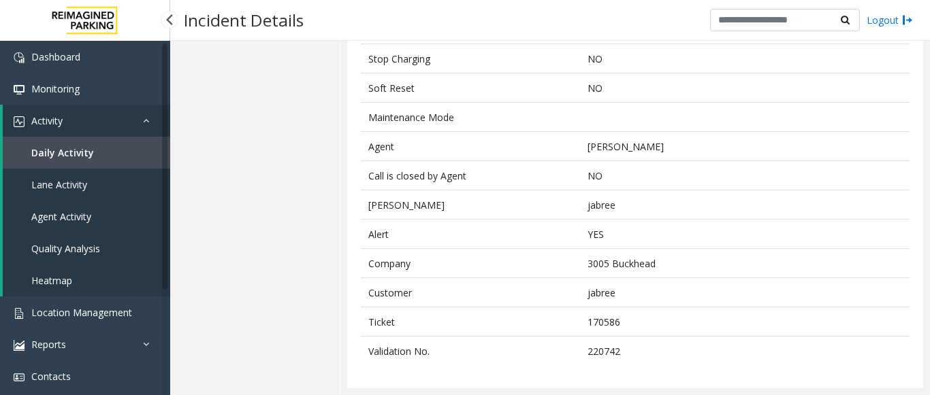
click at [76, 213] on span "Agent Activity" at bounding box center [61, 216] width 60 height 13
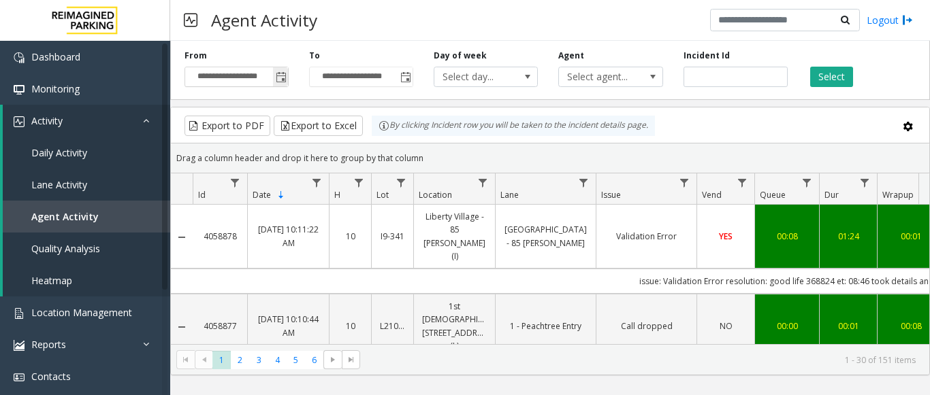
click at [280, 76] on span "Toggle popup" at bounding box center [281, 77] width 11 height 11
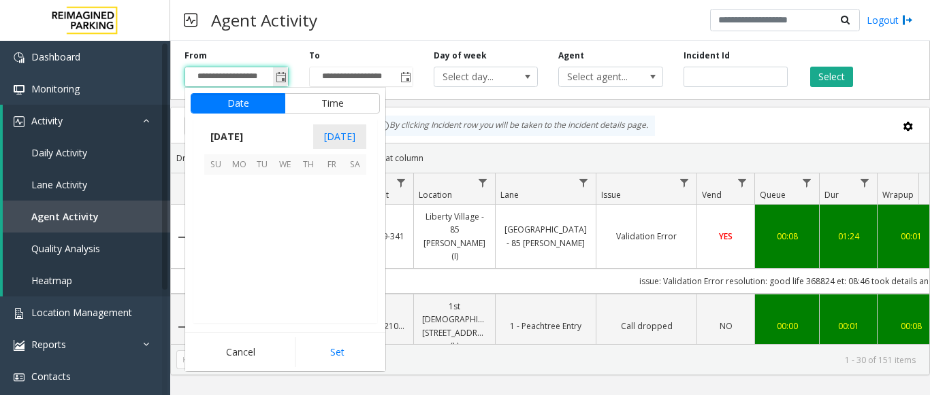
scroll to position [244092, 0]
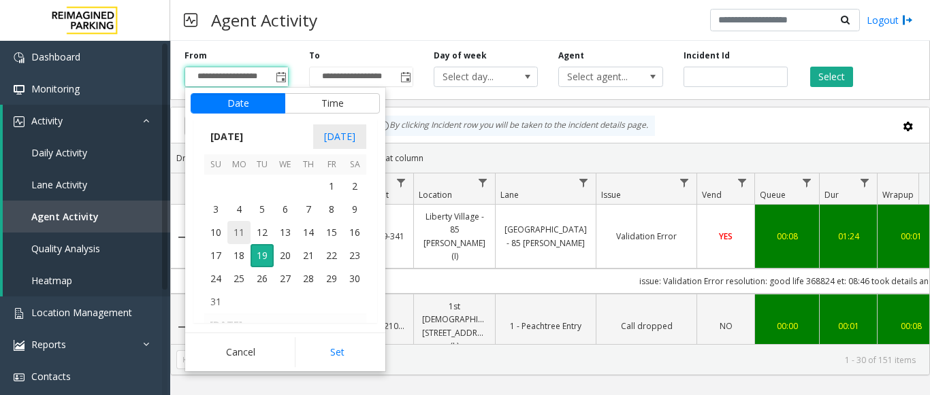
click at [240, 226] on span "11" at bounding box center [238, 232] width 23 height 23
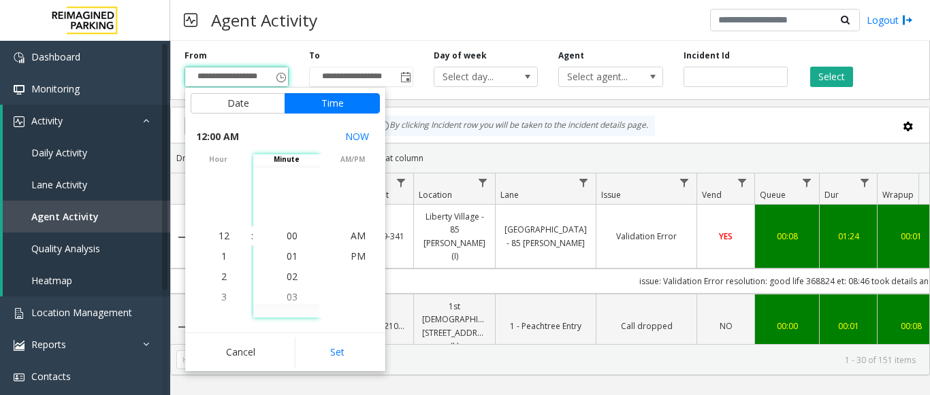
click at [342, 343] on button "Set" at bounding box center [338, 353] width 86 height 30
type input "**********"
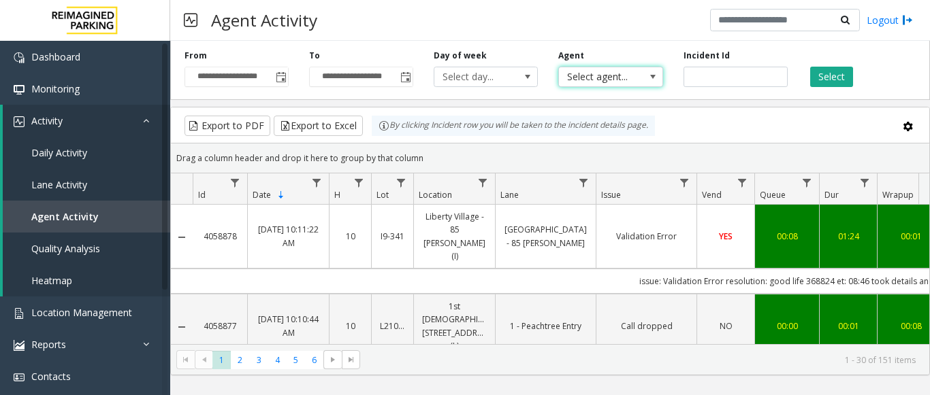
click at [615, 79] on span "Select agent..." at bounding box center [600, 76] width 82 height 19
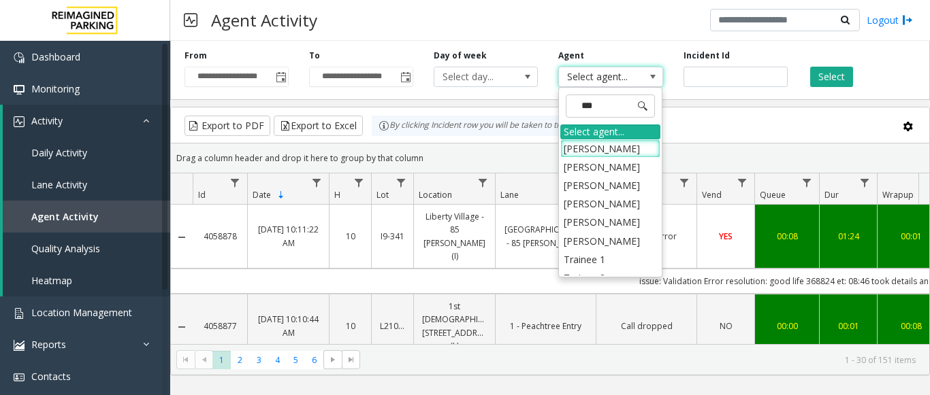
type input "****"
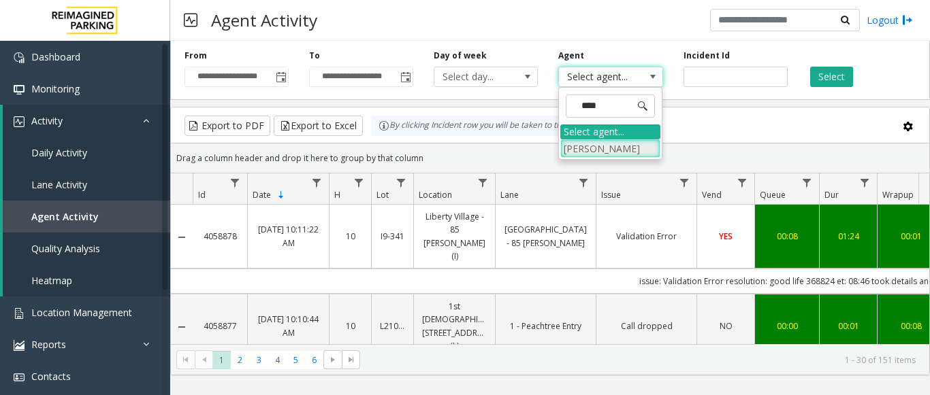
click at [602, 148] on li "[PERSON_NAME]" at bounding box center [610, 149] width 100 height 18
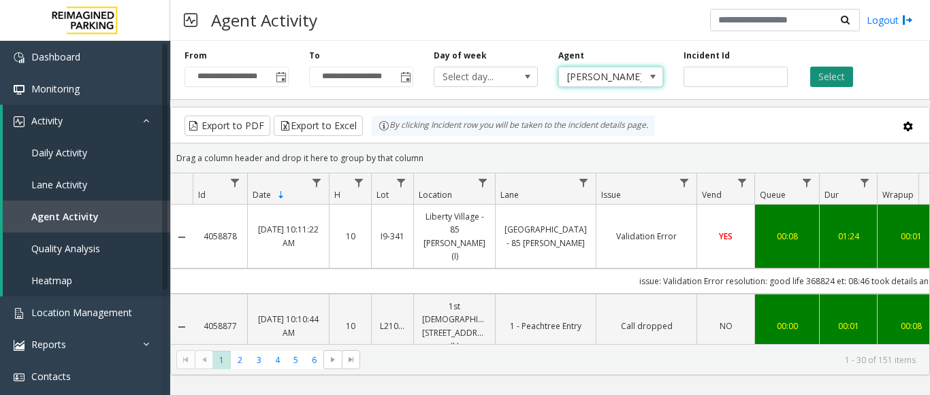
click at [824, 71] on button "Select" at bounding box center [831, 77] width 43 height 20
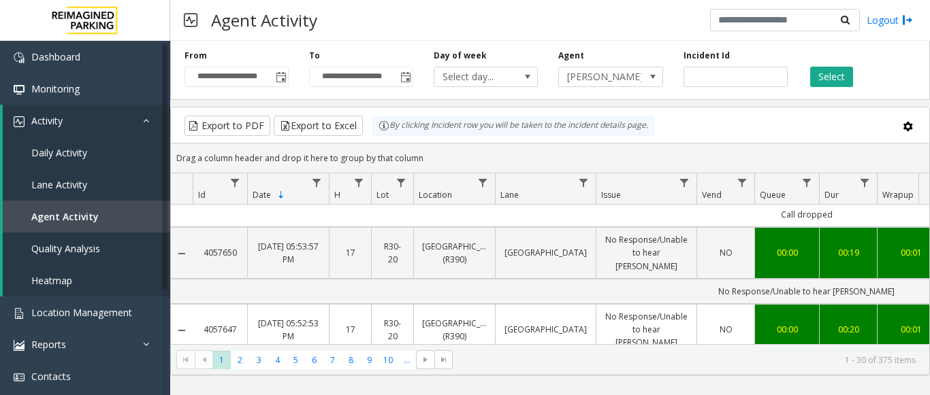
scroll to position [1361, 0]
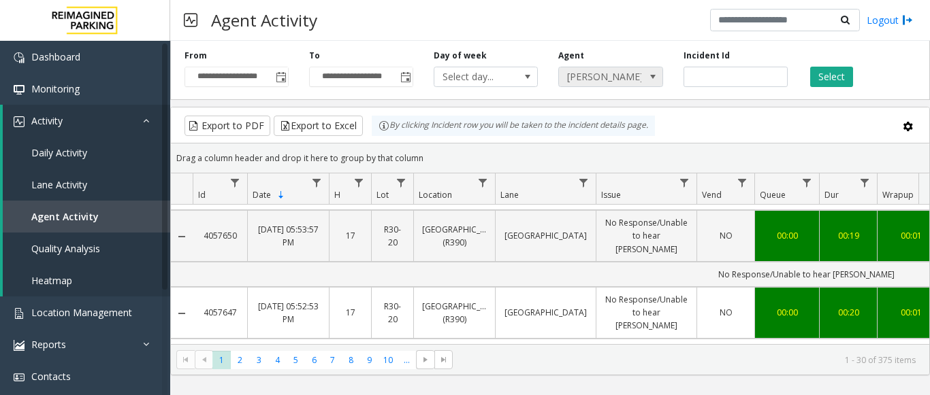
click at [639, 81] on span "[PERSON_NAME]" at bounding box center [600, 76] width 82 height 19
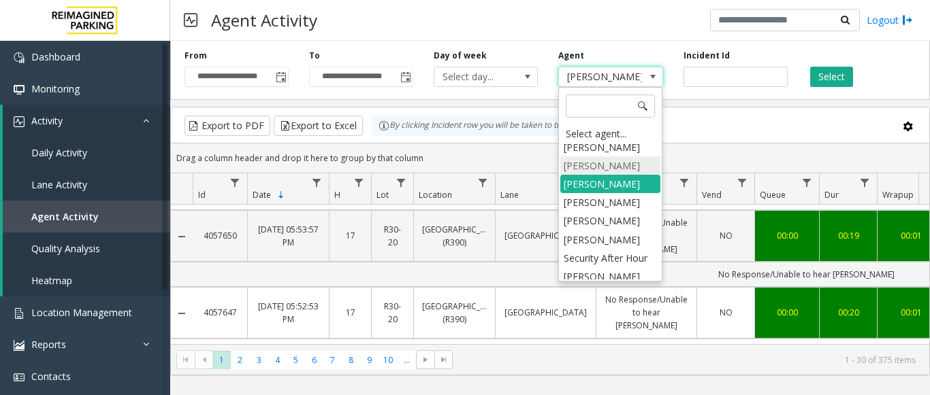
scroll to position [6691, 0]
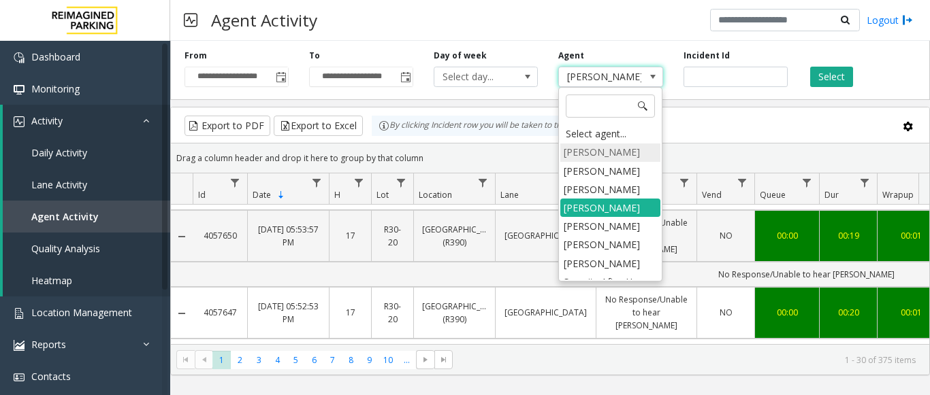
click at [596, 161] on li "[PERSON_NAME]" at bounding box center [610, 152] width 100 height 18
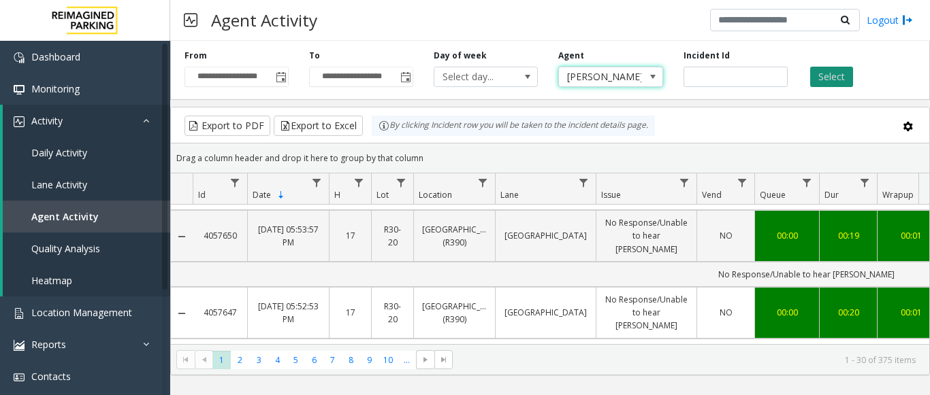
click at [825, 69] on button "Select" at bounding box center [831, 77] width 43 height 20
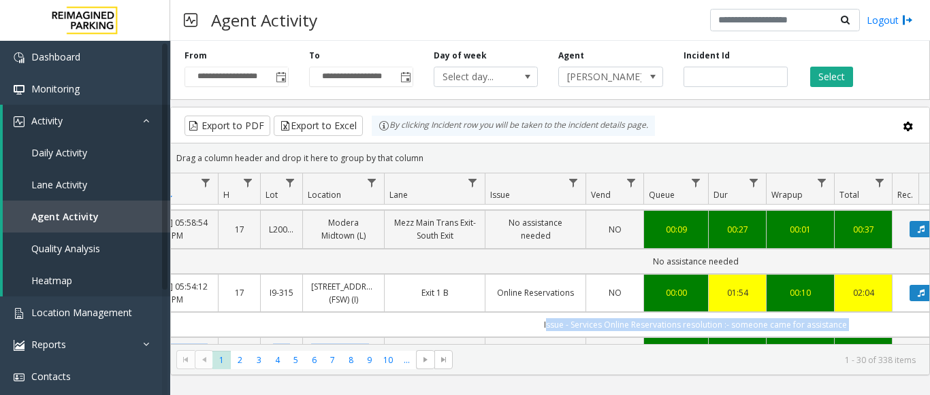
scroll to position [0, 282]
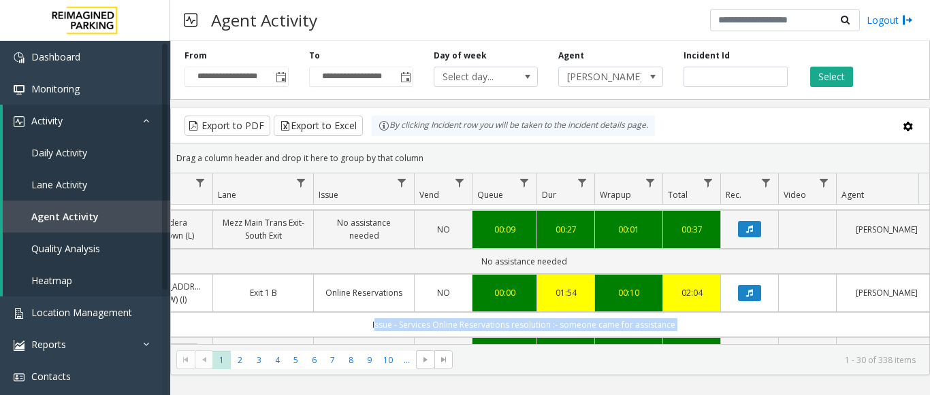
drag, startPoint x: 655, startPoint y: 281, endPoint x: 929, endPoint y: 299, distance: 274.9
click at [929, 299] on kendo-grid "Export to PDF Export to Excel By clicking Incident row you will be taken to the…" at bounding box center [549, 241] width 759 height 269
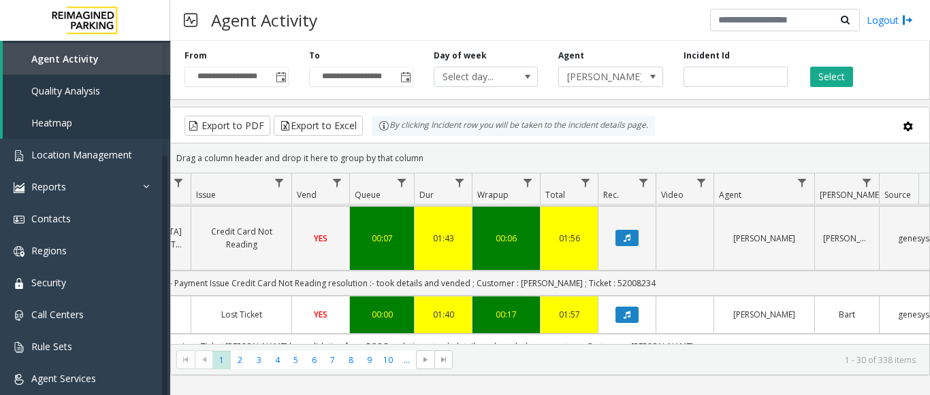
scroll to position [1701, 405]
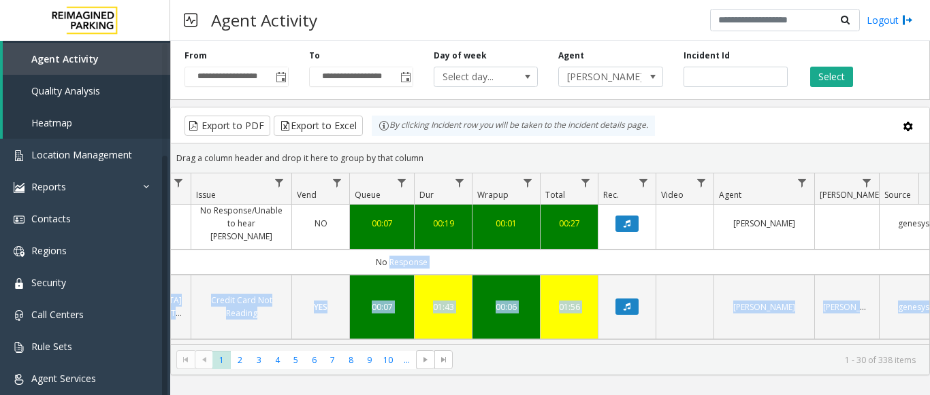
drag, startPoint x: 672, startPoint y: 217, endPoint x: 385, endPoint y: 221, distance: 287.2
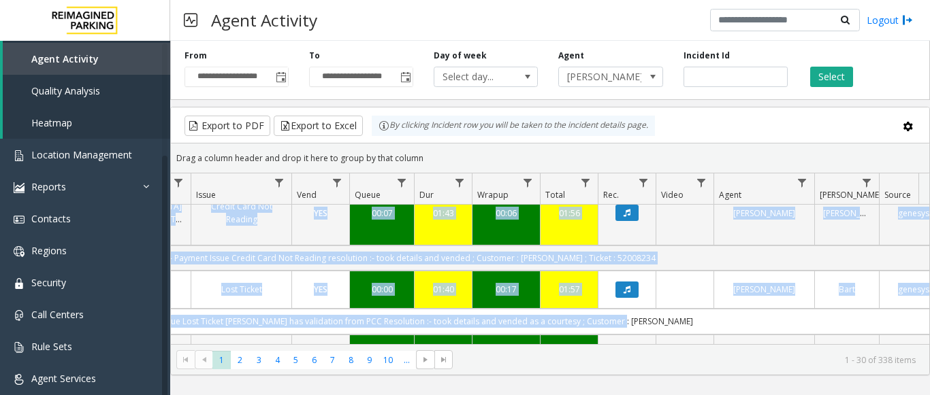
scroll to position [1701, 405]
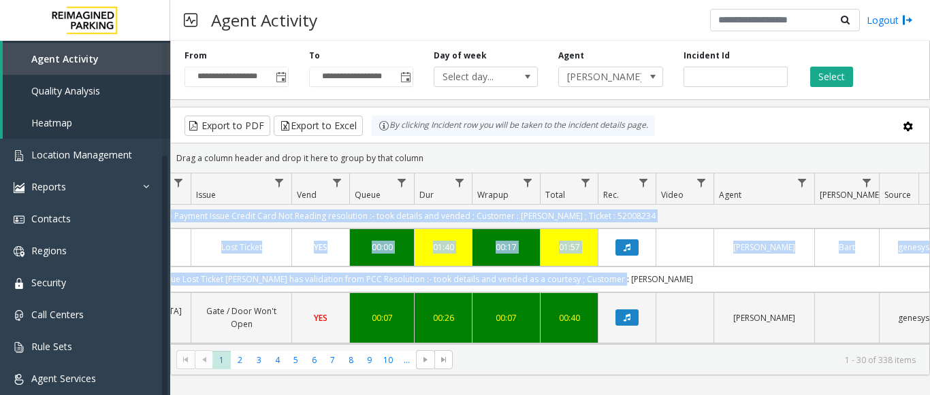
click at [487, 267] on td "Issue - Ticket Issue Lost Ticket [PERSON_NAME] has validation from PCC Resoluti…" at bounding box center [401, 279] width 1227 height 25
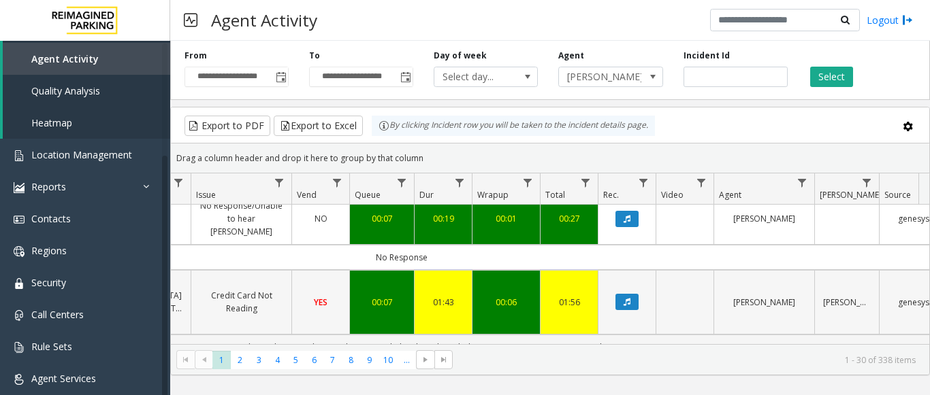
drag, startPoint x: 667, startPoint y: 218, endPoint x: 401, endPoint y: 227, distance: 266.2
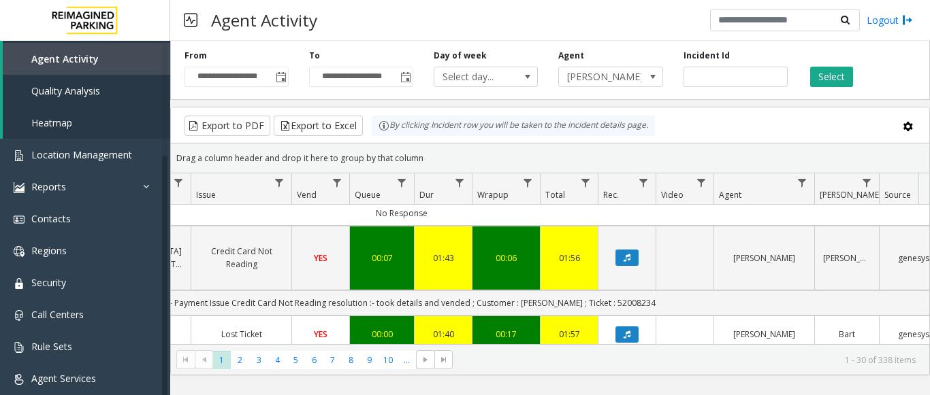
scroll to position [1637, 405]
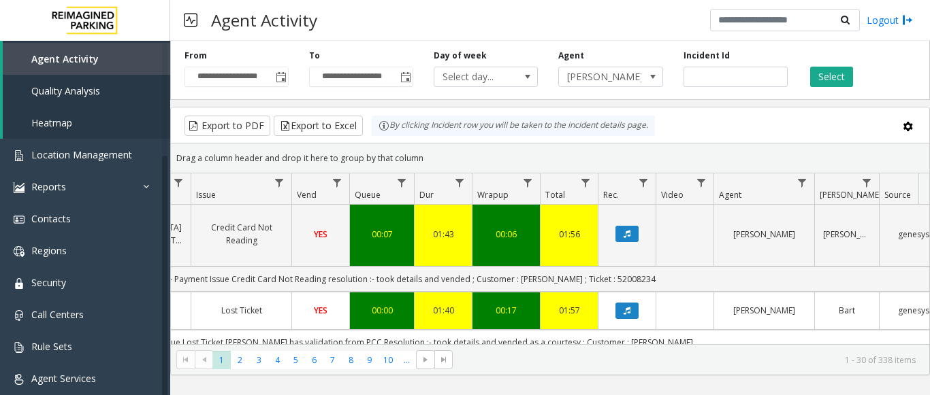
click at [274, 304] on link "Lost Ticket" at bounding box center [241, 310] width 84 height 13
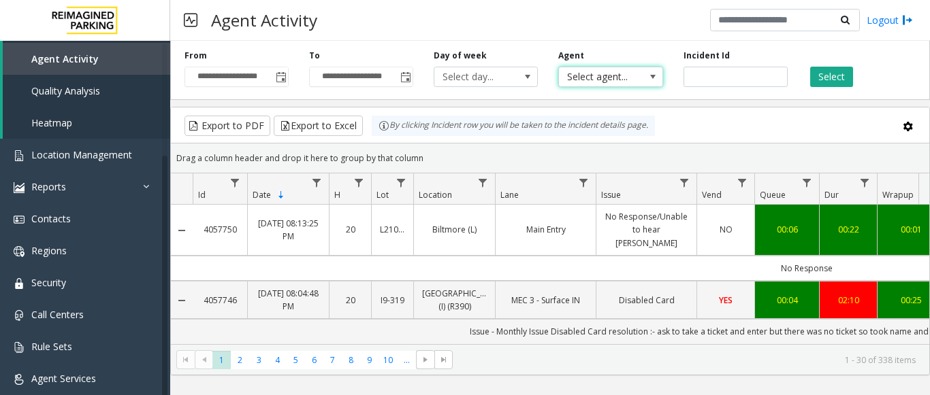
click at [615, 78] on span "Select agent..." at bounding box center [600, 76] width 82 height 19
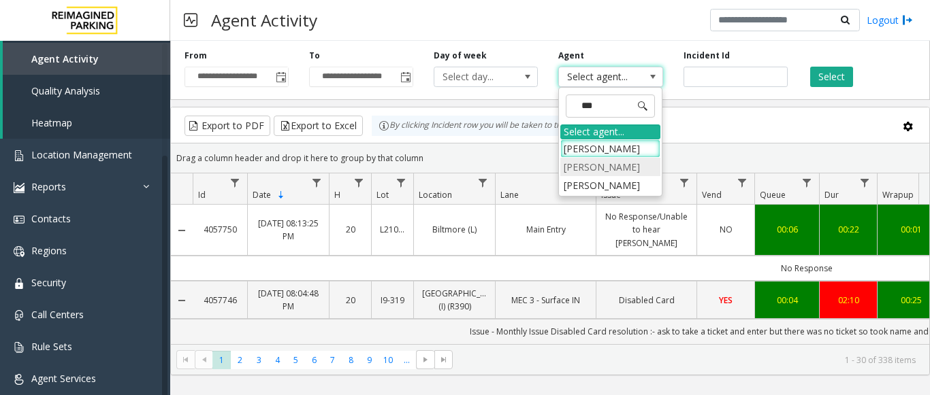
type input "****"
click at [593, 184] on li "[PERSON_NAME]" at bounding box center [610, 185] width 100 height 18
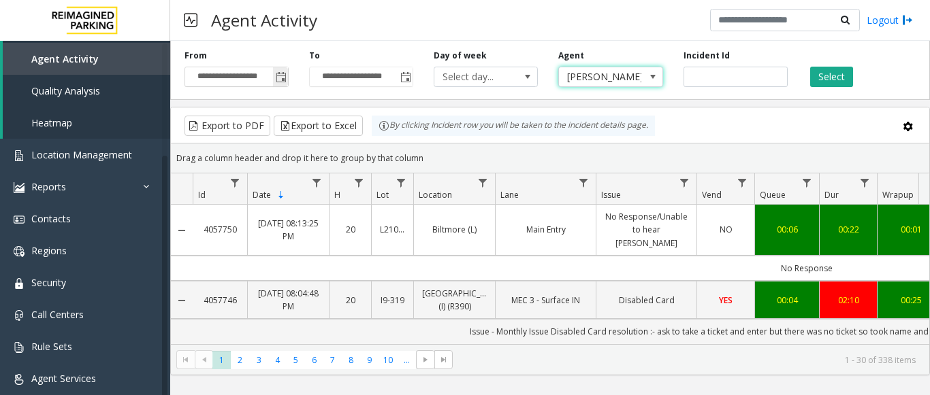
click at [284, 80] on span "Toggle popup" at bounding box center [281, 77] width 11 height 11
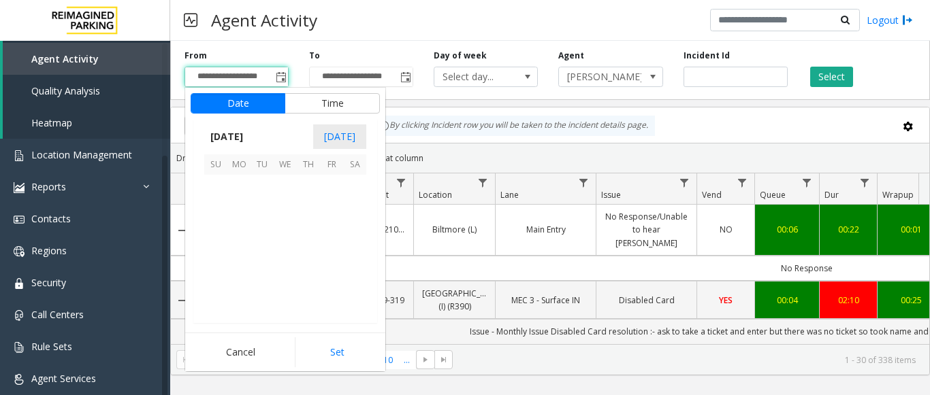
scroll to position [244092, 0]
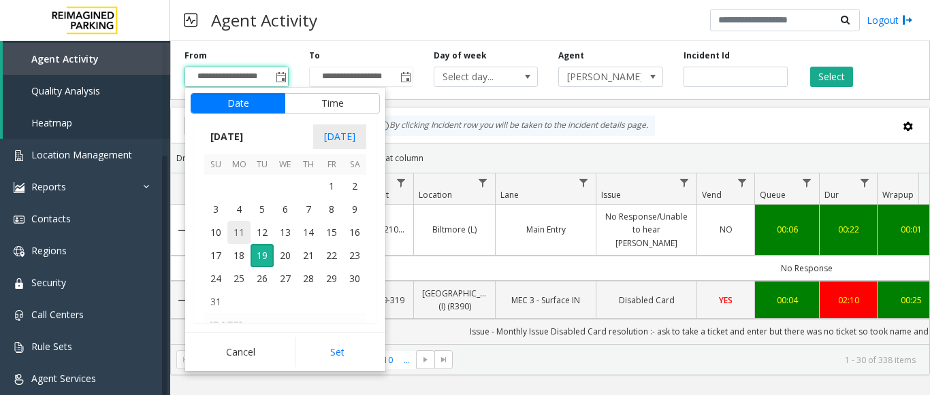
click at [238, 231] on span "11" at bounding box center [238, 232] width 23 height 23
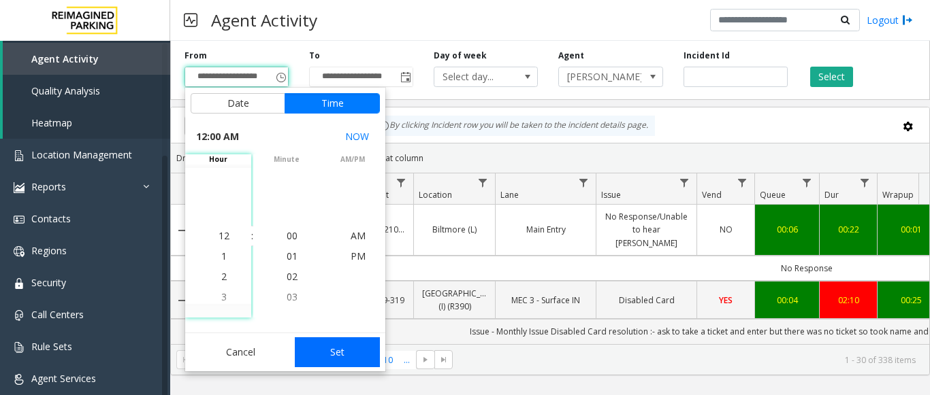
click at [322, 357] on button "Set" at bounding box center [338, 353] width 86 height 30
type input "**********"
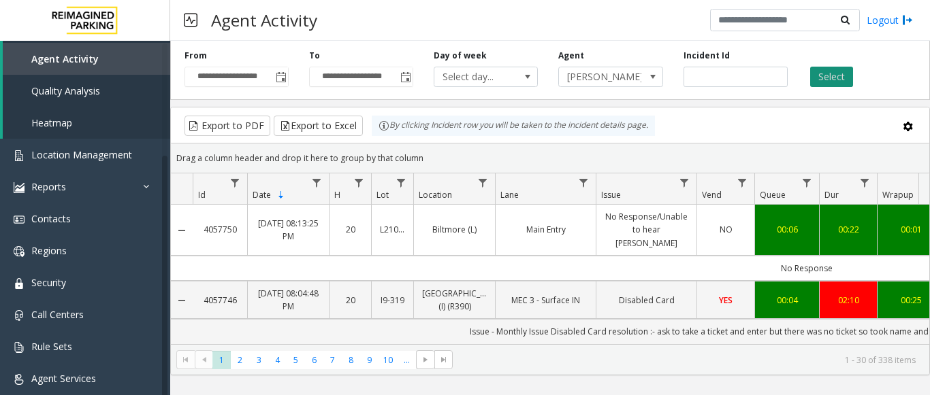
click at [823, 73] on button "Select" at bounding box center [831, 77] width 43 height 20
click at [411, 359] on span "..." at bounding box center [406, 360] width 18 height 18
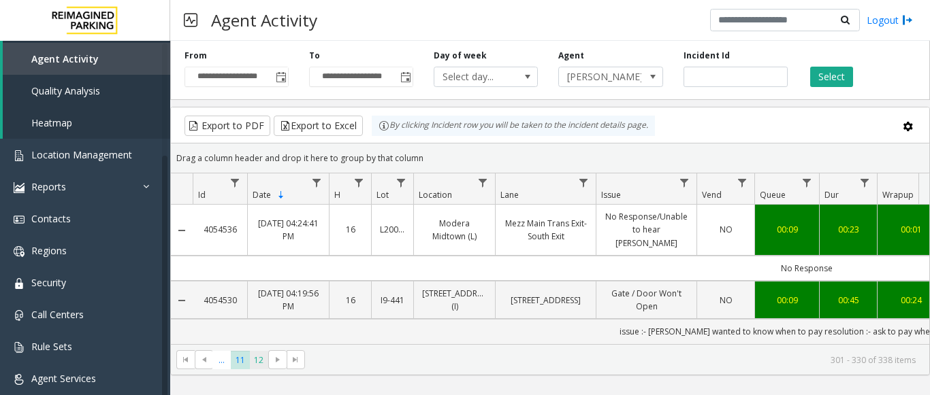
click at [260, 365] on span "12" at bounding box center [259, 360] width 18 height 18
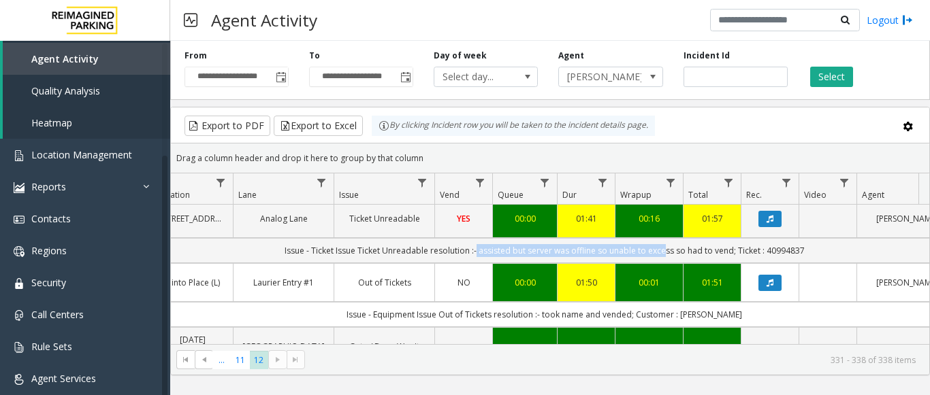
scroll to position [0, 501]
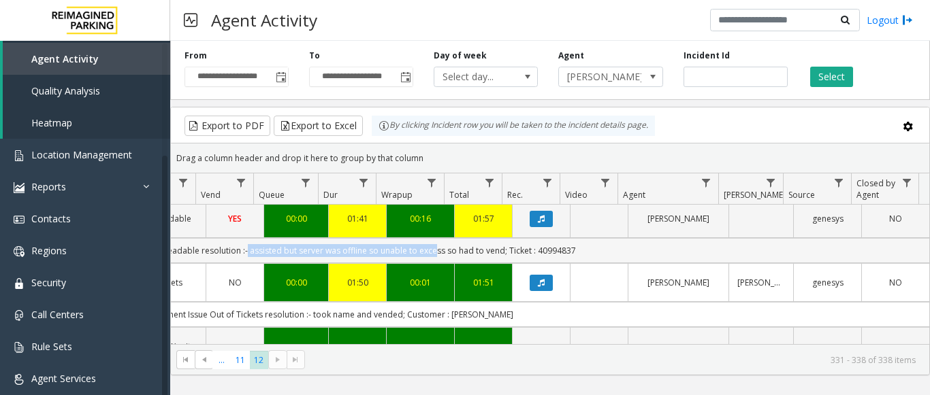
drag, startPoint x: 737, startPoint y: 240, endPoint x: 599, endPoint y: 259, distance: 139.4
click at [599, 259] on td "Issue - Ticket Issue Ticket Unreadable resolution :- assisted but server was of…" at bounding box center [315, 250] width 1227 height 25
click at [602, 255] on td "Issue - Ticket Issue Ticket Unreadable resolution :- assisted but server was of…" at bounding box center [315, 250] width 1227 height 25
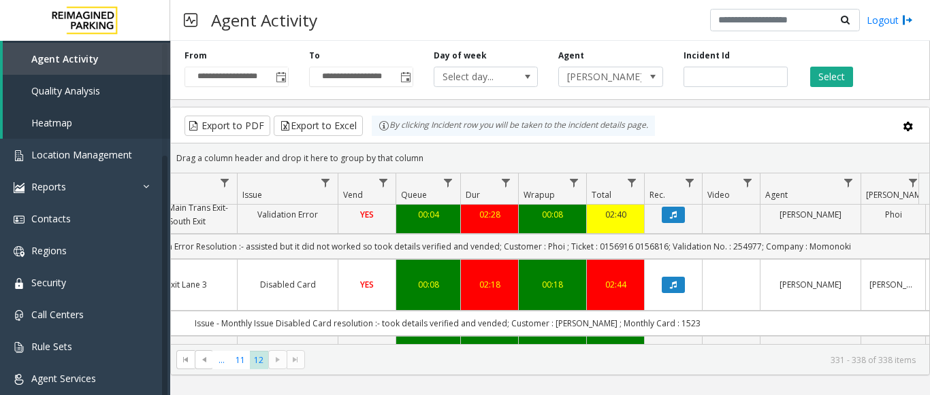
scroll to position [0, 282]
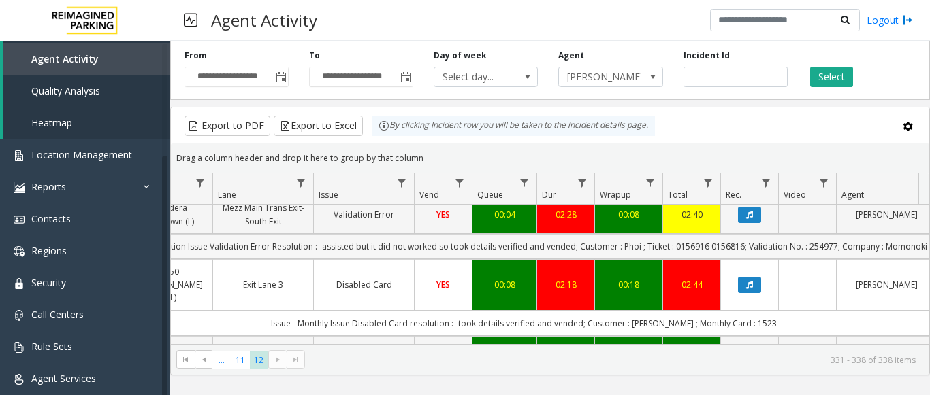
drag, startPoint x: 713, startPoint y: 249, endPoint x: 174, endPoint y: 252, distance: 539.0
click at [174, 252] on td "Issue - Validation Issue Validation Error Resolution :- assisted but it did not…" at bounding box center [523, 246] width 1227 height 25
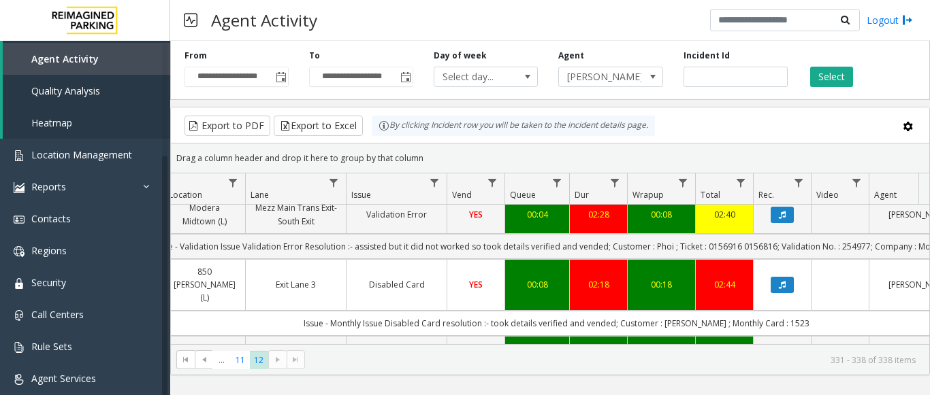
scroll to position [361, 250]
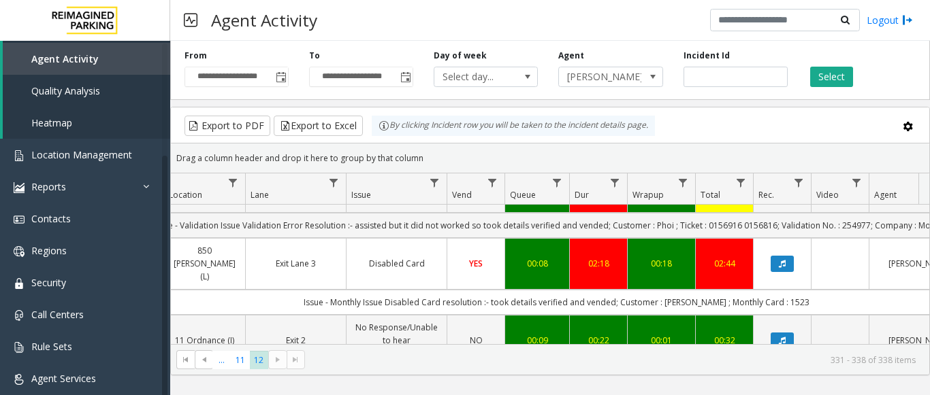
click at [383, 257] on link "Disabled Card" at bounding box center [397, 263] width 84 height 13
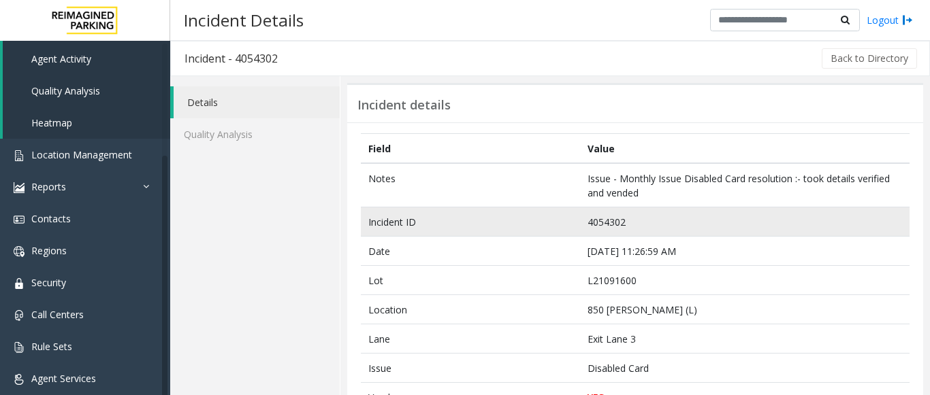
click at [598, 228] on td "4054302" at bounding box center [744, 222] width 329 height 29
copy td "4054302"
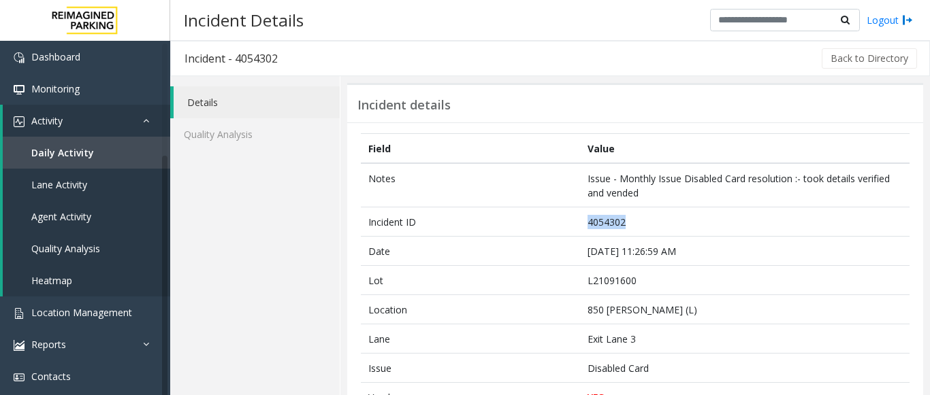
scroll to position [158, 0]
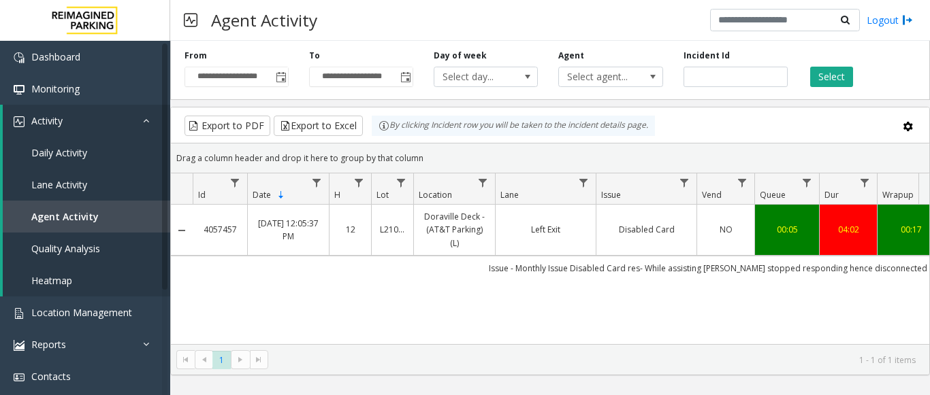
scroll to position [0, 413]
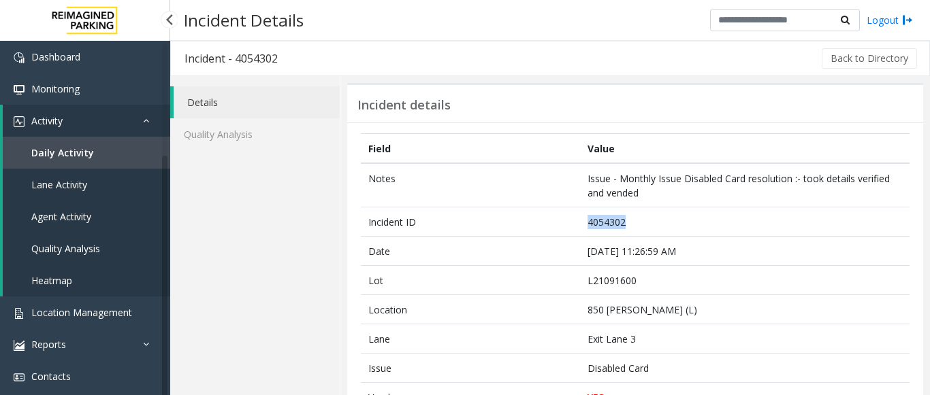
scroll to position [158, 0]
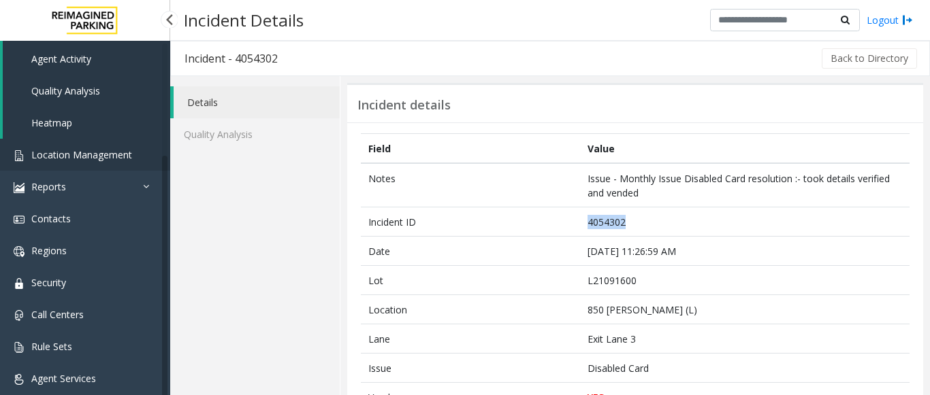
drag, startPoint x: 0, startPoint y: 0, endPoint x: 61, endPoint y: 156, distance: 167.2
click at [61, 156] on span "Location Management" at bounding box center [81, 154] width 101 height 13
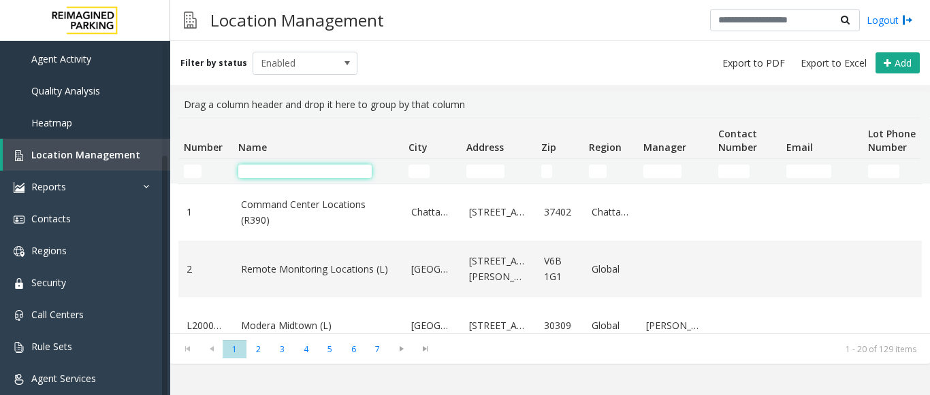
click at [249, 173] on input "Name Filter" at bounding box center [304, 172] width 133 height 14
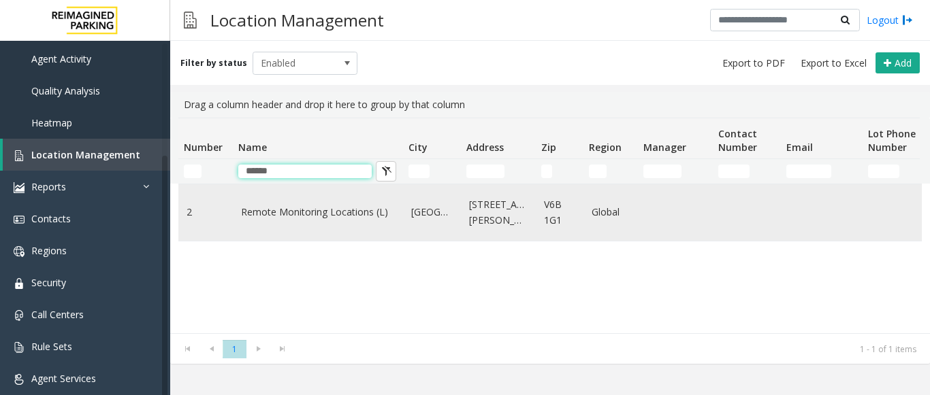
type input "******"
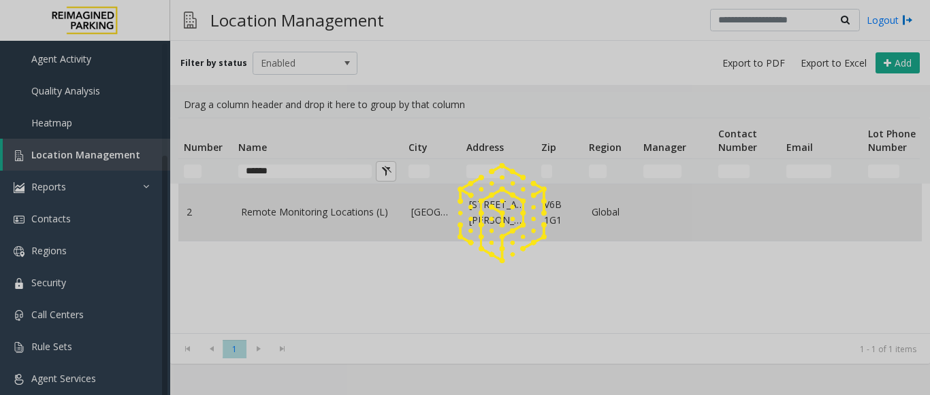
click at [270, 212] on app-root "Dashboard Monitoring Activity Daily Activity Lane Activity Agent Activity Quali…" at bounding box center [465, 197] width 930 height 395
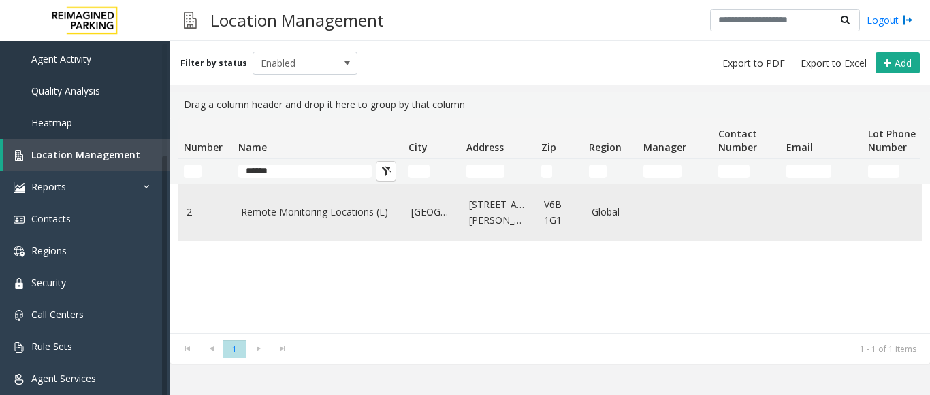
click at [291, 212] on link "Remote Monitoring Locations (L)" at bounding box center [318, 212] width 154 height 15
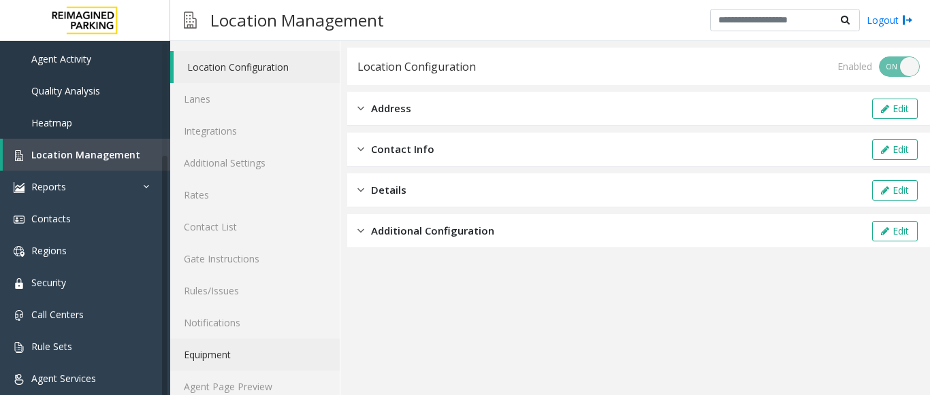
scroll to position [53, 0]
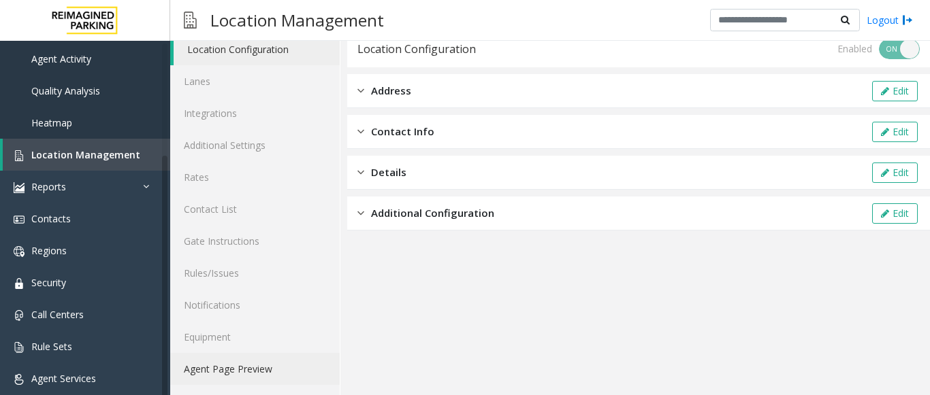
click at [223, 372] on link "Agent Page Preview" at bounding box center [254, 369] width 169 height 32
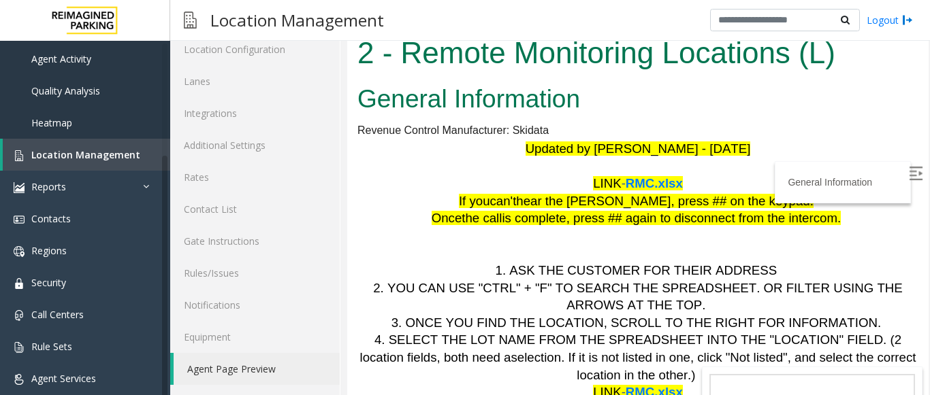
click at [647, 182] on span "RMC.xlsx" at bounding box center [653, 183] width 57 height 14
click at [87, 156] on span "Location Management" at bounding box center [85, 154] width 109 height 13
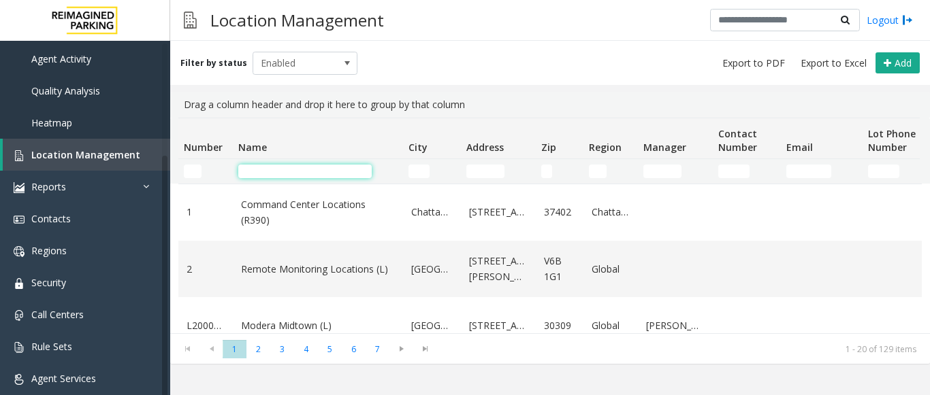
click at [305, 175] on input "Name Filter" at bounding box center [304, 172] width 133 height 14
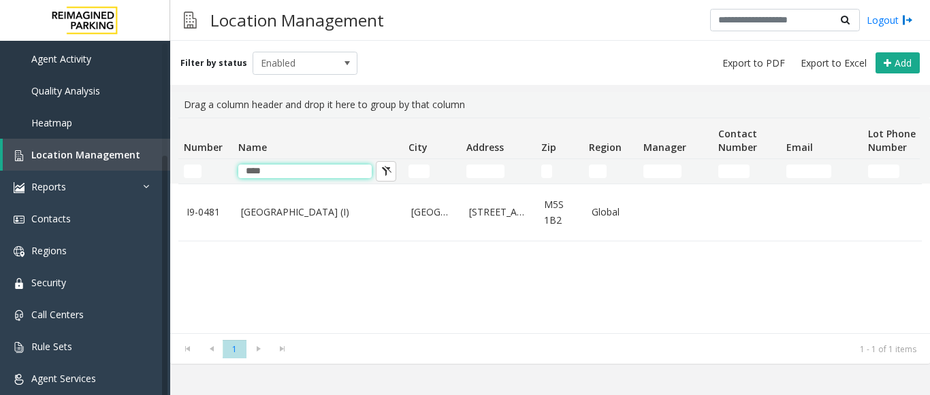
drag, startPoint x: 302, startPoint y: 169, endPoint x: -93, endPoint y: 176, distance: 394.8
click at [0, 176] on html "Dashboard Monitoring Activity Daily Activity Lane Activity Agent Activity Quali…" at bounding box center [465, 197] width 930 height 395
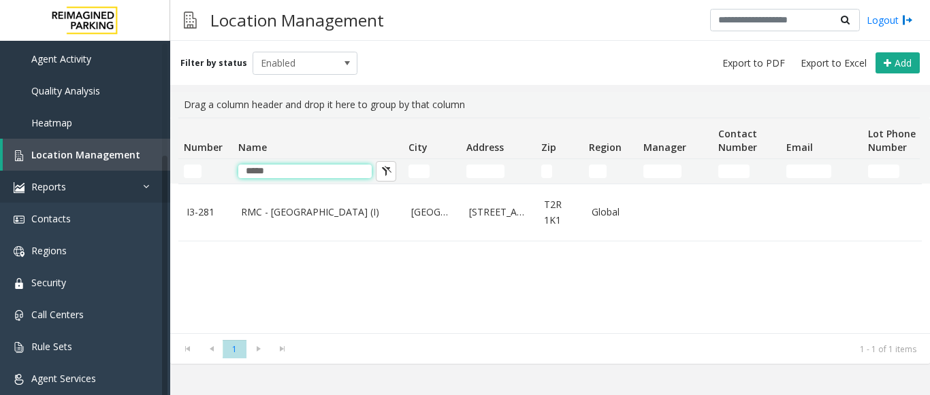
type input "*****"
